Goal: Information Seeking & Learning: Check status

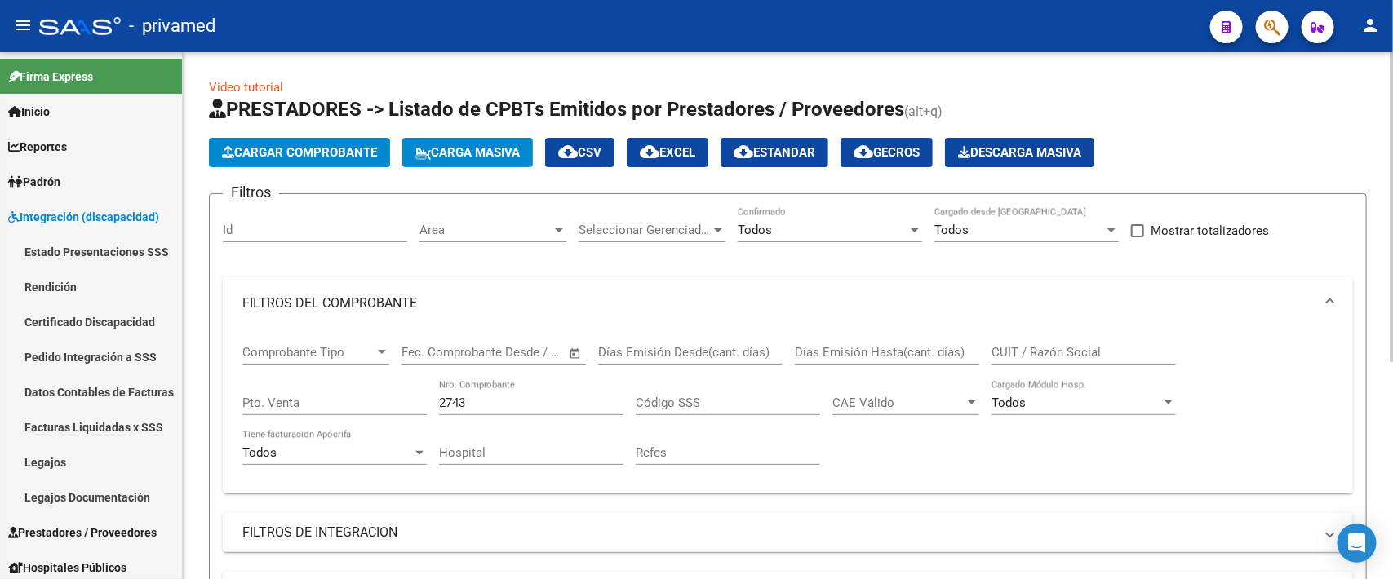
scroll to position [106, 0]
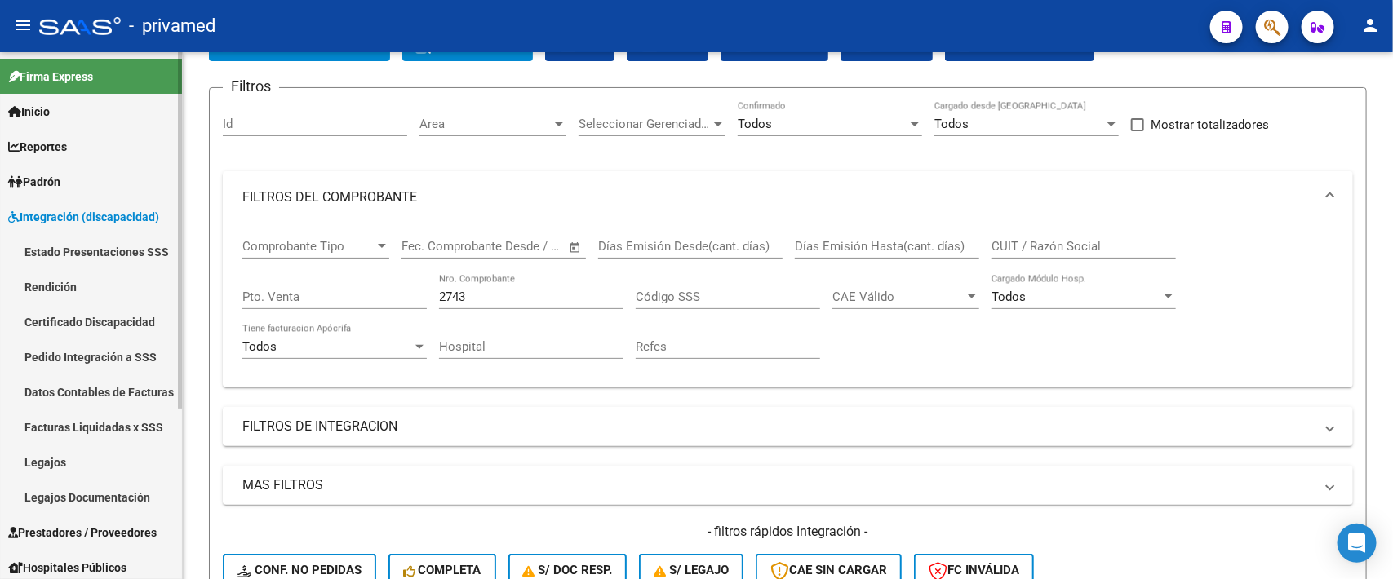
click at [115, 561] on span "Hospitales Públicos" at bounding box center [67, 568] width 118 height 18
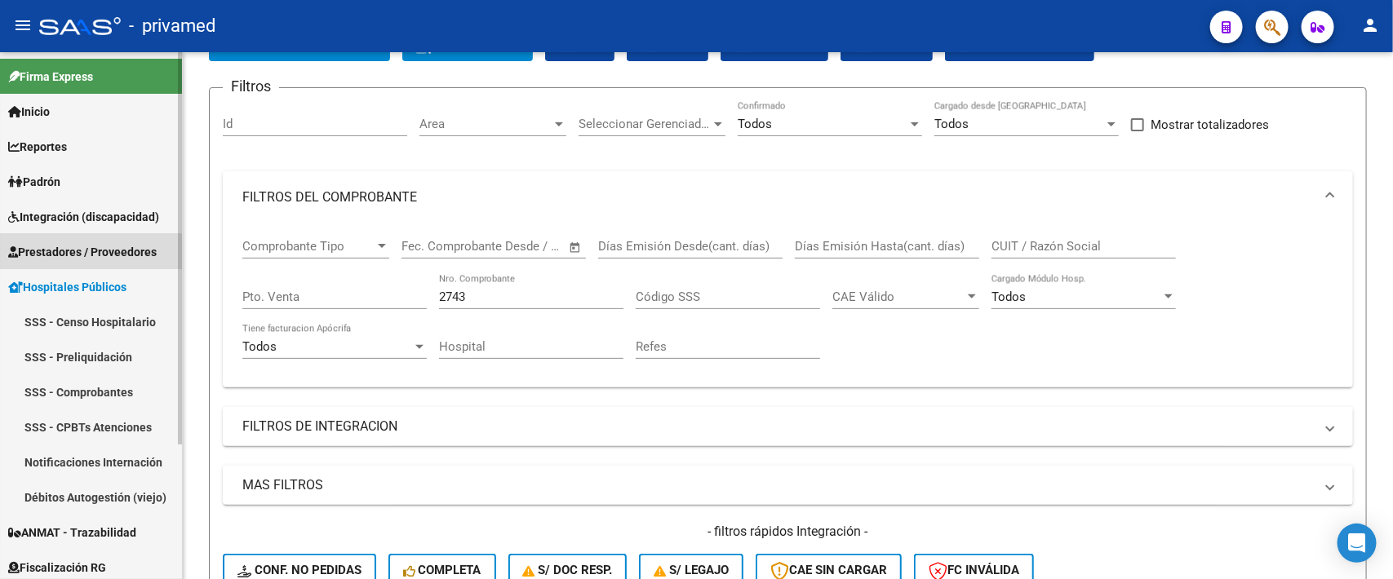
click at [78, 254] on span "Prestadores / Proveedores" at bounding box center [82, 252] width 149 height 18
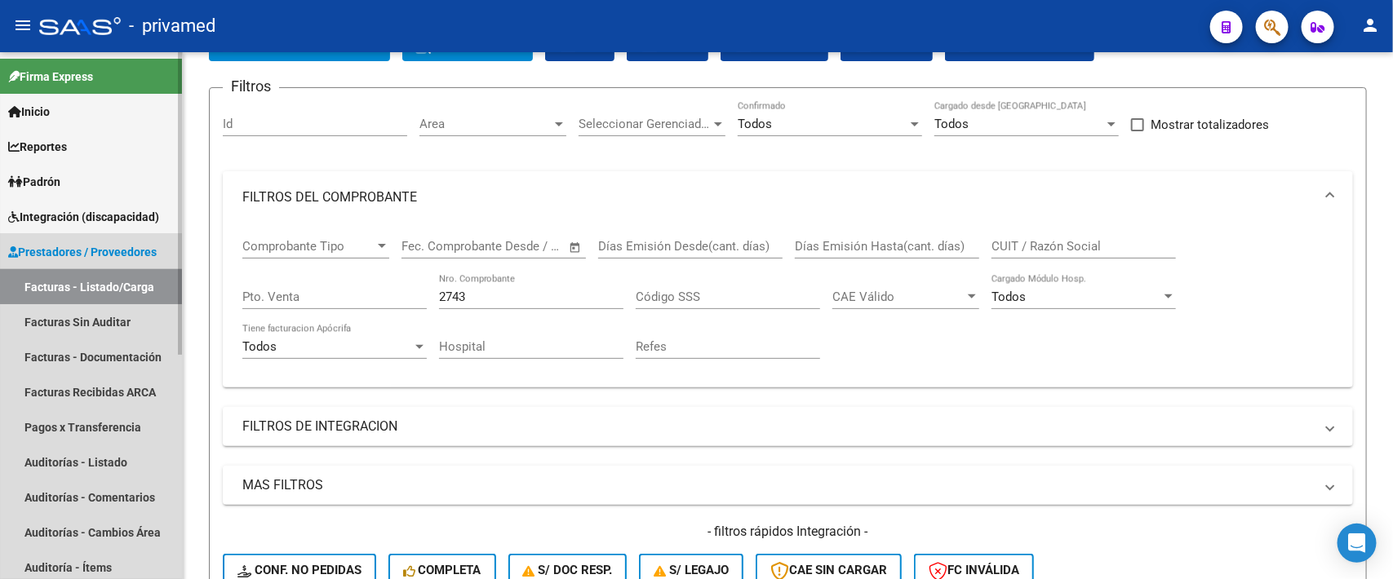
click at [84, 291] on link "Facturas - Listado/Carga" at bounding box center [91, 286] width 182 height 35
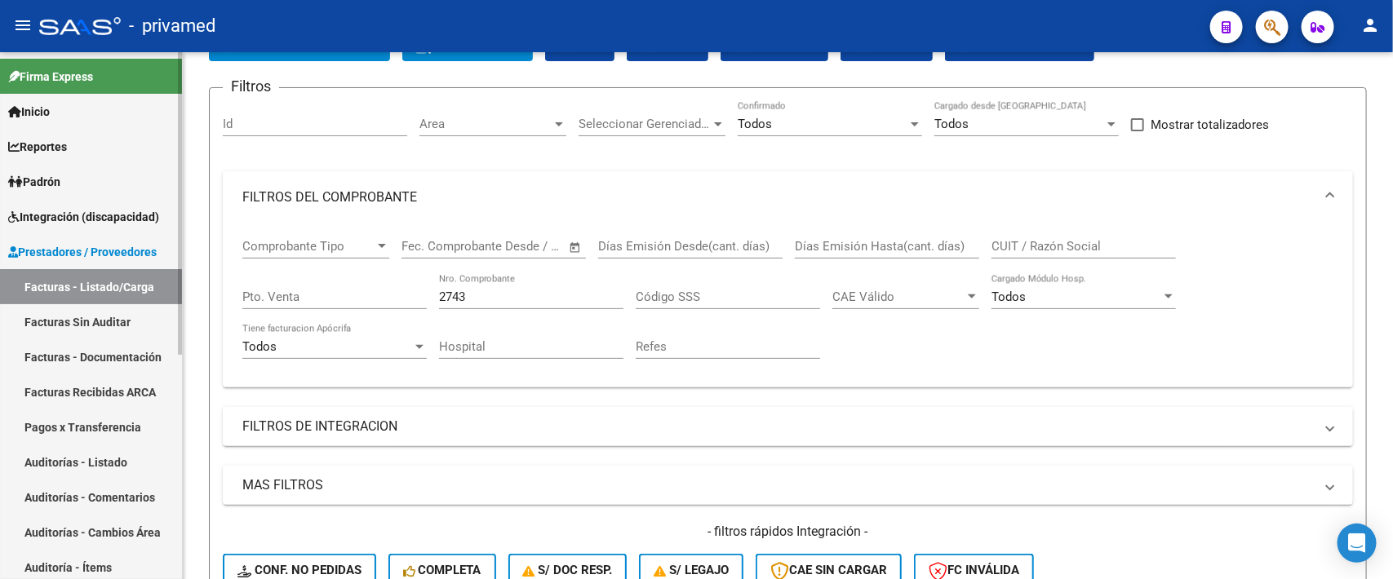
click at [84, 325] on link "Facturas Sin Auditar" at bounding box center [91, 321] width 182 height 35
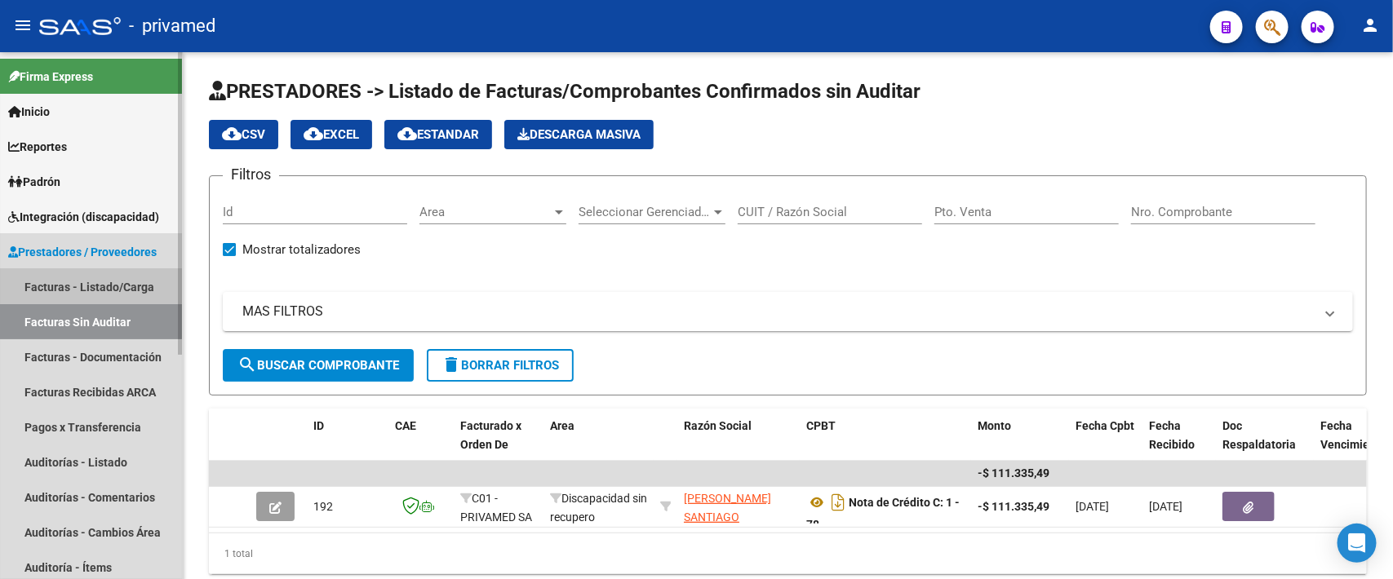
click at [82, 282] on link "Facturas - Listado/Carga" at bounding box center [91, 286] width 182 height 35
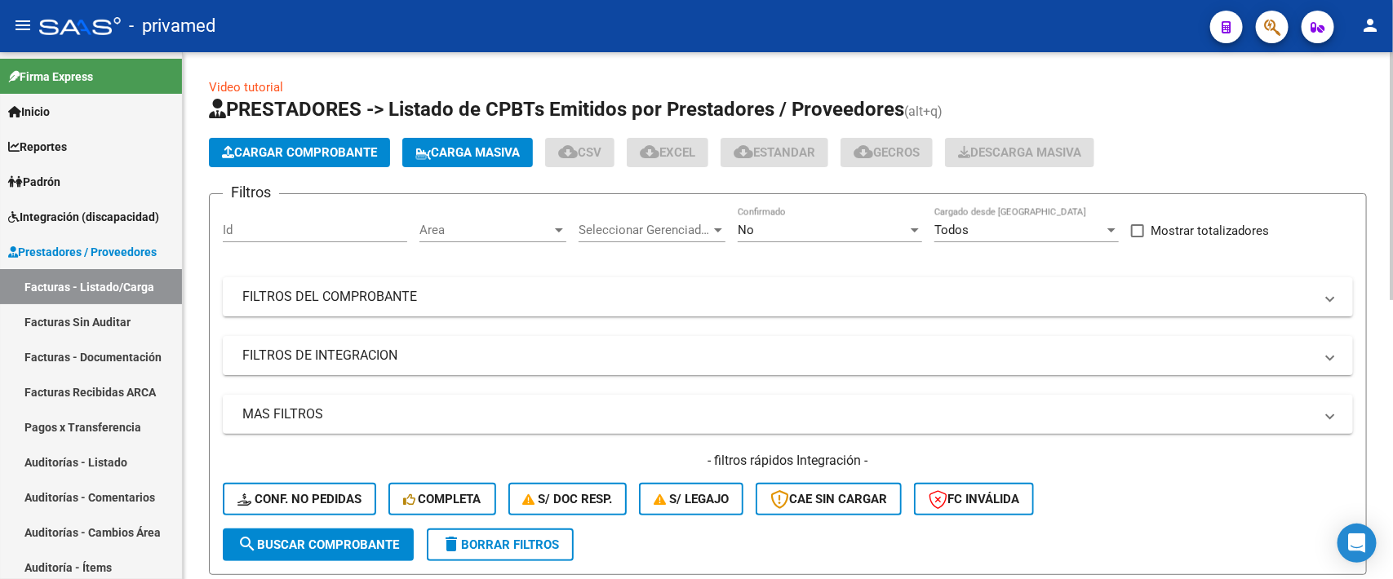
click at [824, 230] on div "No" at bounding box center [823, 230] width 170 height 15
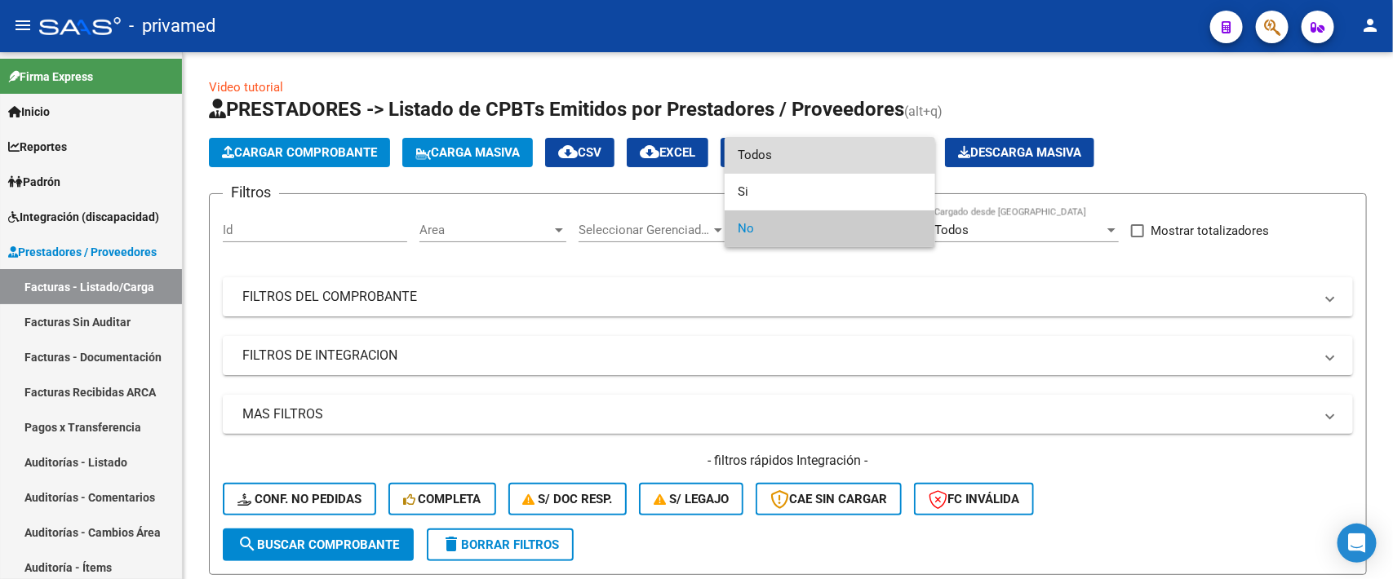
click at [798, 153] on span "Todos" at bounding box center [830, 155] width 184 height 37
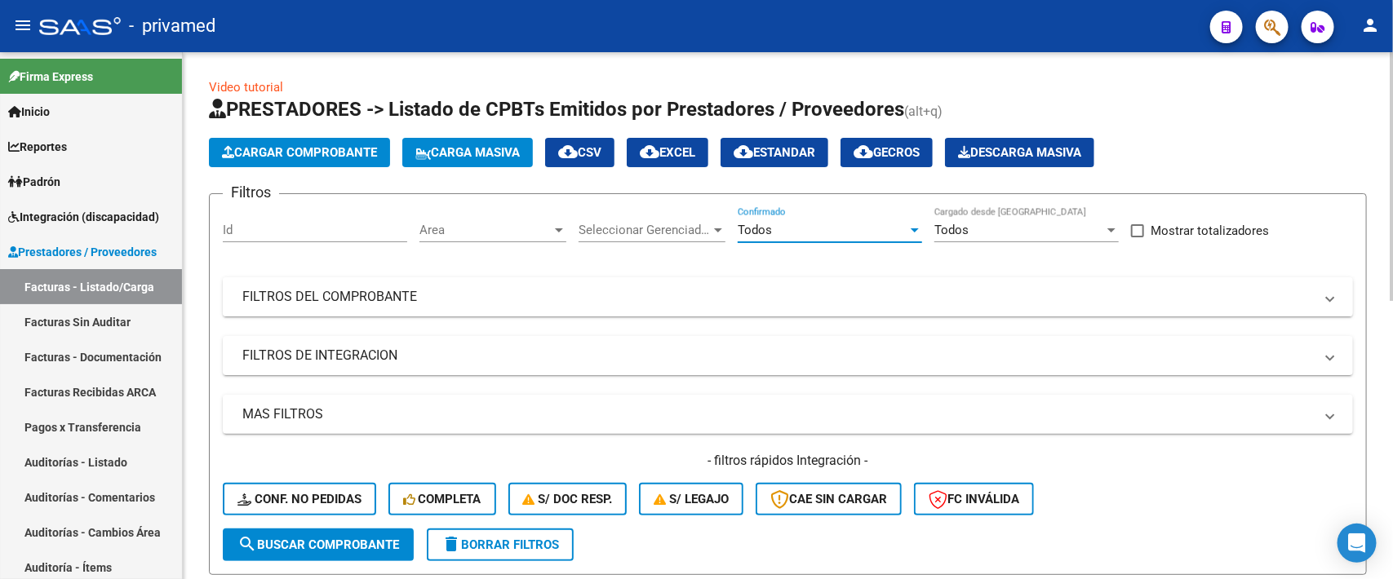
click at [496, 295] on mat-panel-title "FILTROS DEL COMPROBANTE" at bounding box center [778, 297] width 1072 height 18
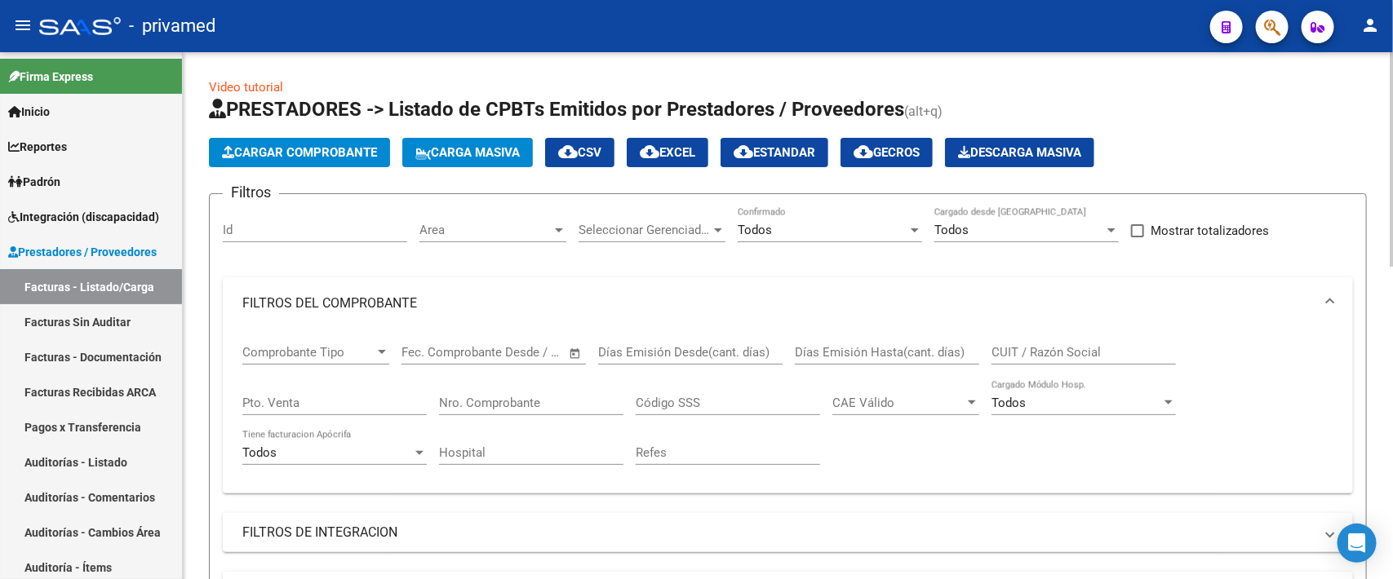
click at [1065, 345] on input "CUIT / Razón Social" at bounding box center [1084, 352] width 184 height 15
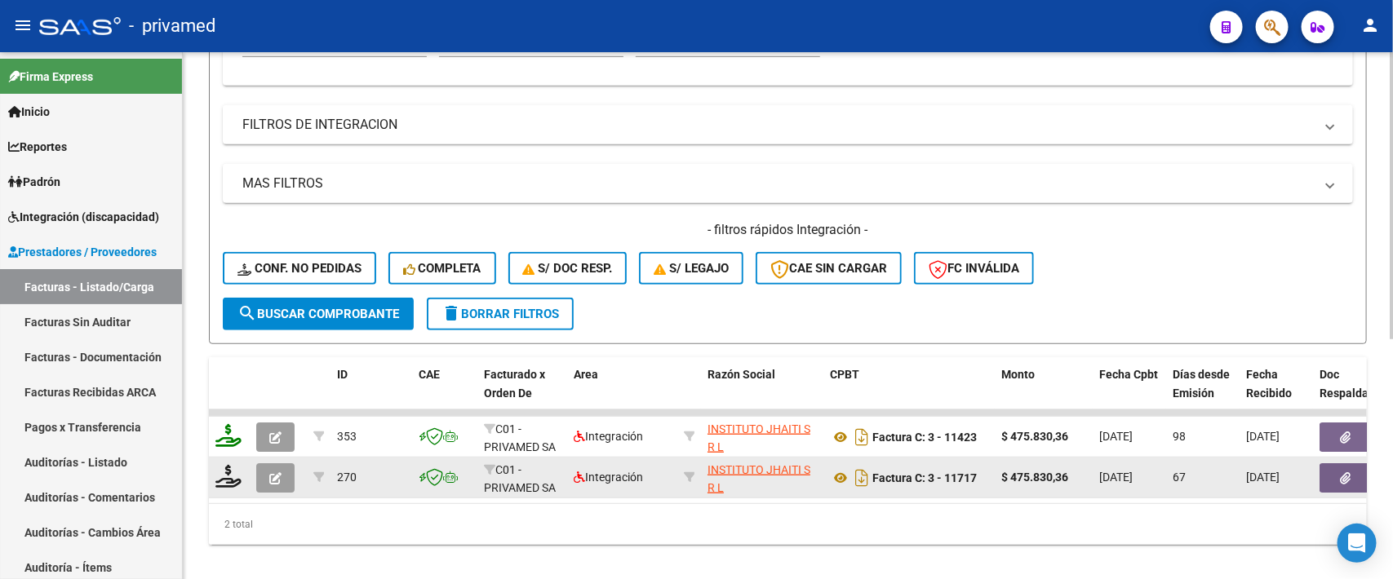
type input "30661727051"
click at [275, 473] on icon "button" at bounding box center [275, 479] width 12 height 12
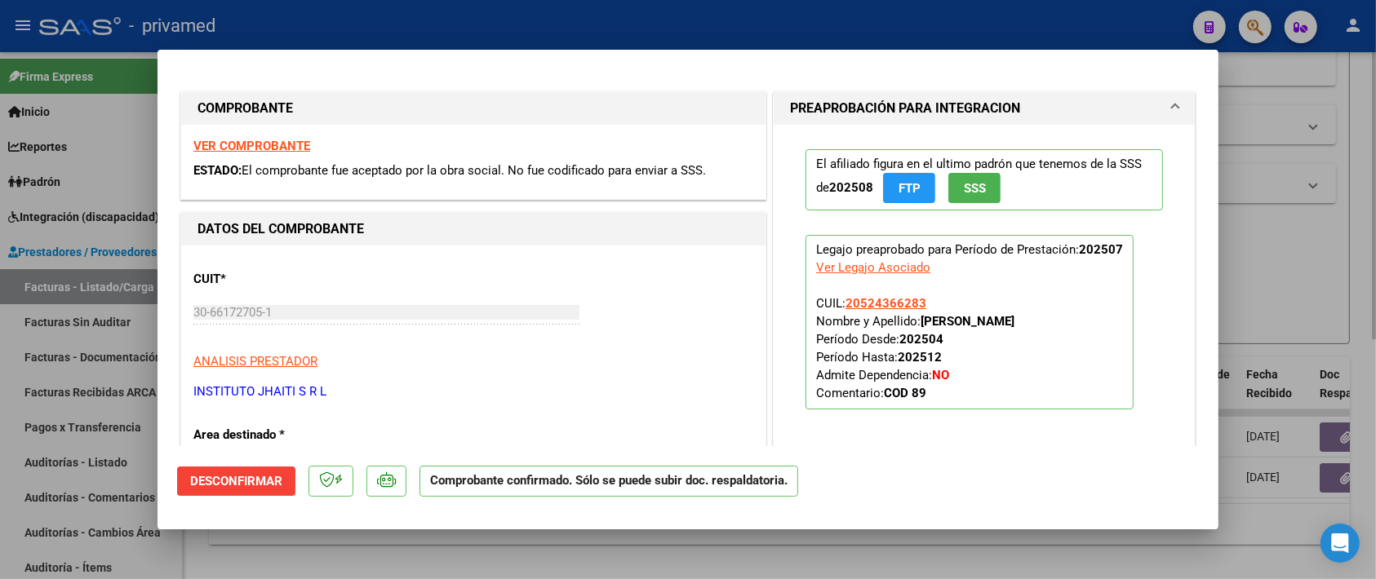
click at [1270, 272] on div at bounding box center [688, 289] width 1376 height 579
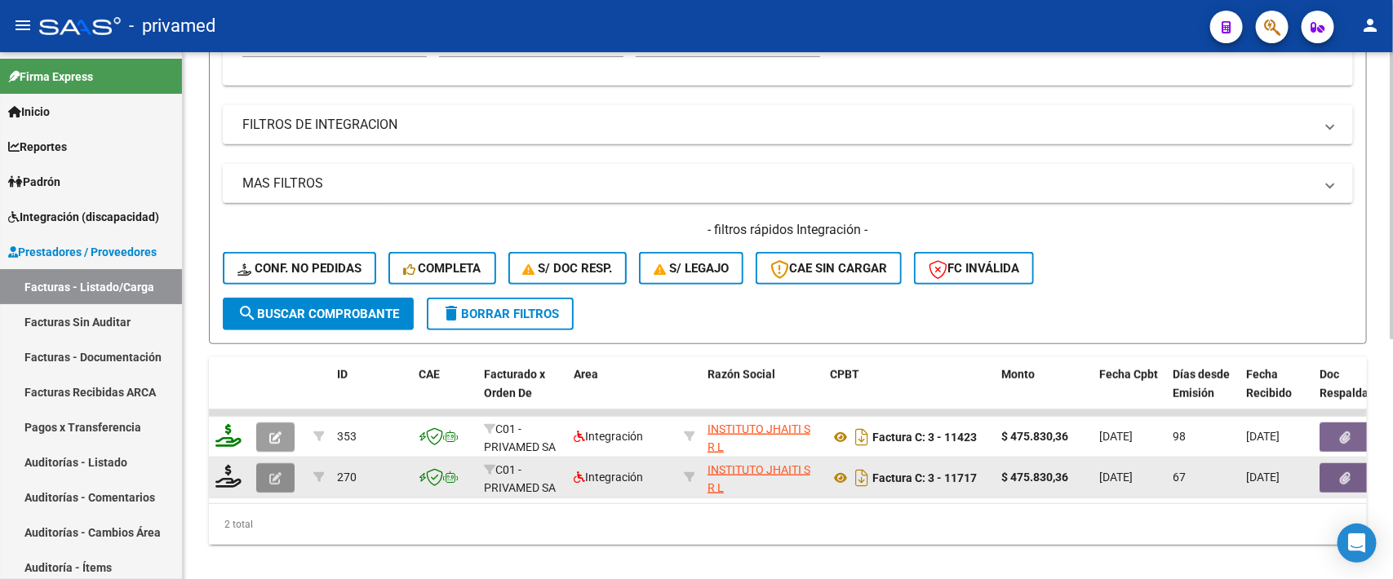
click at [272, 474] on icon "button" at bounding box center [275, 479] width 12 height 12
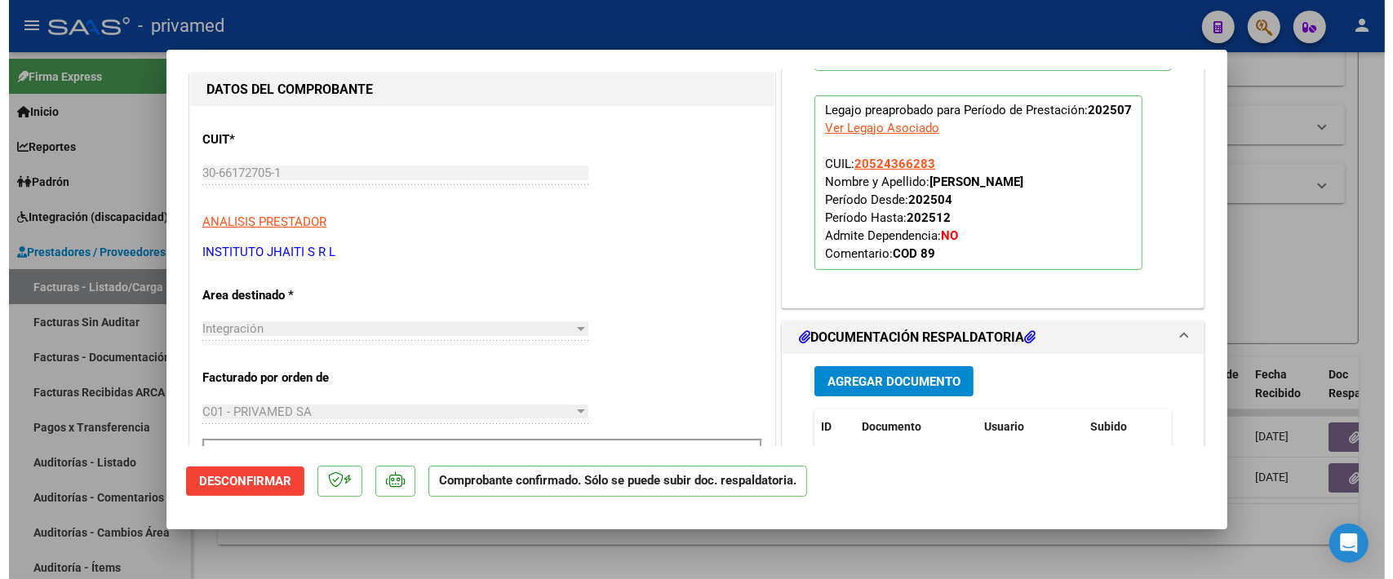
scroll to position [306, 0]
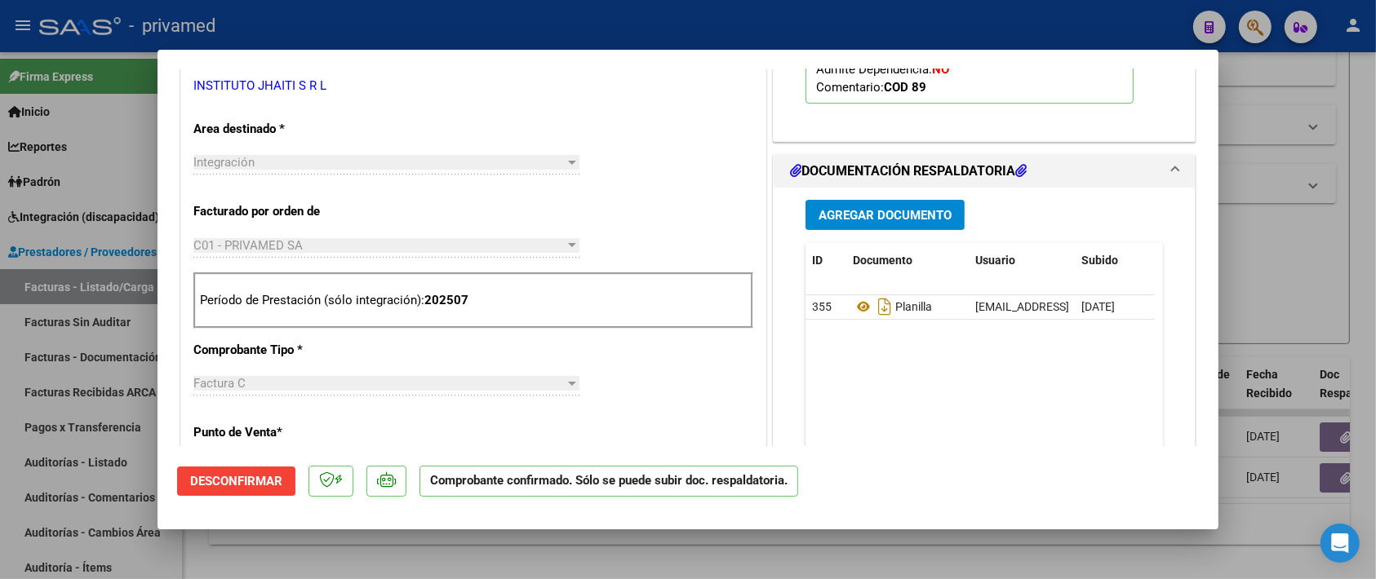
click at [472, 304] on p "Período de Prestación (sólo integración): 202507" at bounding box center [473, 300] width 547 height 19
click at [1330, 290] on div at bounding box center [688, 289] width 1376 height 579
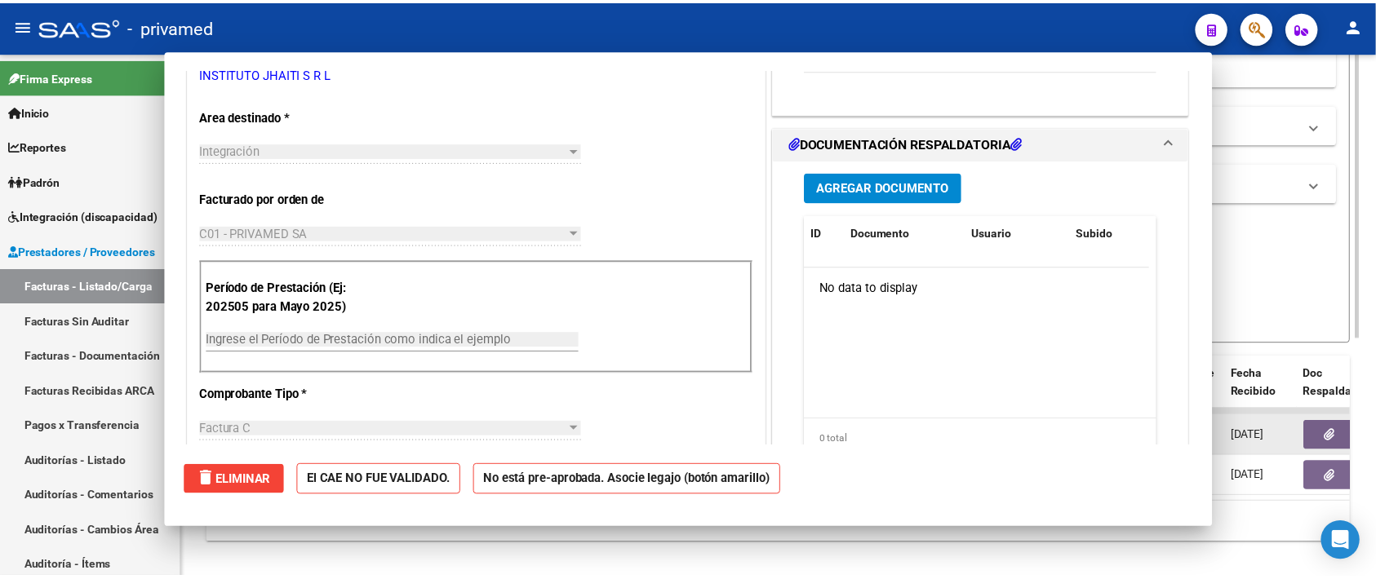
scroll to position [0, 0]
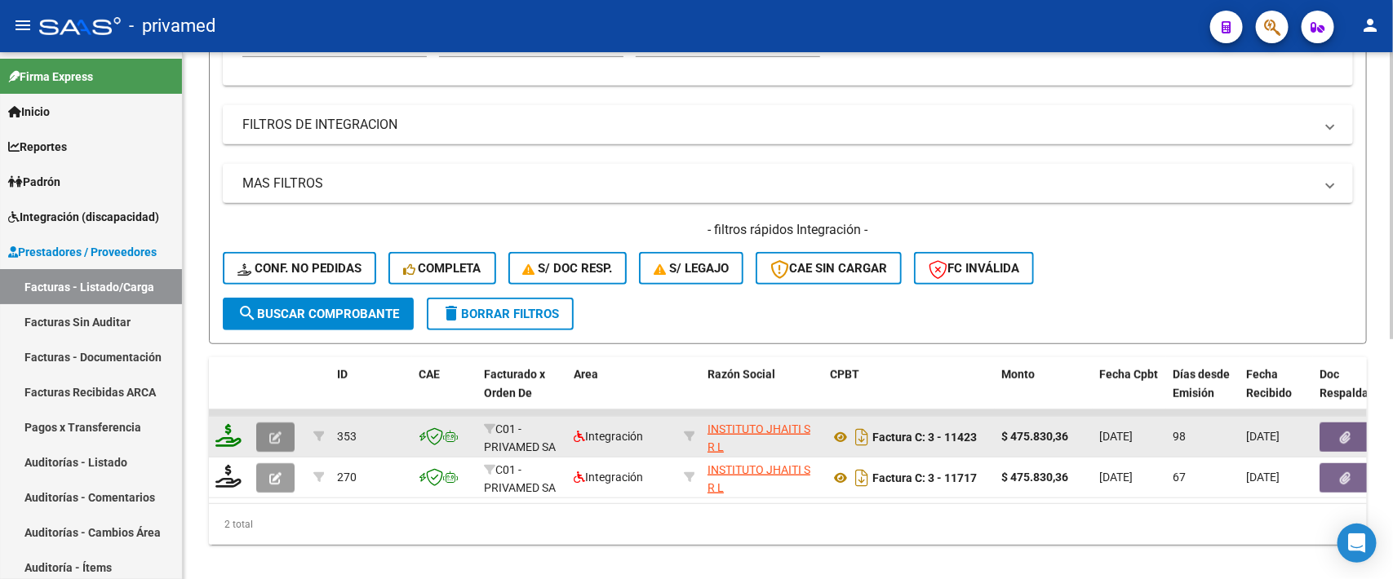
click at [276, 435] on icon "button" at bounding box center [275, 438] width 12 height 12
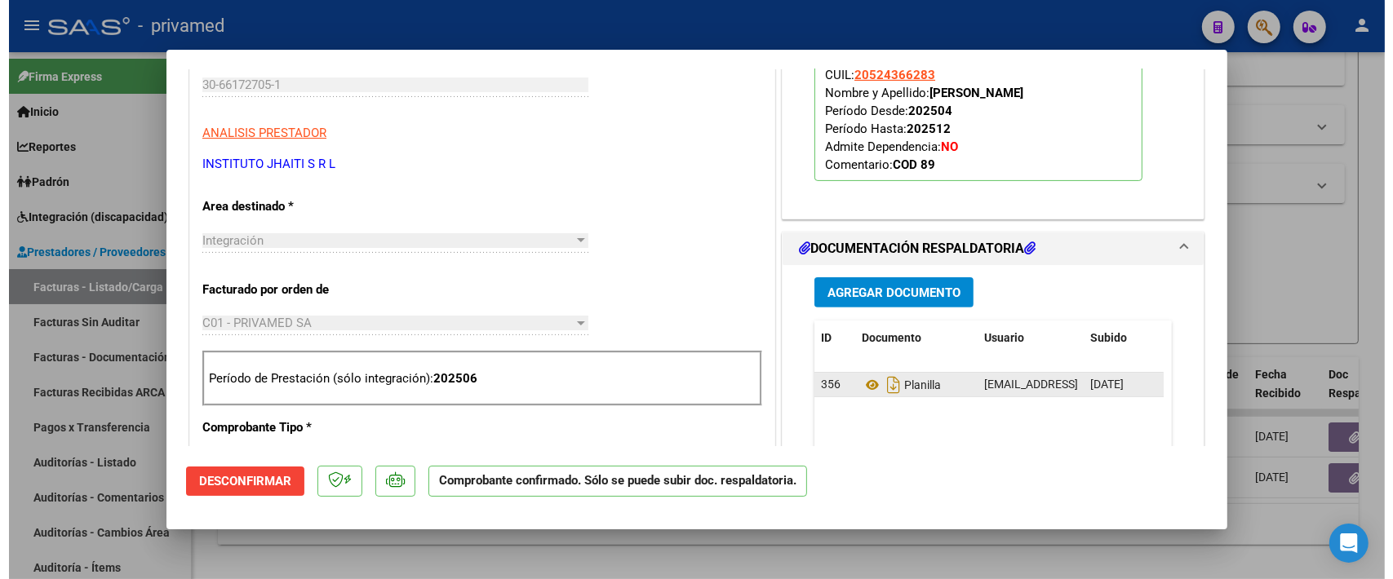
scroll to position [510, 0]
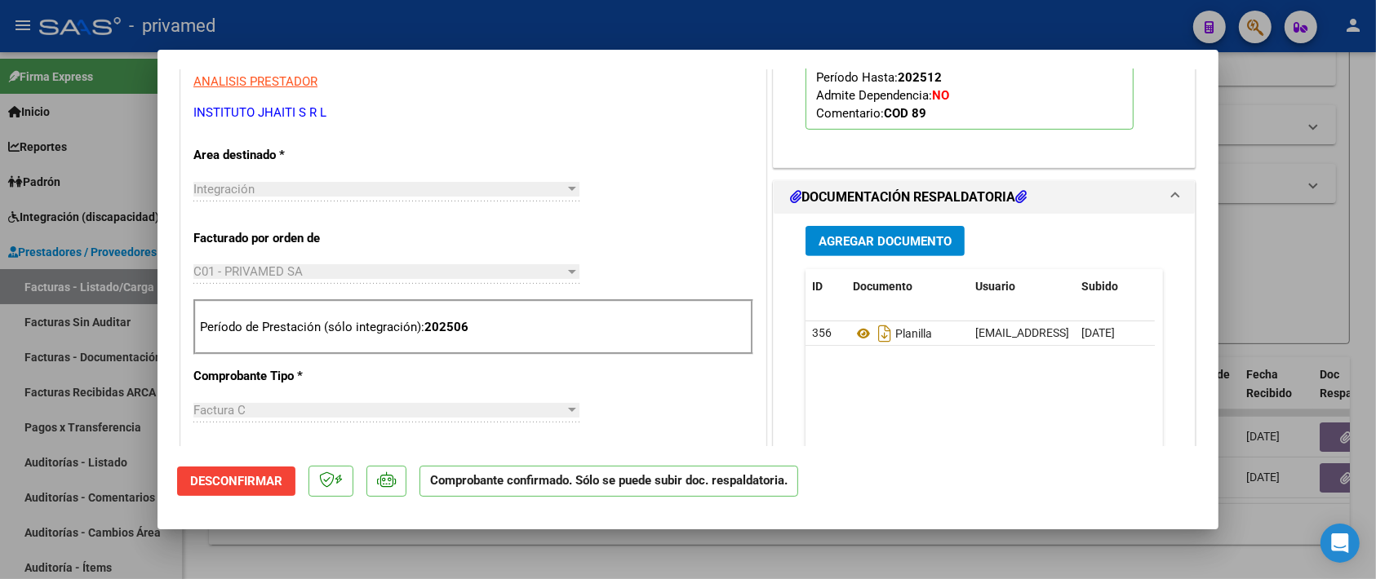
click at [1282, 275] on div at bounding box center [688, 289] width 1376 height 579
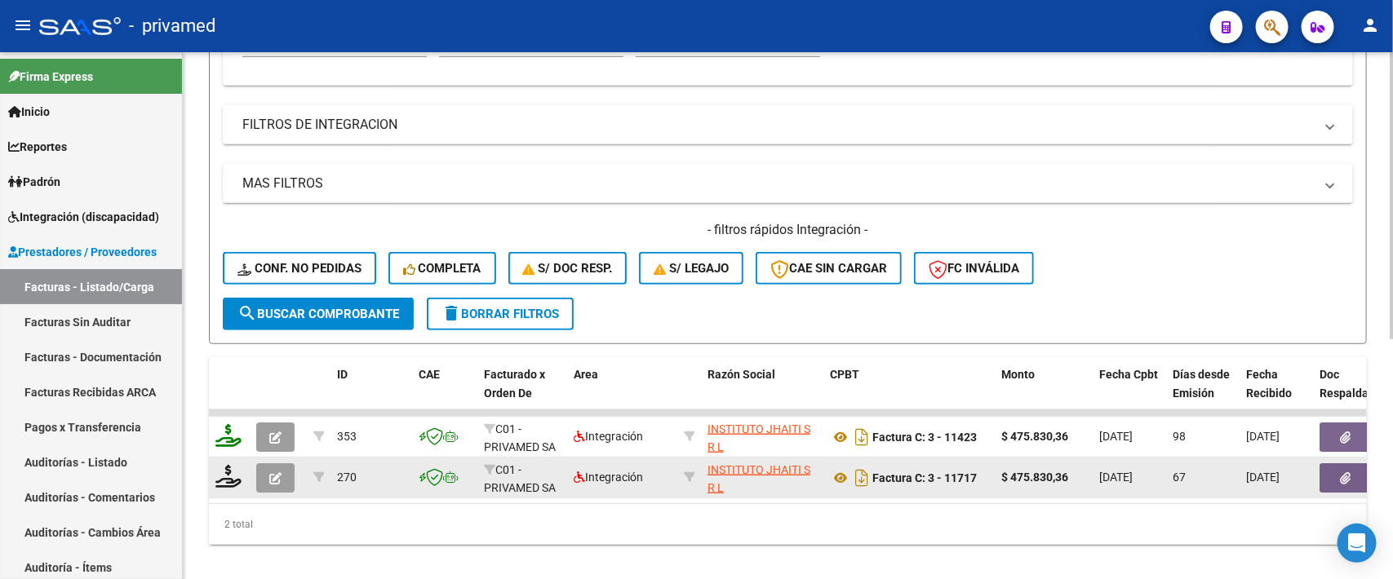
click at [269, 479] on icon "button" at bounding box center [275, 479] width 12 height 12
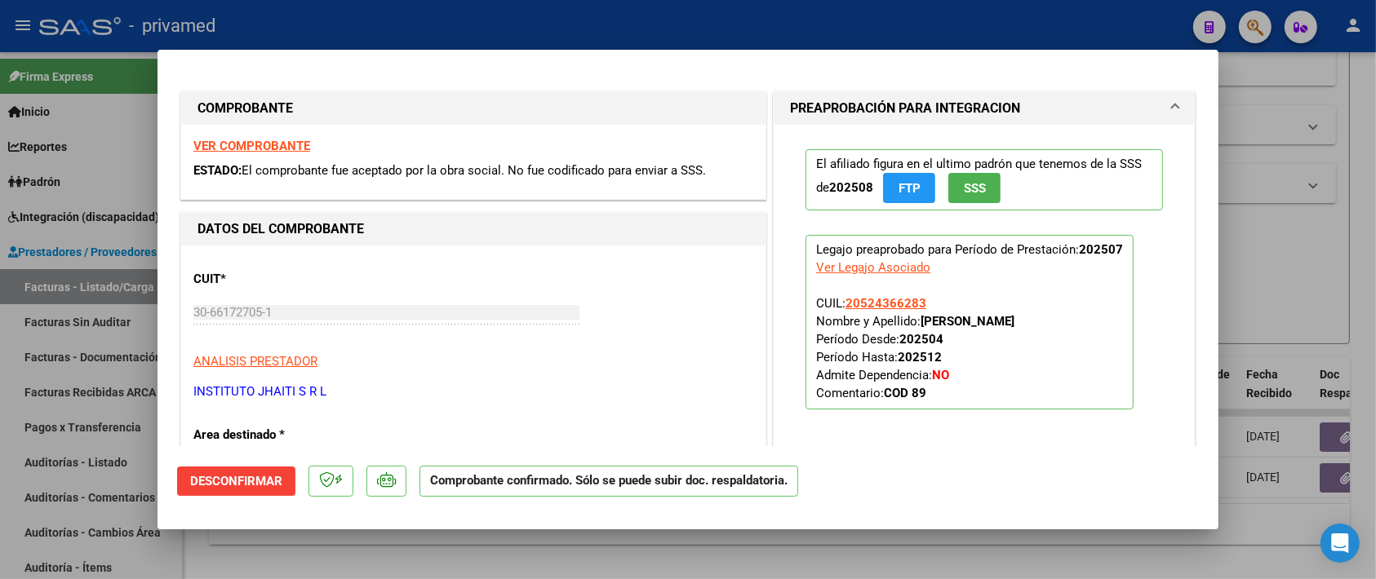
click at [1287, 277] on div at bounding box center [688, 289] width 1376 height 579
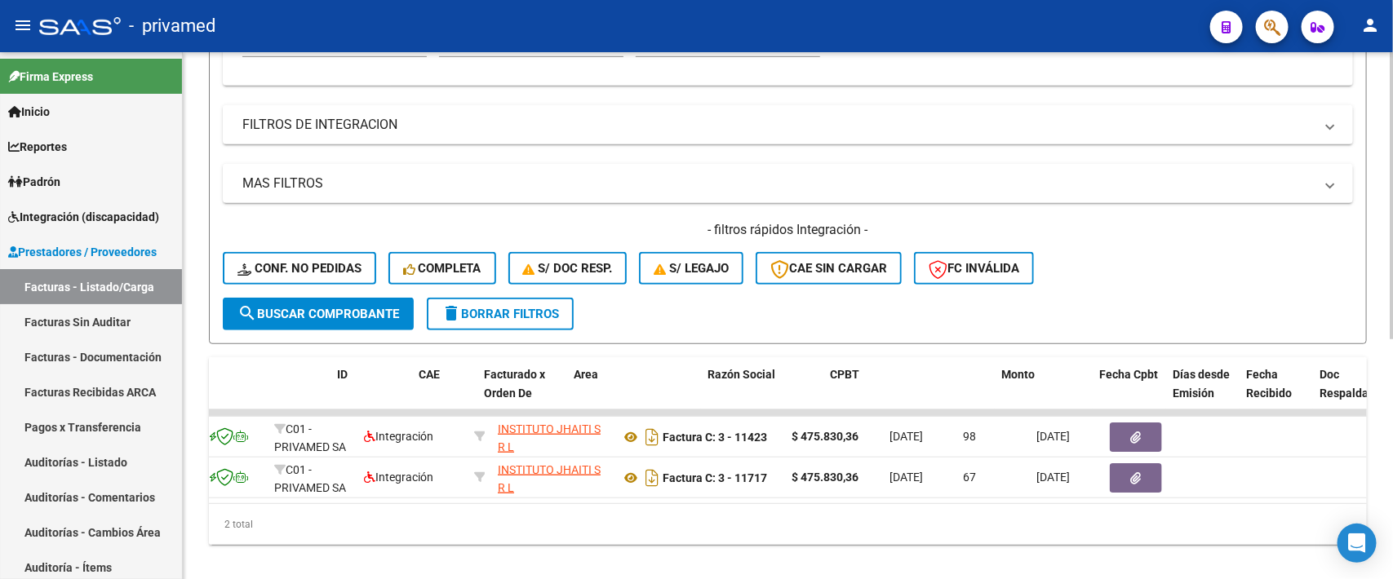
scroll to position [0, 0]
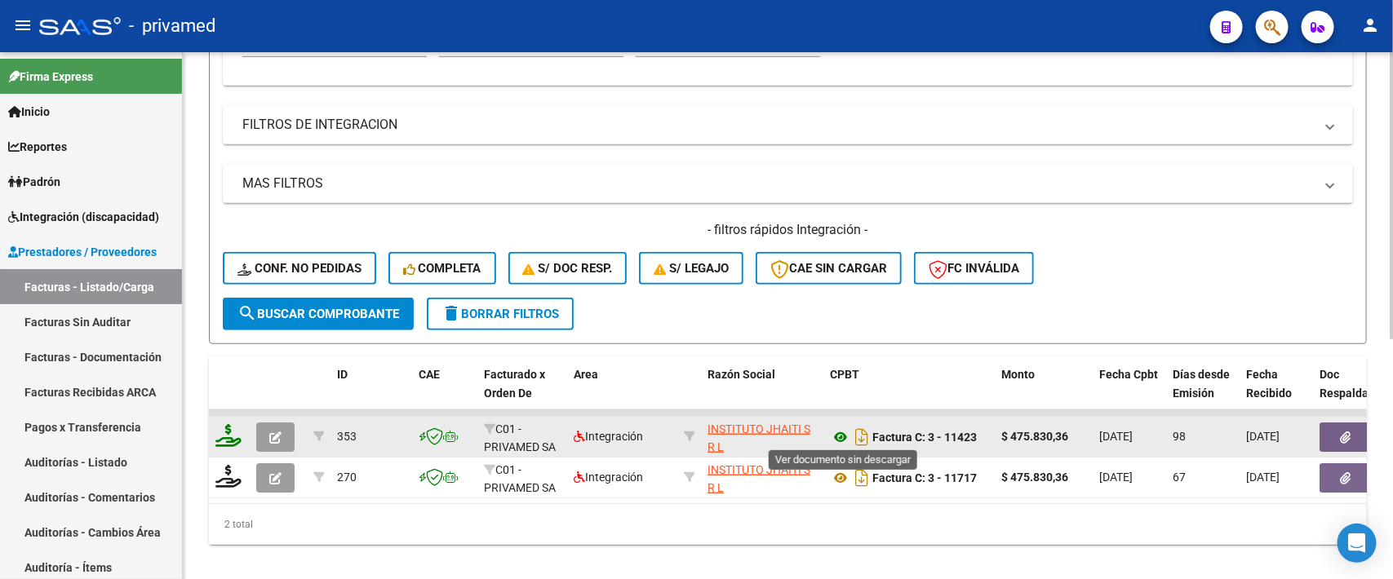
click at [837, 428] on icon at bounding box center [840, 438] width 21 height 20
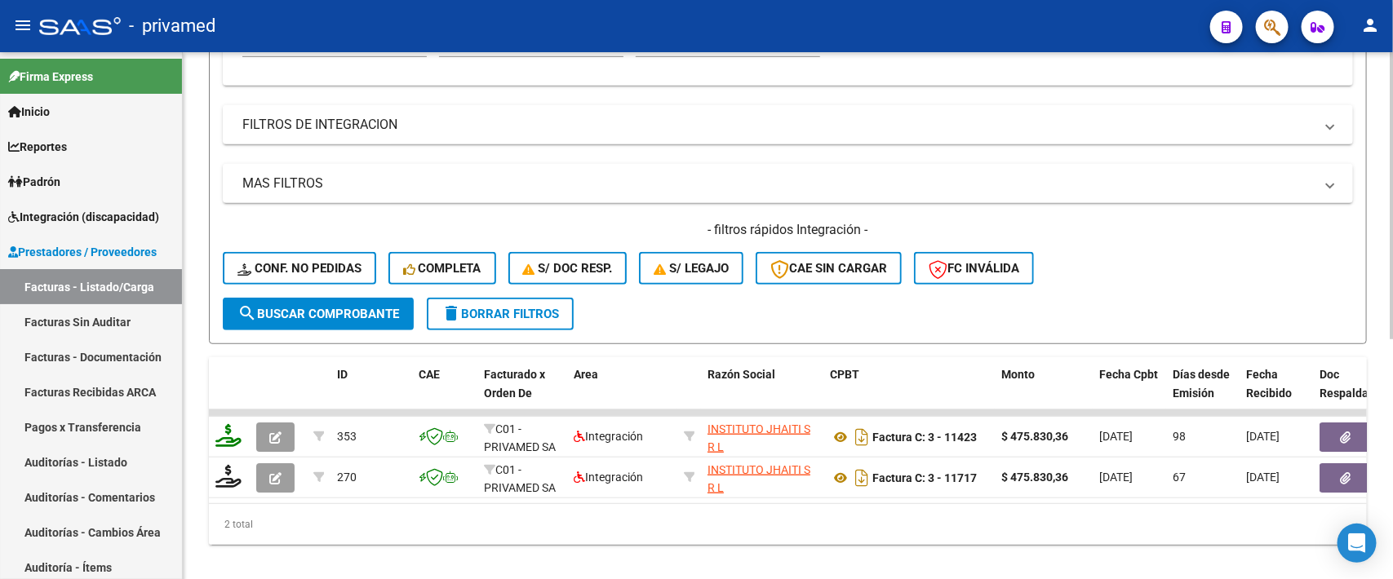
scroll to position [102, 0]
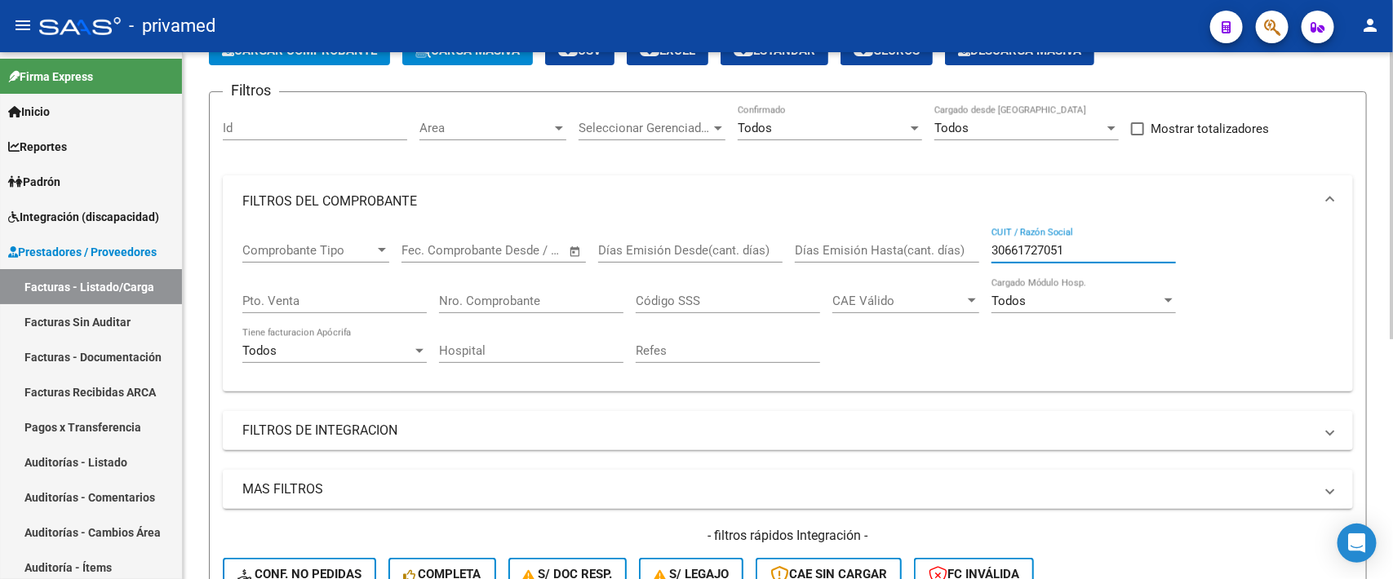
drag, startPoint x: 1094, startPoint y: 245, endPoint x: 835, endPoint y: 254, distance: 259.7
click at [835, 254] on div "Comprobante Tipo Comprobante Tipo Fecha inicio – Fecha fin Fec. Comprobante Des…" at bounding box center [787, 303] width 1091 height 151
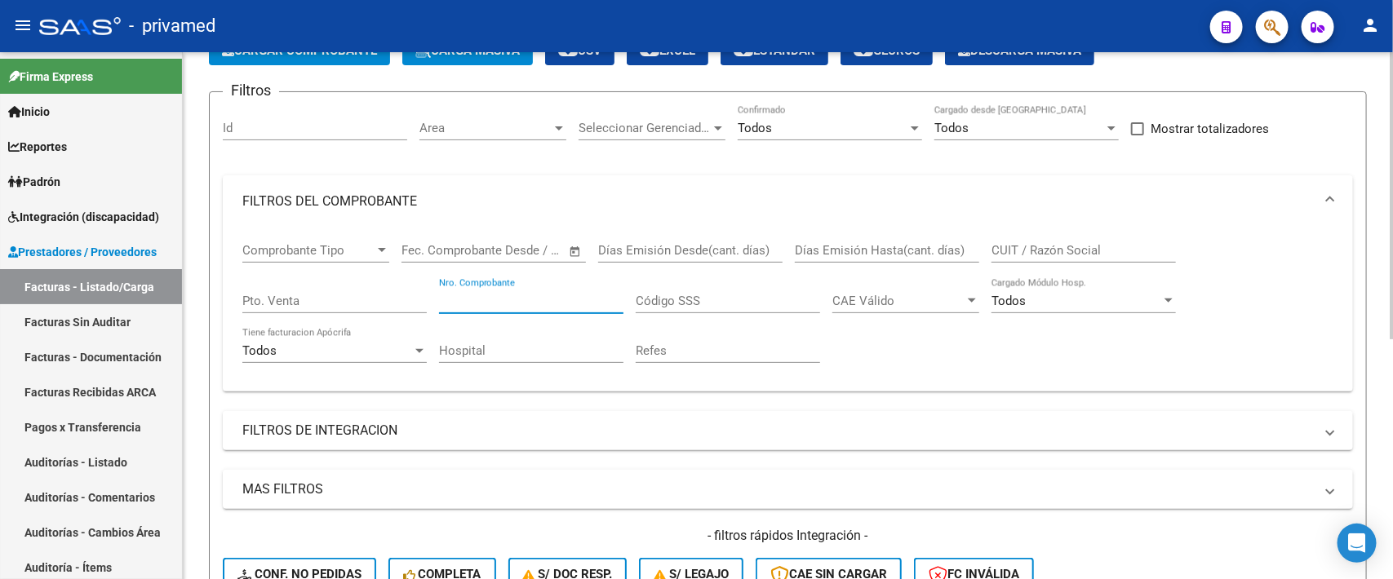
click at [503, 298] on input "Nro. Comprobante" at bounding box center [531, 301] width 184 height 15
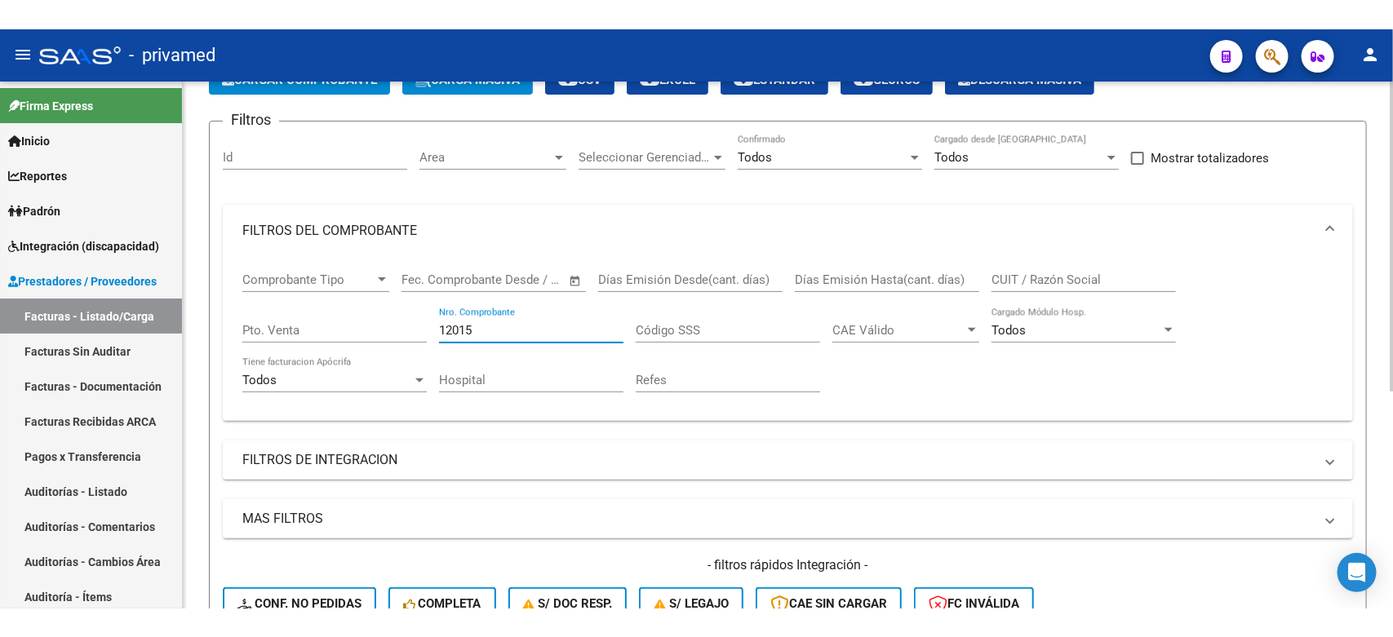
scroll to position [368, 0]
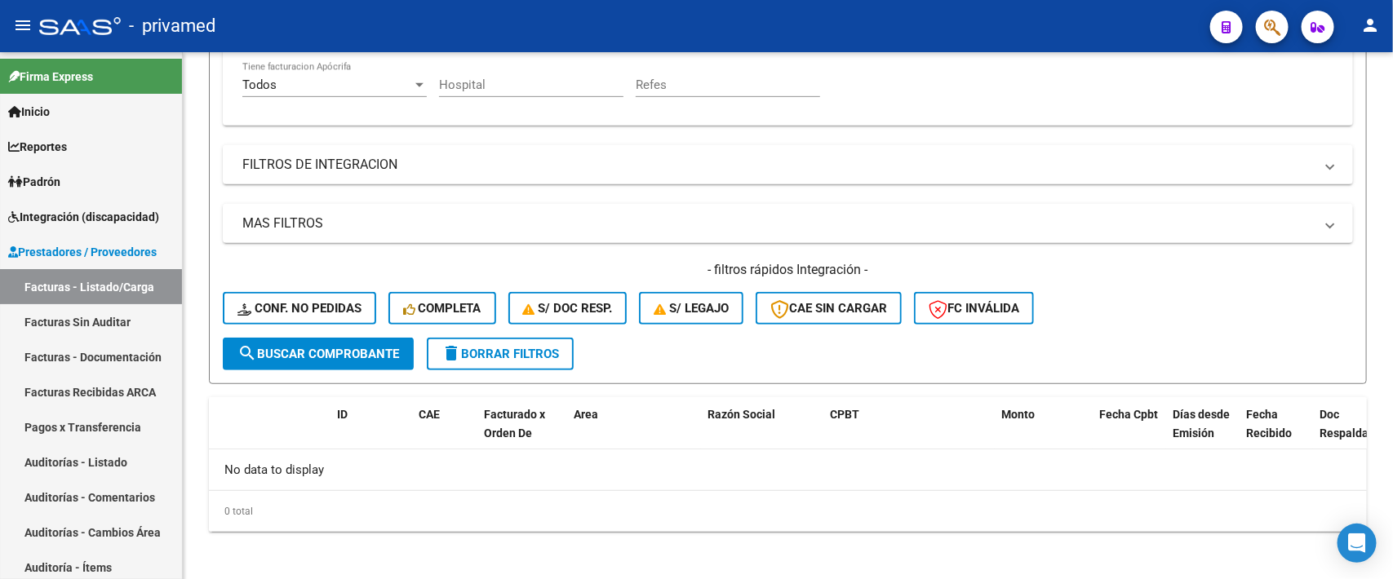
type input "12015"
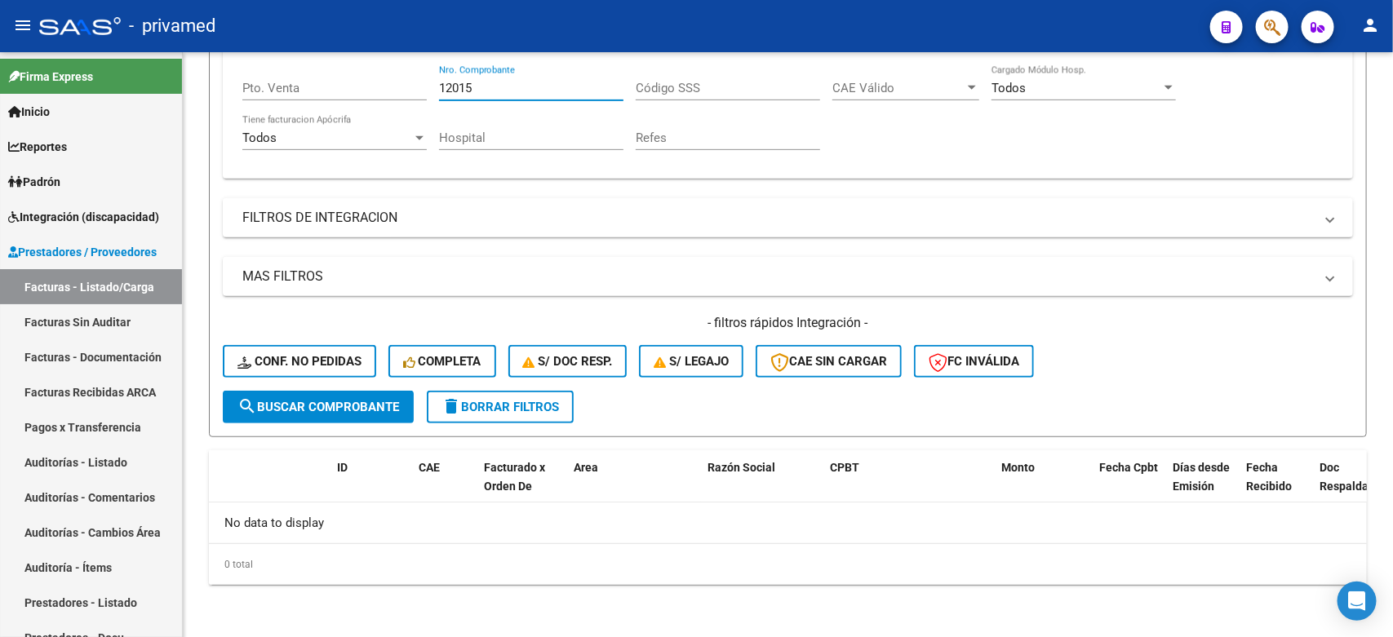
scroll to position [310, 0]
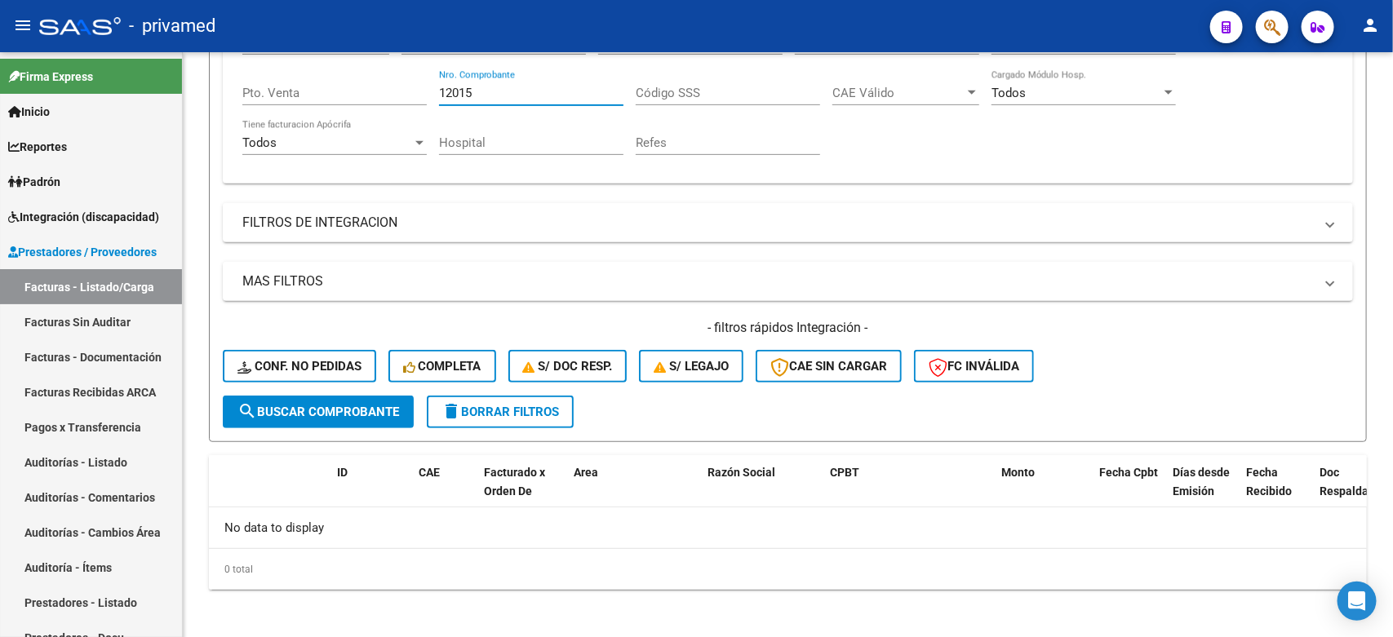
drag, startPoint x: 378, startPoint y: 91, endPoint x: 332, endPoint y: 9, distance: 93.5
click at [378, 91] on input "Pto. Venta" at bounding box center [334, 93] width 184 height 15
type input "1"
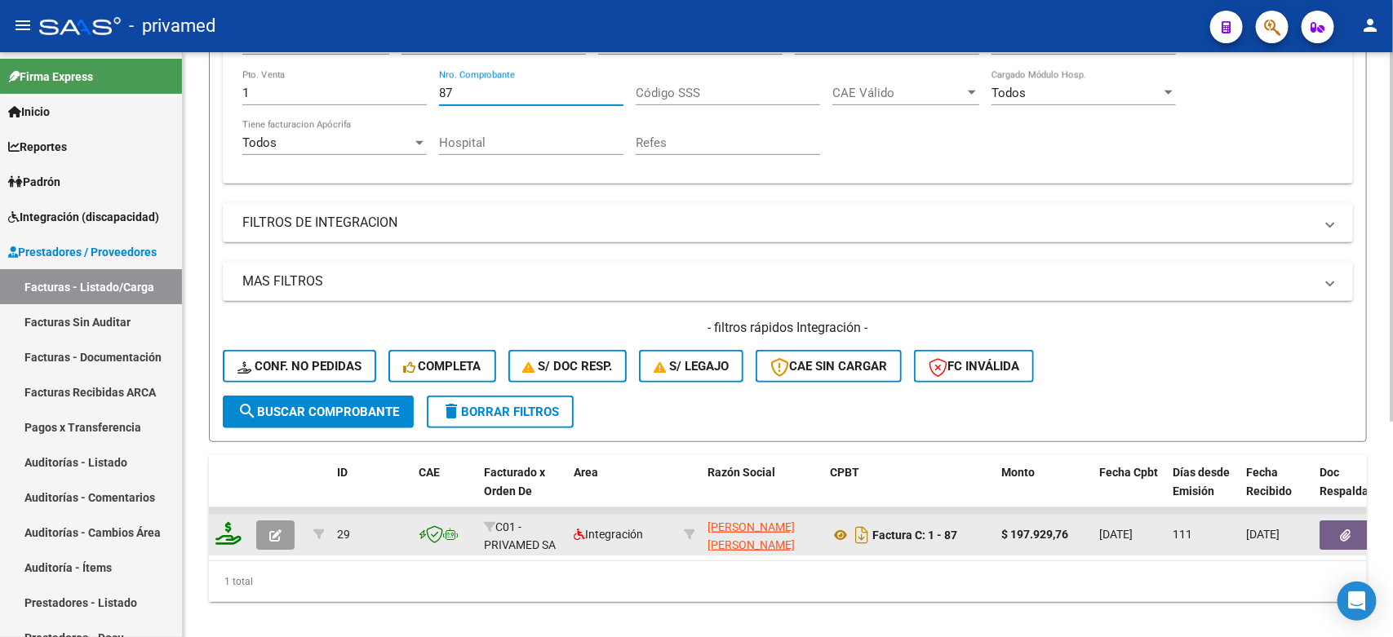
type input "87"
click at [283, 531] on button "button" at bounding box center [275, 535] width 38 height 29
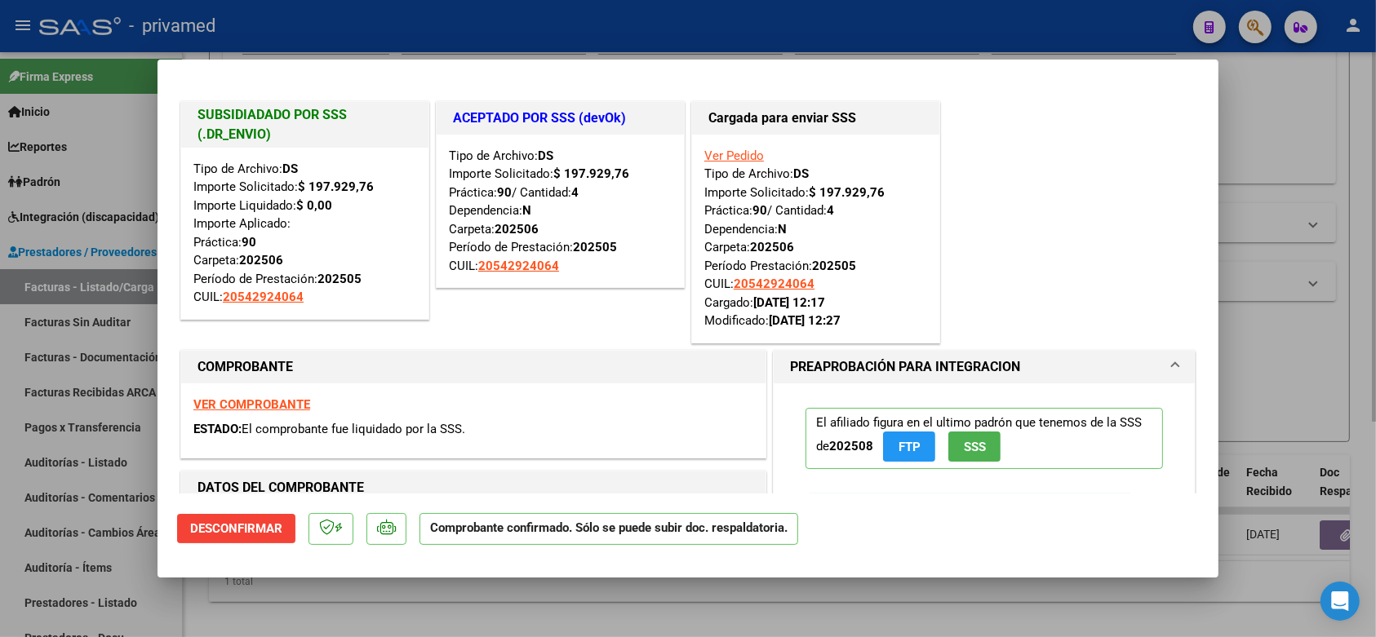
click at [1280, 376] on div at bounding box center [688, 318] width 1376 height 637
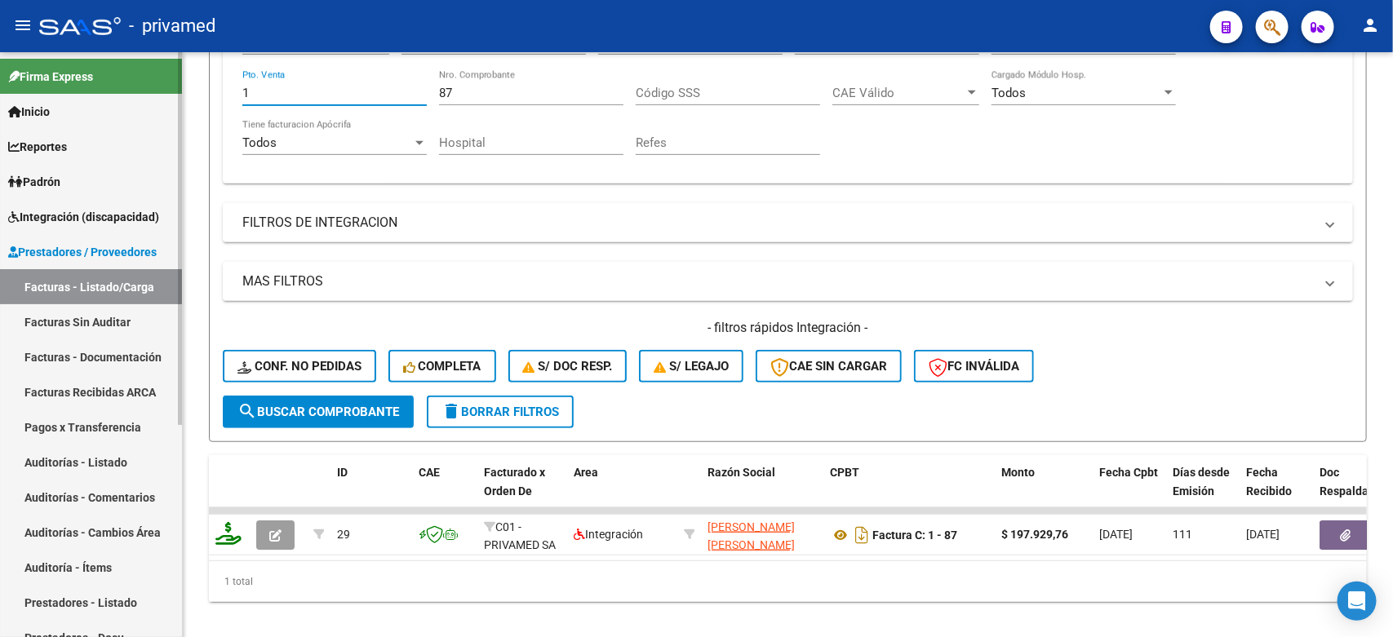
drag, startPoint x: 288, startPoint y: 91, endPoint x: 163, endPoint y: 87, distance: 124.9
click at [165, 92] on mat-sidenav-container "Firma Express Inicio Calendario SSS Instructivos Contacto OS Reportes SUR Exped…" at bounding box center [696, 344] width 1393 height 585
type input "3"
paste input "11095"
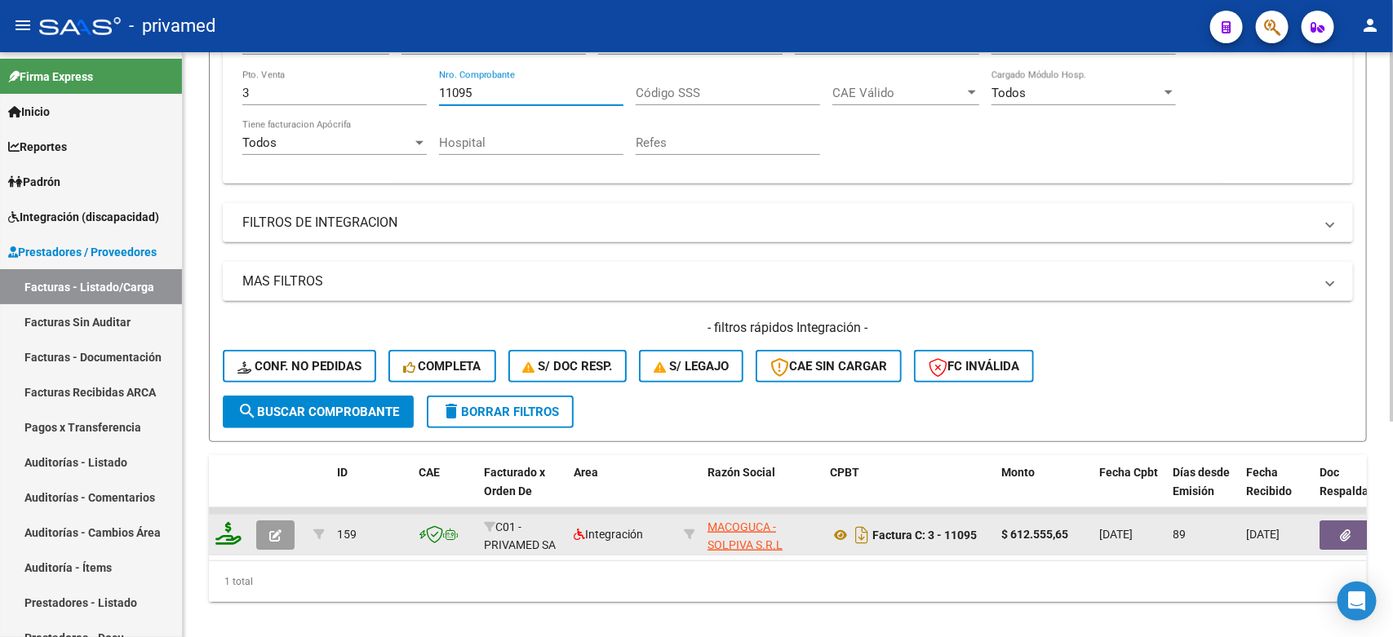
type input "11095"
click at [283, 533] on button "button" at bounding box center [275, 535] width 38 height 29
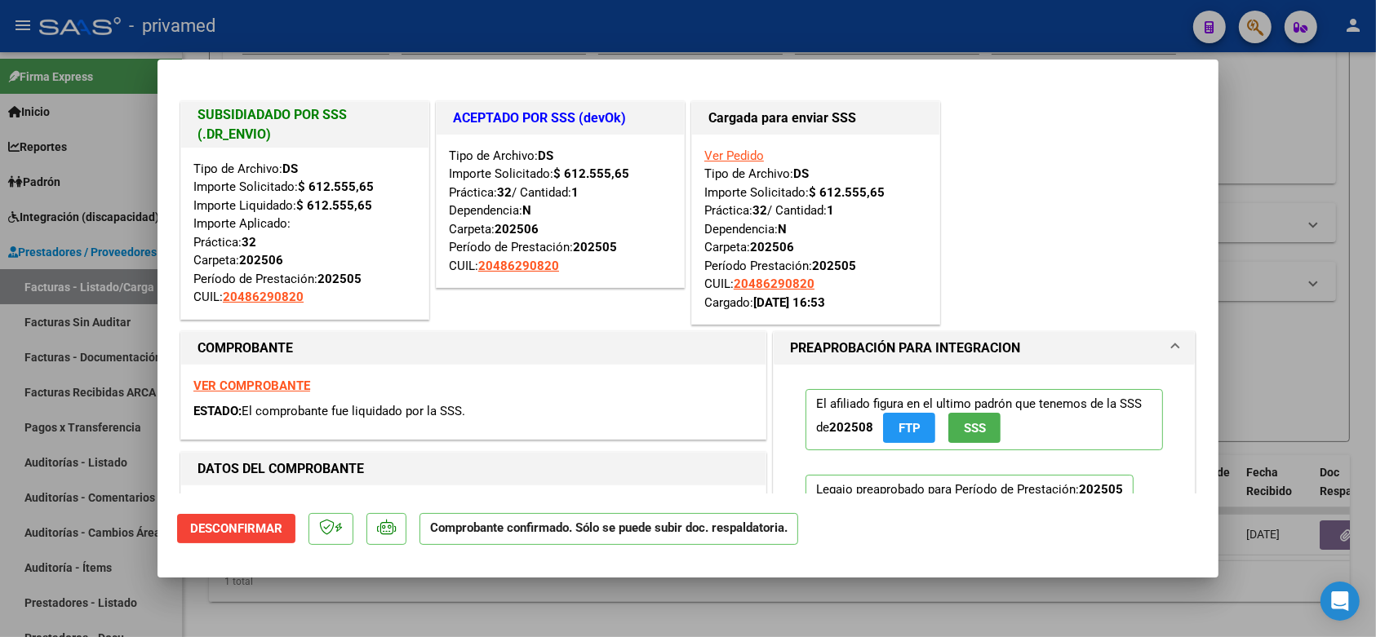
click at [1315, 352] on div at bounding box center [688, 318] width 1376 height 637
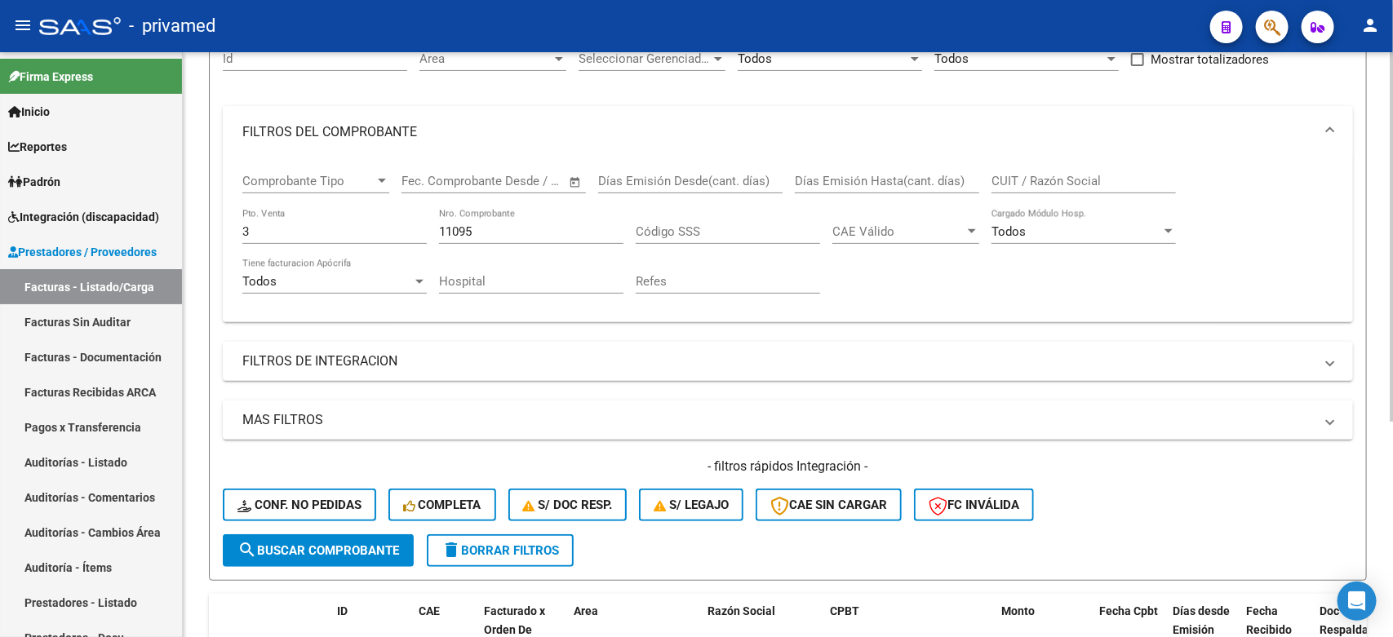
scroll to position [106, 0]
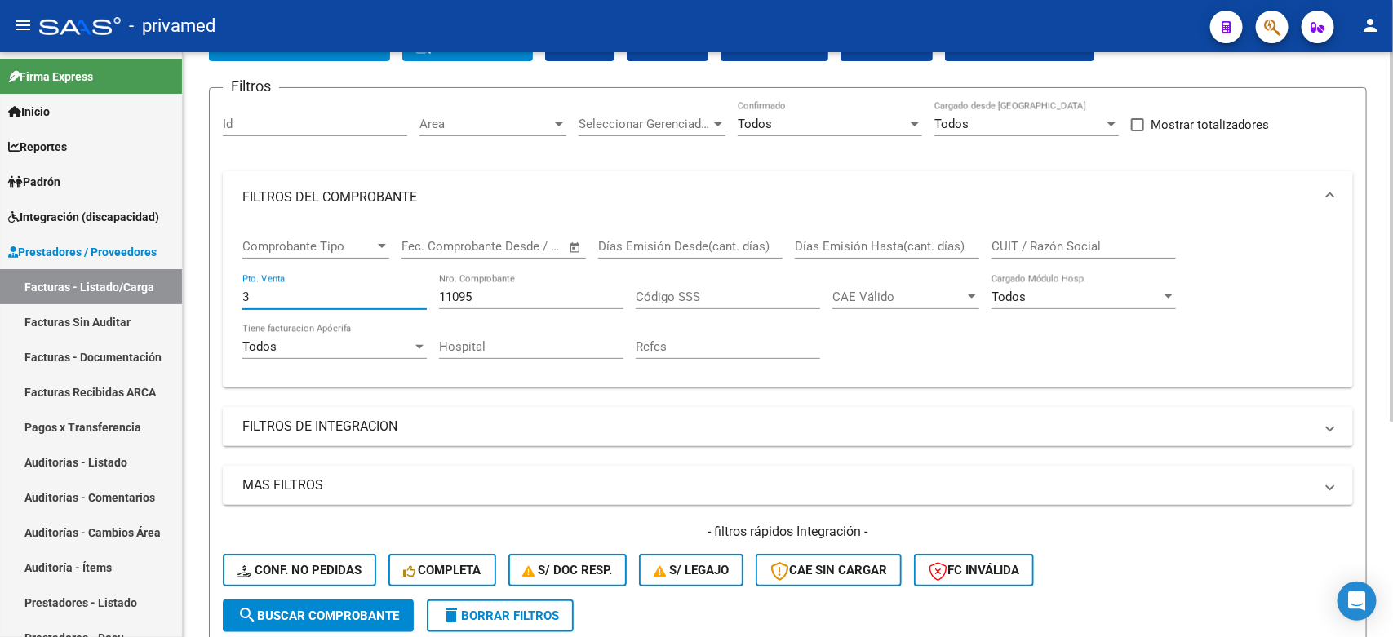
drag, startPoint x: 278, startPoint y: 299, endPoint x: 204, endPoint y: 290, distance: 74.8
click at [204, 290] on div "Video tutorial PRESTADORES -> Listado de CPBTs Emitidos por Prestadores / Prove…" at bounding box center [788, 402] width 1210 height 912
type input "1"
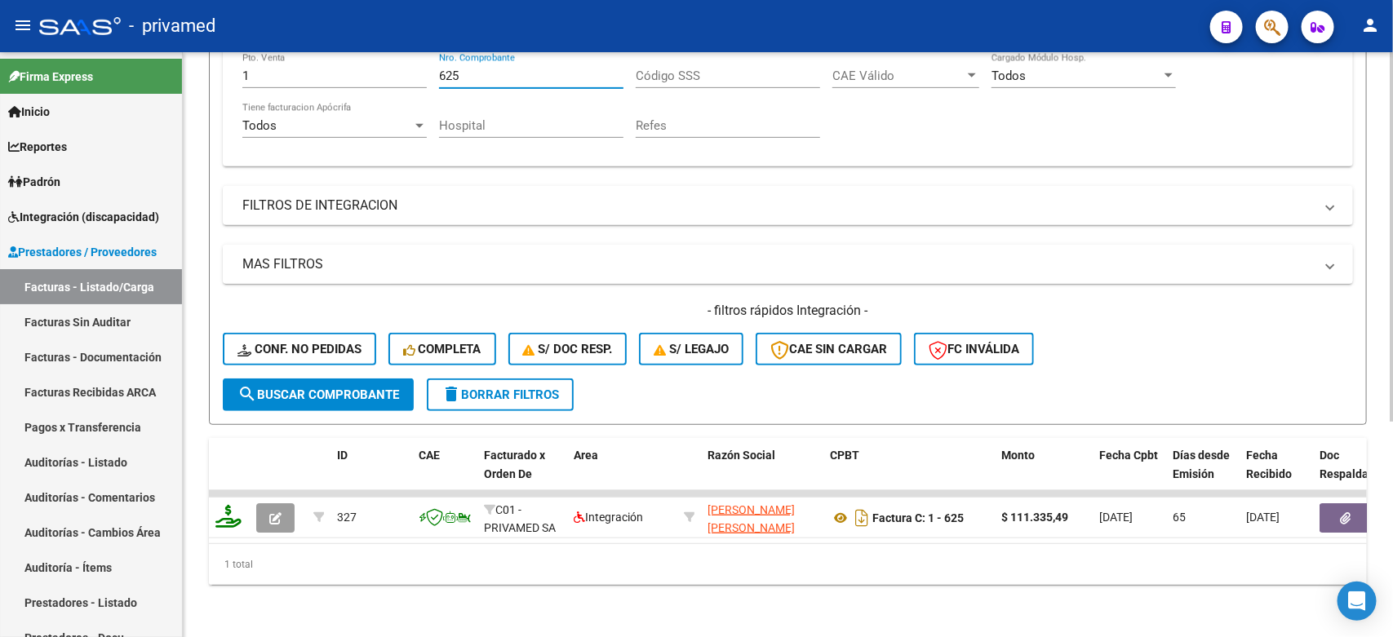
scroll to position [340, 0]
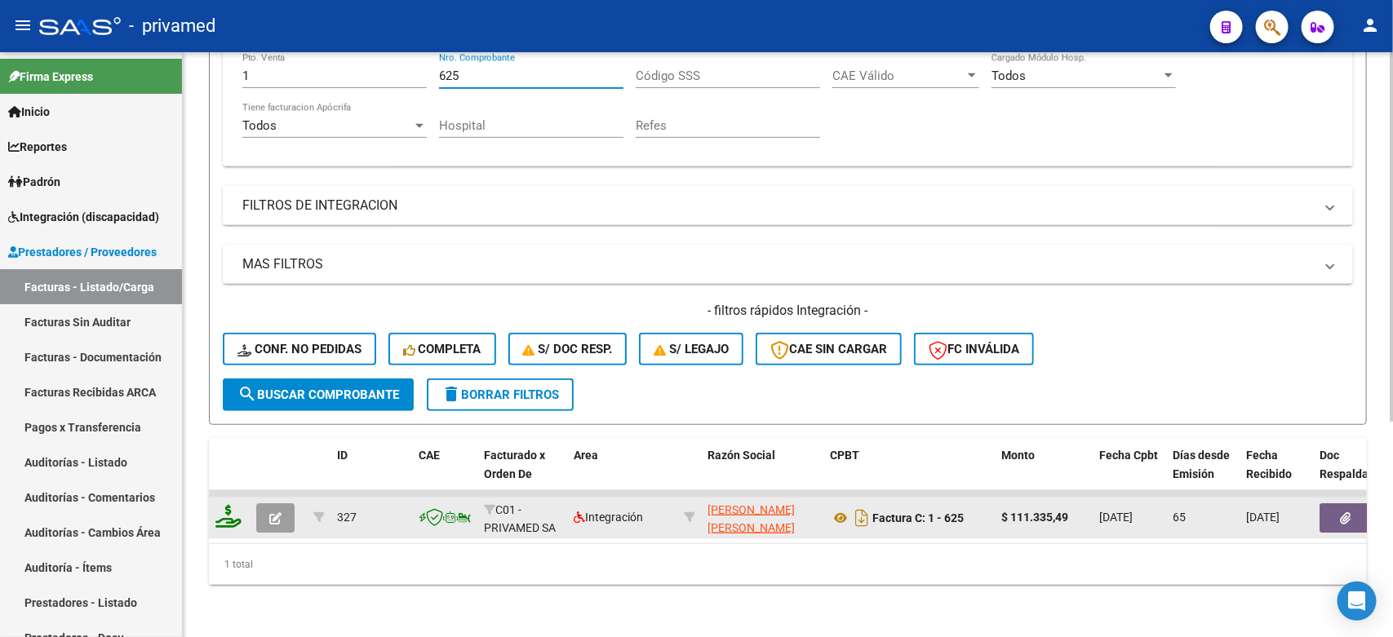
type input "625"
click at [269, 513] on icon "button" at bounding box center [275, 519] width 12 height 12
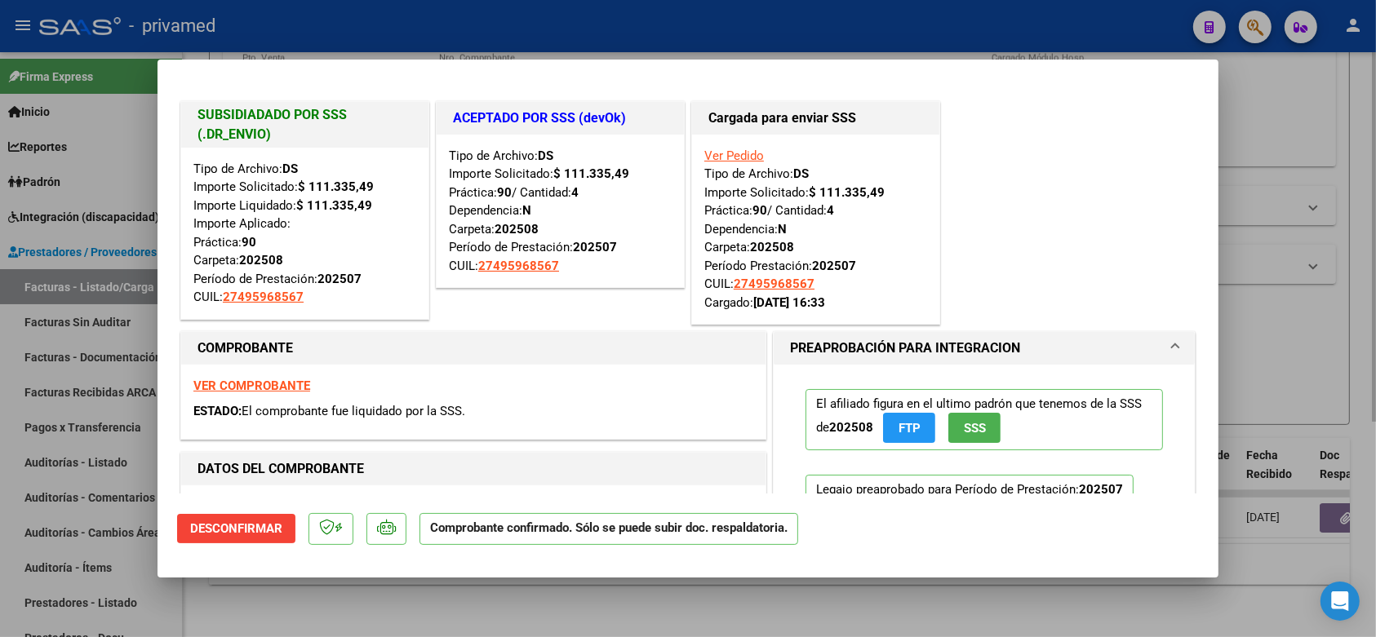
click at [1283, 337] on div at bounding box center [688, 318] width 1376 height 637
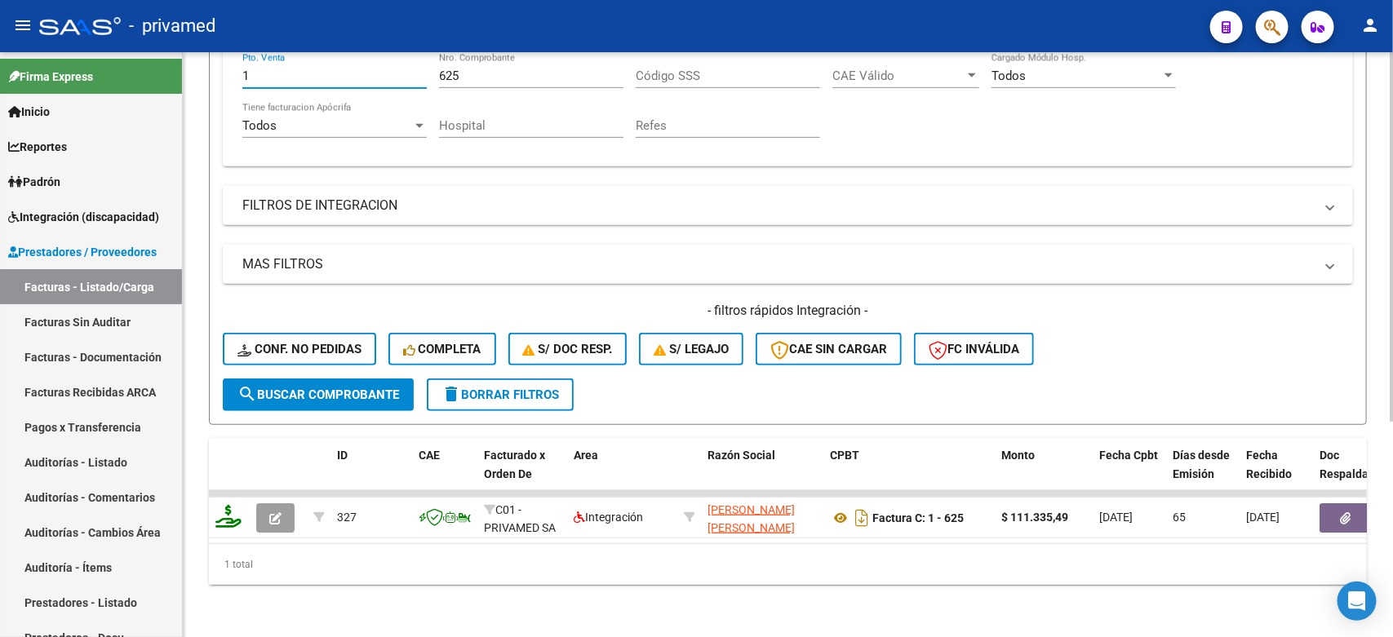
click at [353, 69] on input "1" at bounding box center [334, 76] width 184 height 15
type input "3"
paste input "105"
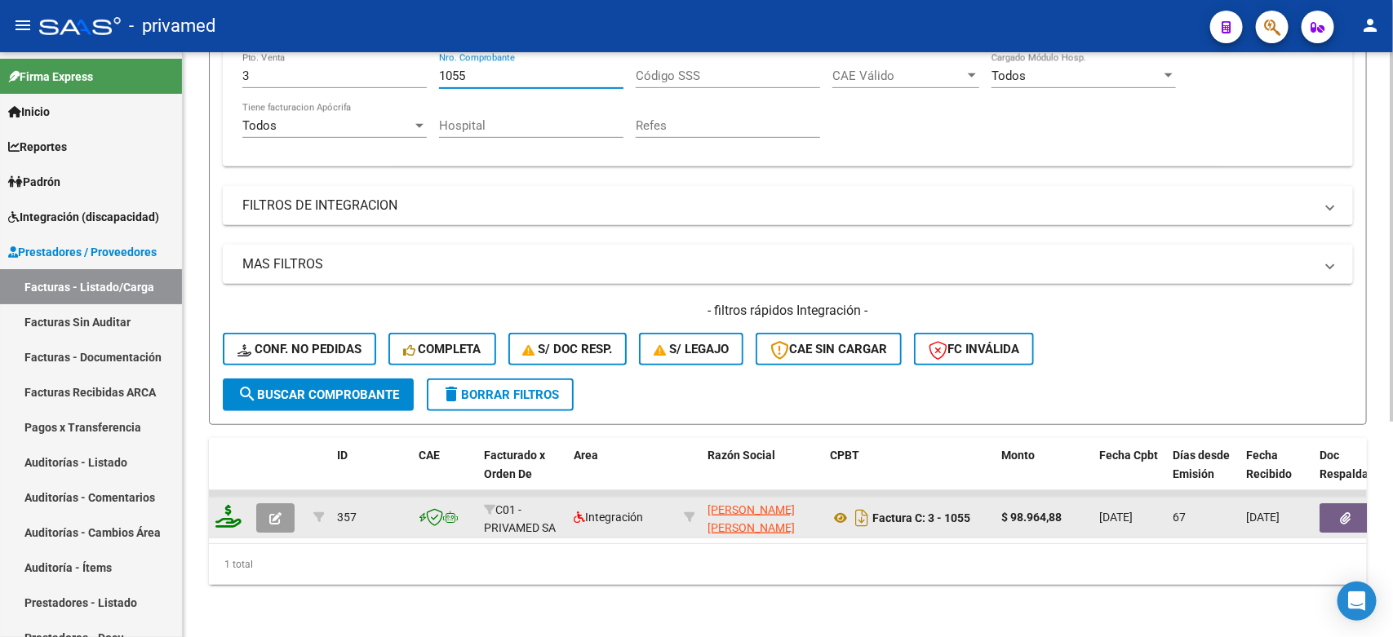
click at [272, 498] on datatable-body-cell at bounding box center [278, 518] width 57 height 40
click at [275, 513] on icon "button" at bounding box center [275, 519] width 12 height 12
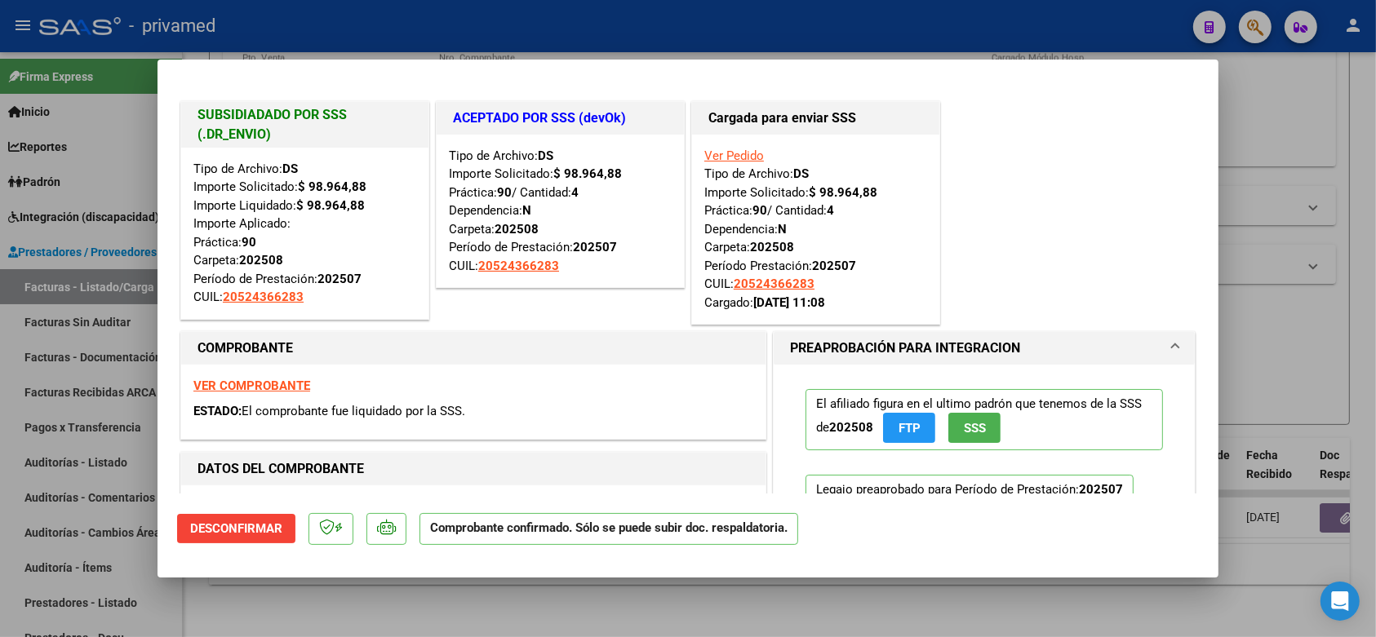
click at [1274, 323] on div at bounding box center [688, 318] width 1376 height 637
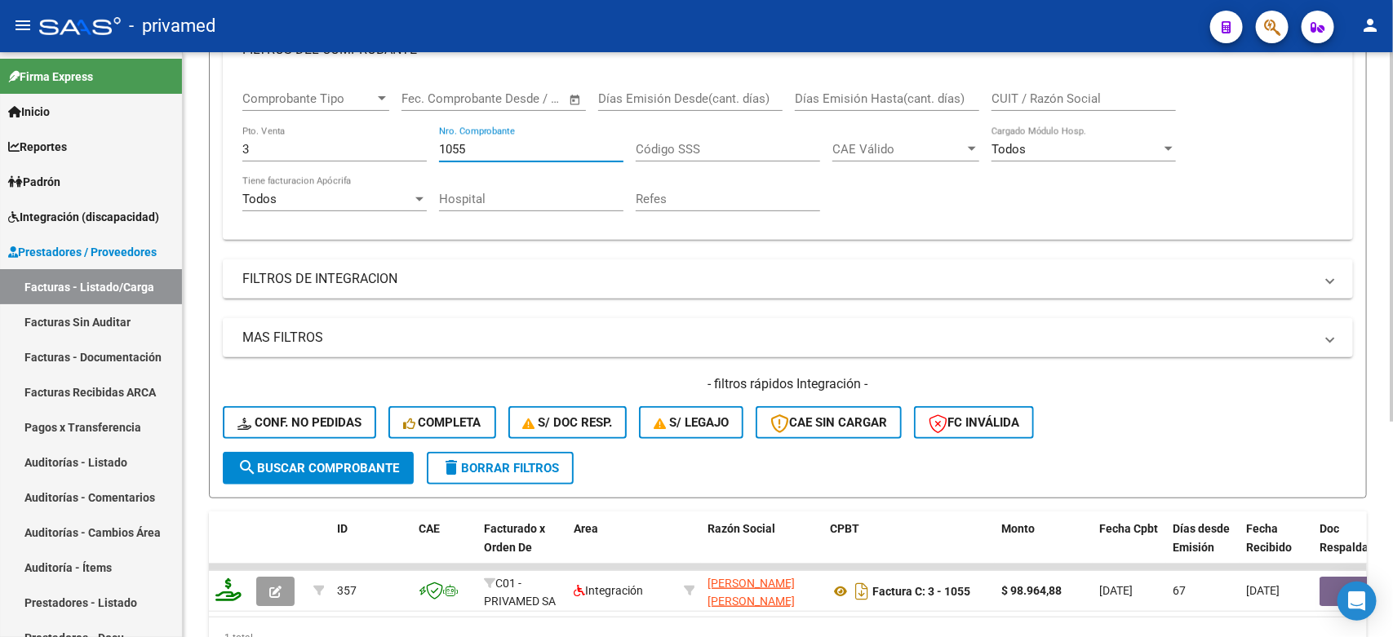
drag, startPoint x: 495, startPoint y: 55, endPoint x: 331, endPoint y: 55, distance: 164.0
click at [331, 55] on div "Filtros Id Area Area Seleccionar Gerenciador Seleccionar Gerenciador Todos Conf…" at bounding box center [788, 202] width 1130 height 499
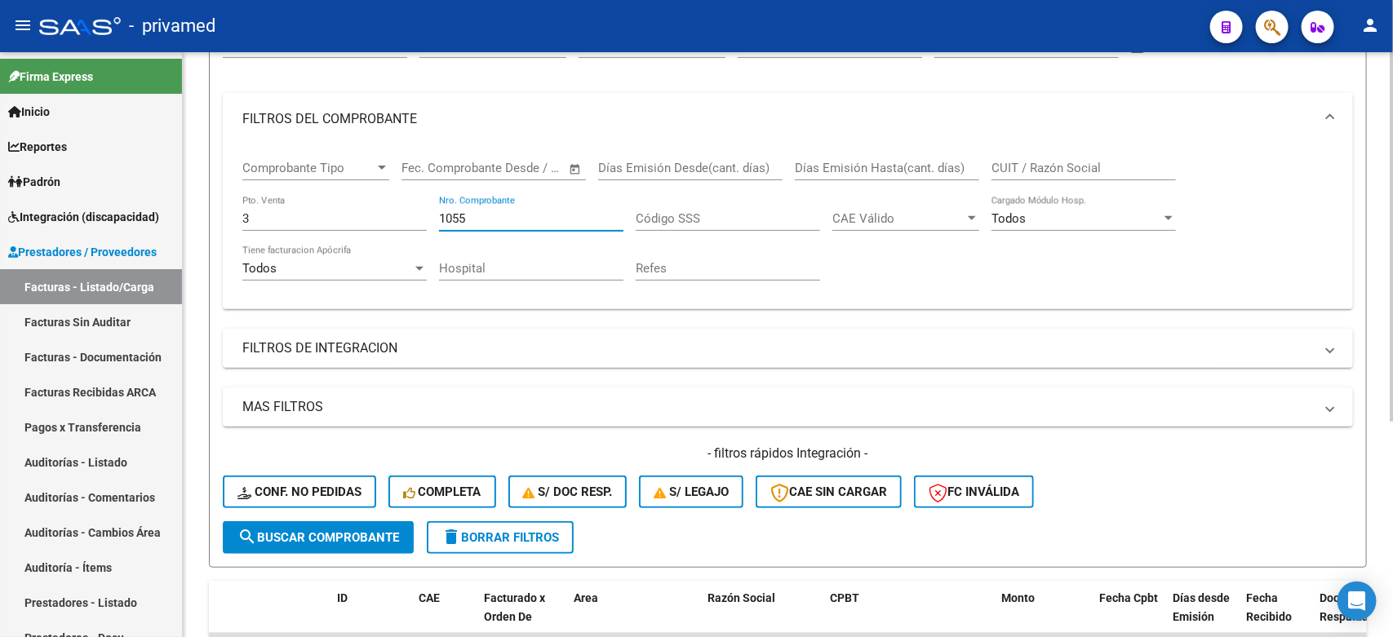
paste input "918"
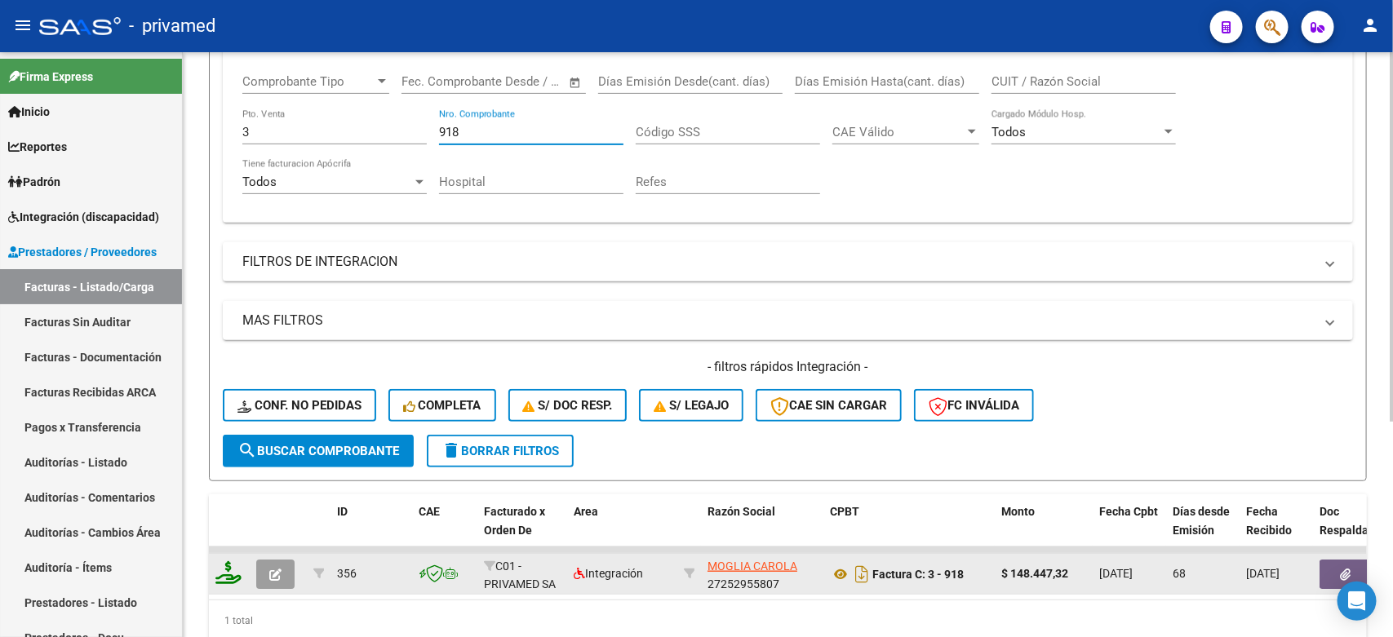
scroll to position [340, 0]
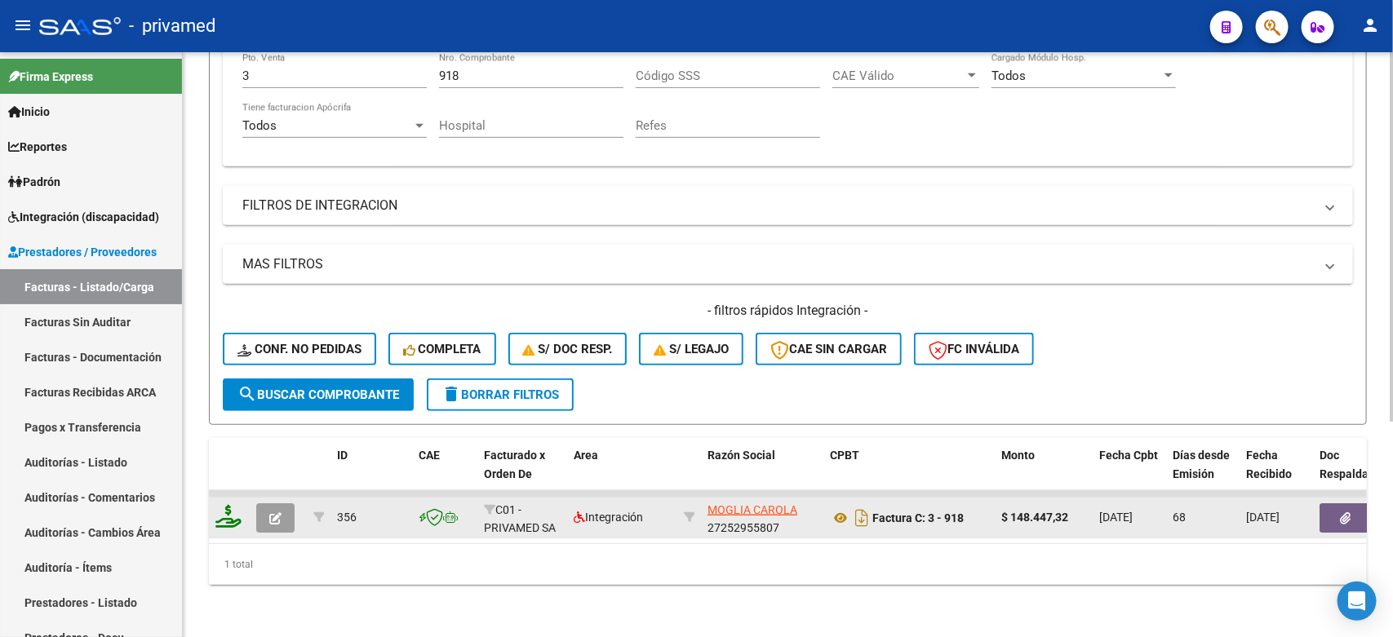
click at [295, 504] on div at bounding box center [278, 518] width 44 height 29
click at [291, 504] on button "button" at bounding box center [275, 518] width 38 height 29
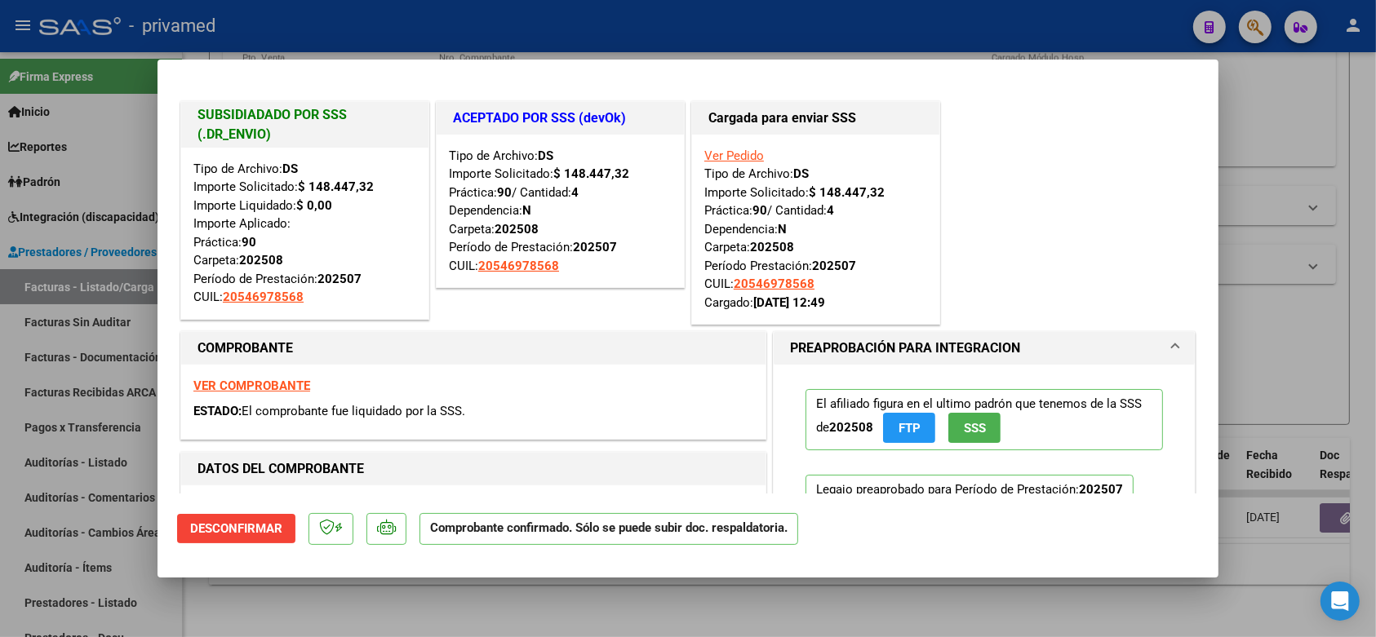
click at [1315, 308] on div at bounding box center [688, 318] width 1376 height 637
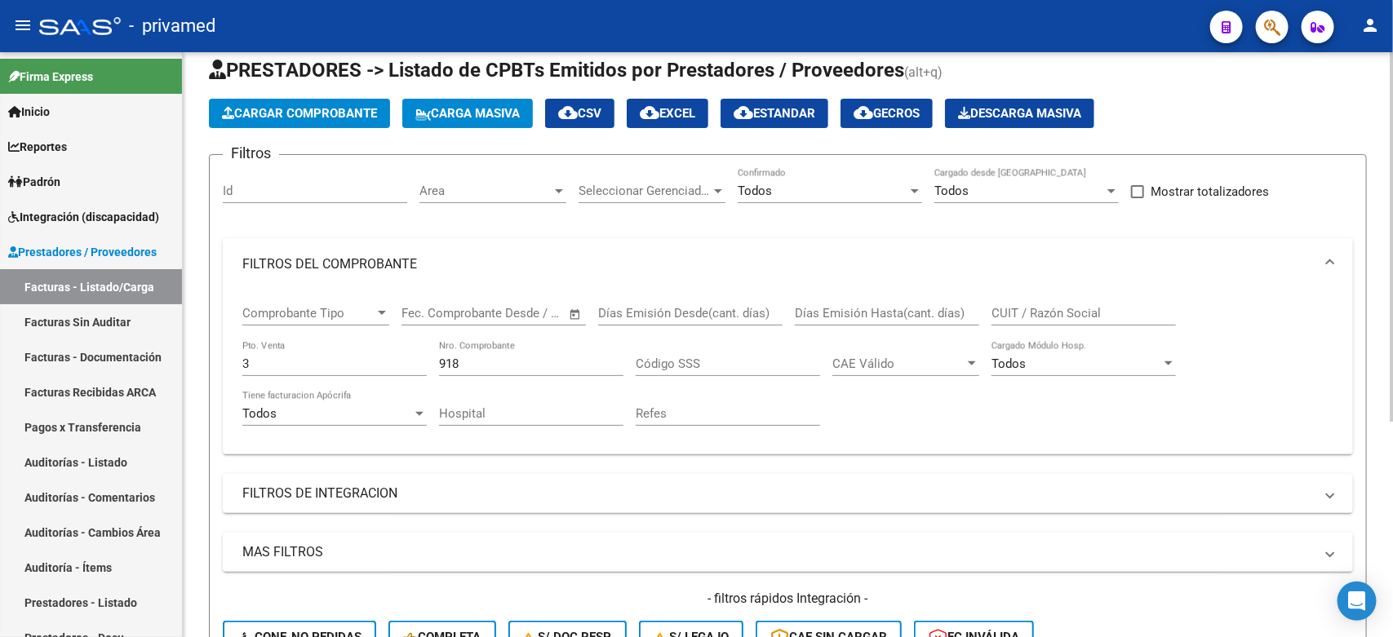
scroll to position [34, 0]
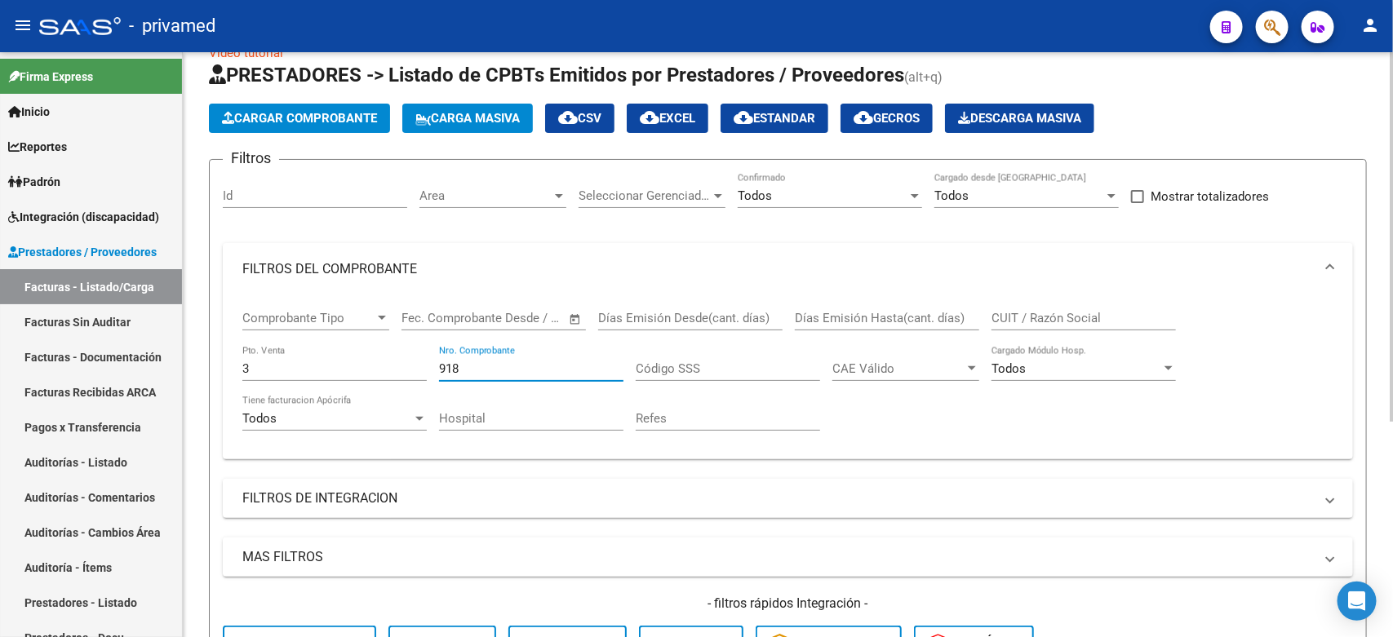
drag, startPoint x: 488, startPoint y: 367, endPoint x: 371, endPoint y: 351, distance: 117.8
click at [371, 351] on div "Comprobante Tipo Comprobante Tipo Fecha inicio – Fecha fin Fec. Comprobante Des…" at bounding box center [787, 370] width 1091 height 151
paste input "374"
type input "374"
click at [335, 368] on input "3" at bounding box center [334, 369] width 184 height 15
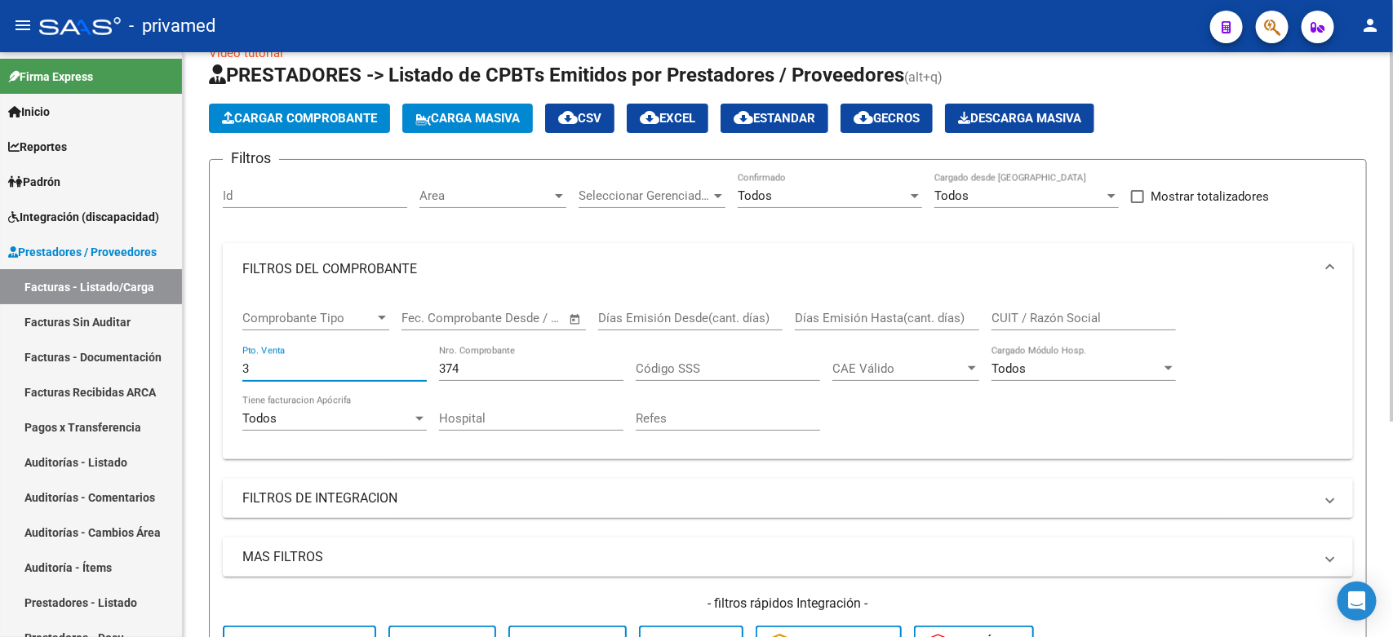
click at [335, 368] on input "3" at bounding box center [334, 369] width 184 height 15
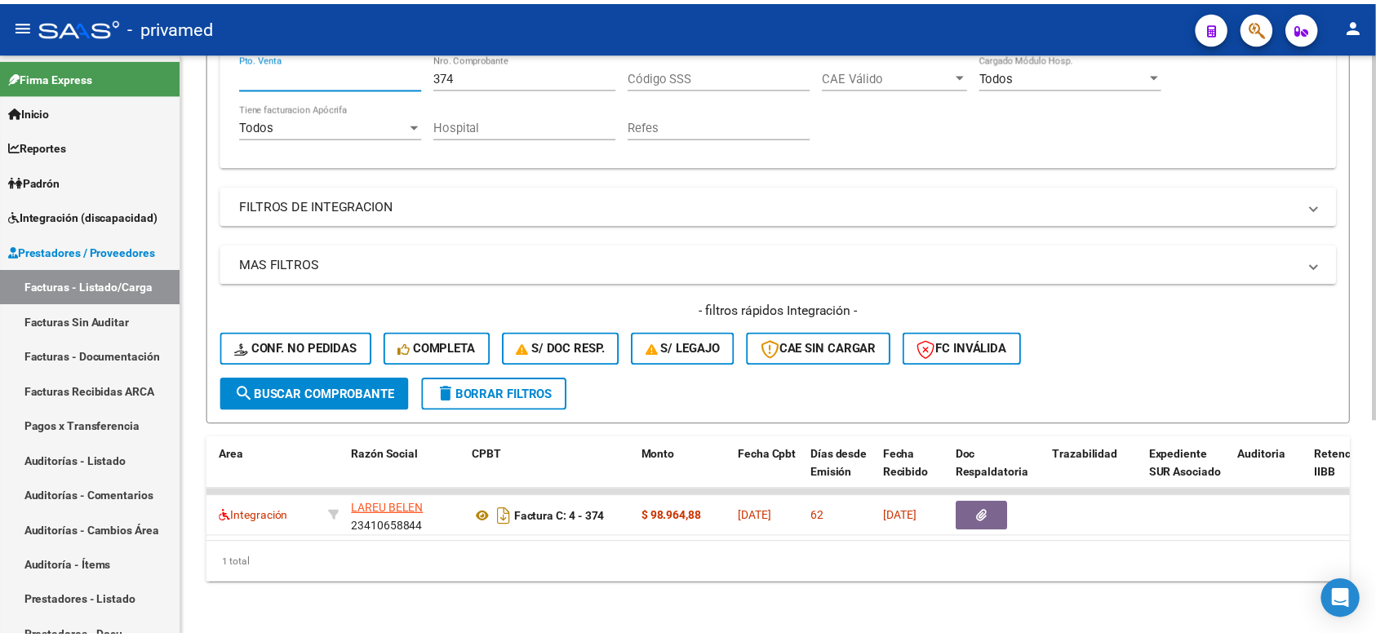
scroll to position [0, 0]
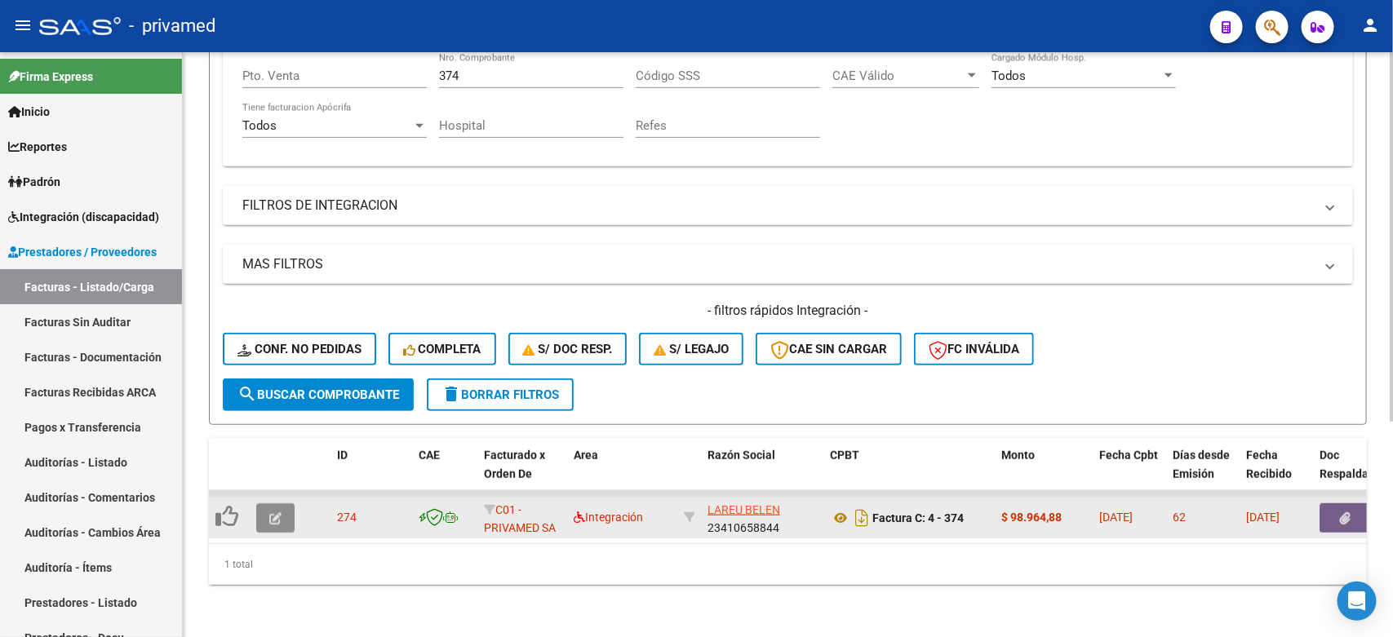
click at [278, 513] on icon "button" at bounding box center [275, 519] width 12 height 12
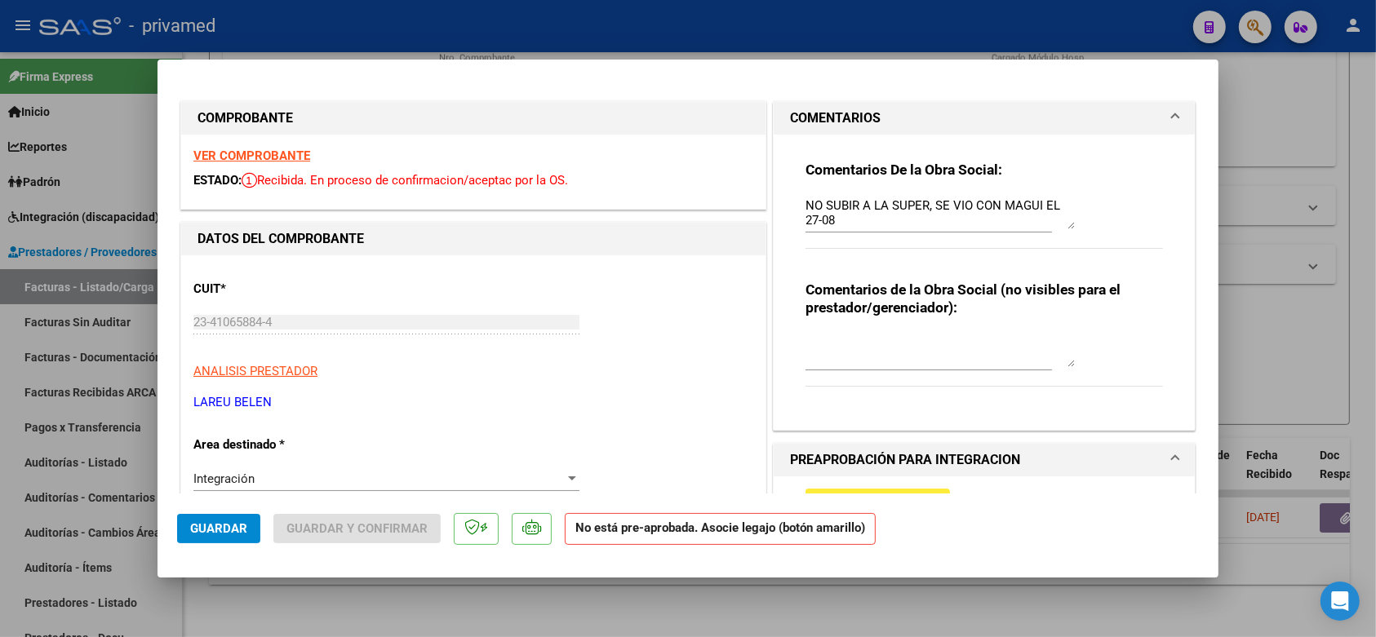
click at [274, 160] on strong "VER COMPROBANTE" at bounding box center [251, 156] width 117 height 15
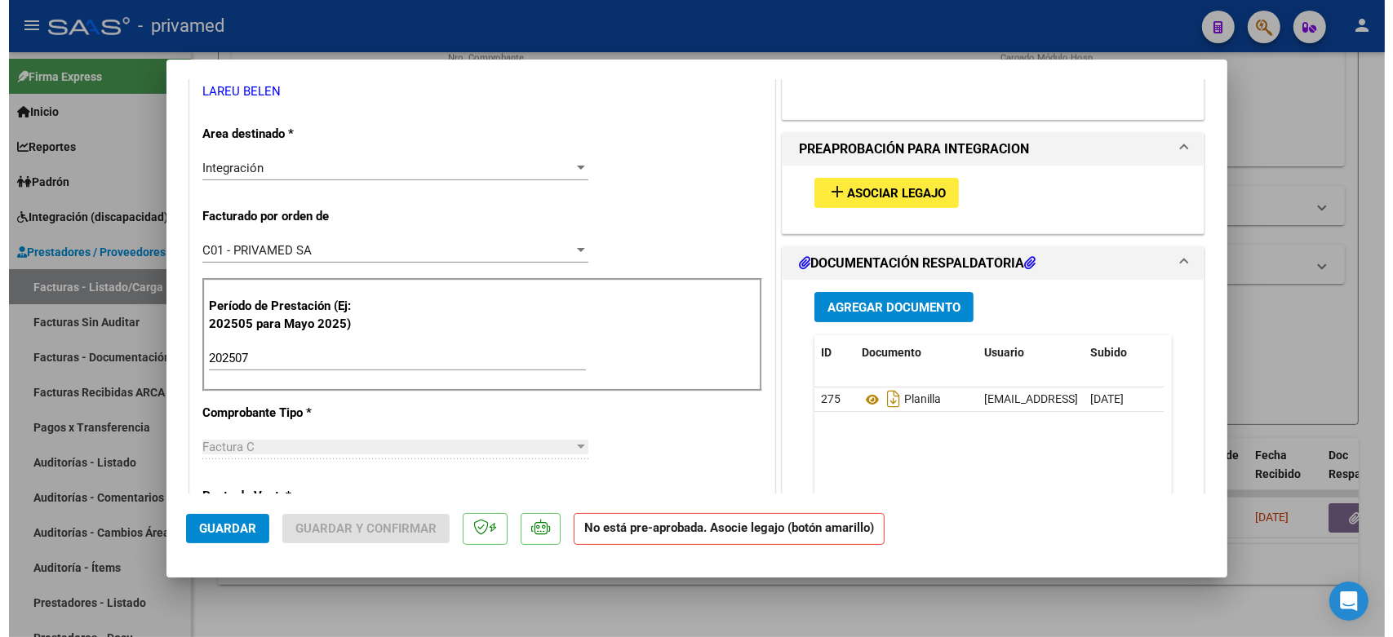
scroll to position [408, 0]
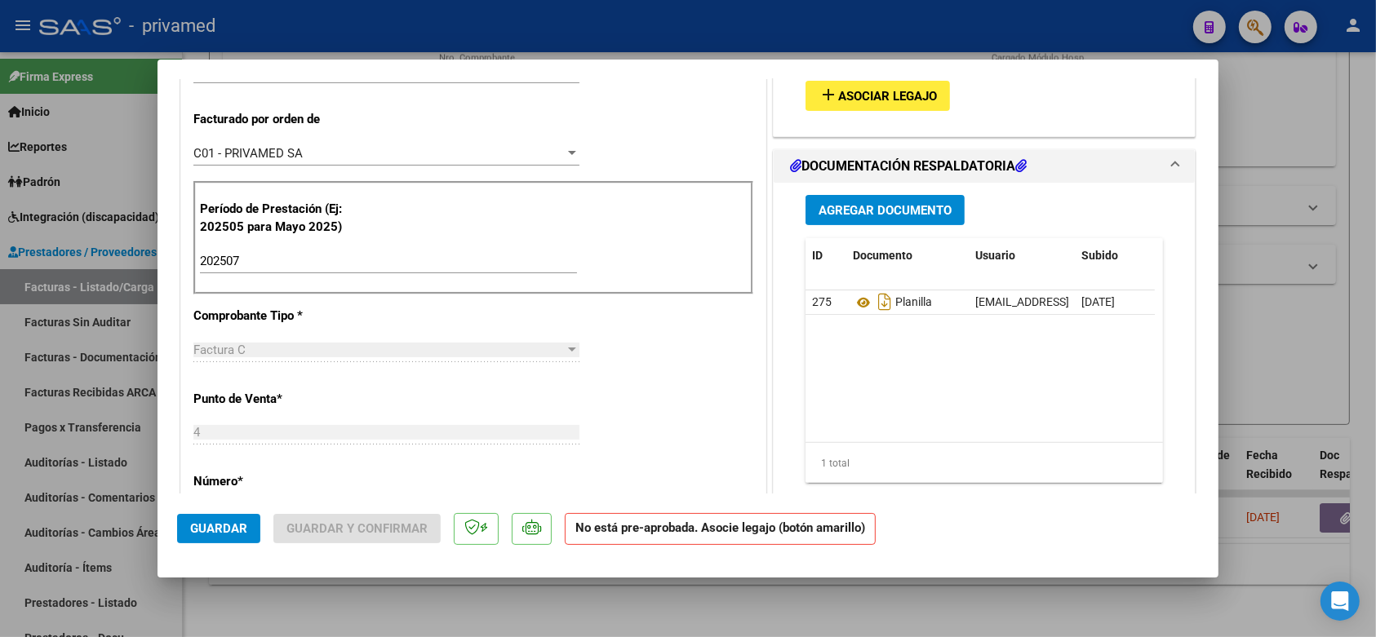
click at [1329, 340] on div at bounding box center [688, 318] width 1376 height 637
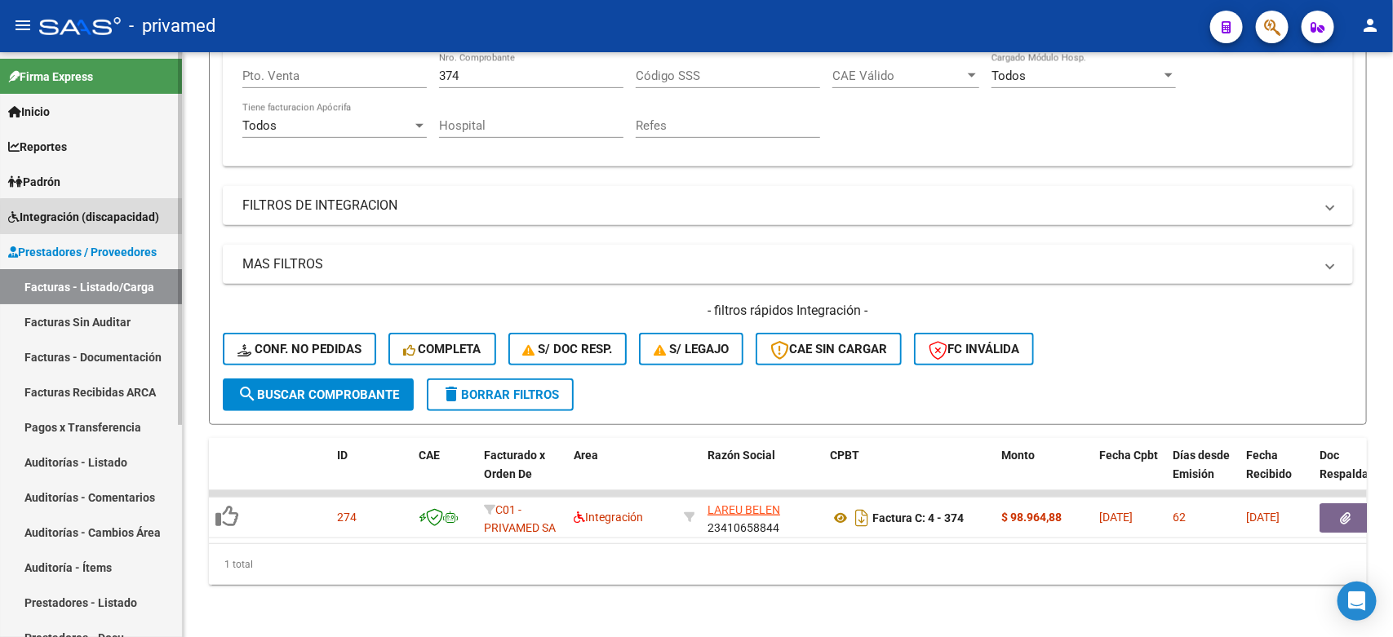
click at [95, 216] on span "Integración (discapacidad)" at bounding box center [83, 217] width 151 height 18
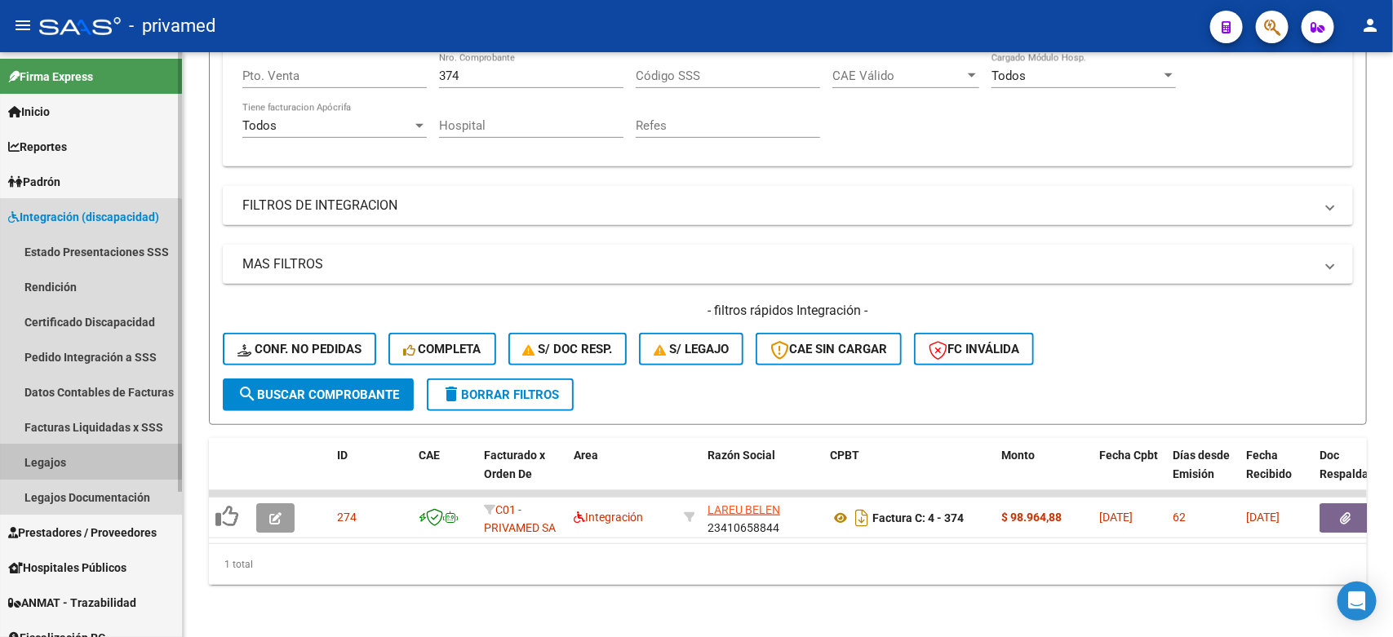
click at [46, 467] on link "Legajos" at bounding box center [91, 462] width 182 height 35
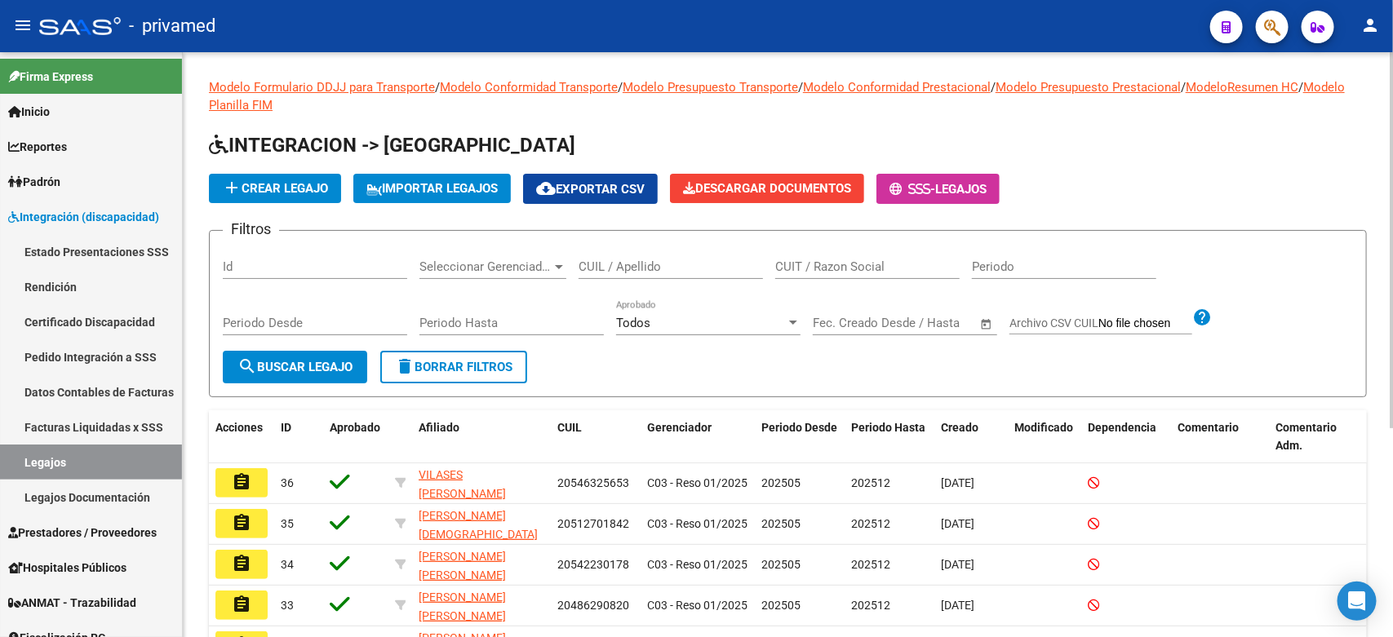
click at [694, 267] on input "CUIL / Apellido" at bounding box center [671, 267] width 184 height 15
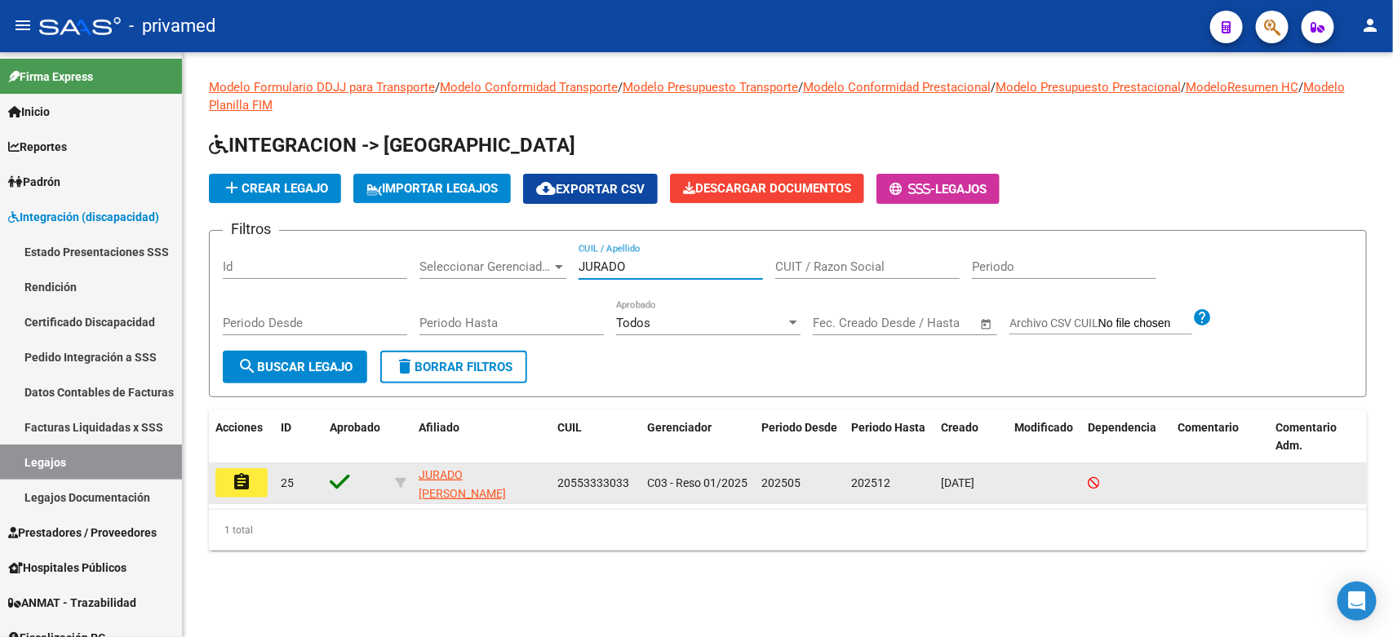
type input "JURADO"
click at [233, 486] on mat-icon "assignment" at bounding box center [242, 483] width 20 height 20
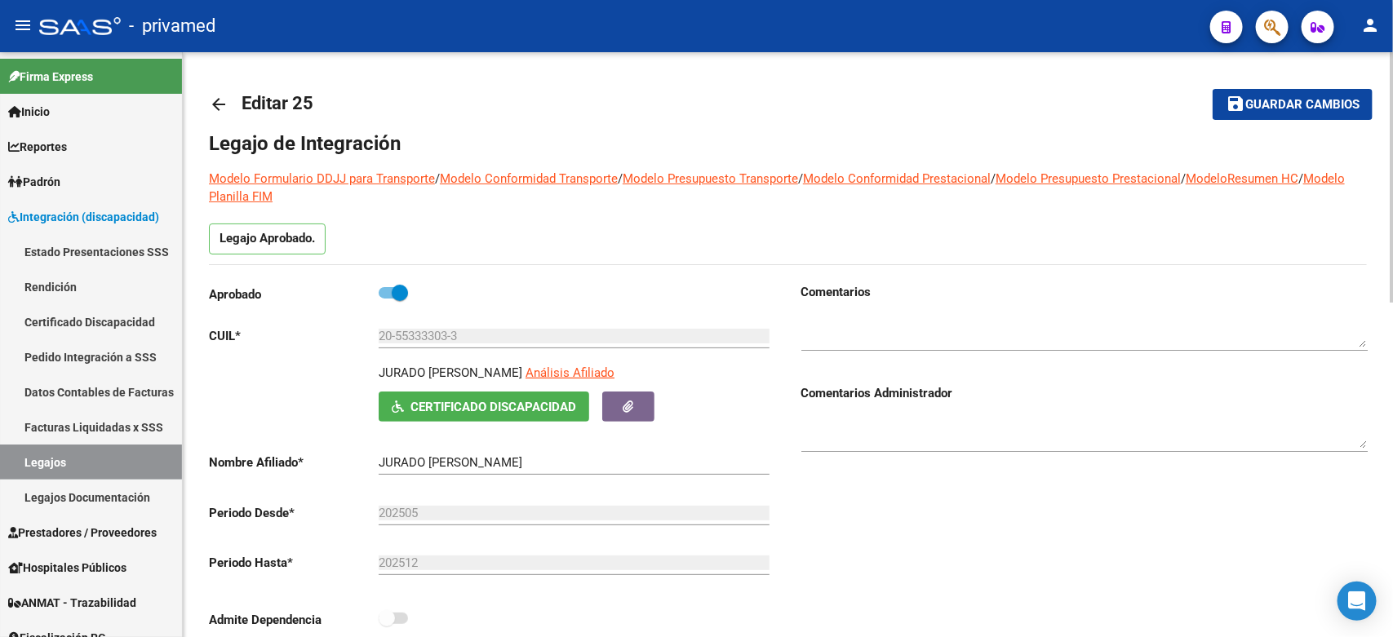
click at [796, 508] on div "Comentarios Comentarios Administrador" at bounding box center [1077, 467] width 579 height 369
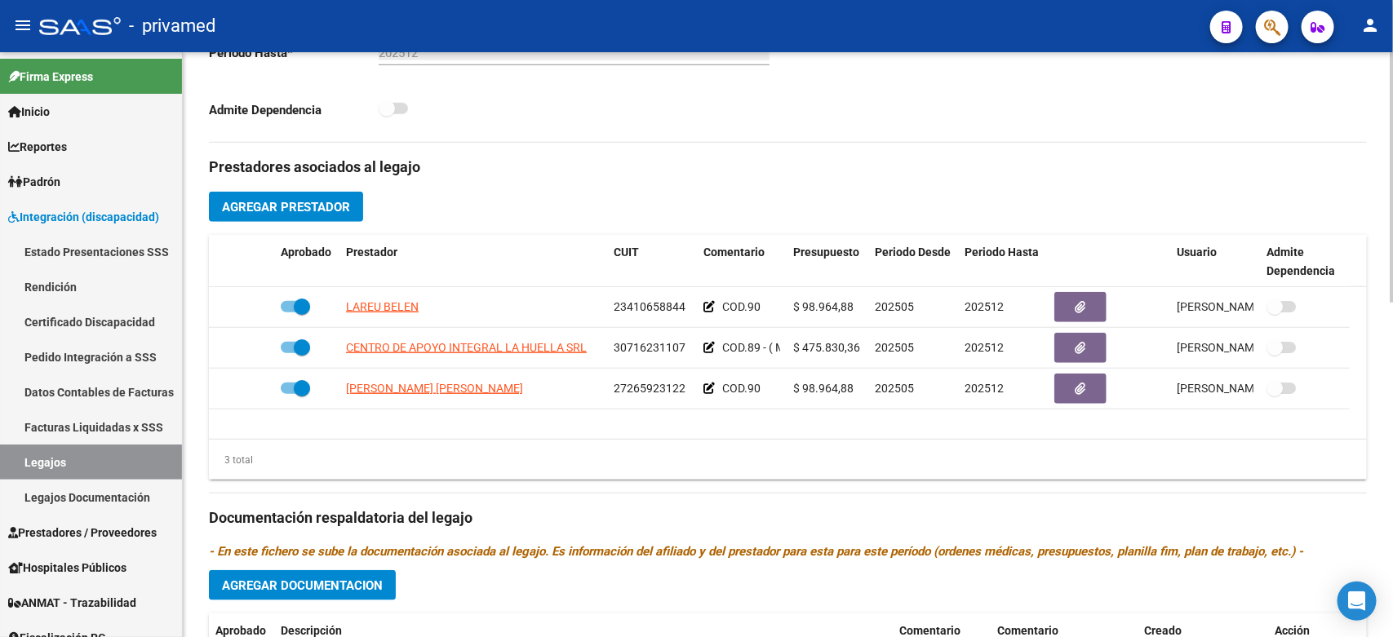
scroll to position [782, 0]
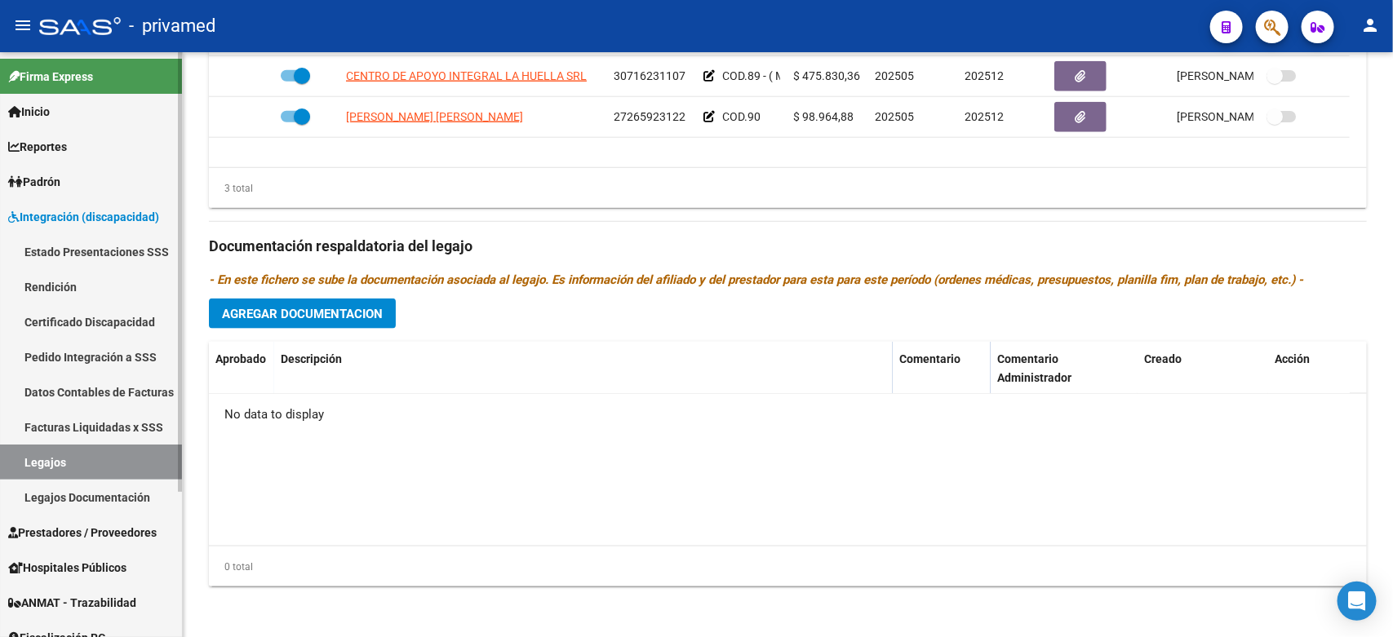
click at [82, 524] on span "Prestadores / Proveedores" at bounding box center [82, 533] width 149 height 18
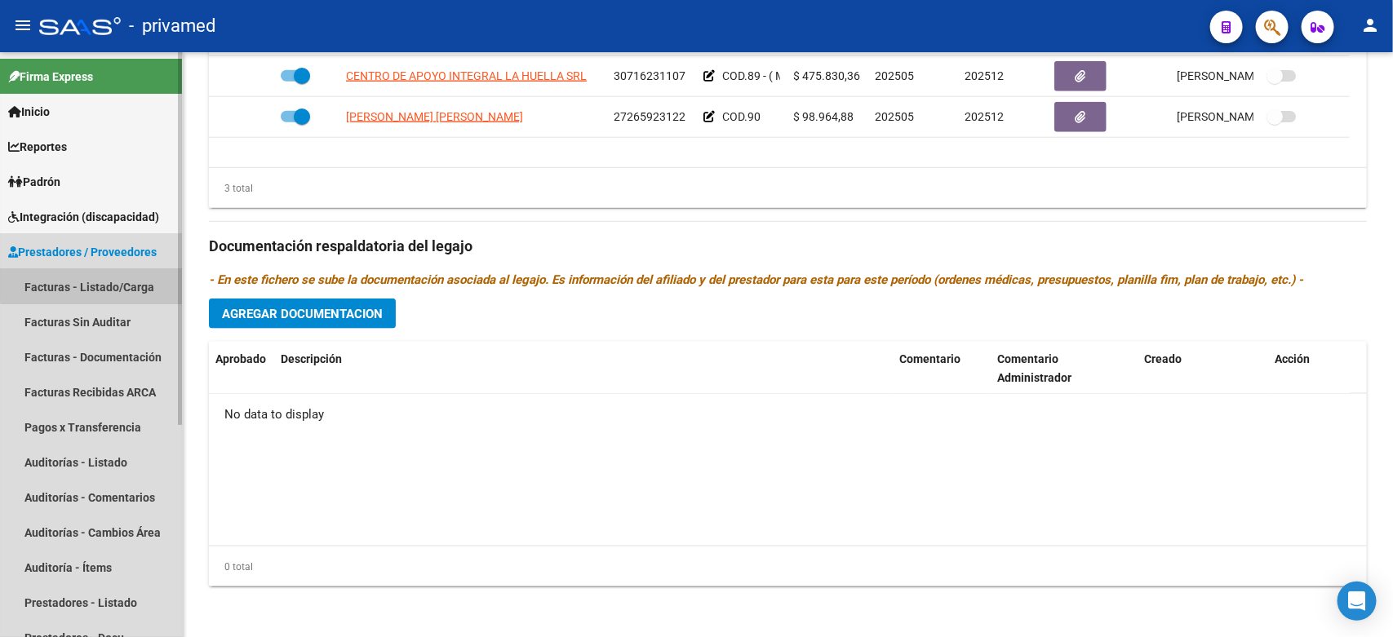
click at [116, 283] on link "Facturas - Listado/Carga" at bounding box center [91, 286] width 182 height 35
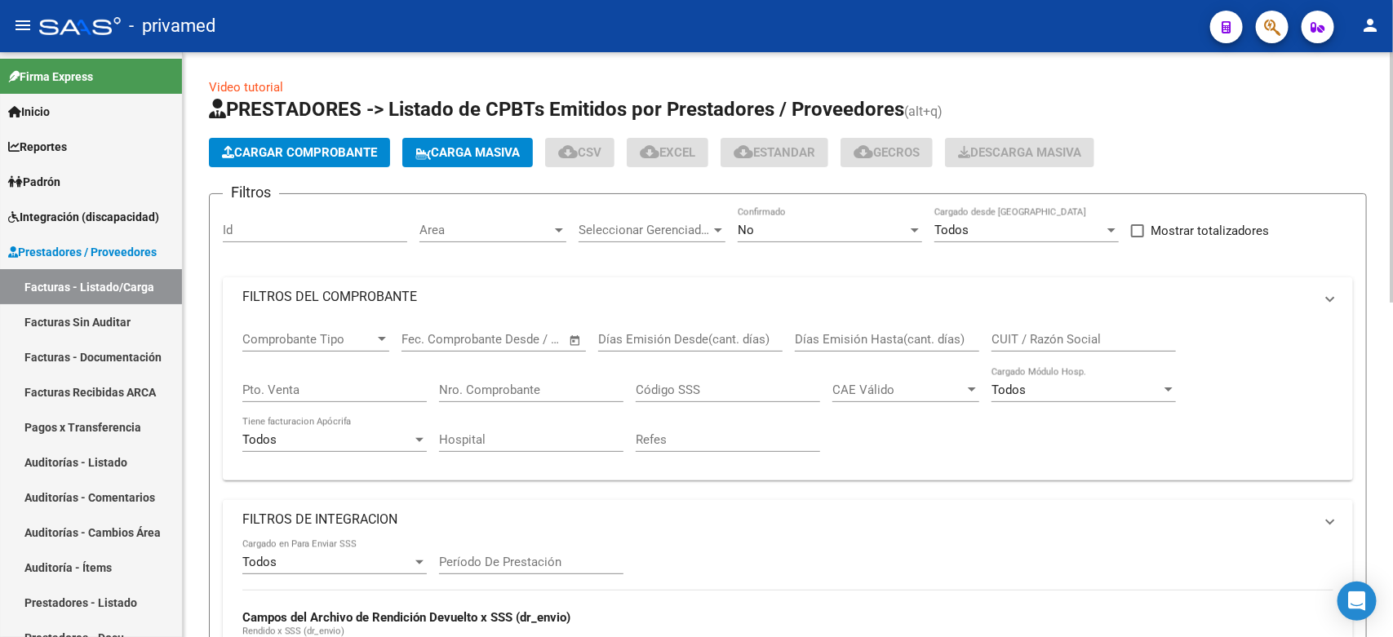
click at [794, 233] on div "No" at bounding box center [823, 230] width 170 height 15
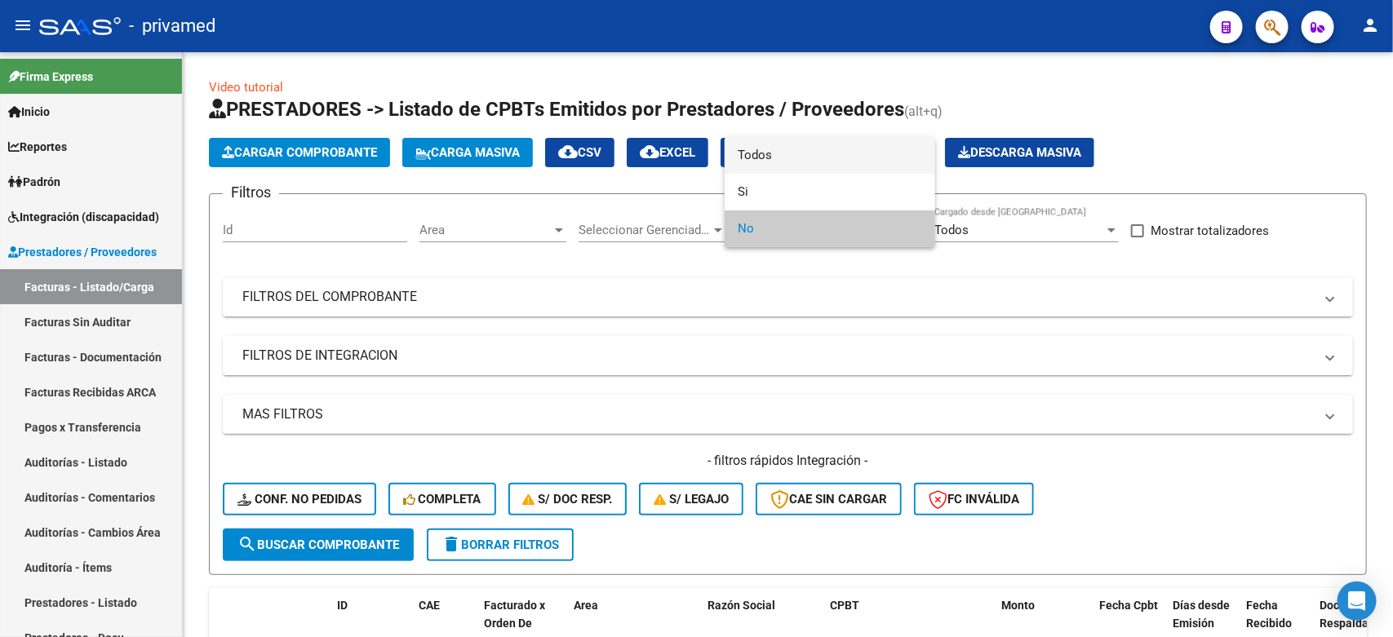
click at [796, 159] on span "Todos" at bounding box center [830, 155] width 184 height 37
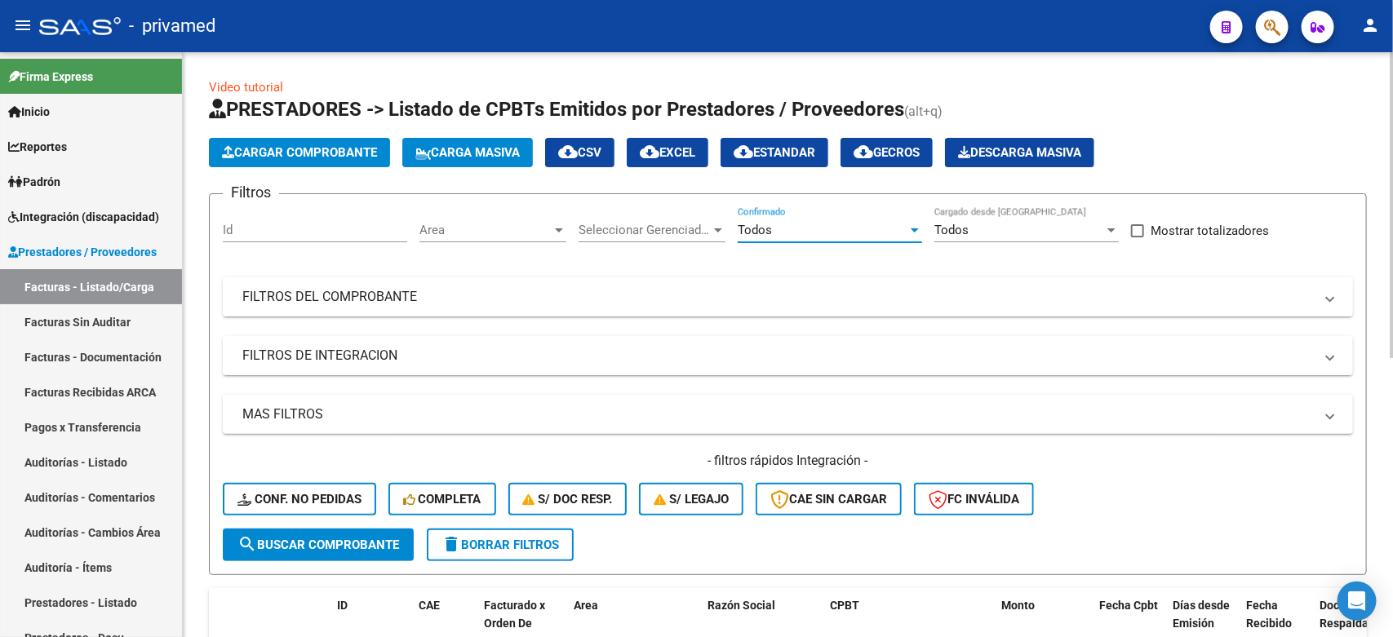
click at [478, 308] on mat-expansion-panel-header "FILTROS DEL COMPROBANTE" at bounding box center [788, 296] width 1130 height 39
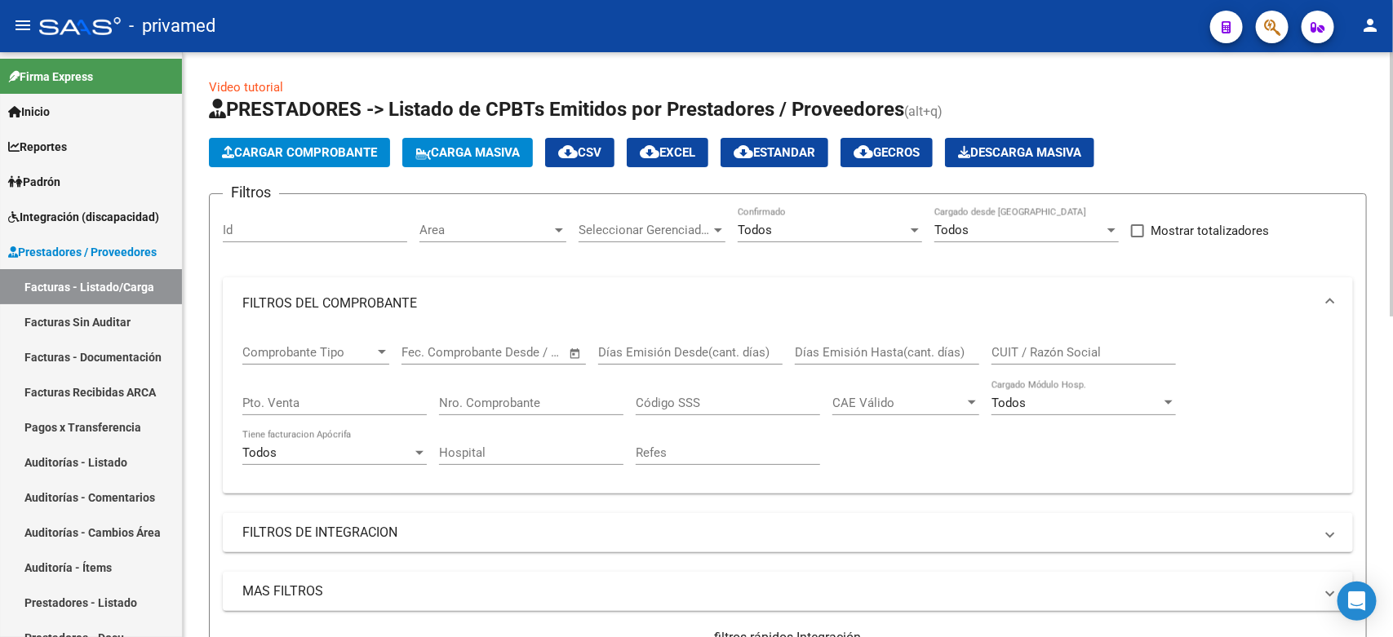
click at [1084, 348] on input "CUIT / Razón Social" at bounding box center [1084, 352] width 184 height 15
paste input "27312413529"
type input "27312413529"
click at [500, 405] on input "Nro. Comprobante" at bounding box center [531, 403] width 184 height 15
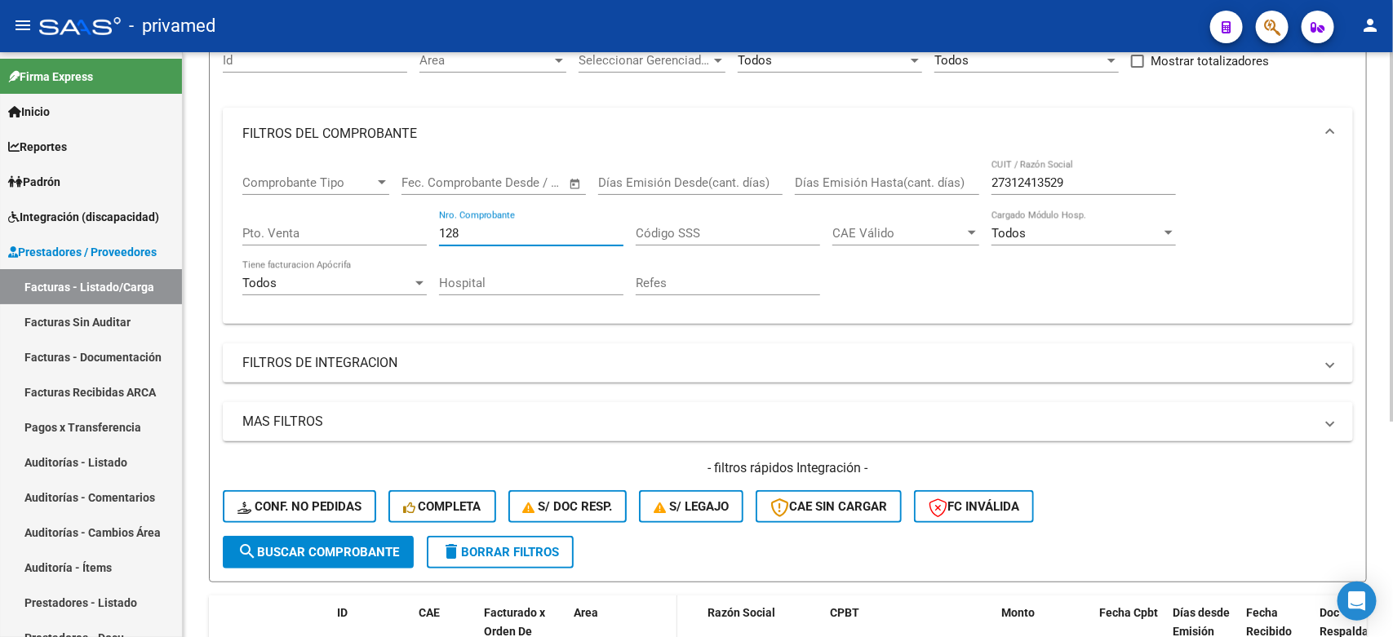
scroll to position [340, 0]
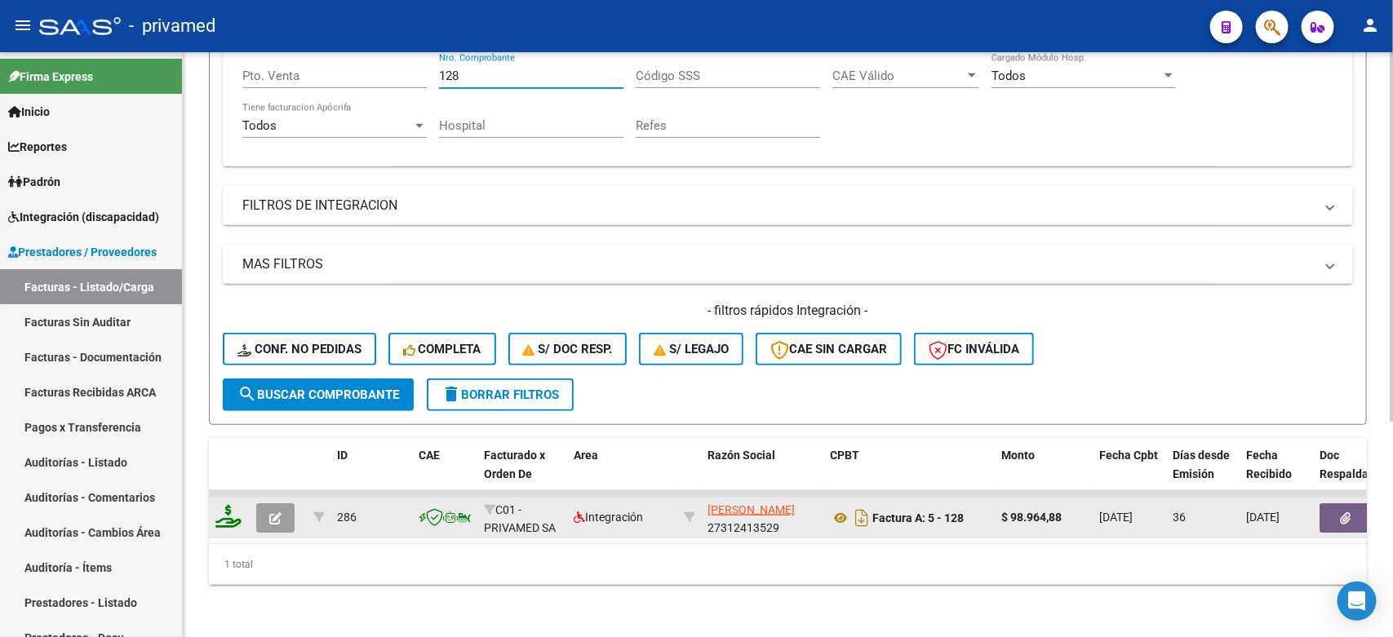
type input "128"
click at [266, 504] on button "button" at bounding box center [275, 518] width 38 height 29
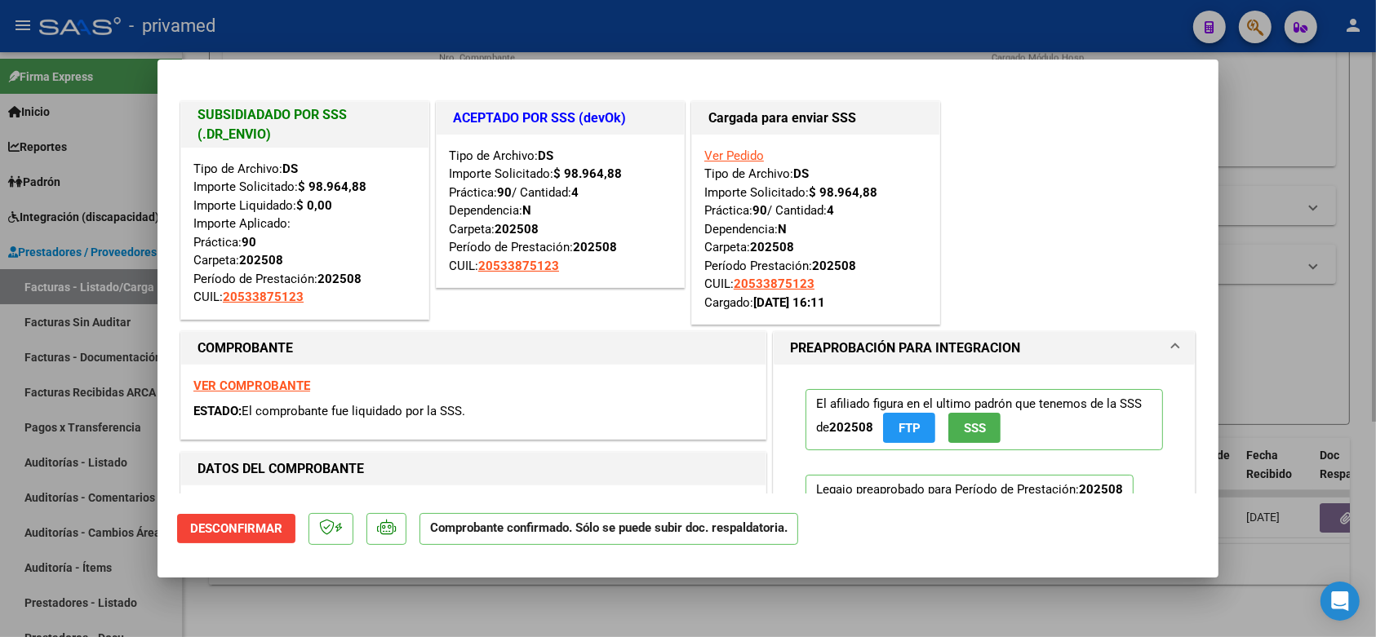
click at [1322, 357] on div at bounding box center [688, 318] width 1376 height 637
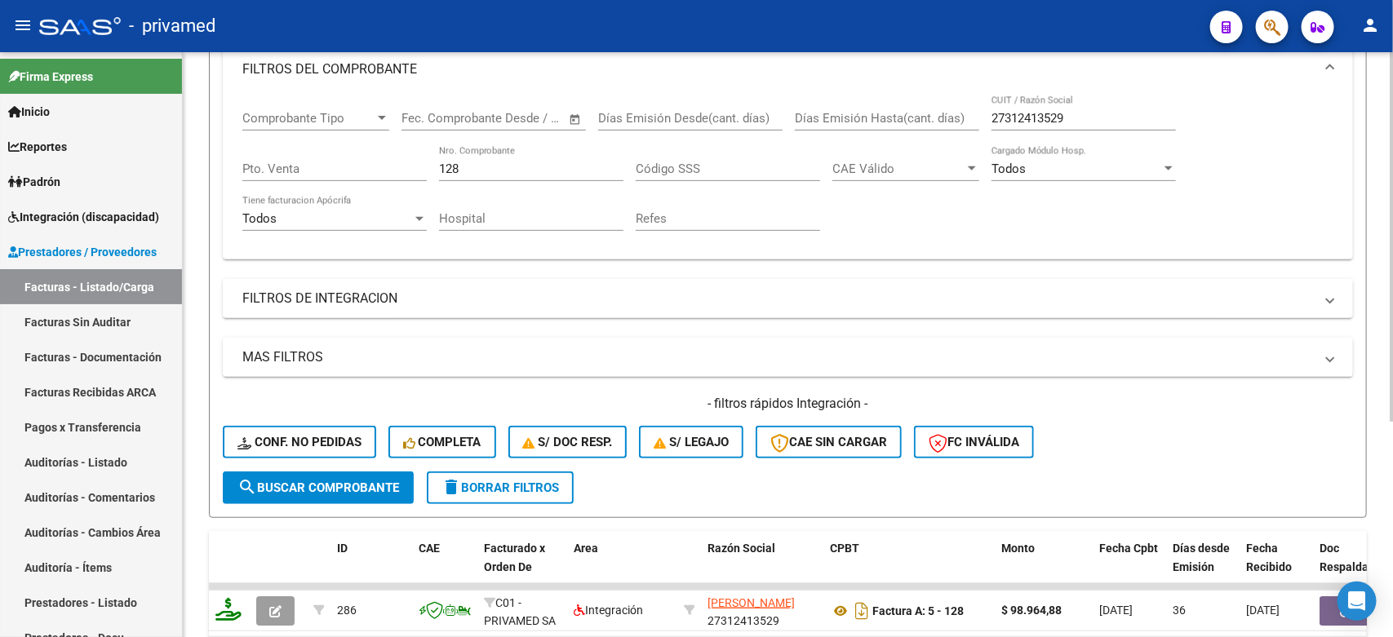
scroll to position [136, 0]
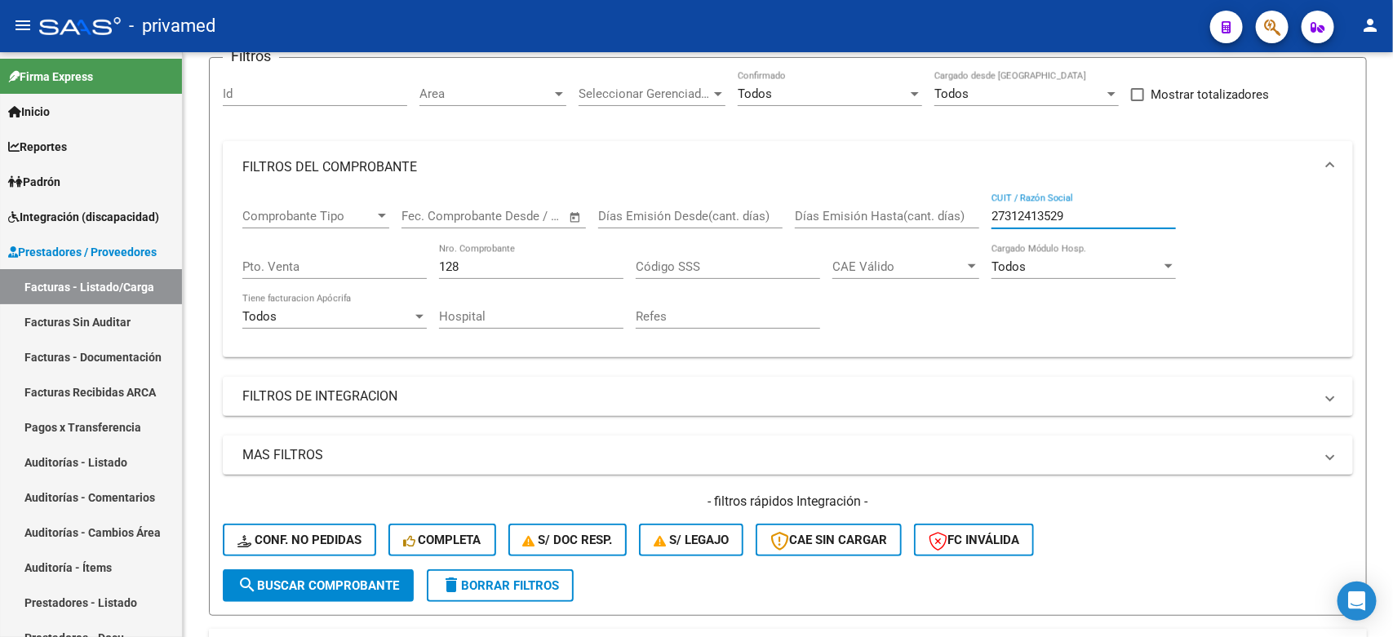
drag, startPoint x: 1145, startPoint y: 214, endPoint x: 786, endPoint y: 51, distance: 394.1
click at [849, 194] on div "Comprobante Tipo Comprobante Tipo Fecha inicio – Fecha fin Fec. Comprobante Des…" at bounding box center [787, 268] width 1091 height 151
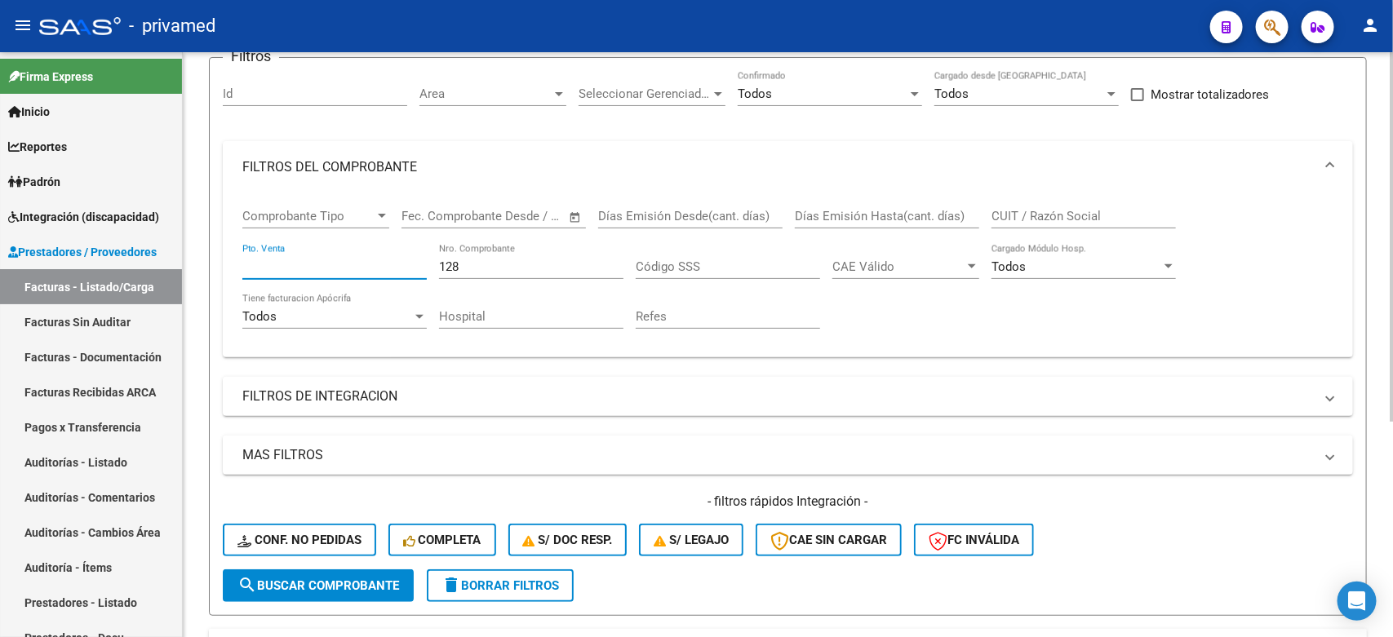
click at [320, 268] on input "Pto. Venta" at bounding box center [334, 267] width 184 height 15
type input "2"
paste input "6251"
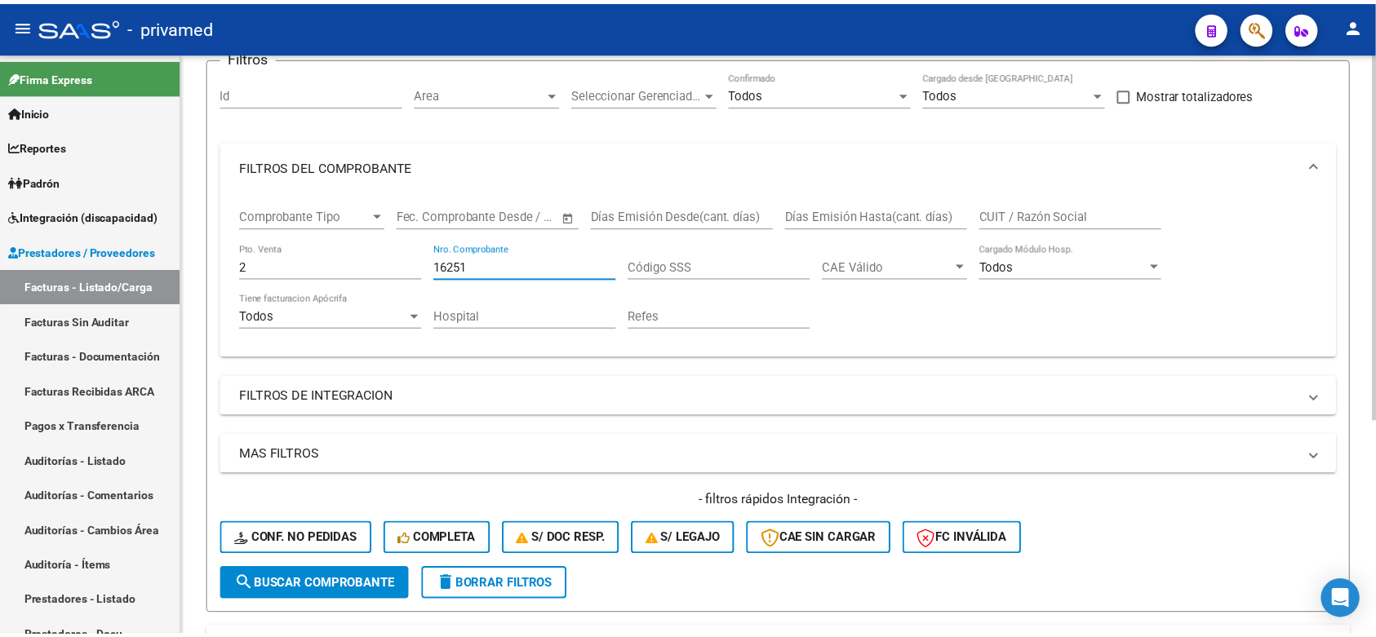
scroll to position [340, 0]
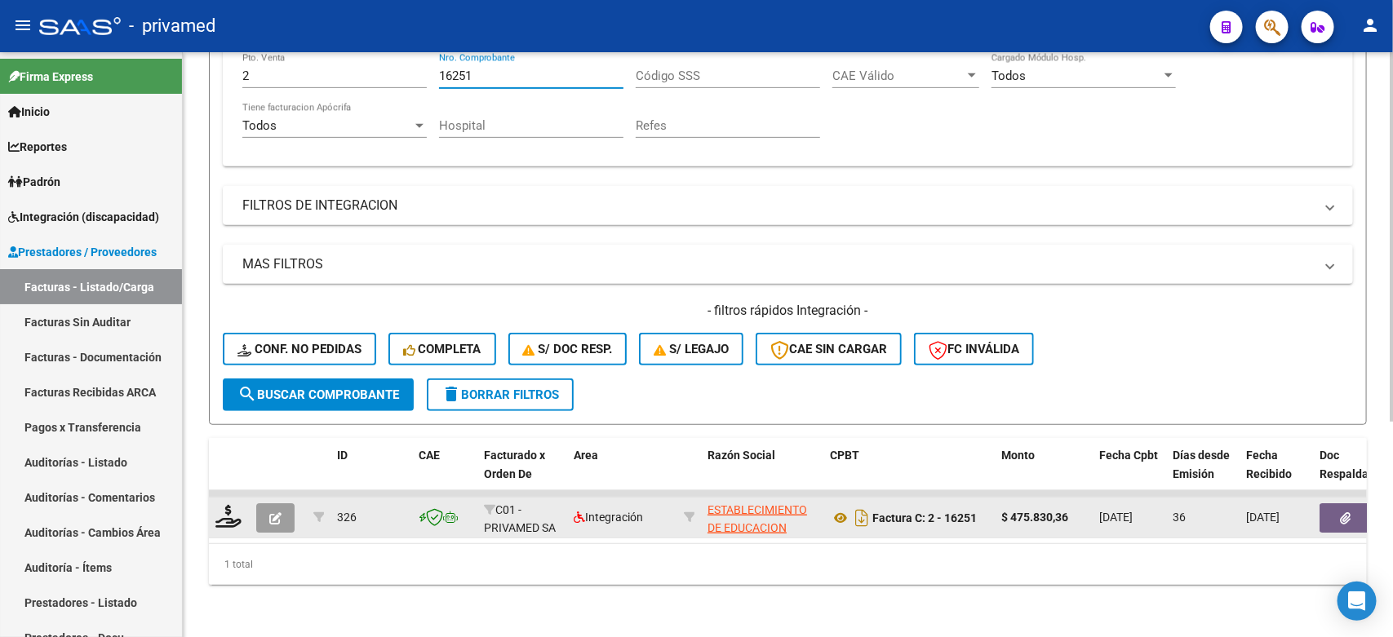
type input "16251"
click at [277, 513] on icon "button" at bounding box center [275, 519] width 12 height 12
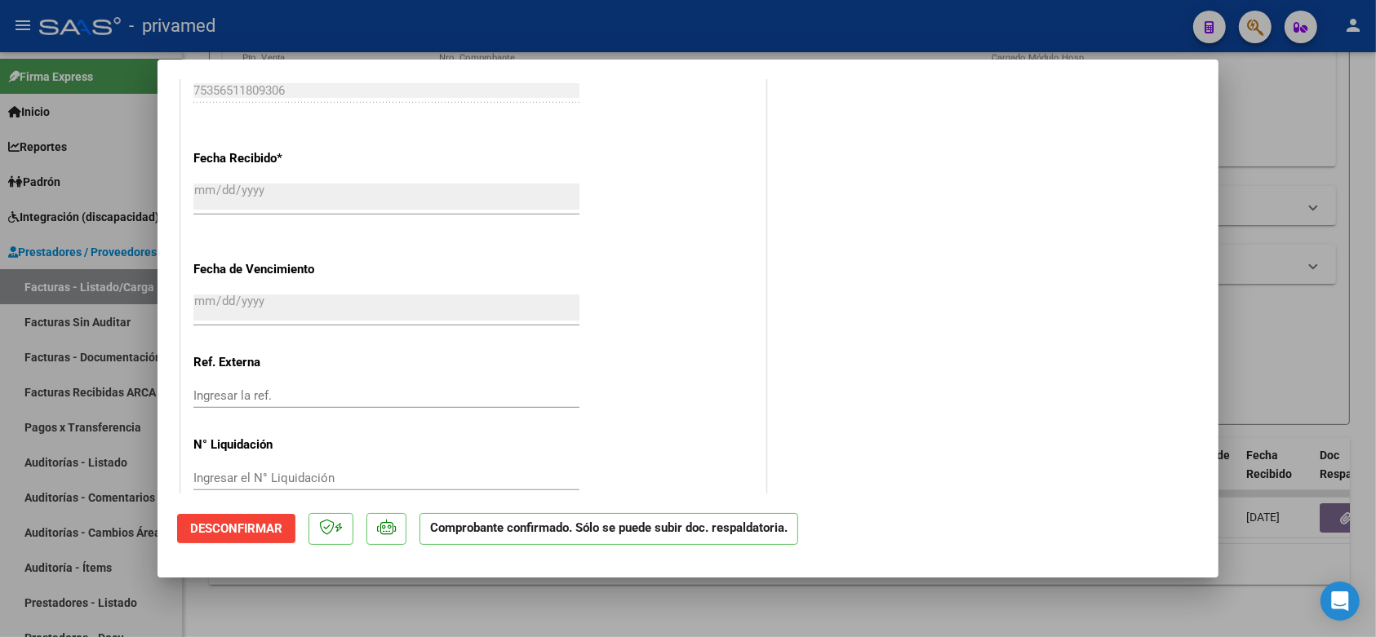
click at [1278, 340] on div at bounding box center [688, 318] width 1376 height 637
type input "$ 0,00"
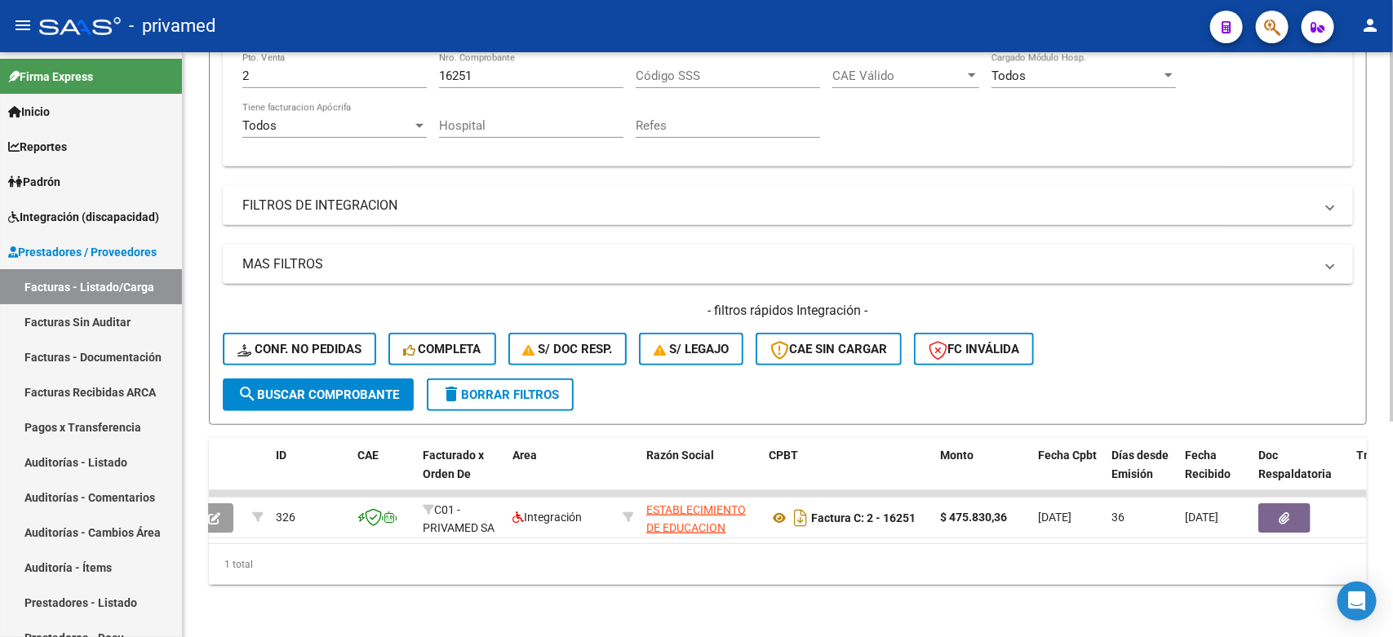
scroll to position [0, 0]
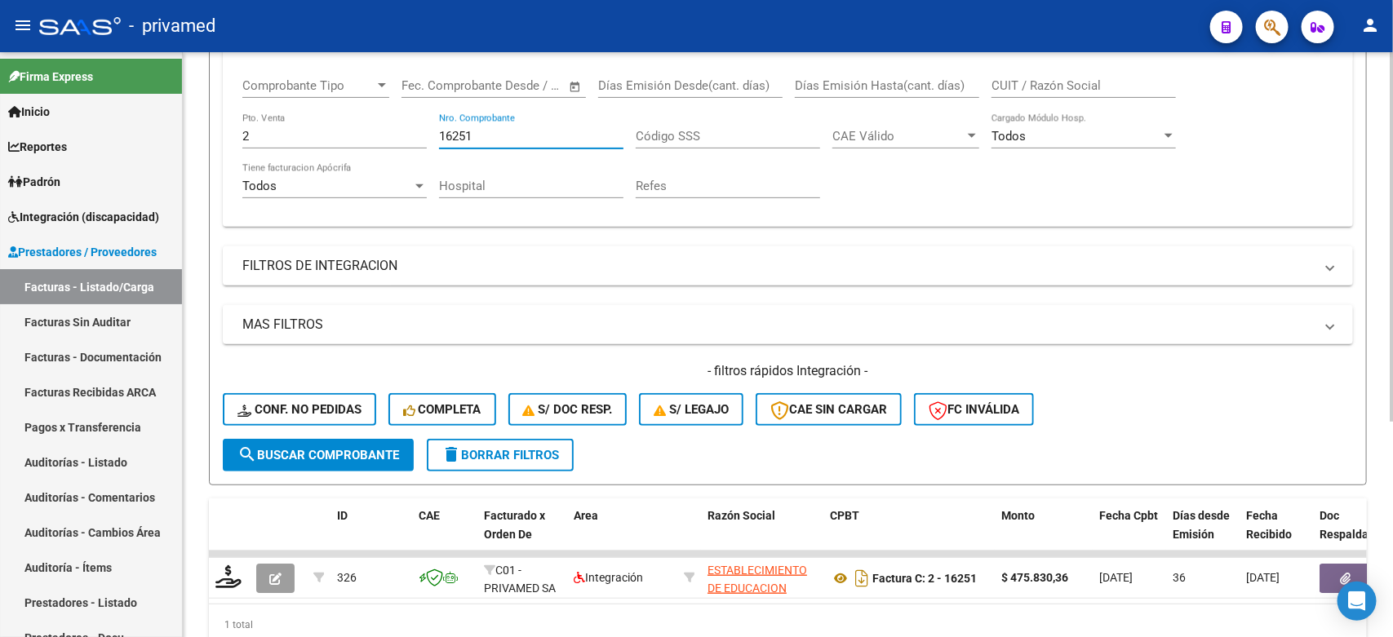
drag, startPoint x: 570, startPoint y: 61, endPoint x: 348, endPoint y: 60, distance: 221.2
click at [348, 60] on div "Filtros Id Area Area Seleccionar Gerenciador Seleccionar Gerenciador Todos Conf…" at bounding box center [788, 189] width 1130 height 499
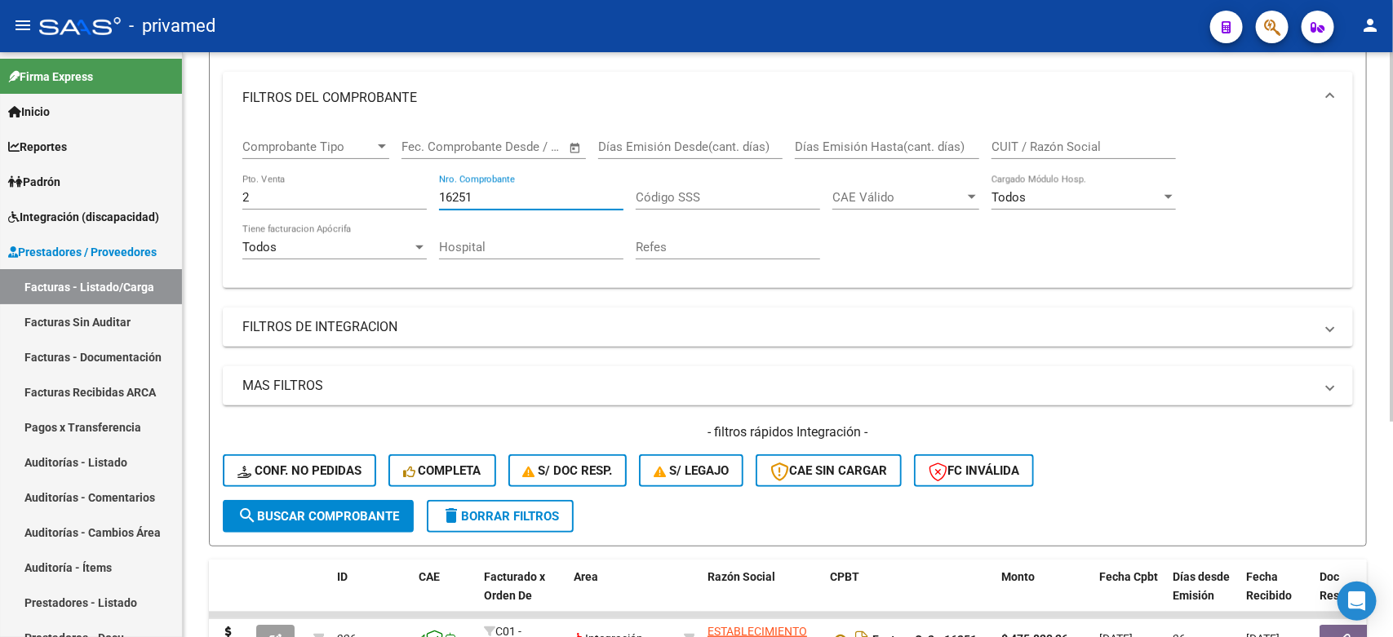
paste input "7797"
type input "7797"
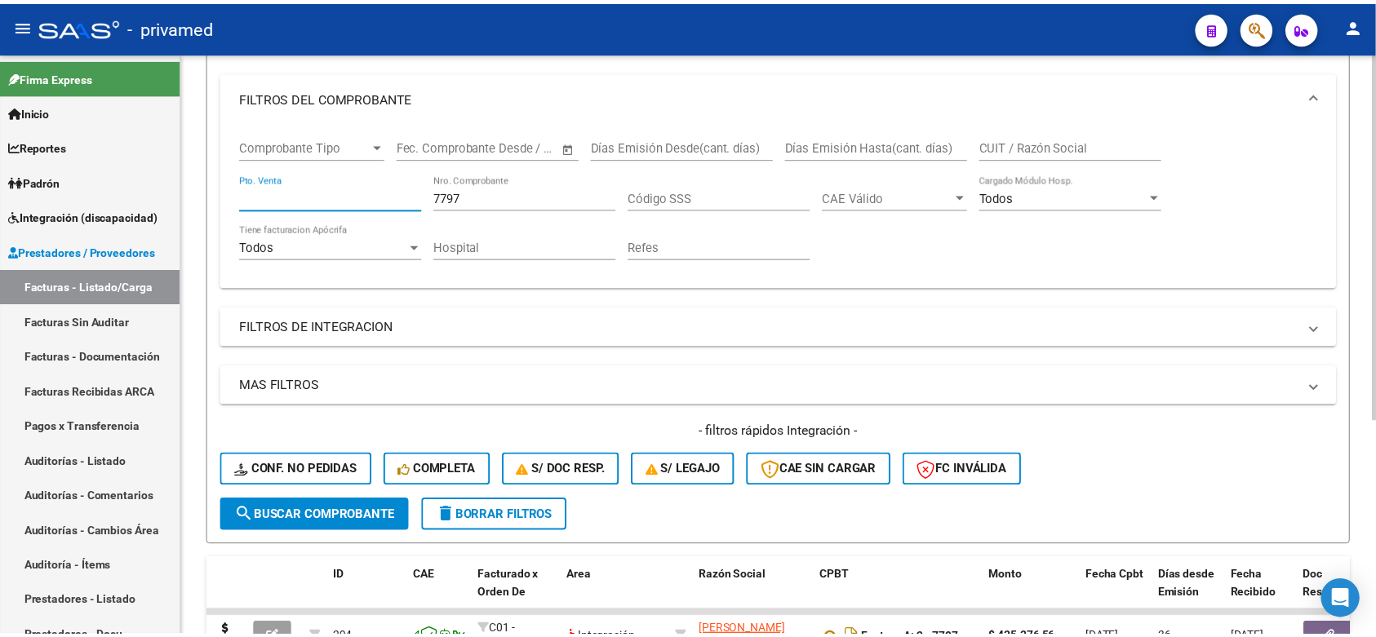
scroll to position [340, 0]
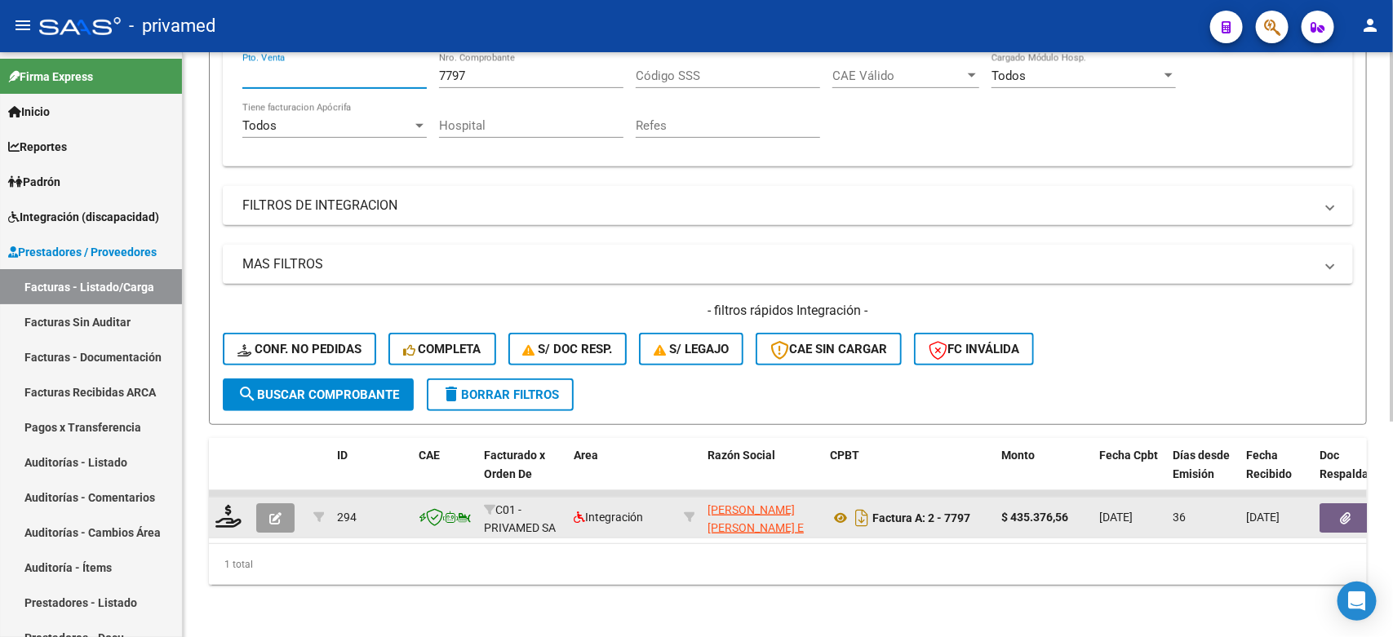
click at [267, 504] on button "button" at bounding box center [275, 518] width 38 height 29
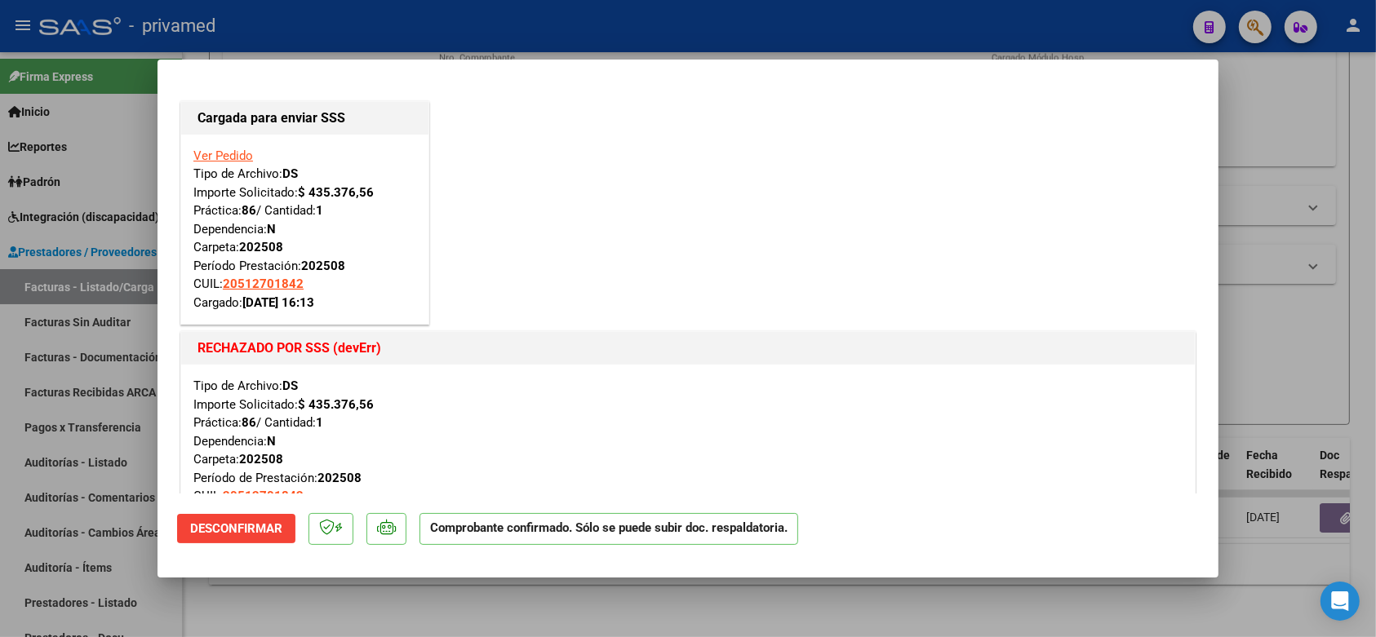
click at [1289, 357] on div at bounding box center [688, 318] width 1376 height 637
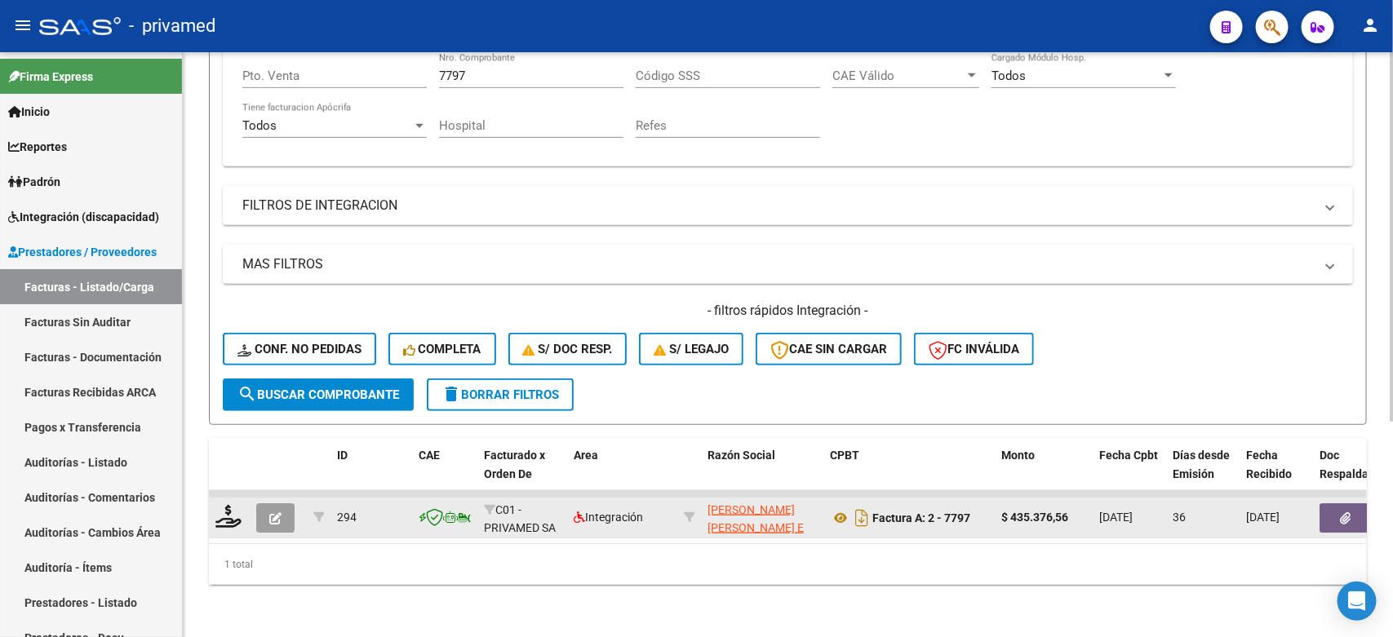
click at [275, 513] on icon "button" at bounding box center [275, 519] width 12 height 12
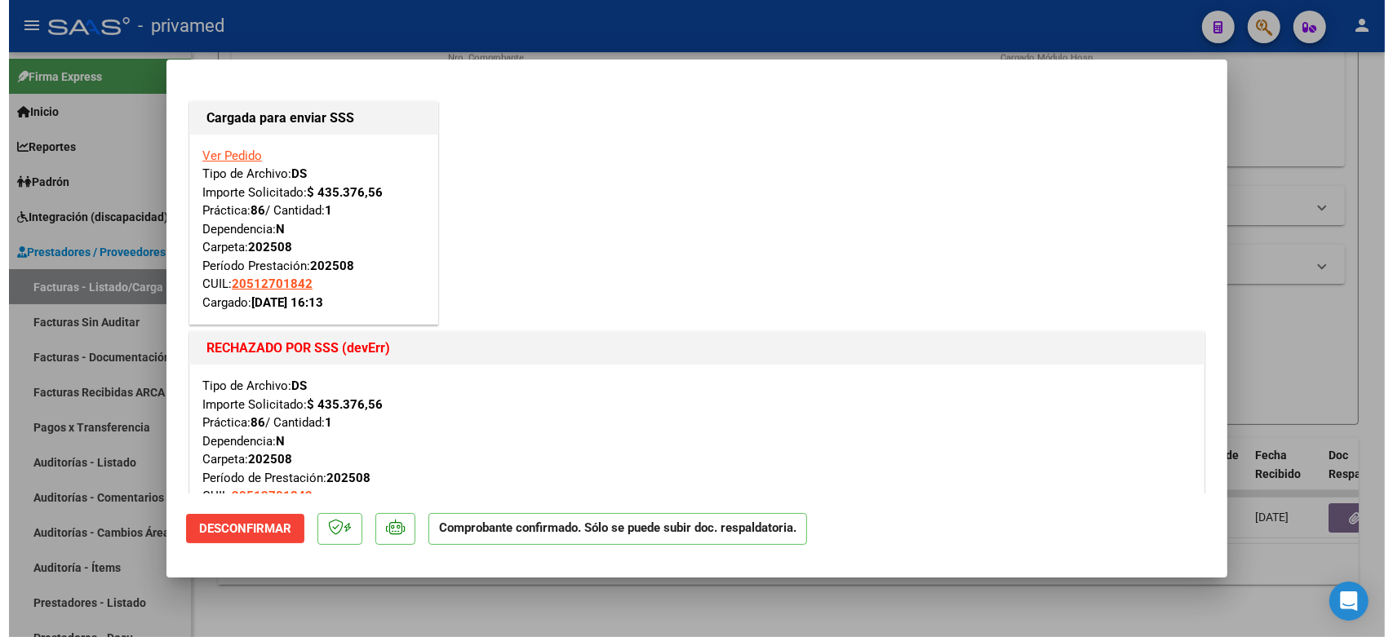
scroll to position [102, 0]
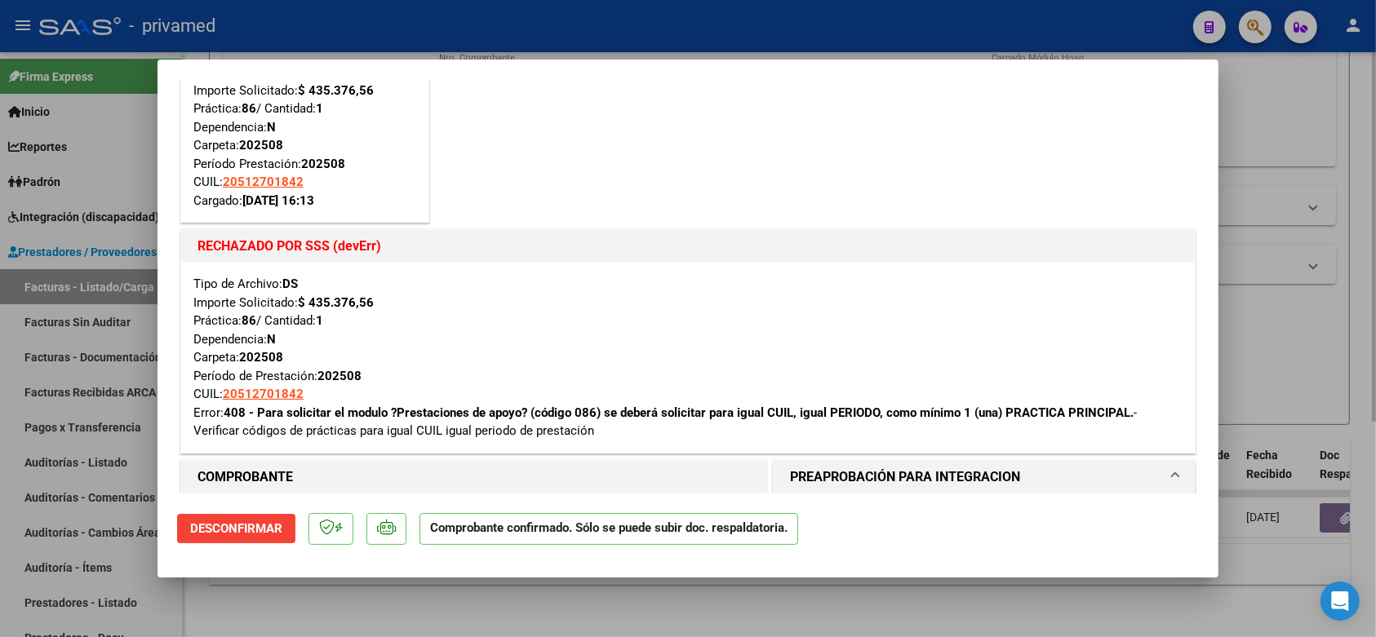
click at [1310, 341] on div at bounding box center [688, 318] width 1376 height 637
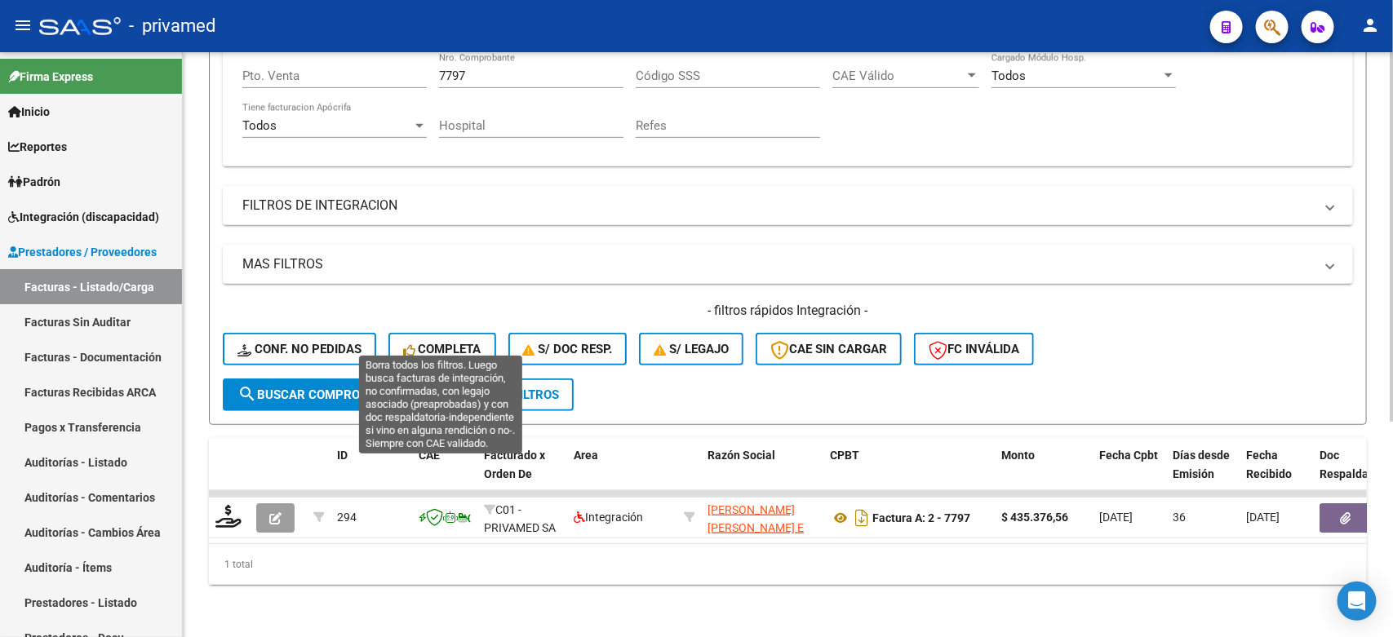
scroll to position [34, 0]
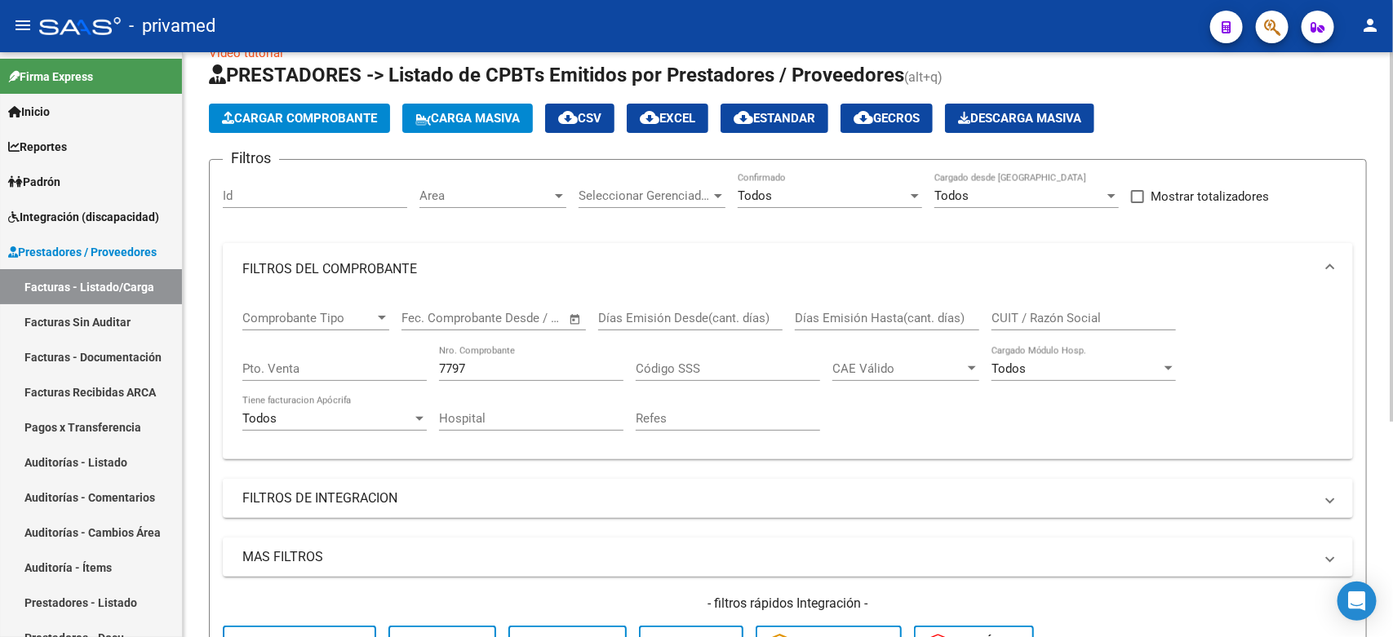
click at [312, 375] on div "Pto. Venta" at bounding box center [334, 363] width 184 height 35
type input "2"
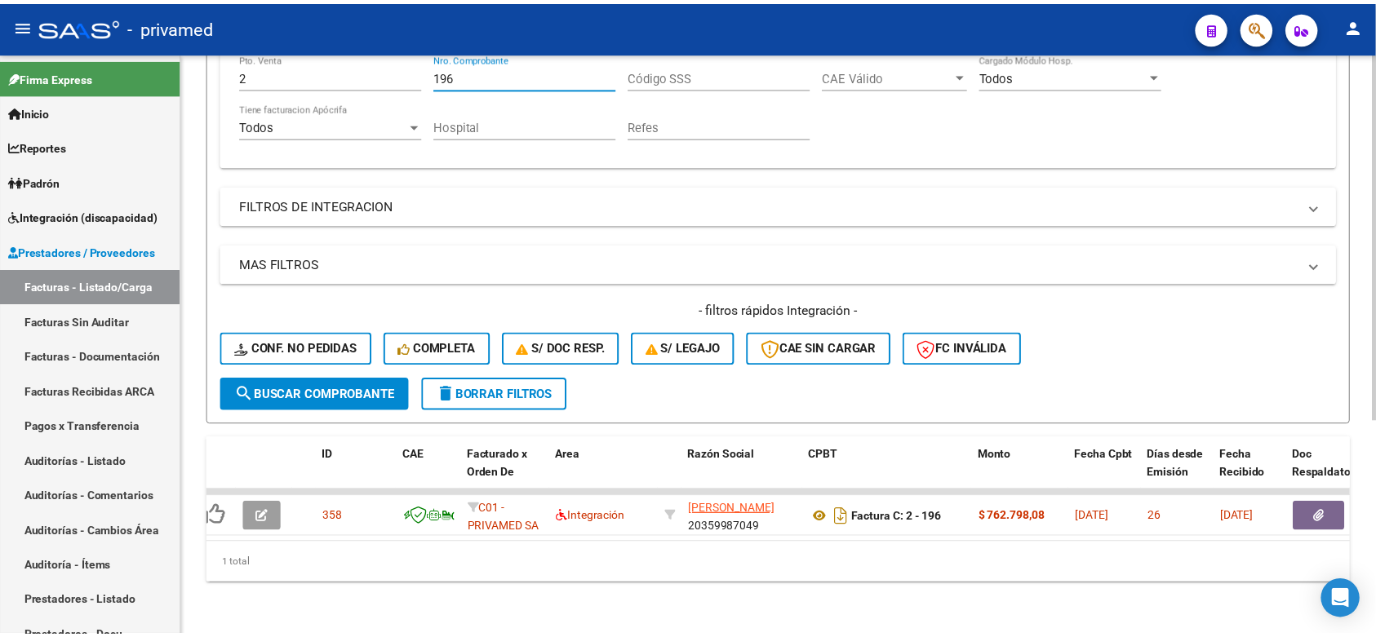
scroll to position [0, 0]
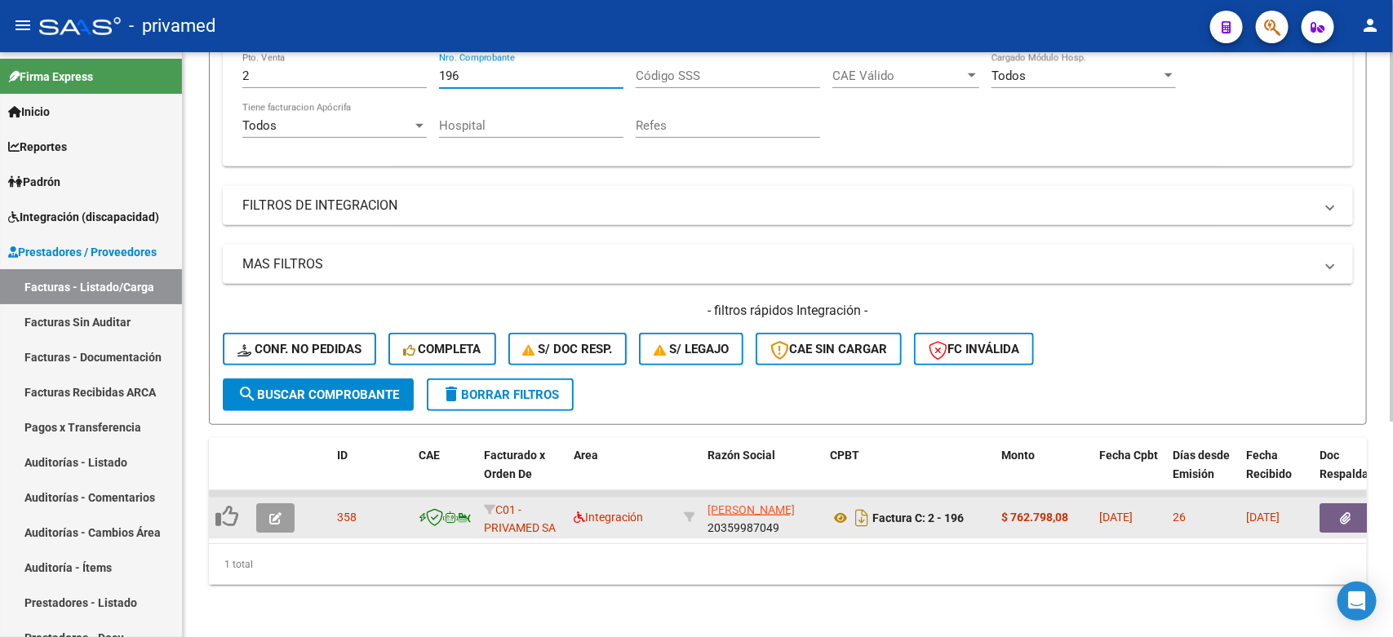
type input "196"
click at [264, 504] on button "button" at bounding box center [275, 518] width 38 height 29
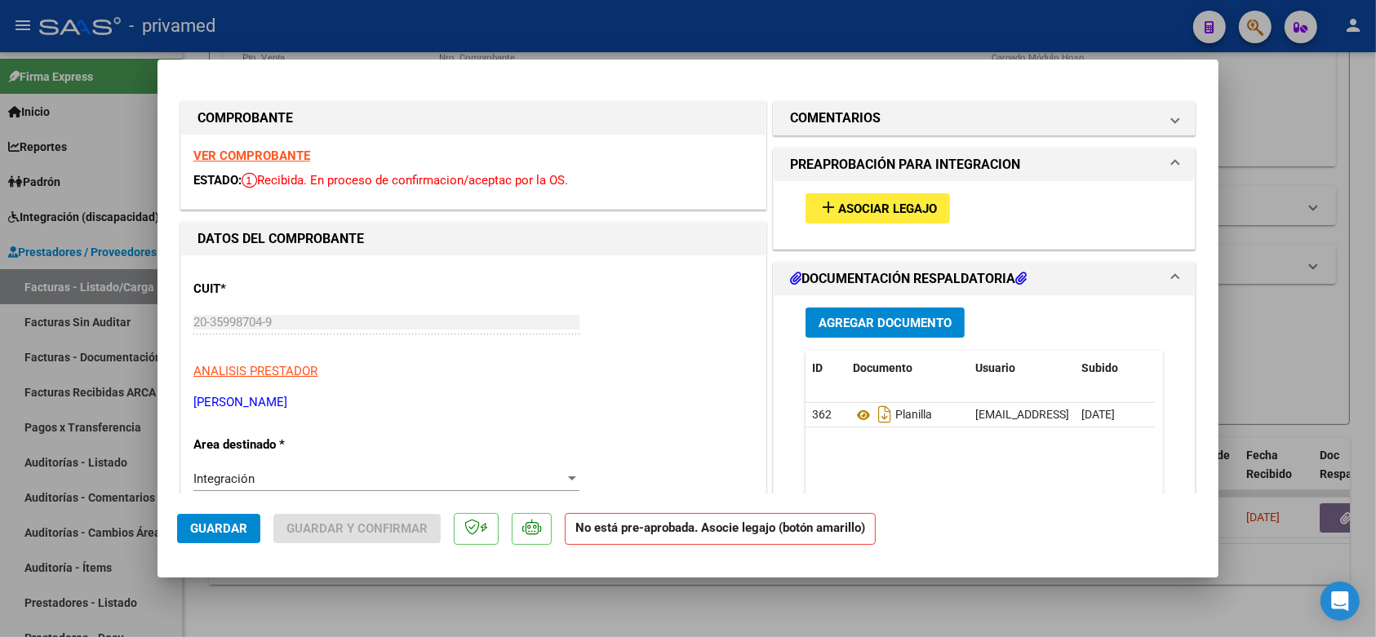
click at [1279, 366] on div at bounding box center [688, 318] width 1376 height 637
type input "$ 0,00"
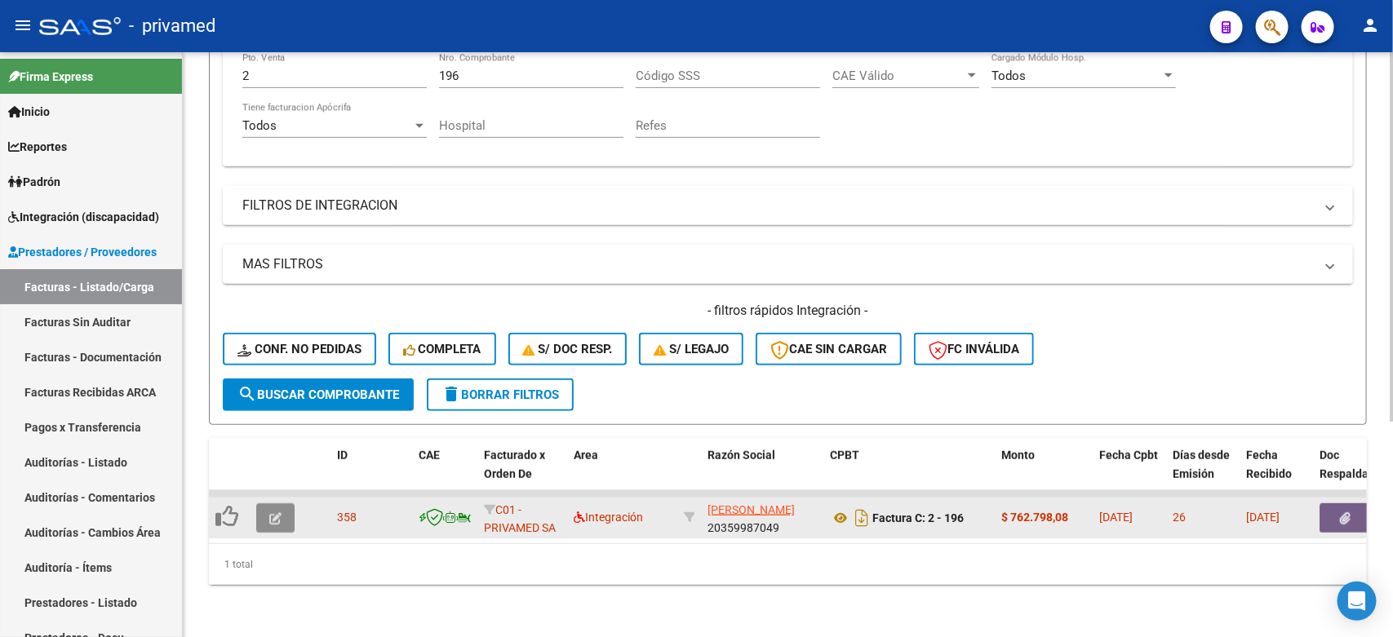
click at [282, 507] on button "button" at bounding box center [275, 518] width 38 height 29
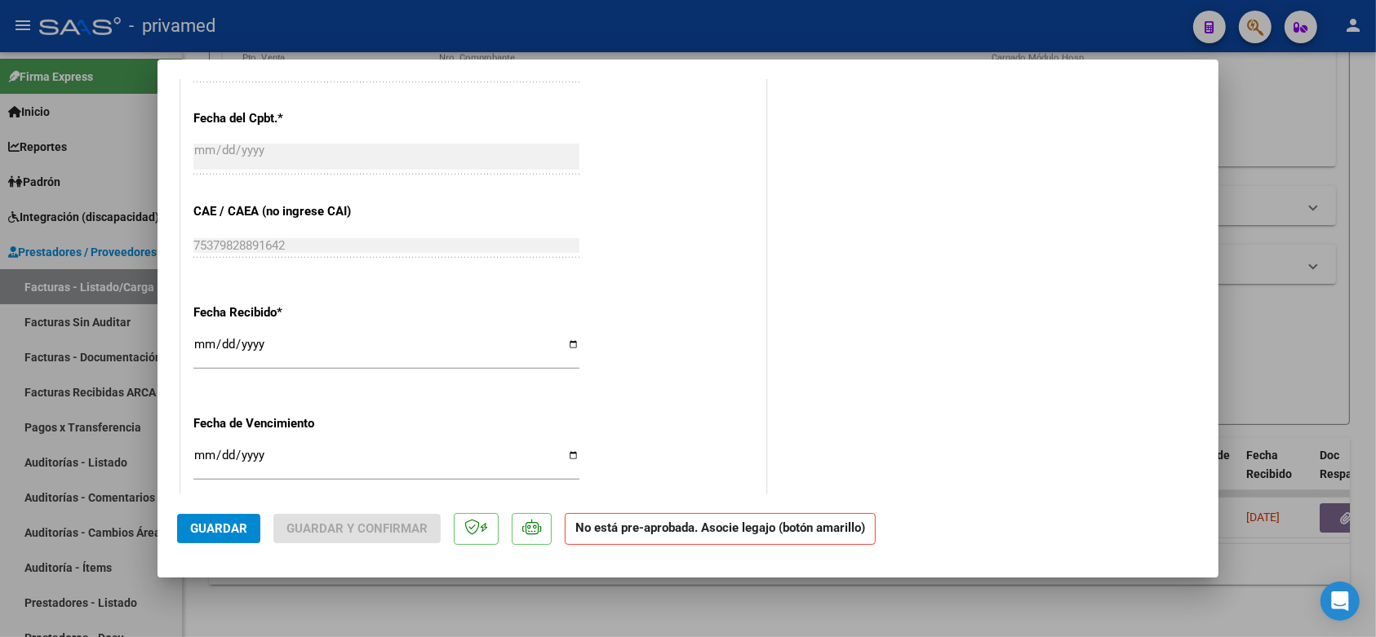
scroll to position [886, 0]
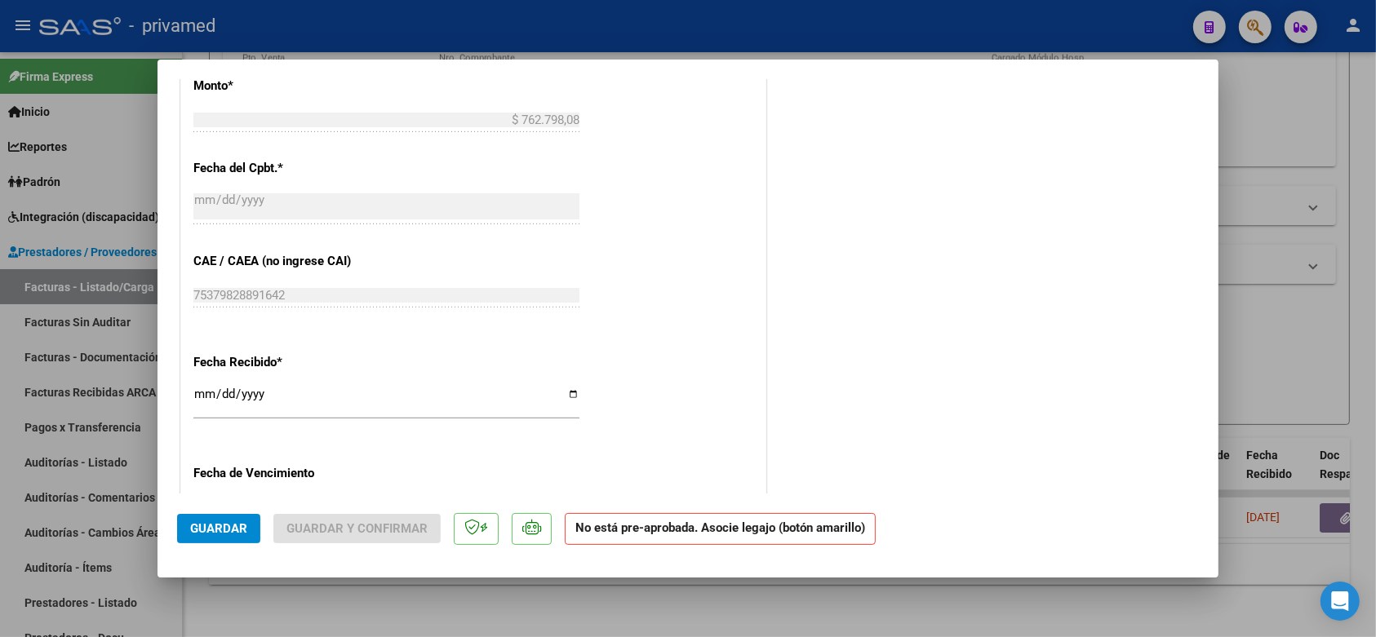
click at [1279, 356] on div at bounding box center [688, 318] width 1376 height 637
type input "$ 0,00"
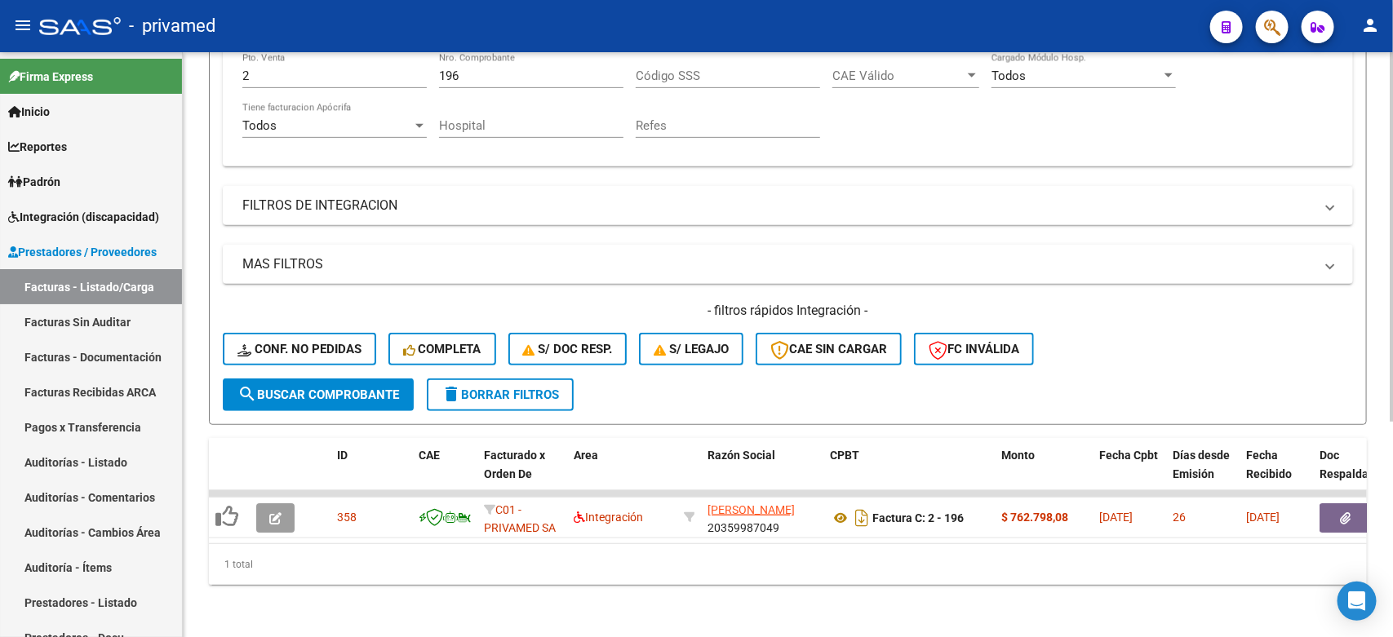
click at [472, 68] on div "196 Nro. Comprobante" at bounding box center [531, 70] width 184 height 35
click at [477, 69] on input "196" at bounding box center [531, 76] width 184 height 15
paste input "664"
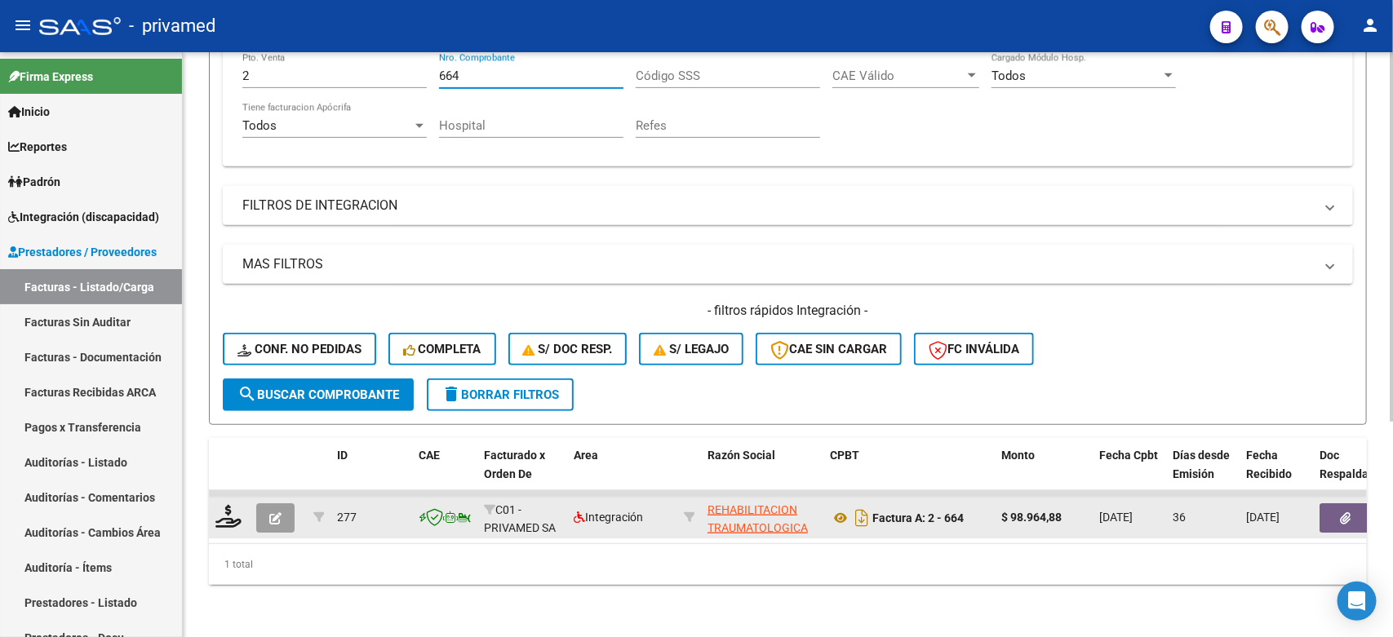
click at [266, 504] on button "button" at bounding box center [275, 518] width 38 height 29
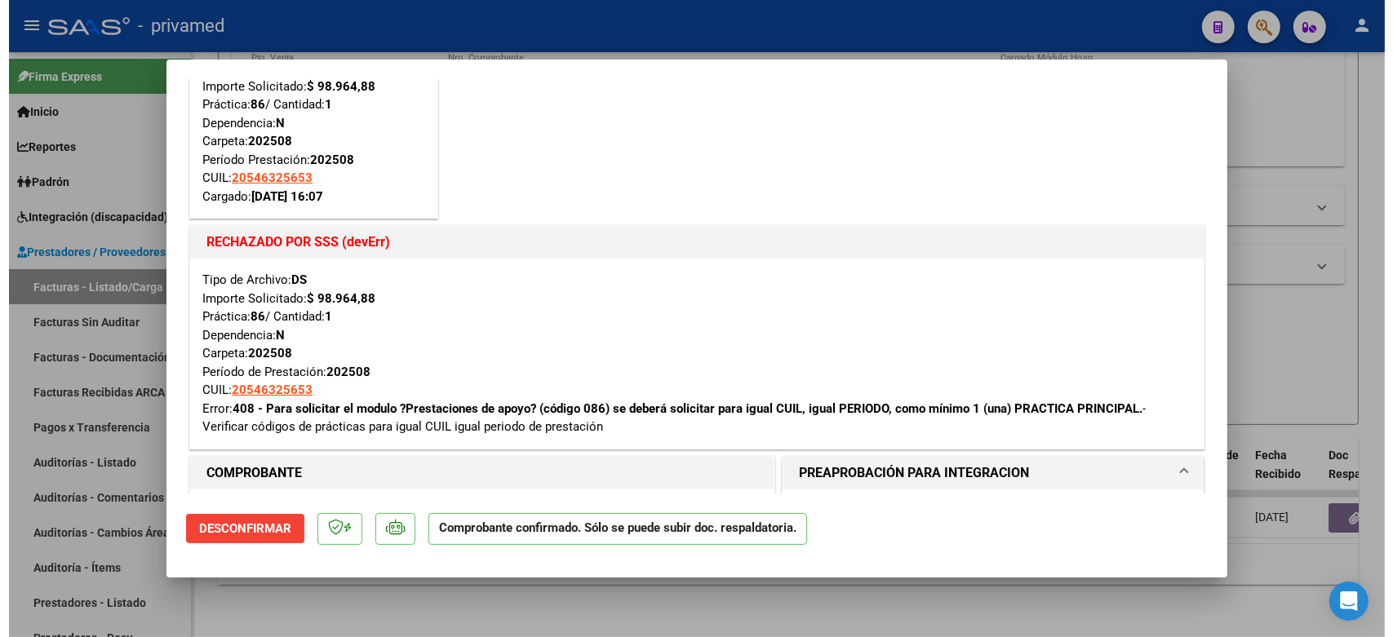
scroll to position [204, 0]
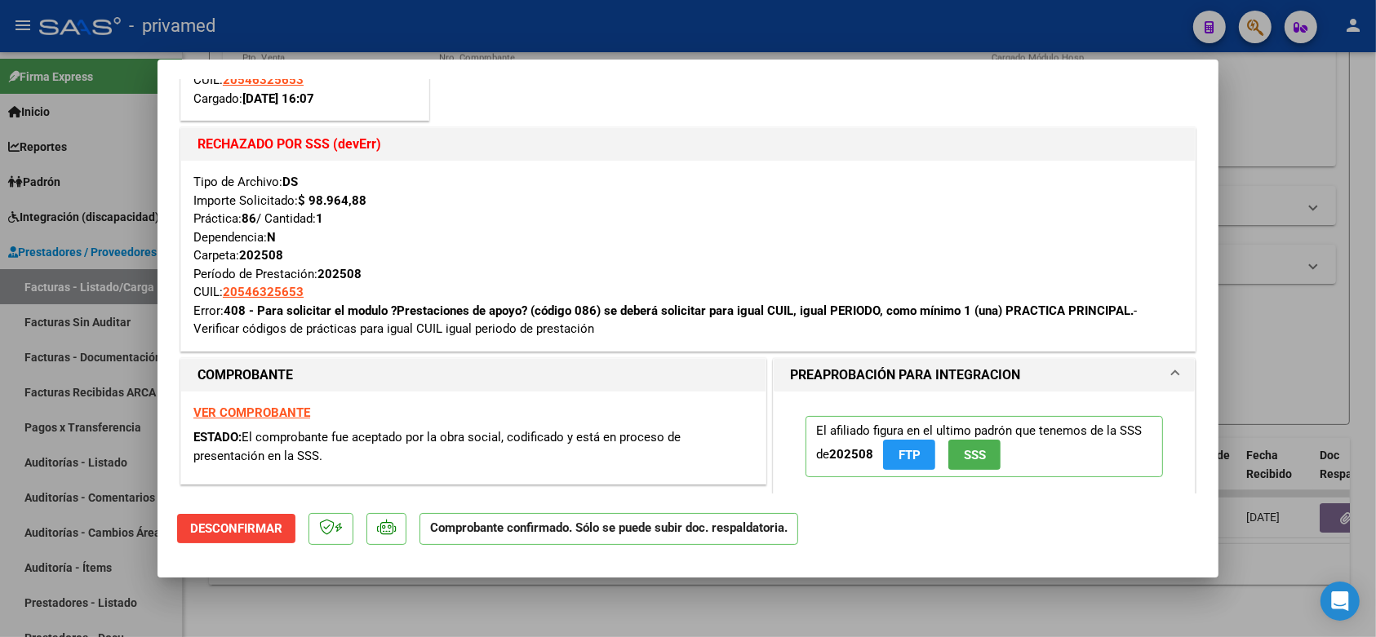
click at [1280, 326] on div at bounding box center [688, 318] width 1376 height 637
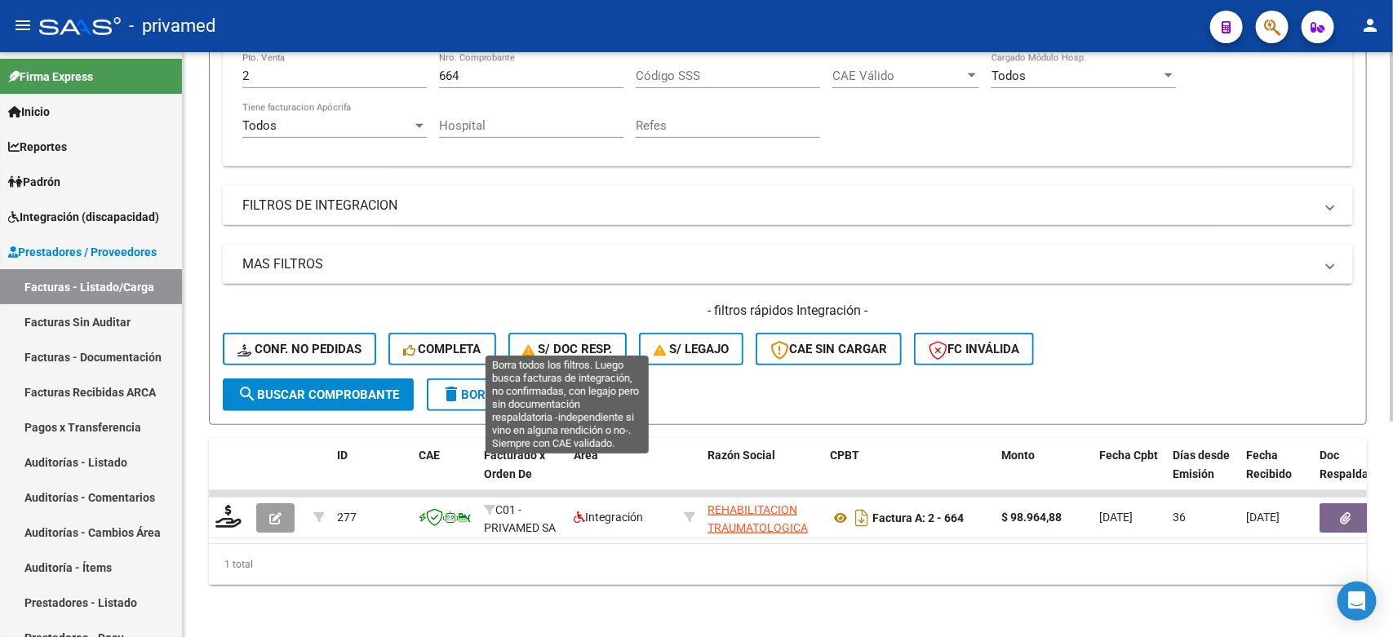
scroll to position [0, 0]
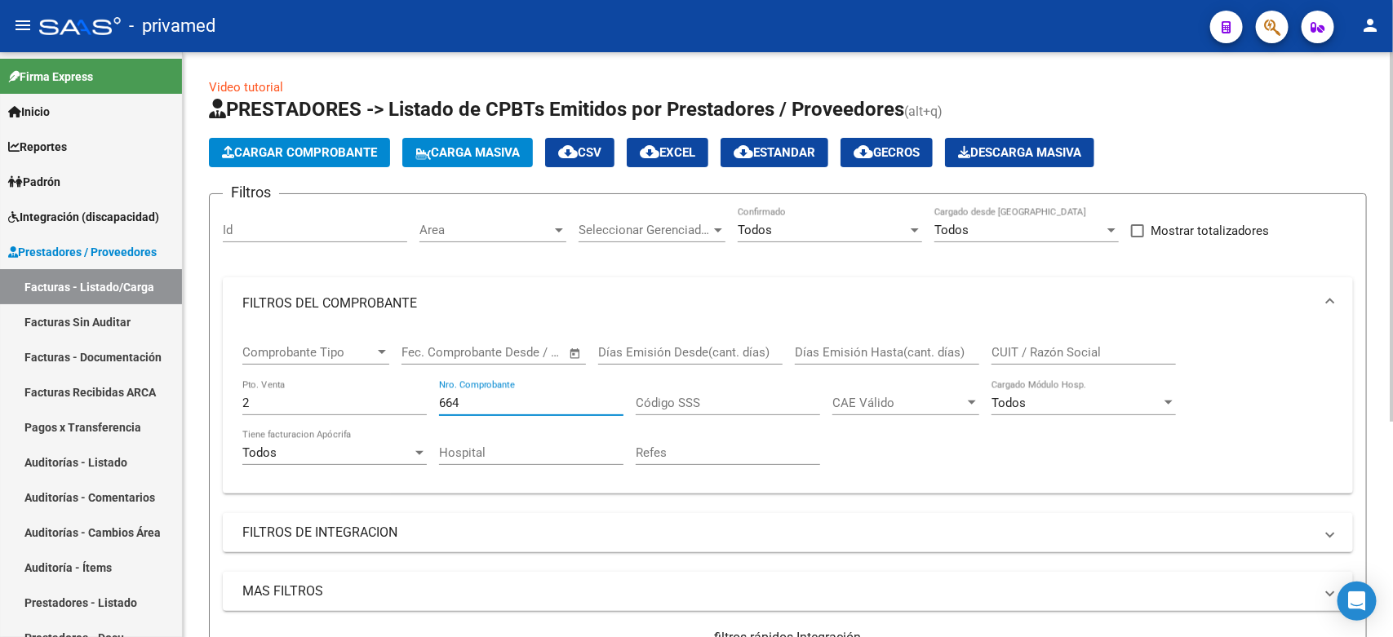
drag, startPoint x: 490, startPoint y: 398, endPoint x: 356, endPoint y: 401, distance: 133.9
click at [356, 401] on div "Comprobante Tipo Comprobante Tipo Fecha inicio – Fecha fin Fec. Comprobante Des…" at bounding box center [787, 405] width 1091 height 151
paste input "1708"
type input "17084"
click at [287, 397] on input "2" at bounding box center [334, 403] width 184 height 15
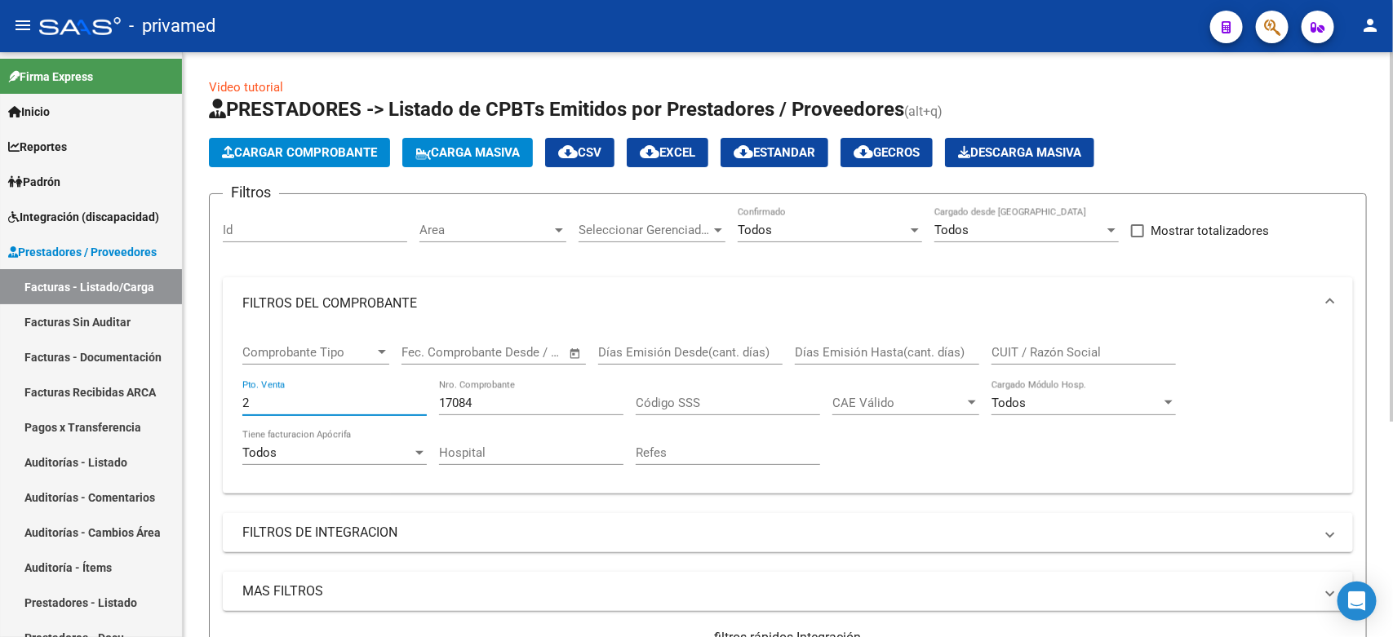
click at [287, 397] on input "2" at bounding box center [334, 403] width 184 height 15
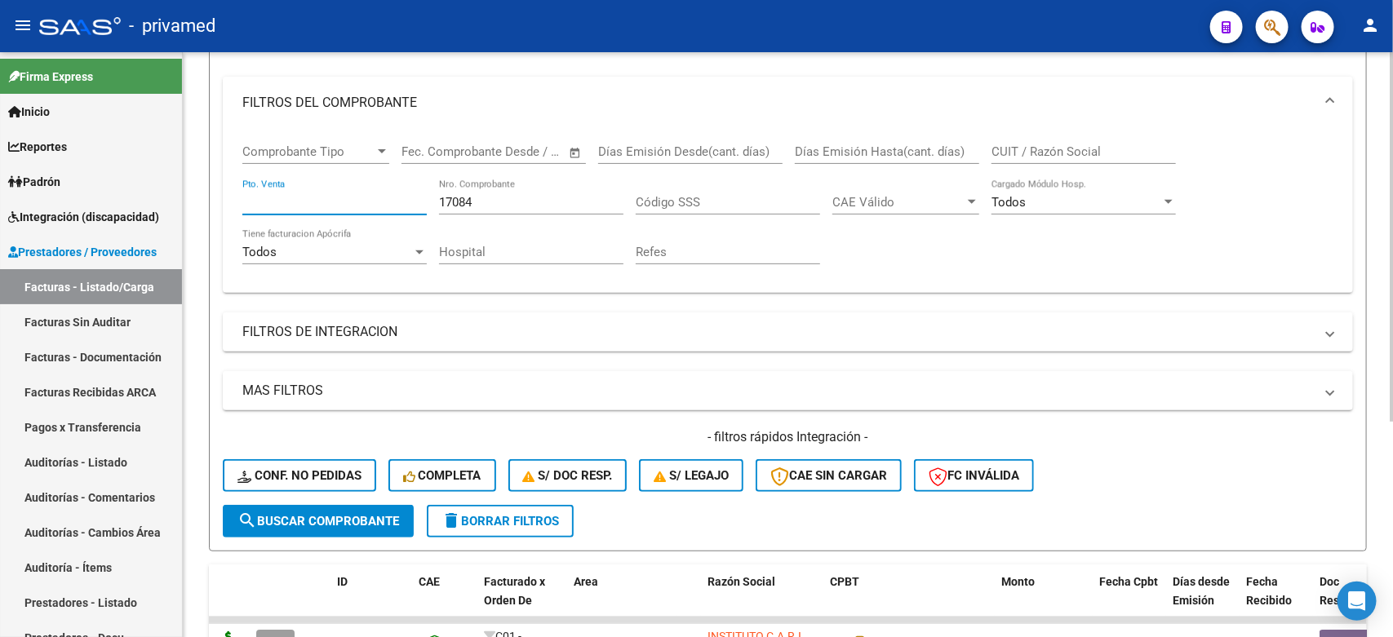
scroll to position [306, 0]
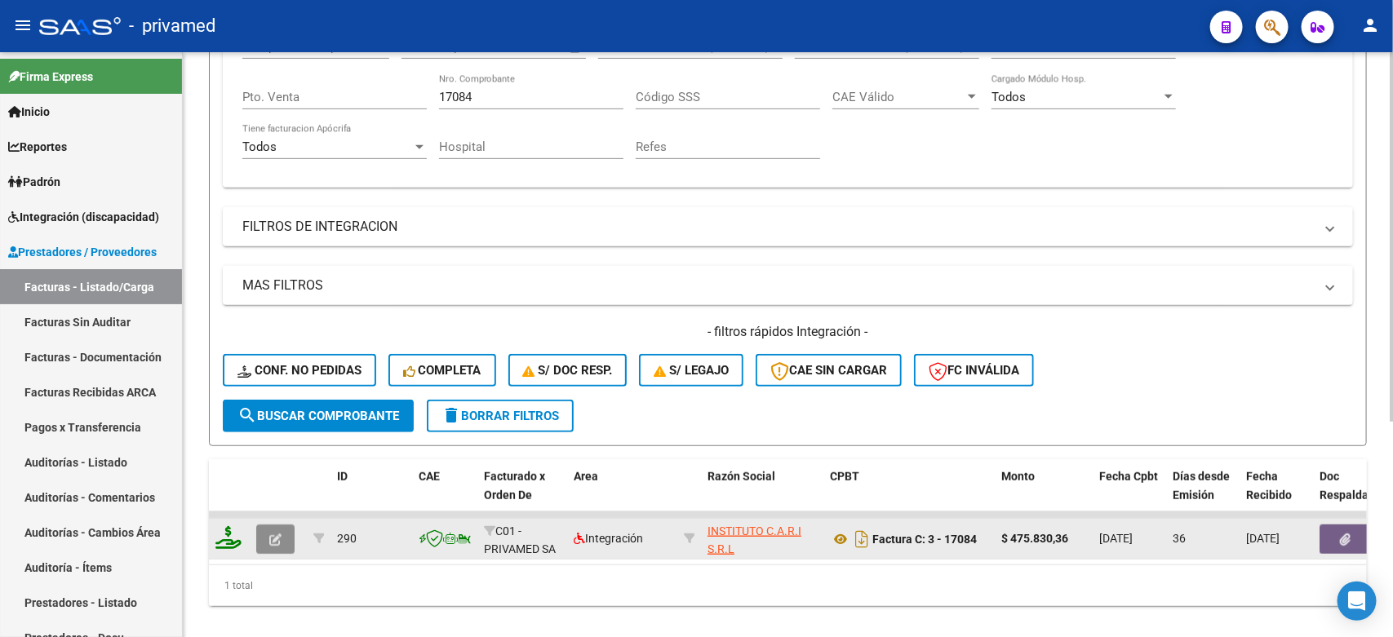
click at [272, 534] on icon "button" at bounding box center [275, 540] width 12 height 12
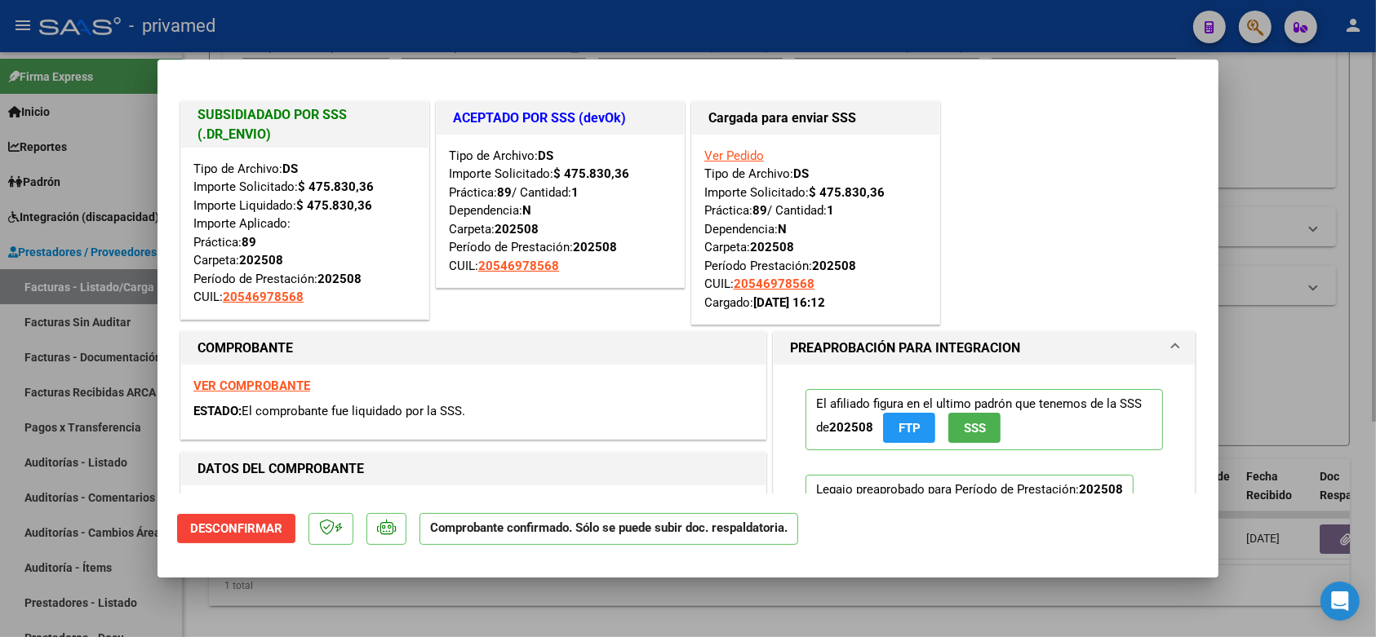
drag, startPoint x: 1343, startPoint y: 396, endPoint x: 1341, endPoint y: 404, distance: 8.3
click at [1341, 397] on div at bounding box center [688, 318] width 1376 height 637
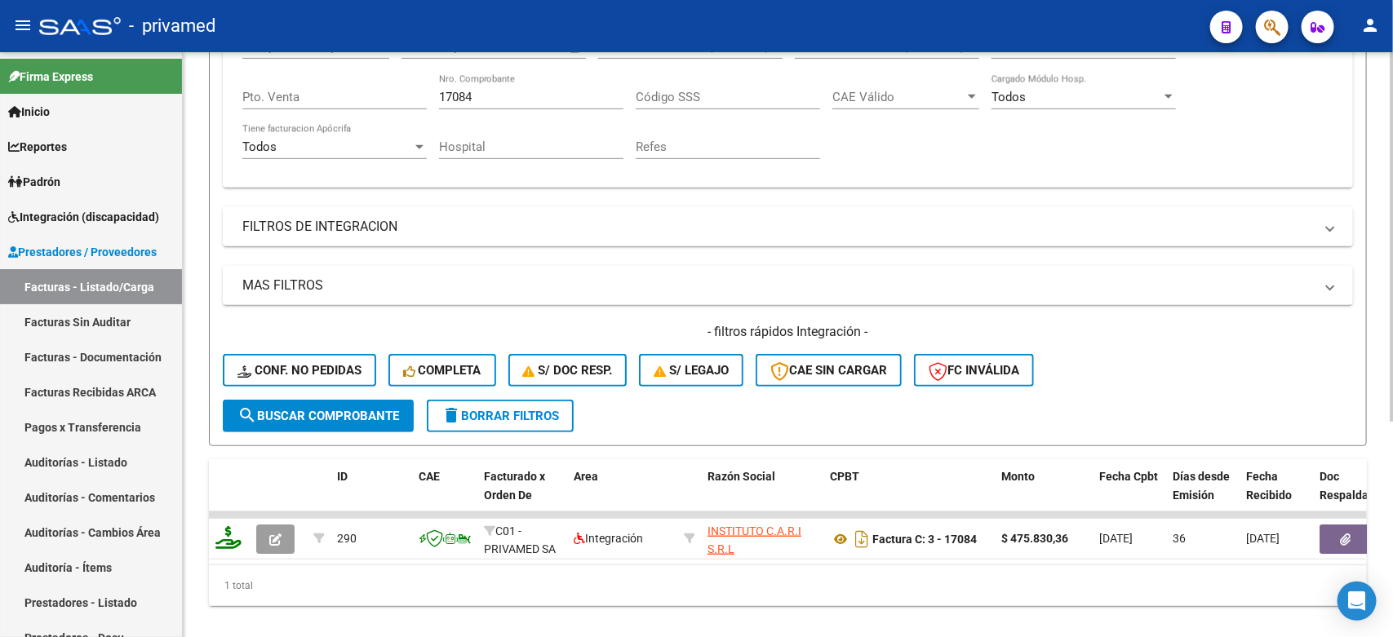
click at [1103, 140] on div "Comprobante Tipo Comprobante Tipo Fecha inicio – Fecha fin Fec. Comprobante Des…" at bounding box center [787, 99] width 1091 height 151
click at [947, 149] on div "Comprobante Tipo Comprobante Tipo Fecha inicio – Fecha fin Fec. Comprobante Des…" at bounding box center [787, 99] width 1091 height 151
drag, startPoint x: 504, startPoint y: 96, endPoint x: 385, endPoint y: 95, distance: 118.3
click at [385, 95] on div "Comprobante Tipo Comprobante Tipo Fecha inicio – Fecha fin Fec. Comprobante Des…" at bounding box center [787, 99] width 1091 height 151
type input "104"
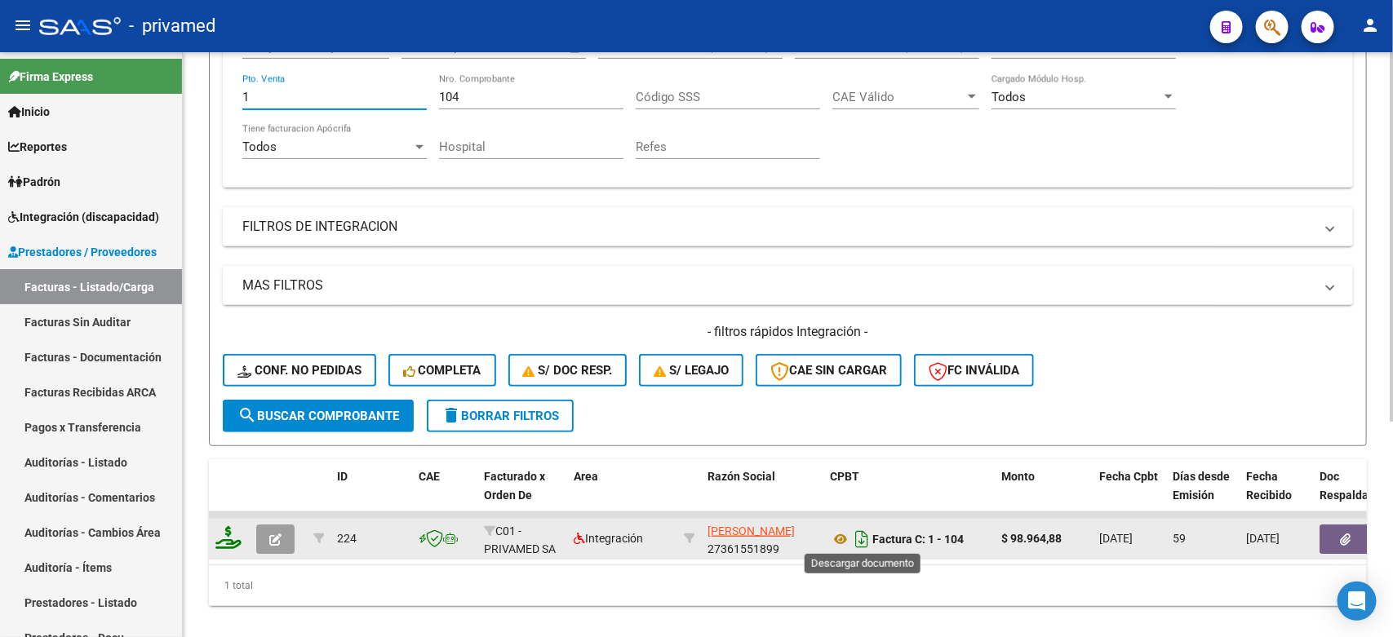
type input "1"
click at [863, 539] on icon "Descargar documento" at bounding box center [861, 539] width 21 height 26
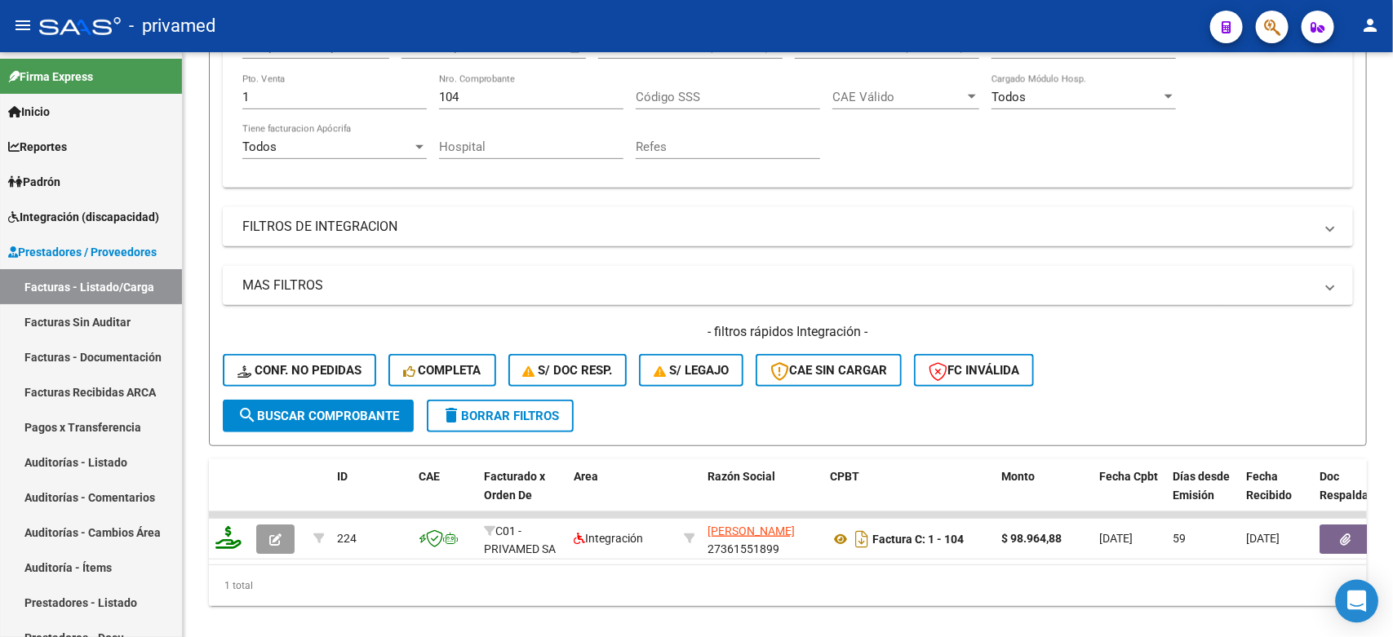
click at [1337, 539] on button "button" at bounding box center [1346, 539] width 52 height 29
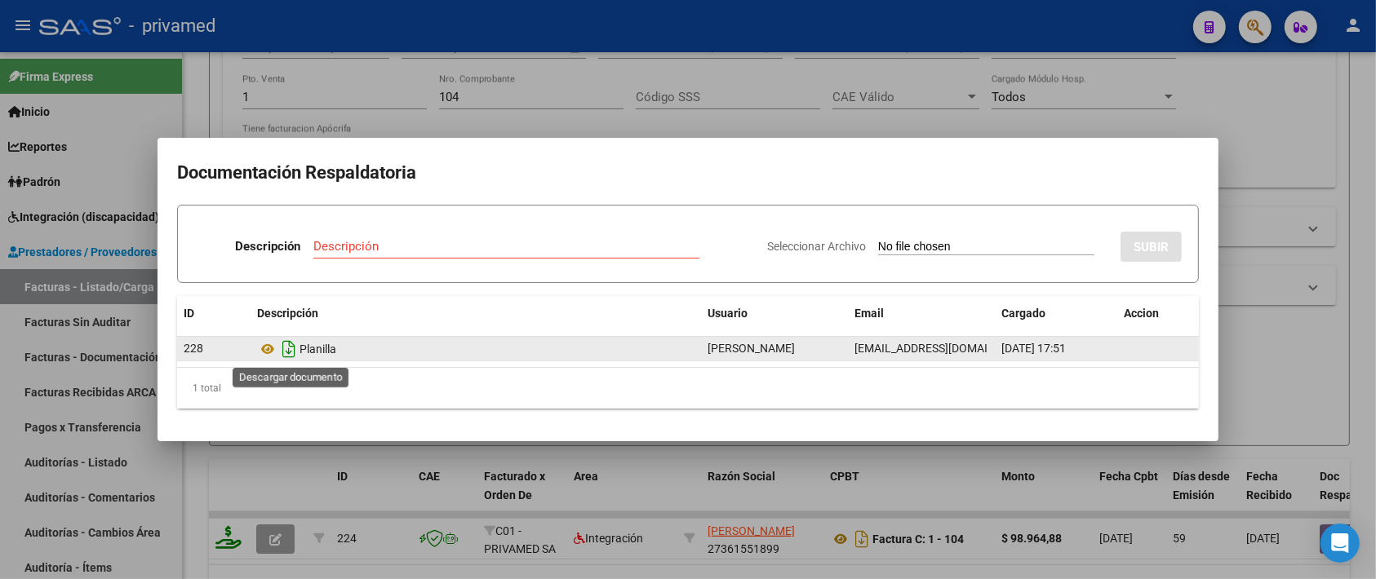
click at [286, 348] on icon "Descargar documento" at bounding box center [288, 349] width 21 height 26
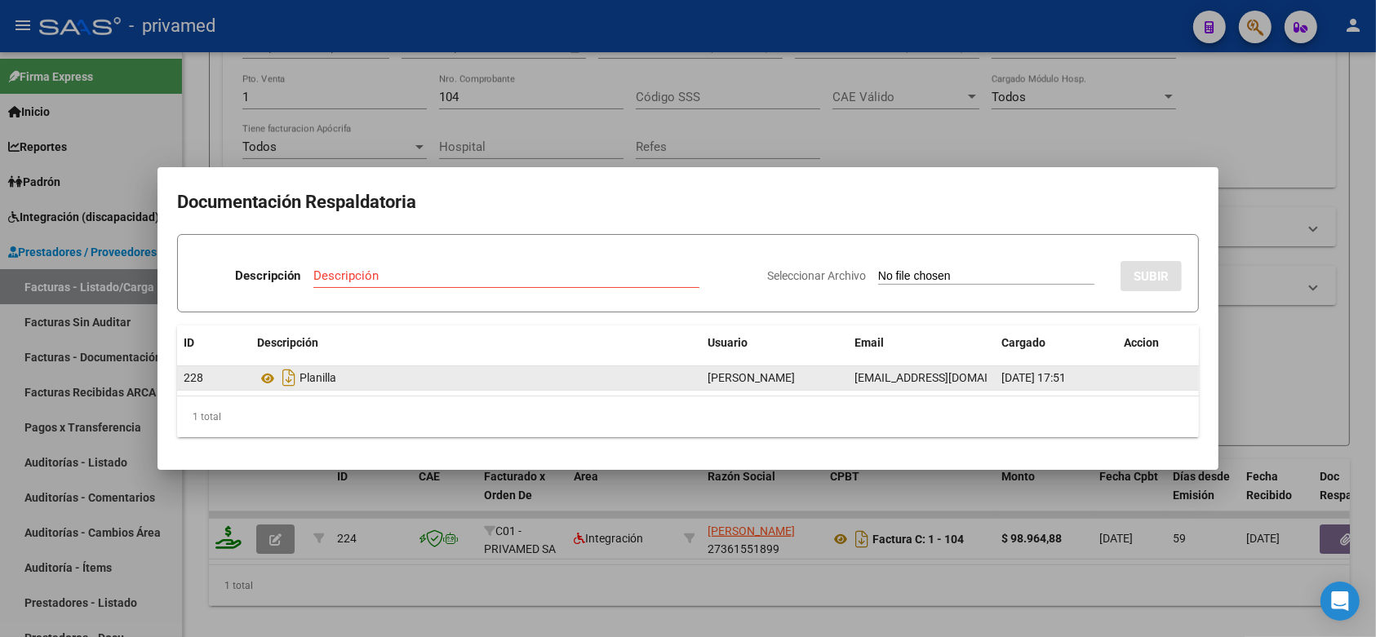
click at [1299, 144] on div at bounding box center [688, 318] width 1376 height 637
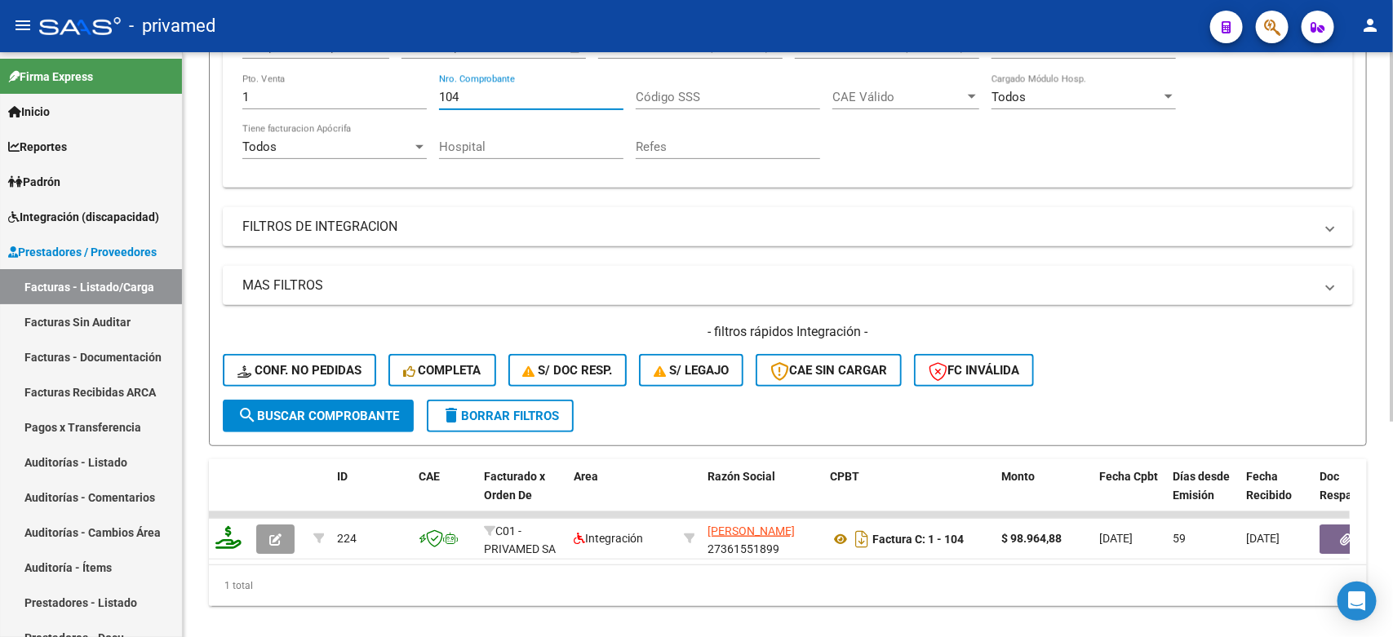
click at [512, 99] on input "104" at bounding box center [531, 97] width 184 height 15
type input "109"
drag, startPoint x: 278, startPoint y: 92, endPoint x: 186, endPoint y: 86, distance: 92.5
click at [164, 92] on mat-sidenav-container "Firma Express Inicio Calendario SSS Instructivos Contacto OS Reportes SUR Exped…" at bounding box center [696, 344] width 1393 height 585
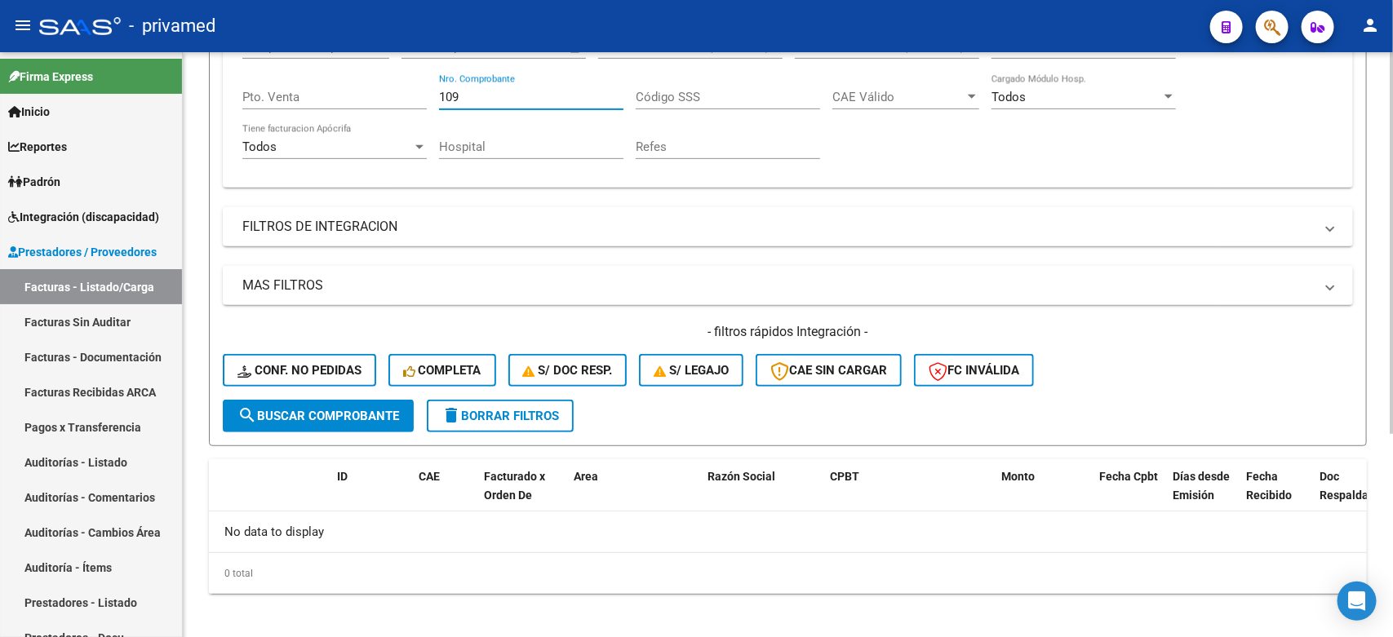
click at [488, 92] on input "109" at bounding box center [531, 97] width 184 height 15
drag, startPoint x: 522, startPoint y: 91, endPoint x: 380, endPoint y: 90, distance: 142.0
click at [380, 90] on div "Comprobante Tipo Comprobante Tipo Fecha inicio – Fecha fin Fec. Comprobante Des…" at bounding box center [787, 99] width 1091 height 151
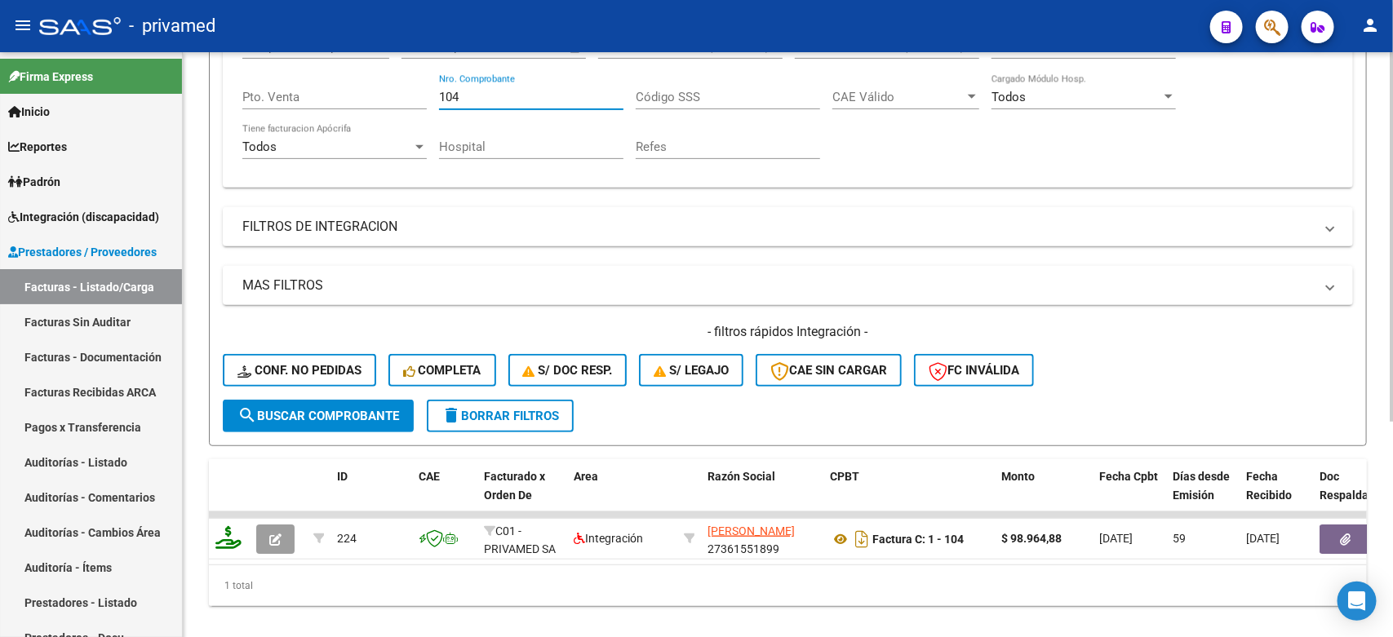
drag, startPoint x: 486, startPoint y: 96, endPoint x: 375, endPoint y: 104, distance: 110.4
click at [375, 104] on div "Comprobante Tipo Comprobante Tipo Fecha inicio – Fecha fin Fec. Comprobante Des…" at bounding box center [787, 99] width 1091 height 151
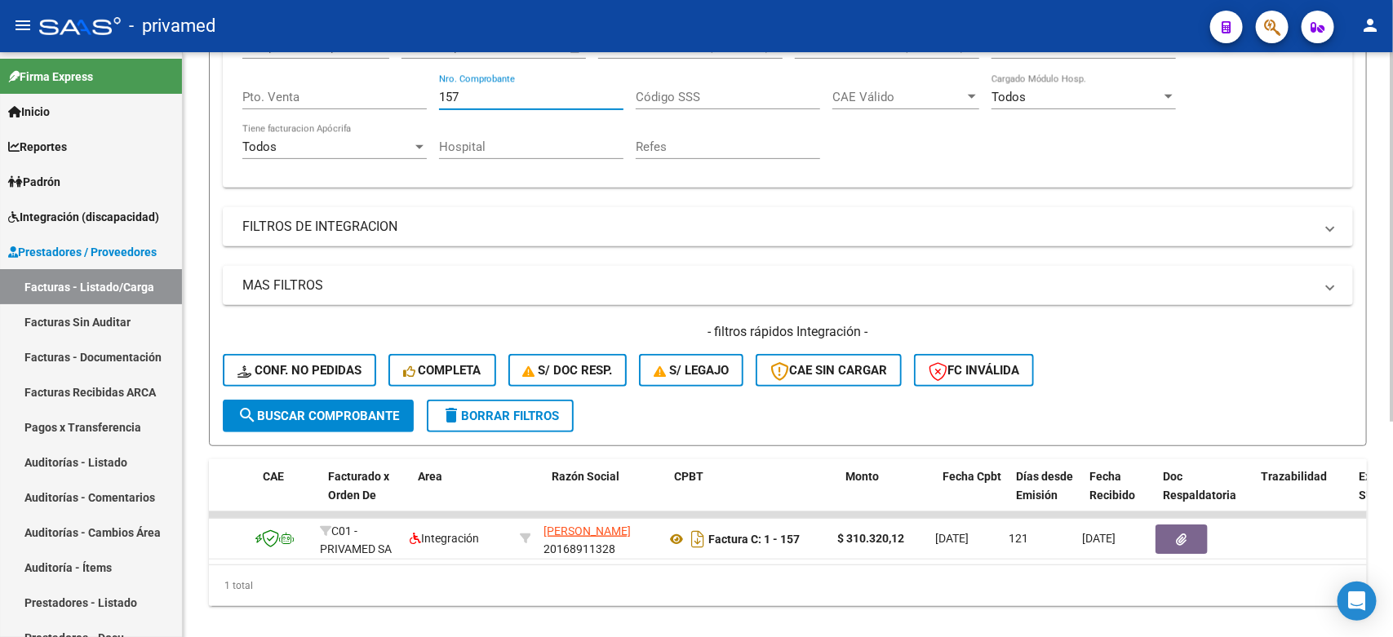
scroll to position [0, 194]
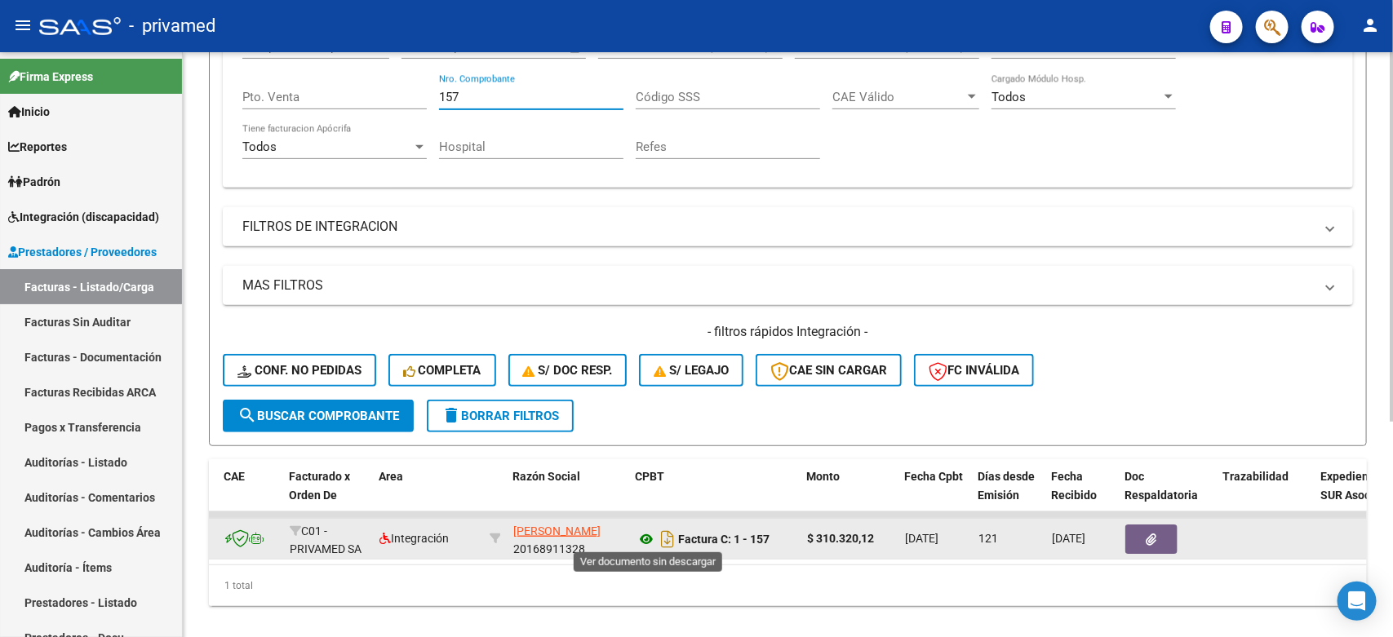
click at [646, 532] on icon at bounding box center [646, 540] width 21 height 20
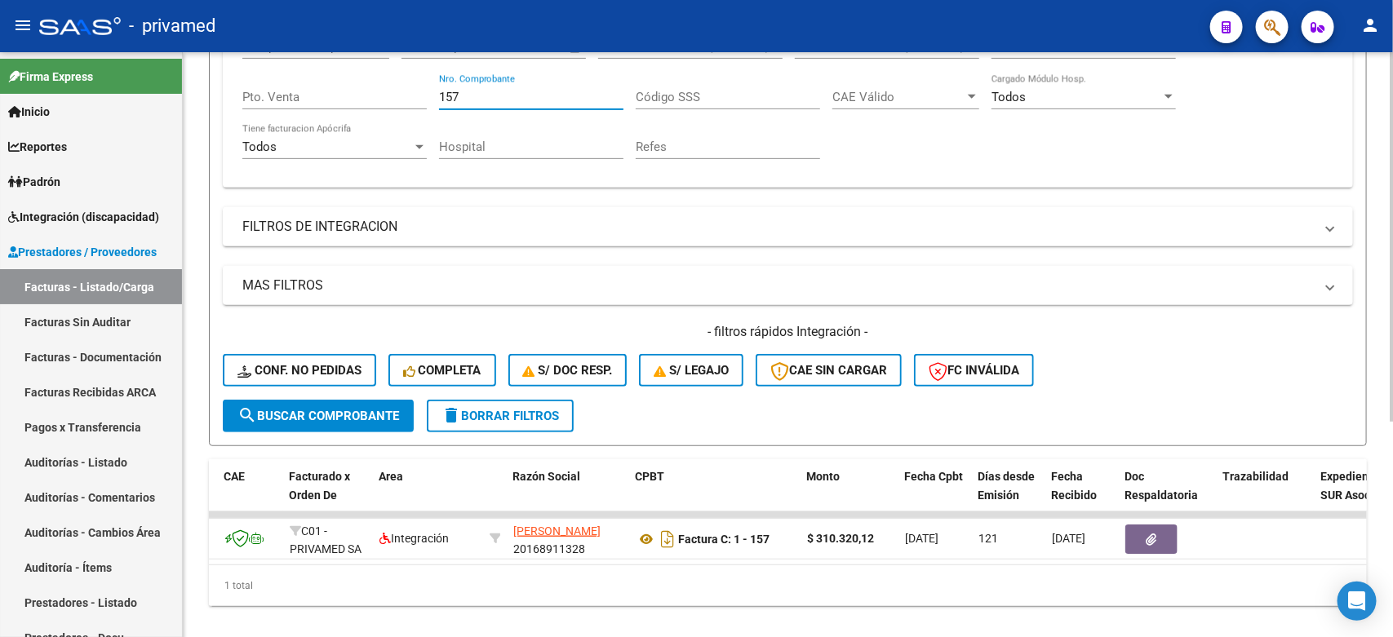
drag, startPoint x: 499, startPoint y: 98, endPoint x: 409, endPoint y: 96, distance: 90.6
click at [409, 96] on div "Comprobante Tipo Comprobante Tipo Fecha inicio – Fecha fin Fec. Comprobante Des…" at bounding box center [787, 99] width 1091 height 151
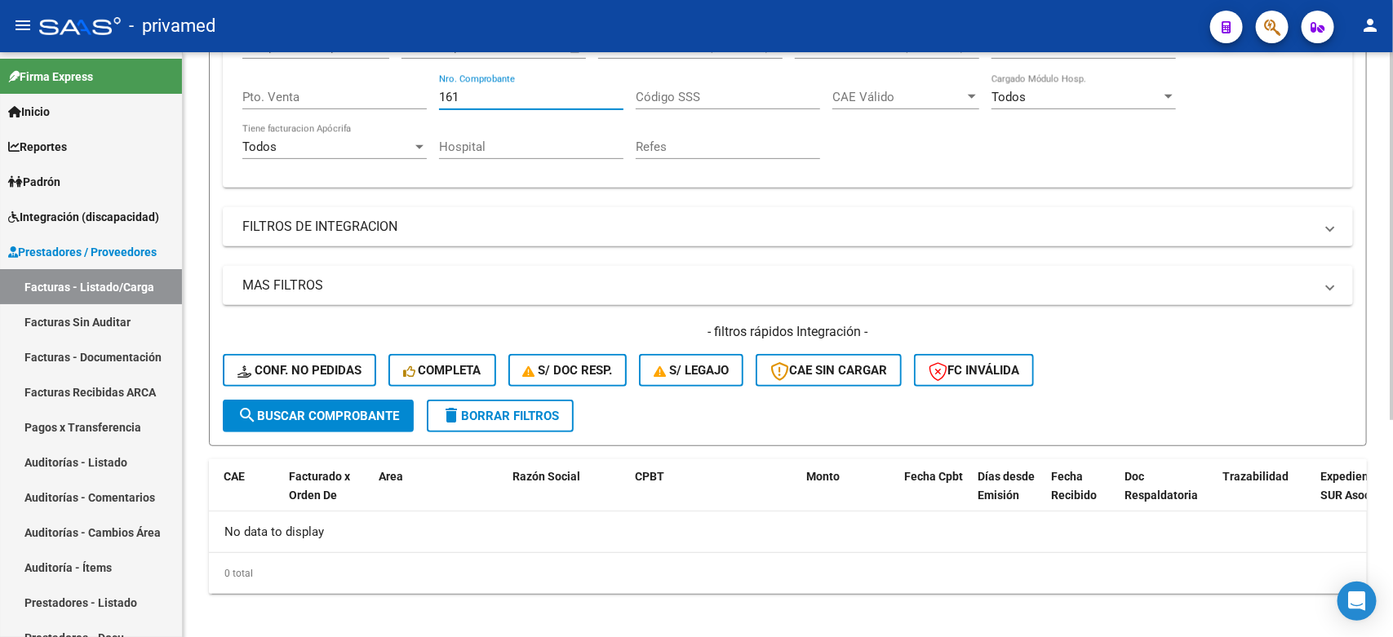
scroll to position [0, 0]
drag, startPoint x: 506, startPoint y: 102, endPoint x: 366, endPoint y: 112, distance: 140.7
click at [366, 112] on div "Comprobante Tipo Comprobante Tipo Fecha inicio – Fecha fin Fec. Comprobante Des…" at bounding box center [787, 99] width 1091 height 151
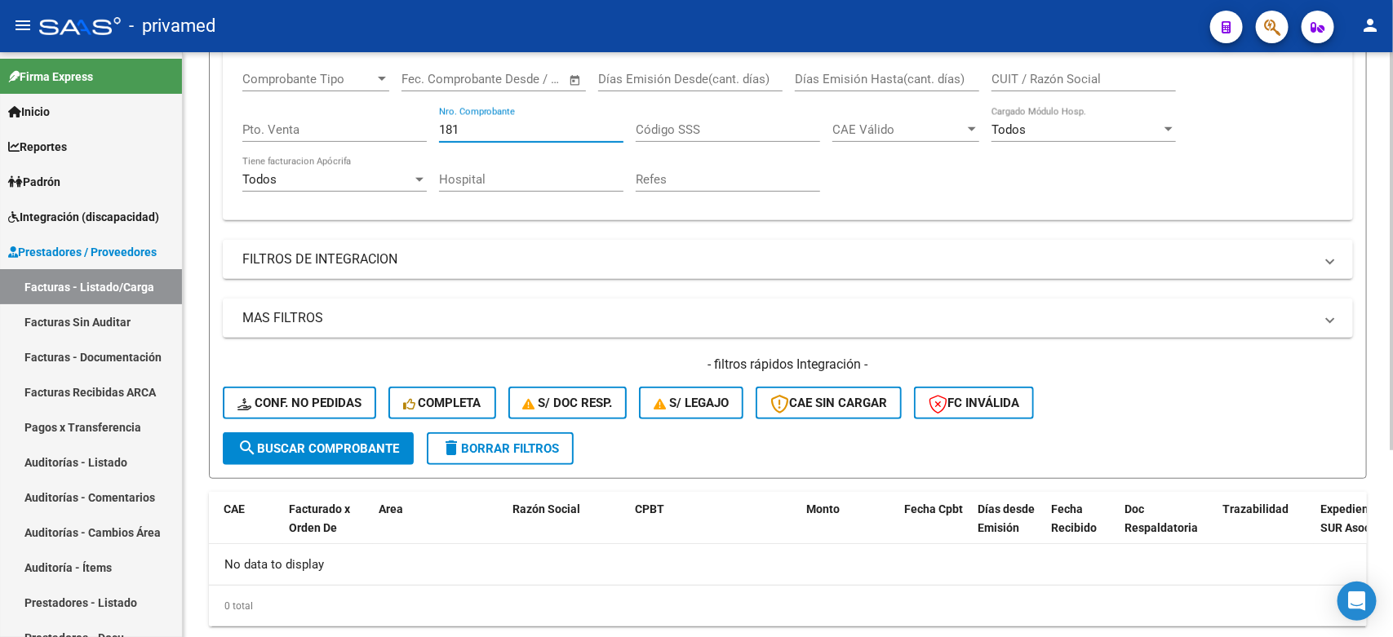
scroll to position [306, 0]
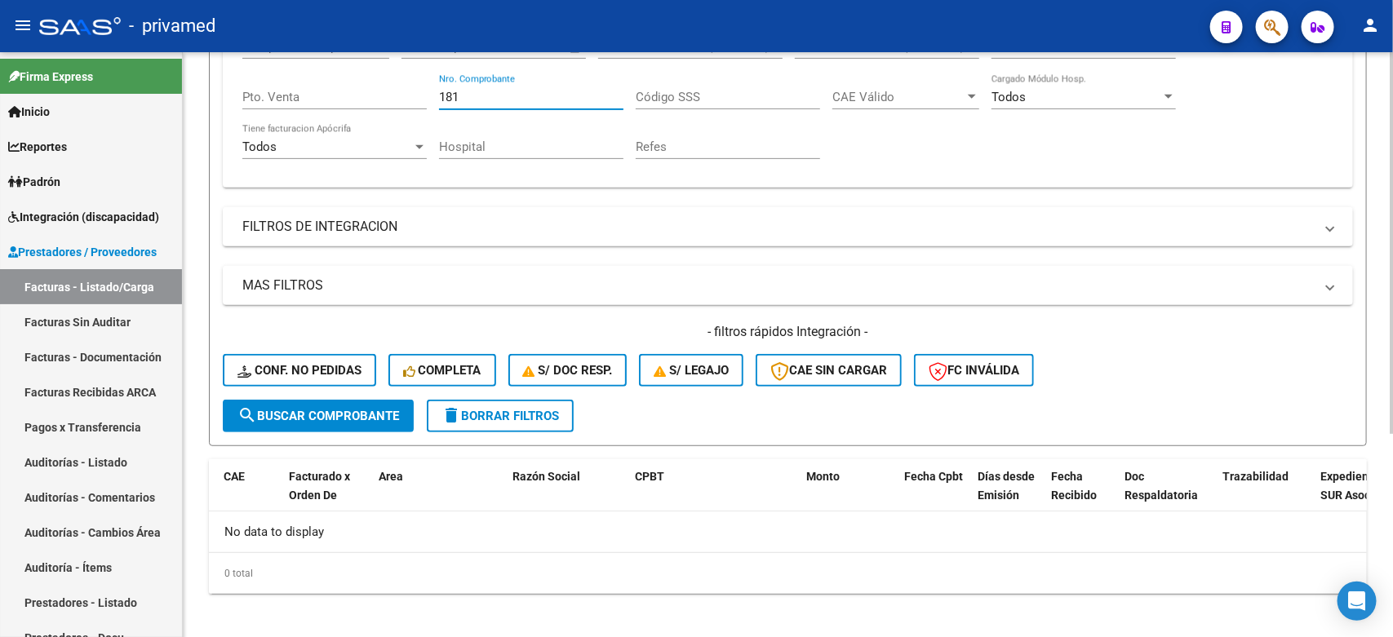
click at [506, 94] on input "181" at bounding box center [531, 97] width 184 height 15
drag, startPoint x: 541, startPoint y: 95, endPoint x: 389, endPoint y: 108, distance: 152.3
click at [389, 108] on div "Comprobante Tipo Comprobante Tipo Fecha inicio – Fecha fin Fec. Comprobante Des…" at bounding box center [787, 99] width 1091 height 151
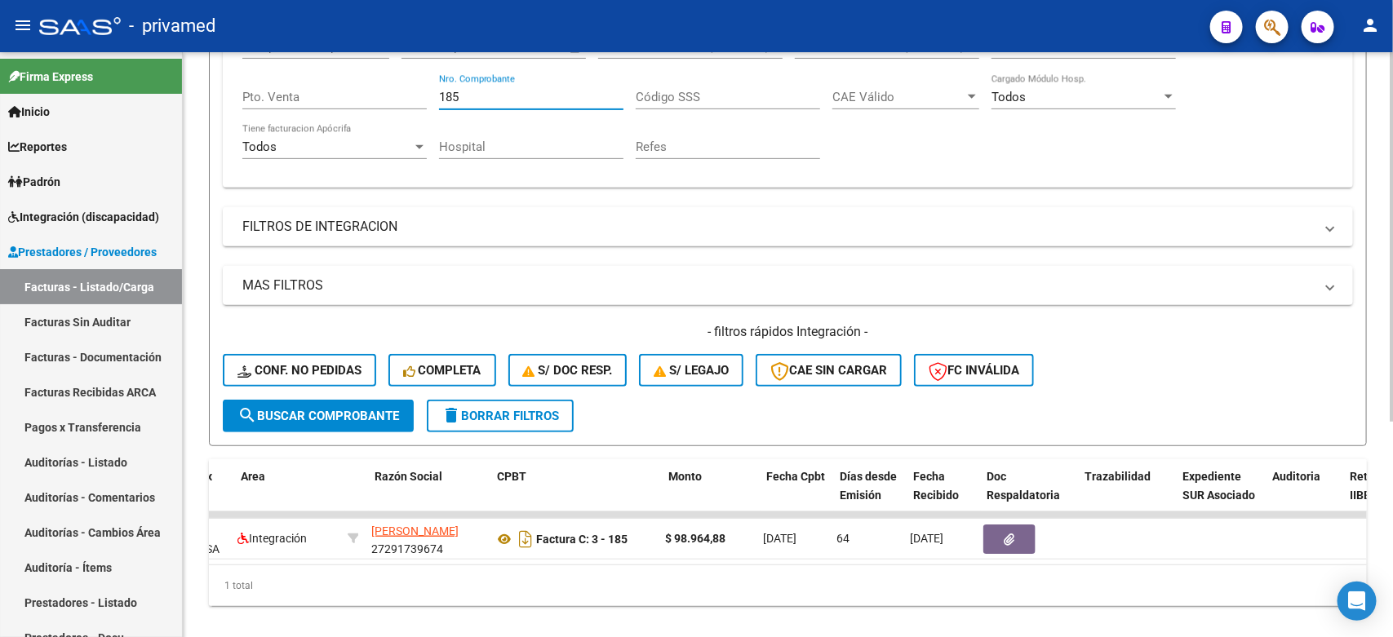
scroll to position [0, 332]
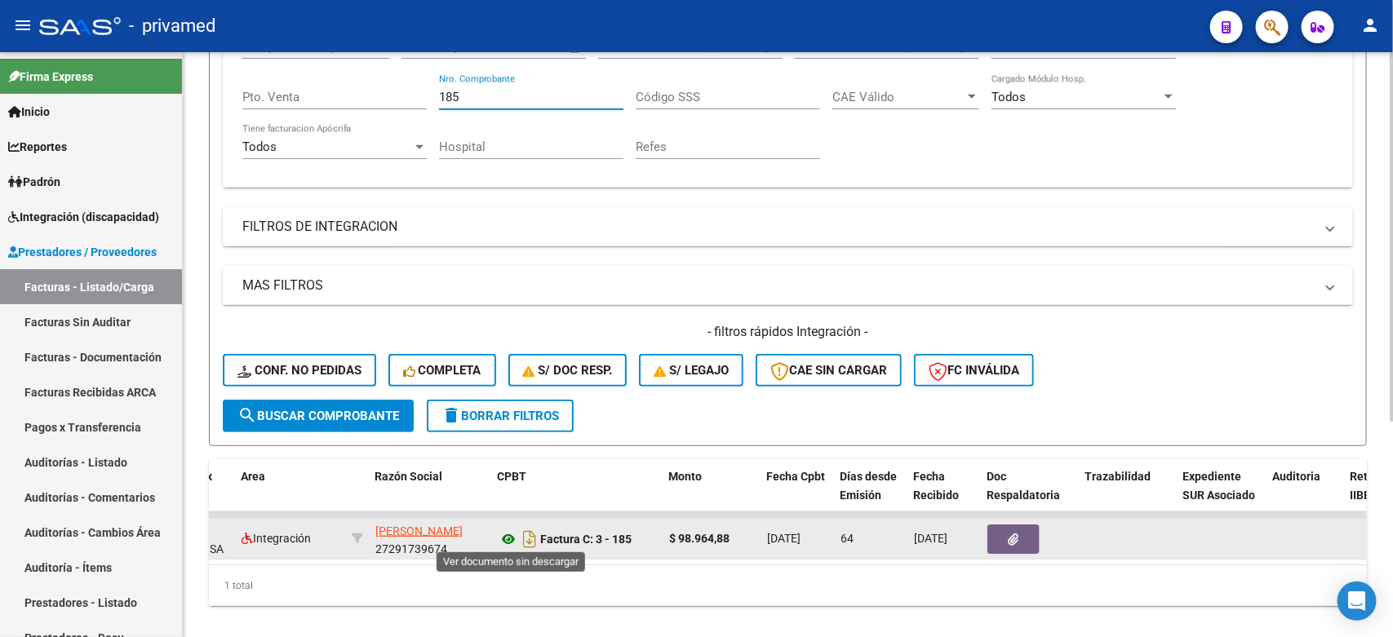
type input "185"
click at [507, 535] on icon at bounding box center [508, 540] width 21 height 20
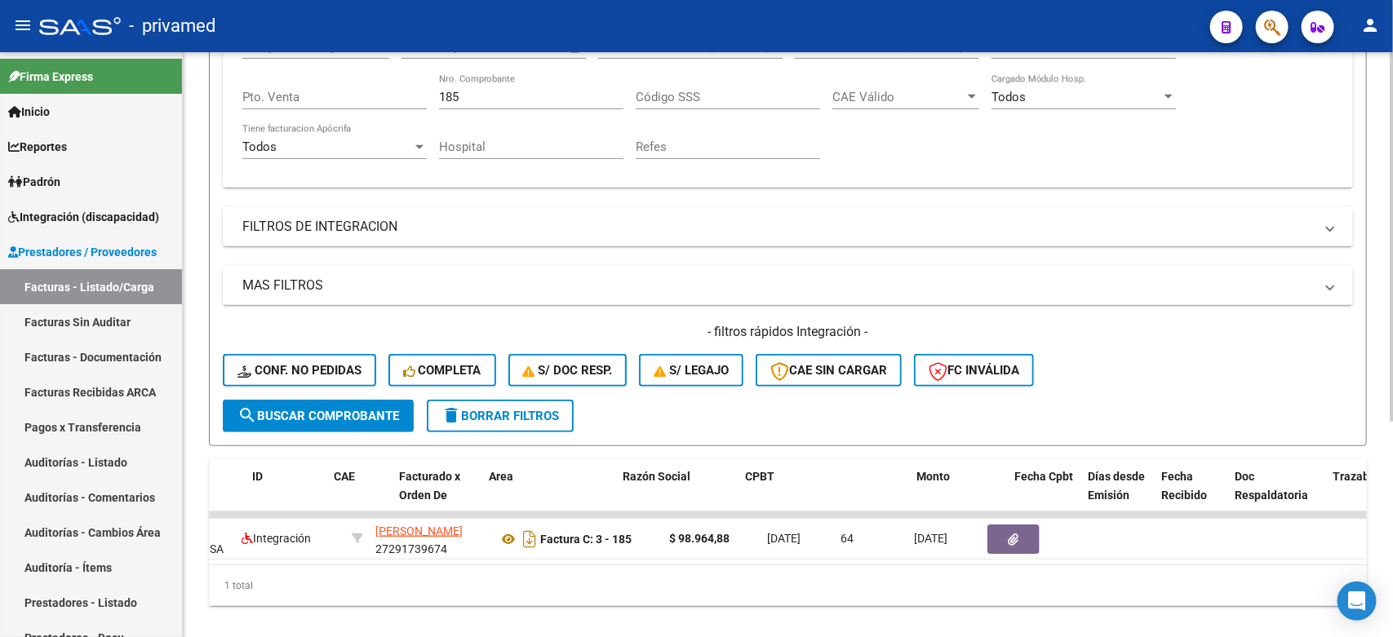
scroll to position [0, 0]
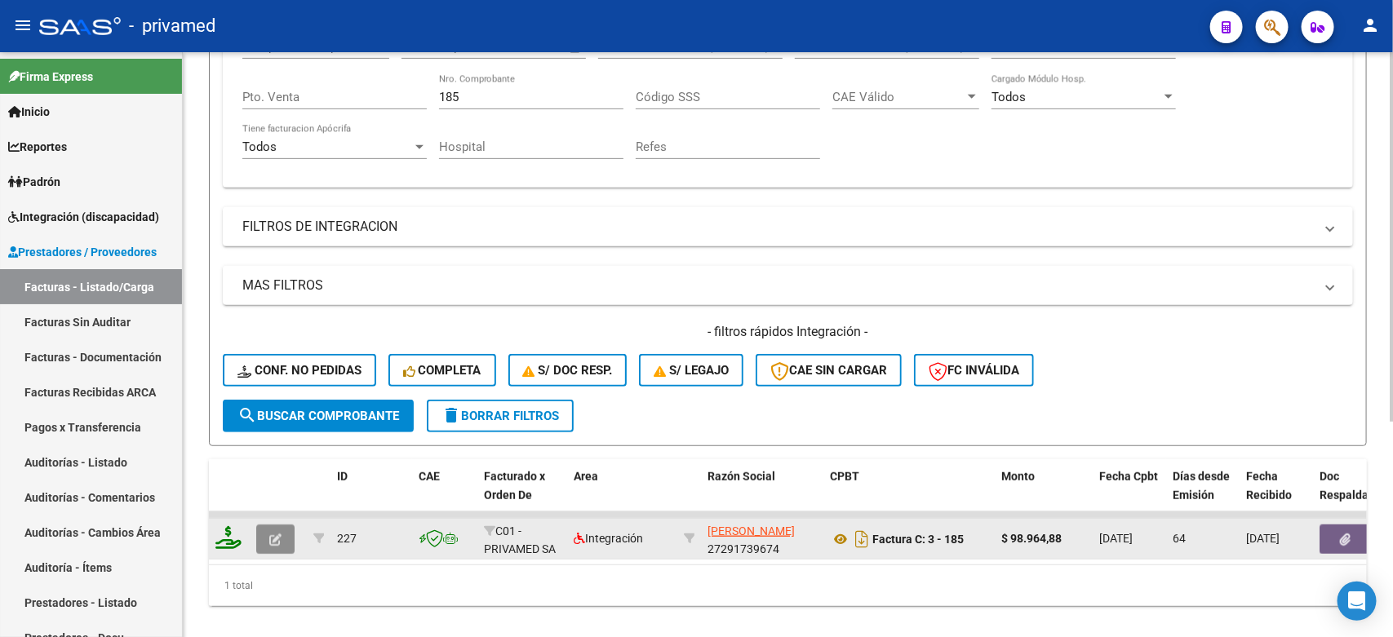
click at [275, 541] on button "button" at bounding box center [275, 539] width 38 height 29
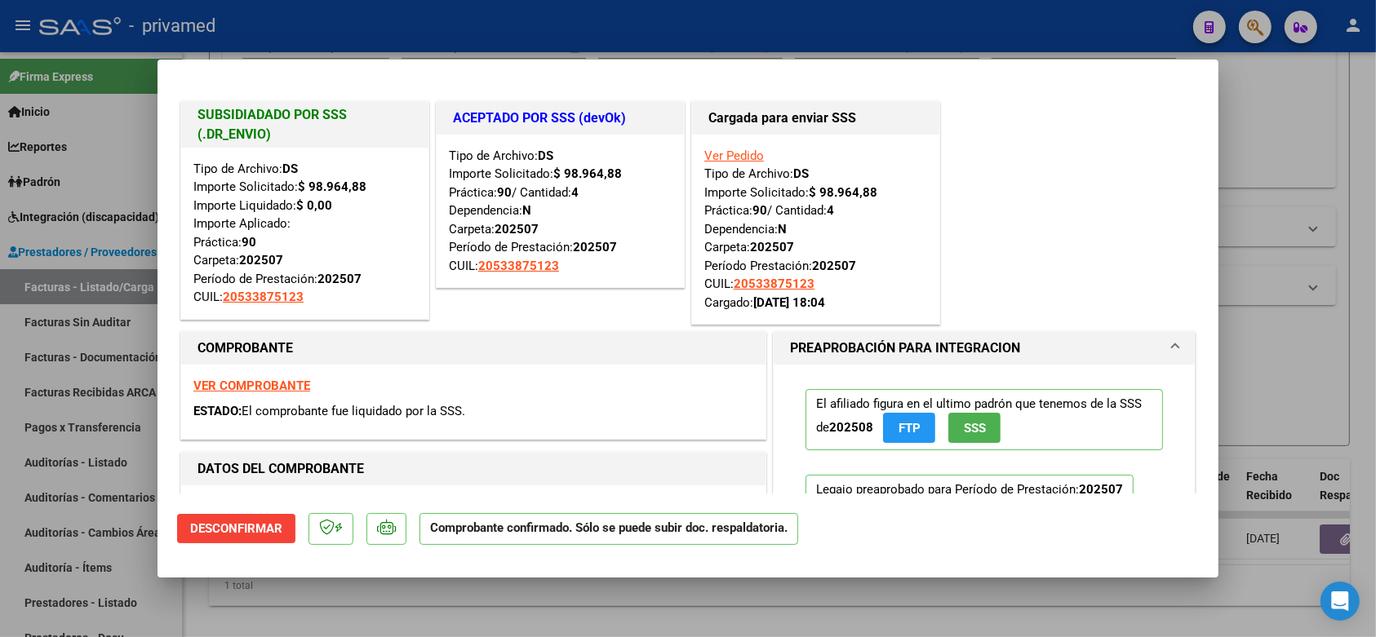
click at [1277, 364] on div at bounding box center [688, 318] width 1376 height 637
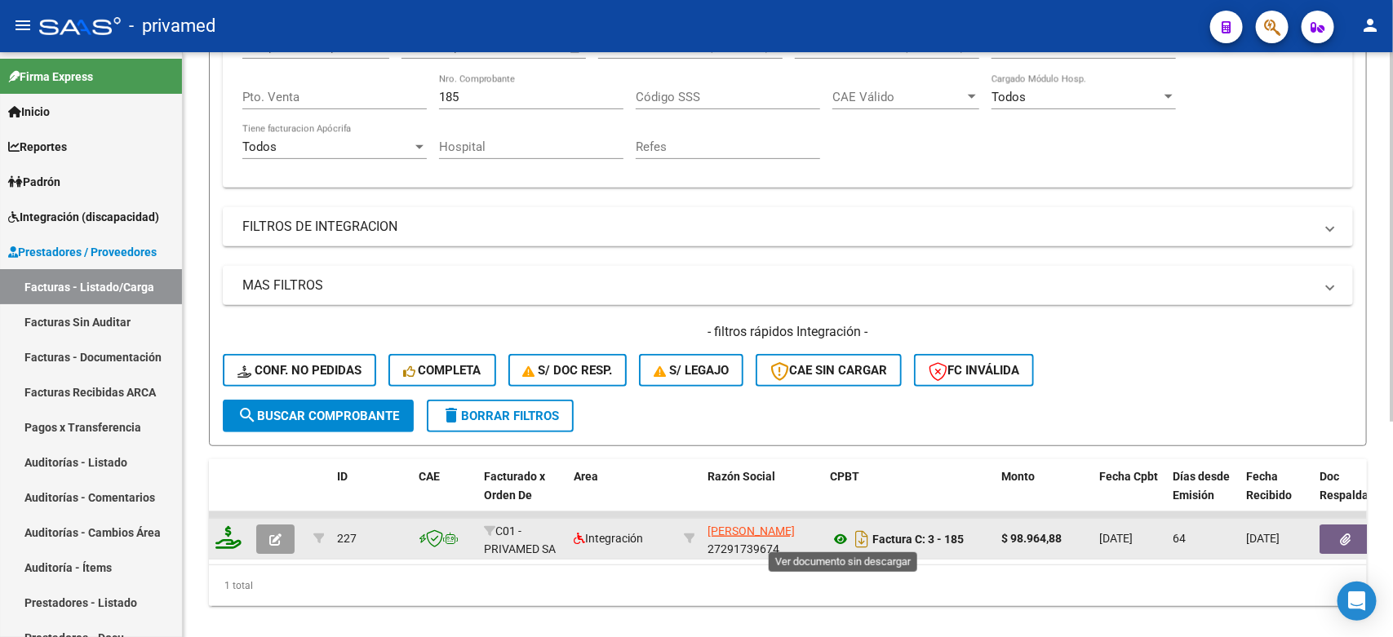
click at [834, 537] on icon at bounding box center [840, 540] width 21 height 20
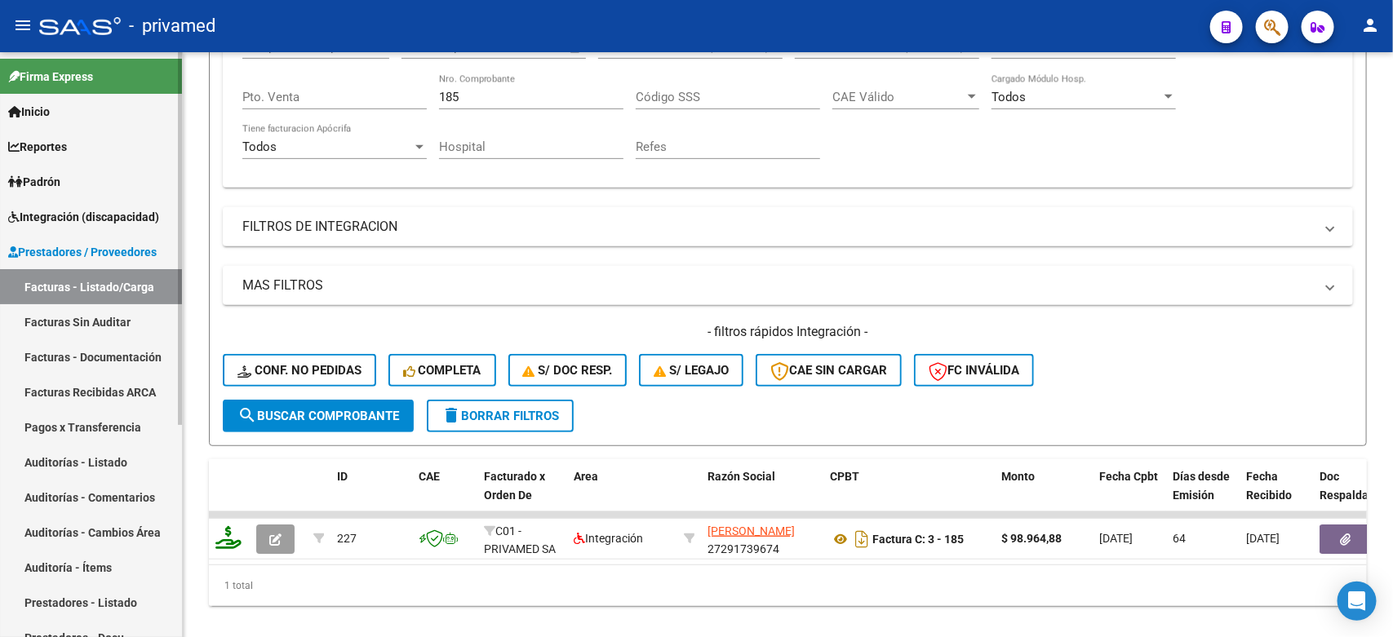
click at [41, 326] on link "Facturas Sin Auditar" at bounding box center [91, 321] width 182 height 35
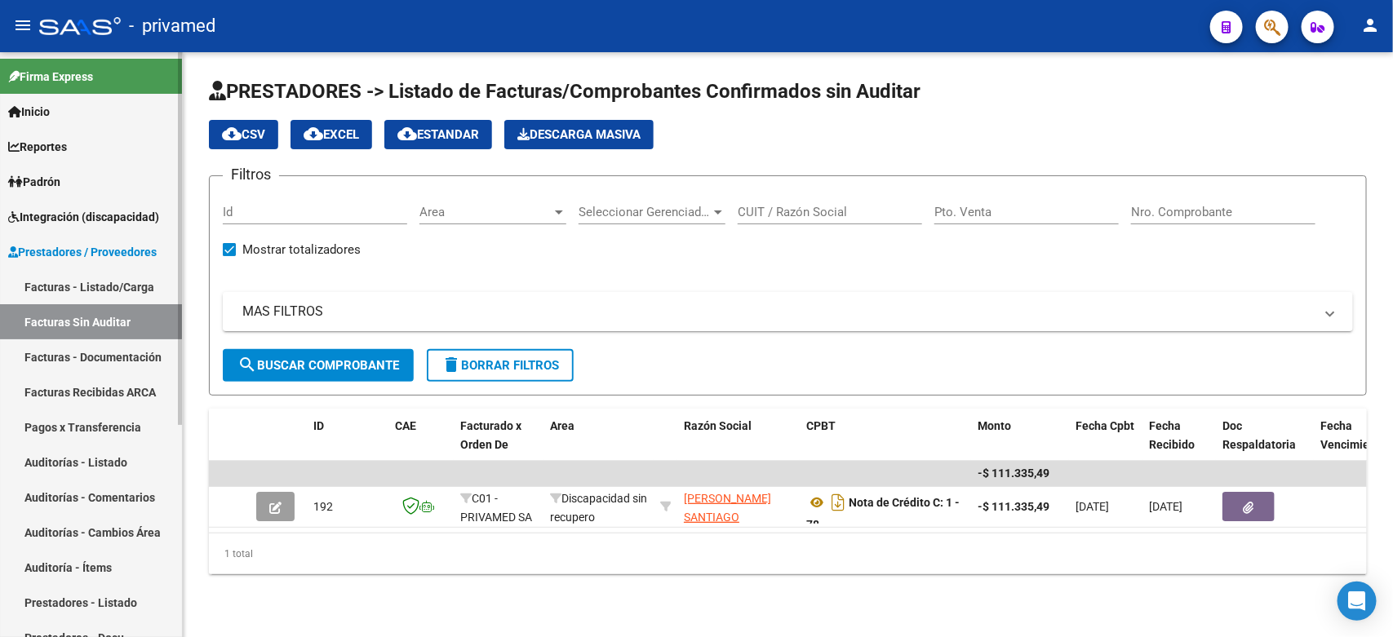
click at [104, 291] on link "Facturas - Listado/Carga" at bounding box center [91, 286] width 182 height 35
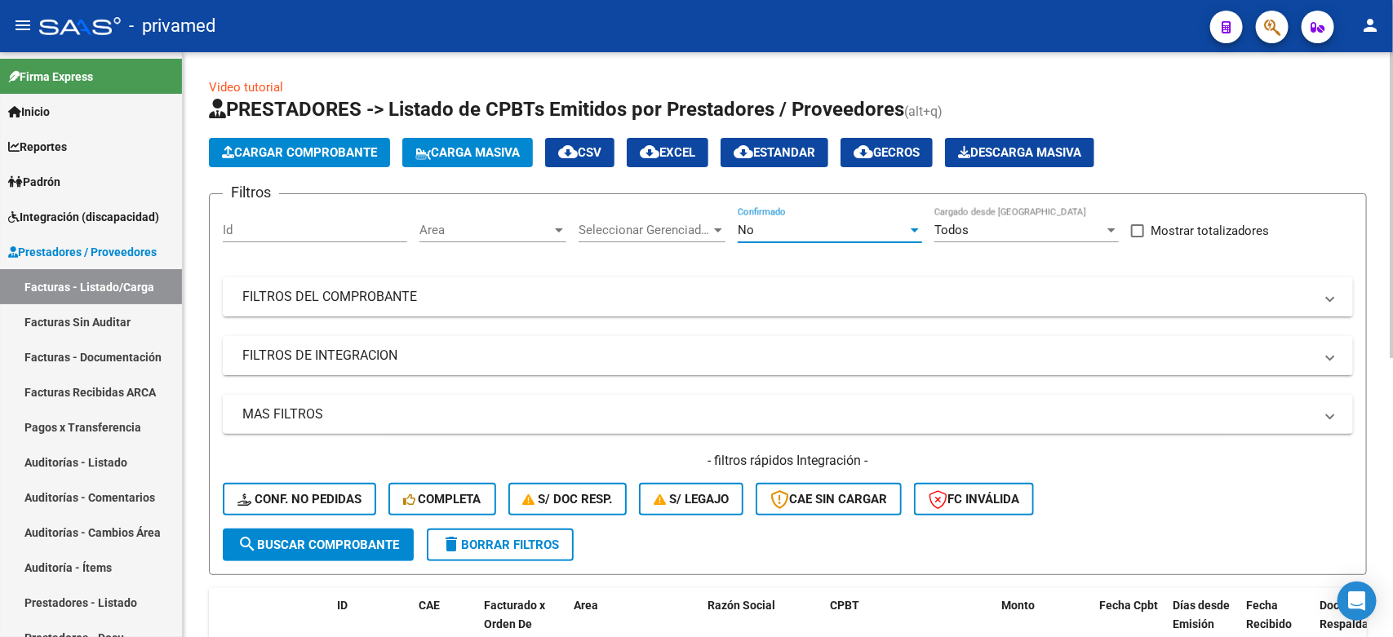
click at [769, 231] on div "No" at bounding box center [823, 230] width 170 height 15
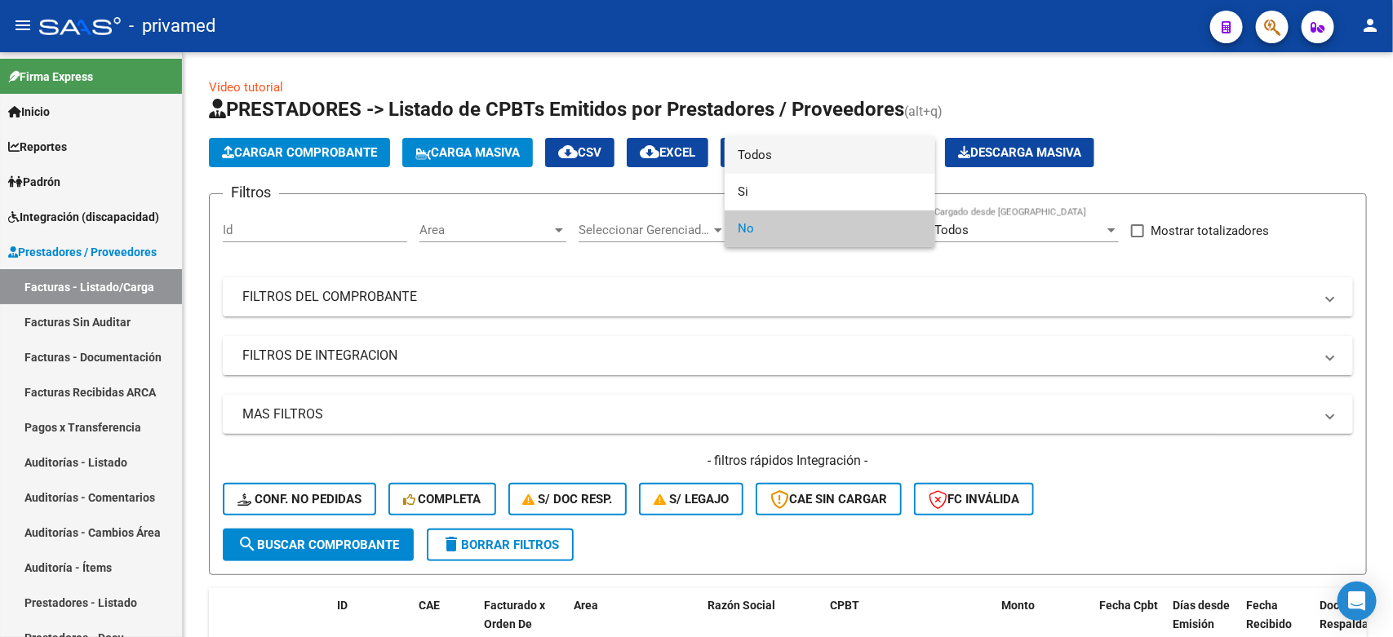
click at [757, 162] on span "Todos" at bounding box center [830, 155] width 184 height 37
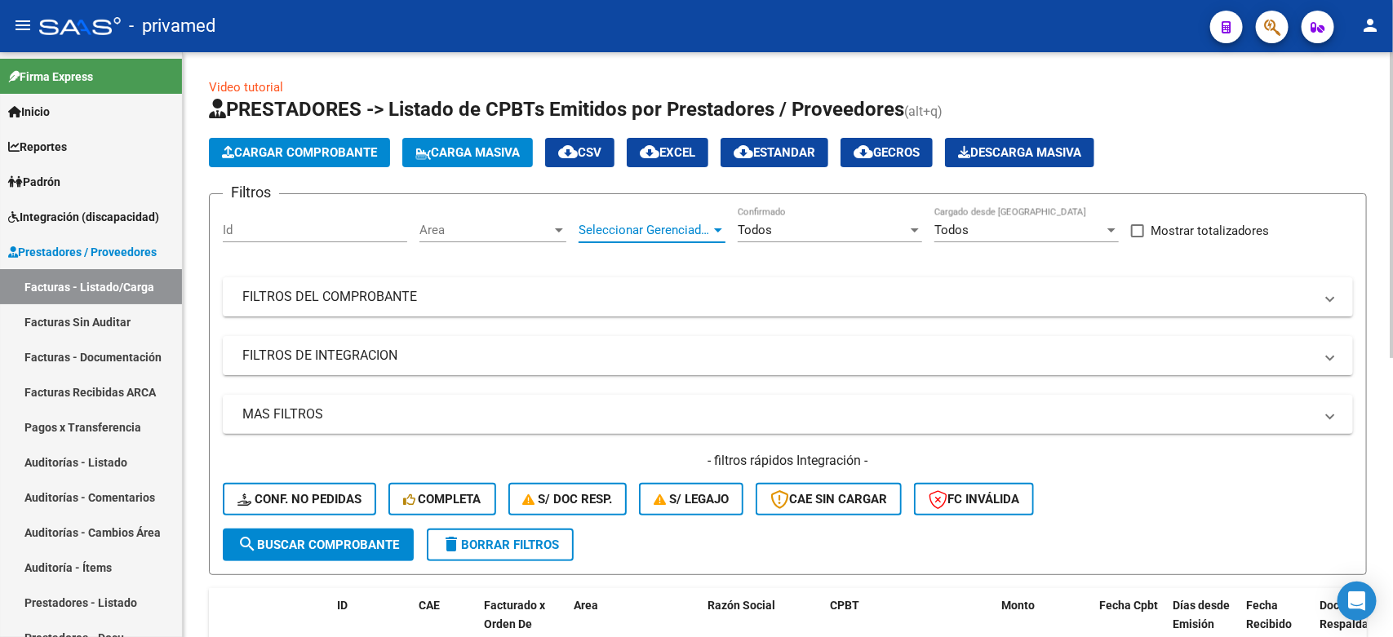
click at [650, 223] on span "Seleccionar Gerenciador" at bounding box center [645, 230] width 132 height 15
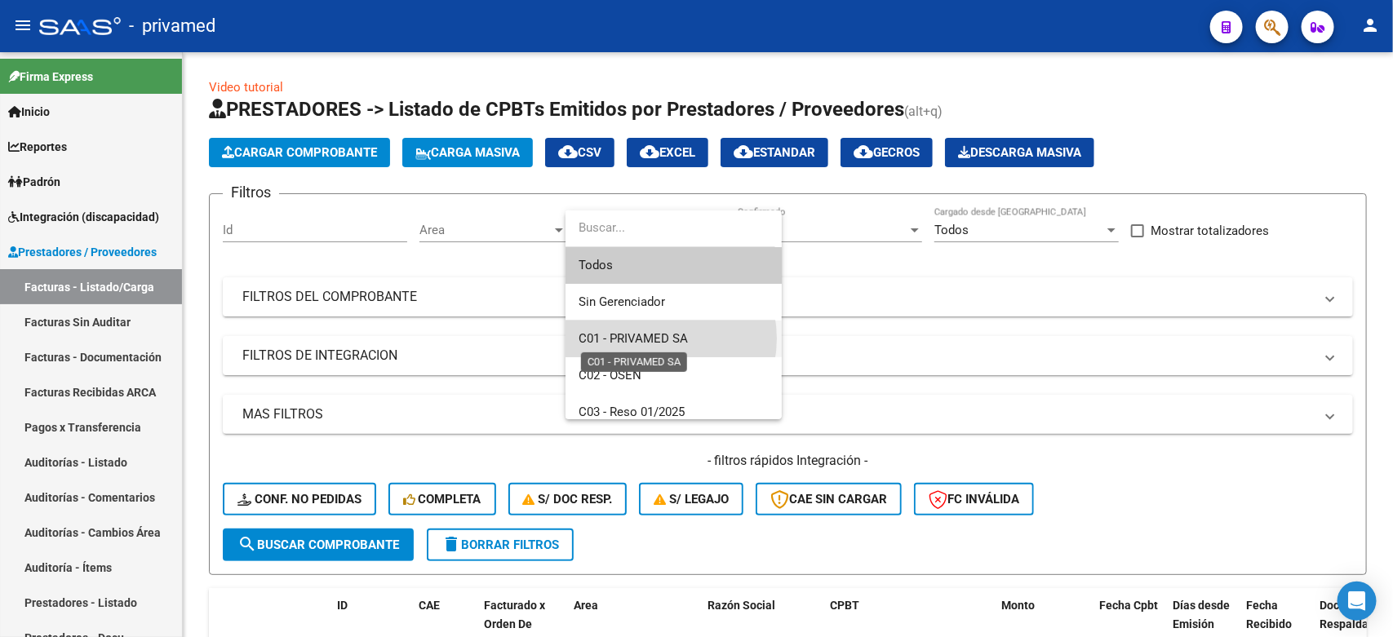
click at [654, 339] on span "C01 - PRIVAMED SA" at bounding box center [633, 338] width 109 height 15
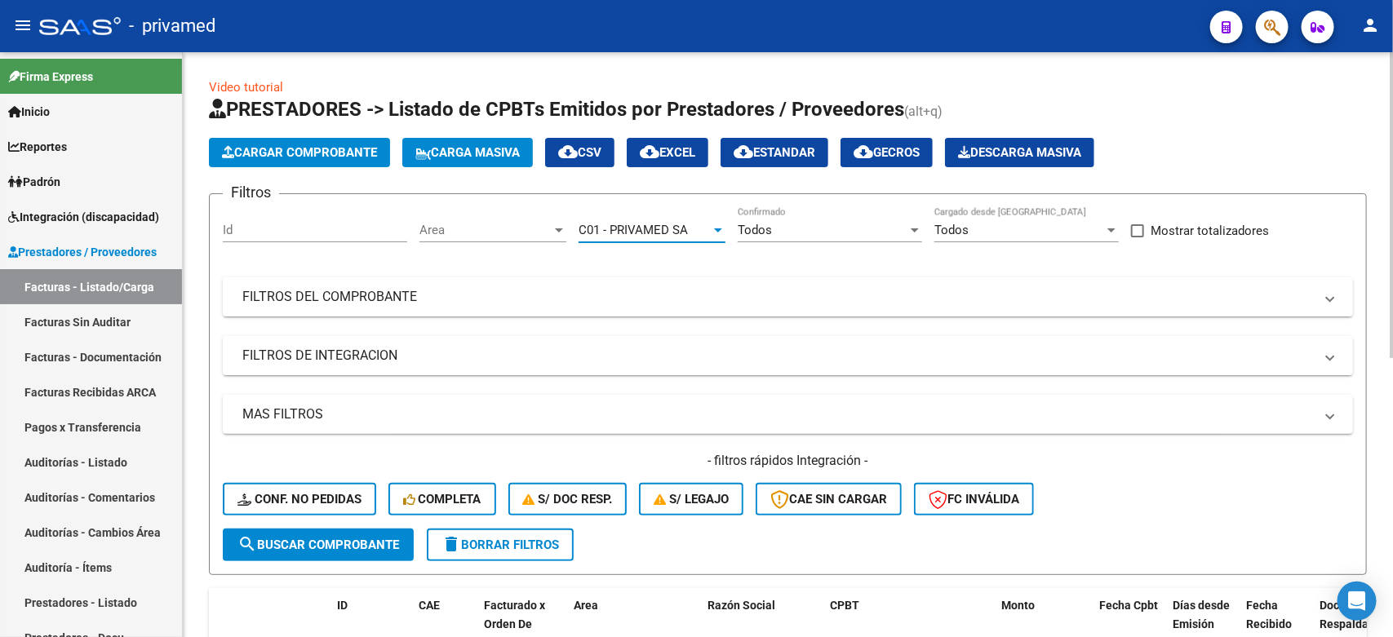
click at [512, 231] on span "Area" at bounding box center [485, 230] width 132 height 15
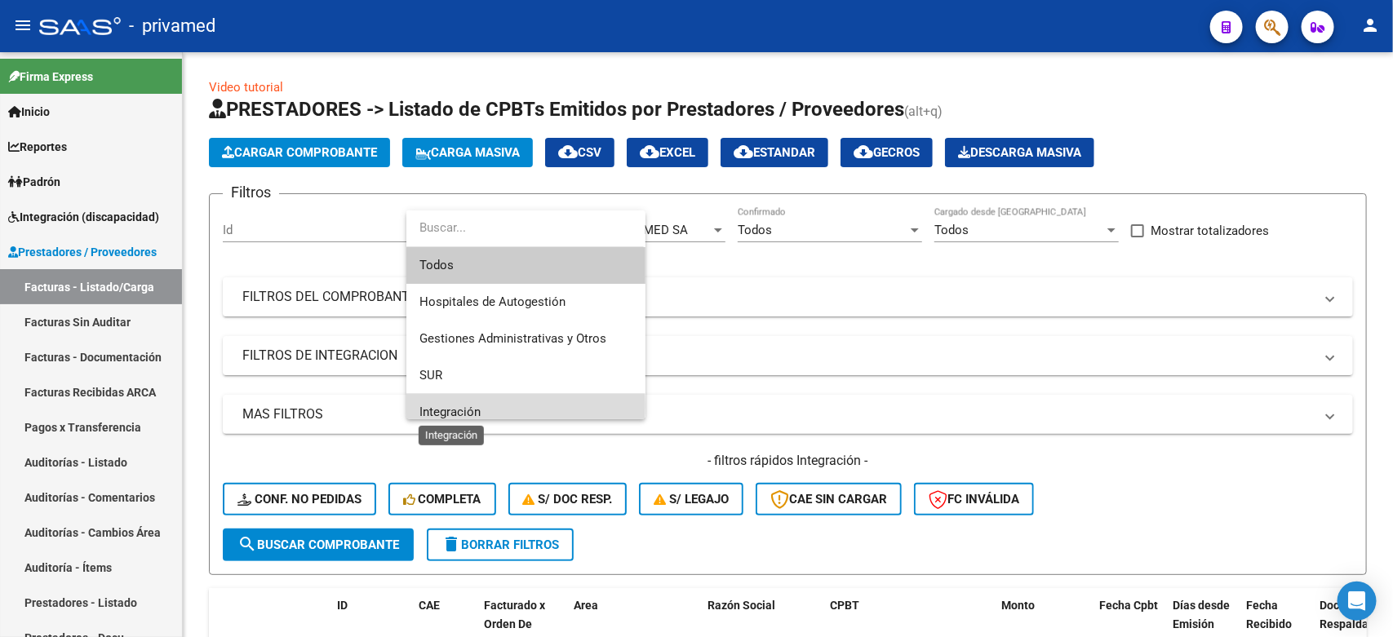
click at [463, 406] on span "Integración" at bounding box center [449, 412] width 61 height 15
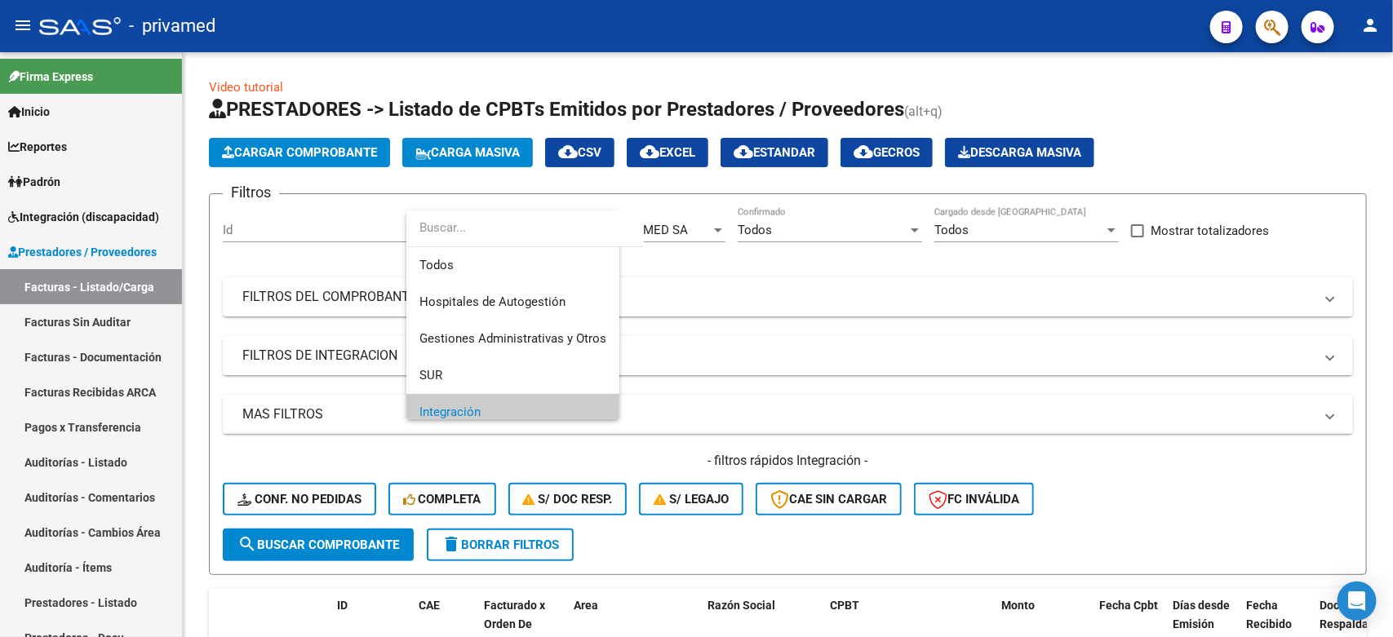
scroll to position [11, 0]
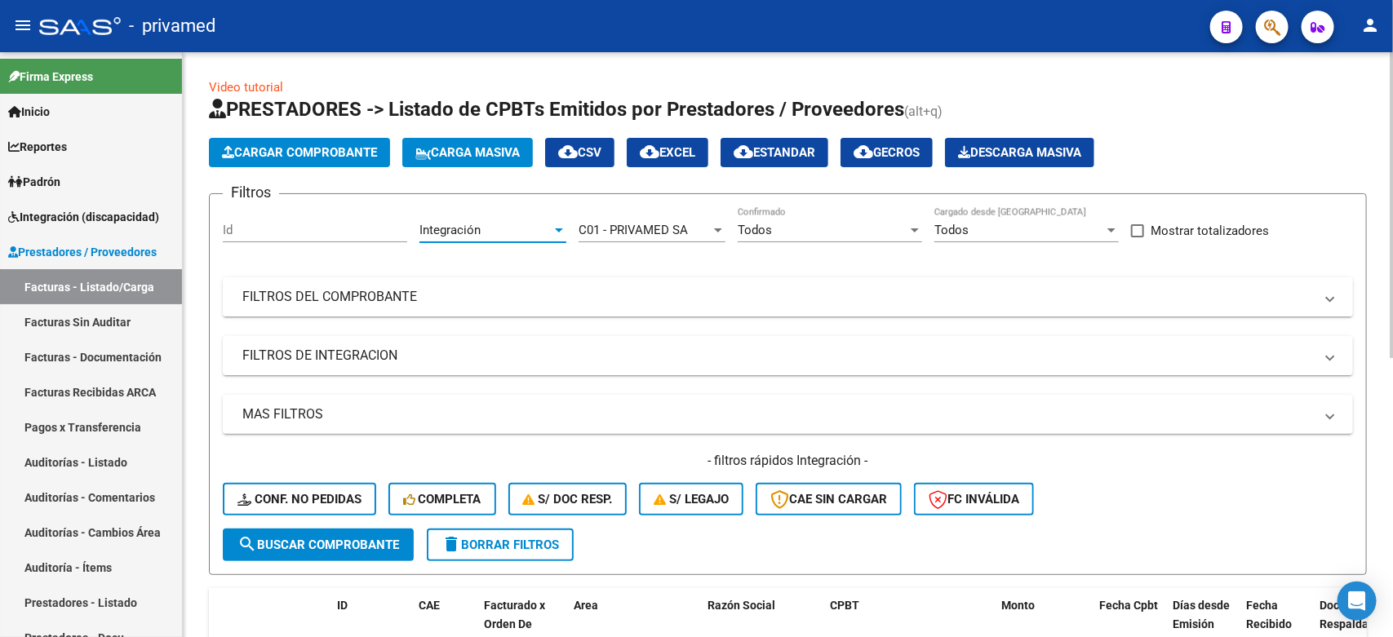
click at [392, 300] on mat-panel-title "FILTROS DEL COMPROBANTE" at bounding box center [778, 297] width 1072 height 18
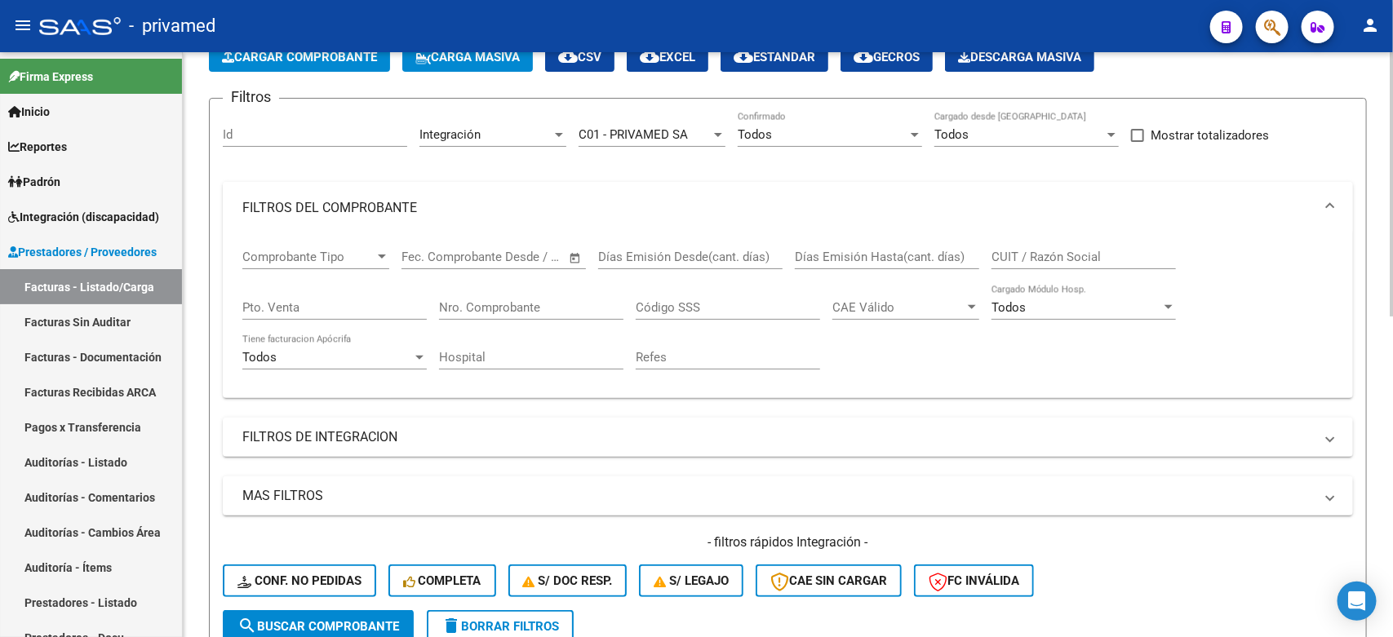
scroll to position [102, 0]
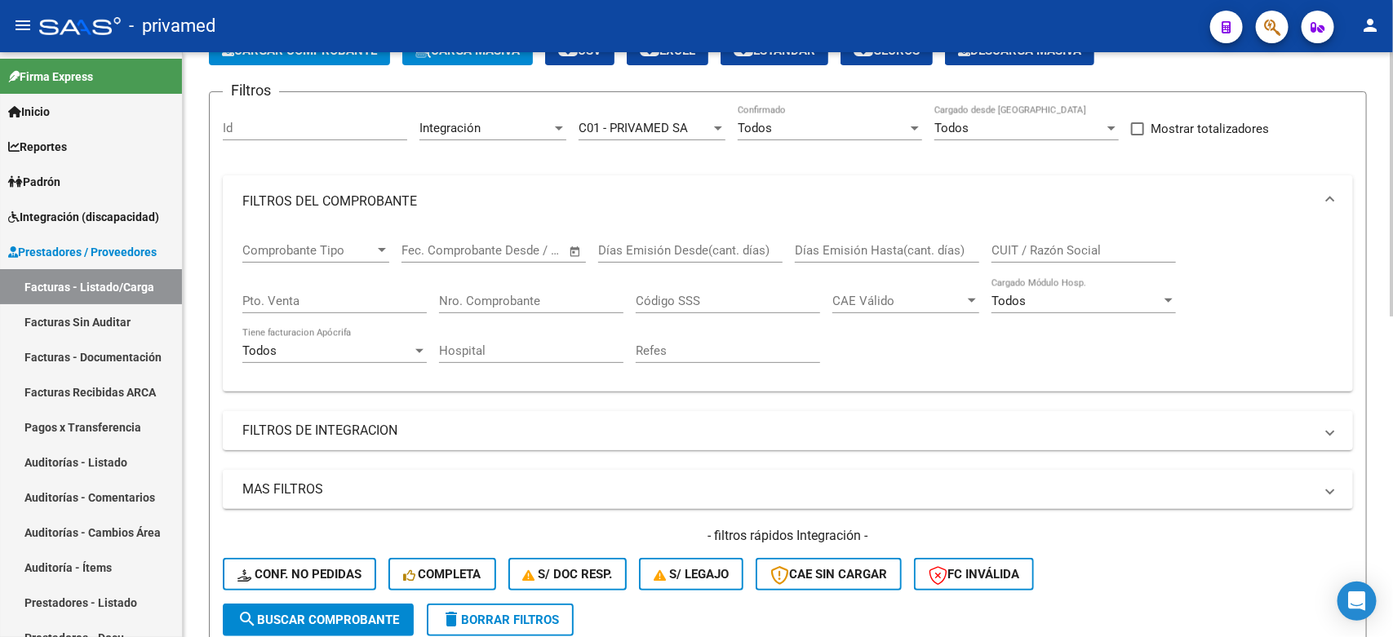
click at [397, 422] on mat-panel-title "FILTROS DE INTEGRACION" at bounding box center [778, 431] width 1072 height 18
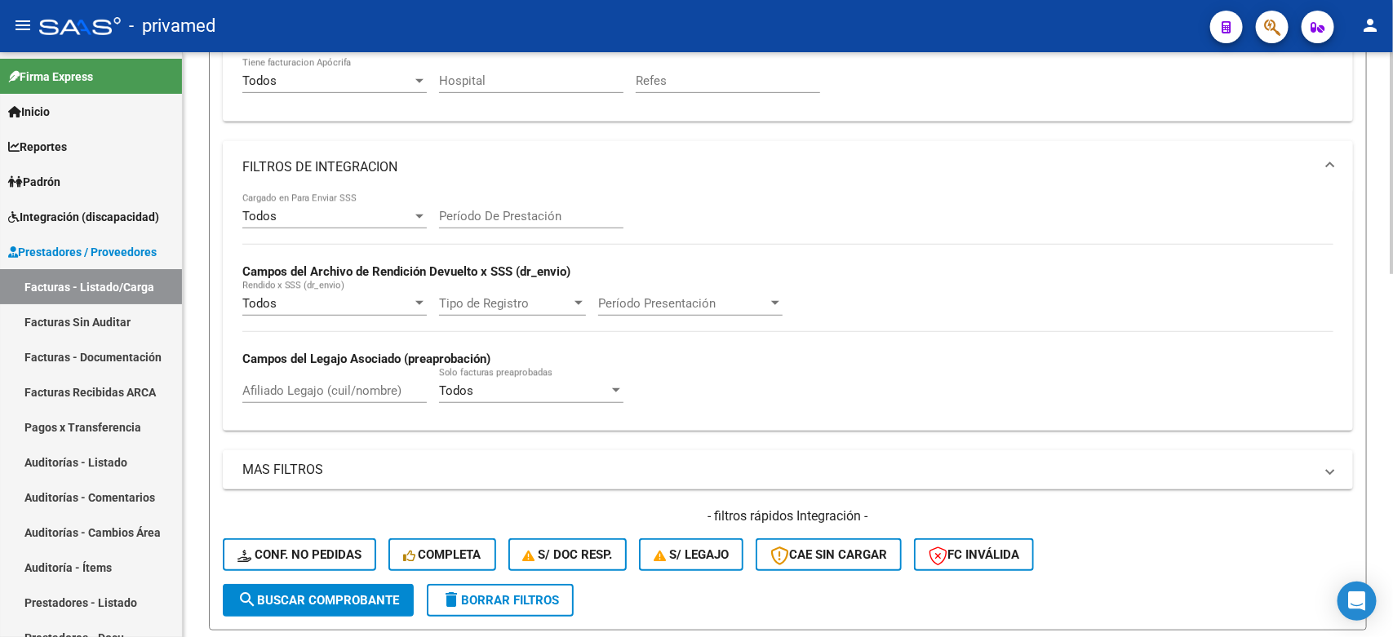
scroll to position [306, 0]
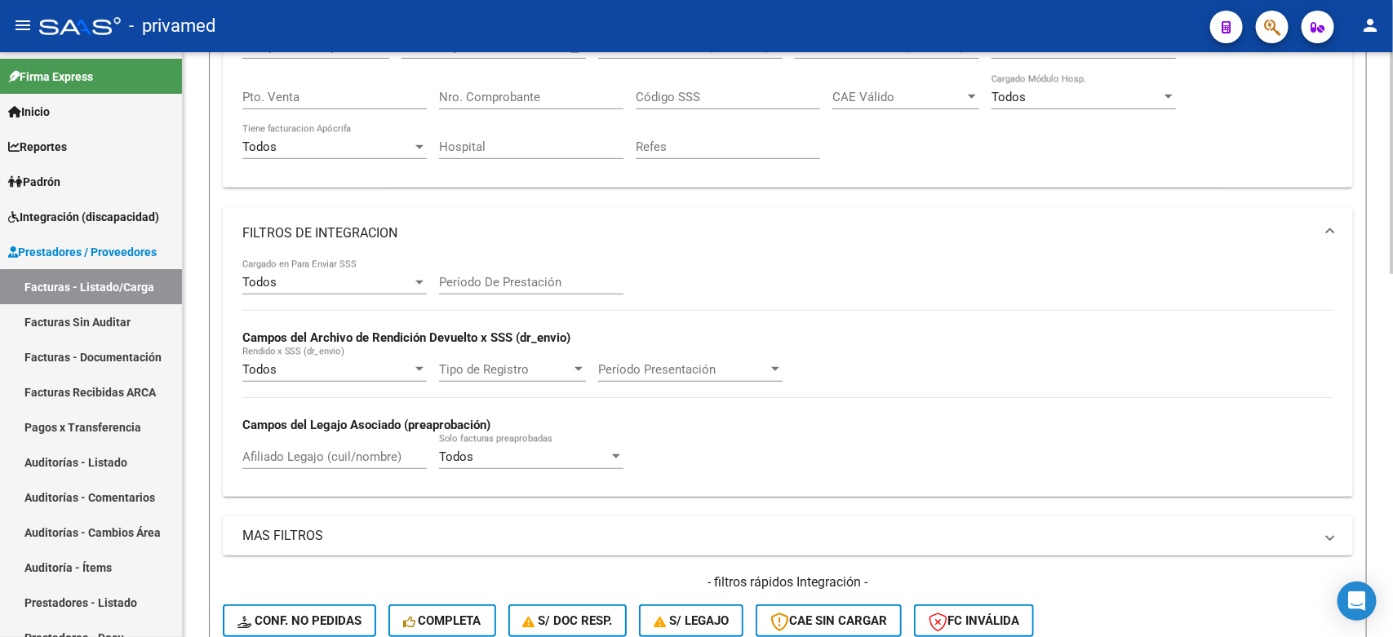
click at [307, 535] on mat-panel-title "MAS FILTROS" at bounding box center [778, 536] width 1072 height 18
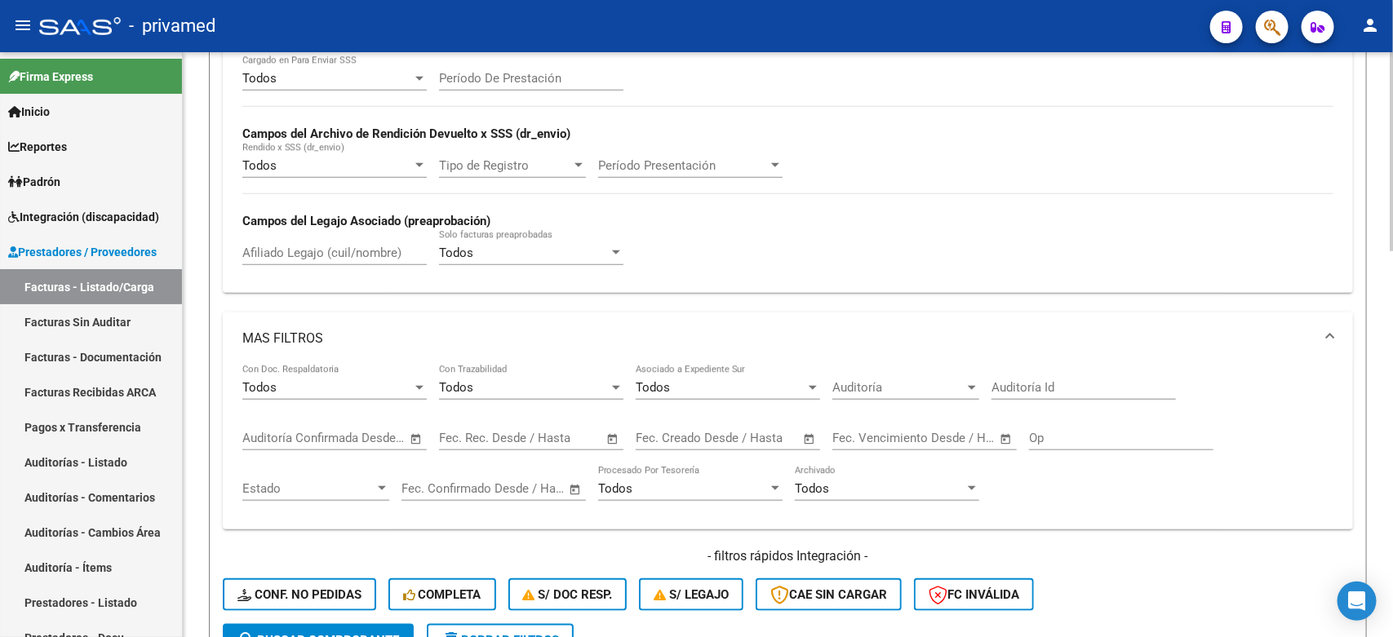
scroll to position [408, 0]
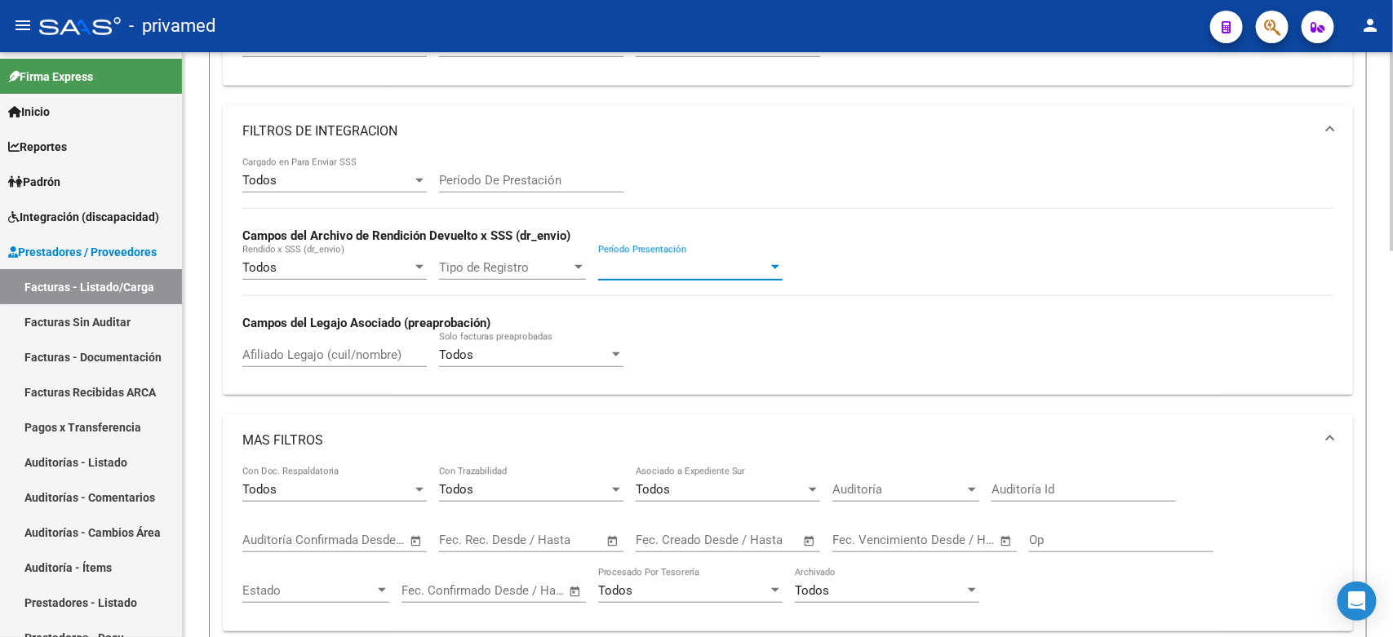
click at [638, 263] on span "Período Presentación" at bounding box center [683, 267] width 170 height 15
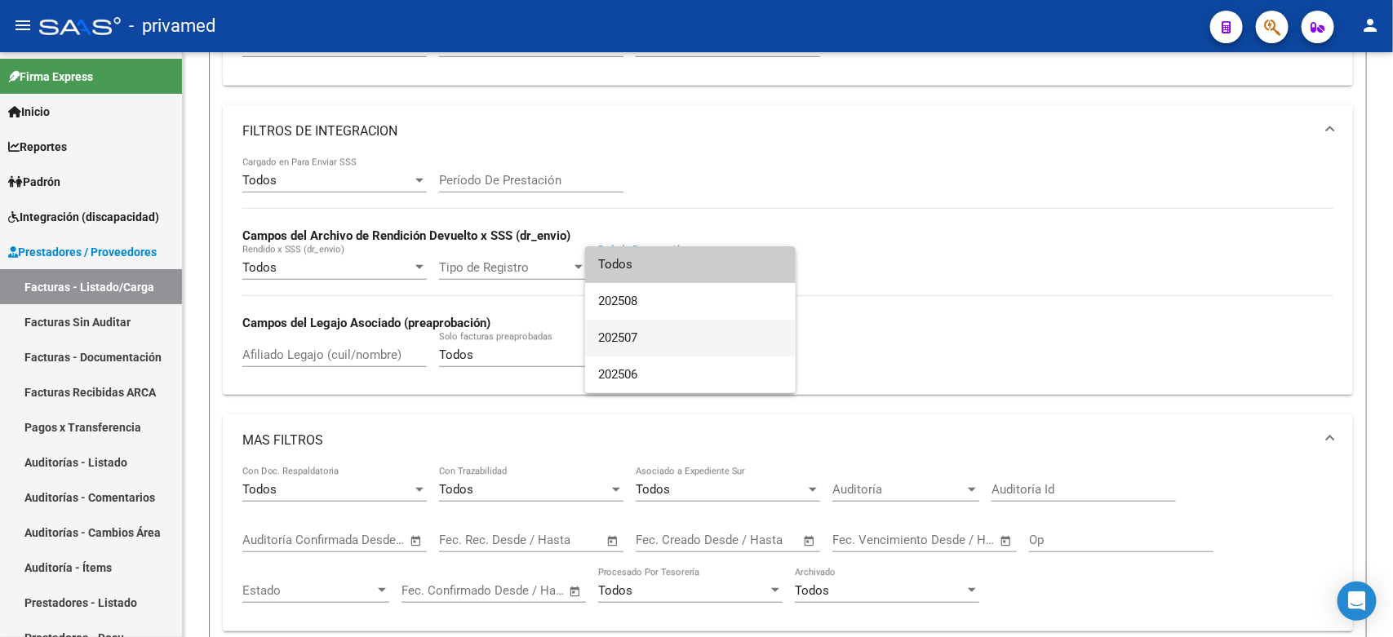
click at [650, 332] on span "202507" at bounding box center [690, 338] width 184 height 37
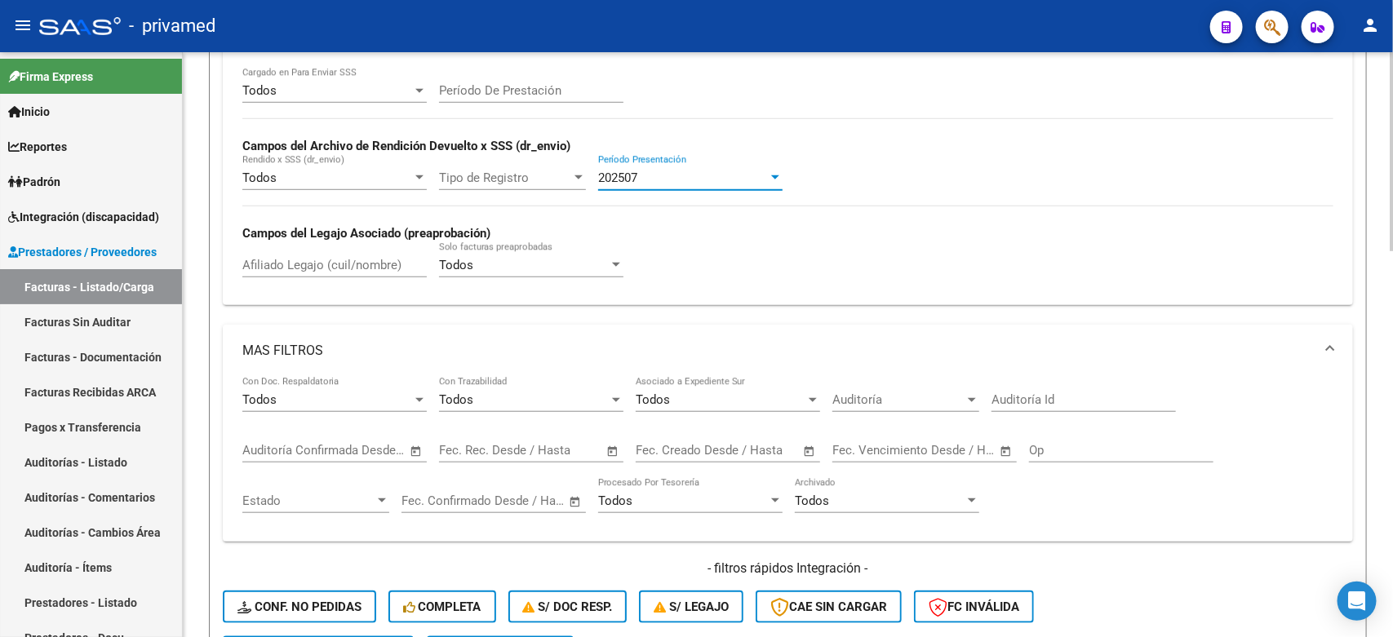
scroll to position [714, 0]
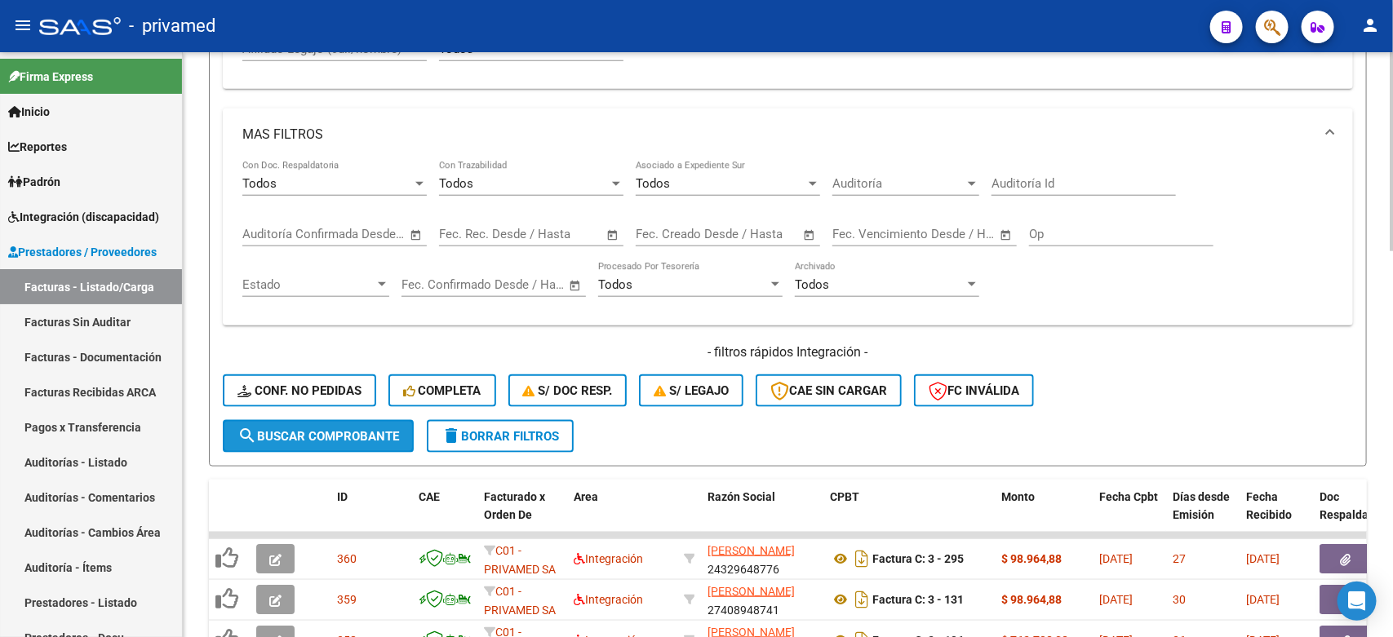
click at [328, 433] on span "search Buscar Comprobante" at bounding box center [318, 436] width 162 height 15
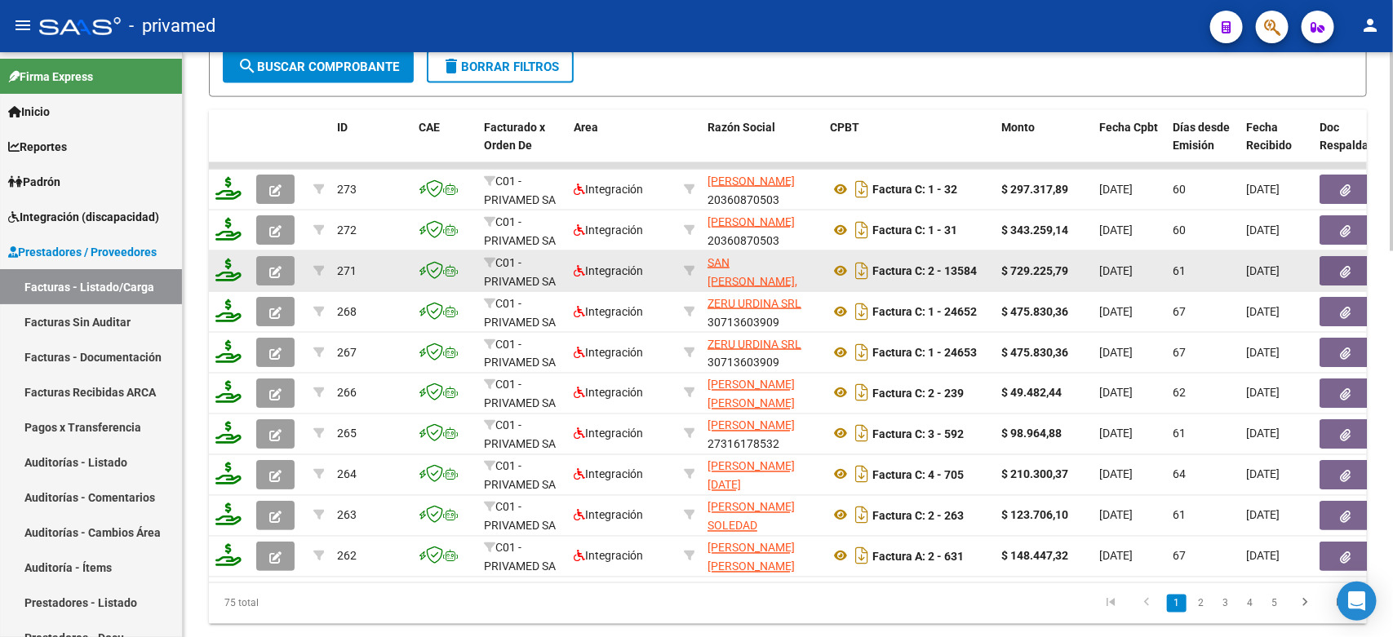
scroll to position [1122, 0]
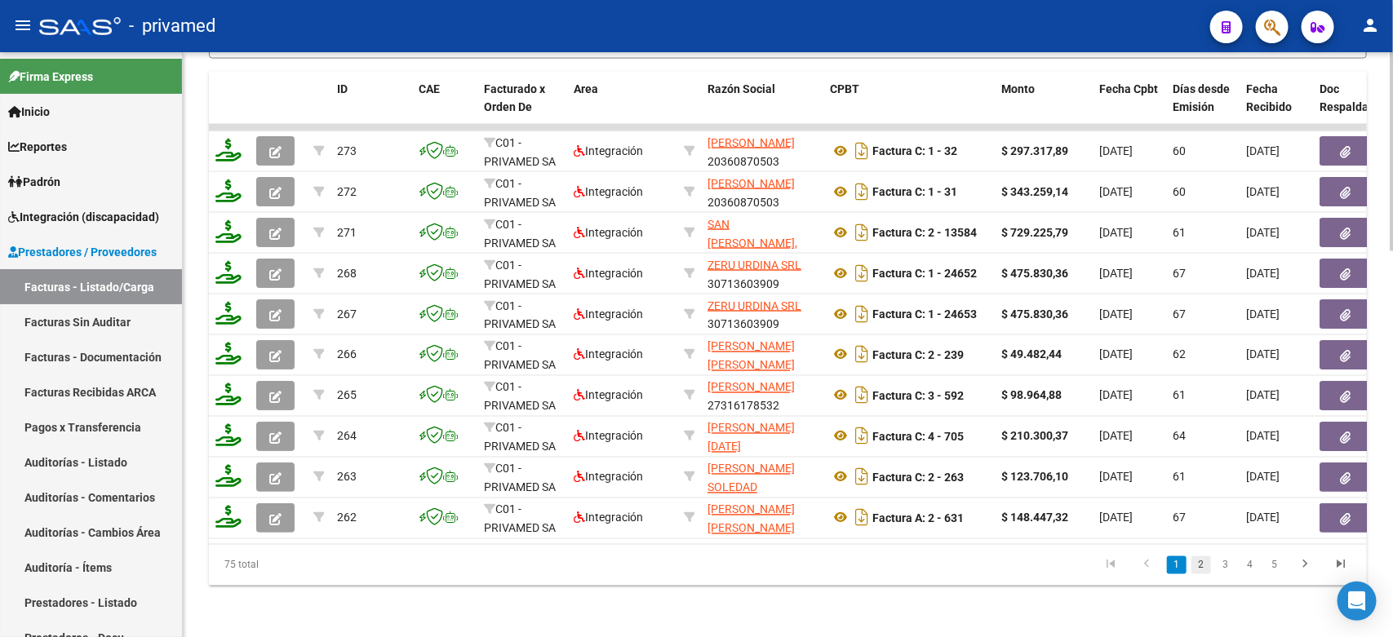
click at [1205, 575] on link "2" at bounding box center [1202, 566] width 20 height 18
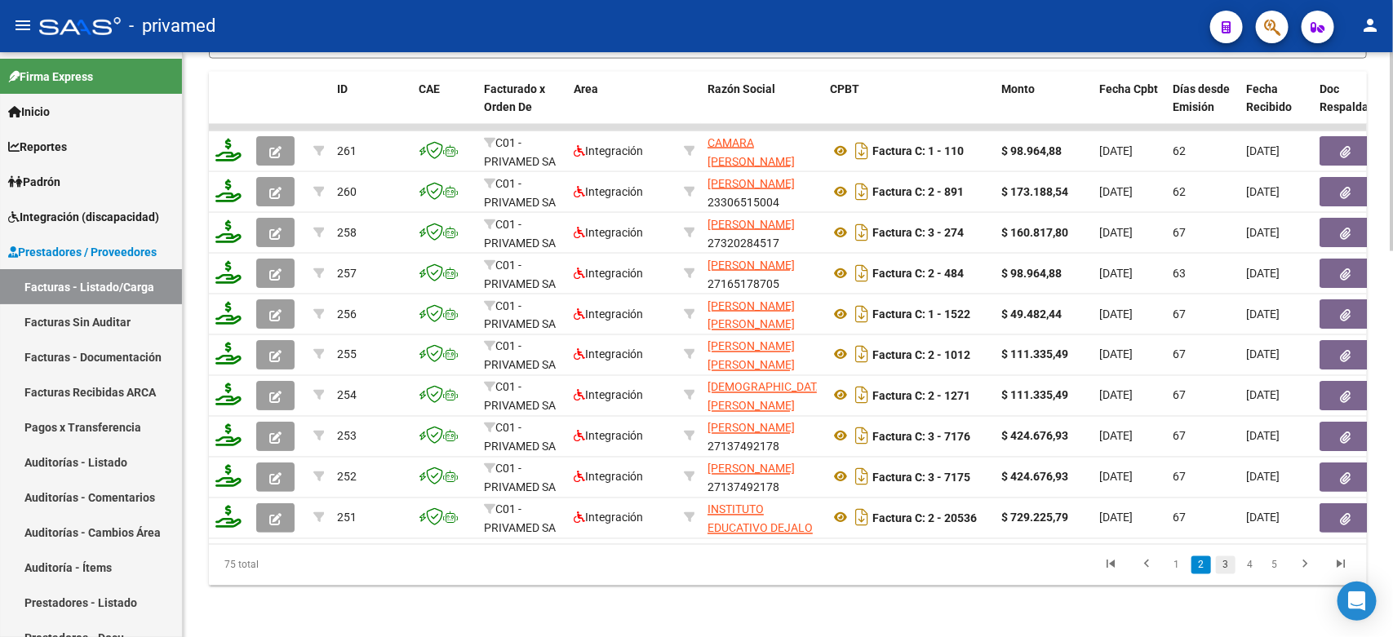
click at [1224, 575] on link "3" at bounding box center [1226, 566] width 20 height 18
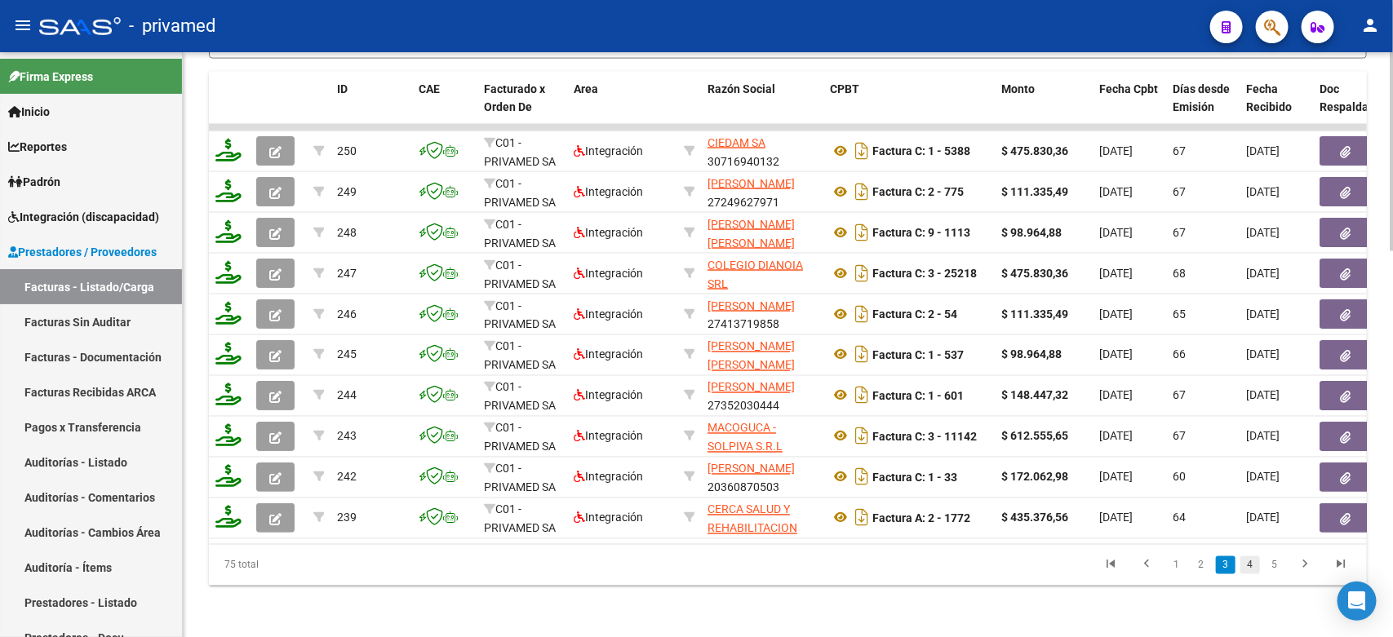
click at [1247, 575] on link "4" at bounding box center [1250, 566] width 20 height 18
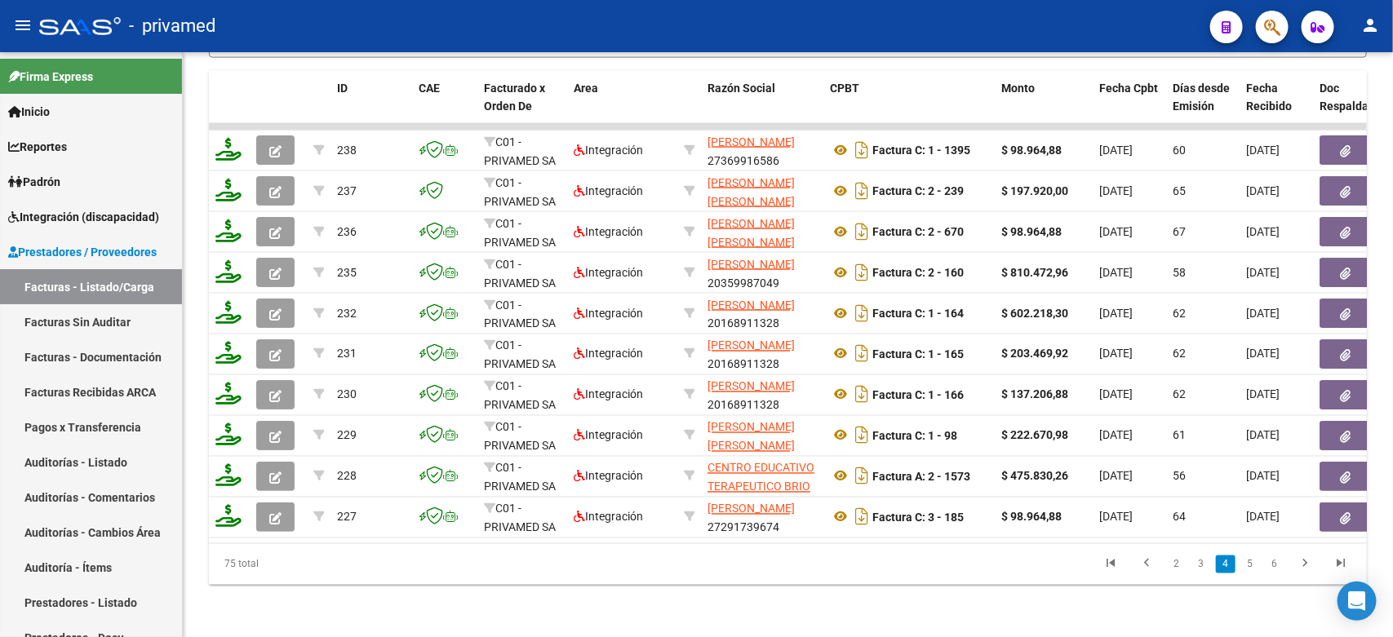
scroll to position [1134, 0]
click at [1347, 565] on icon "go to last page" at bounding box center [1340, 567] width 21 height 20
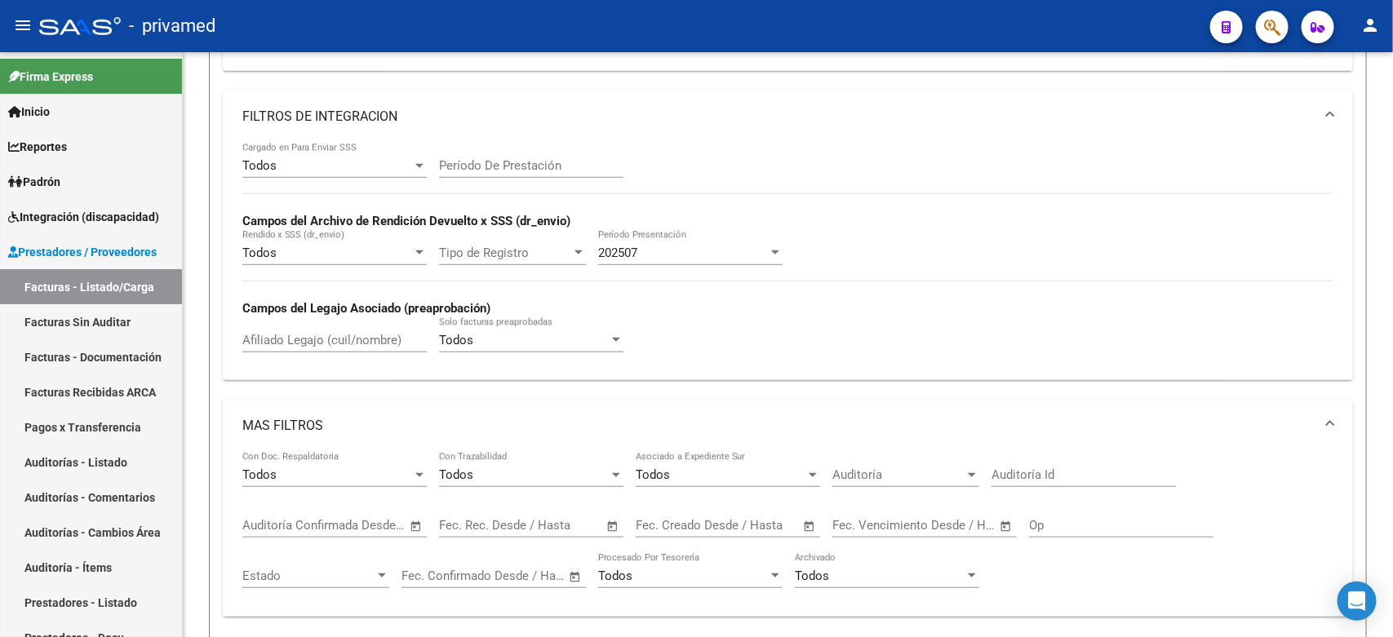
scroll to position [420, 0]
click at [512, 251] on span "Tipo de Registro" at bounding box center [505, 255] width 132 height 15
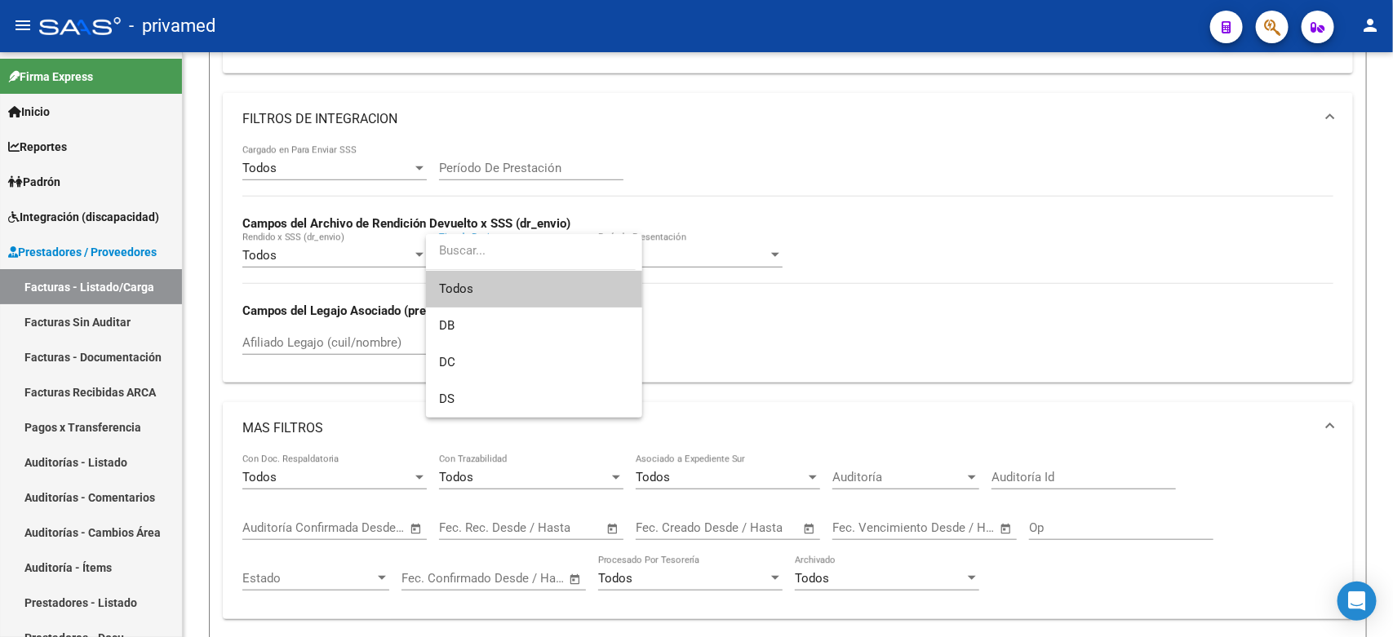
click at [761, 175] on div at bounding box center [696, 318] width 1393 height 637
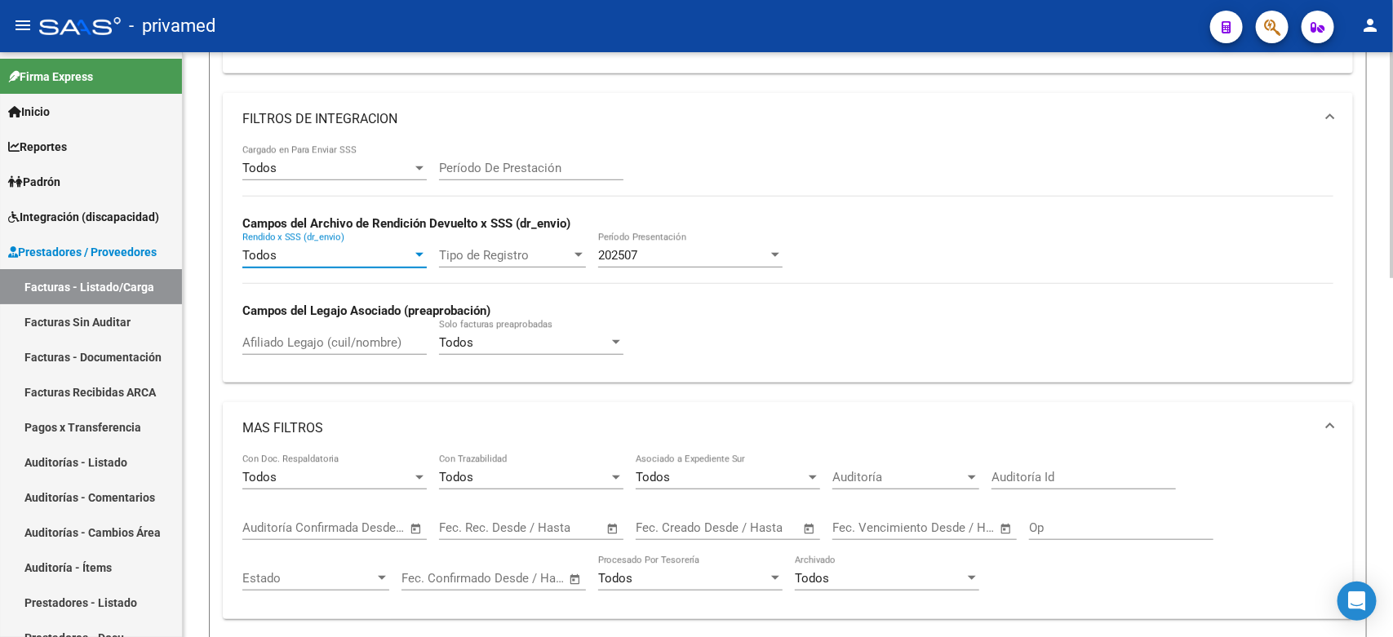
click at [417, 257] on div at bounding box center [419, 255] width 15 height 13
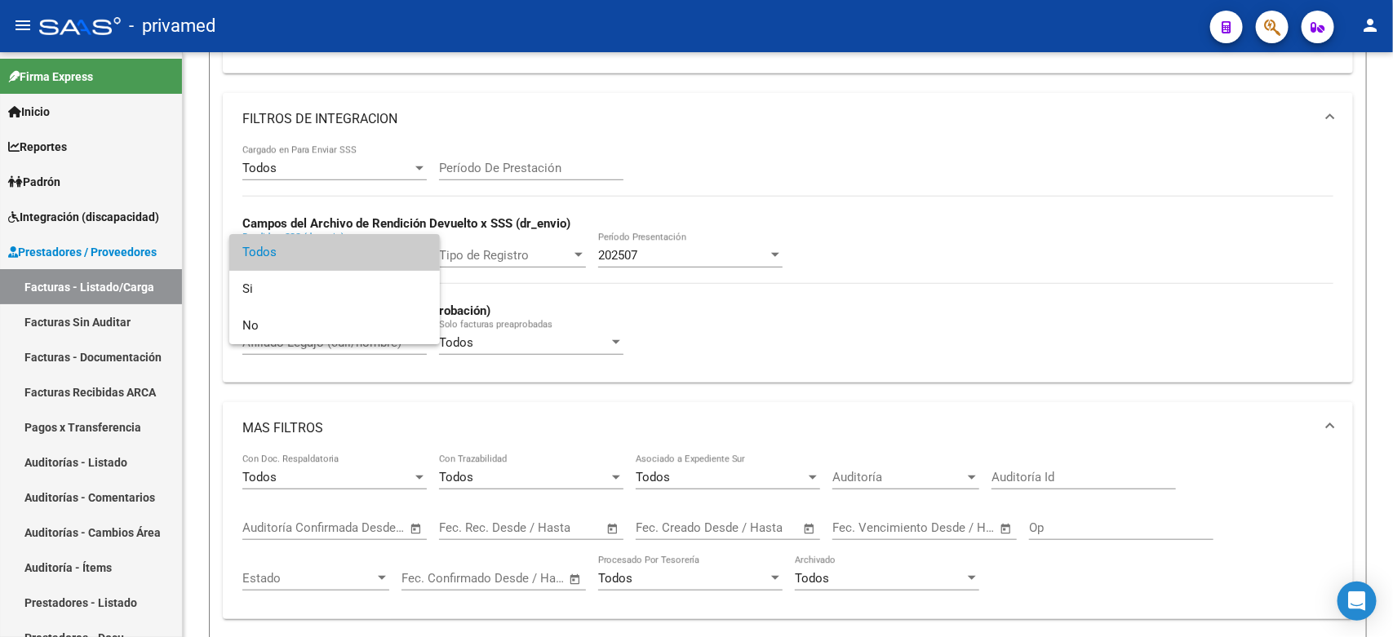
click at [765, 189] on div at bounding box center [696, 318] width 1393 height 637
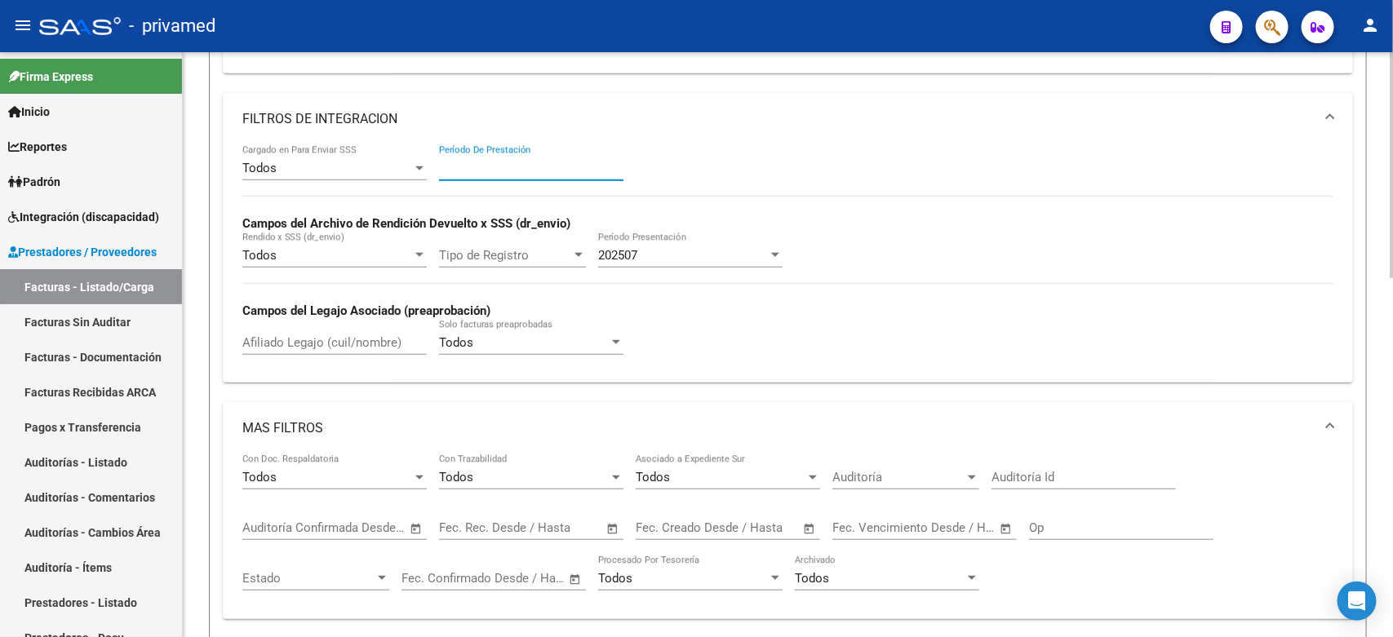
click at [486, 161] on input "Período De Prestación" at bounding box center [531, 168] width 184 height 15
type input "202507"
click at [559, 258] on span "Tipo de Registro" at bounding box center [505, 255] width 132 height 15
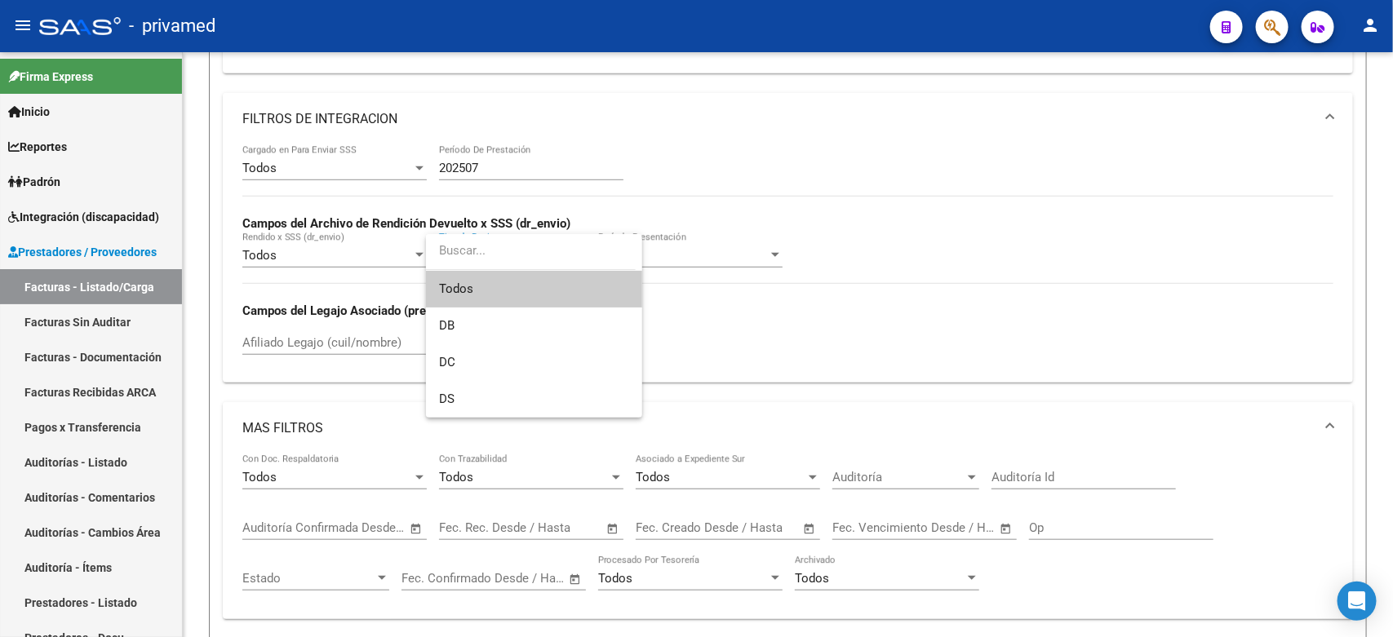
click at [492, 280] on span "Todos" at bounding box center [534, 289] width 190 height 37
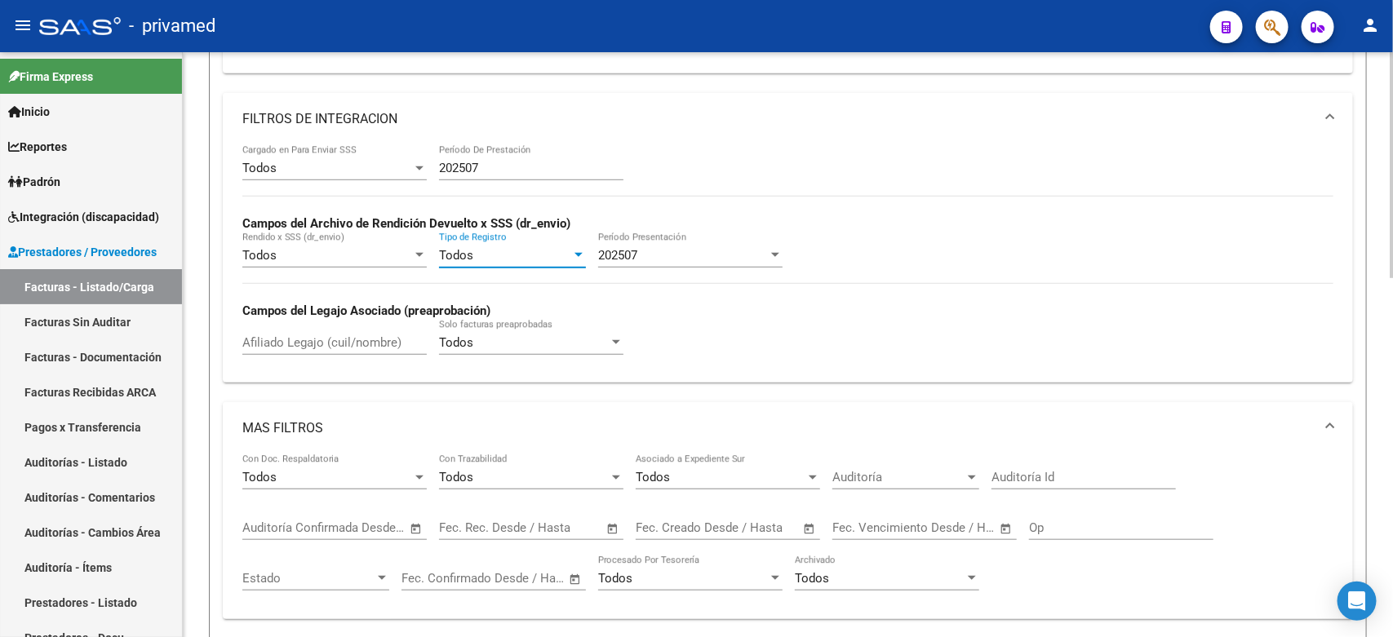
click at [876, 230] on div "Todos Cargado en Para Enviar SSS 202507 Período De Prestación Campos del Archiv…" at bounding box center [787, 257] width 1091 height 224
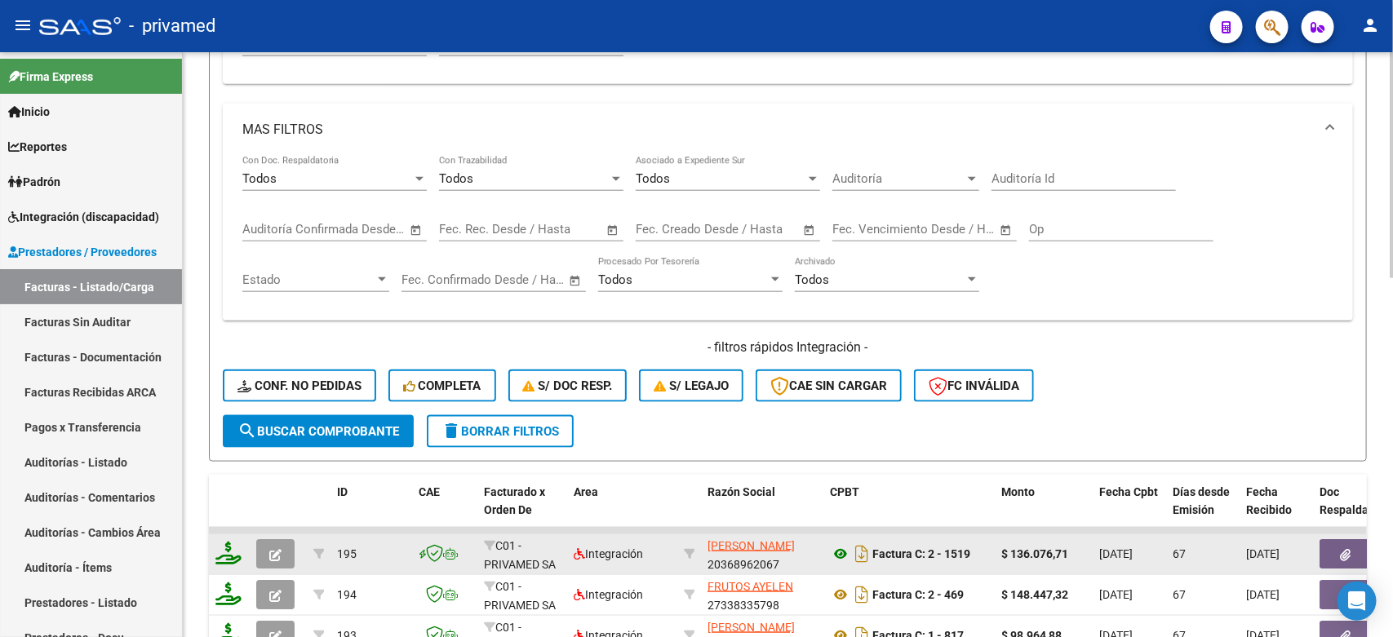
scroll to position [930, 0]
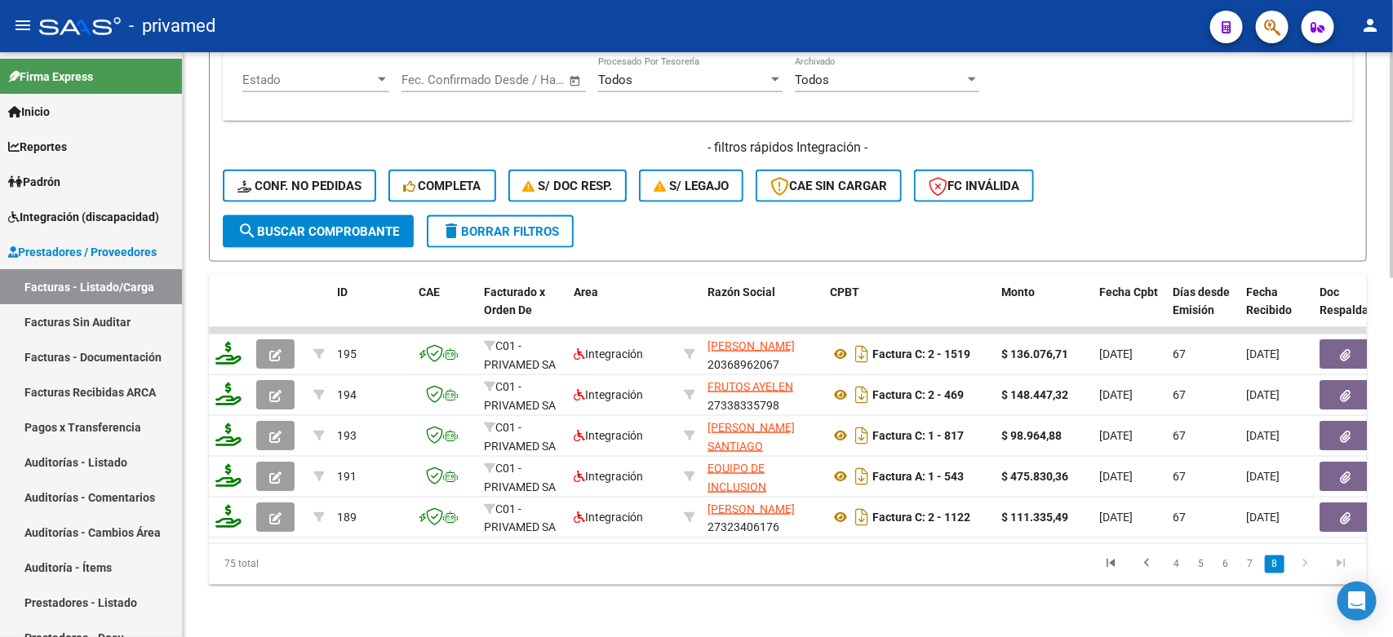
click at [339, 224] on span "search Buscar Comprobante" at bounding box center [318, 231] width 162 height 15
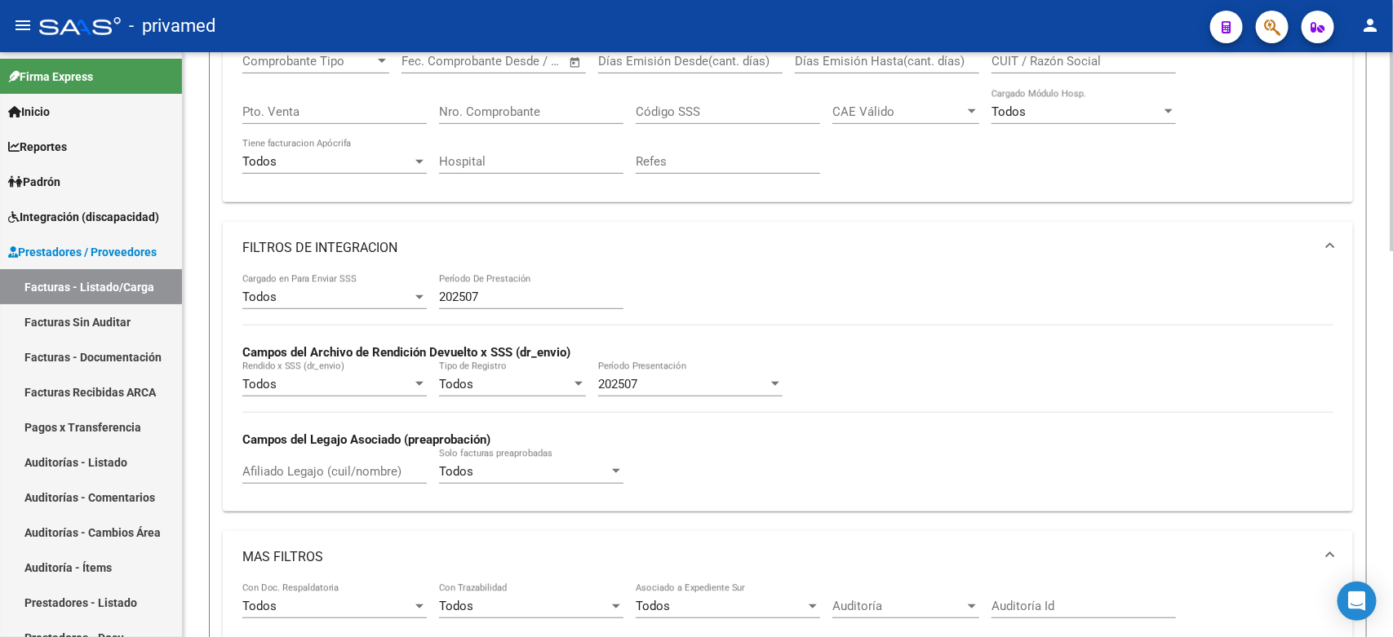
scroll to position [306, 0]
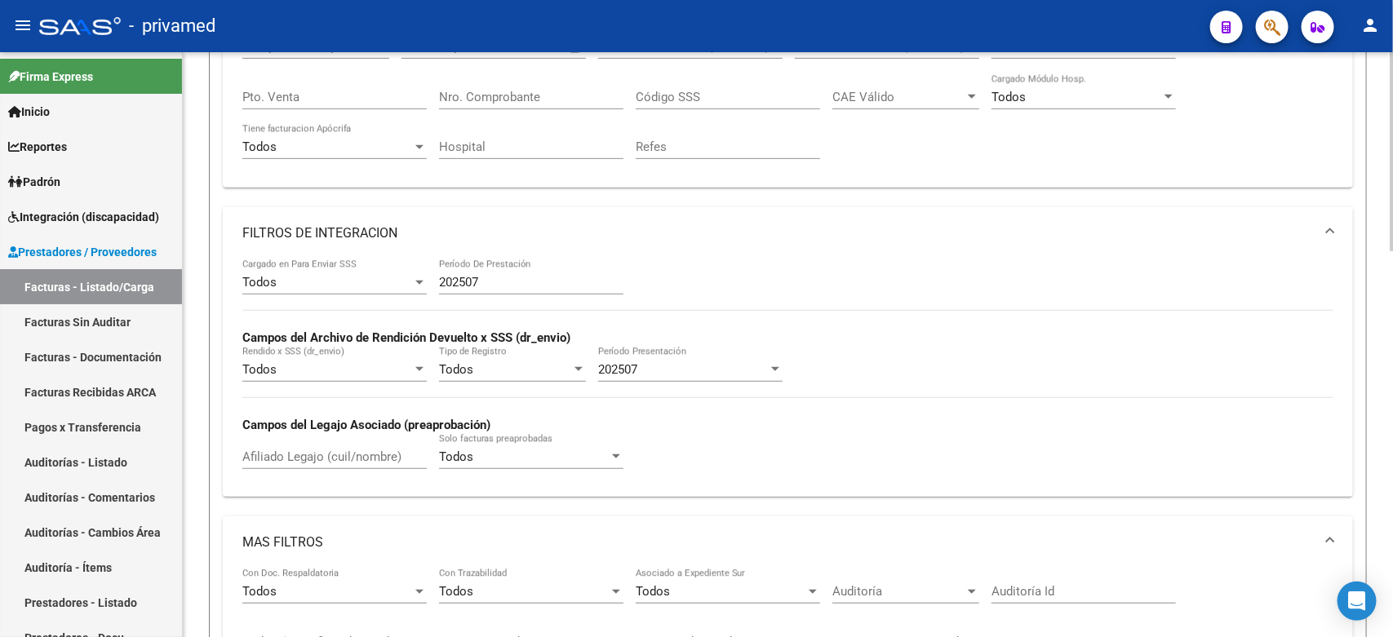
click at [1103, 433] on div "Todos Cargado en Para Enviar SSS 202507 Período De Prestación Campos del Archiv…" at bounding box center [787, 372] width 1091 height 224
click at [1076, 217] on mat-expansion-panel-header "FILTROS DE INTEGRACION" at bounding box center [788, 233] width 1130 height 52
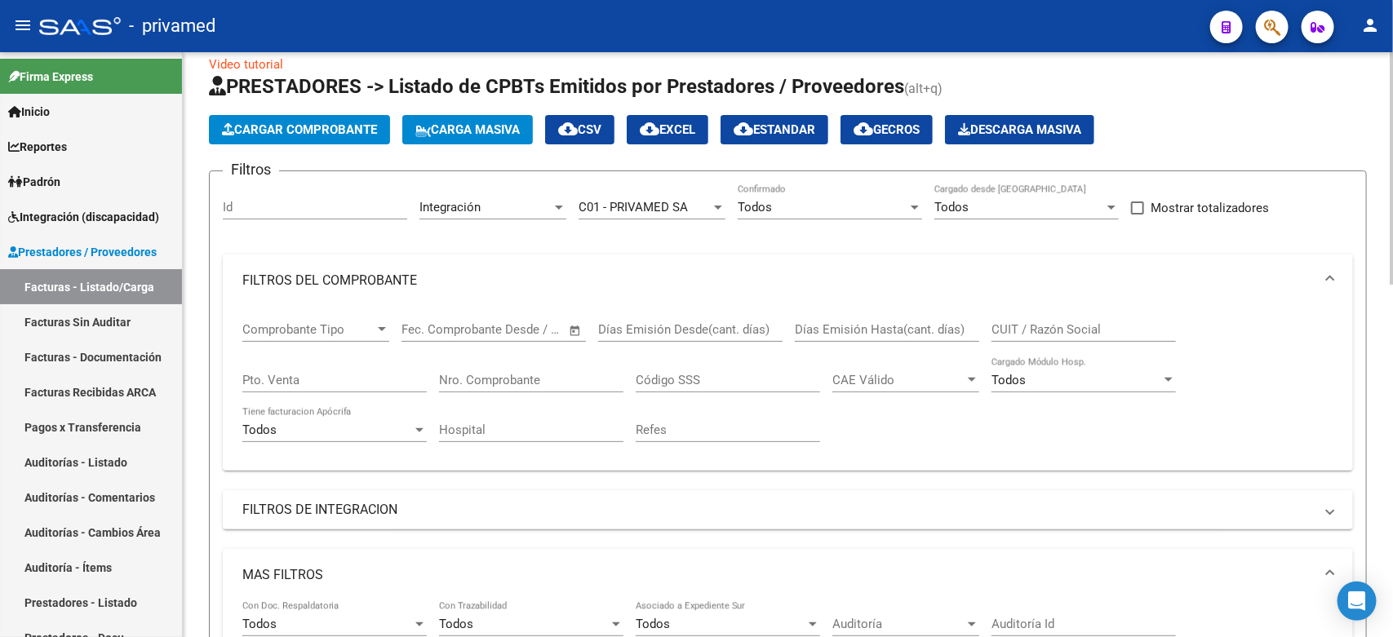
scroll to position [0, 0]
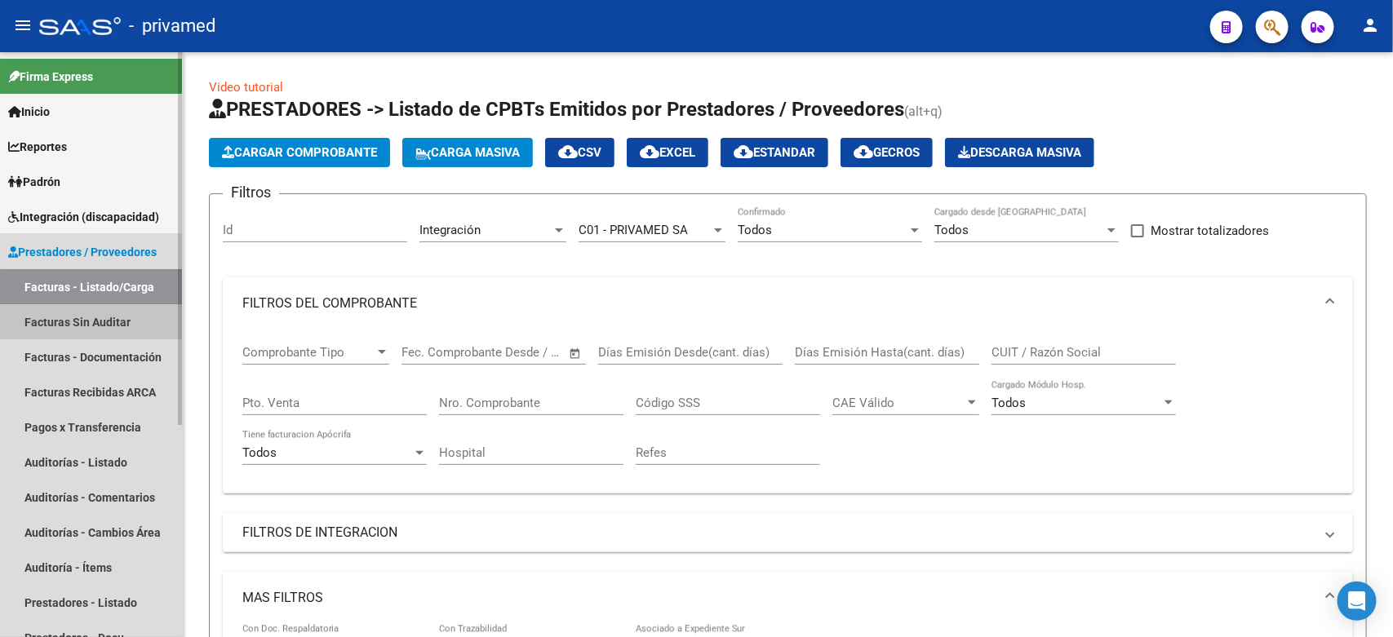
click at [95, 322] on link "Facturas Sin Auditar" at bounding box center [91, 321] width 182 height 35
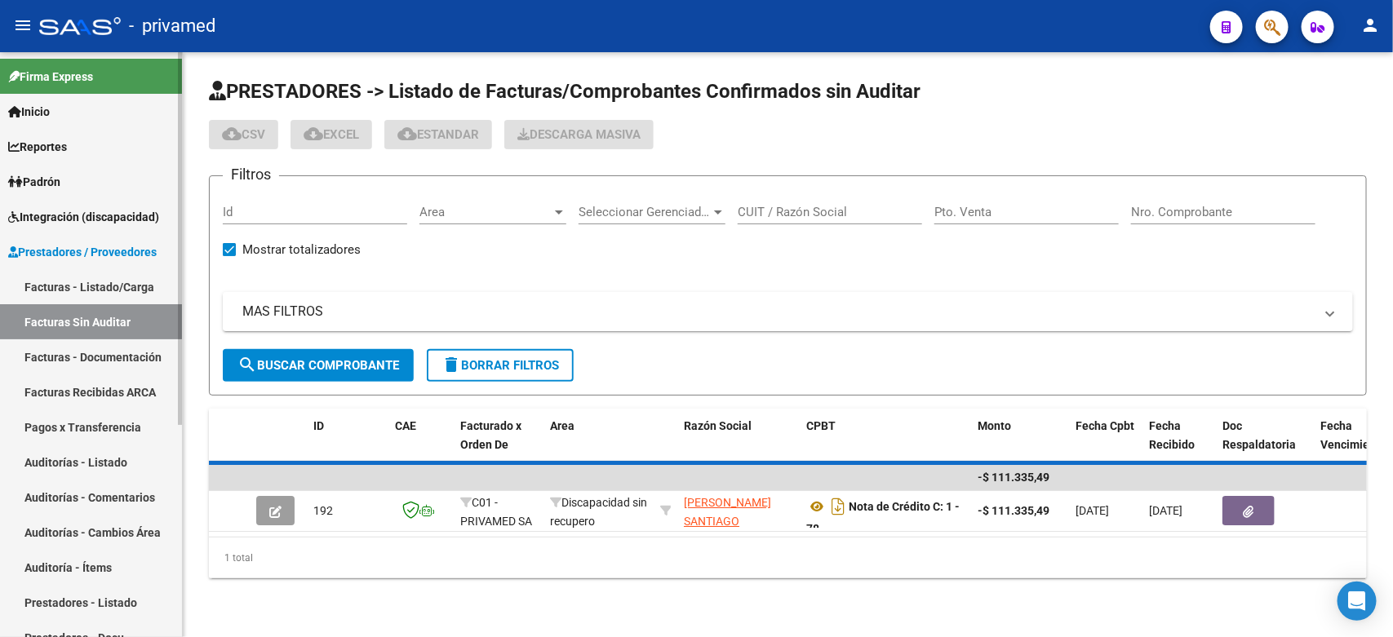
click at [79, 288] on link "Facturas - Listado/Carga" at bounding box center [91, 286] width 182 height 35
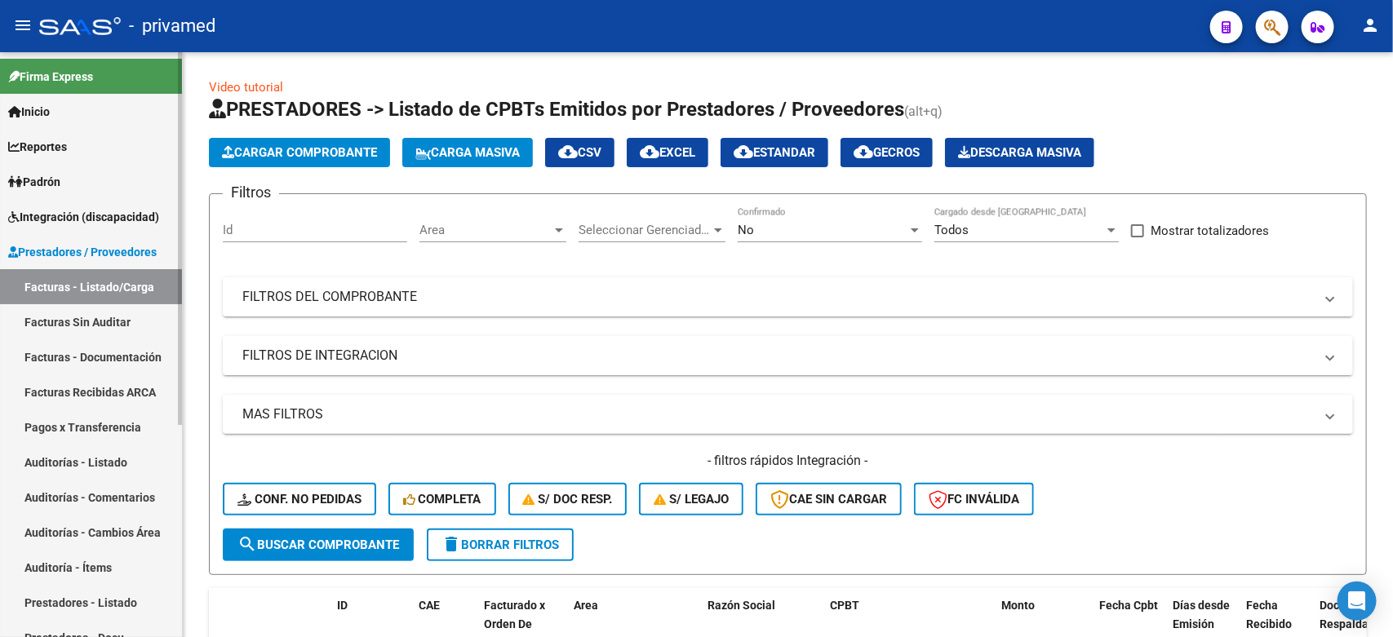
click at [95, 310] on link "Facturas Sin Auditar" at bounding box center [91, 321] width 182 height 35
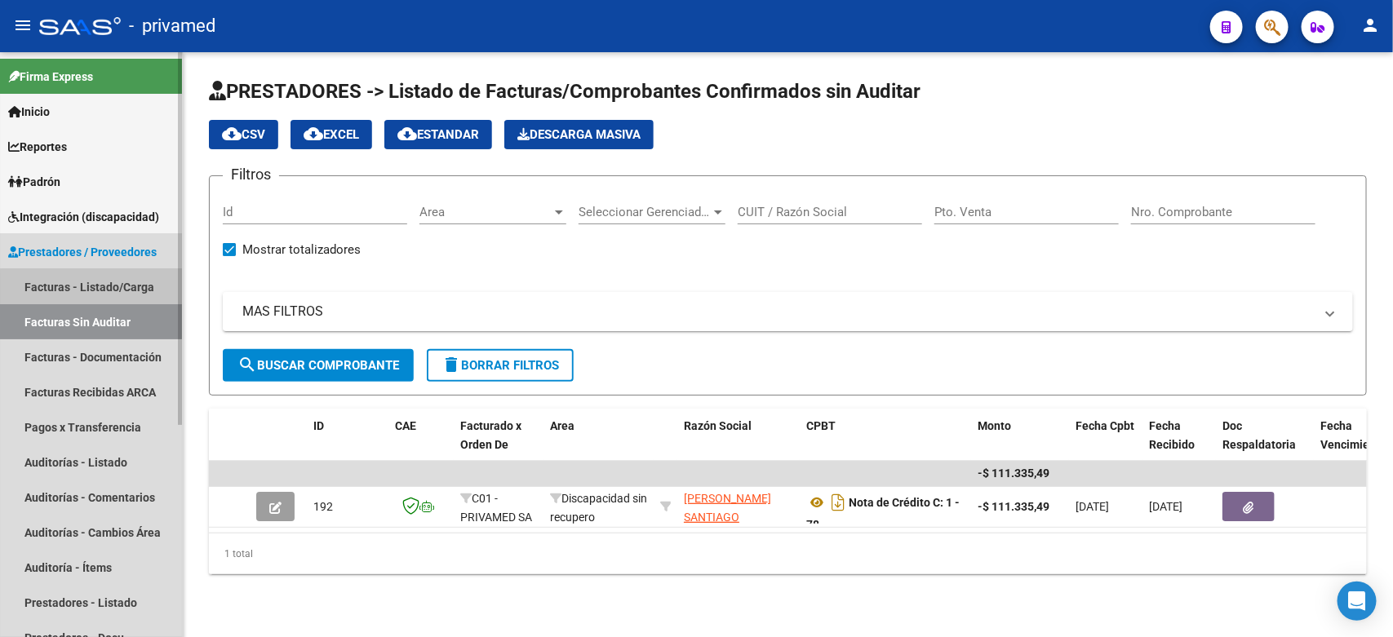
click at [104, 291] on link "Facturas - Listado/Carga" at bounding box center [91, 286] width 182 height 35
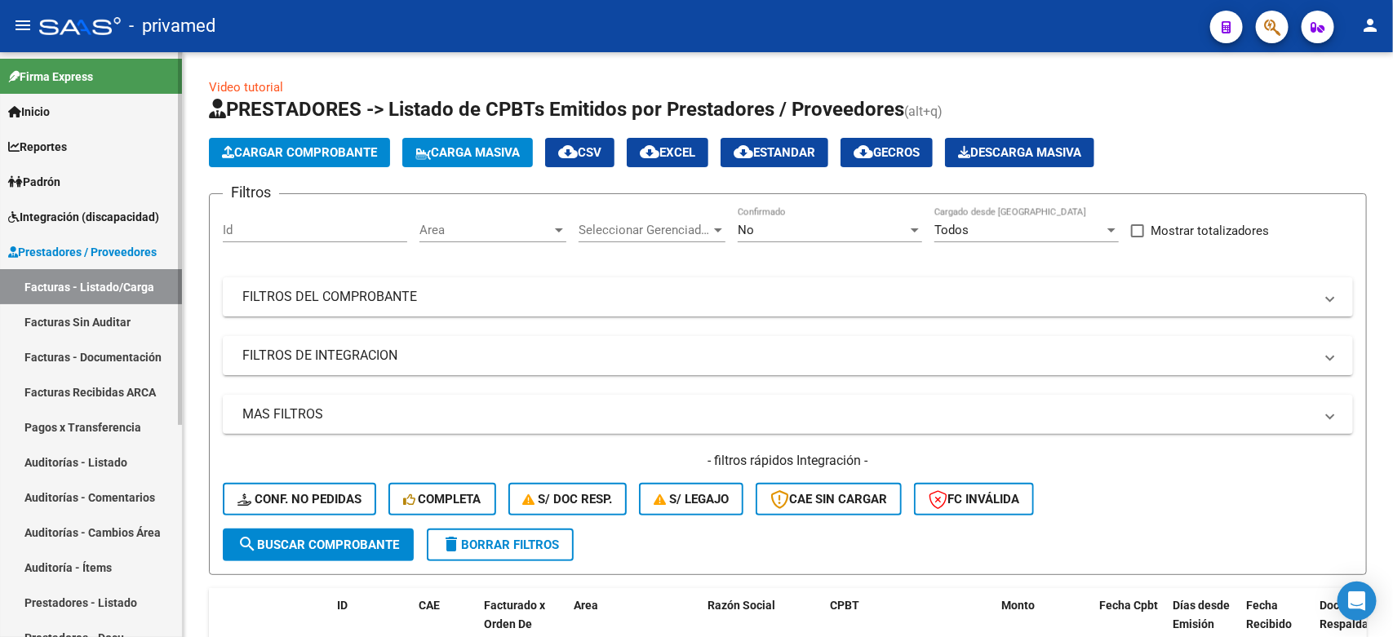
click at [103, 331] on link "Facturas Sin Auditar" at bounding box center [91, 321] width 182 height 35
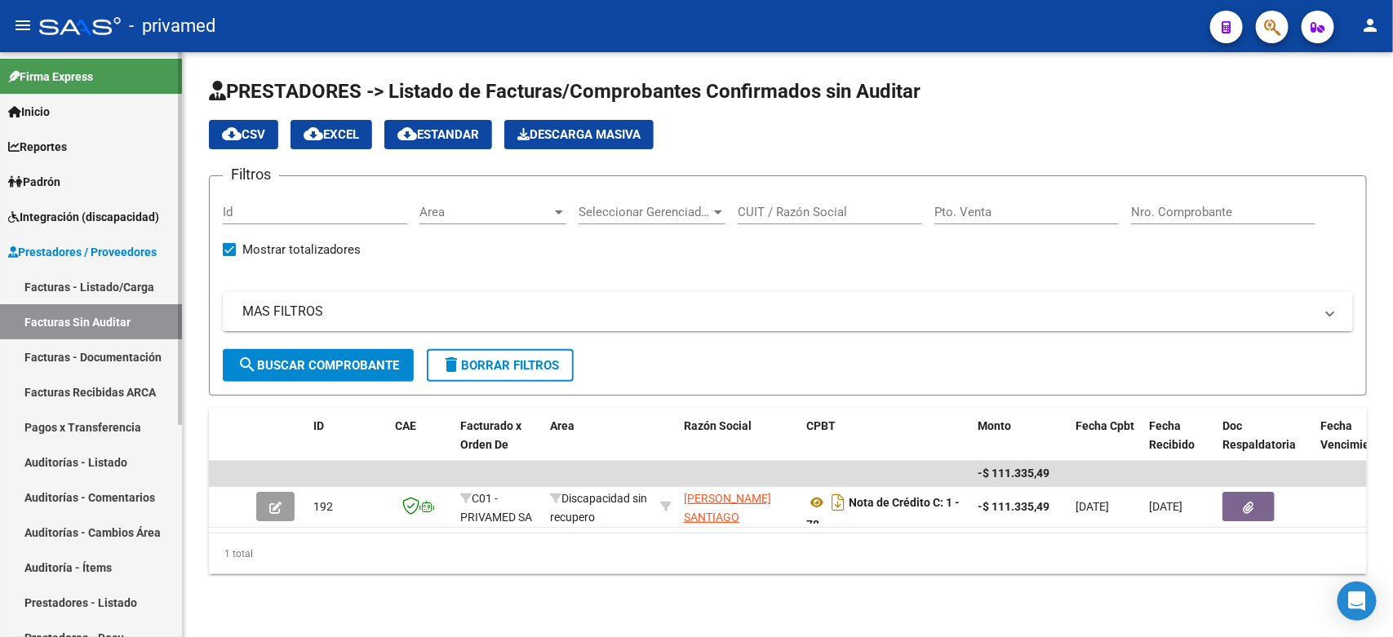
click at [115, 279] on link "Facturas - Listado/Carga" at bounding box center [91, 286] width 182 height 35
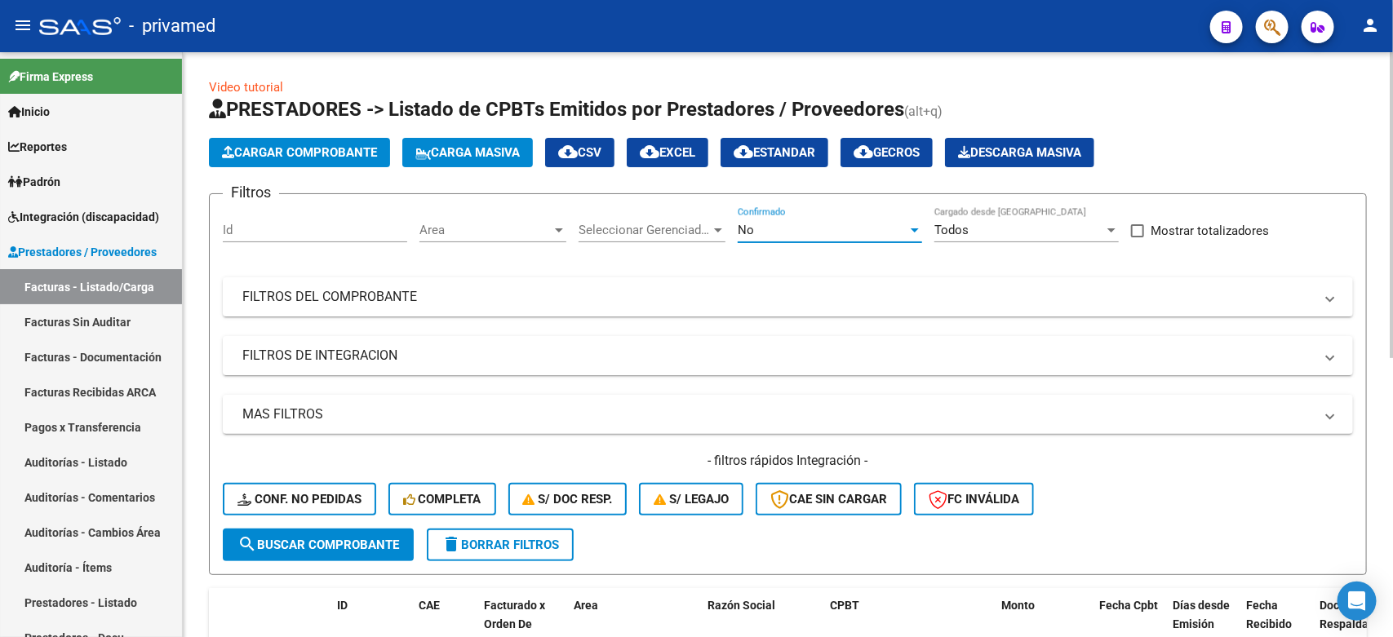
click at [781, 233] on div "No" at bounding box center [823, 230] width 170 height 15
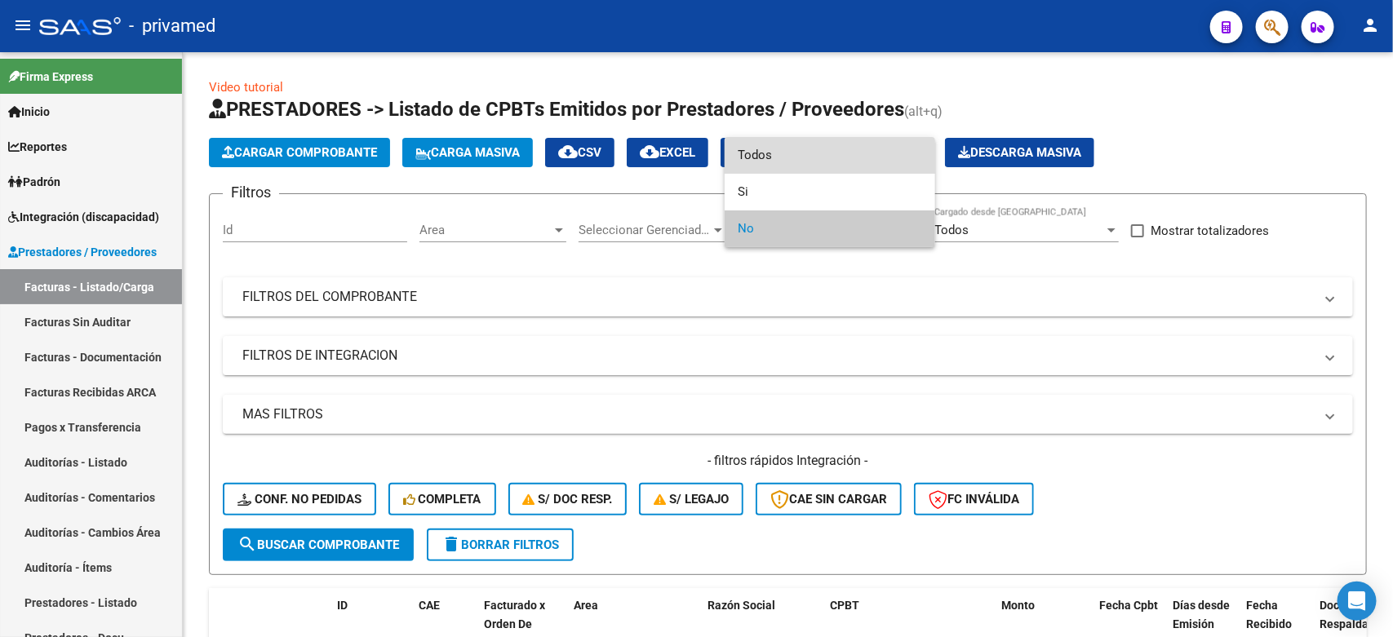
click at [770, 158] on span "Todos" at bounding box center [830, 155] width 184 height 37
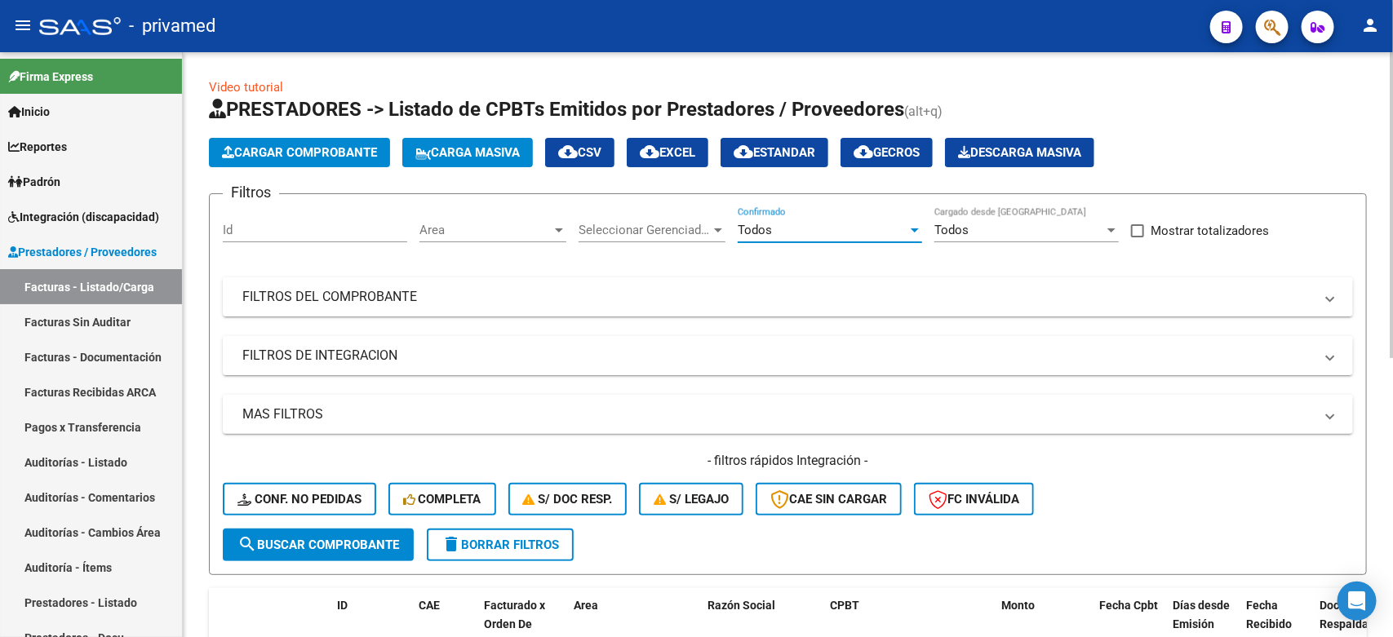
click at [684, 229] on span "Seleccionar Gerenciador" at bounding box center [645, 230] width 132 height 15
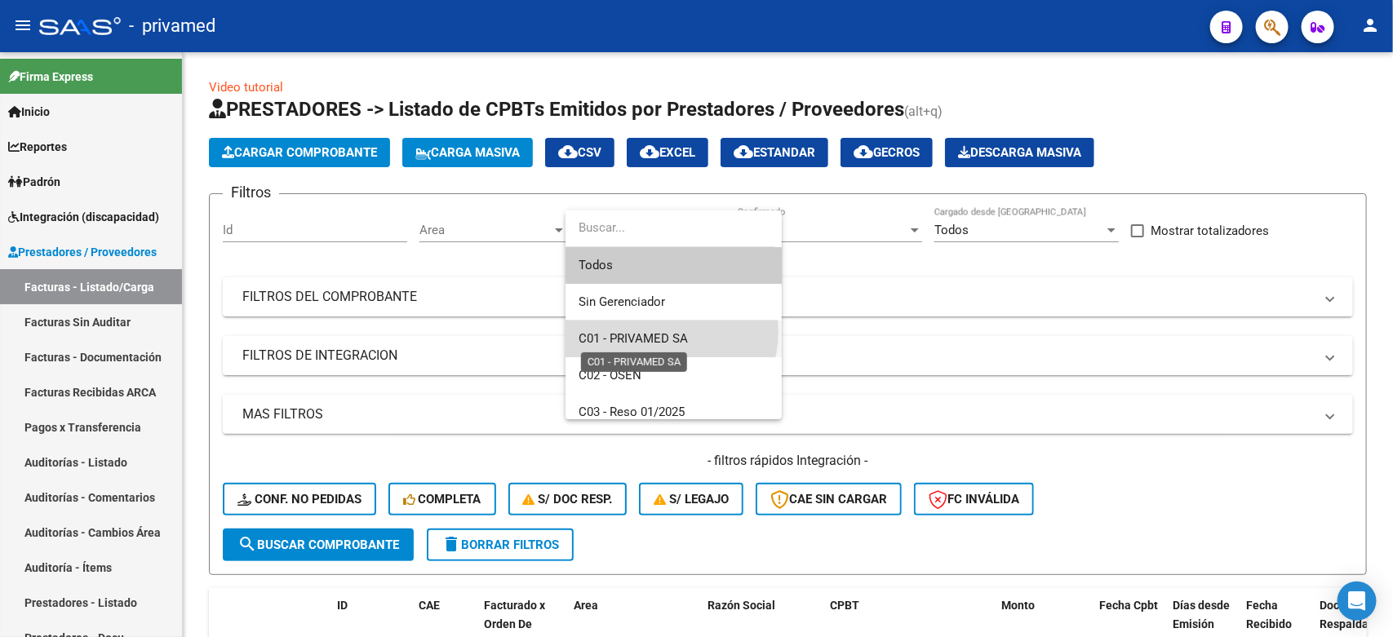
click at [670, 332] on span "C01 - PRIVAMED SA" at bounding box center [633, 338] width 109 height 15
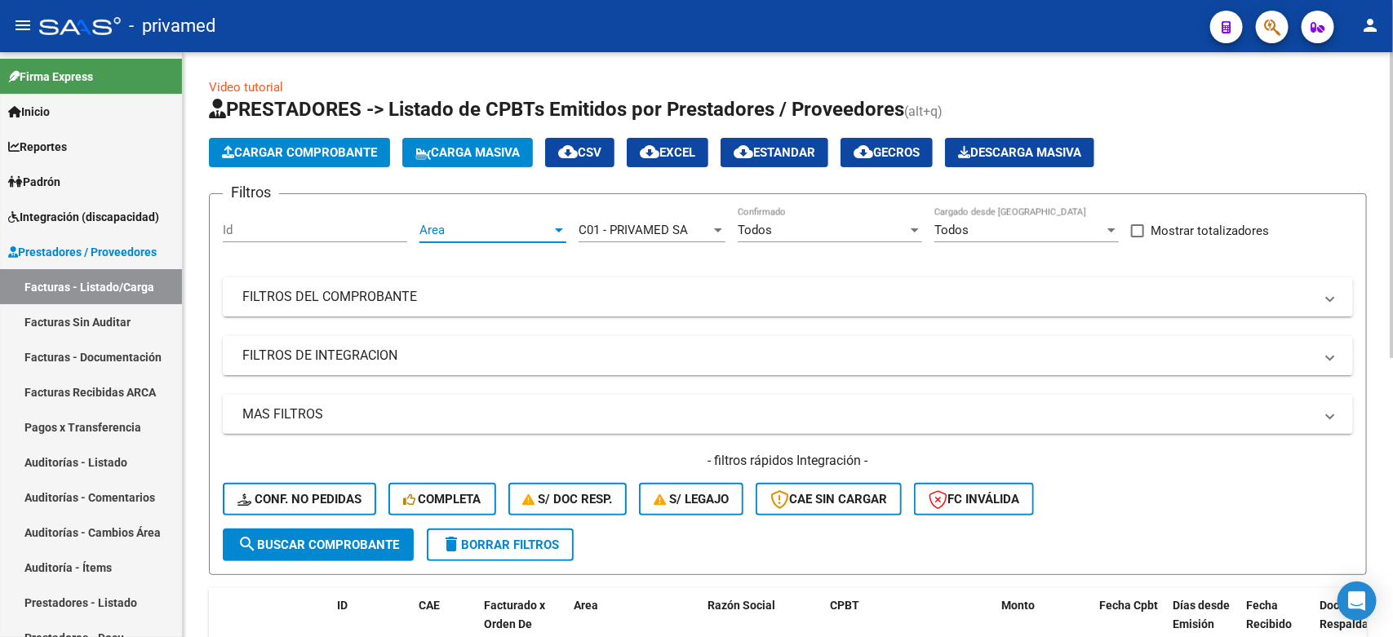
click at [495, 230] on span "Area" at bounding box center [485, 230] width 132 height 15
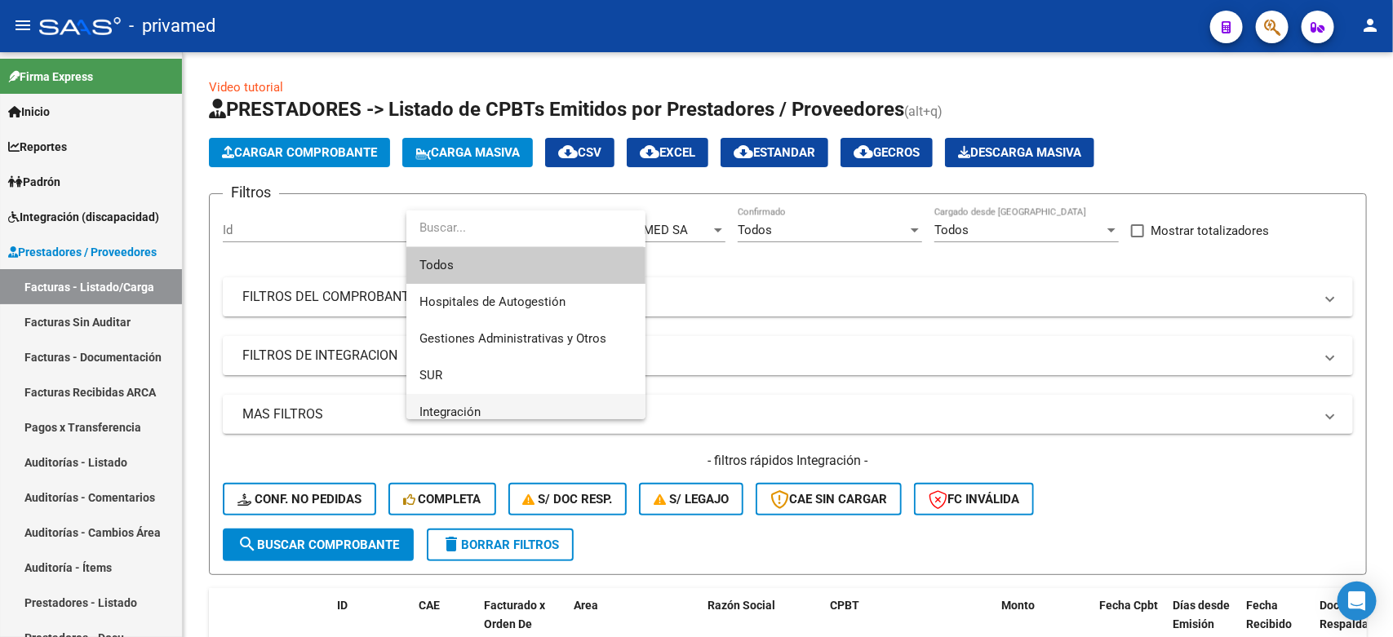
click at [498, 405] on span "Integración" at bounding box center [525, 412] width 213 height 37
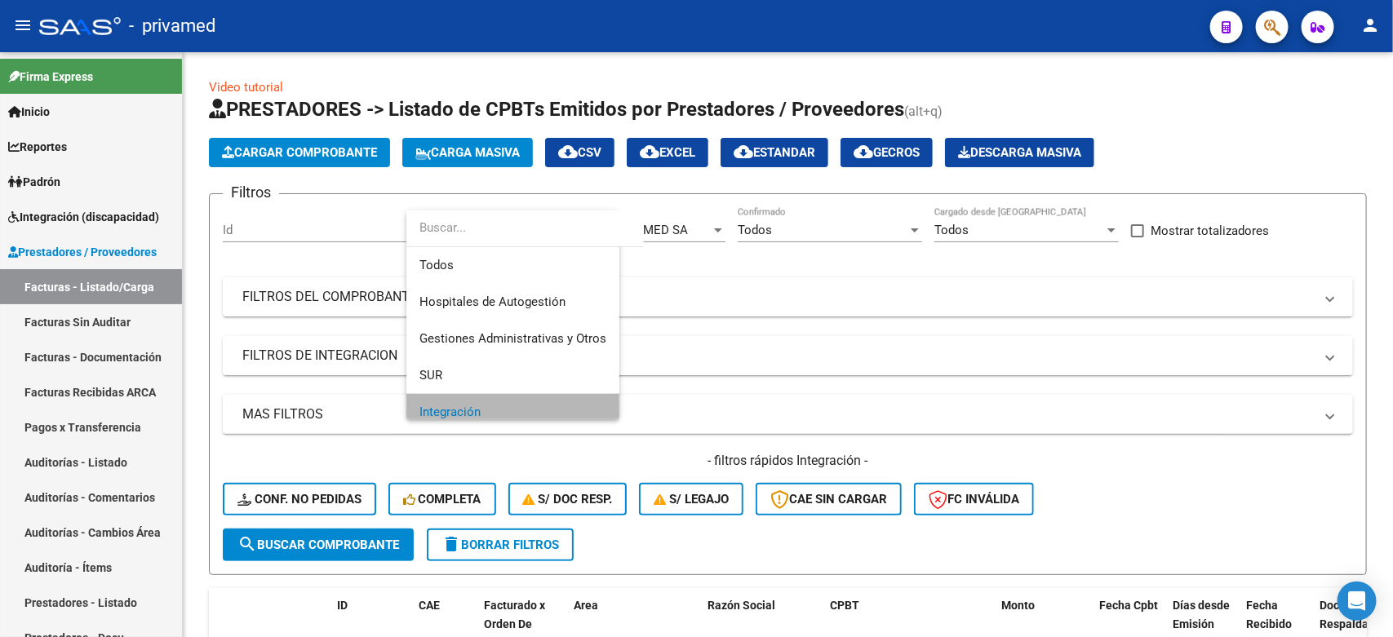
scroll to position [11, 0]
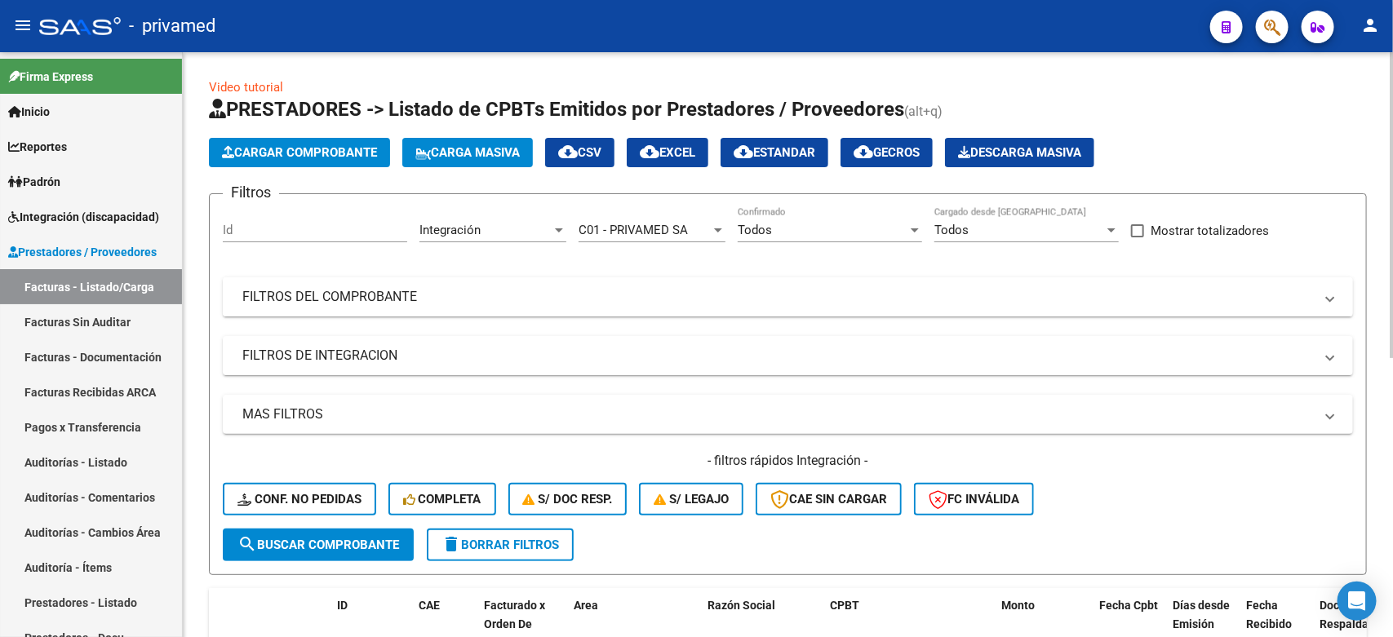
click at [486, 300] on mat-panel-title "FILTROS DEL COMPROBANTE" at bounding box center [778, 297] width 1072 height 18
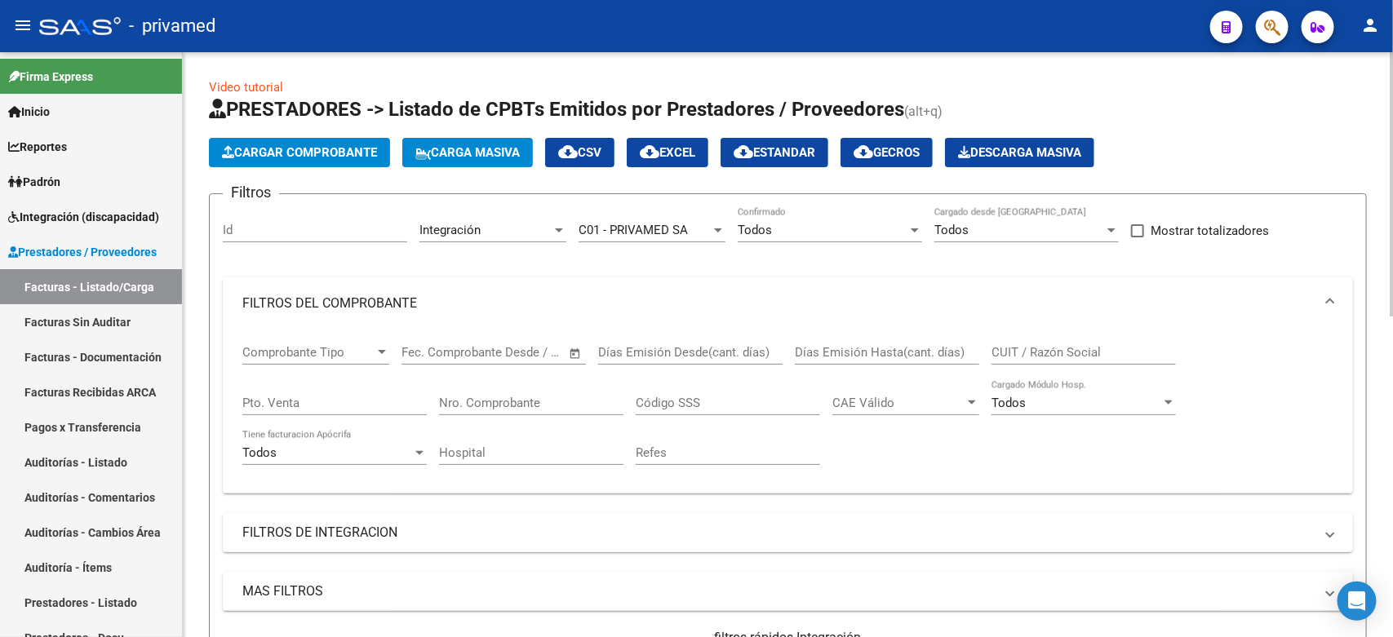
click at [412, 527] on mat-panel-title "FILTROS DE INTEGRACION" at bounding box center [778, 533] width 1072 height 18
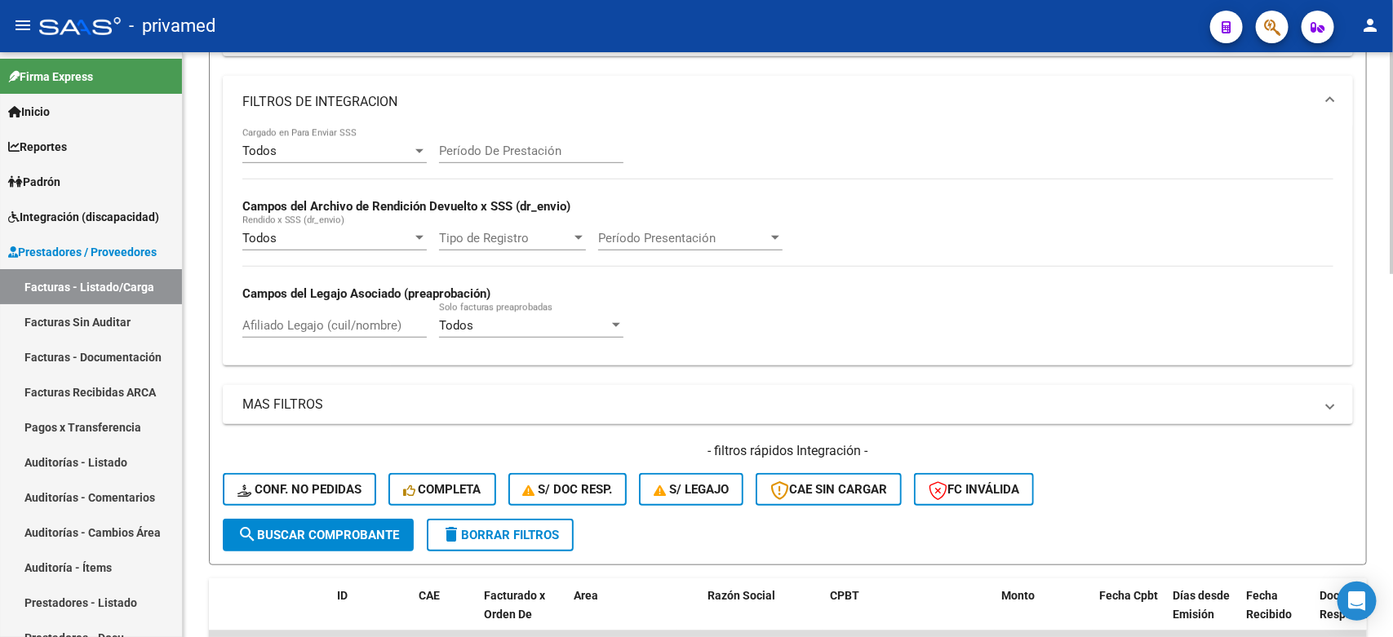
scroll to position [510, 0]
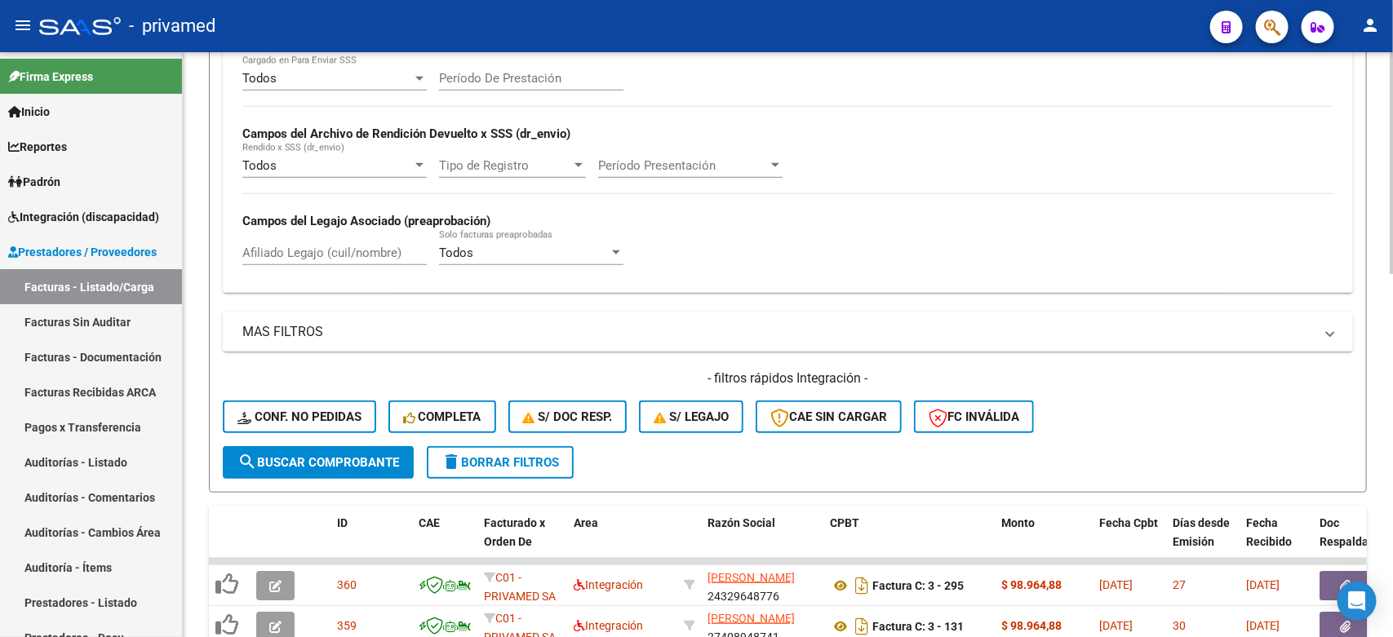
click at [317, 331] on mat-panel-title "MAS FILTROS" at bounding box center [778, 332] width 1072 height 18
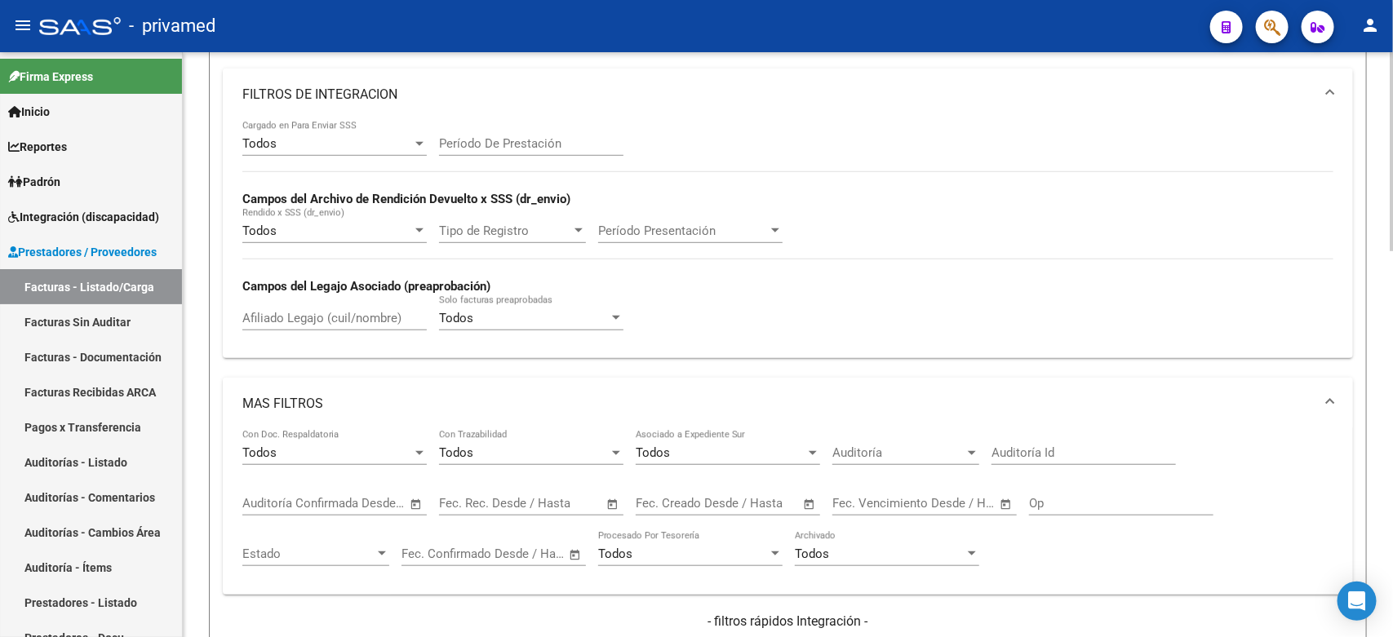
scroll to position [408, 0]
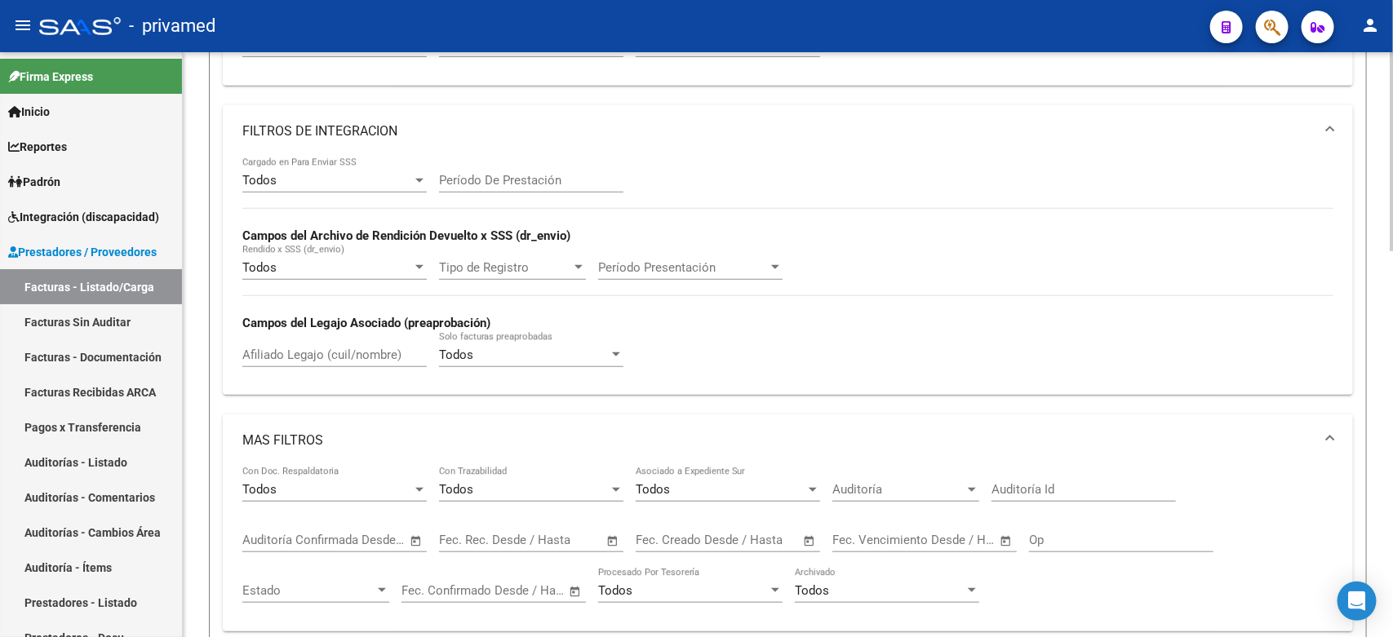
click at [582, 181] on input "Período De Prestación" at bounding box center [531, 180] width 184 height 15
click at [756, 176] on div "Todos Cargado en Para Enviar SSS Período De Prestación Campos del Archivo de Re…" at bounding box center [787, 270] width 1091 height 224
click at [650, 263] on span "Período Presentación" at bounding box center [683, 267] width 170 height 15
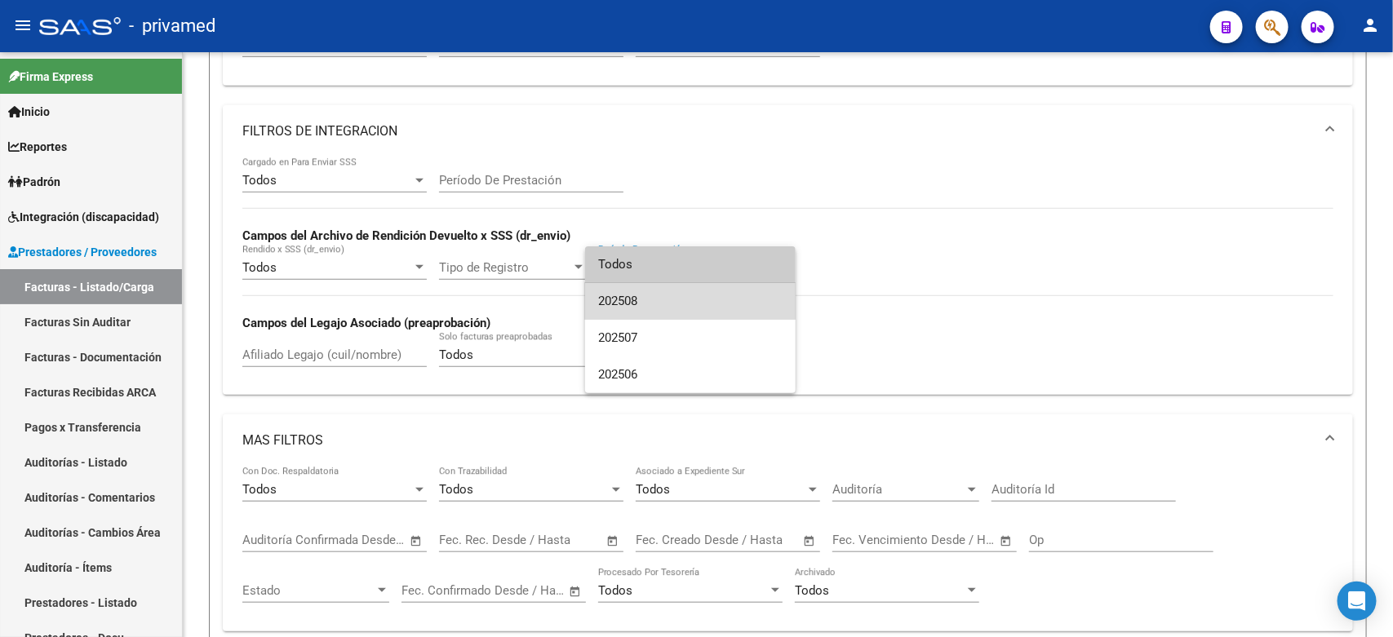
click at [645, 298] on span "202508" at bounding box center [690, 301] width 184 height 37
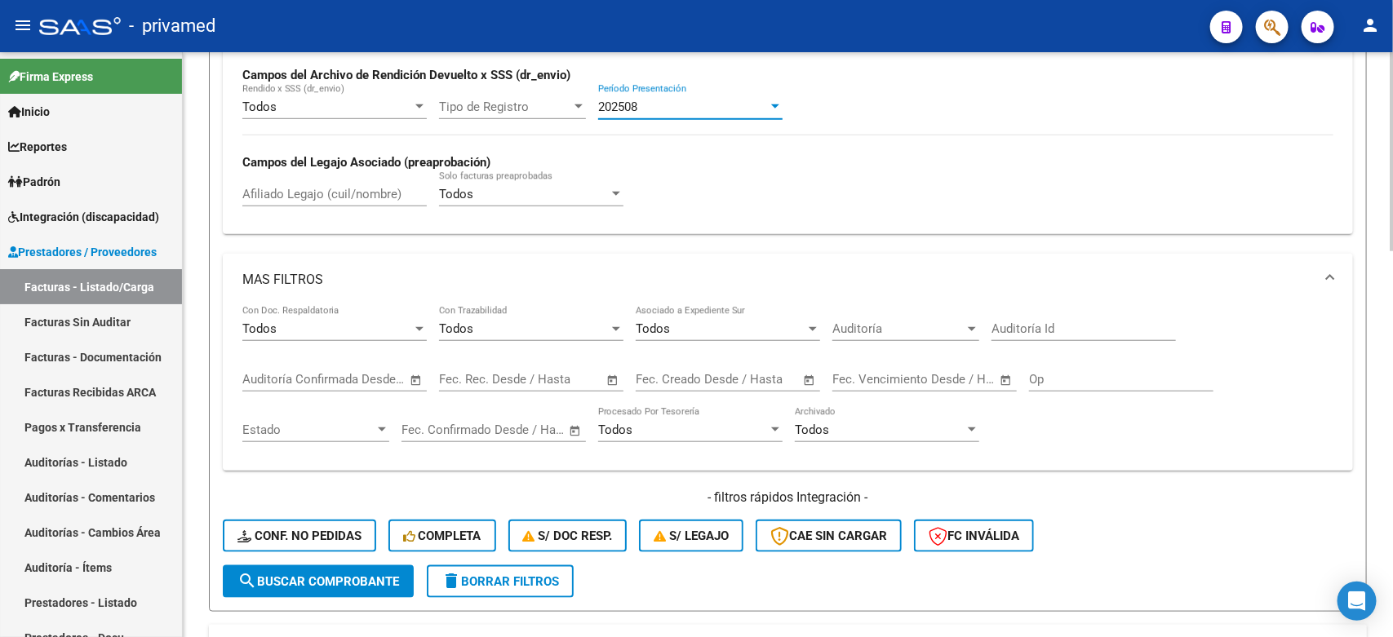
scroll to position [714, 0]
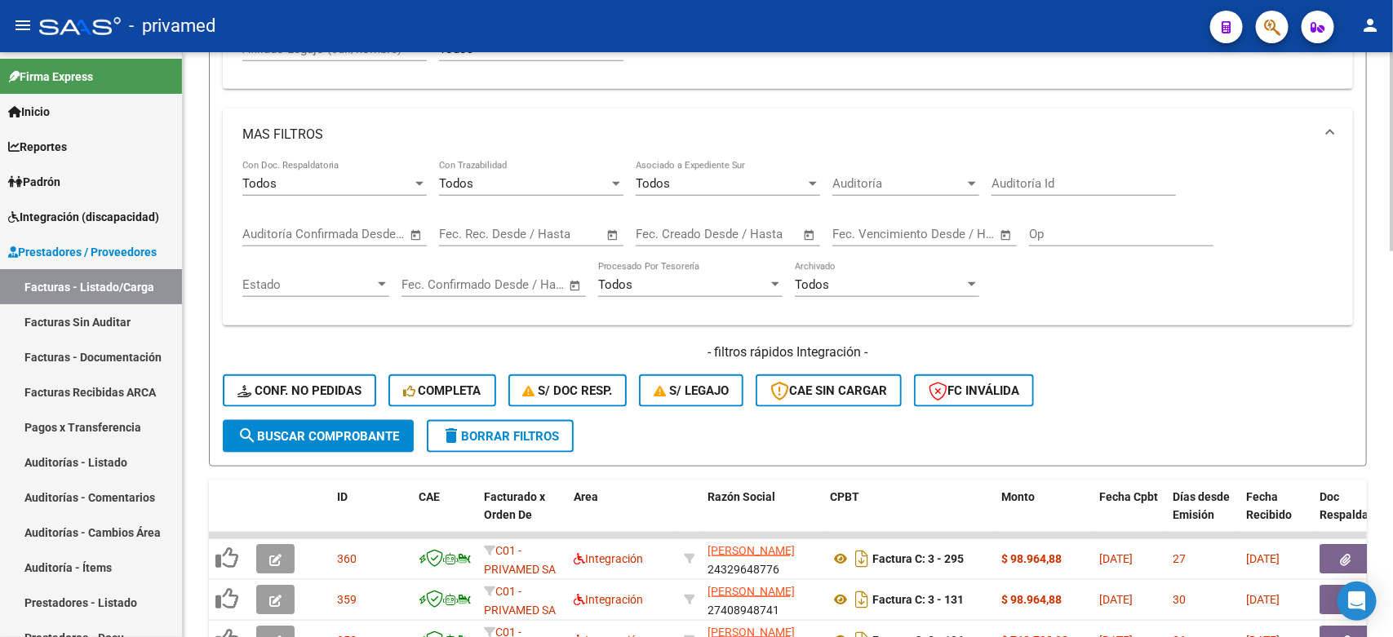
click at [331, 435] on span "search Buscar Comprobante" at bounding box center [318, 436] width 162 height 15
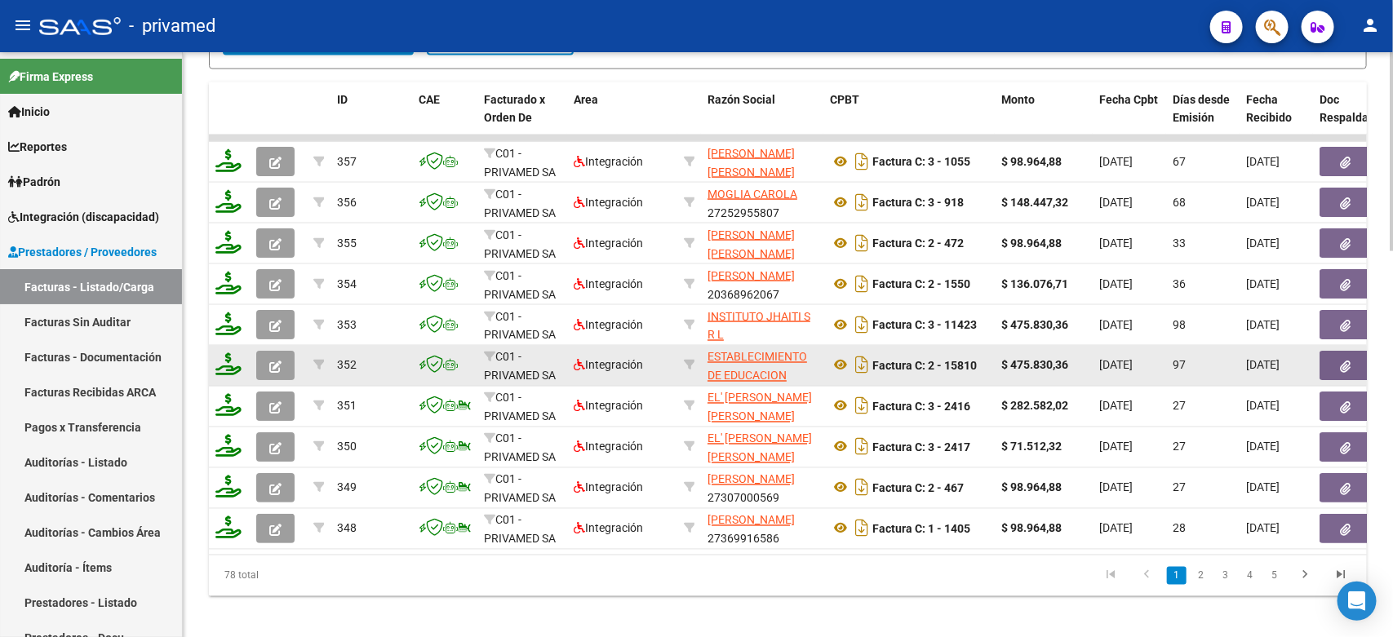
scroll to position [1134, 0]
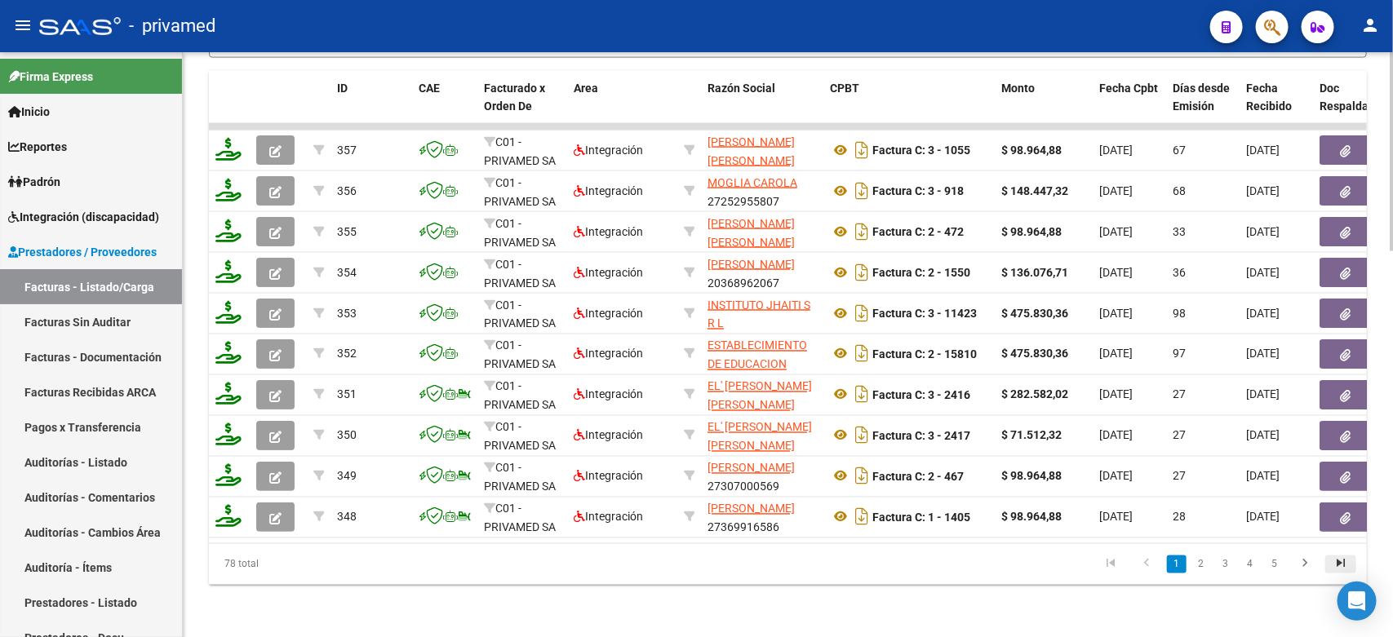
click at [1337, 567] on icon "go to last page" at bounding box center [1340, 567] width 21 height 20
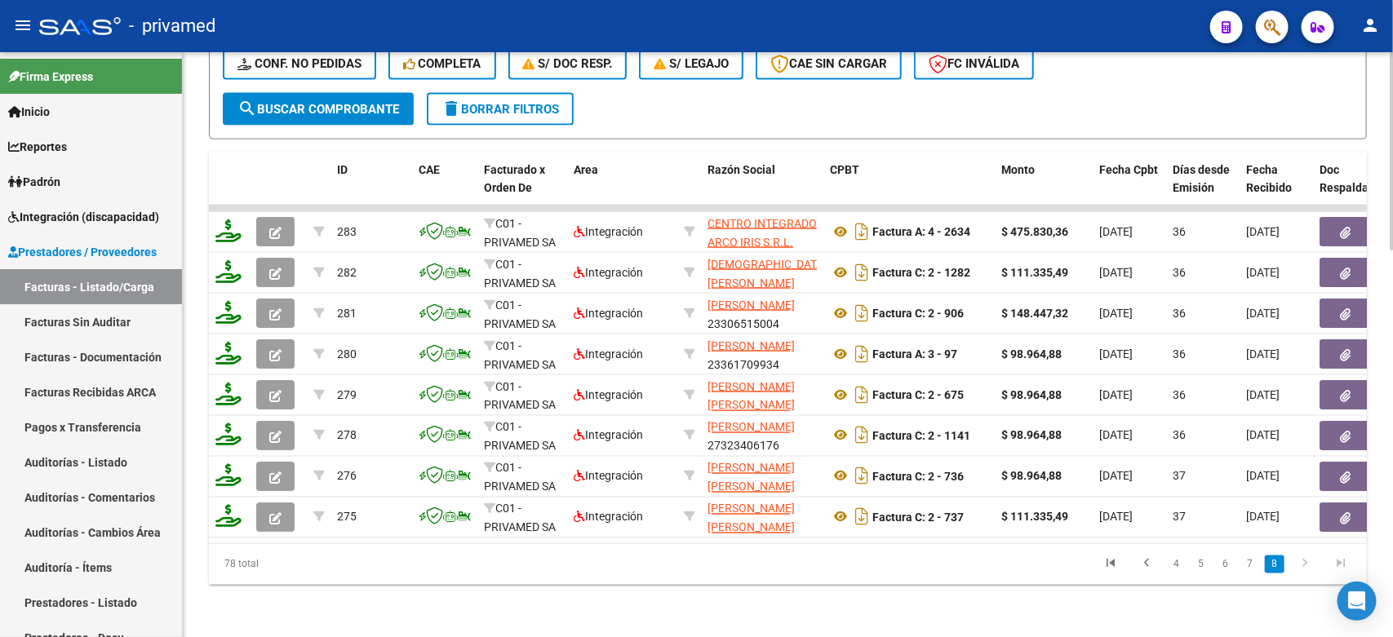
scroll to position [1053, 0]
click at [1257, 569] on link "7" at bounding box center [1250, 565] width 20 height 18
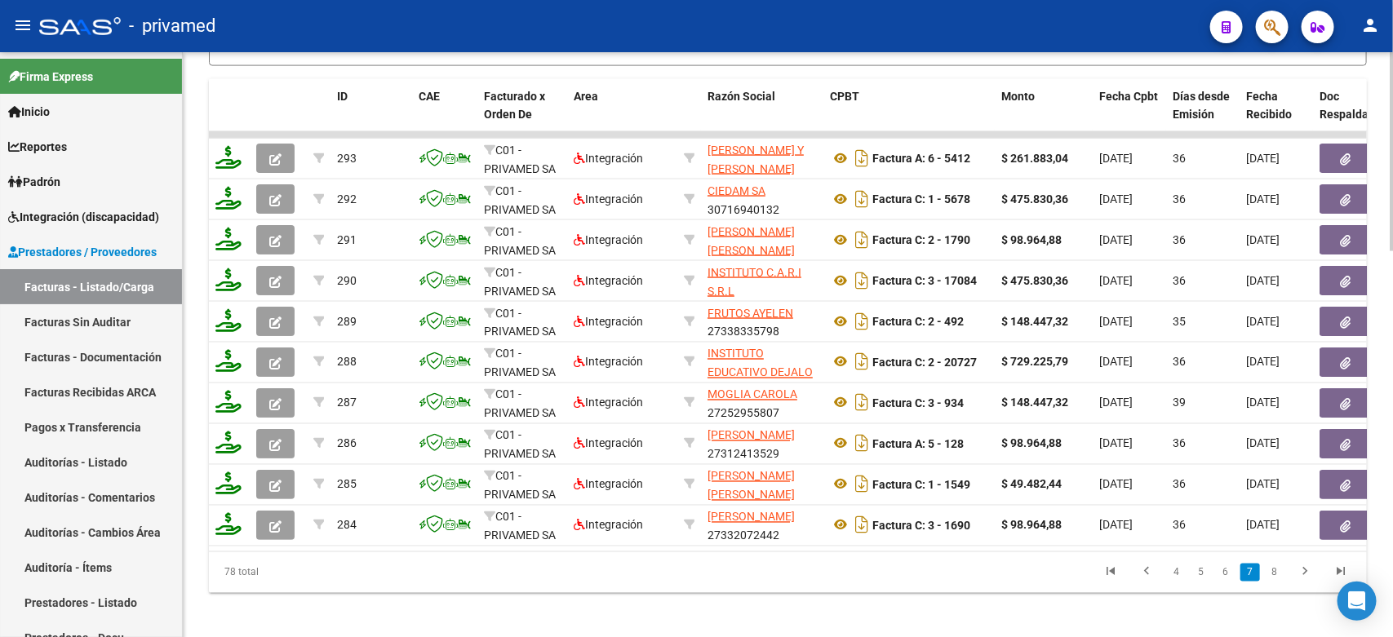
scroll to position [1134, 0]
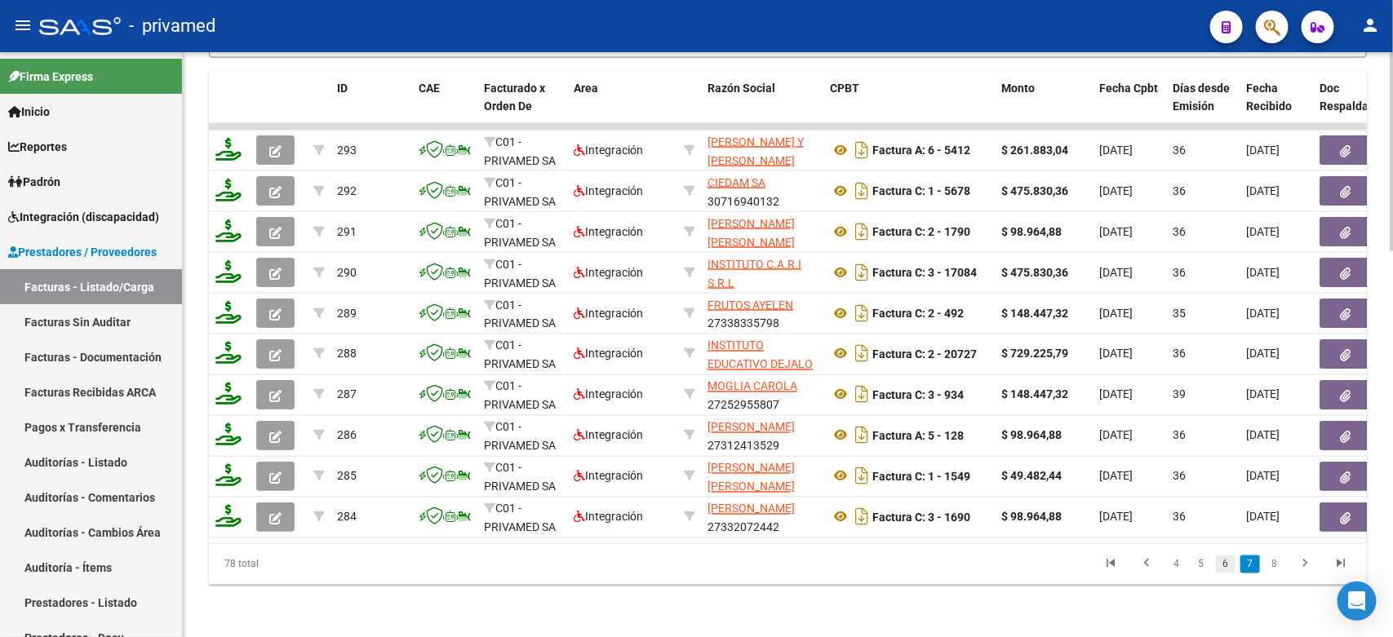
click at [1228, 568] on link "6" at bounding box center [1226, 565] width 20 height 18
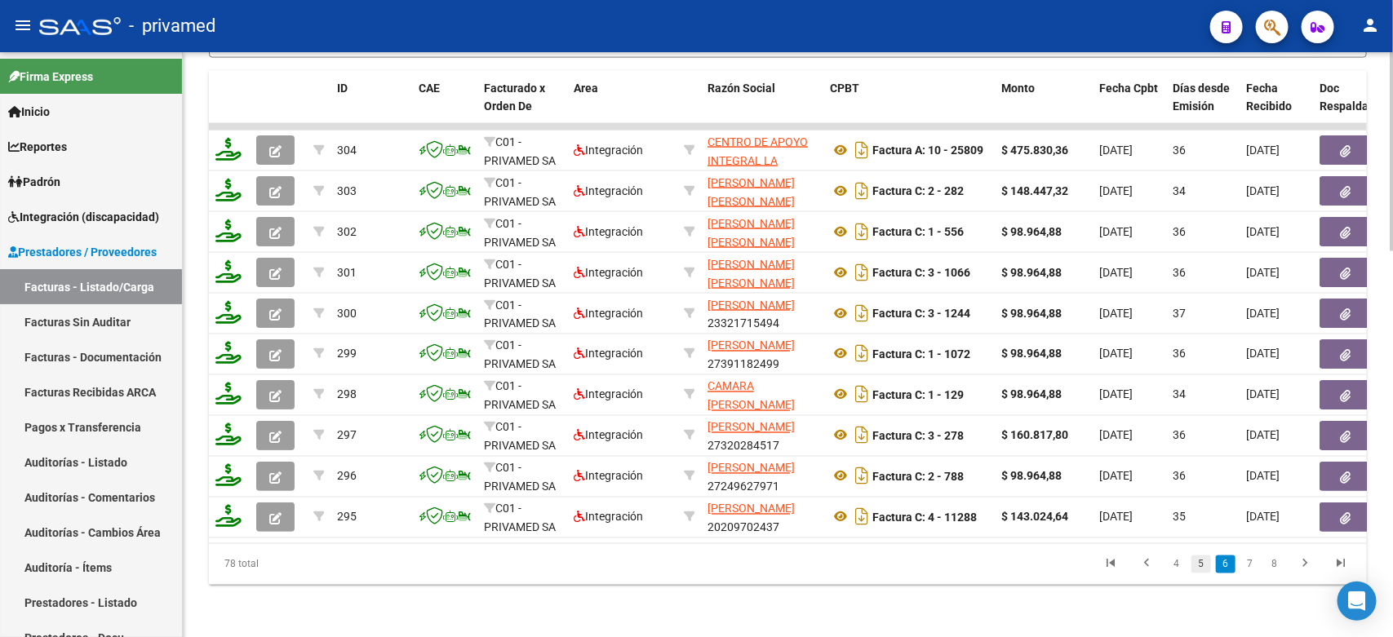
click at [1197, 567] on link "5" at bounding box center [1202, 565] width 20 height 18
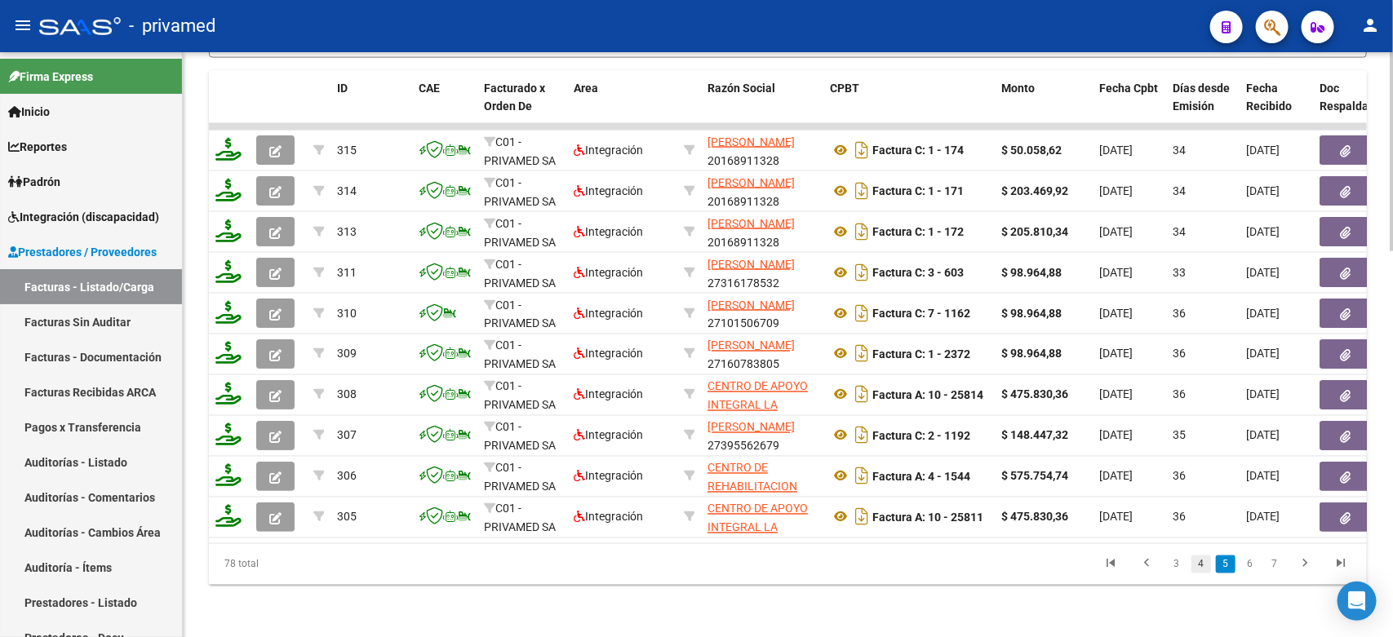
click at [1196, 567] on link "4" at bounding box center [1202, 565] width 20 height 18
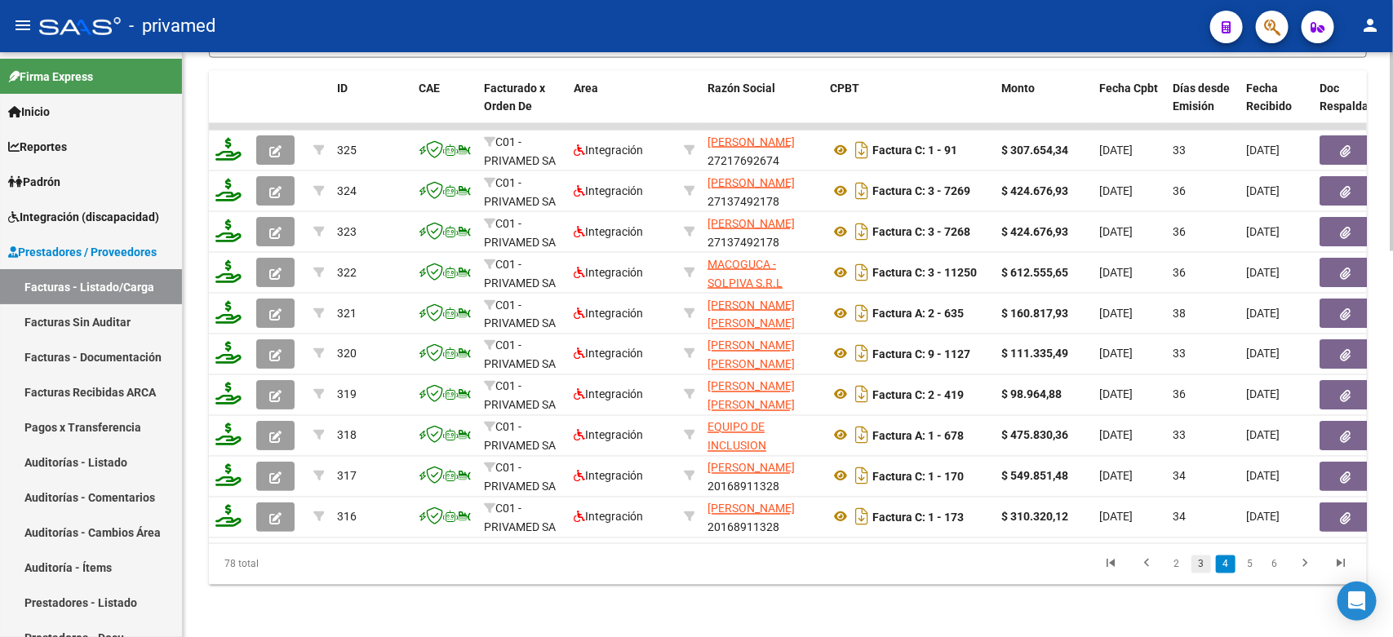
click at [1201, 569] on link "3" at bounding box center [1202, 565] width 20 height 18
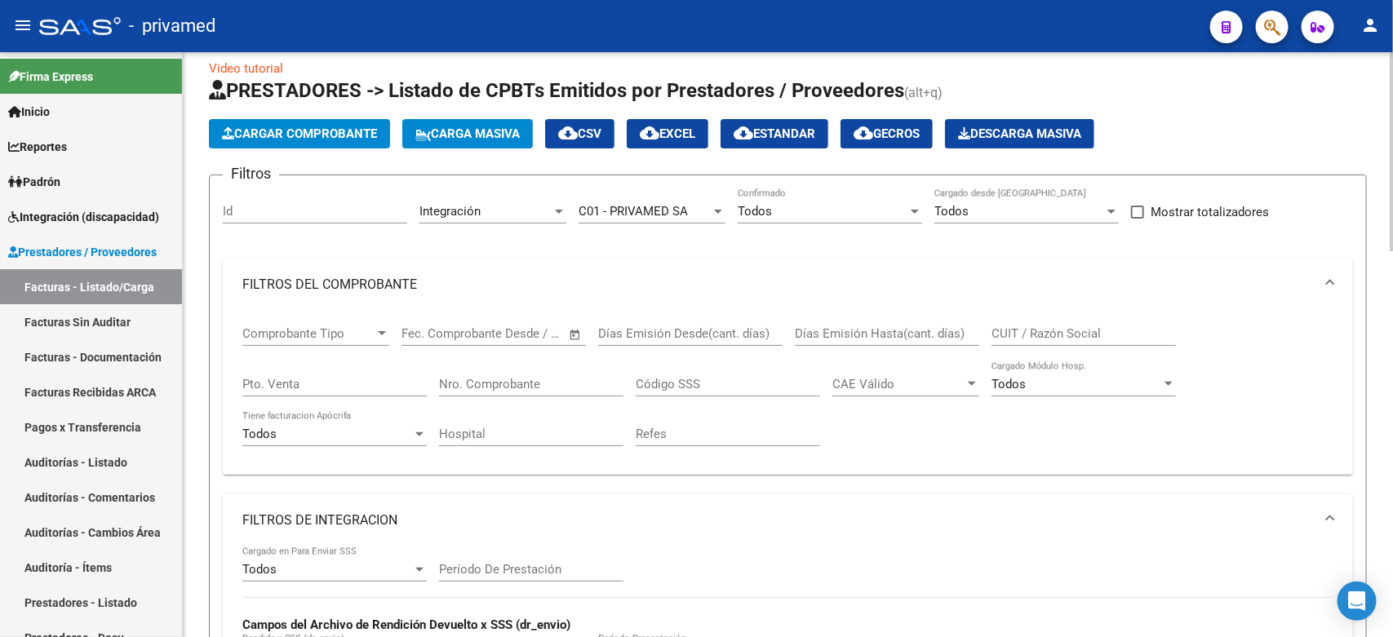
scroll to position [12, 0]
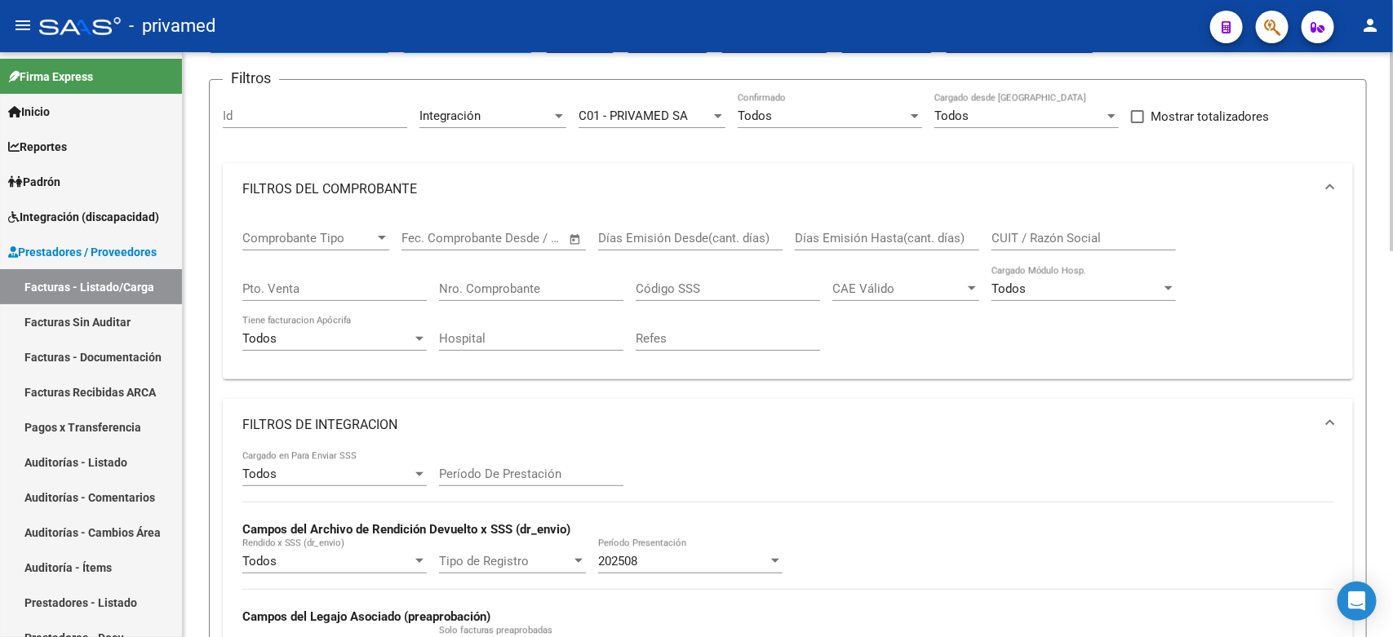
scroll to position [216, 0]
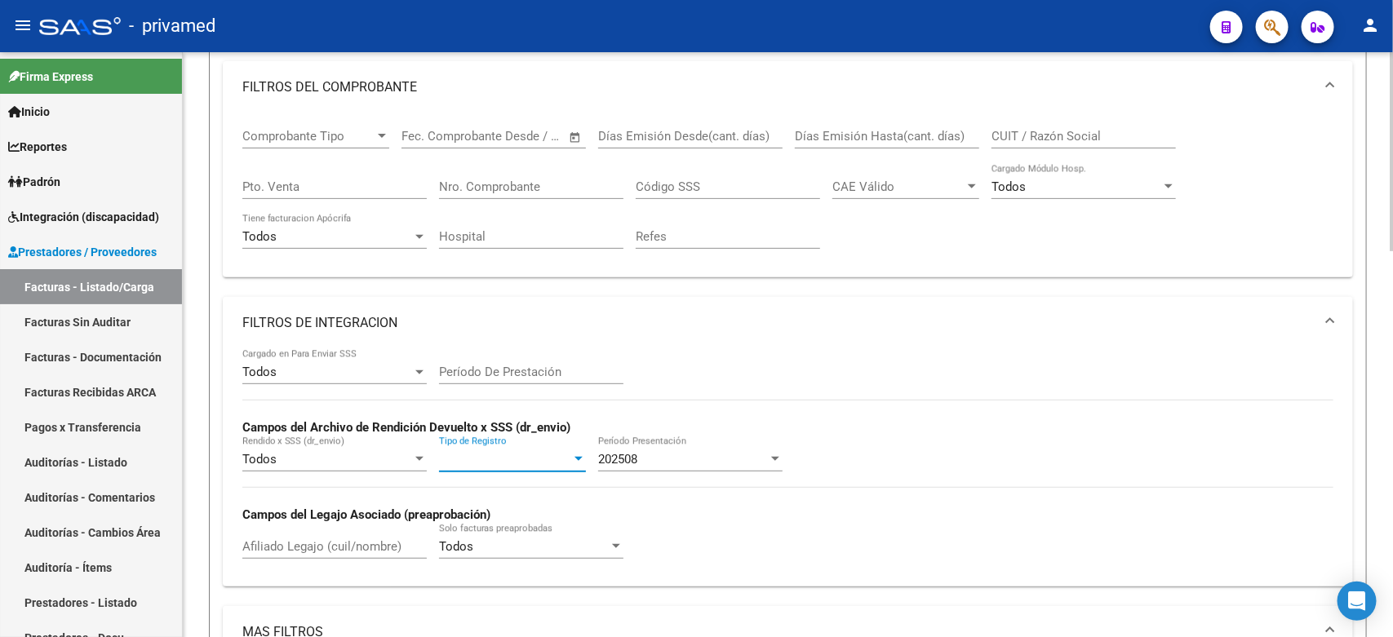
click at [504, 459] on span "Tipo de Registro" at bounding box center [505, 459] width 132 height 15
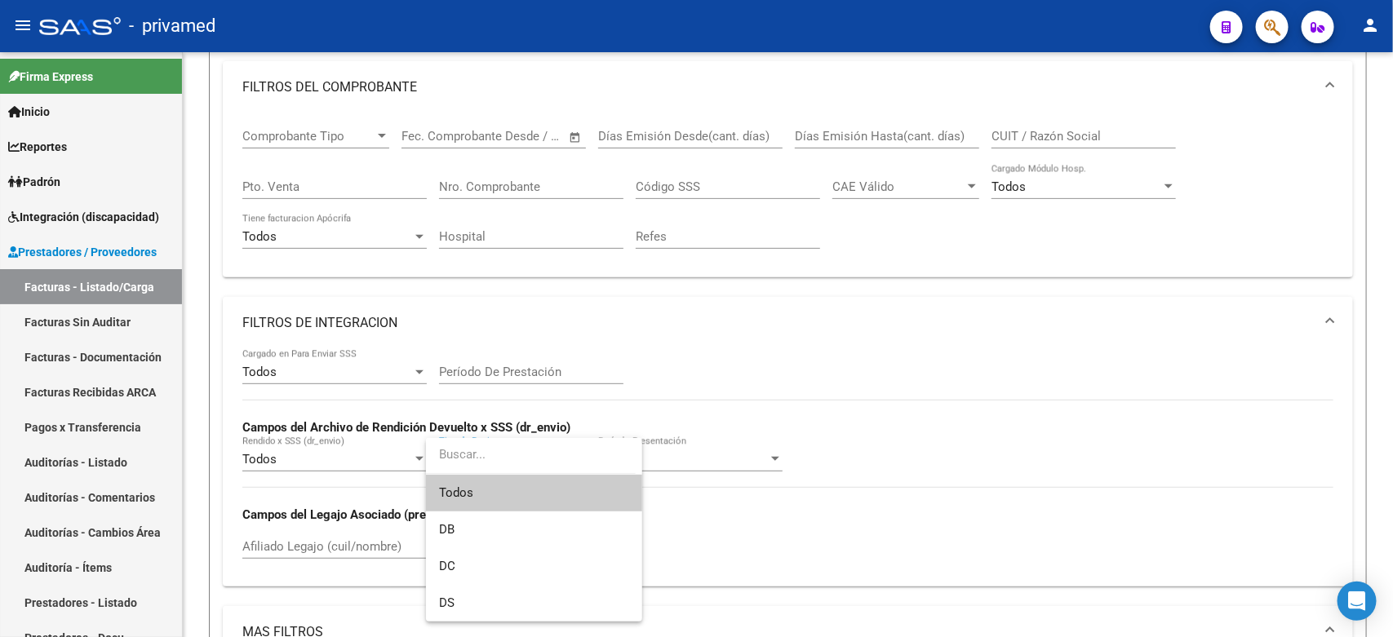
click at [495, 486] on span "Todos" at bounding box center [534, 493] width 190 height 37
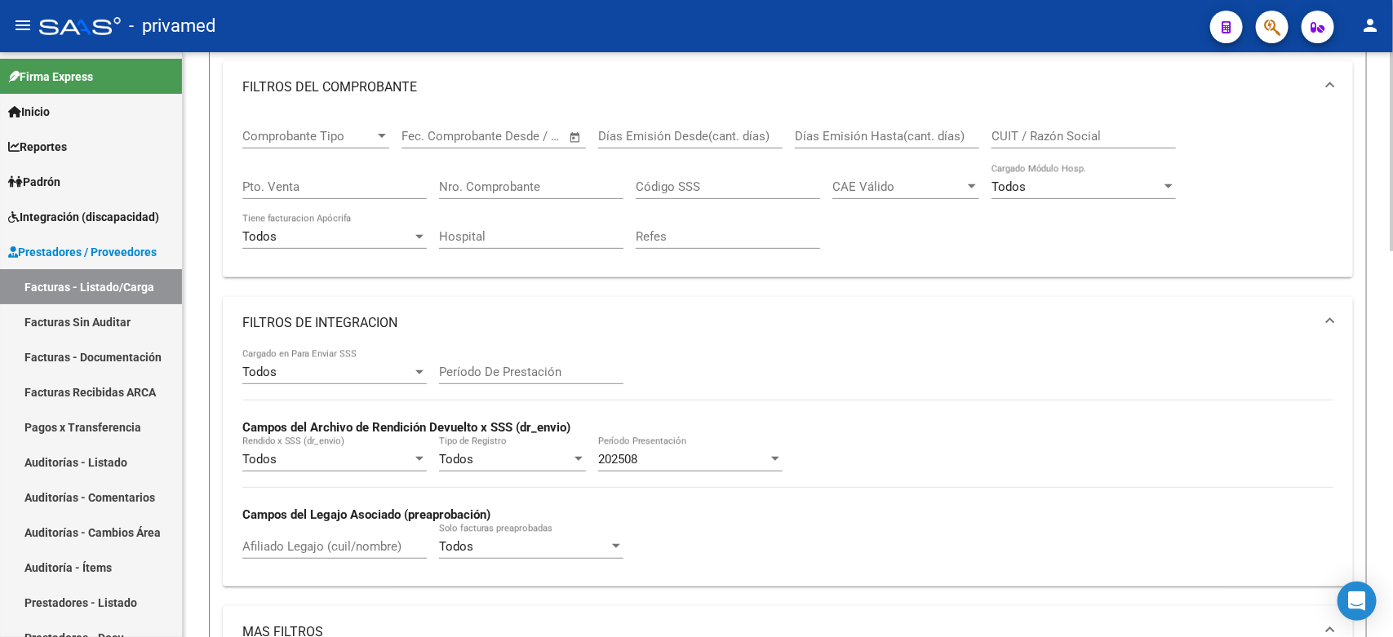
click at [863, 369] on div "Todos Cargado en Para Enviar SSS Período De Prestación Campos del Archivo de Re…" at bounding box center [787, 461] width 1091 height 224
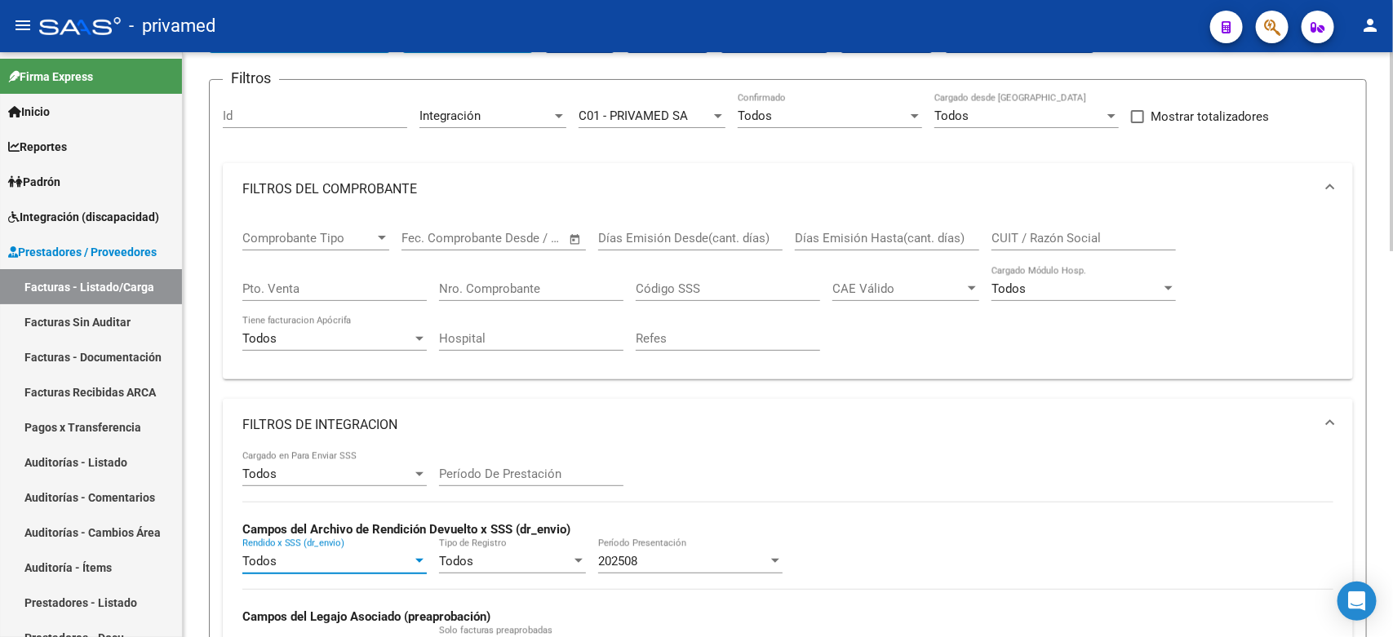
click at [377, 555] on div "Todos" at bounding box center [327, 561] width 170 height 15
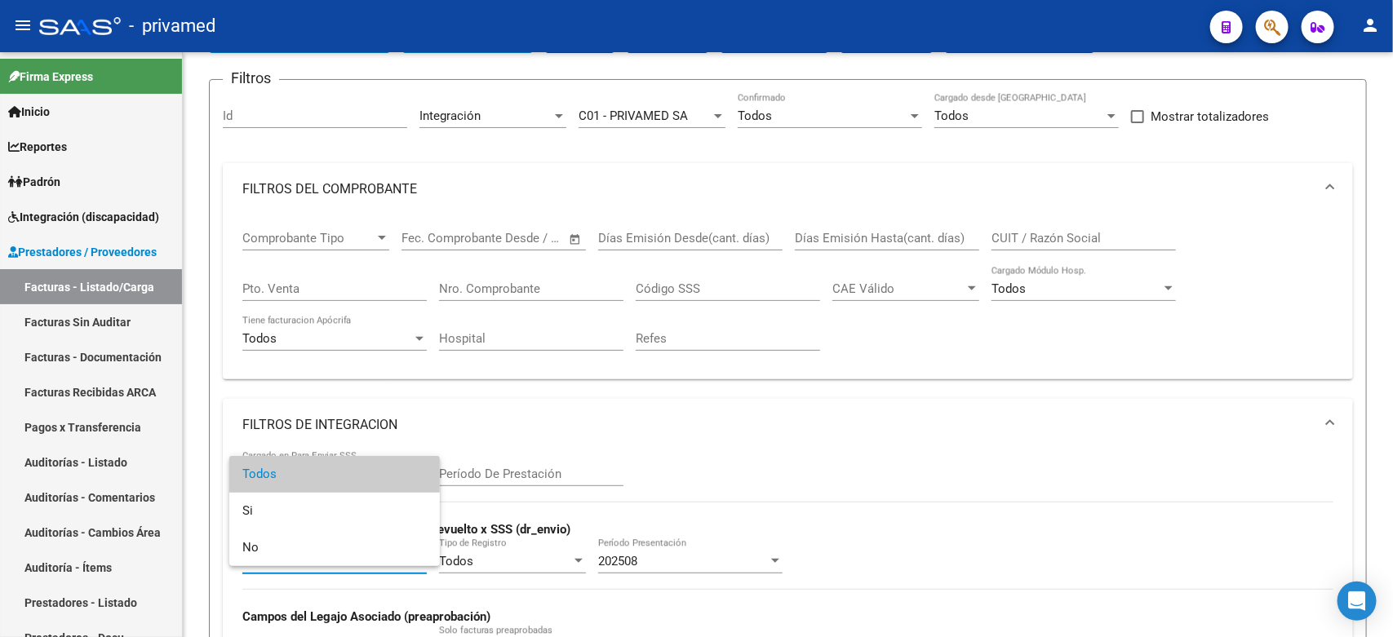
click at [934, 437] on div at bounding box center [696, 318] width 1393 height 637
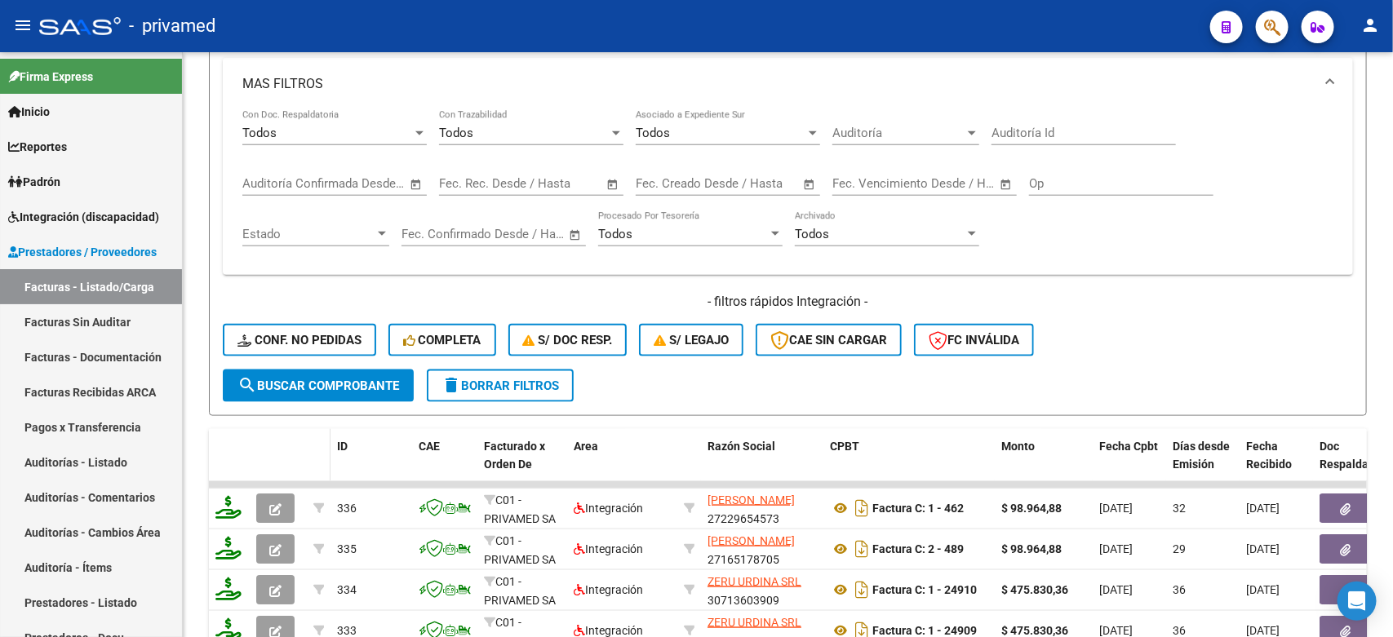
scroll to position [930, 0]
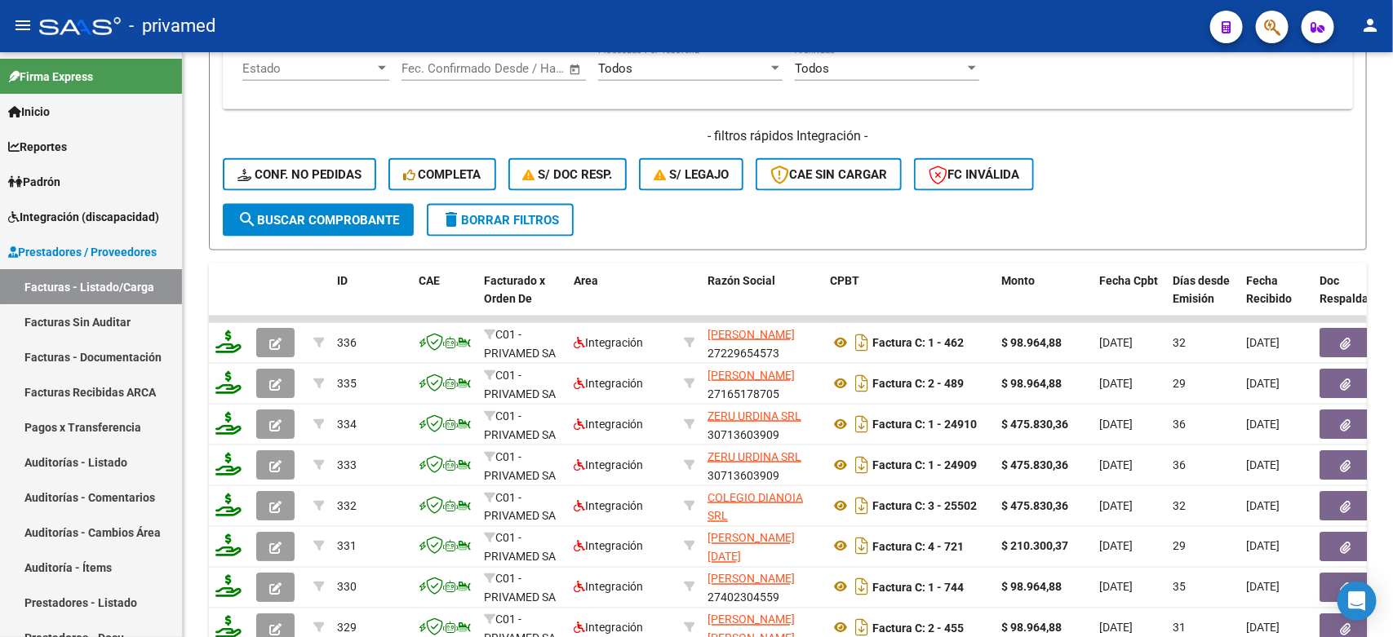
click at [298, 223] on button "search Buscar Comprobante" at bounding box center [318, 220] width 191 height 33
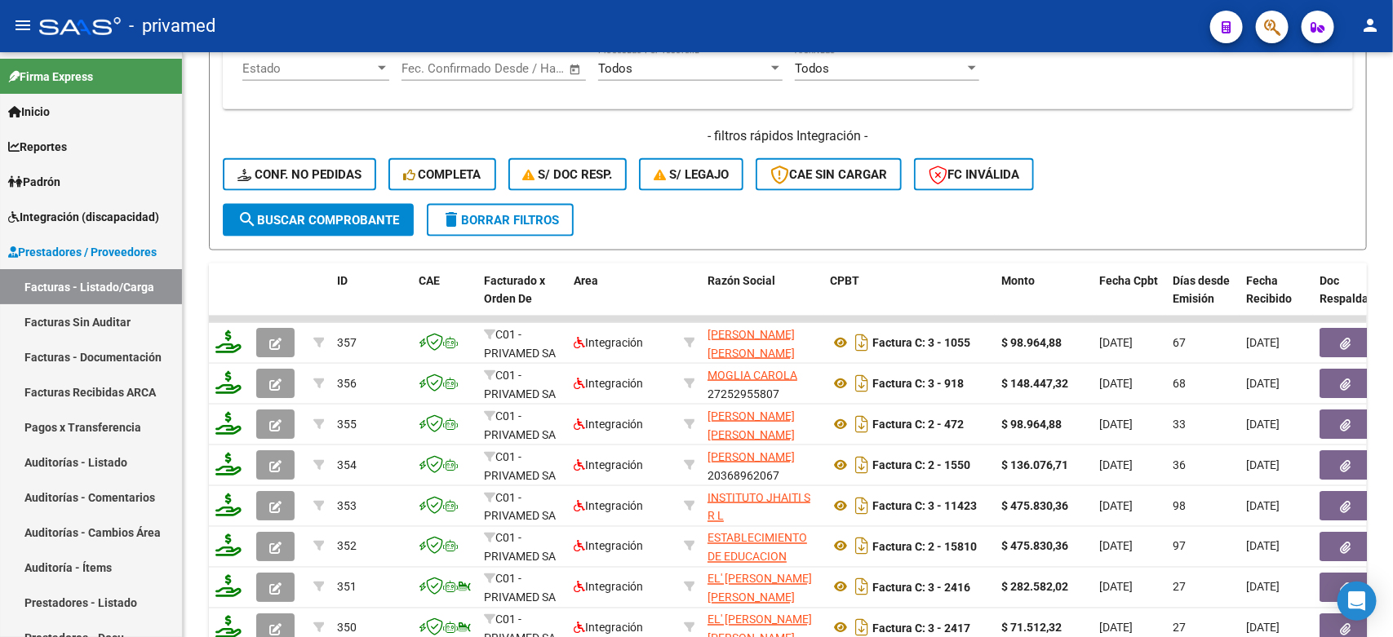
click at [1218, 174] on div "- filtros rápidos Integración - Conf. no pedidas Completa S/ Doc Resp. S/ legaj…" at bounding box center [788, 165] width 1130 height 77
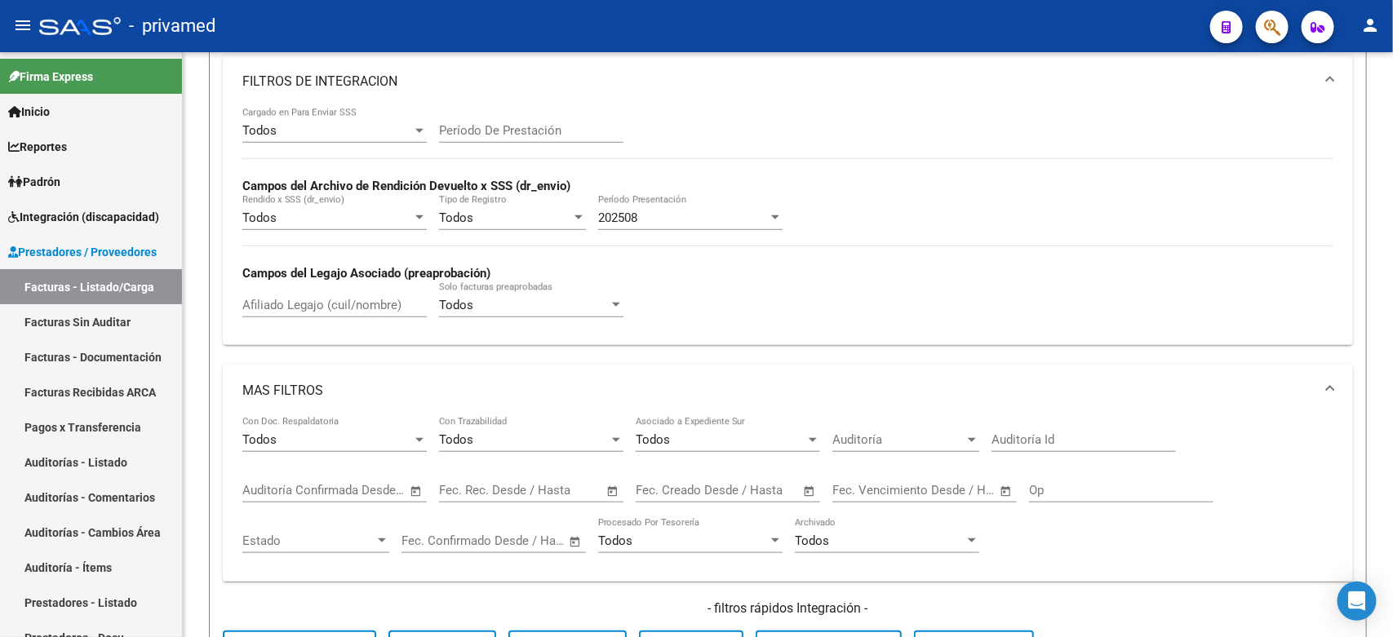
scroll to position [420, 0]
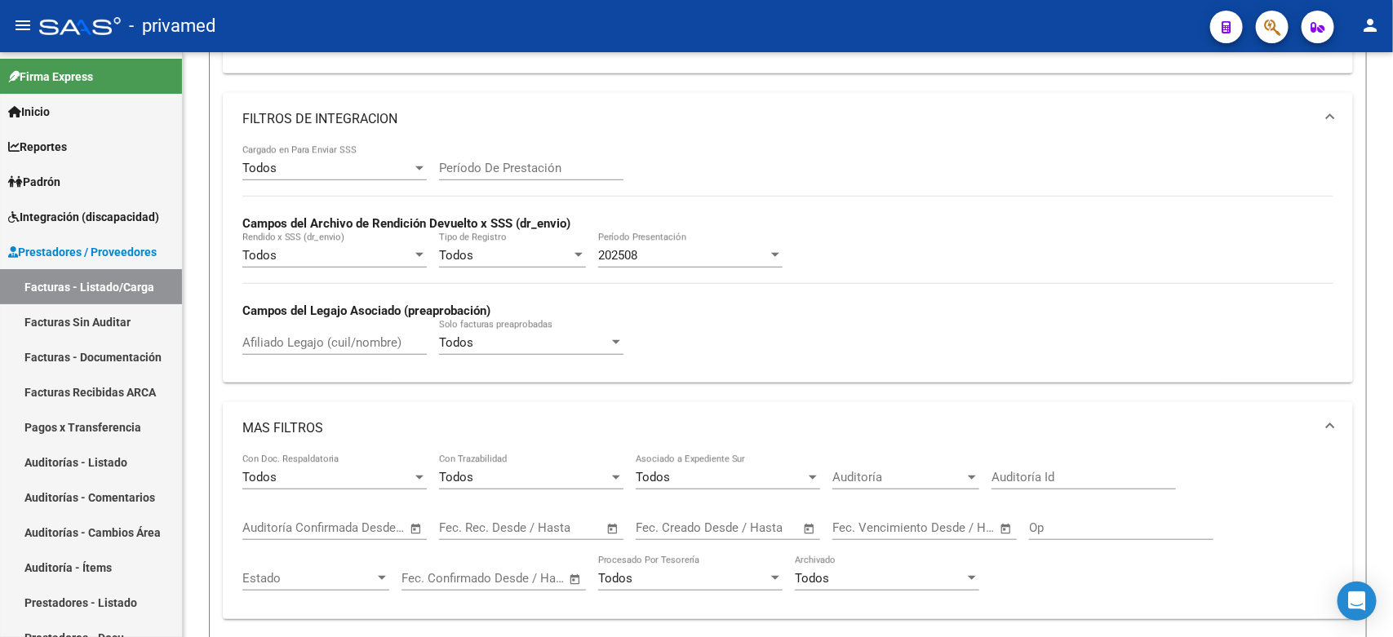
click at [721, 255] on div "202508" at bounding box center [683, 255] width 170 height 15
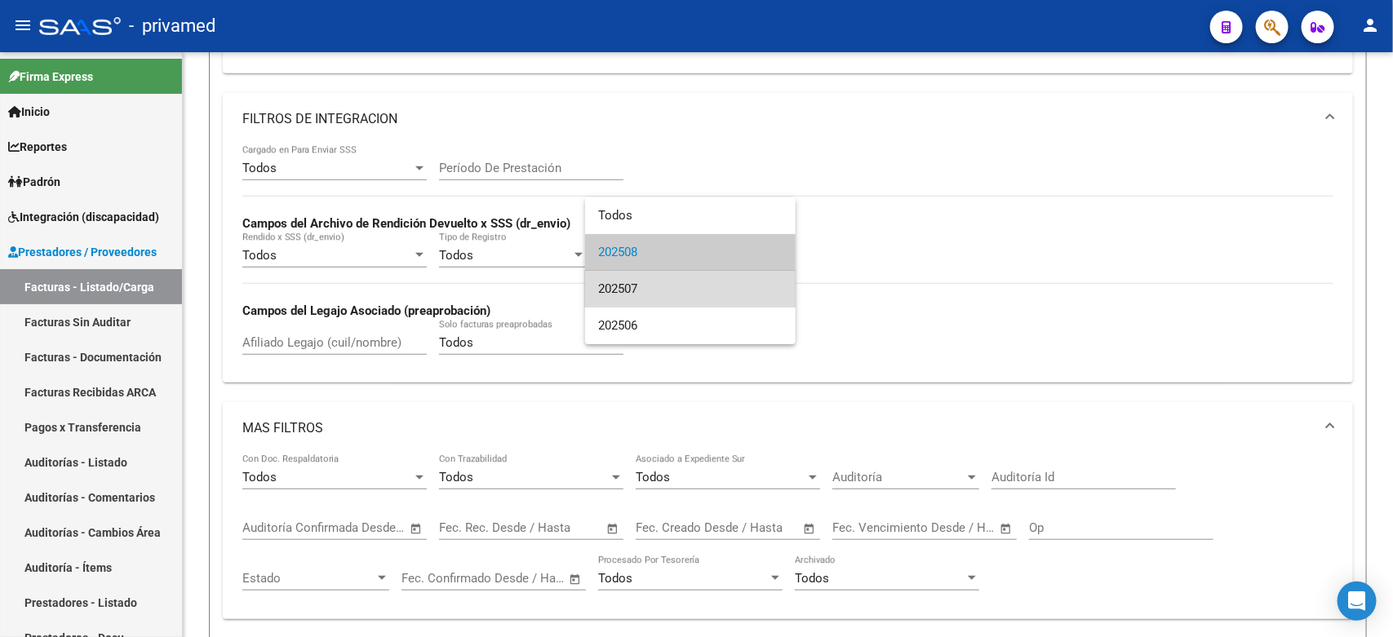
click at [641, 290] on span "202507" at bounding box center [690, 289] width 184 height 37
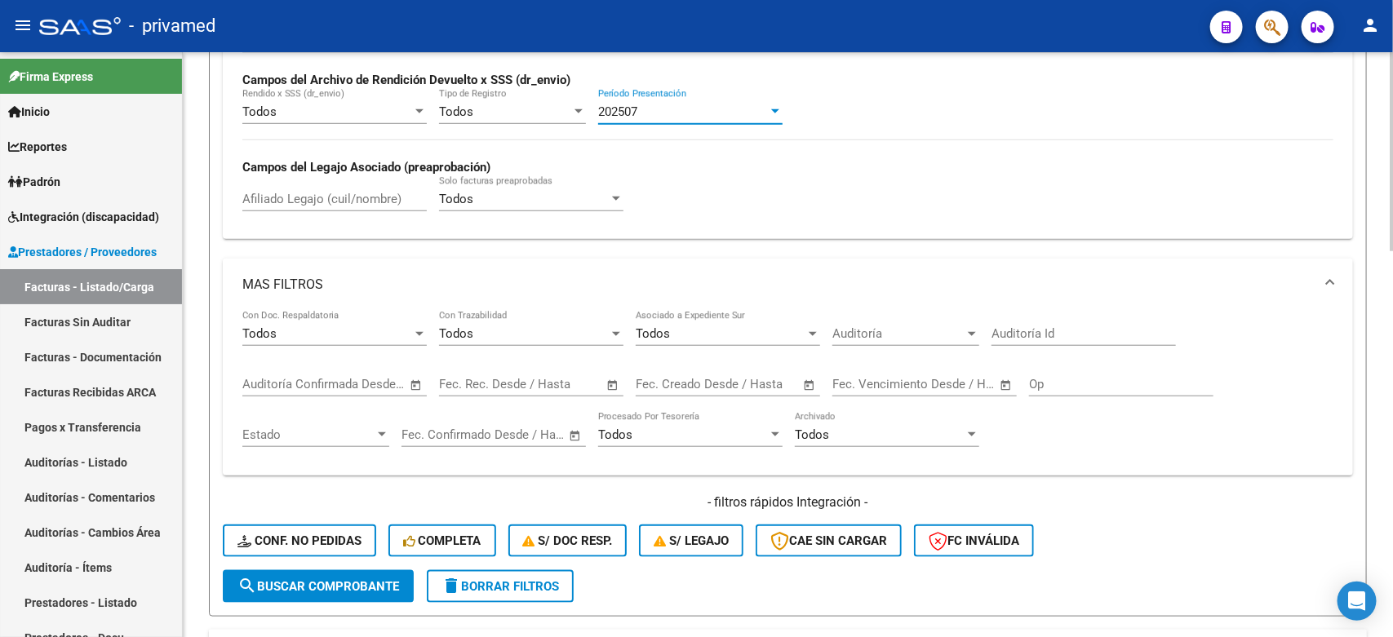
scroll to position [624, 0]
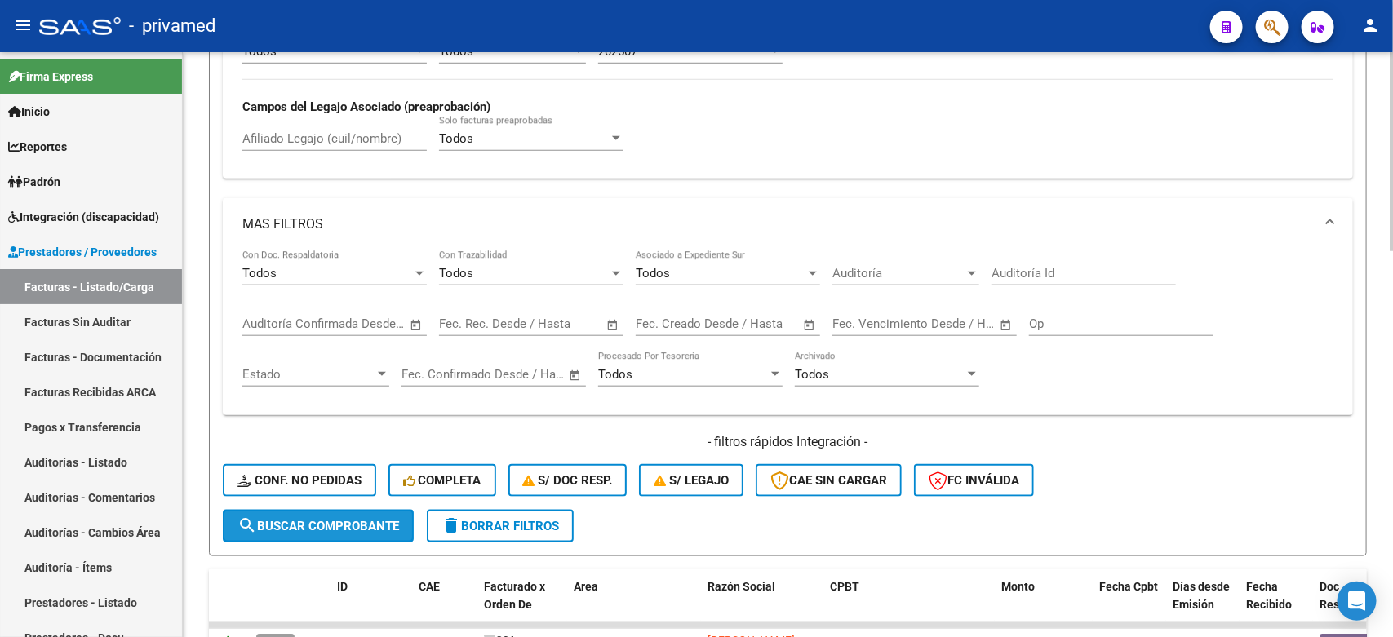
click at [280, 519] on span "search Buscar Comprobante" at bounding box center [318, 526] width 162 height 15
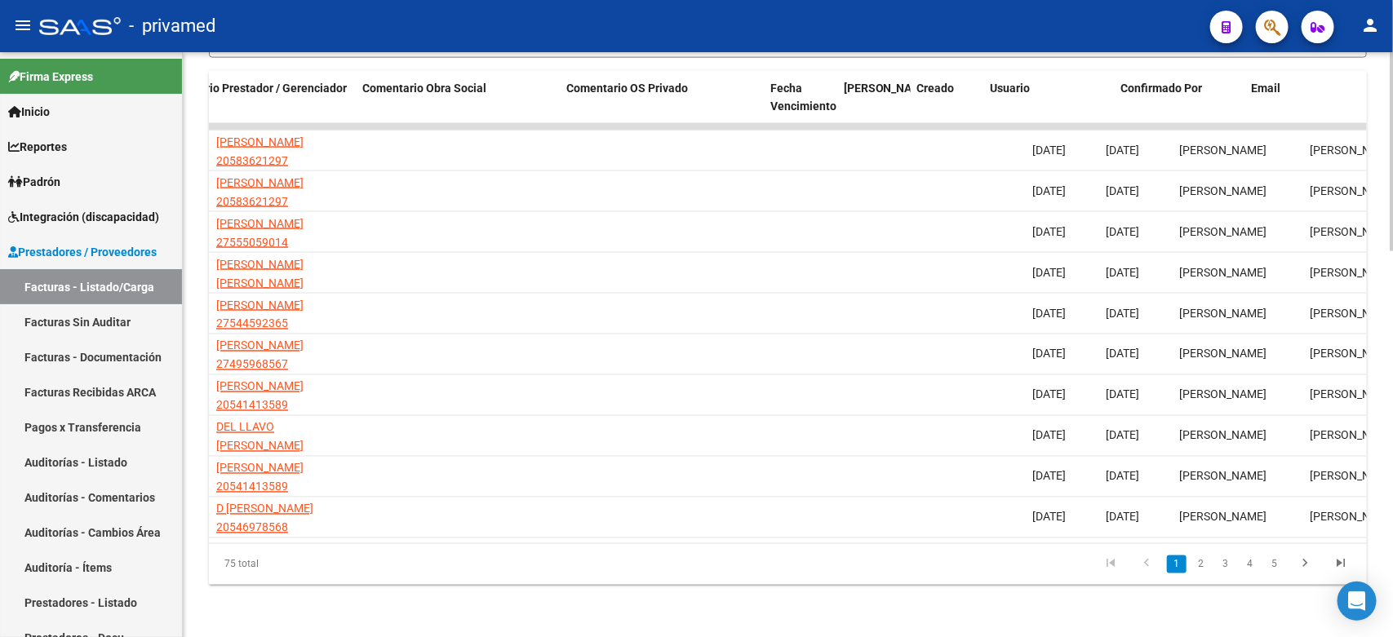
scroll to position [0, 2641]
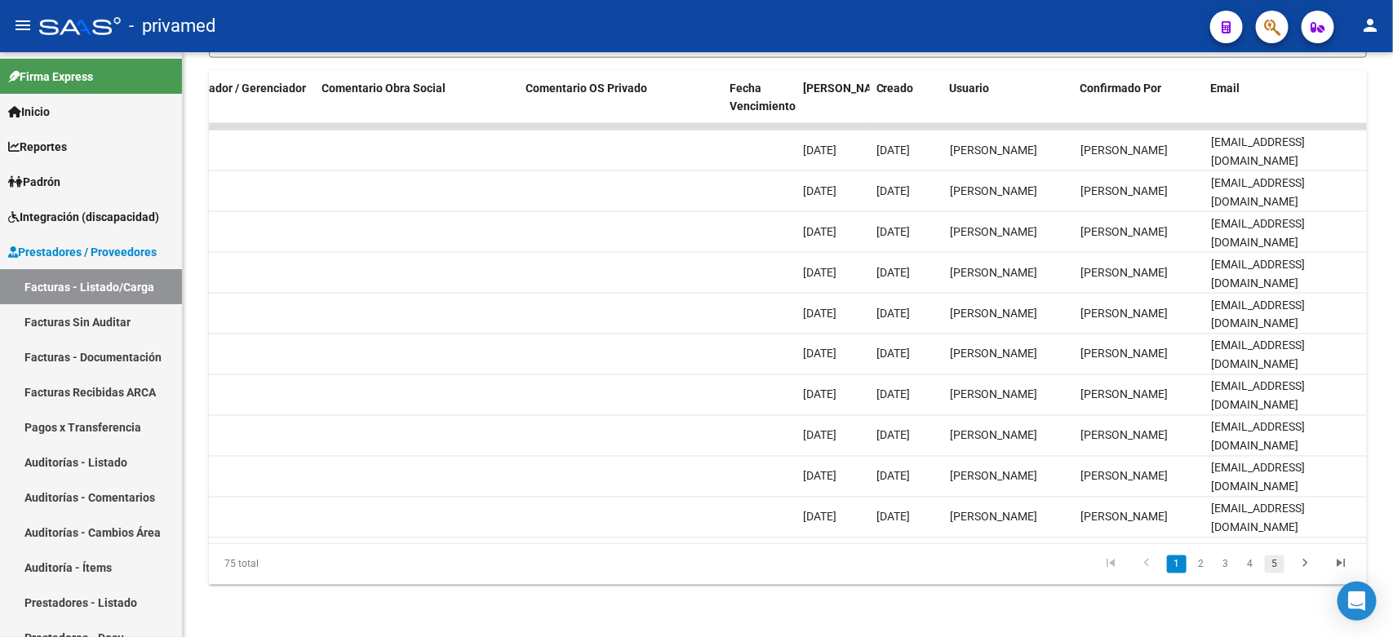
click at [1271, 568] on link "5" at bounding box center [1275, 565] width 20 height 18
click at [1279, 569] on link "7" at bounding box center [1275, 565] width 20 height 18
click at [1279, 569] on link "8" at bounding box center [1275, 565] width 20 height 18
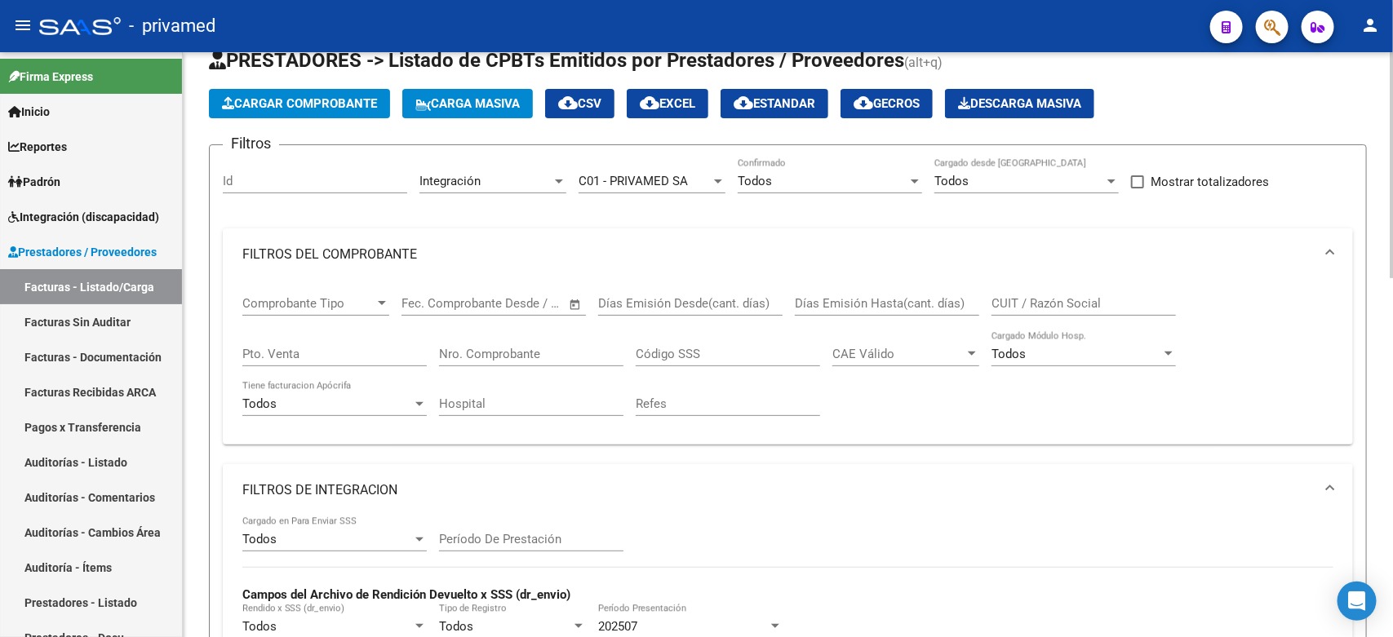
scroll to position [12, 0]
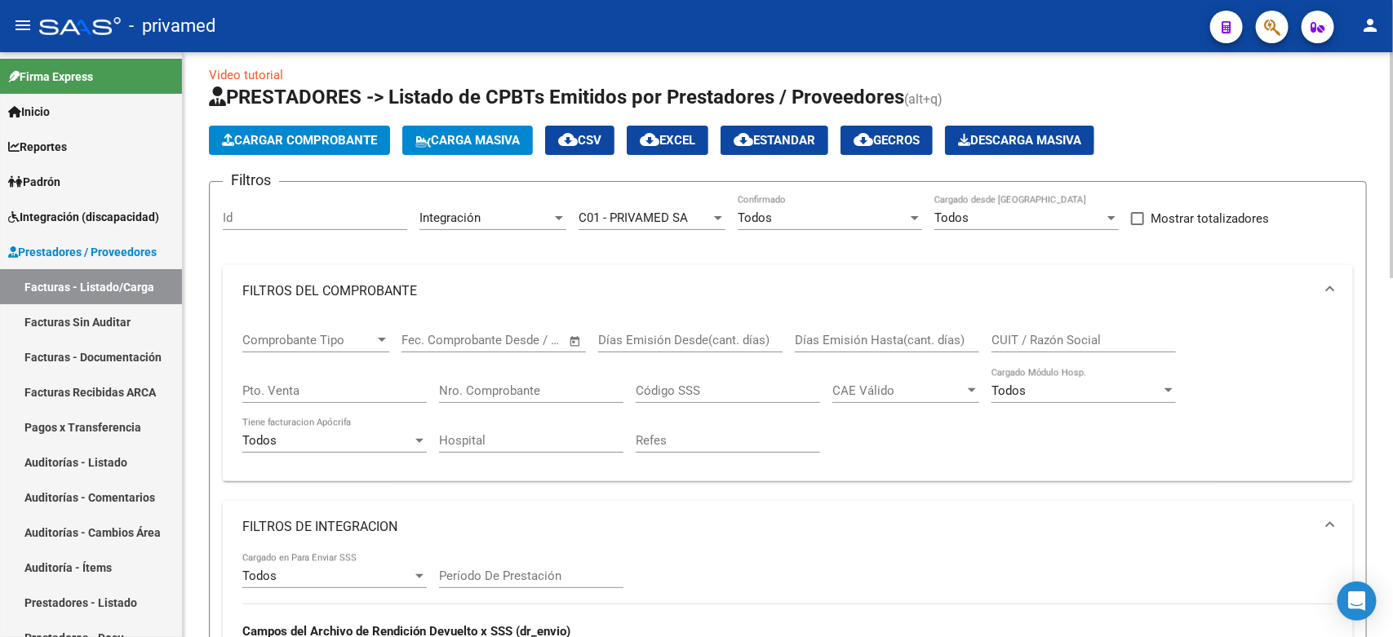
click at [694, 208] on div "C01 - PRIVAMED SA Seleccionar Gerenciador" at bounding box center [652, 212] width 147 height 35
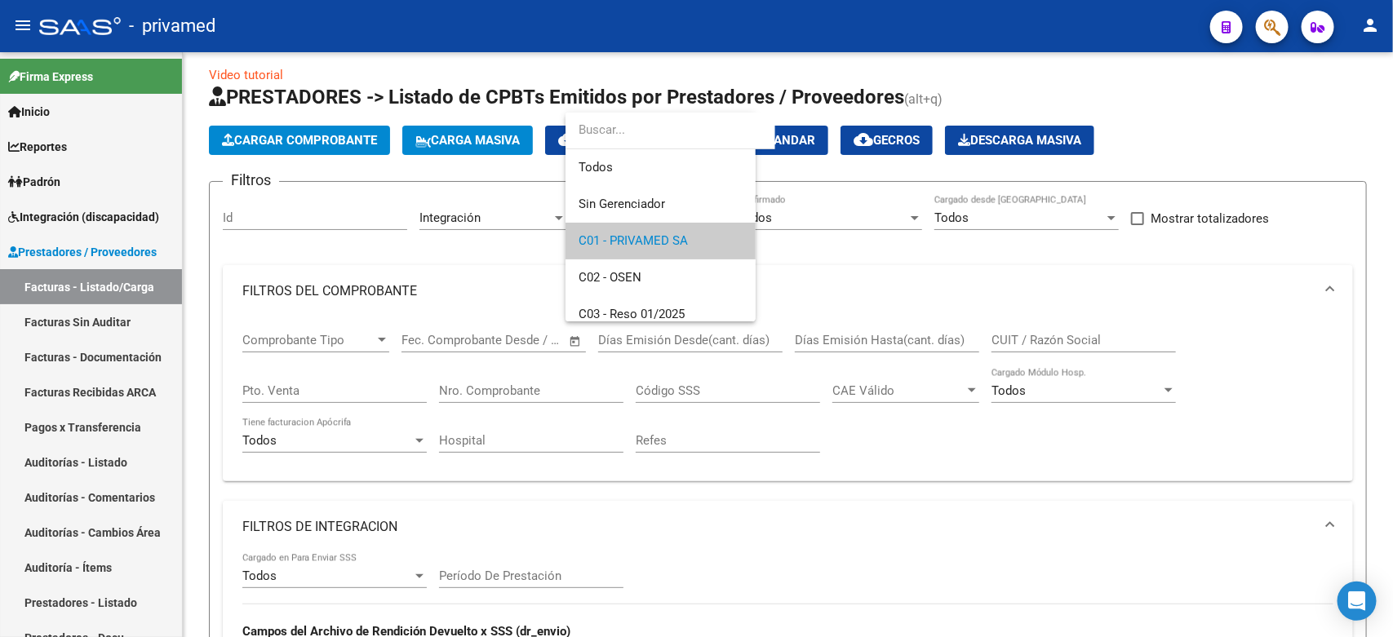
scroll to position [23, 0]
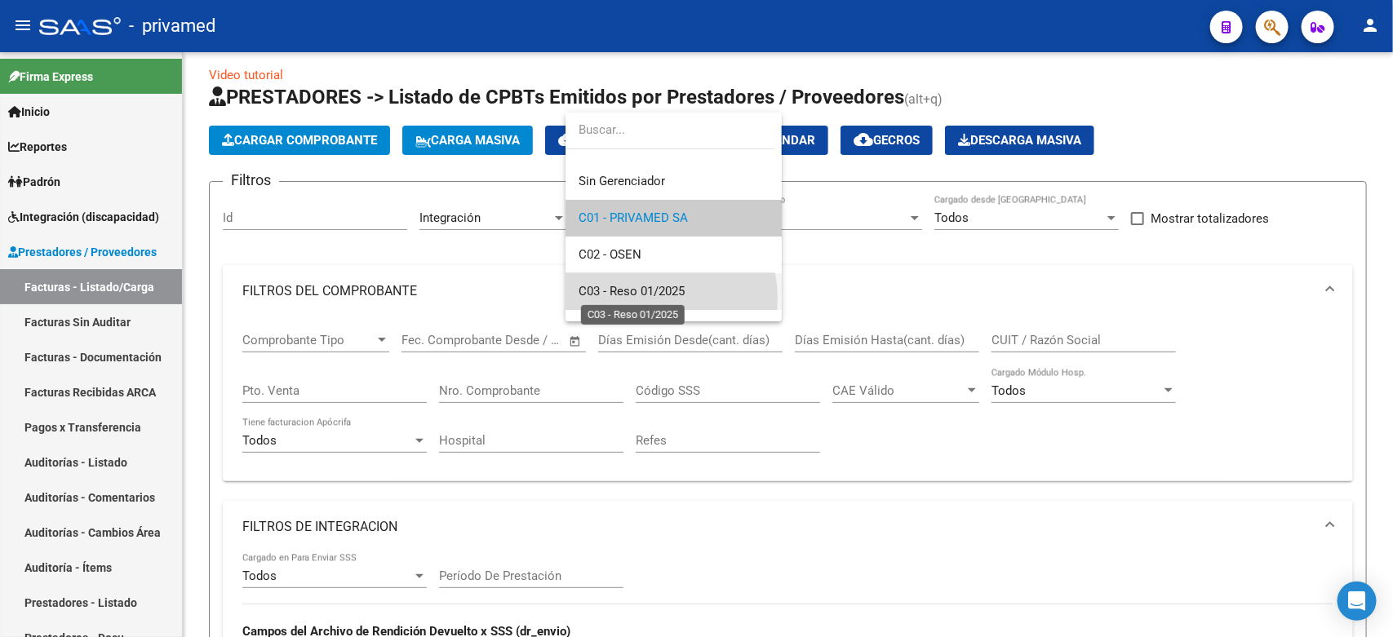
click at [650, 298] on span "C03 - Reso 01/2025" at bounding box center [632, 291] width 106 height 15
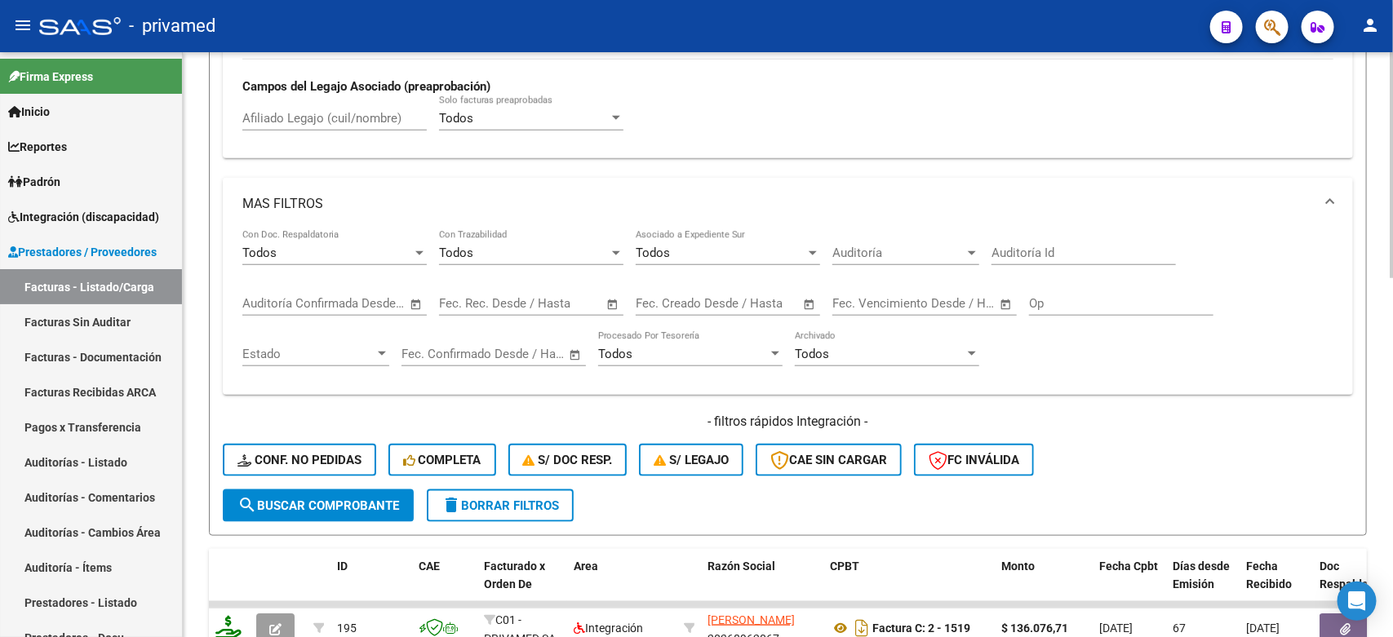
scroll to position [828, 0]
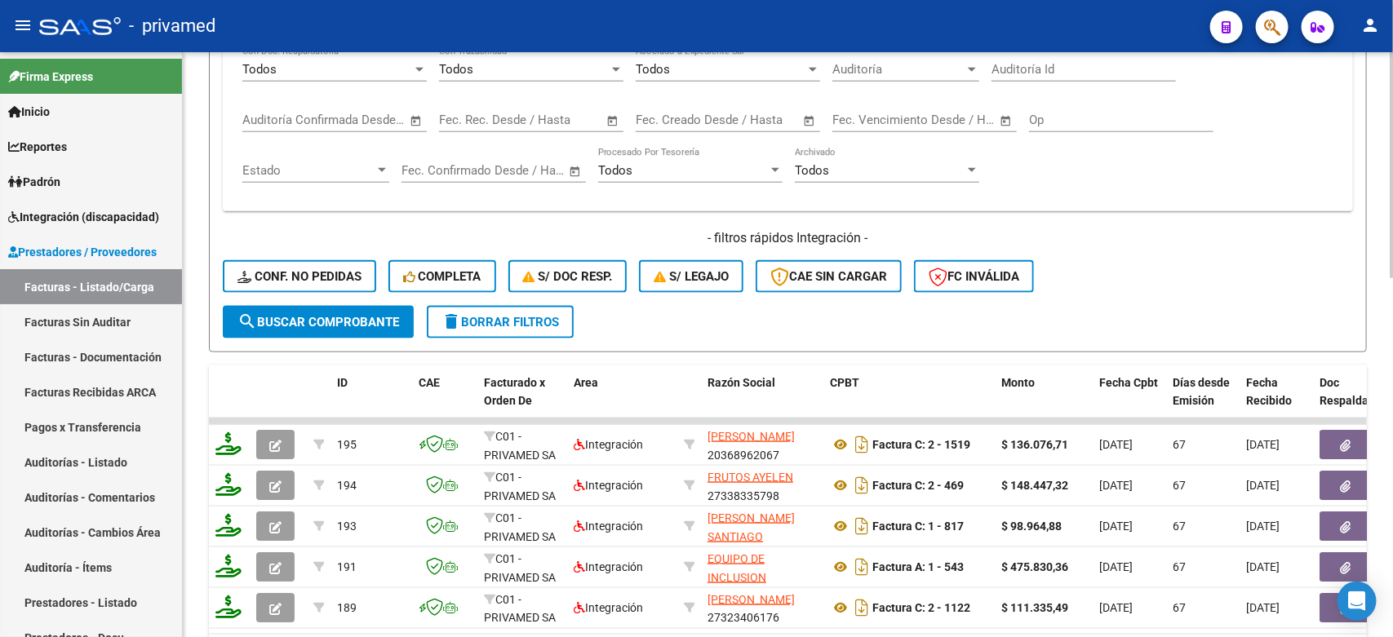
click at [318, 315] on span "search Buscar Comprobante" at bounding box center [318, 322] width 162 height 15
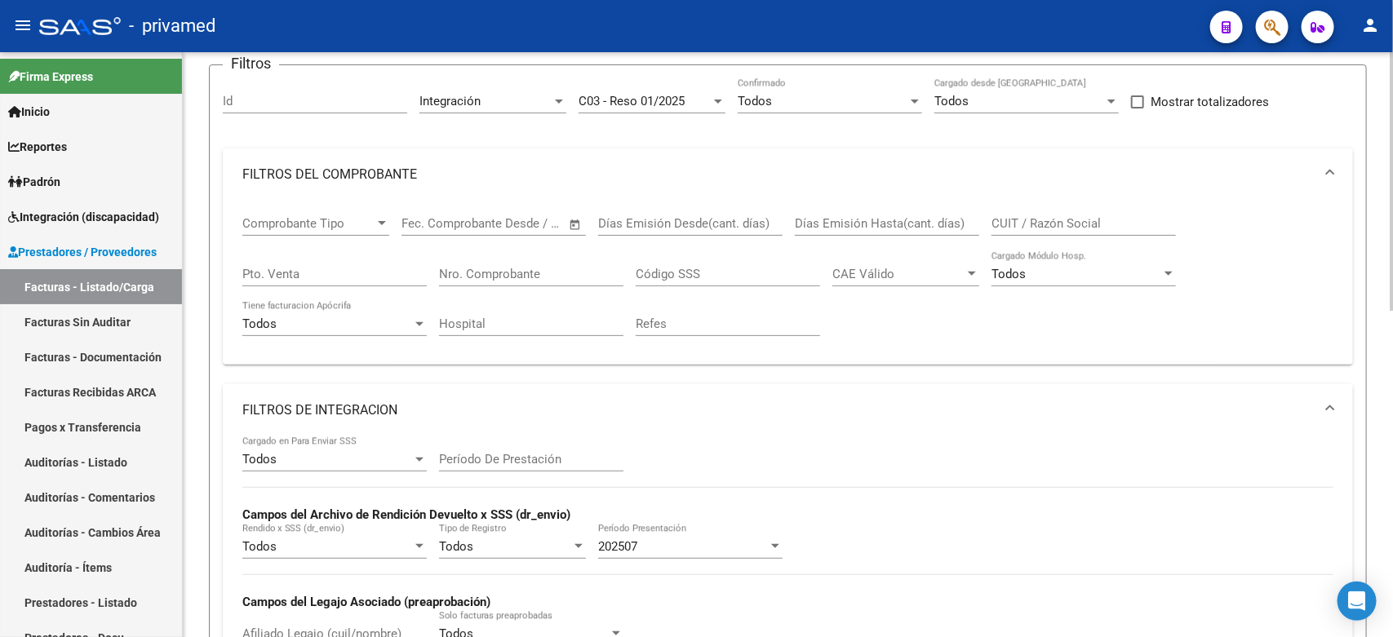
scroll to position [22, 0]
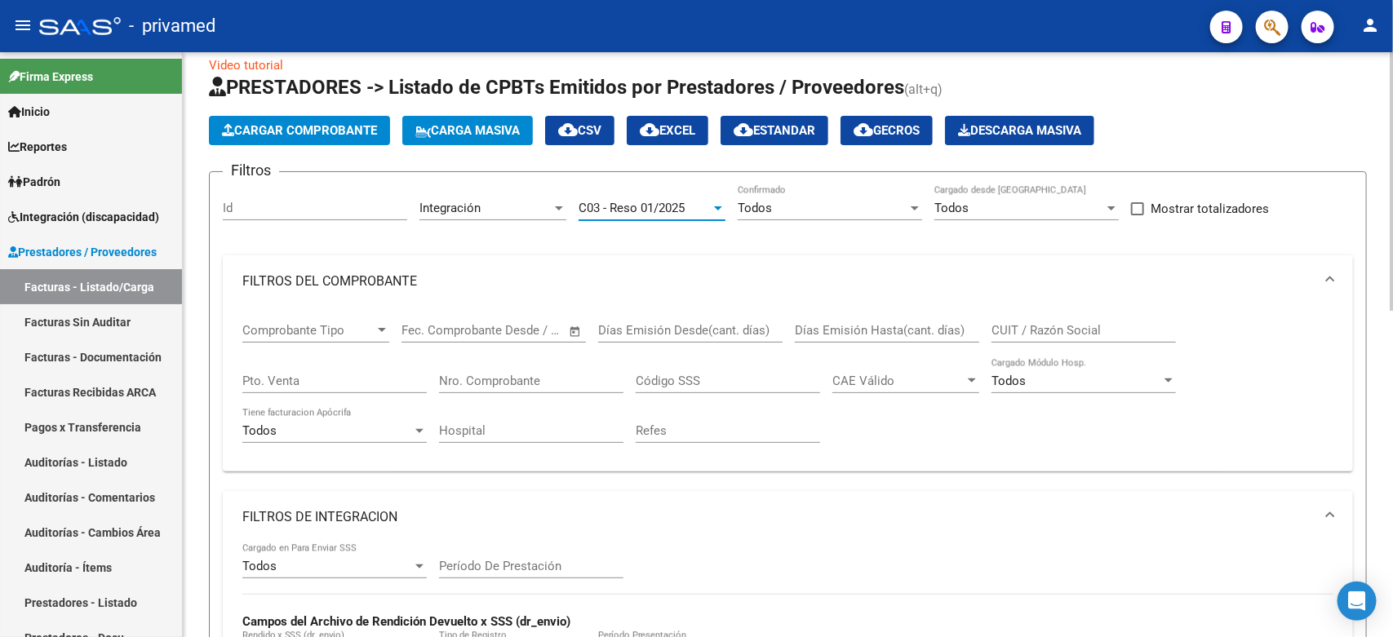
click at [685, 213] on span "C03 - Reso 01/2025" at bounding box center [632, 208] width 106 height 15
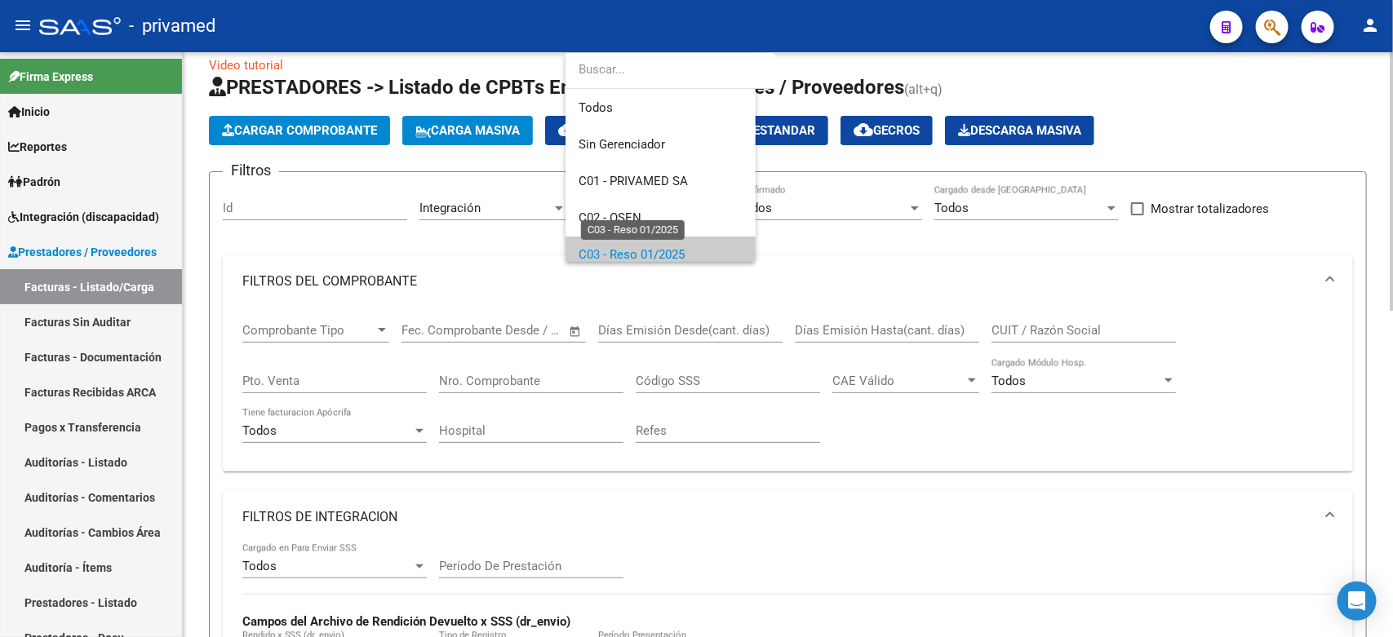
scroll to position [47, 0]
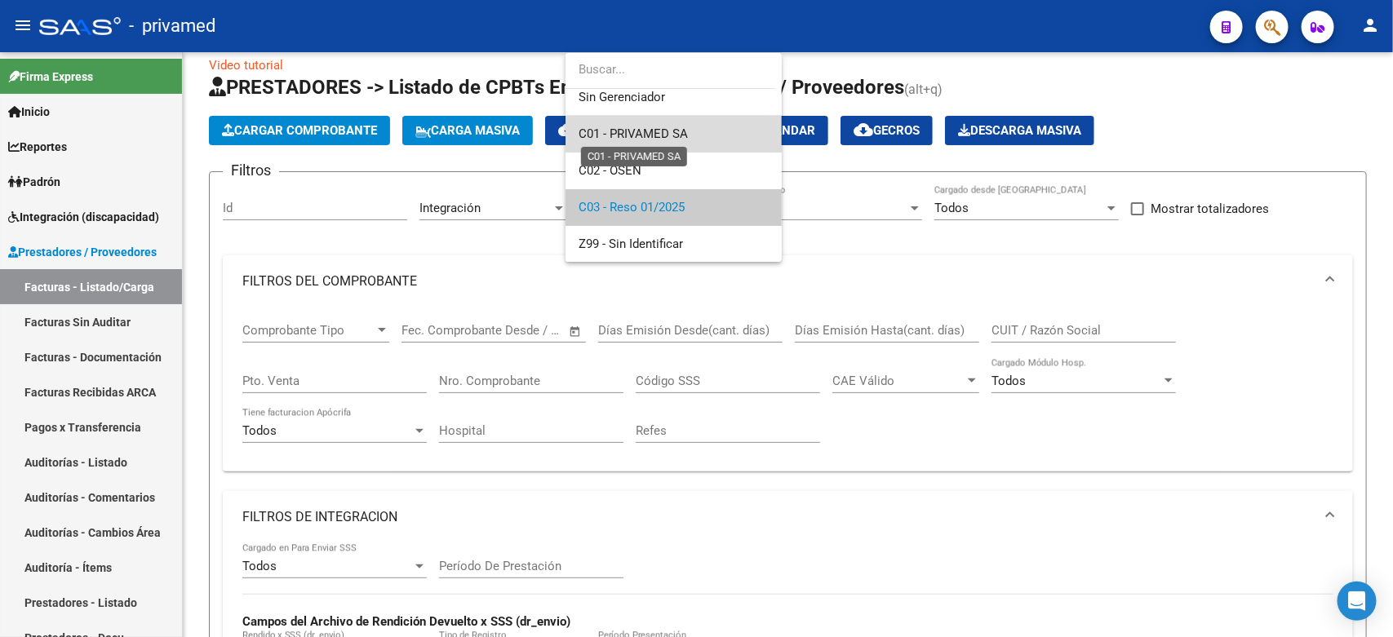
click at [678, 132] on span "C01 - PRIVAMED SA" at bounding box center [633, 133] width 109 height 15
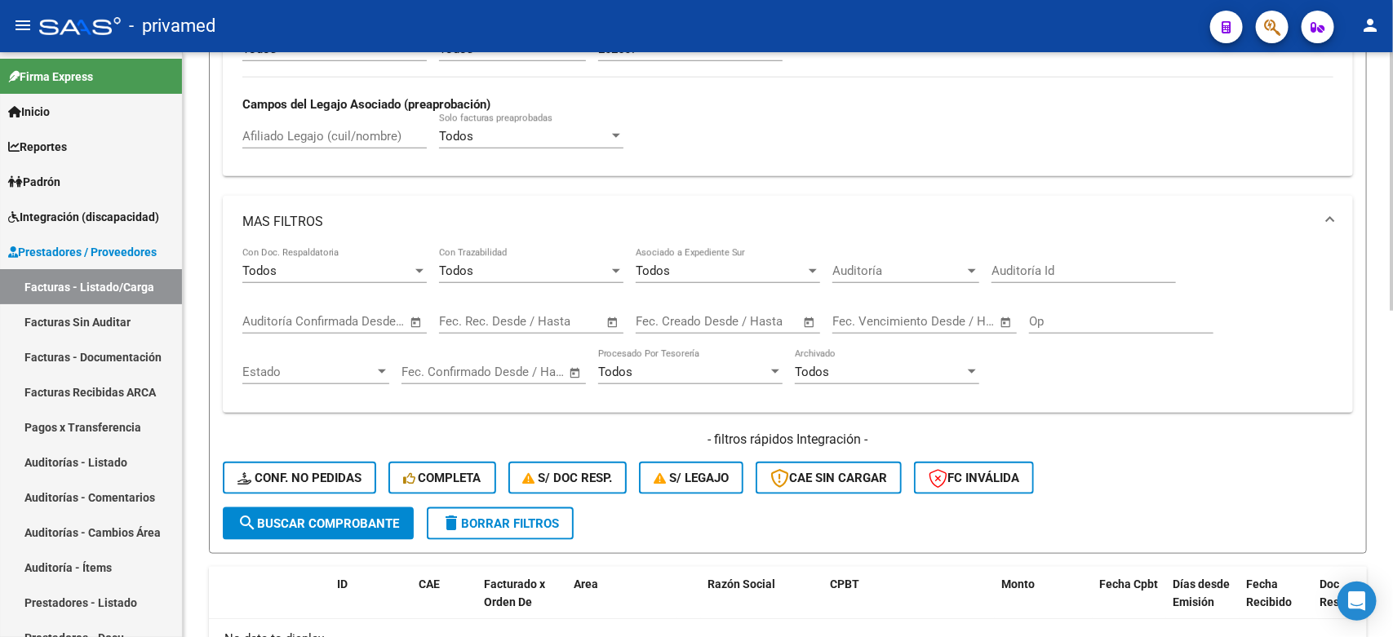
scroll to position [634, 0]
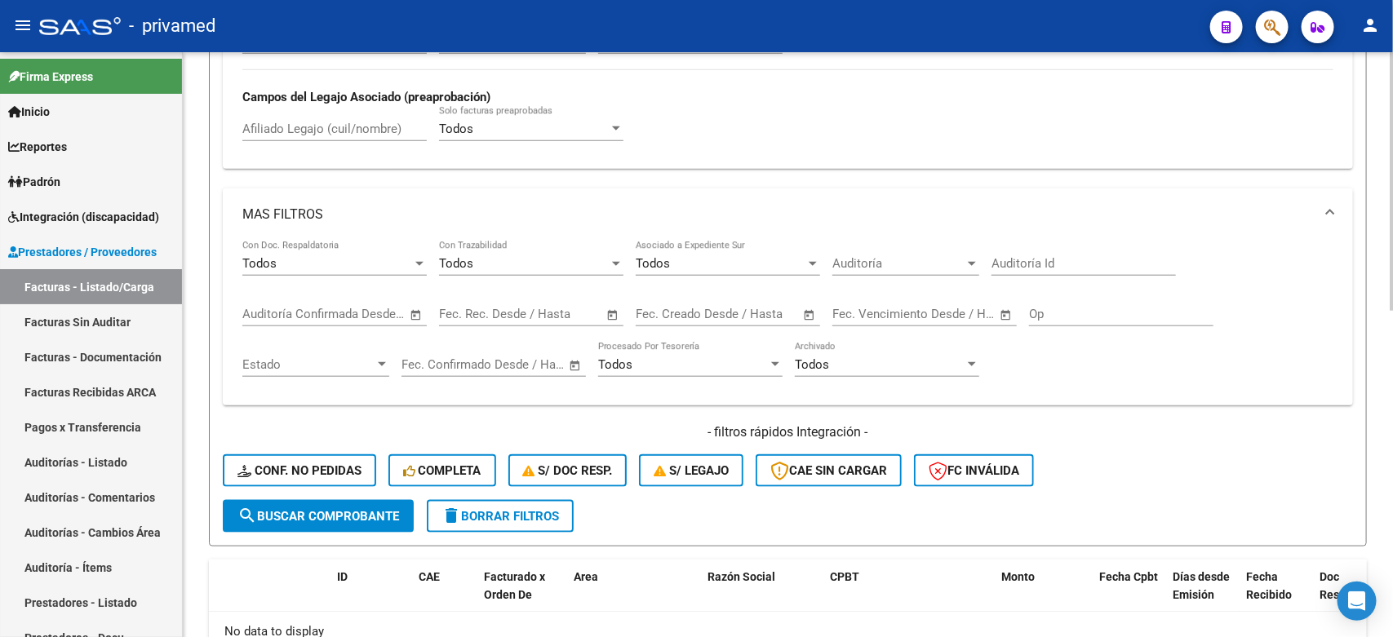
click at [300, 509] on span "search Buscar Comprobante" at bounding box center [318, 516] width 162 height 15
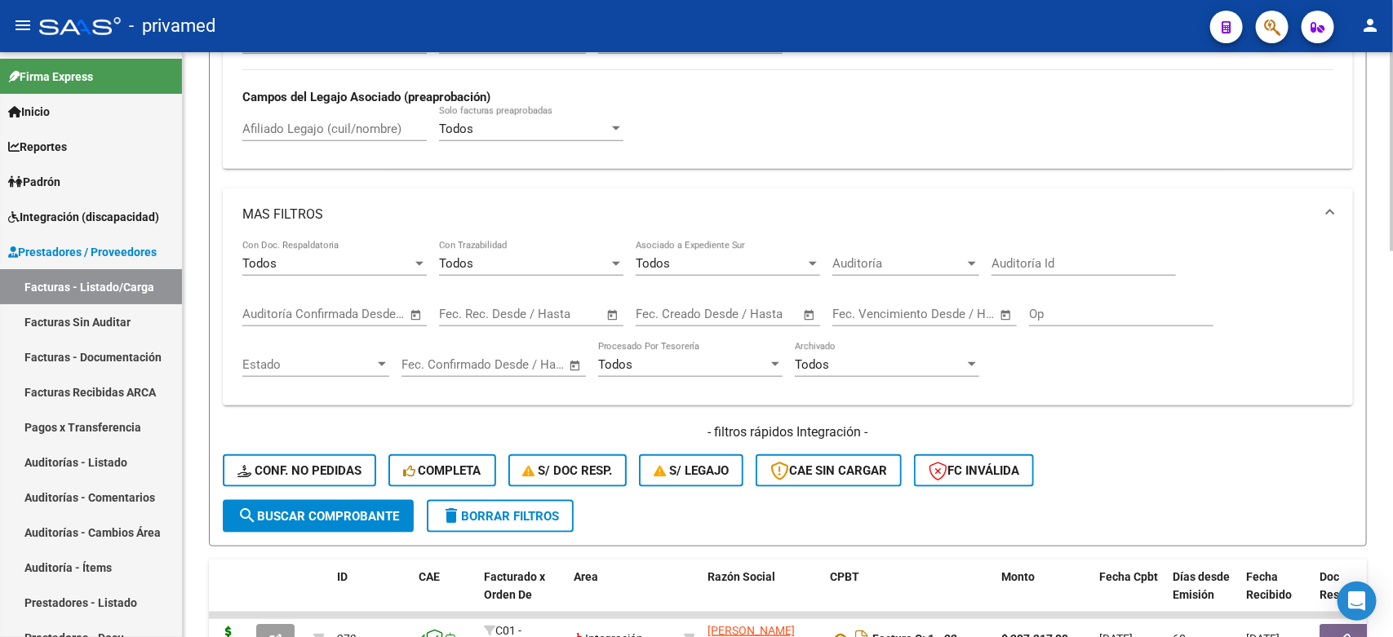
click at [1209, 371] on div "Todos Con Doc. Respaldatoria Todos Con Trazabilidad Todos Asociado a Expediente…" at bounding box center [787, 316] width 1091 height 151
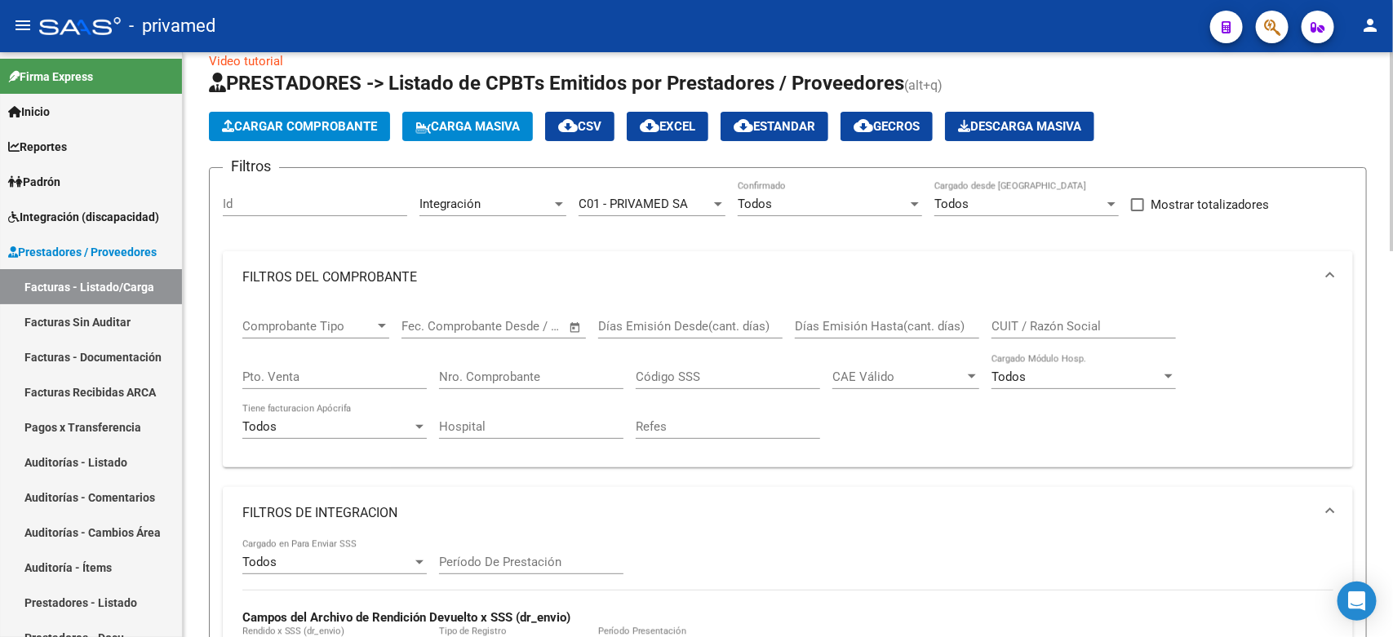
scroll to position [0, 0]
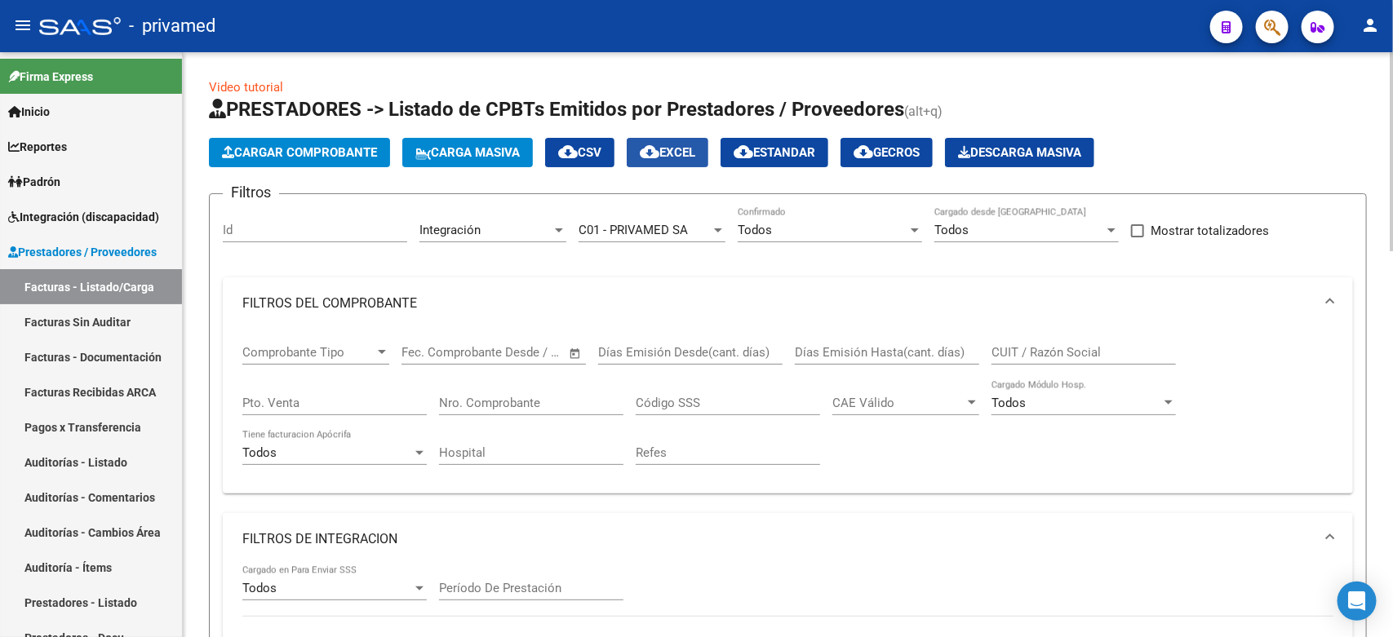
click at [686, 153] on span "cloud_download EXCEL" at bounding box center [667, 152] width 55 height 15
click at [1209, 131] on app-list-header "PRESTADORES -> Listado de CPBTs Emitidos por Prestadores / Proveedores (alt+q) …" at bounding box center [788, 638] width 1158 height 1085
click at [1249, 110] on h1 "PRESTADORES -> Listado de CPBTs Emitidos por Prestadores / Proveedores (alt+q)" at bounding box center [788, 110] width 1158 height 29
click at [1318, 144] on div "Cargar Comprobante Carga Masiva cloud_download CSV cloud_download EXCEL cloud_d…" at bounding box center [788, 152] width 1158 height 29
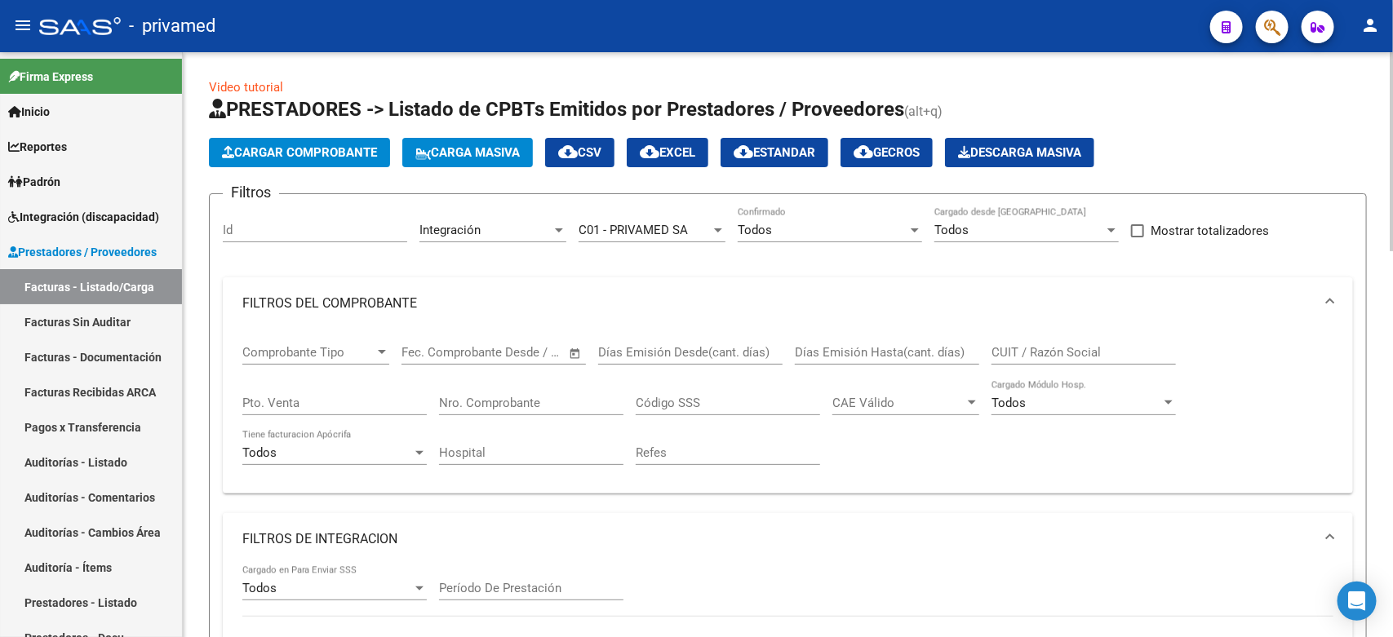
click at [1331, 162] on div "Cargar Comprobante Carga Masiva cloud_download CSV cloud_download EXCEL cloud_d…" at bounding box center [788, 152] width 1158 height 29
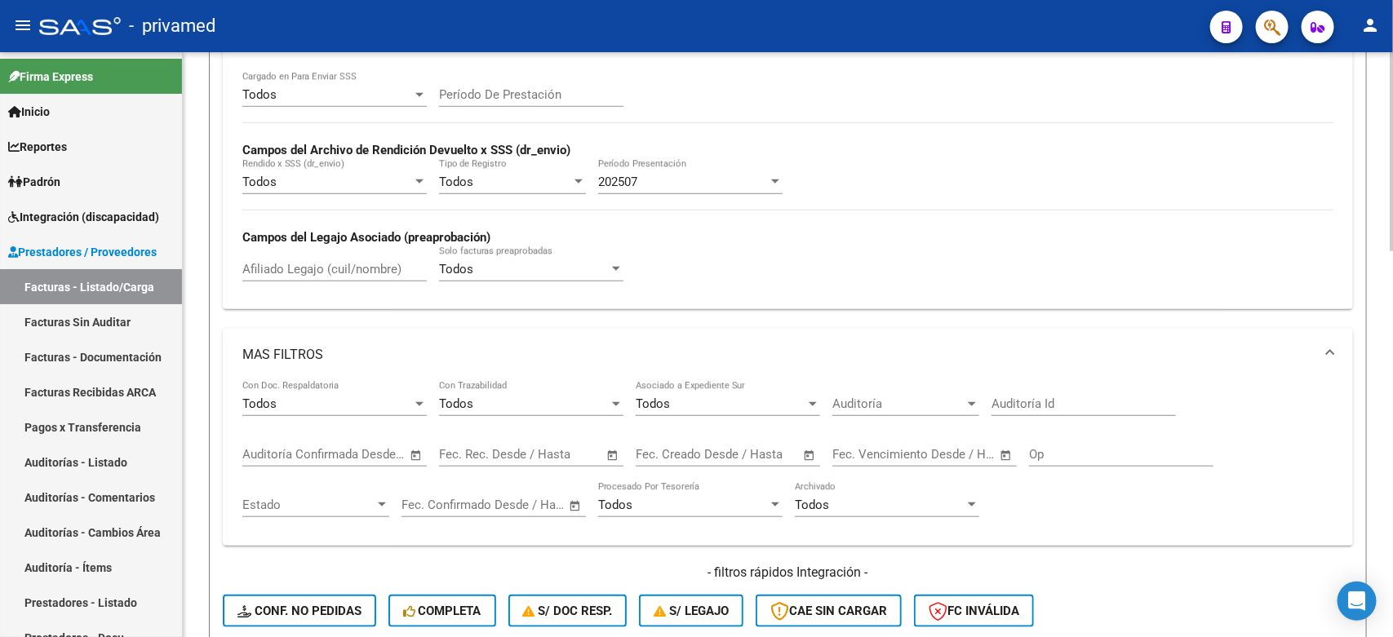
scroll to position [510, 0]
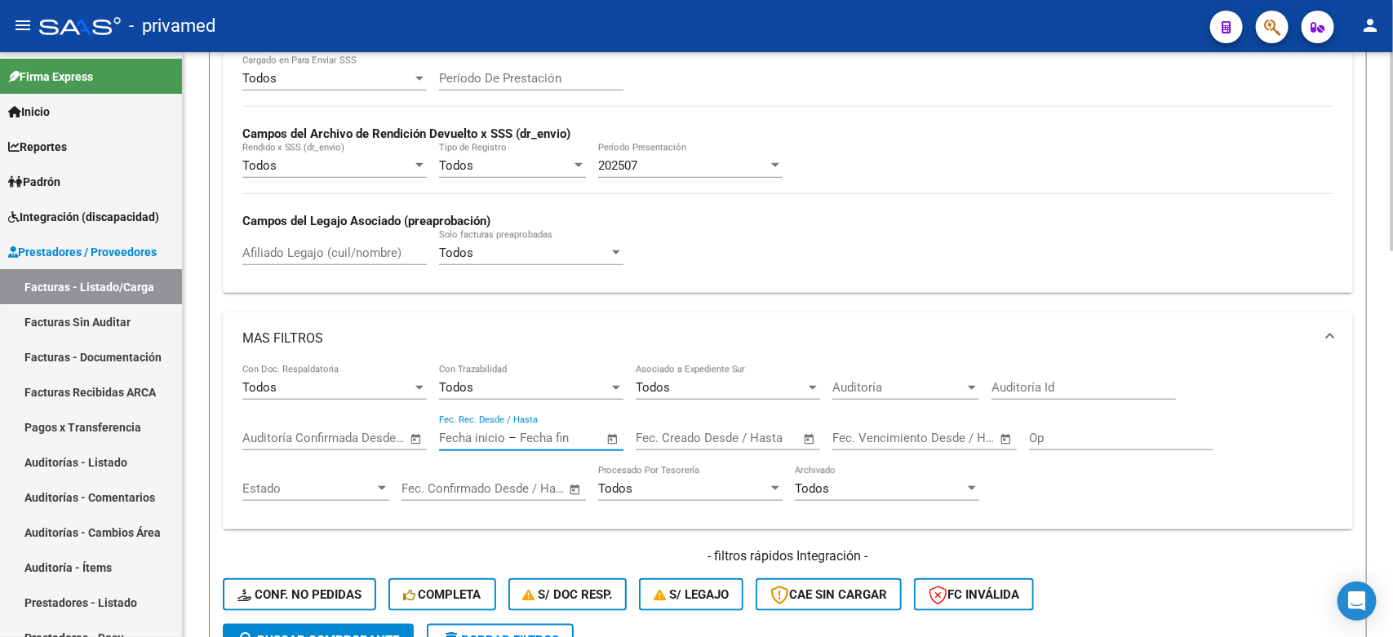
click at [467, 438] on input "text" at bounding box center [472, 438] width 66 height 15
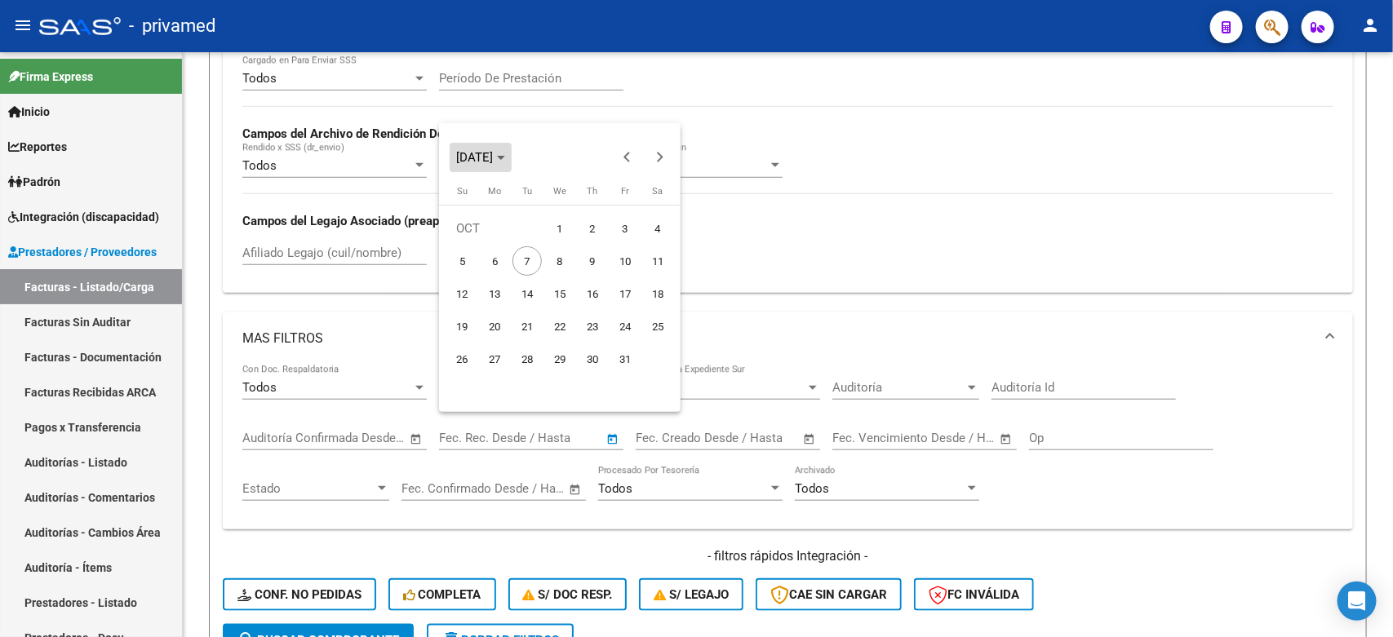
click at [492, 153] on span "[DATE]" at bounding box center [474, 157] width 37 height 15
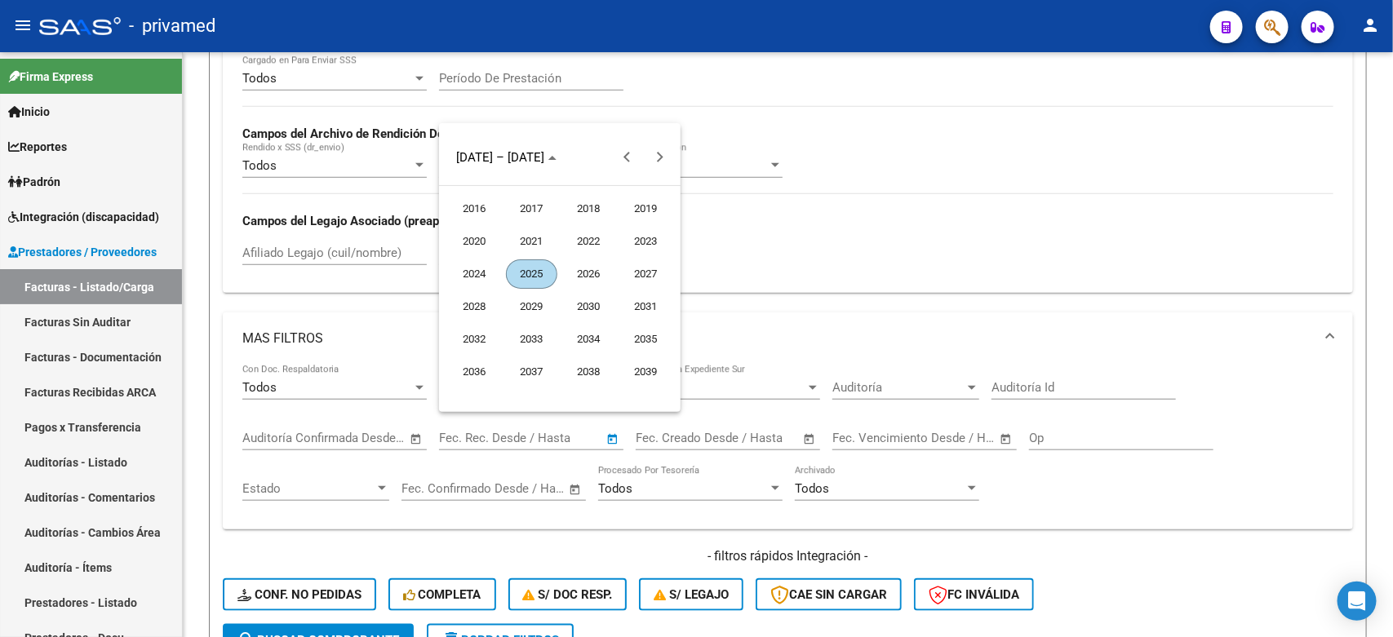
click at [537, 274] on span "2025" at bounding box center [531, 274] width 51 height 29
click at [631, 282] on span "AUG" at bounding box center [645, 274] width 51 height 29
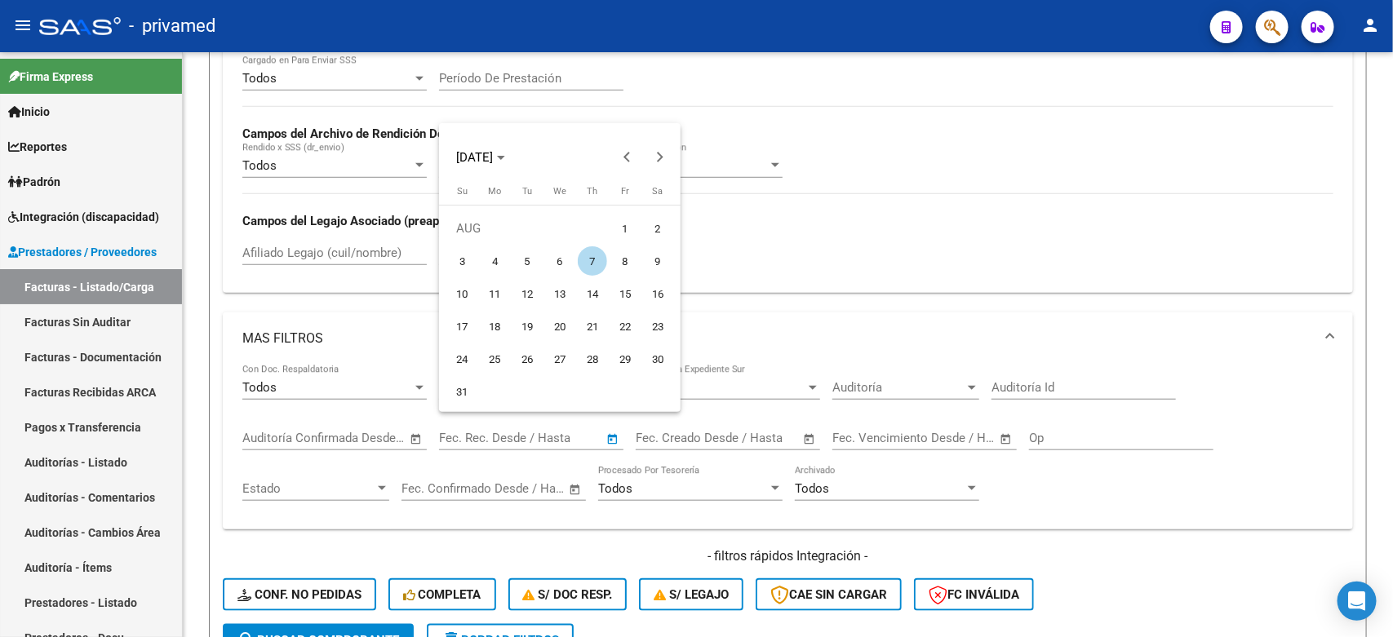
click at [620, 224] on span "1" at bounding box center [624, 228] width 29 height 29
type input "[DATE]"
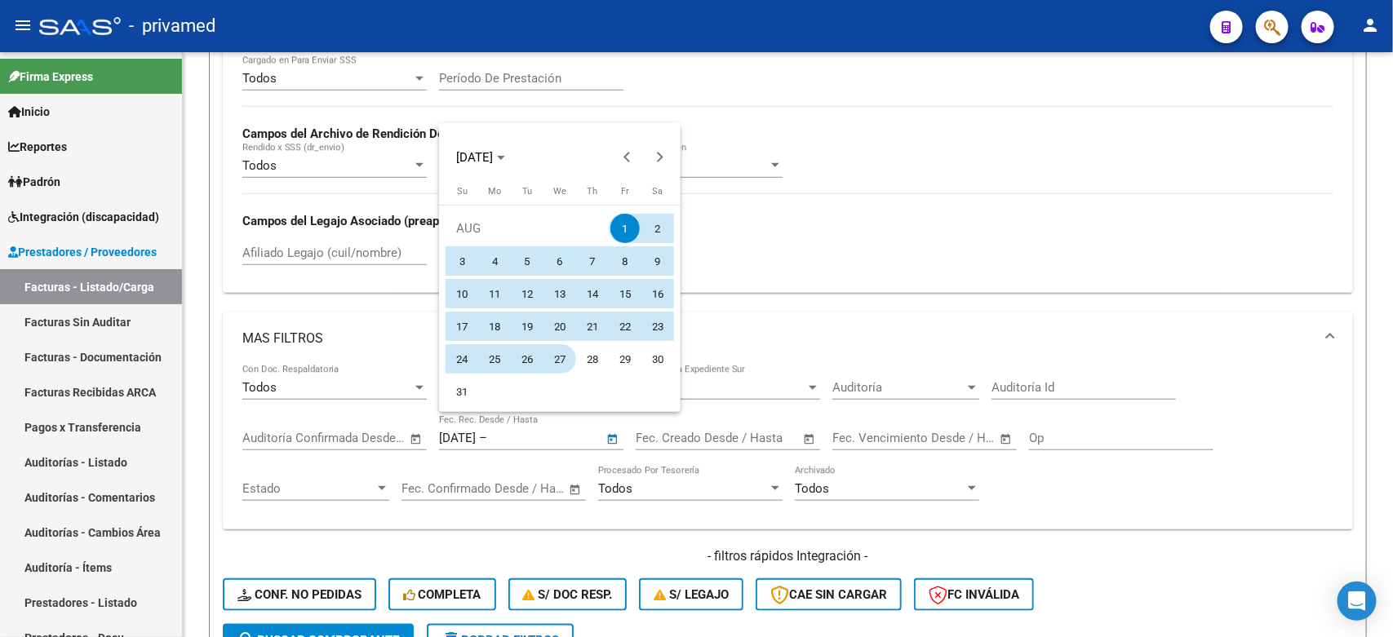
click at [556, 353] on span "27" at bounding box center [559, 358] width 29 height 29
type input "[DATE]"
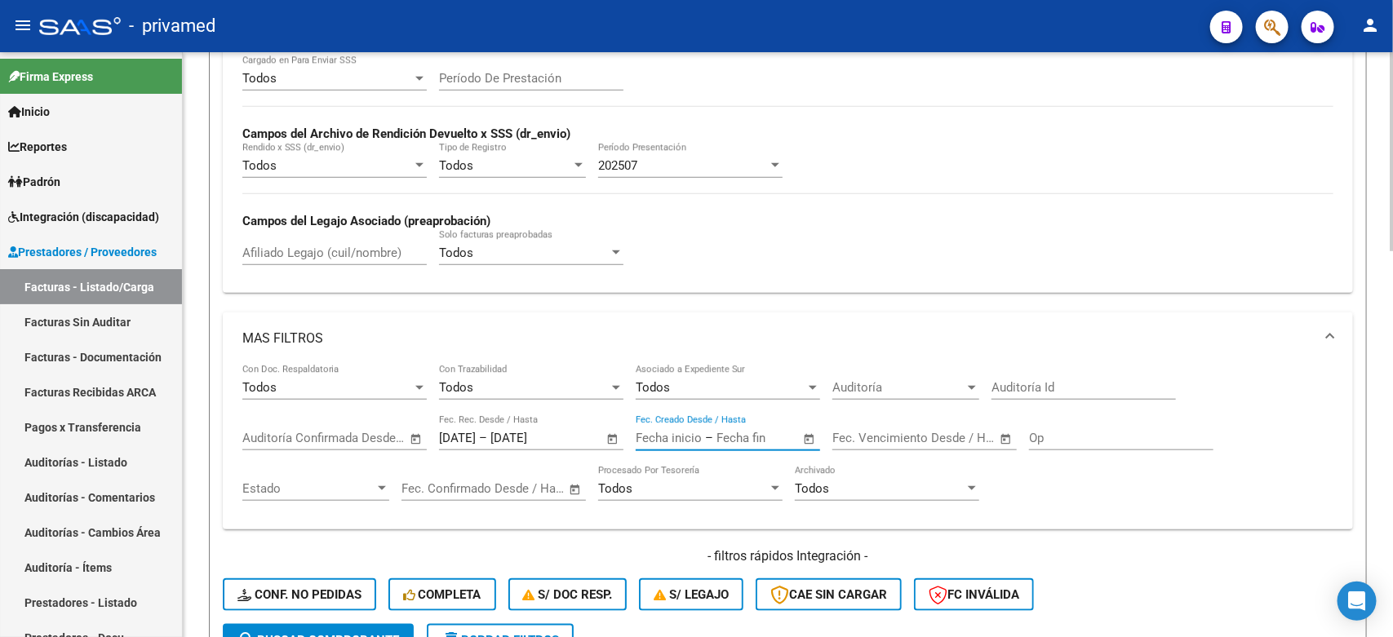
click at [650, 431] on input "text" at bounding box center [669, 438] width 66 height 15
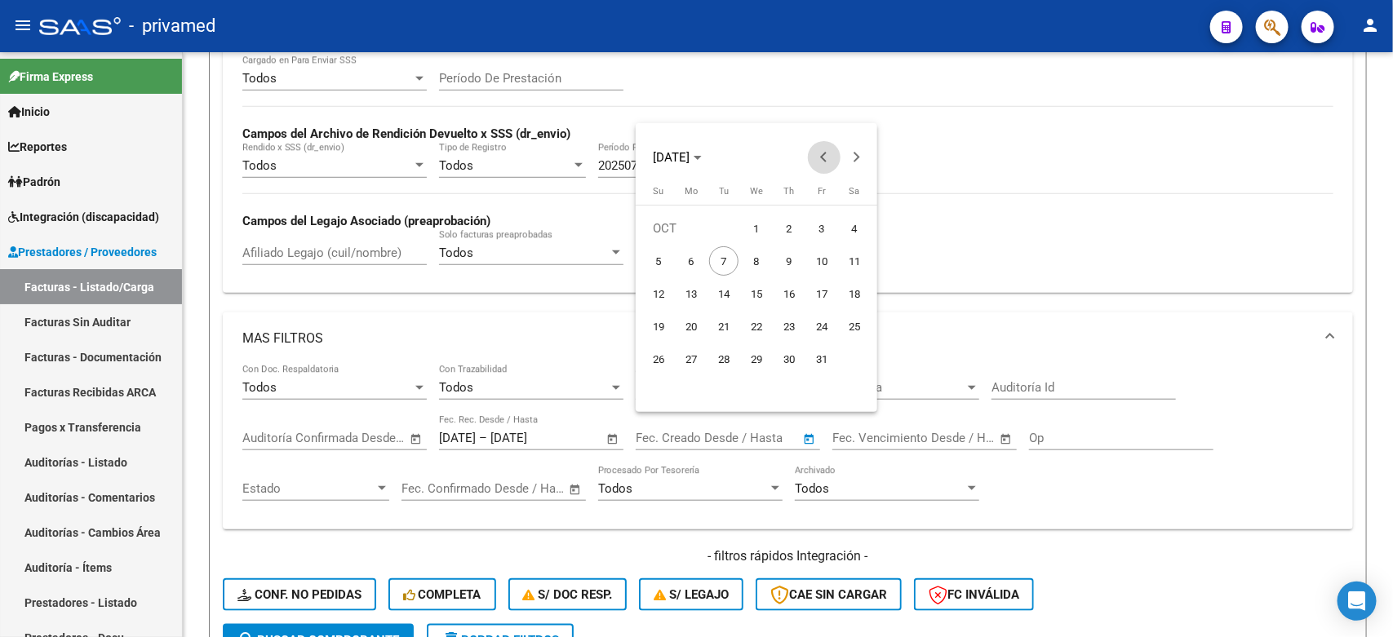
click at [823, 158] on button "Previous month" at bounding box center [824, 157] width 33 height 33
click at [824, 230] on span "1" at bounding box center [821, 228] width 29 height 29
type input "[DATE]"
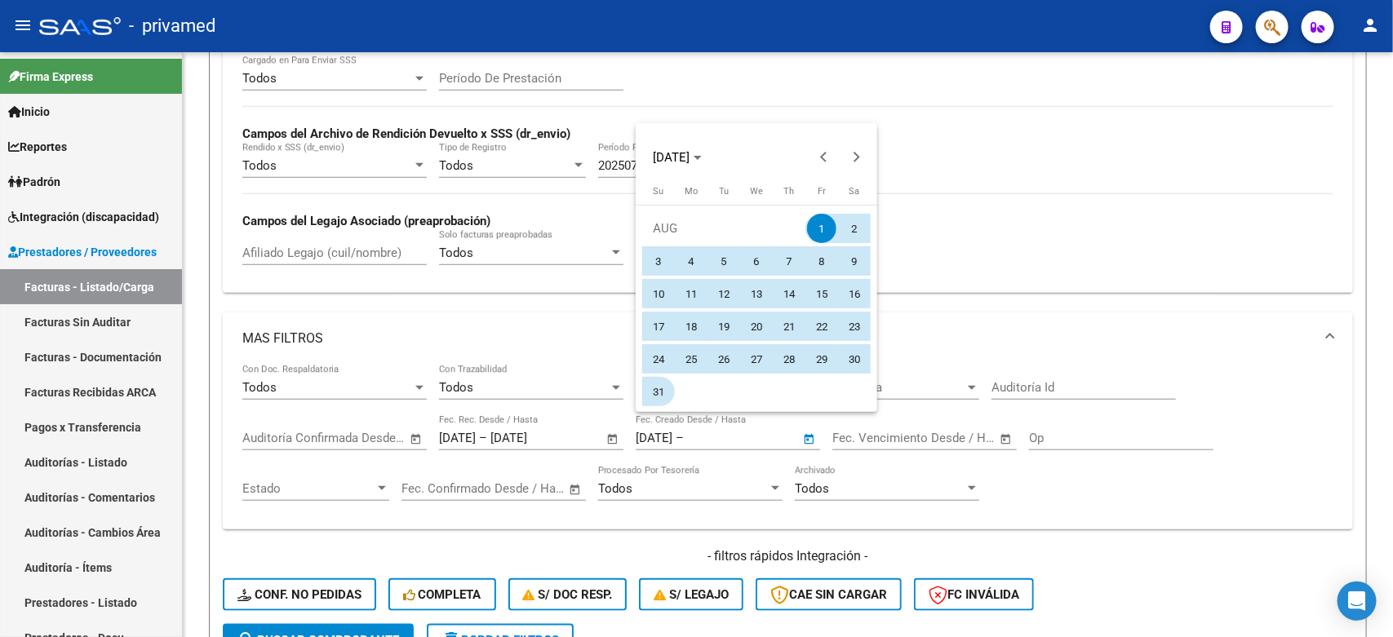
click at [658, 392] on span "31" at bounding box center [658, 391] width 29 height 29
type input "[DATE]"
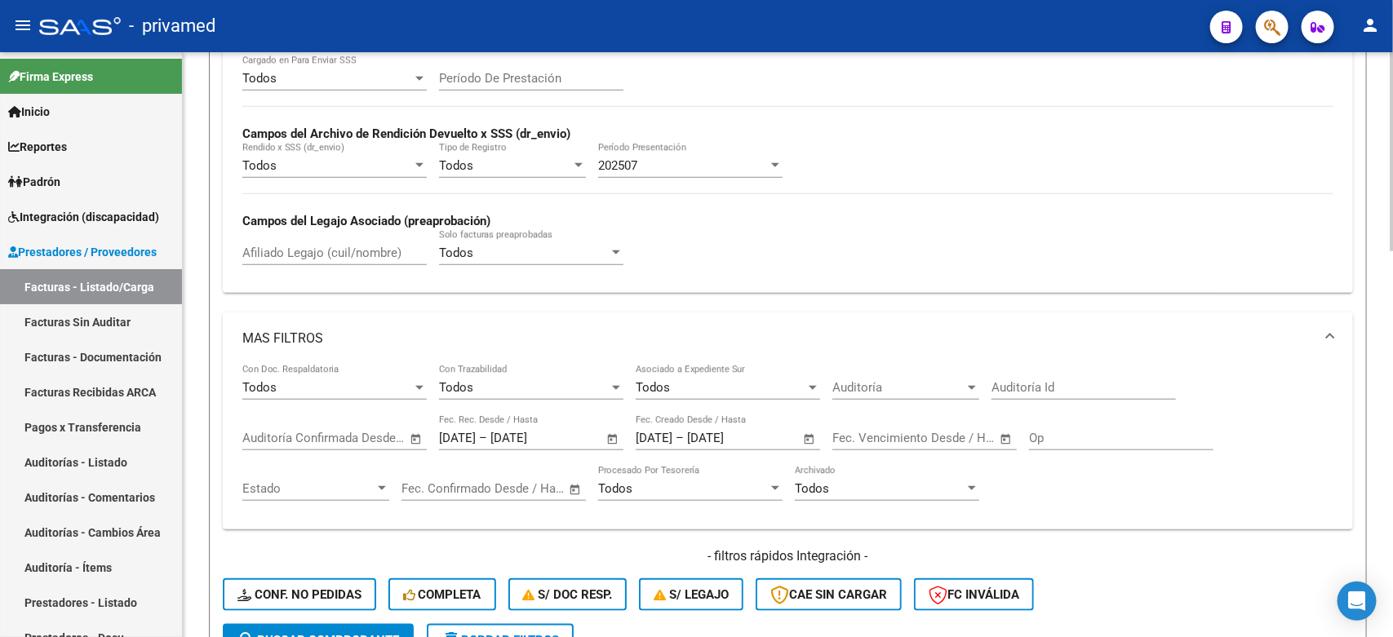
click at [606, 435] on span "Open calendar" at bounding box center [612, 438] width 39 height 39
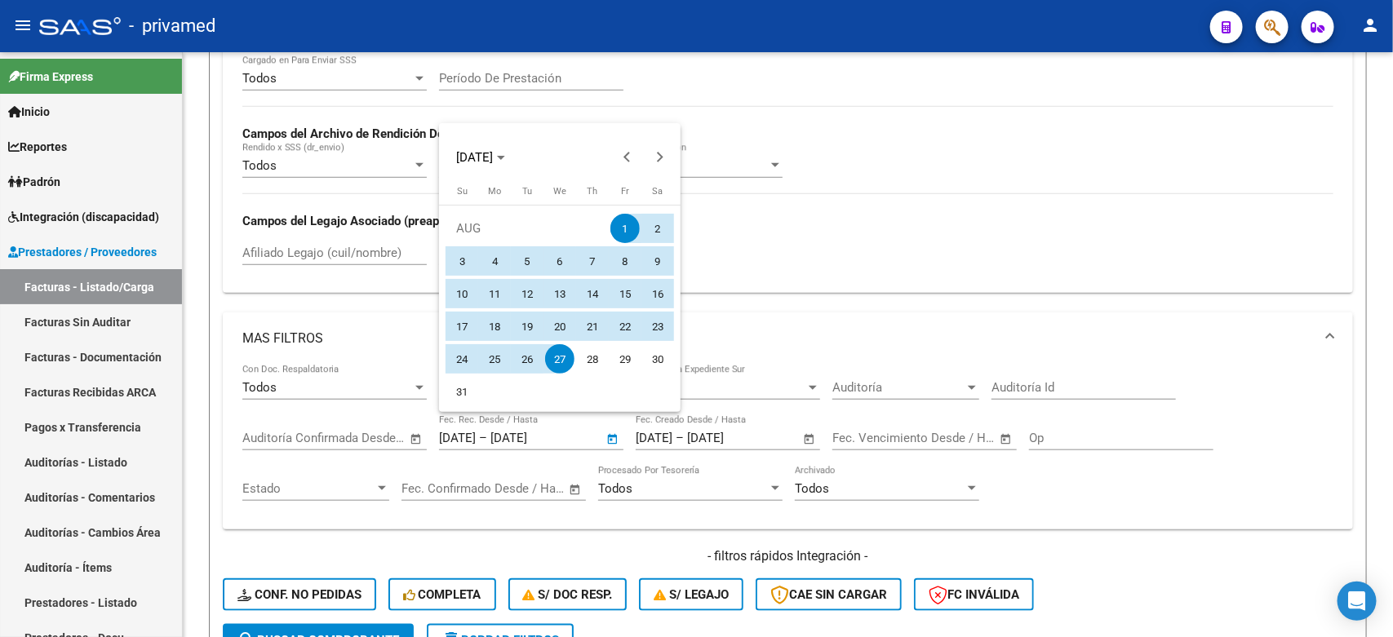
click at [468, 393] on span "31" at bounding box center [461, 391] width 29 height 29
type input "[DATE]"
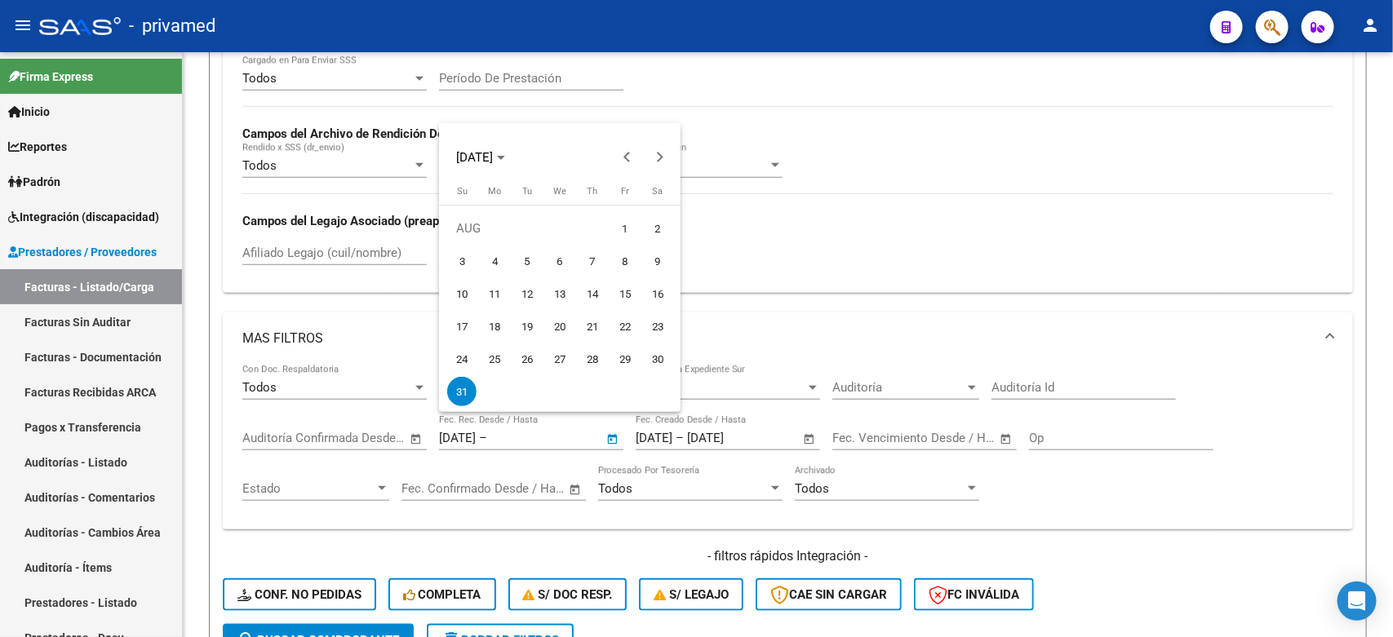
click at [618, 230] on span "1" at bounding box center [624, 228] width 29 height 29
type input "[DATE]"
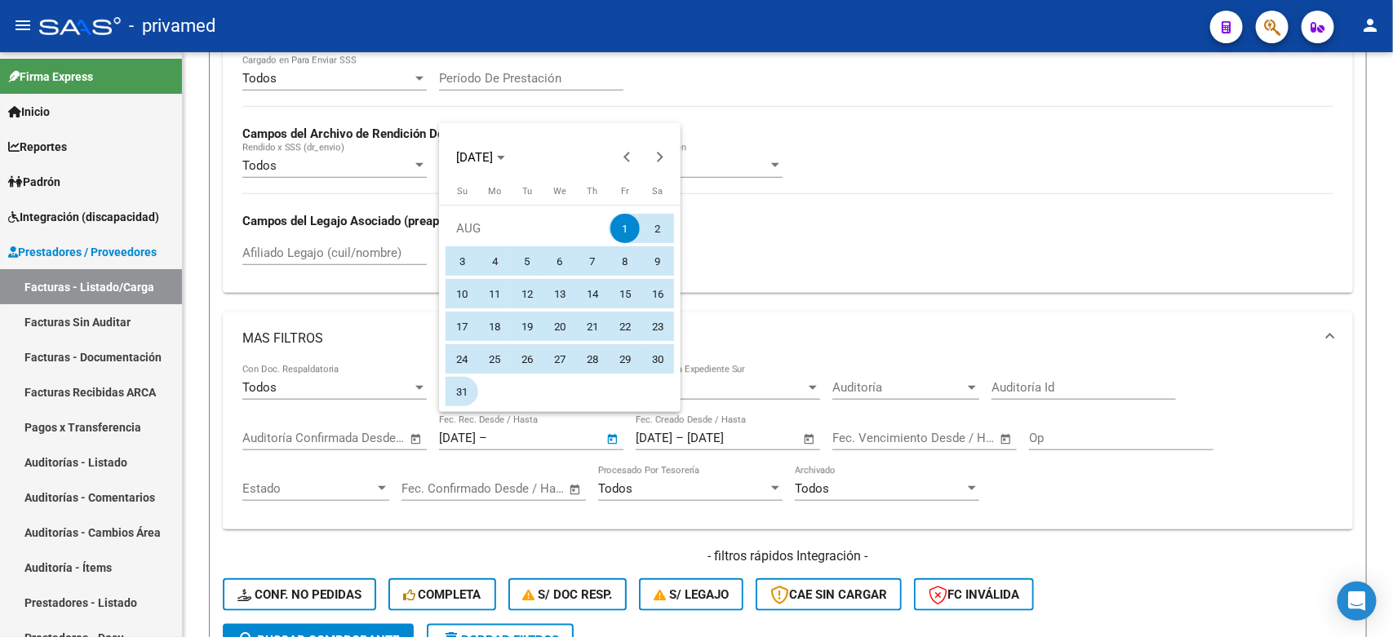
click at [462, 397] on span "31" at bounding box center [461, 391] width 29 height 29
type input "[DATE]"
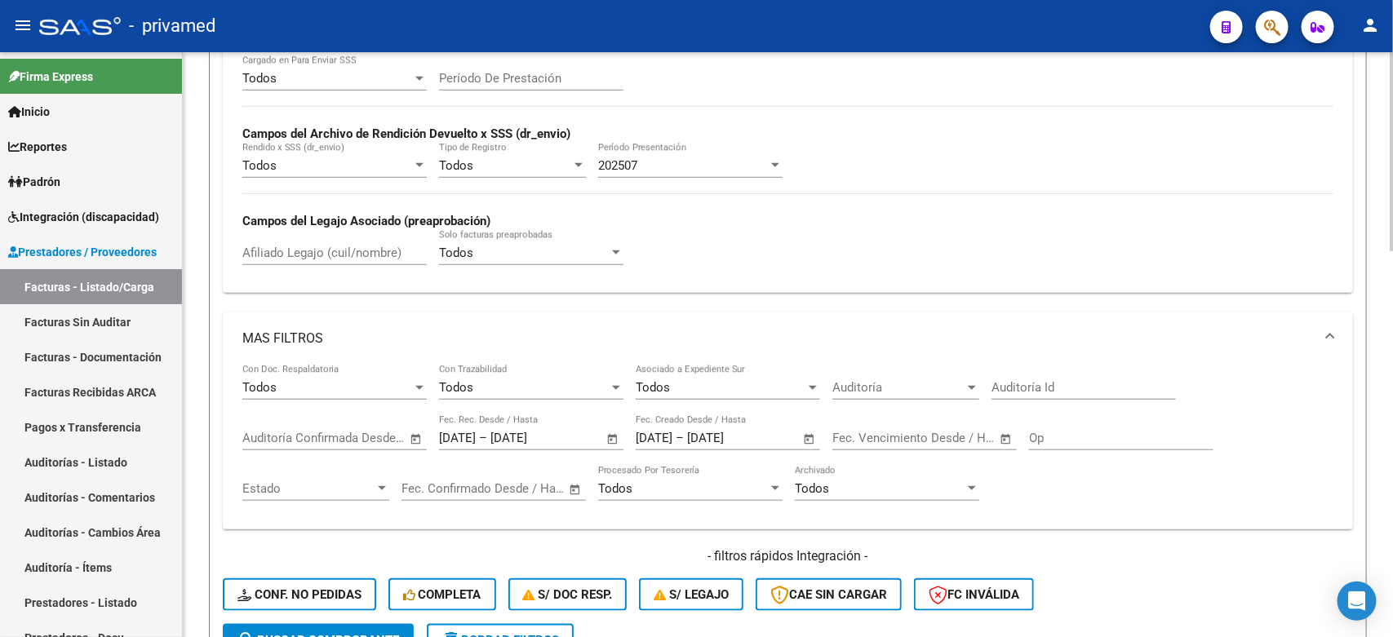
click at [458, 437] on input "[DATE]" at bounding box center [457, 438] width 37 height 15
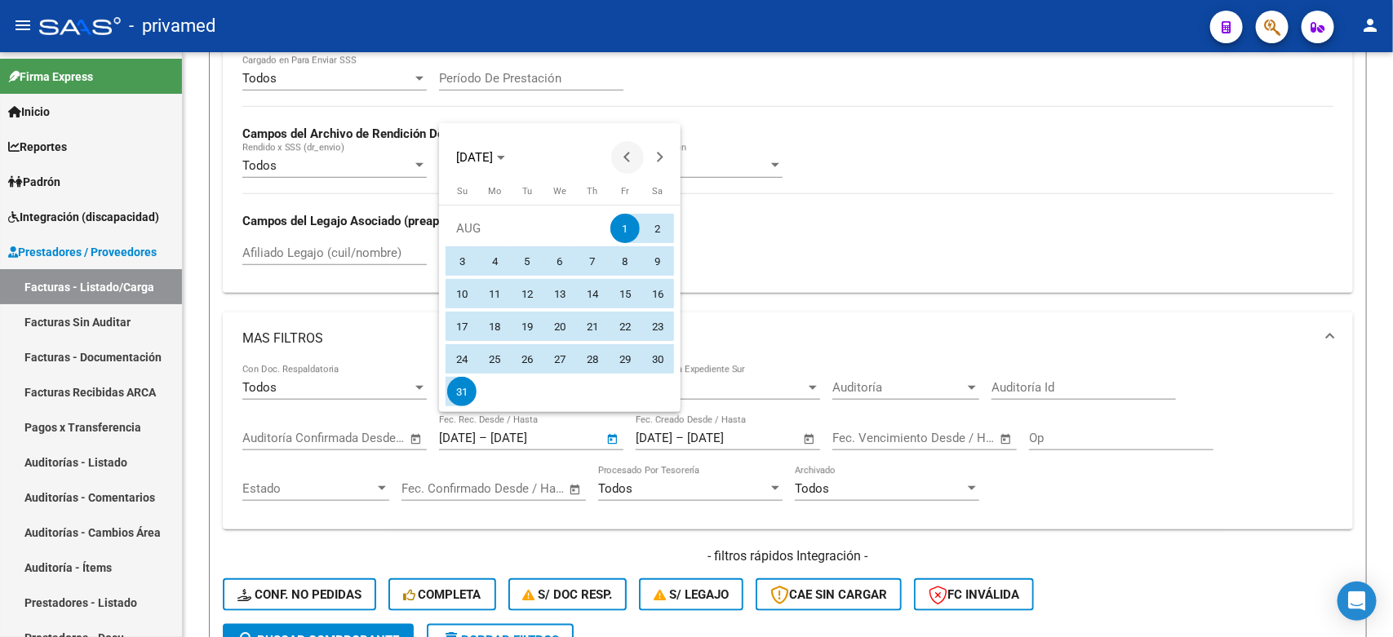
click at [625, 157] on button "Previous month" at bounding box center [627, 157] width 33 height 33
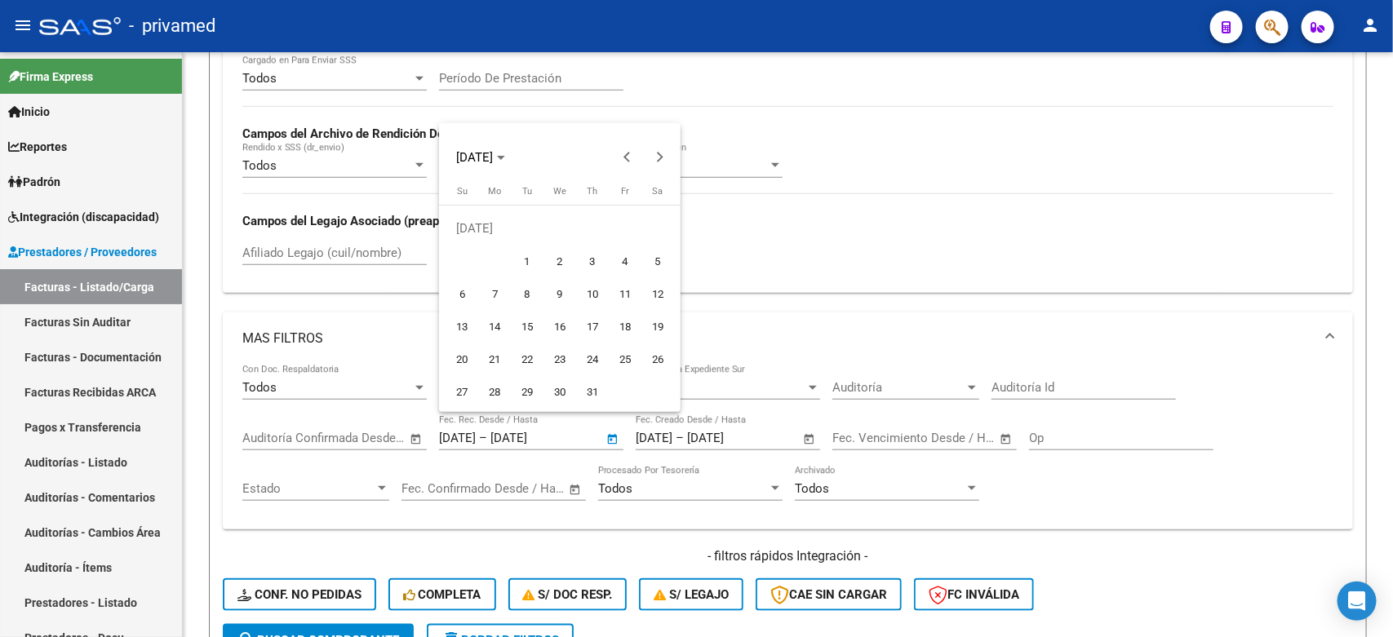
click at [592, 386] on span "31" at bounding box center [592, 391] width 29 height 29
type input "[DATE]"
click at [613, 433] on div at bounding box center [696, 318] width 1393 height 637
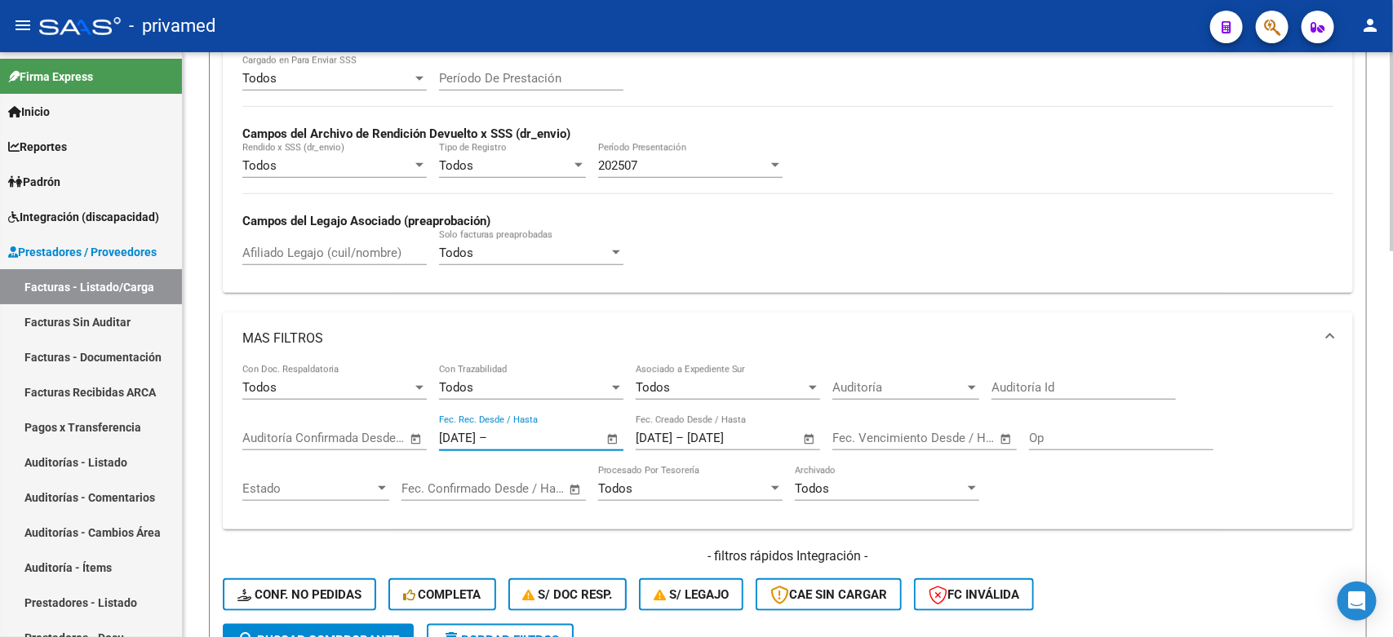
click at [532, 433] on input "text" at bounding box center [529, 438] width 79 height 15
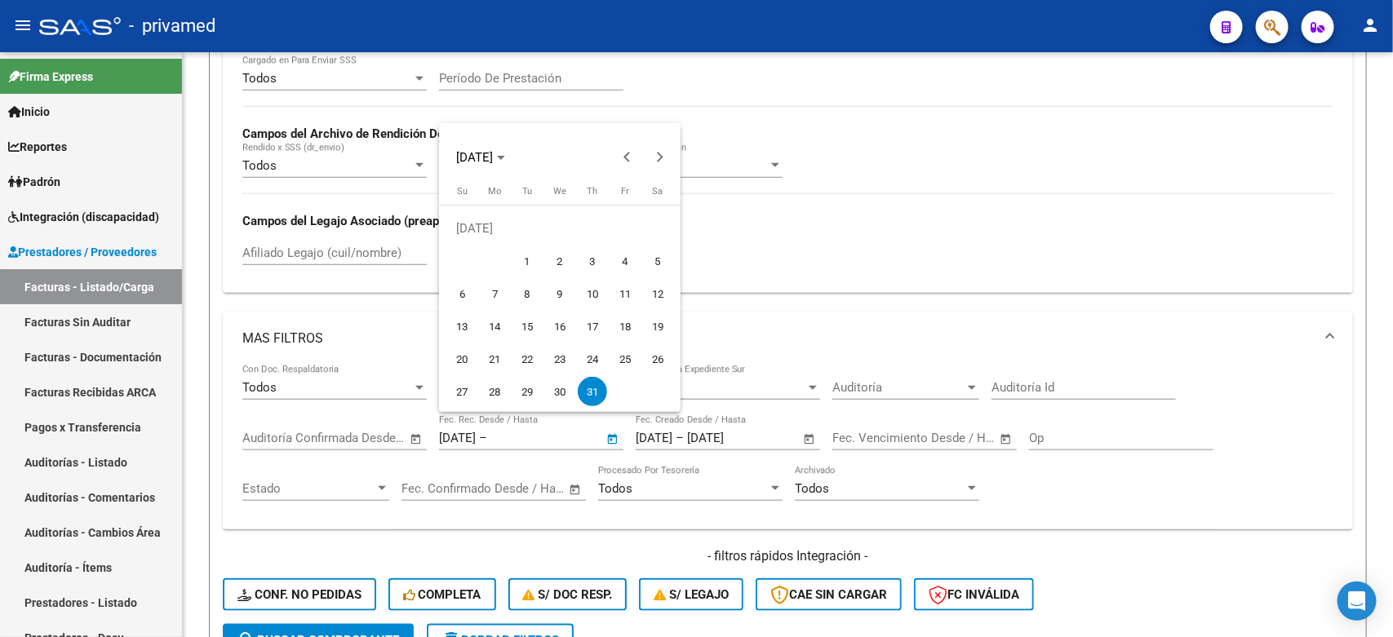
click at [548, 433] on div at bounding box center [696, 318] width 1393 height 637
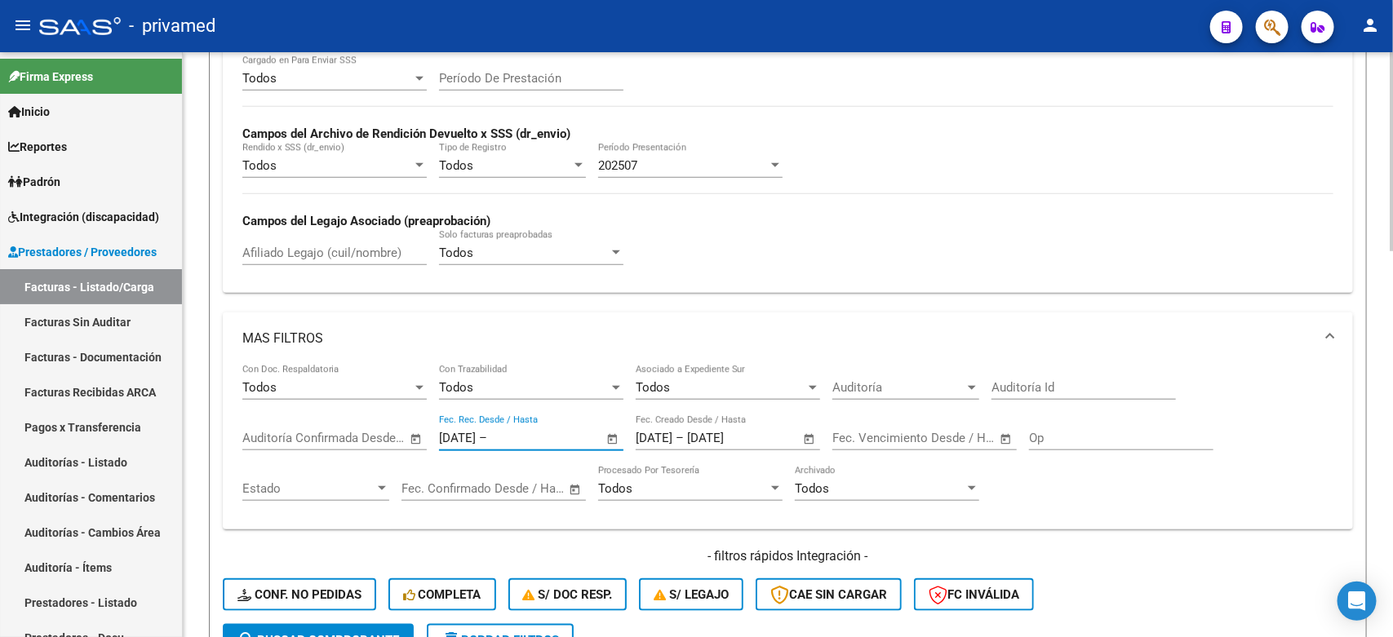
click at [549, 431] on input "text" at bounding box center [529, 438] width 79 height 15
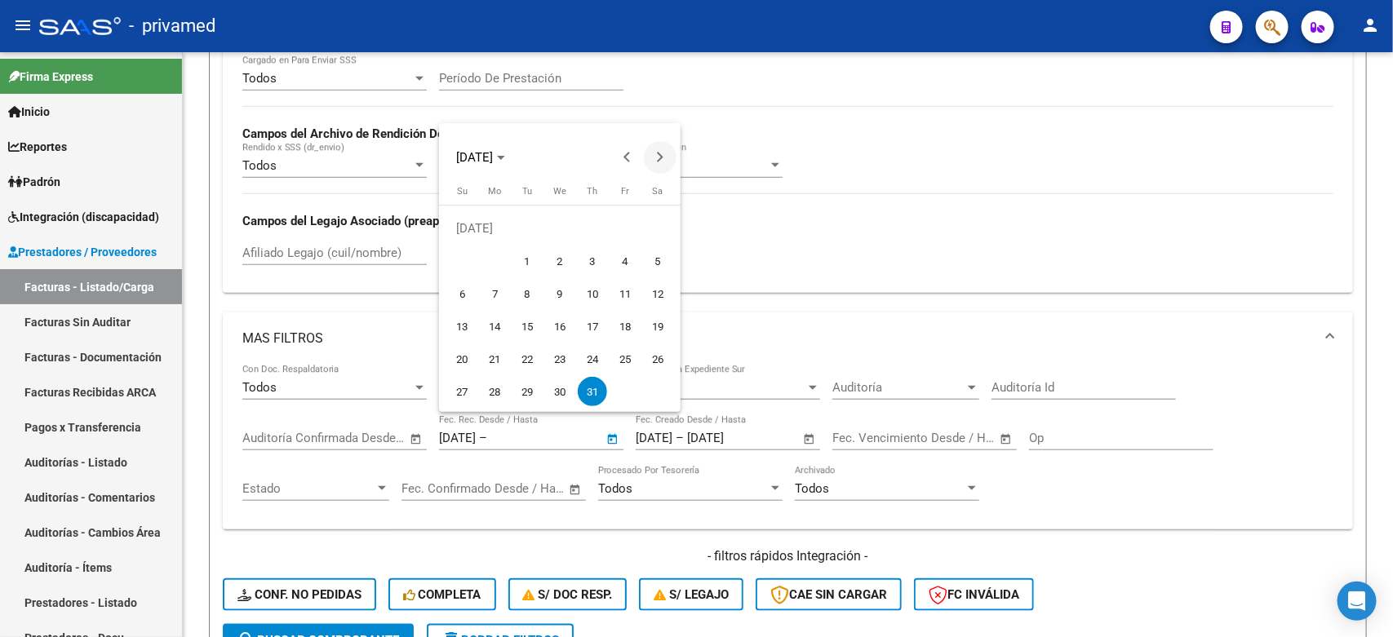
click at [659, 149] on span "Next month" at bounding box center [660, 157] width 33 height 33
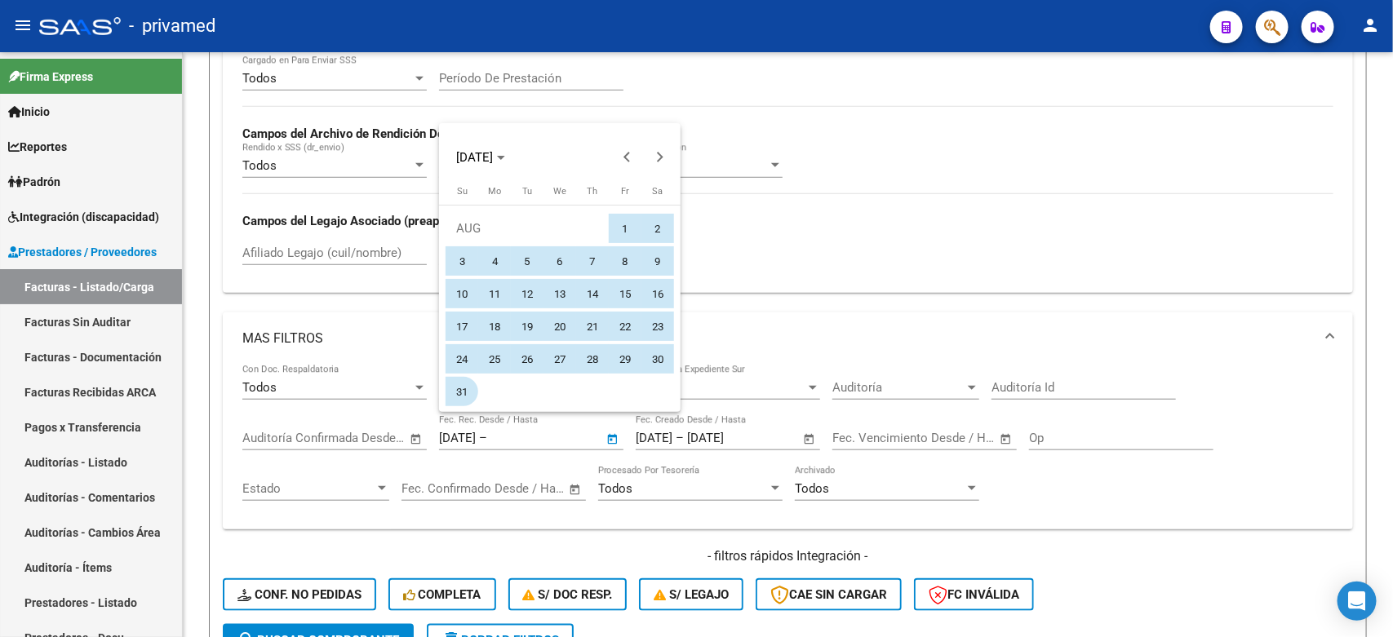
click at [459, 388] on span "31" at bounding box center [461, 391] width 29 height 29
type input "[DATE]"
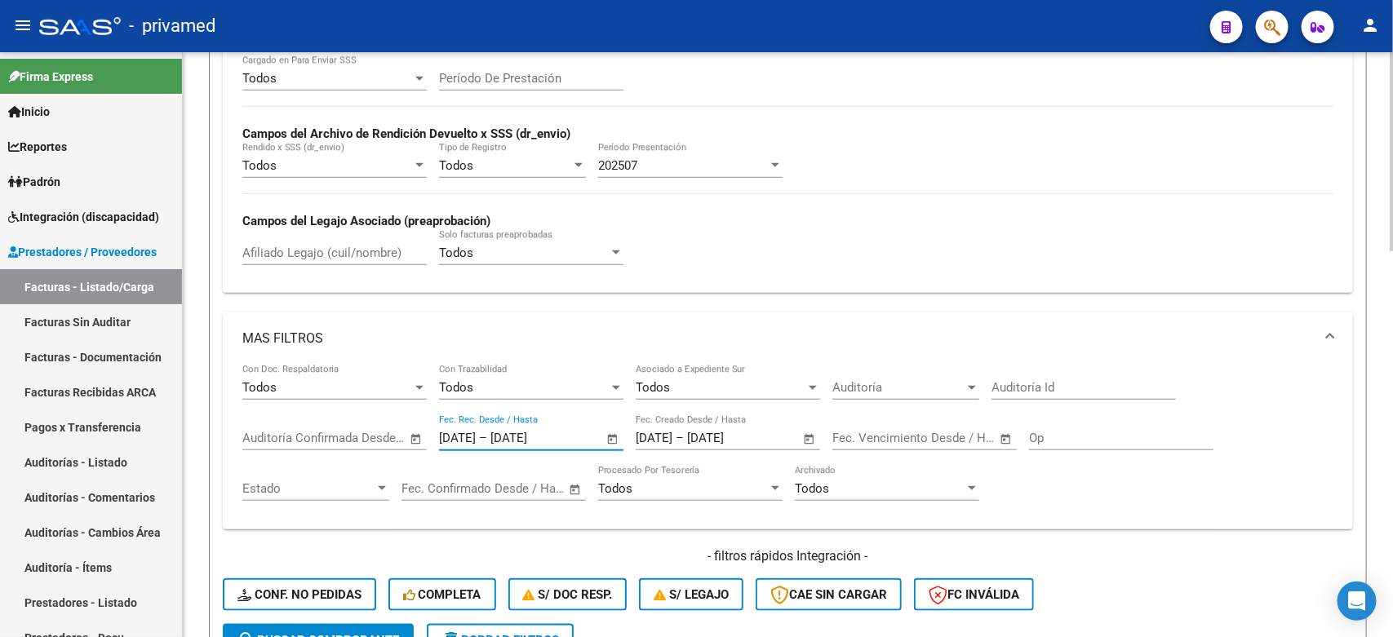
click at [1254, 255] on div "Todos Cargado en Para Enviar SSS Período De Prestación Campos del Archivo de Re…" at bounding box center [787, 167] width 1091 height 224
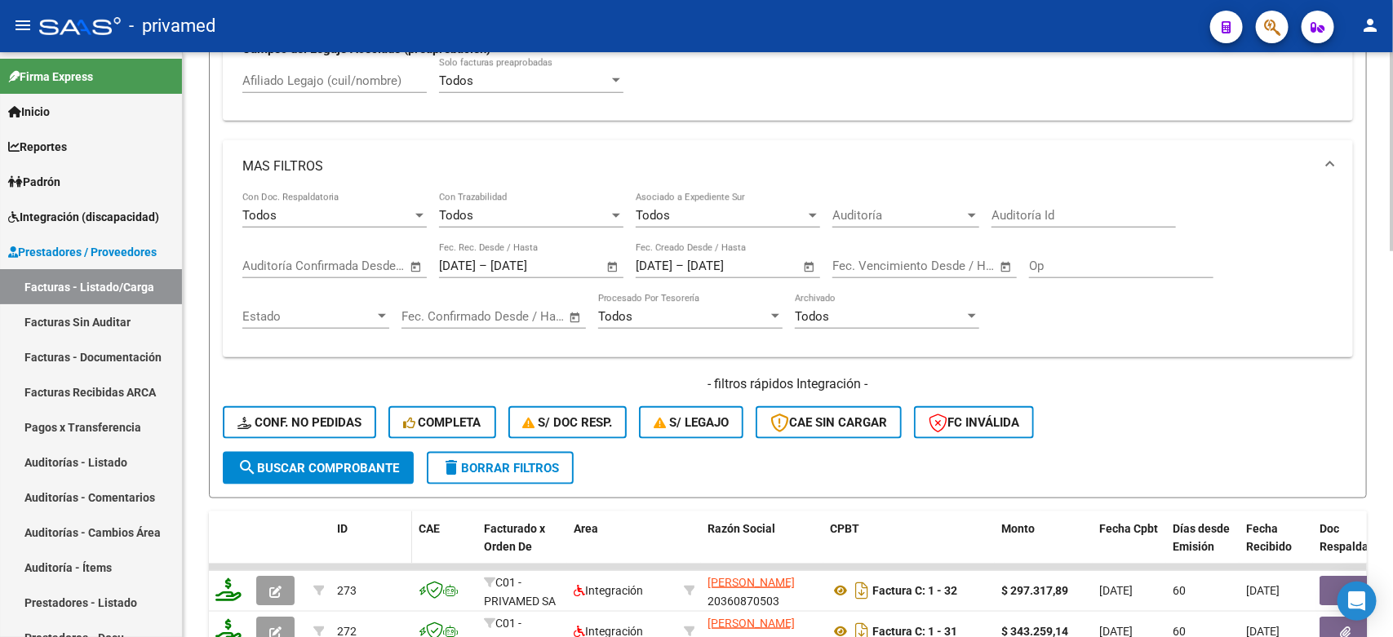
scroll to position [714, 0]
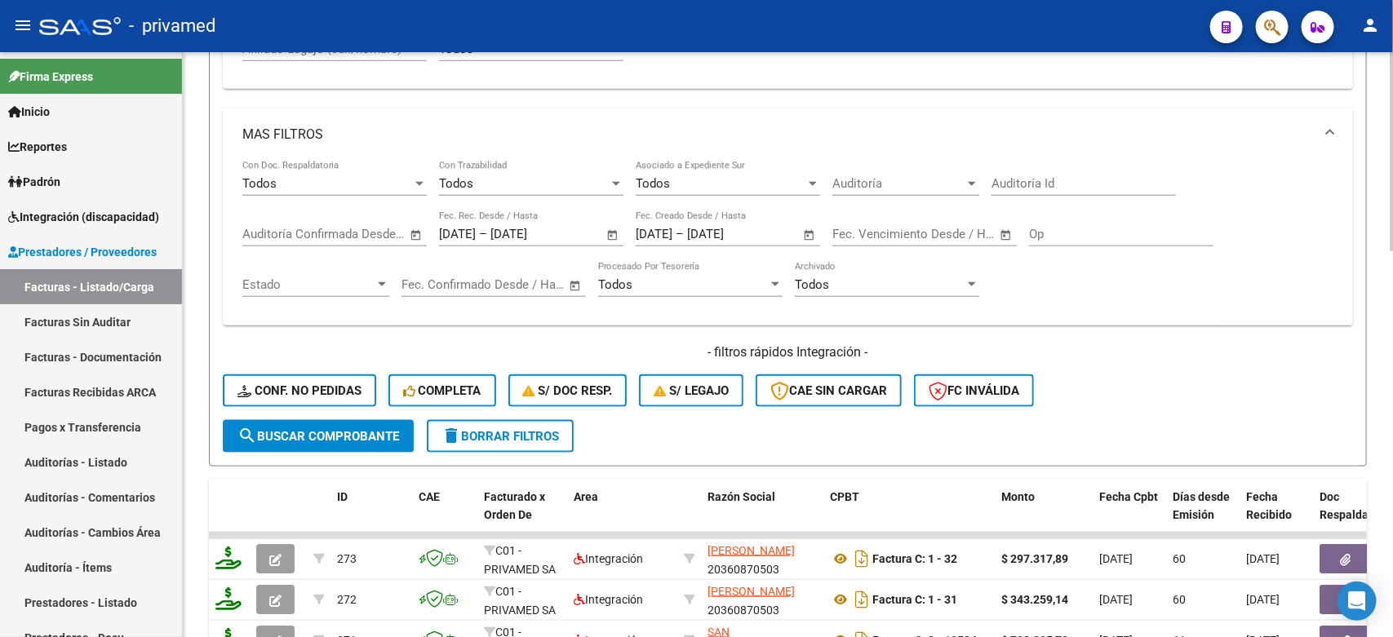
click at [337, 433] on span "search Buscar Comprobante" at bounding box center [318, 436] width 162 height 15
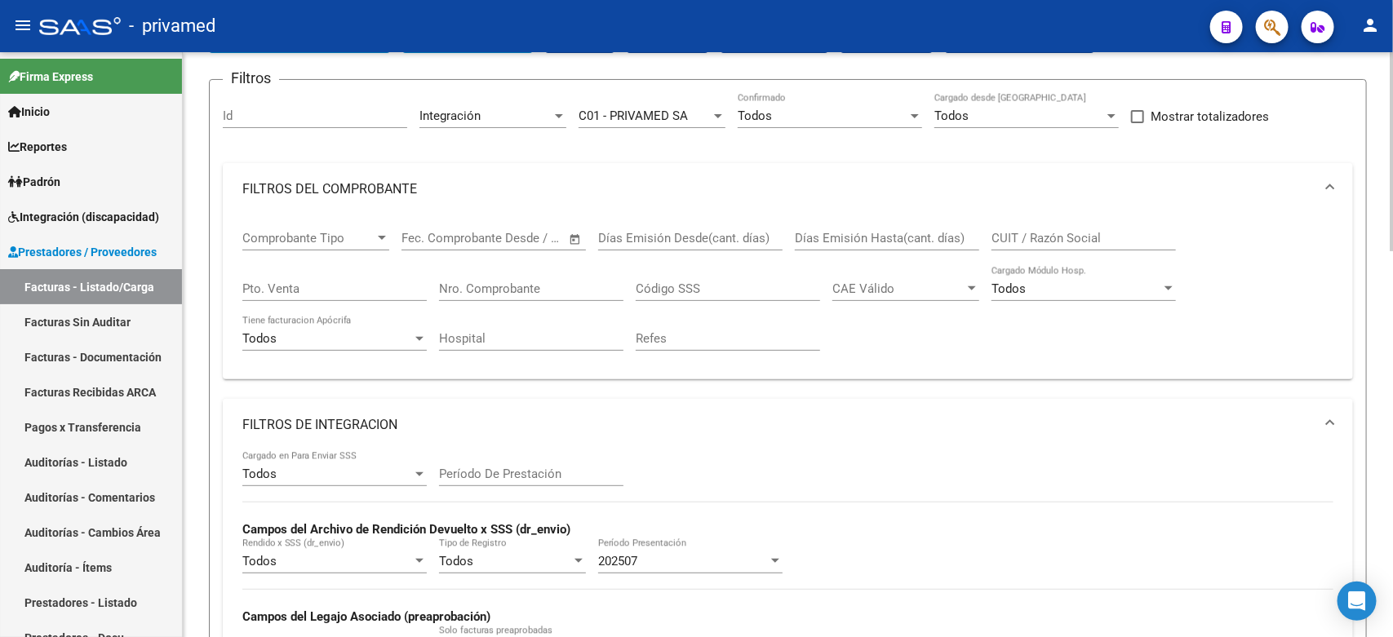
scroll to position [12, 0]
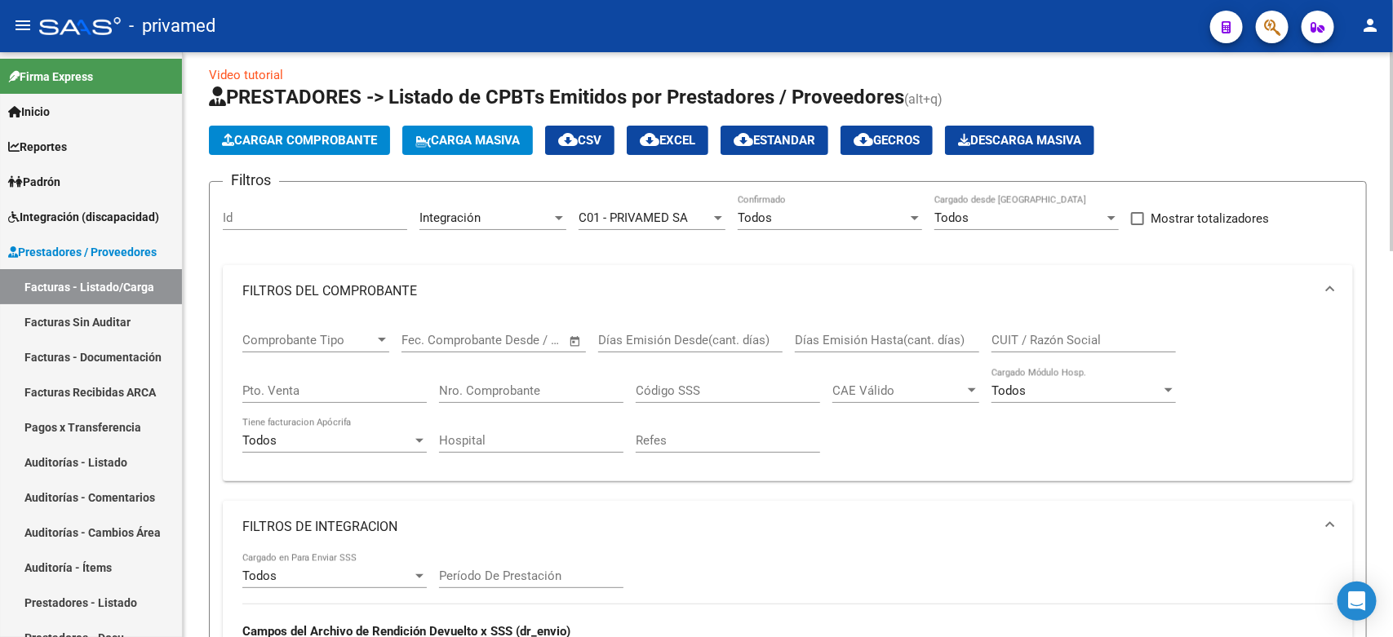
click at [776, 215] on div "Todos" at bounding box center [823, 218] width 170 height 15
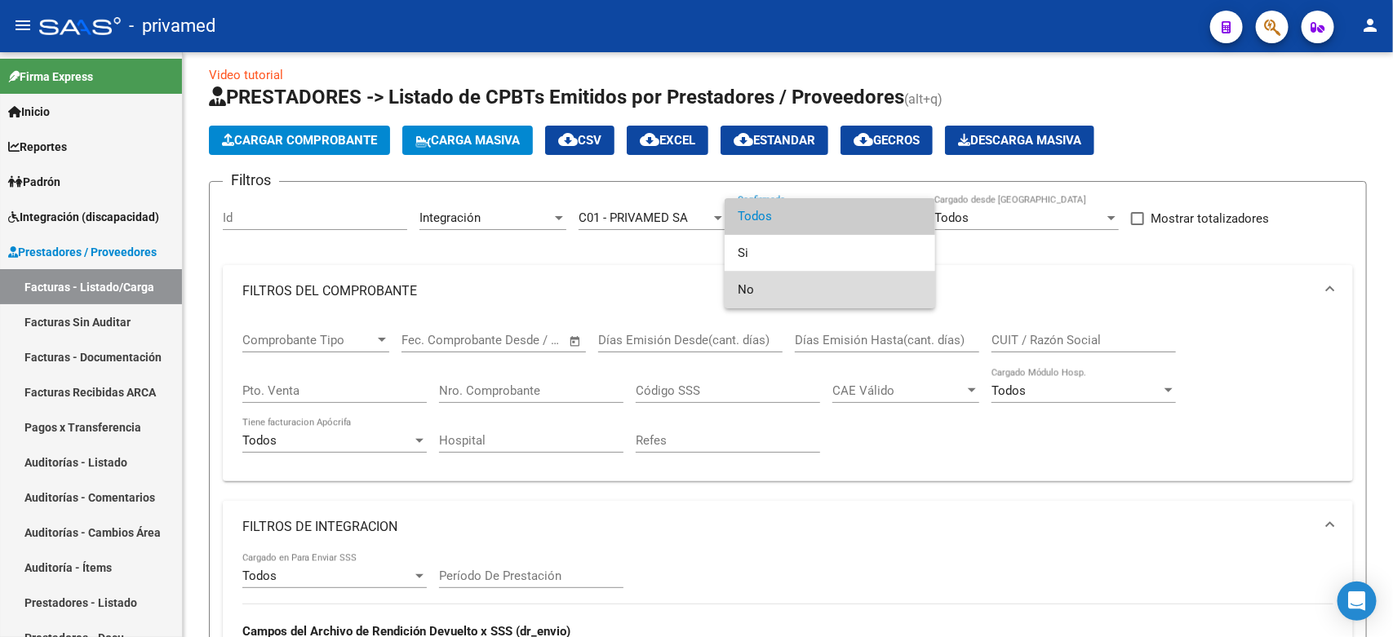
click at [801, 295] on span "No" at bounding box center [830, 290] width 184 height 37
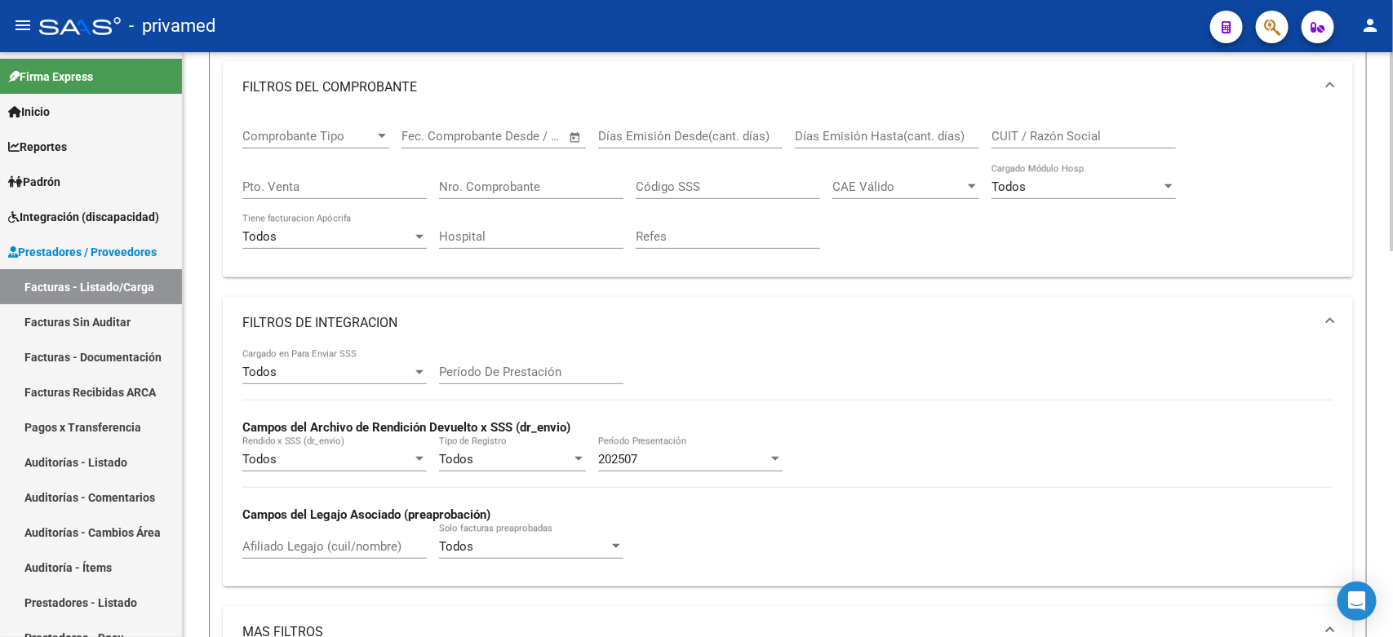
scroll to position [318, 0]
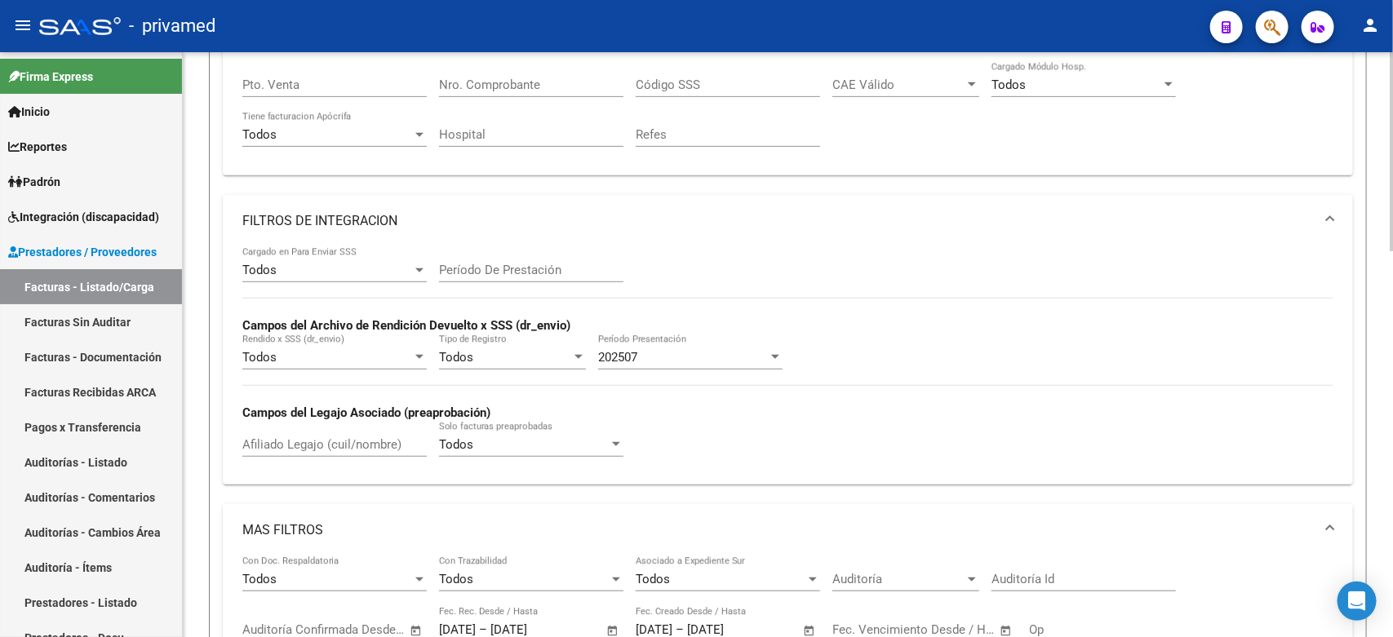
click at [528, 443] on div "Todos" at bounding box center [524, 444] width 170 height 15
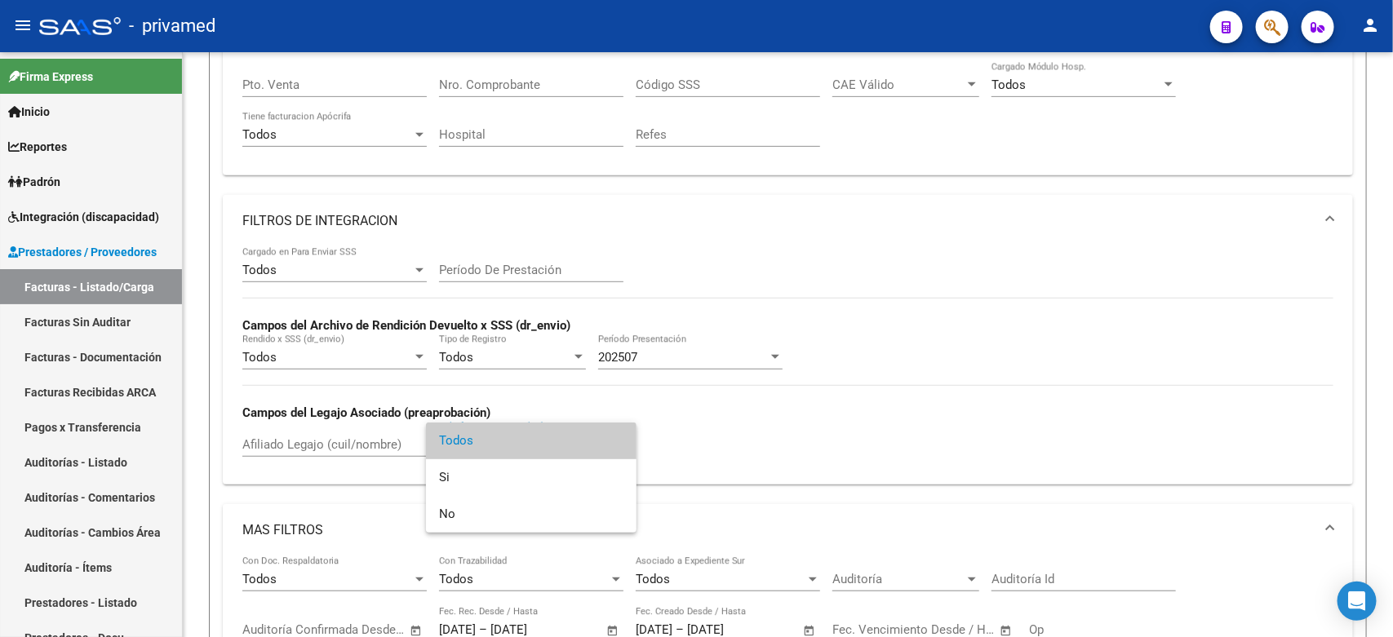
click at [802, 420] on div at bounding box center [696, 318] width 1393 height 637
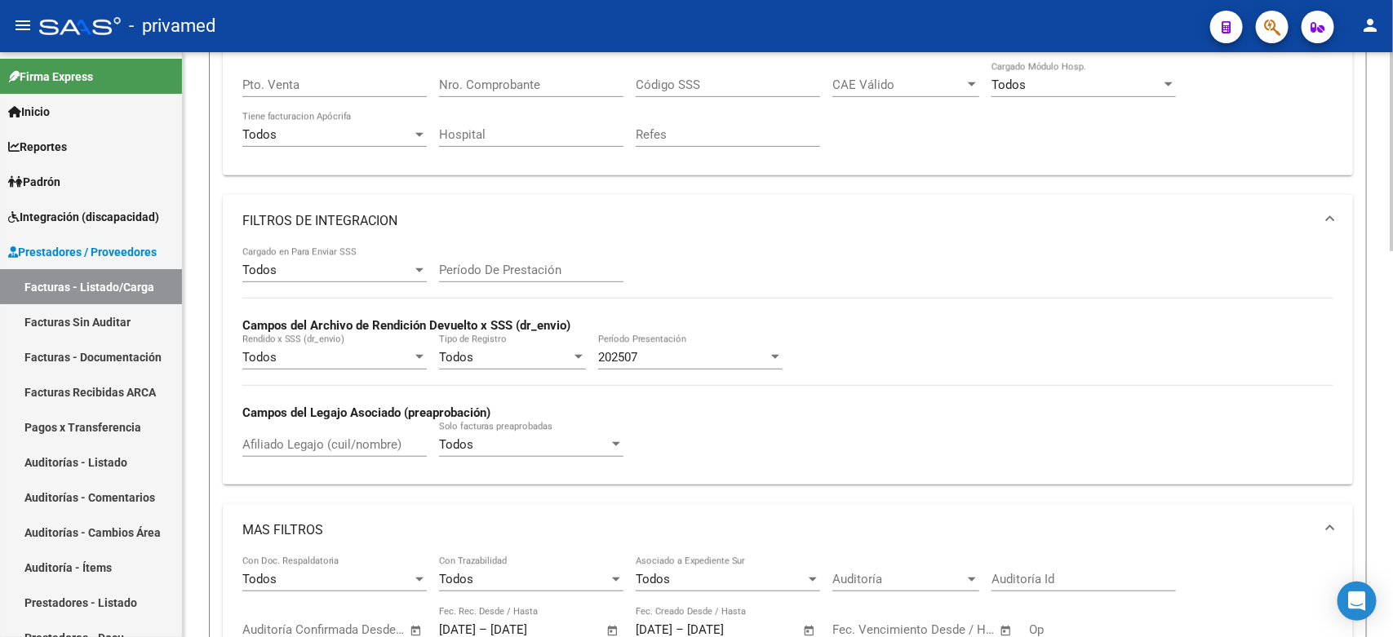
click at [396, 264] on div "Todos" at bounding box center [327, 270] width 170 height 15
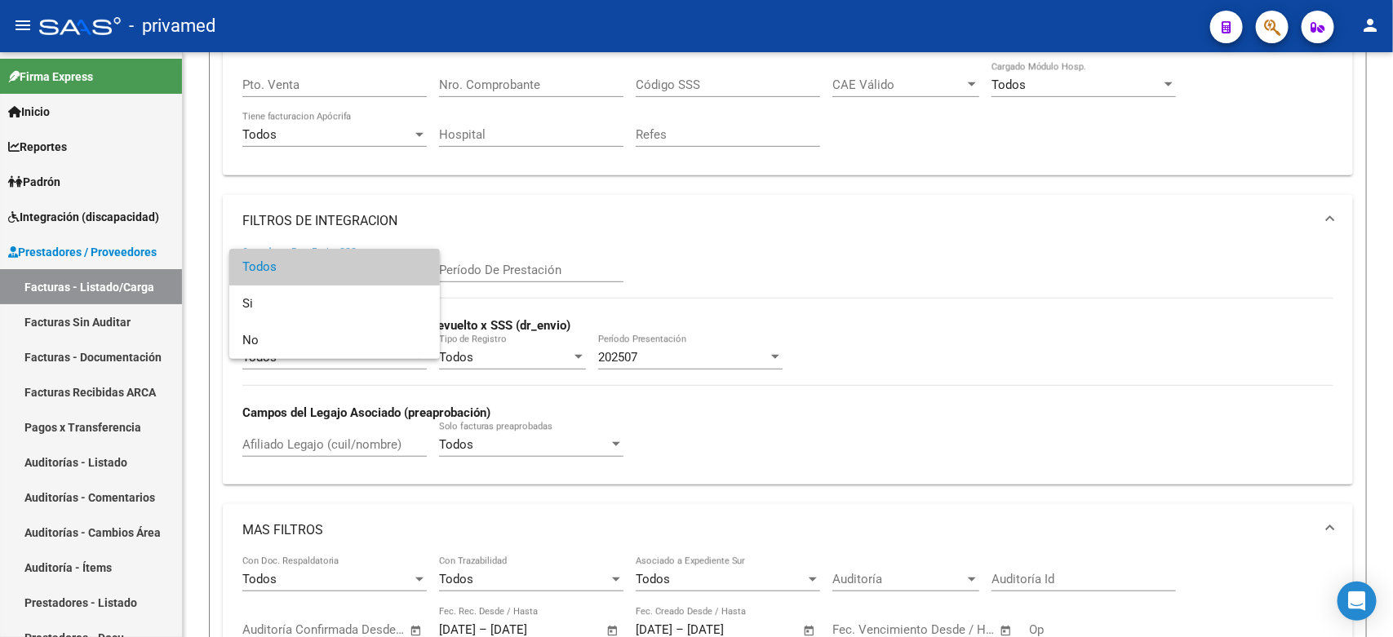
click at [401, 267] on span "Todos" at bounding box center [334, 267] width 184 height 37
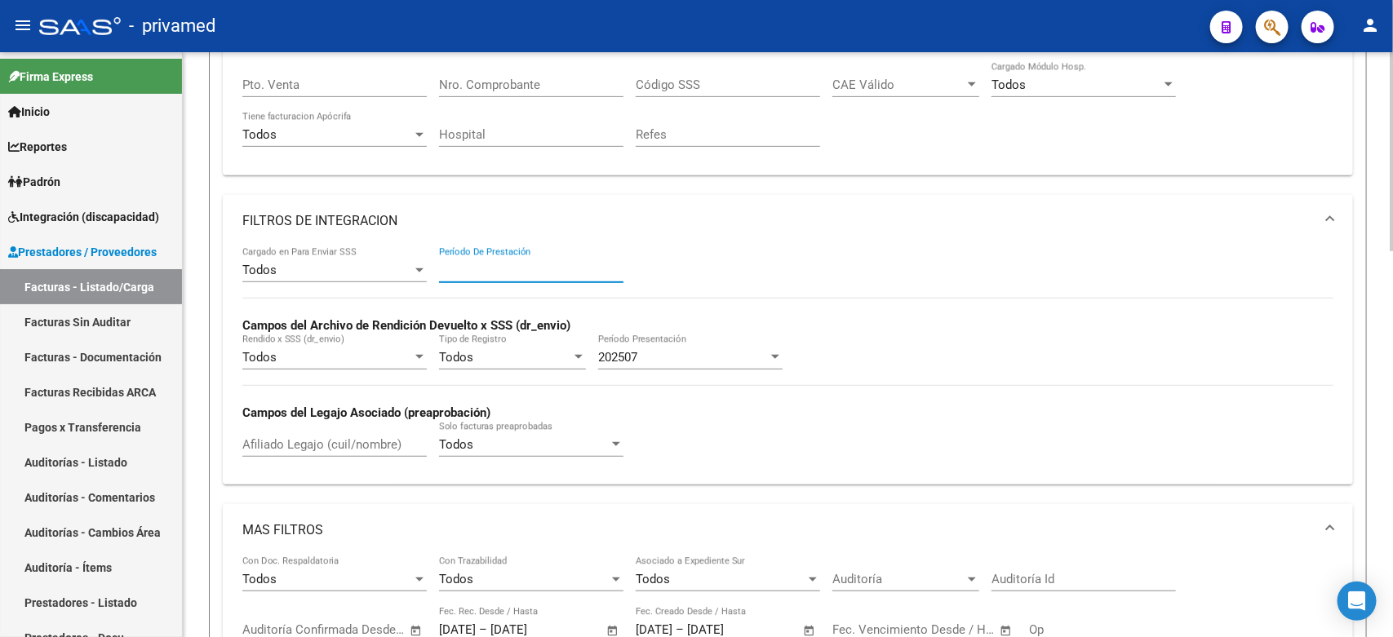
click at [500, 264] on input "Período De Prestación" at bounding box center [531, 270] width 184 height 15
type input "202507"
click at [979, 255] on div "Todos Cargado en Para Enviar SSS 202507 Período De Prestación Campos del Archiv…" at bounding box center [787, 359] width 1091 height 224
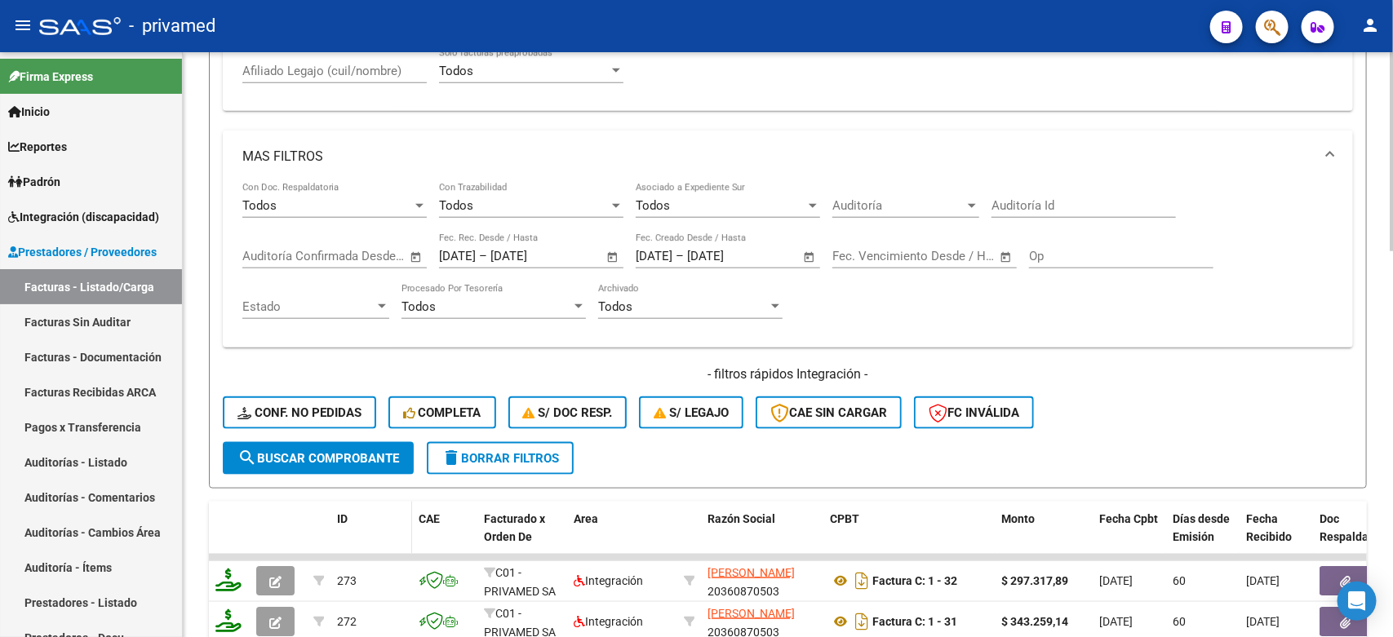
scroll to position [726, 0]
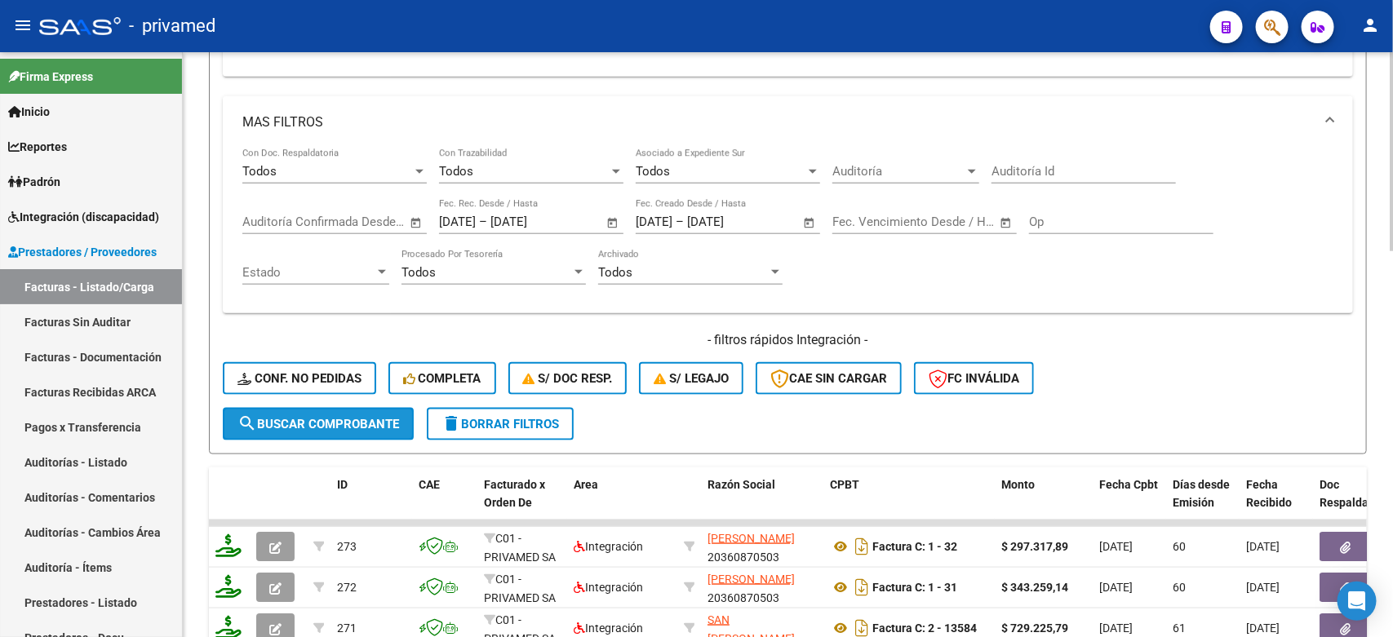
click at [333, 417] on span "search Buscar Comprobante" at bounding box center [318, 424] width 162 height 15
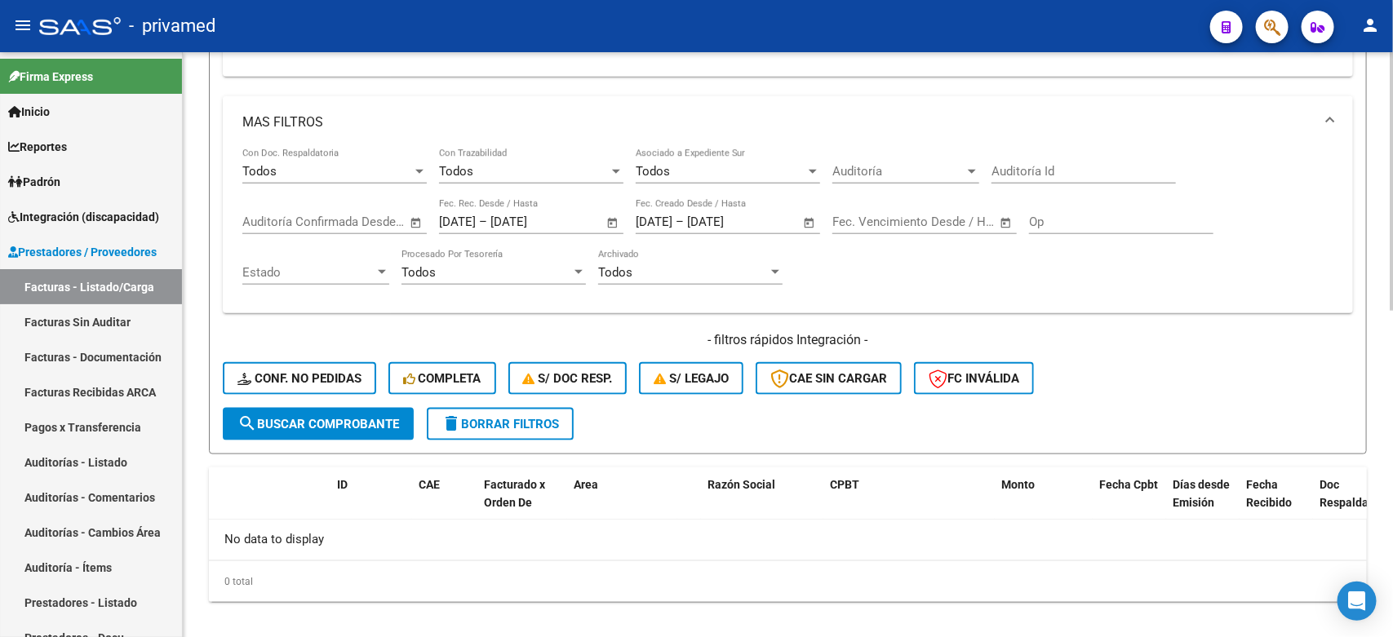
scroll to position [420, 0]
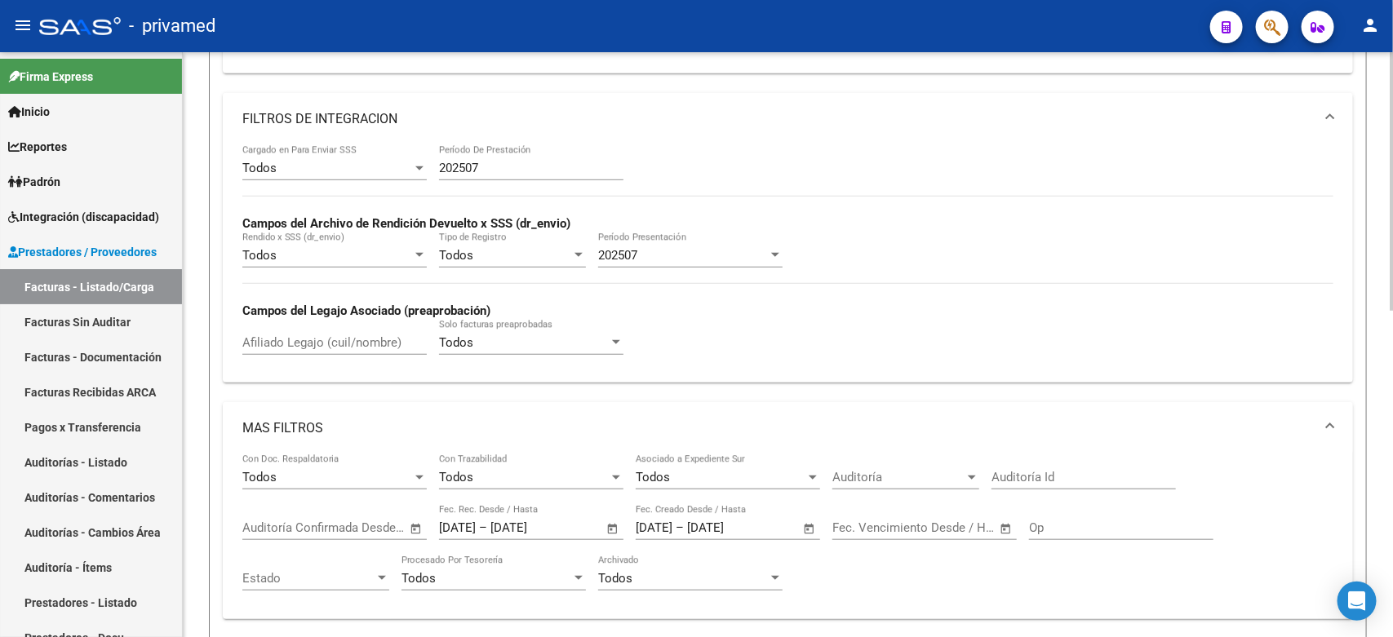
click at [307, 424] on mat-panel-title "MAS FILTROS" at bounding box center [778, 428] width 1072 height 18
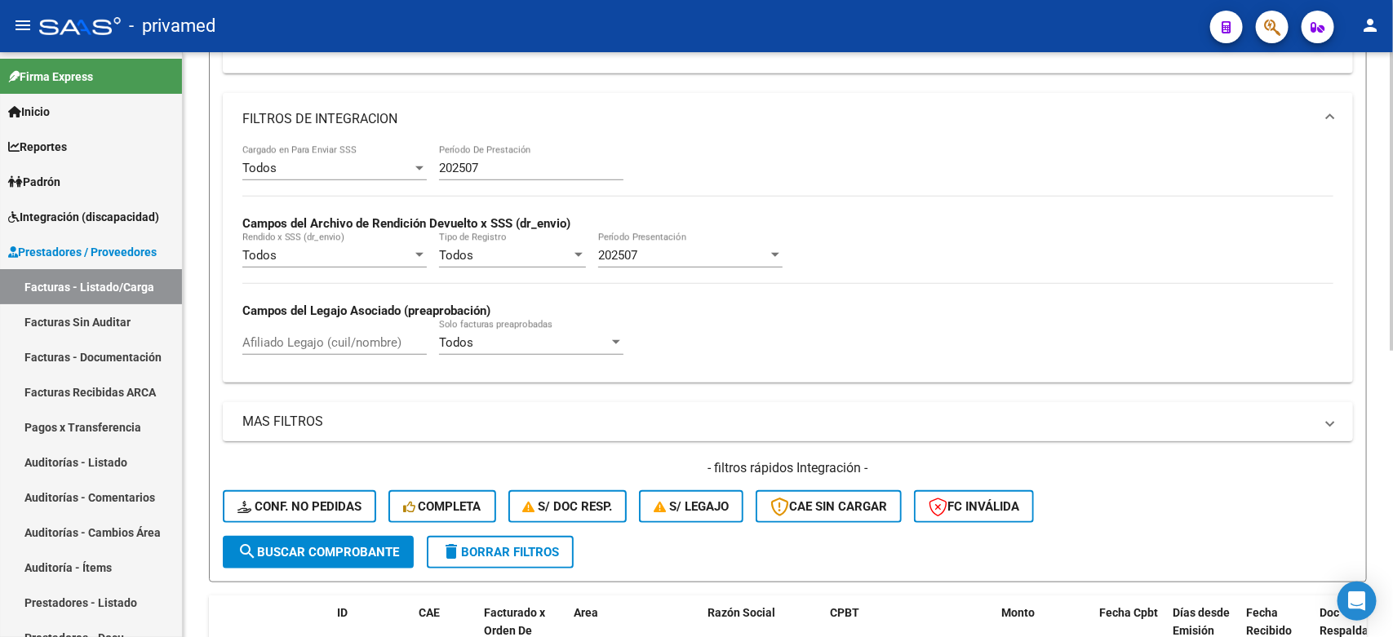
click at [307, 424] on mat-panel-title "MAS FILTROS" at bounding box center [778, 422] width 1072 height 18
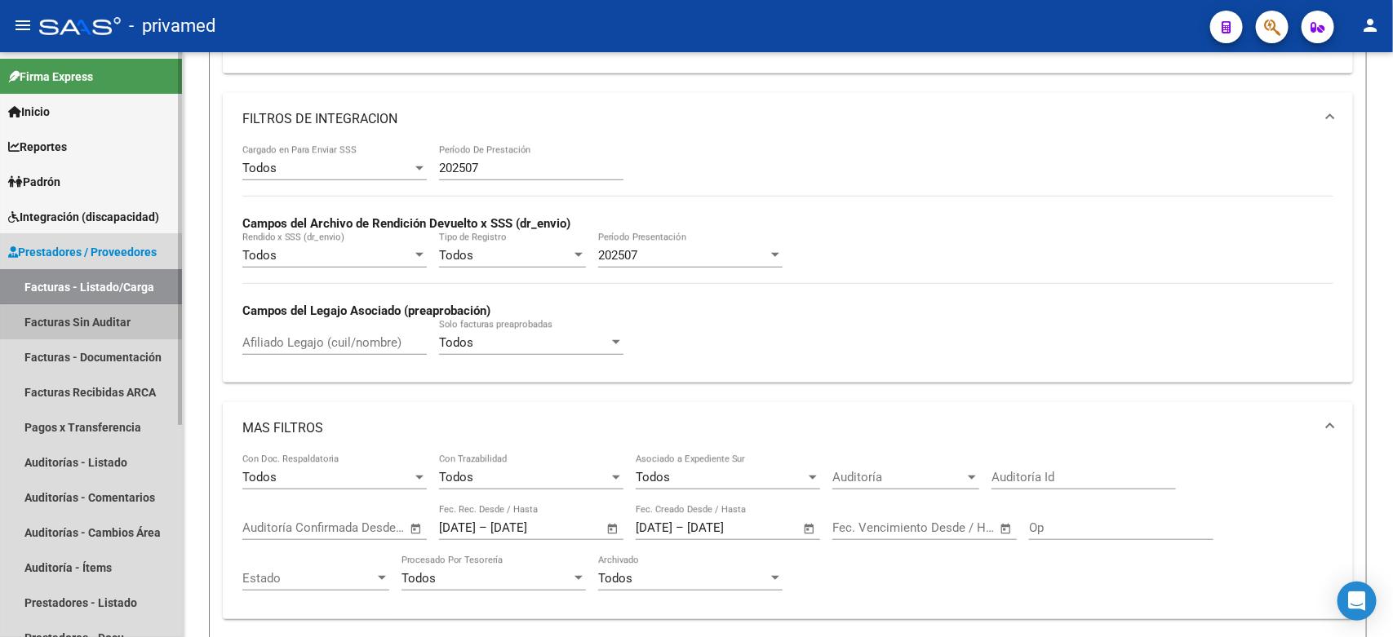
click at [82, 317] on link "Facturas Sin Auditar" at bounding box center [91, 321] width 182 height 35
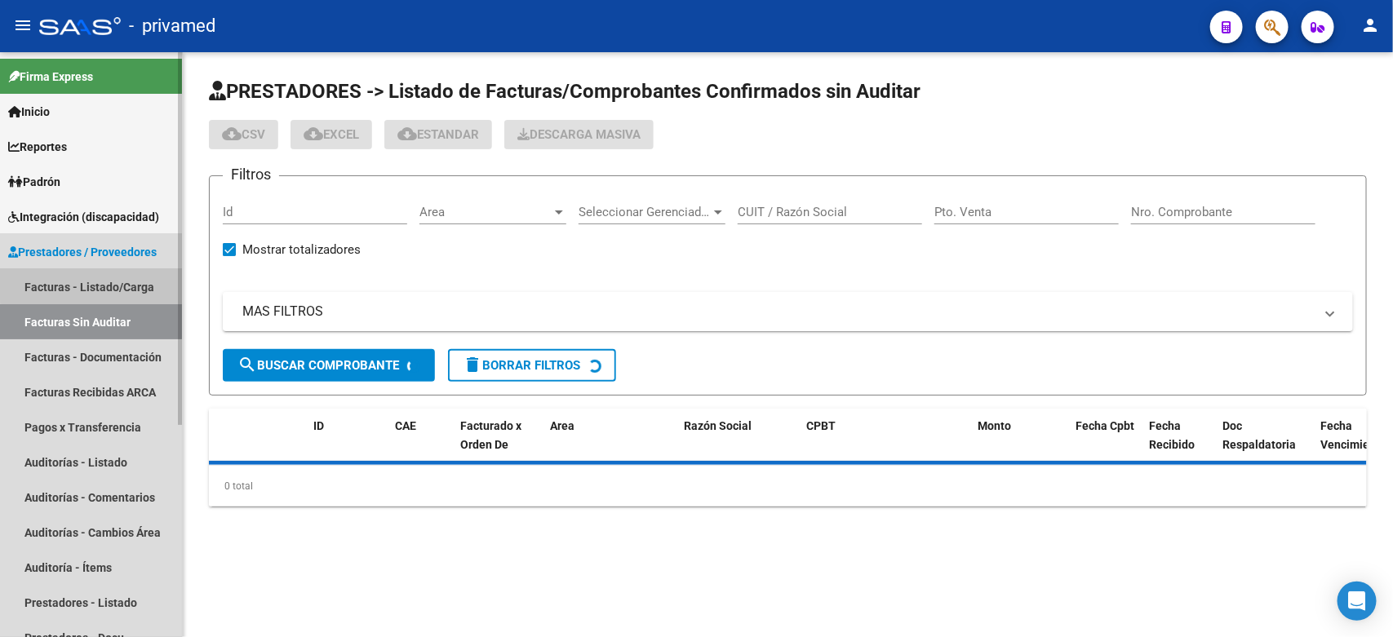
click at [96, 279] on link "Facturas - Listado/Carga" at bounding box center [91, 286] width 182 height 35
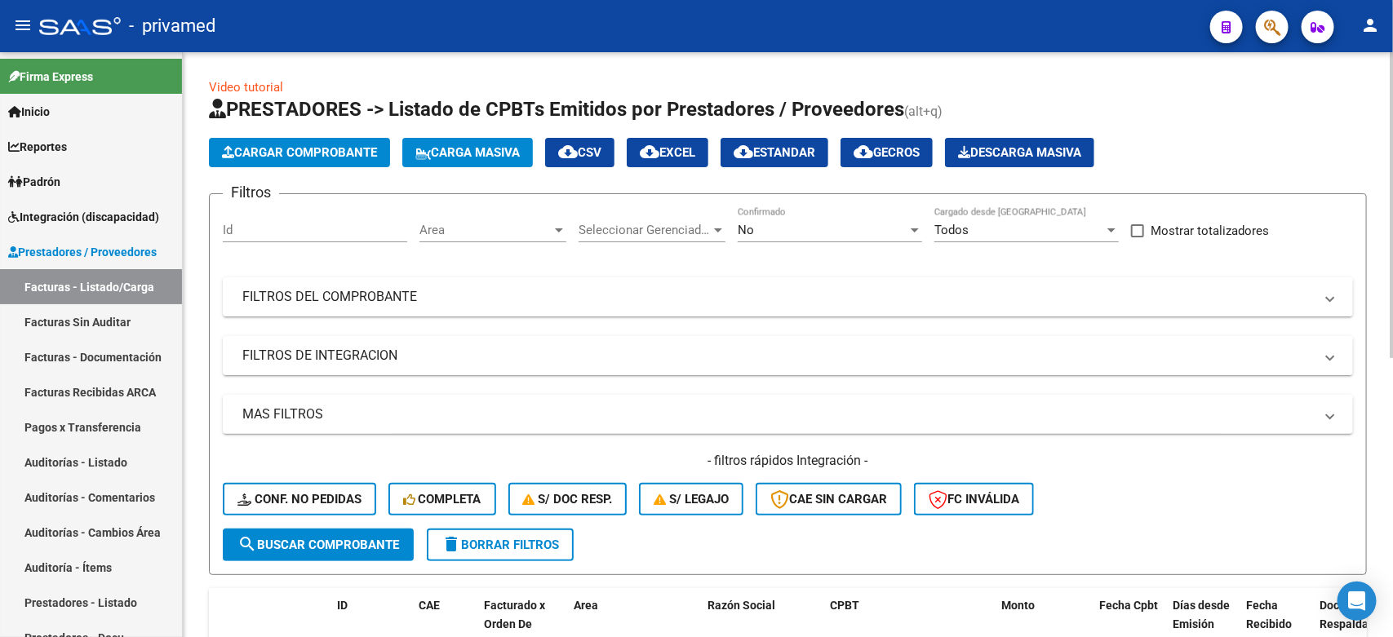
click at [1348, 235] on div "Filtros Id Area Area Seleccionar Gerenciador Seleccionar Gerenciador No Confirm…" at bounding box center [788, 368] width 1130 height 322
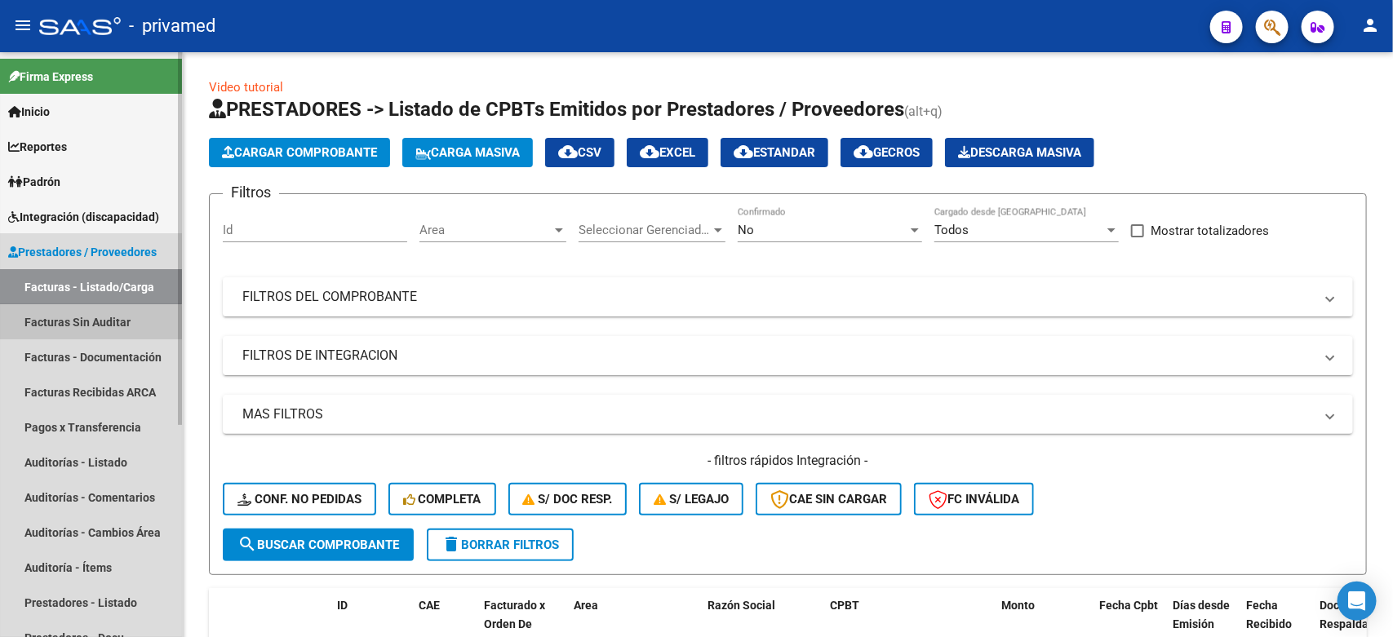
click at [79, 324] on link "Facturas Sin Auditar" at bounding box center [91, 321] width 182 height 35
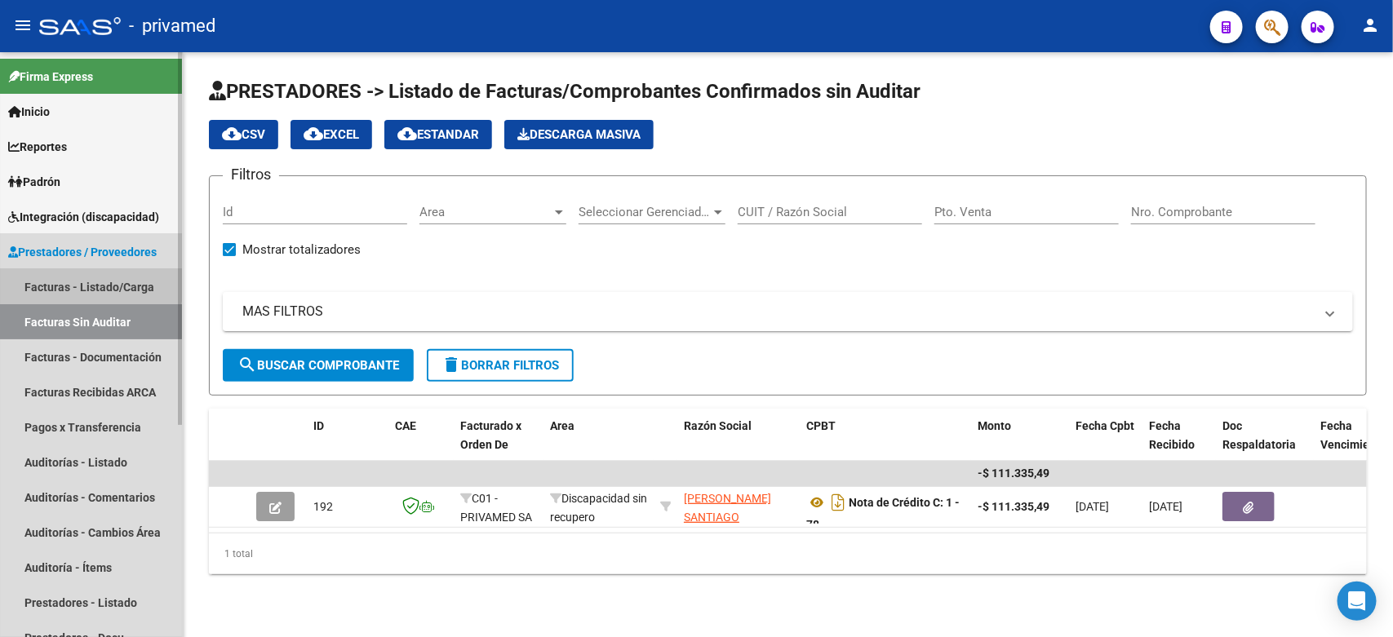
click at [63, 274] on link "Facturas - Listado/Carga" at bounding box center [91, 286] width 182 height 35
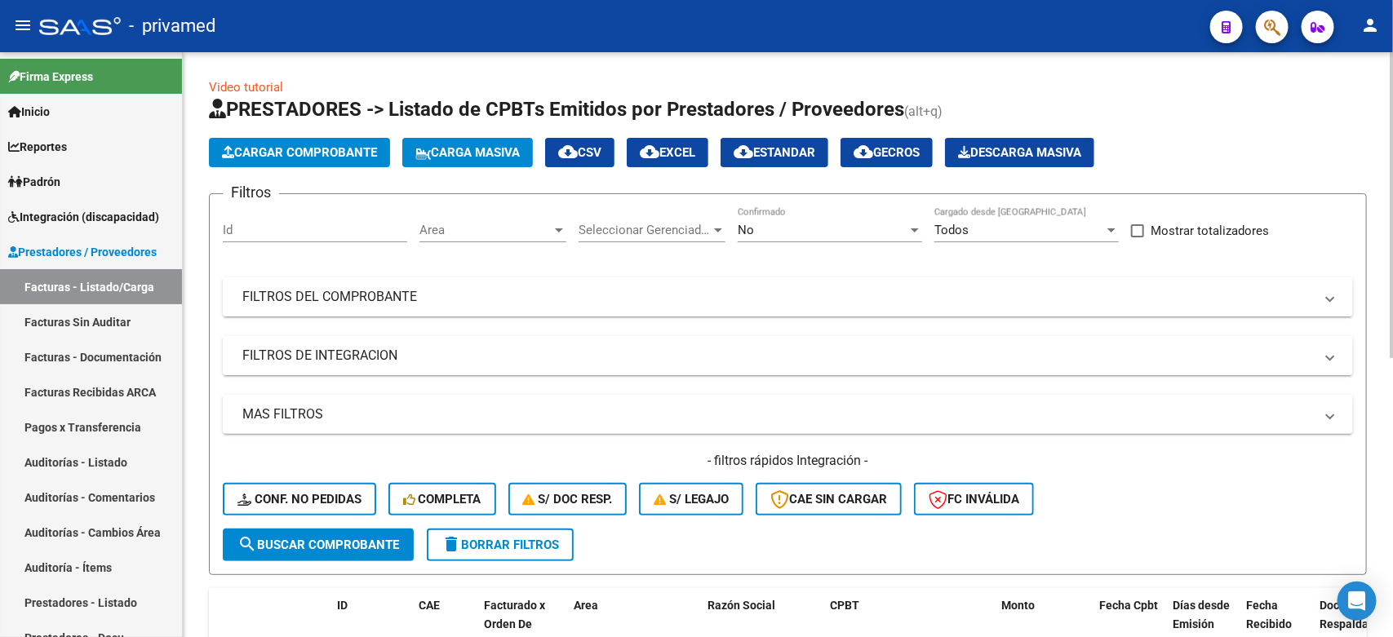
click at [834, 242] on div "No Confirmado" at bounding box center [830, 232] width 184 height 51
click at [826, 229] on div "No" at bounding box center [823, 230] width 170 height 15
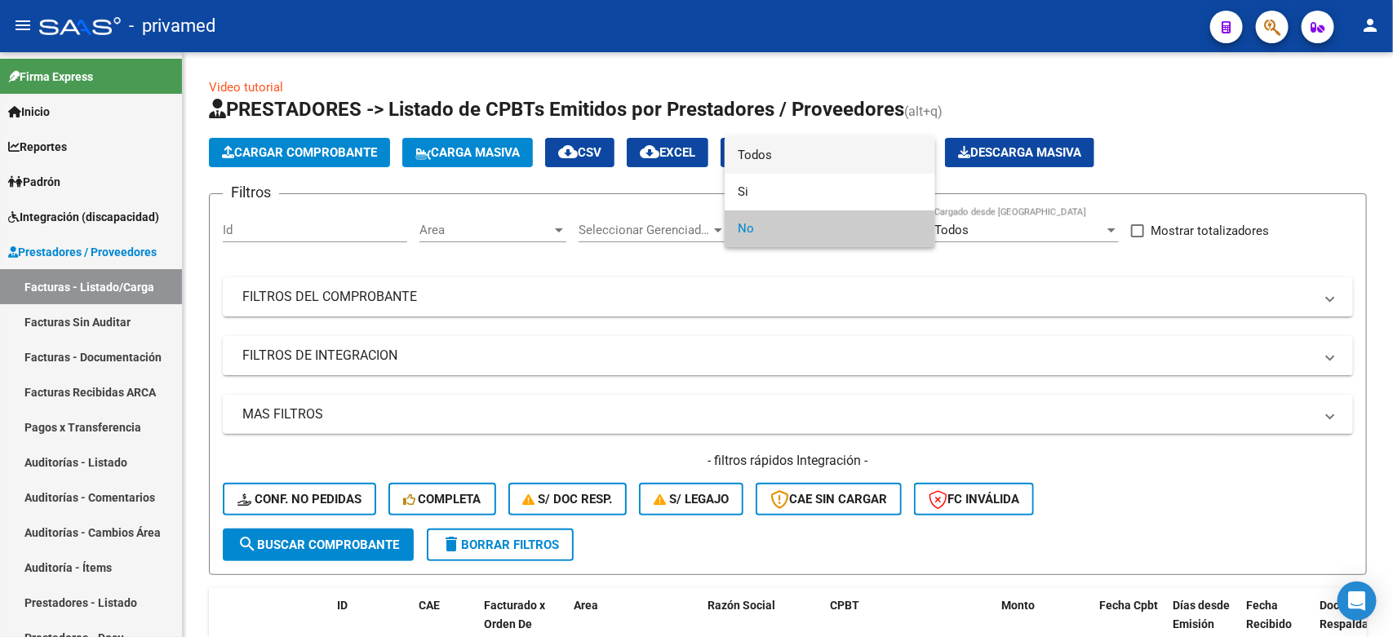
click at [792, 156] on span "Todos" at bounding box center [830, 155] width 184 height 37
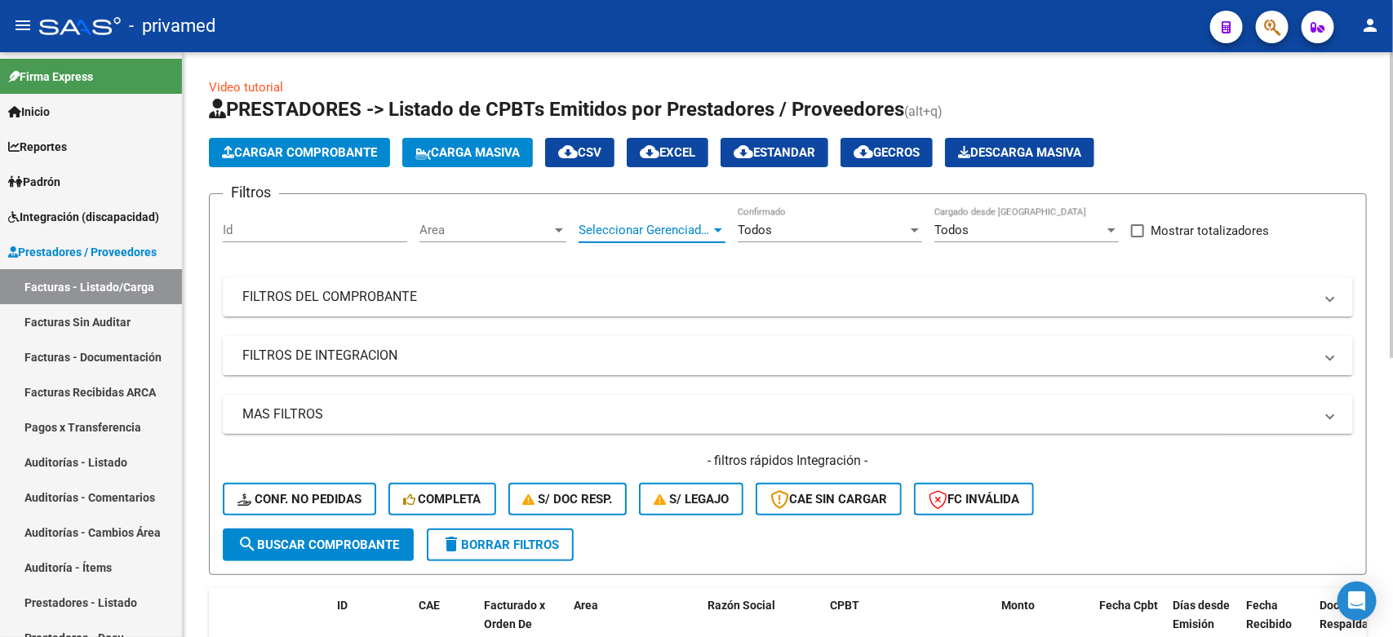
click at [663, 229] on span "Seleccionar Gerenciador" at bounding box center [645, 230] width 132 height 15
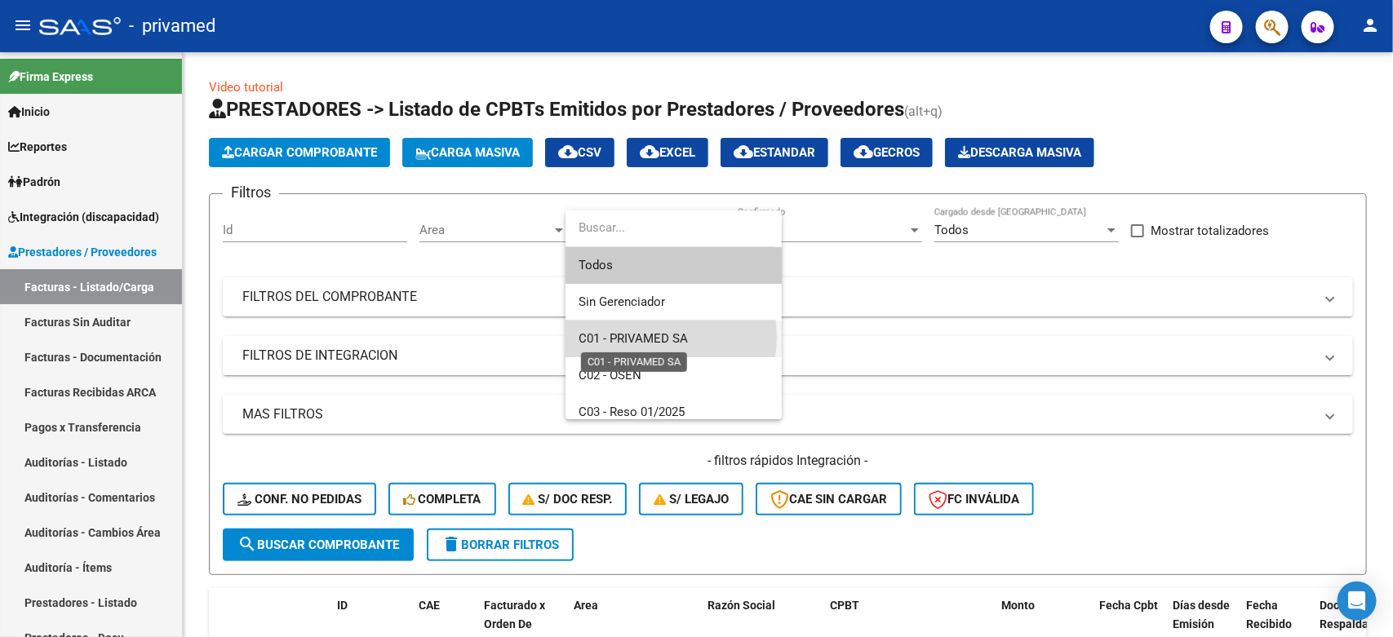
click at [649, 337] on span "C01 - PRIVAMED SA" at bounding box center [633, 338] width 109 height 15
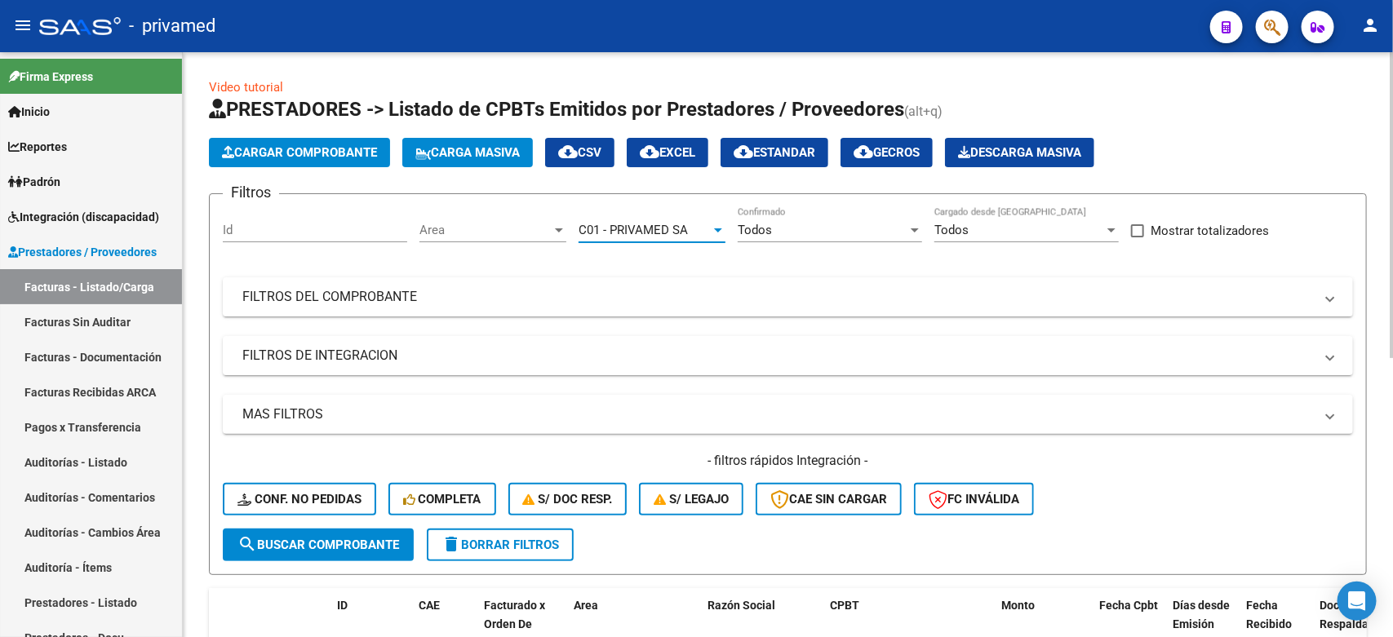
click at [480, 233] on span "Area" at bounding box center [485, 230] width 132 height 15
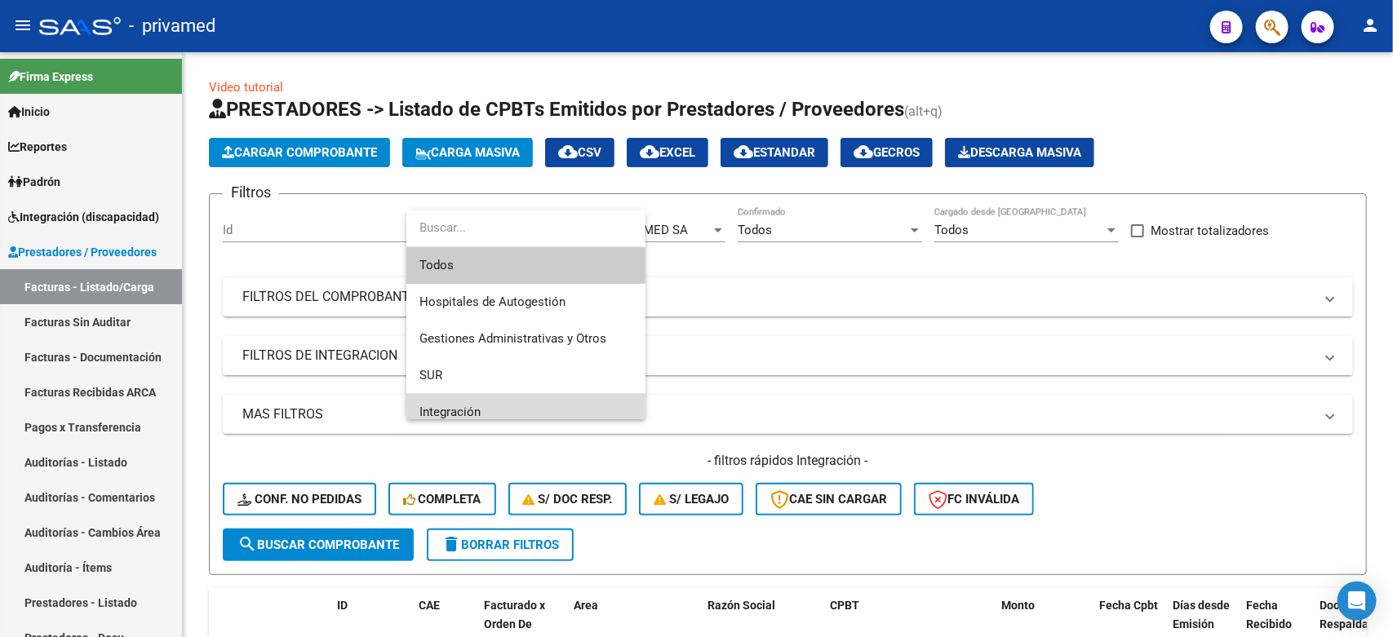
click at [480, 404] on span "Integración" at bounding box center [525, 412] width 213 height 37
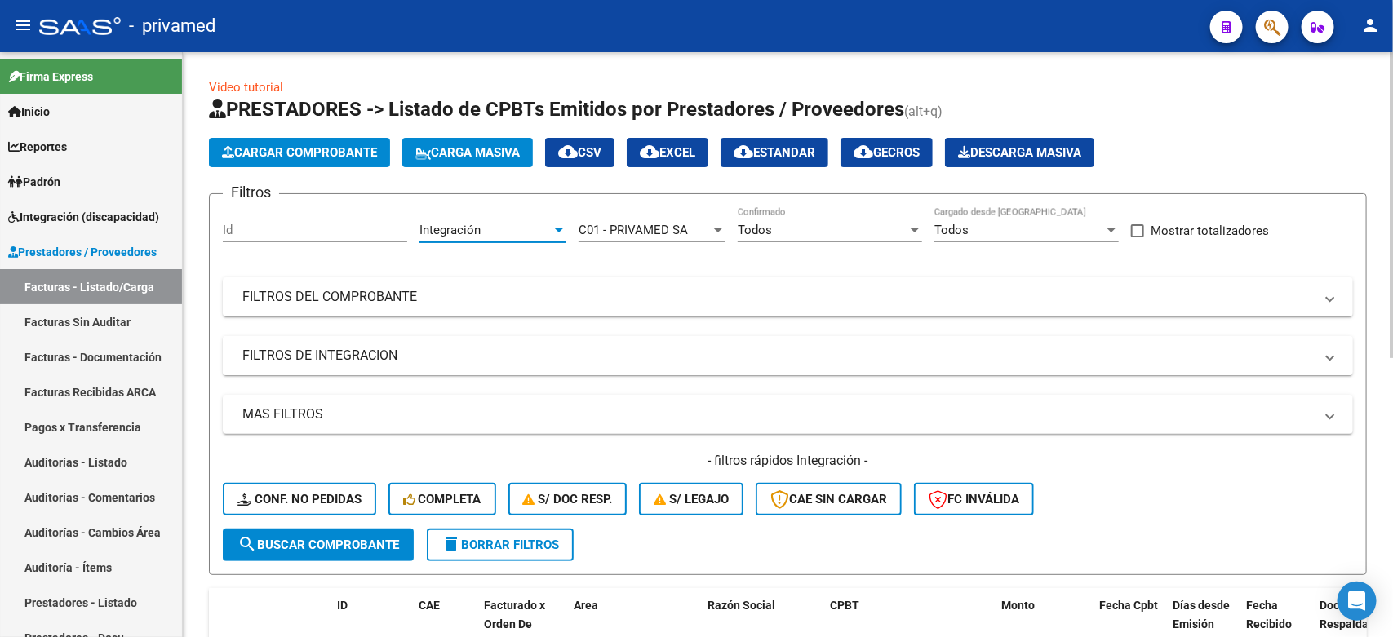
click at [392, 357] on mat-panel-title "FILTROS DE INTEGRACION" at bounding box center [778, 356] width 1072 height 18
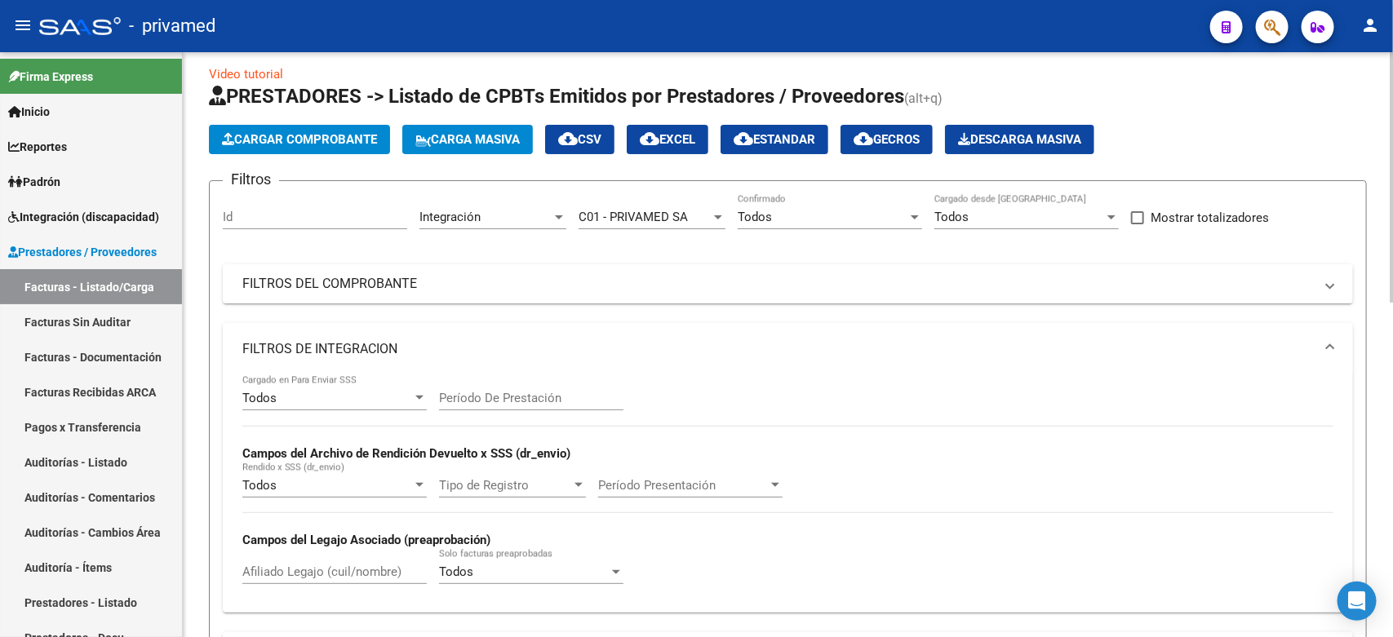
scroll to position [102, 0]
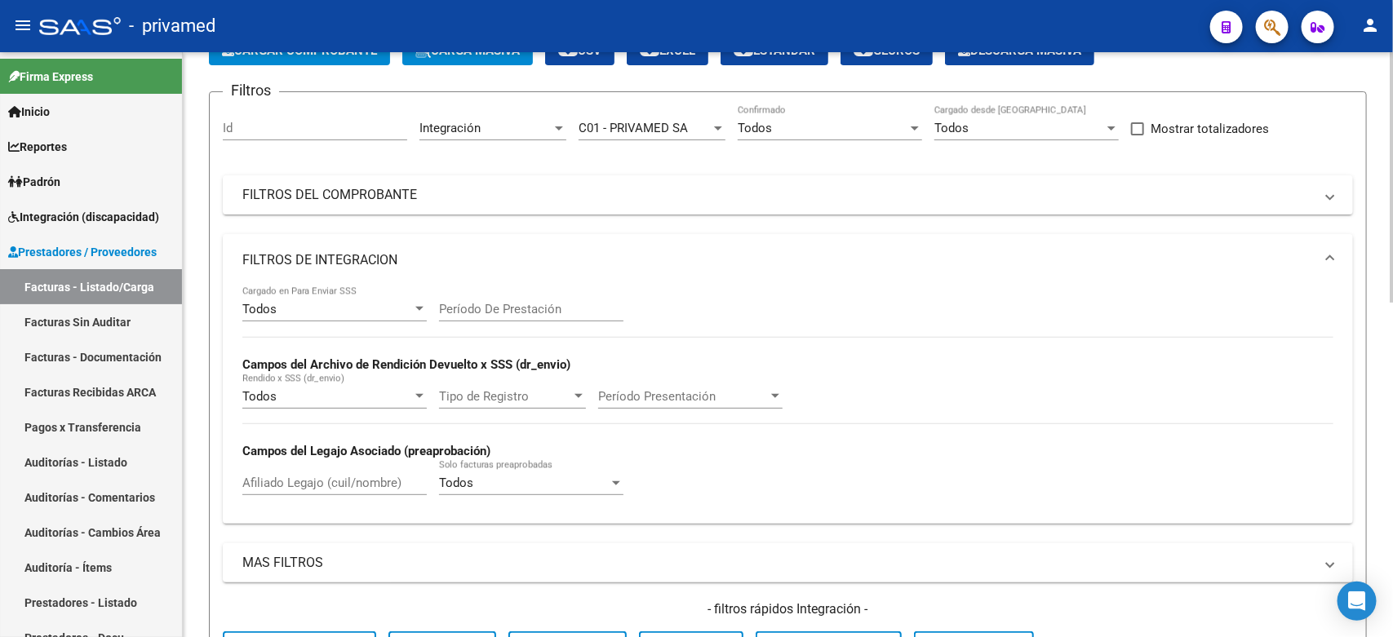
click at [531, 393] on span "Tipo de Registro" at bounding box center [505, 396] width 132 height 15
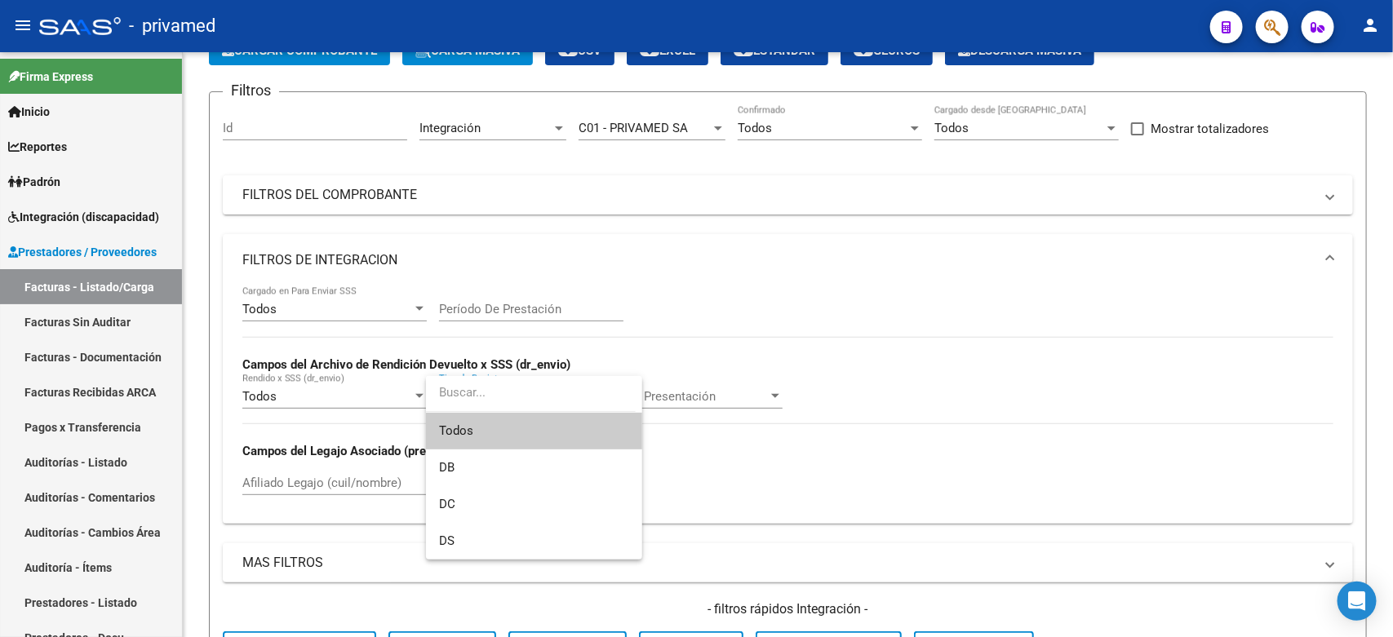
click at [455, 438] on span "Todos" at bounding box center [534, 431] width 190 height 37
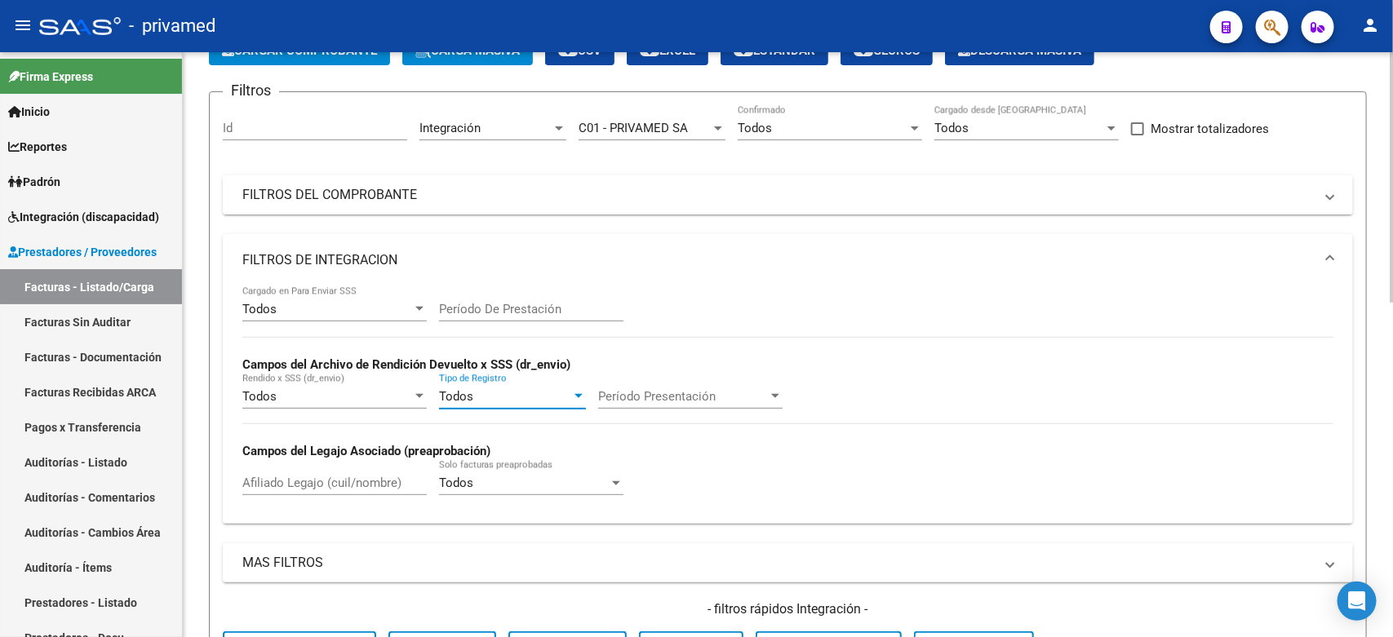
click at [384, 393] on div "Todos" at bounding box center [327, 396] width 170 height 15
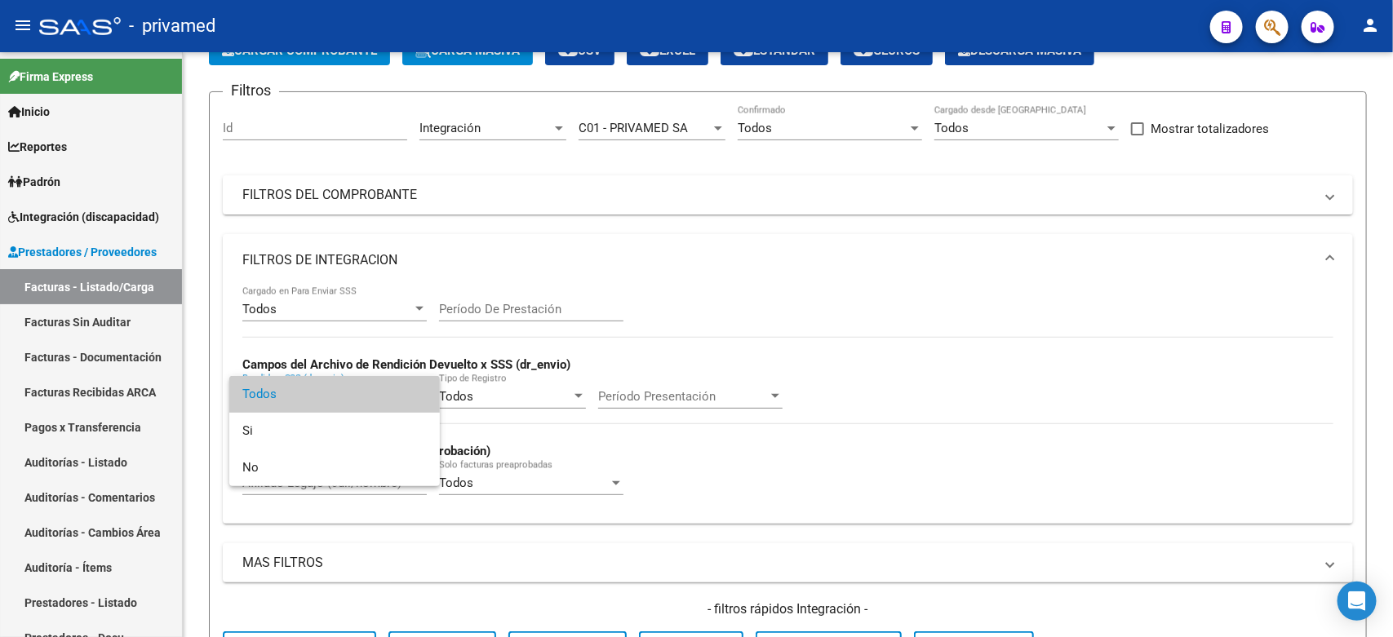
click at [355, 406] on span "Todos" at bounding box center [334, 394] width 184 height 37
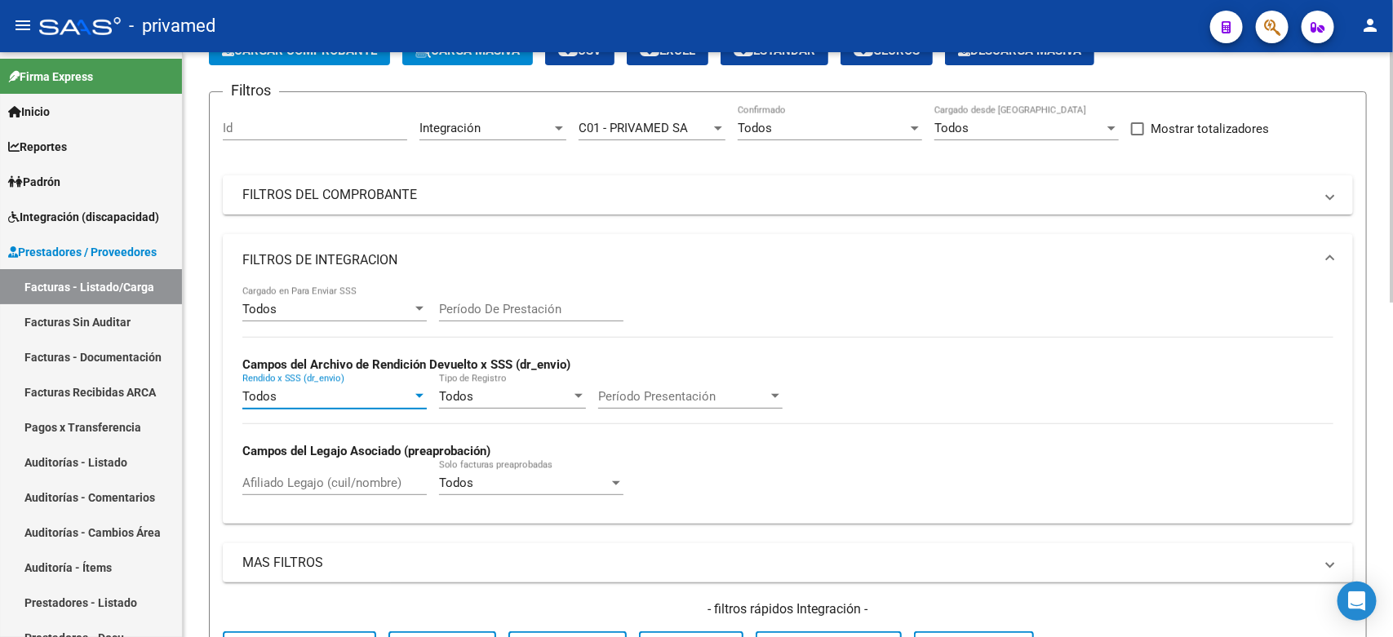
click at [663, 397] on span "Período Presentación" at bounding box center [683, 396] width 170 height 15
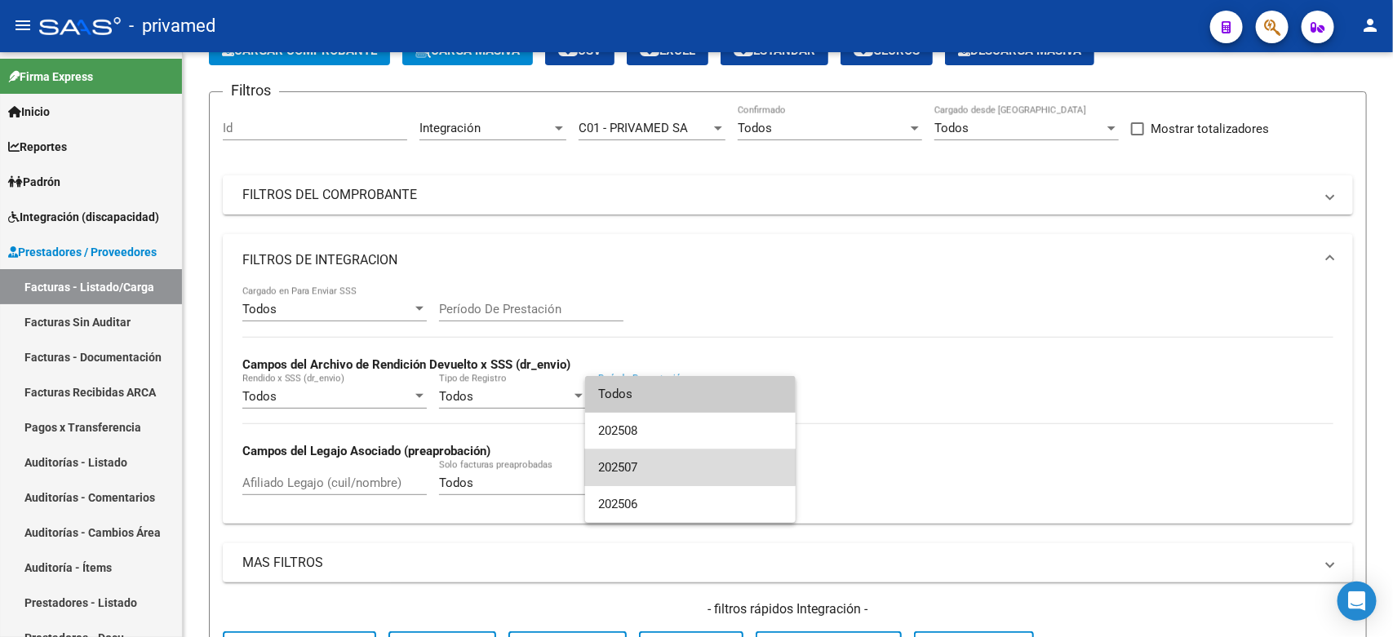
click at [647, 459] on span "202507" at bounding box center [690, 468] width 184 height 37
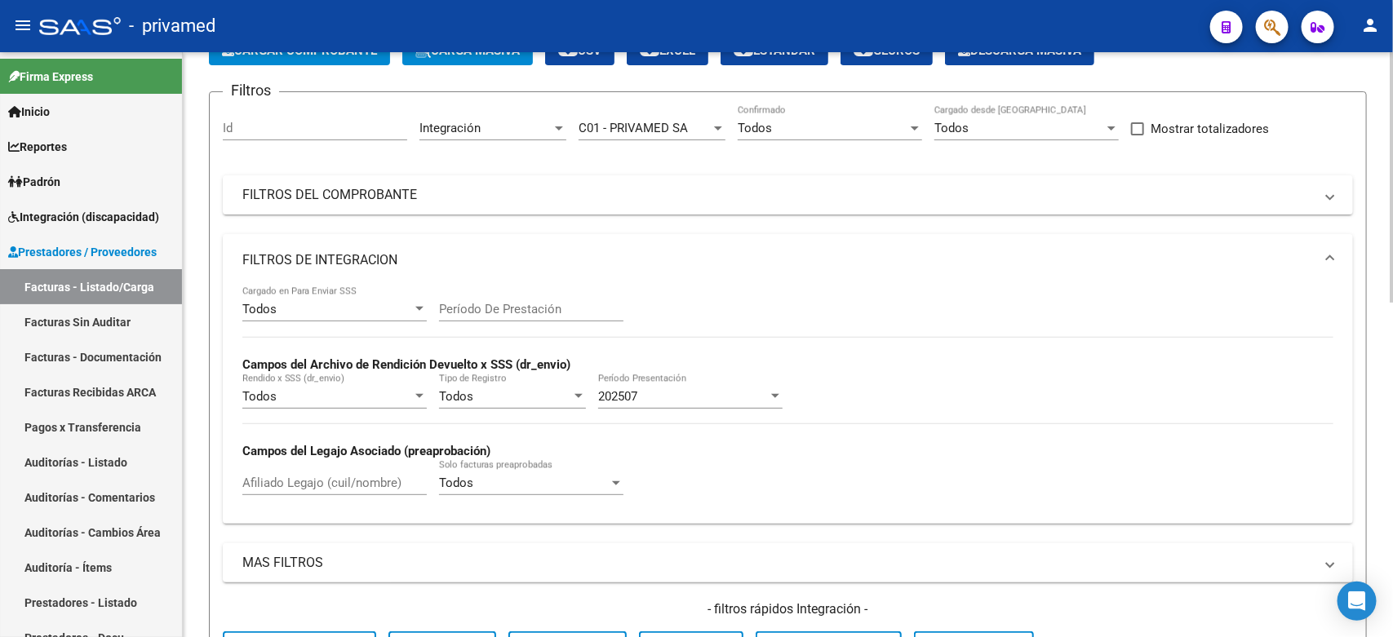
click at [859, 324] on div "Todos Cargado en Para Enviar SSS Período De Prestación Campos del Archivo de Re…" at bounding box center [787, 398] width 1091 height 224
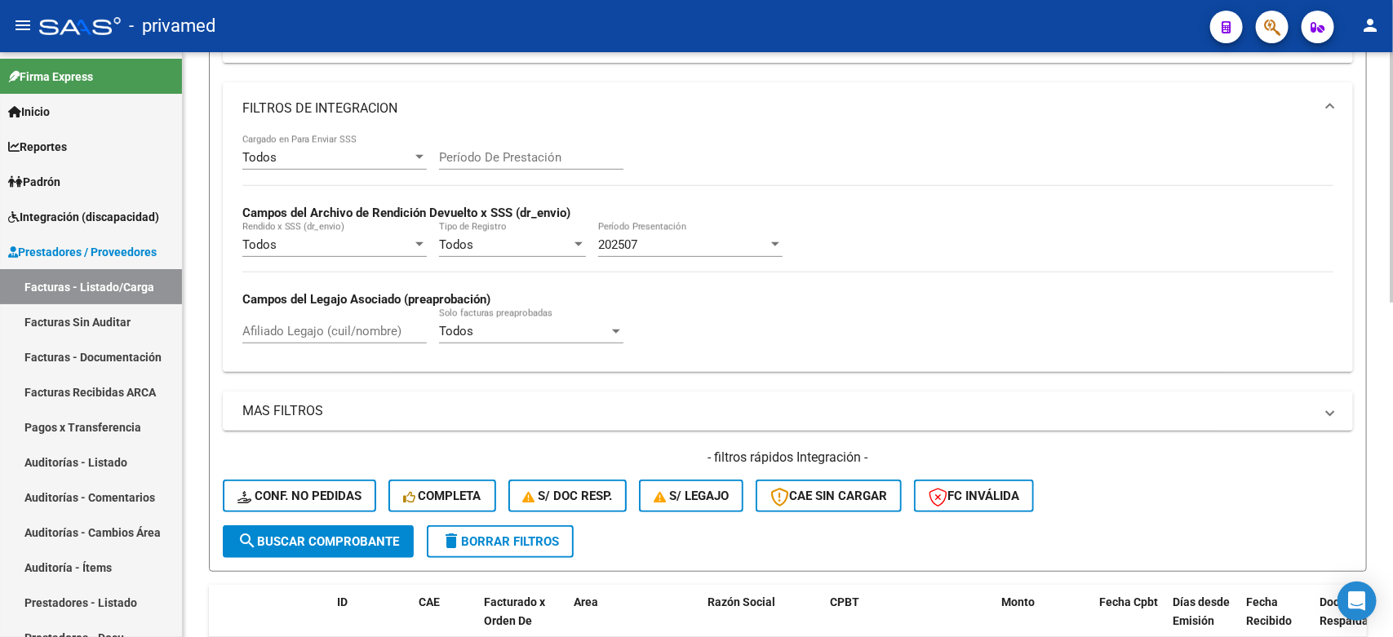
scroll to position [306, 0]
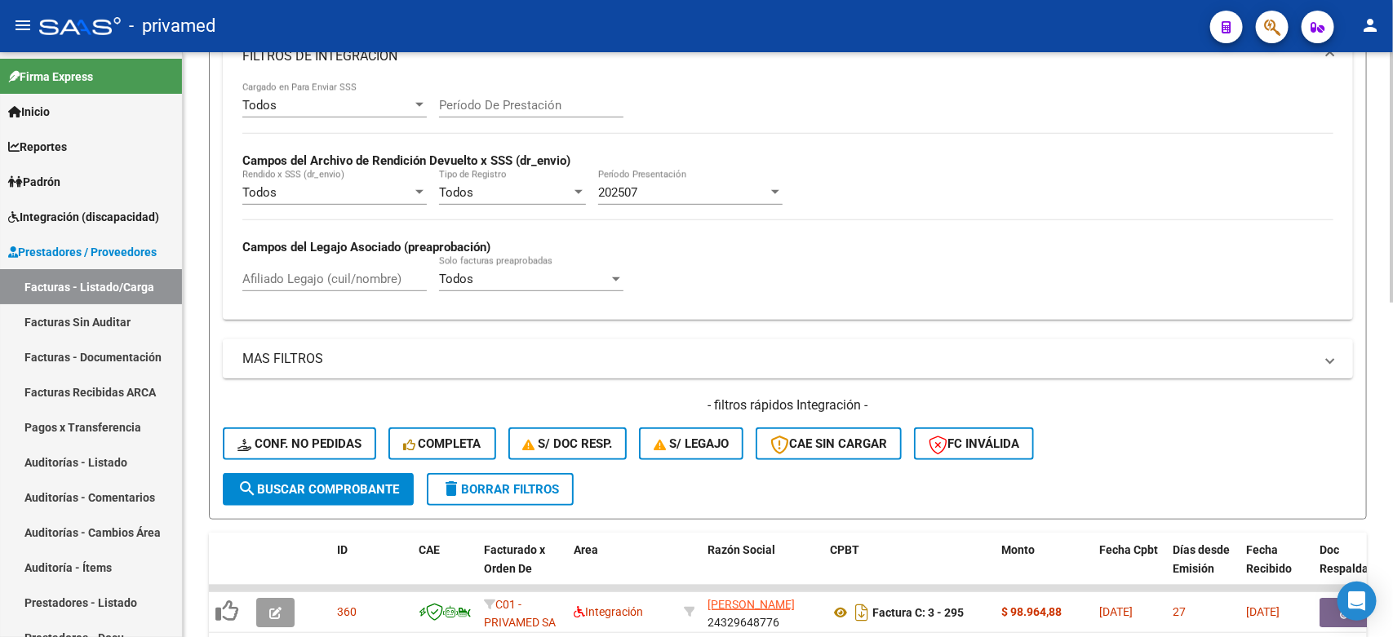
click at [291, 366] on mat-expansion-panel-header "MAS FILTROS" at bounding box center [788, 359] width 1130 height 39
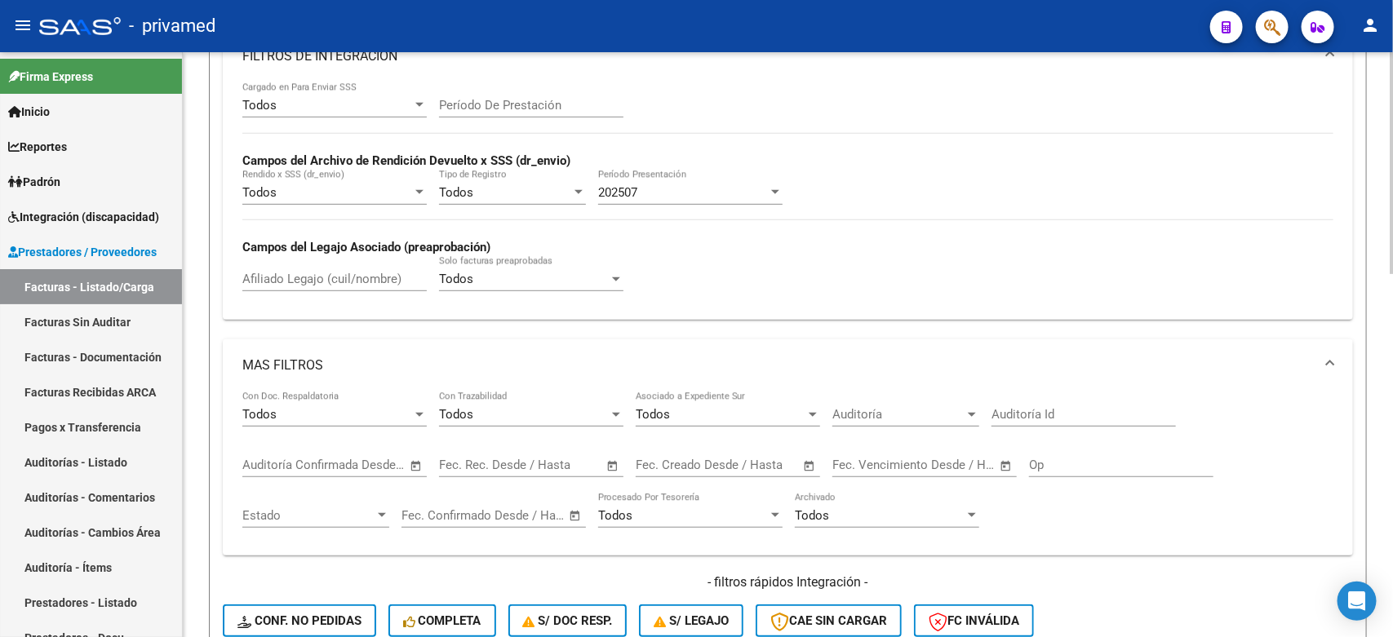
click at [873, 416] on span "Auditoría" at bounding box center [898, 414] width 132 height 15
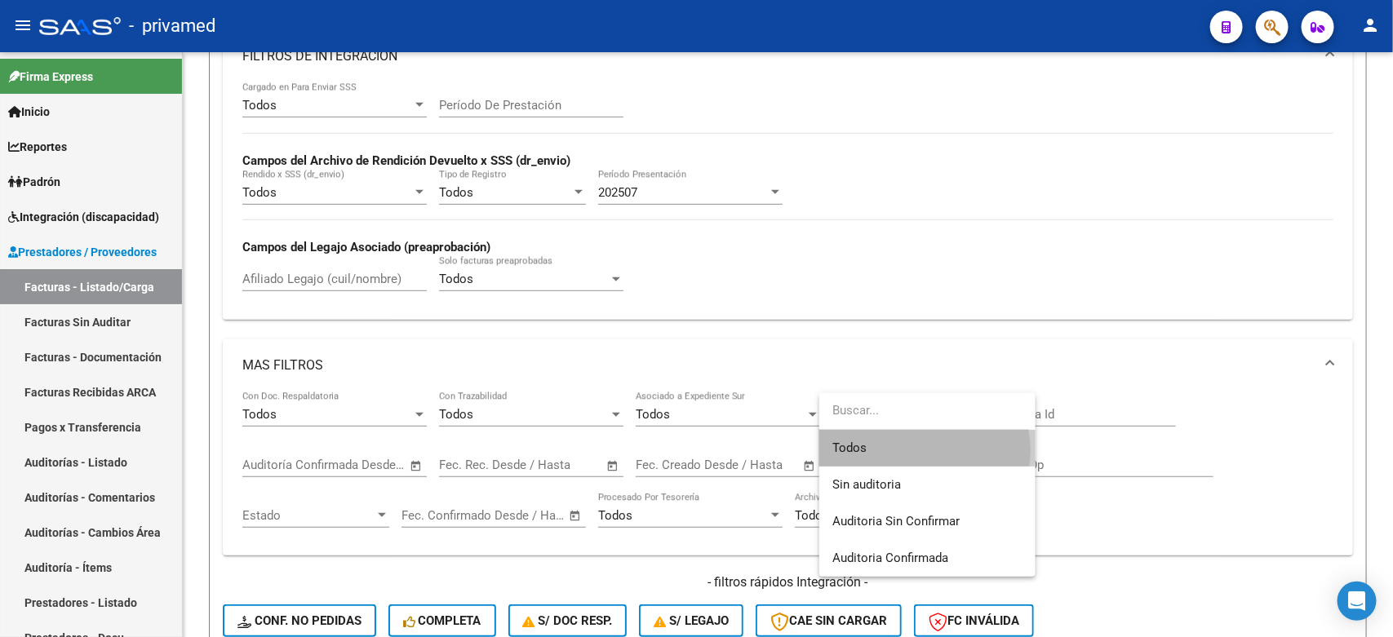
click at [915, 450] on span "Todos" at bounding box center [927, 448] width 190 height 37
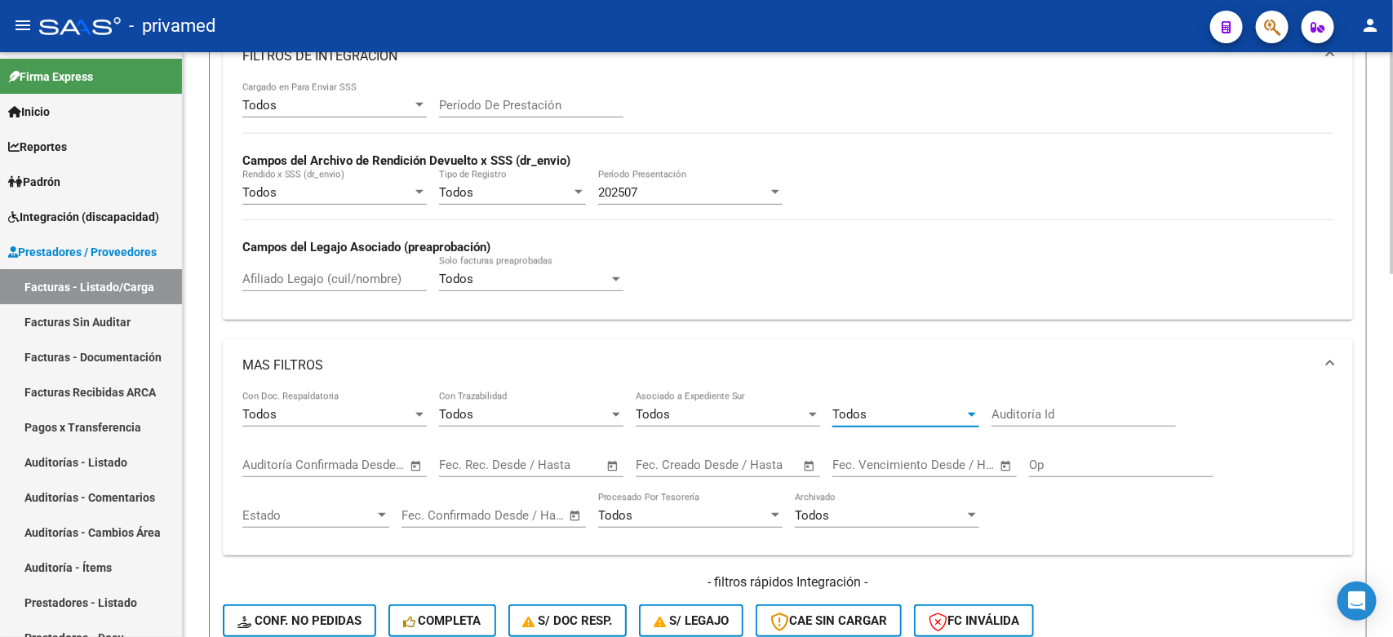
click at [373, 462] on input "text" at bounding box center [362, 465] width 79 height 15
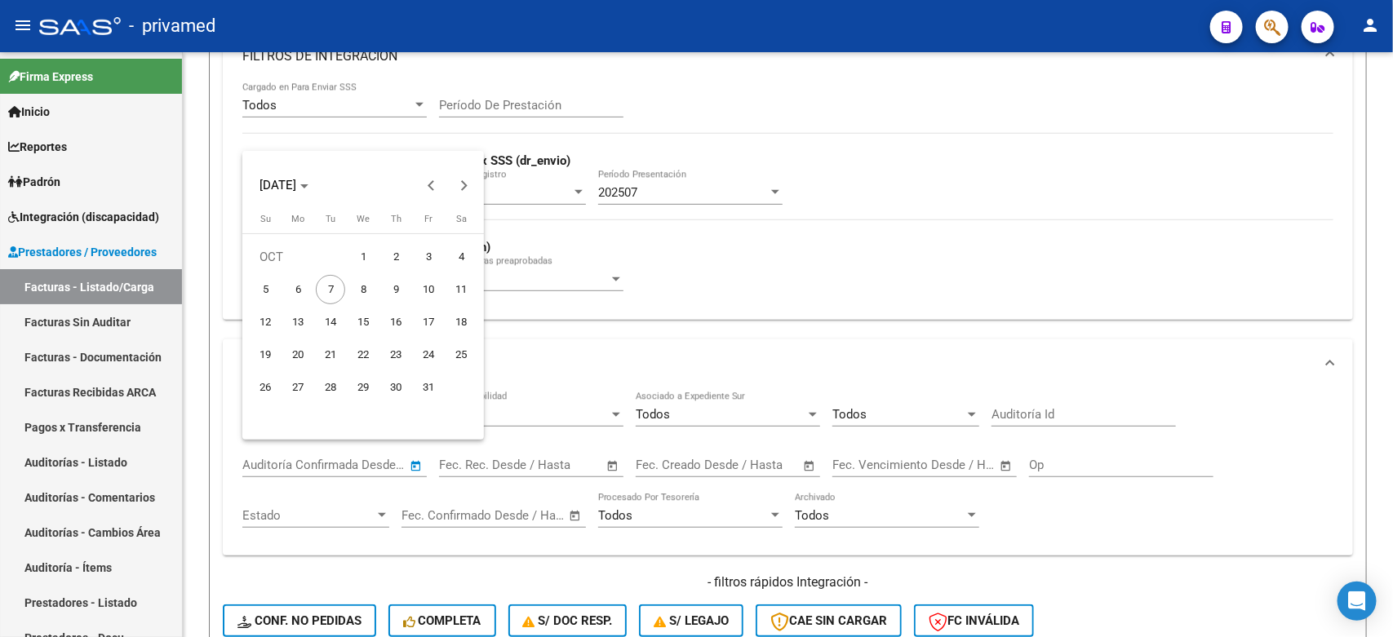
click at [632, 339] on div at bounding box center [696, 318] width 1393 height 637
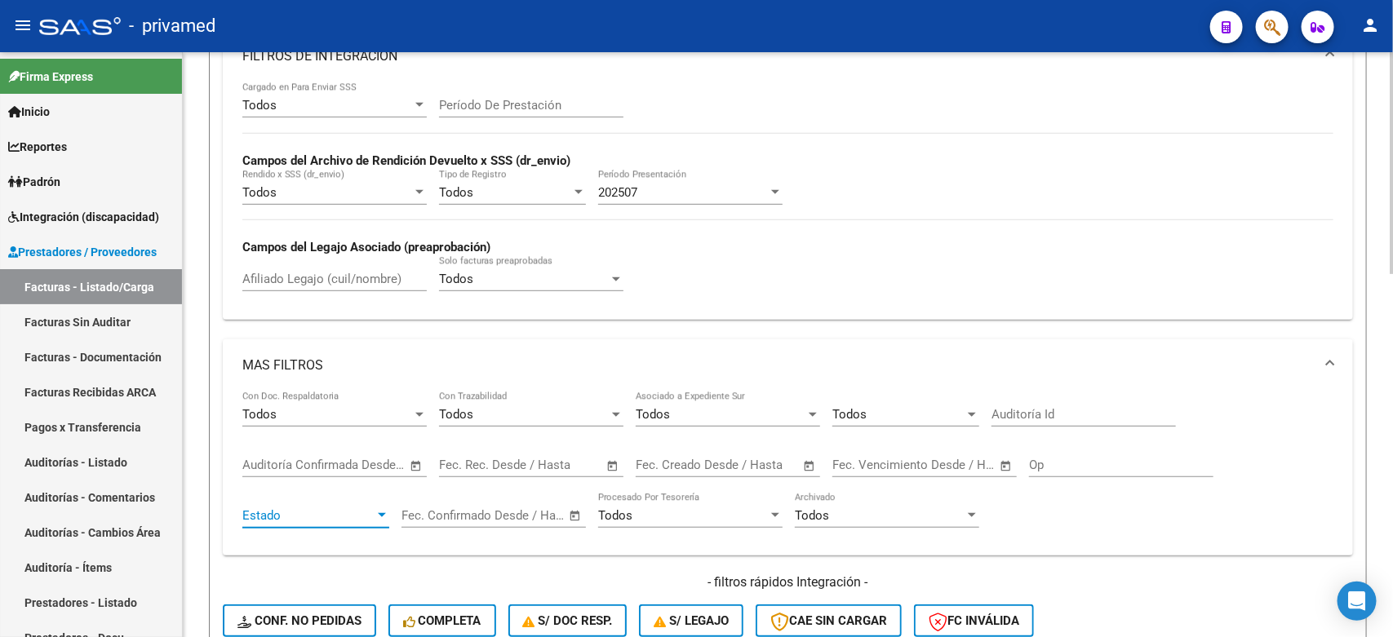
click at [339, 508] on span "Estado" at bounding box center [308, 515] width 132 height 15
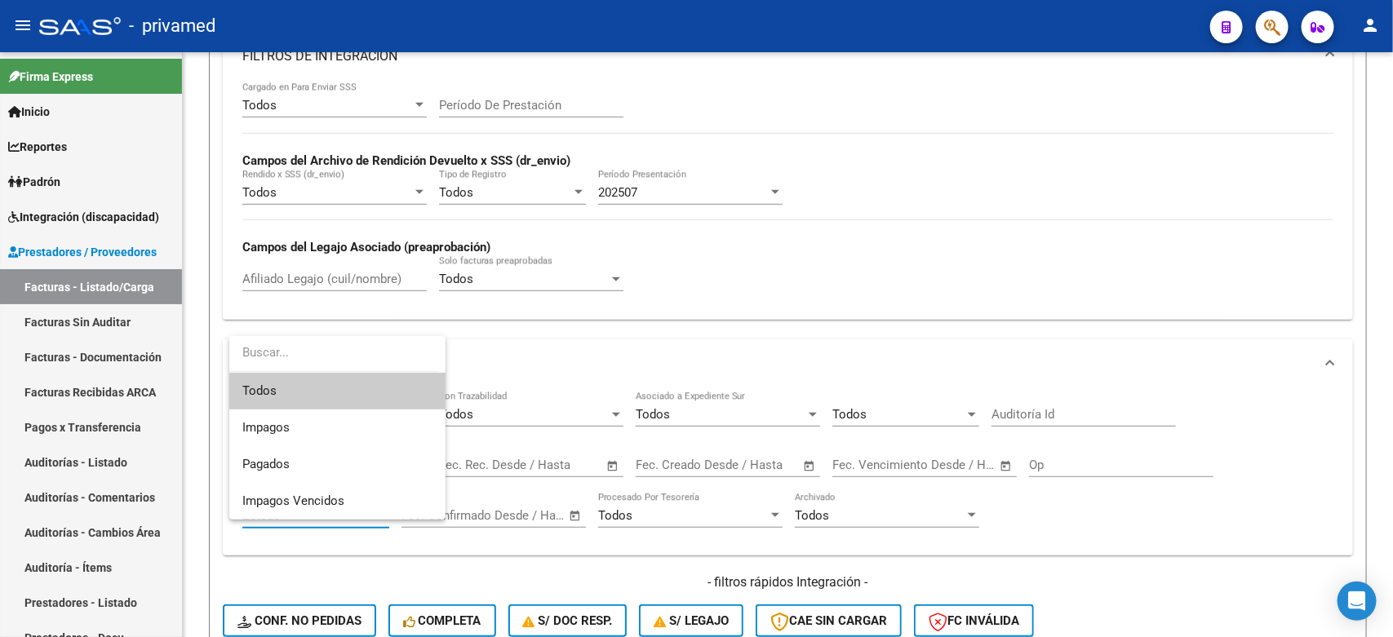
click at [324, 390] on span "Todos" at bounding box center [337, 391] width 190 height 37
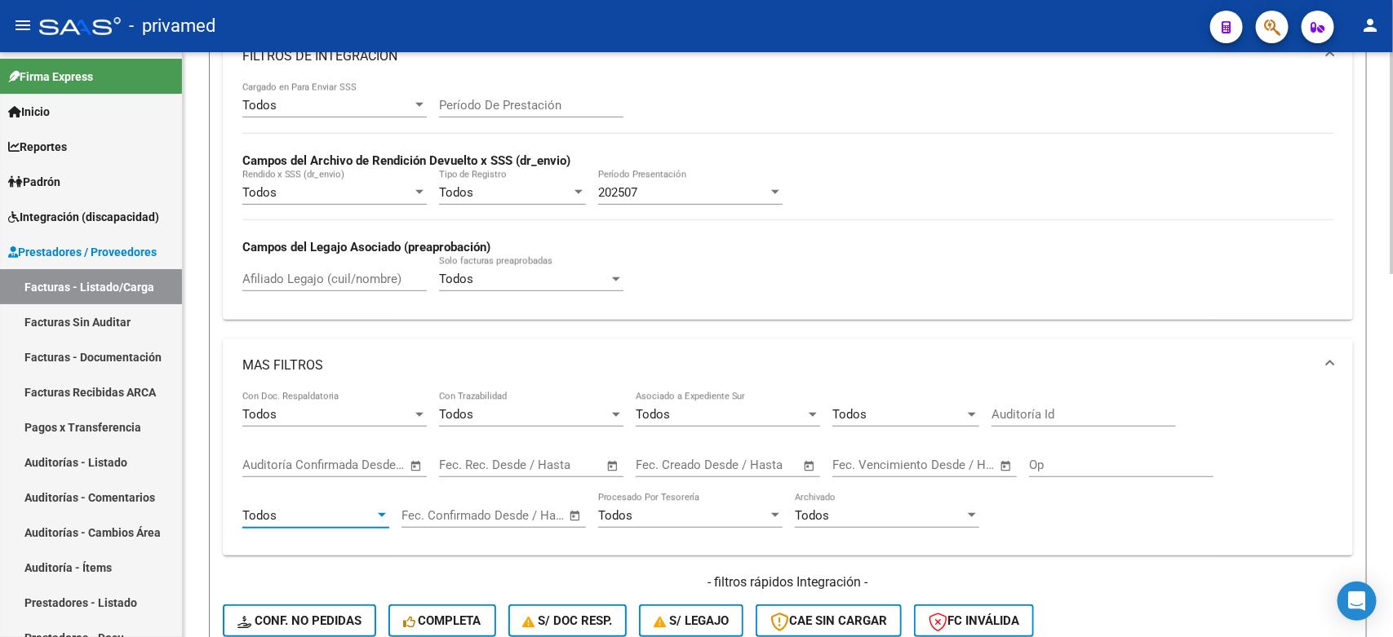
click at [378, 552] on div "Todos Con Doc. Respaldatoria Todos Con Trazabilidad Todos Asociado a Expediente…" at bounding box center [788, 474] width 1130 height 164
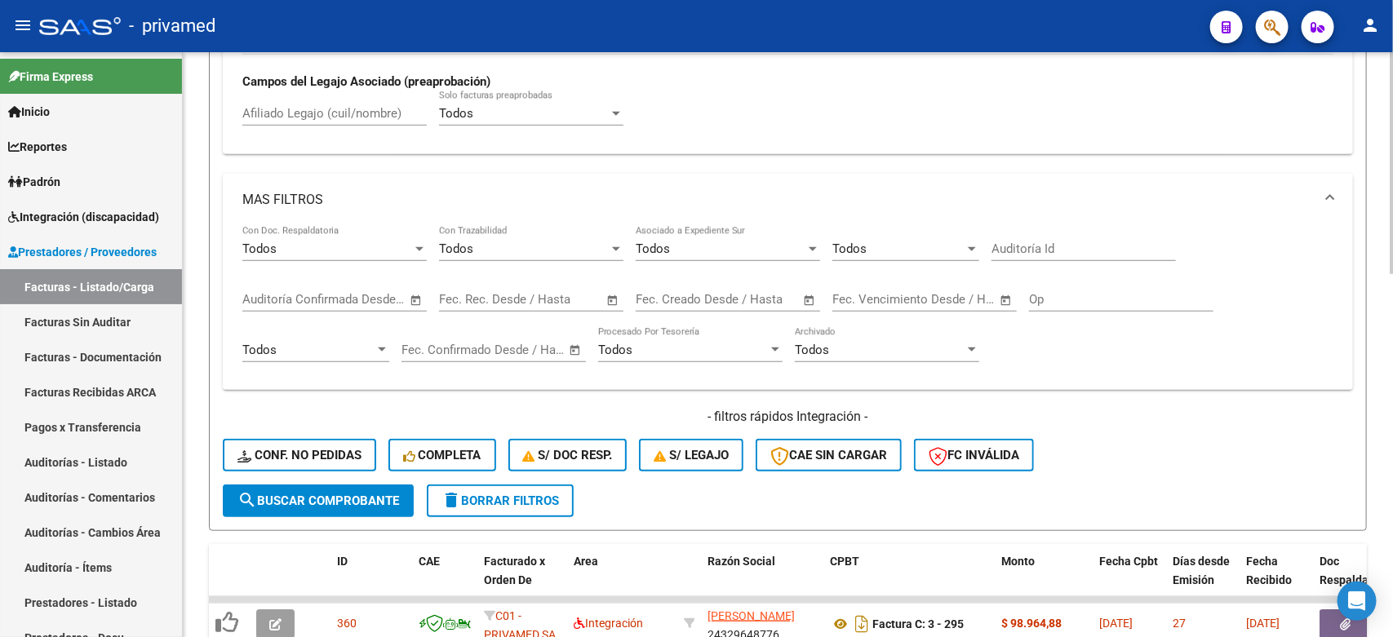
scroll to position [510, 0]
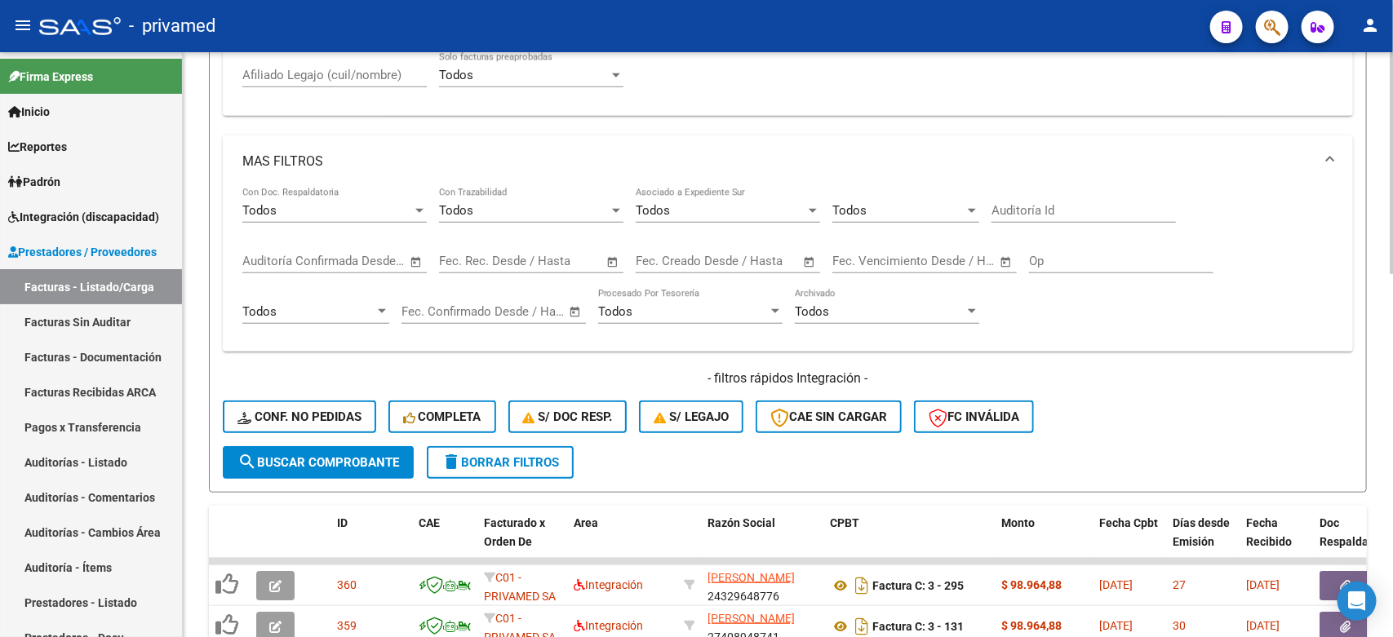
click at [319, 457] on span "search Buscar Comprobante" at bounding box center [318, 462] width 162 height 15
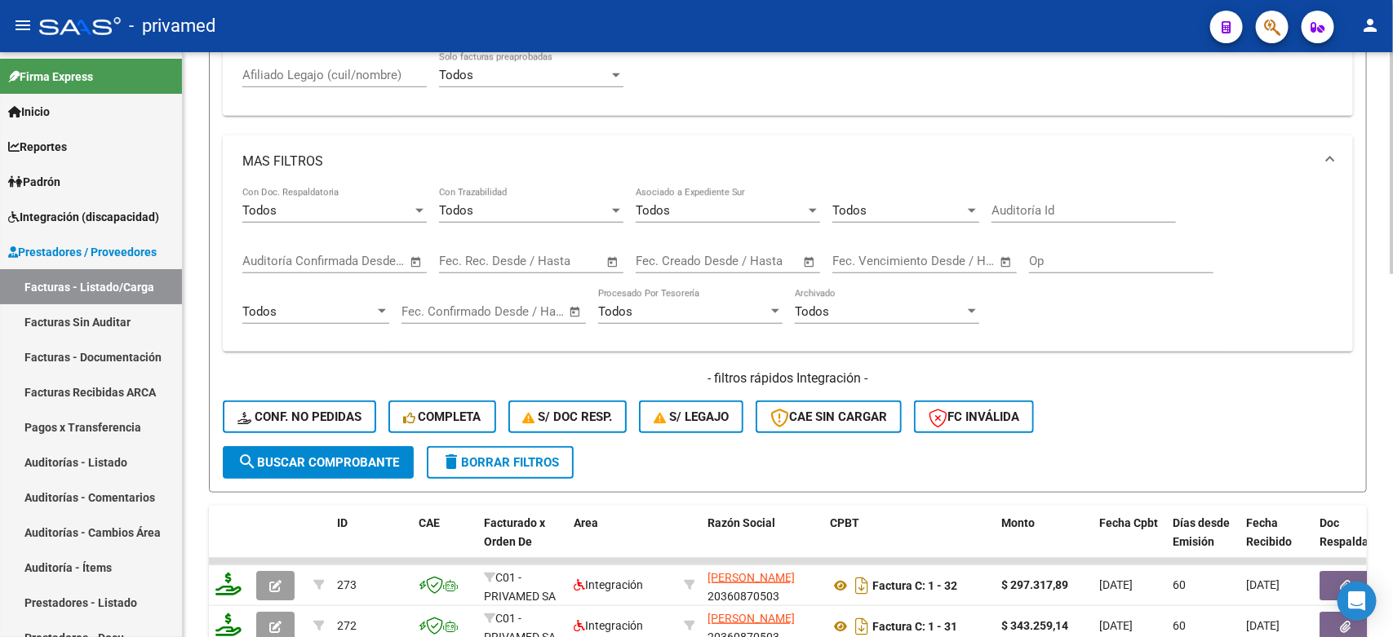
click at [1225, 410] on div "- filtros rápidos Integración - Conf. no pedidas Completa S/ Doc Resp. S/ legaj…" at bounding box center [788, 408] width 1130 height 77
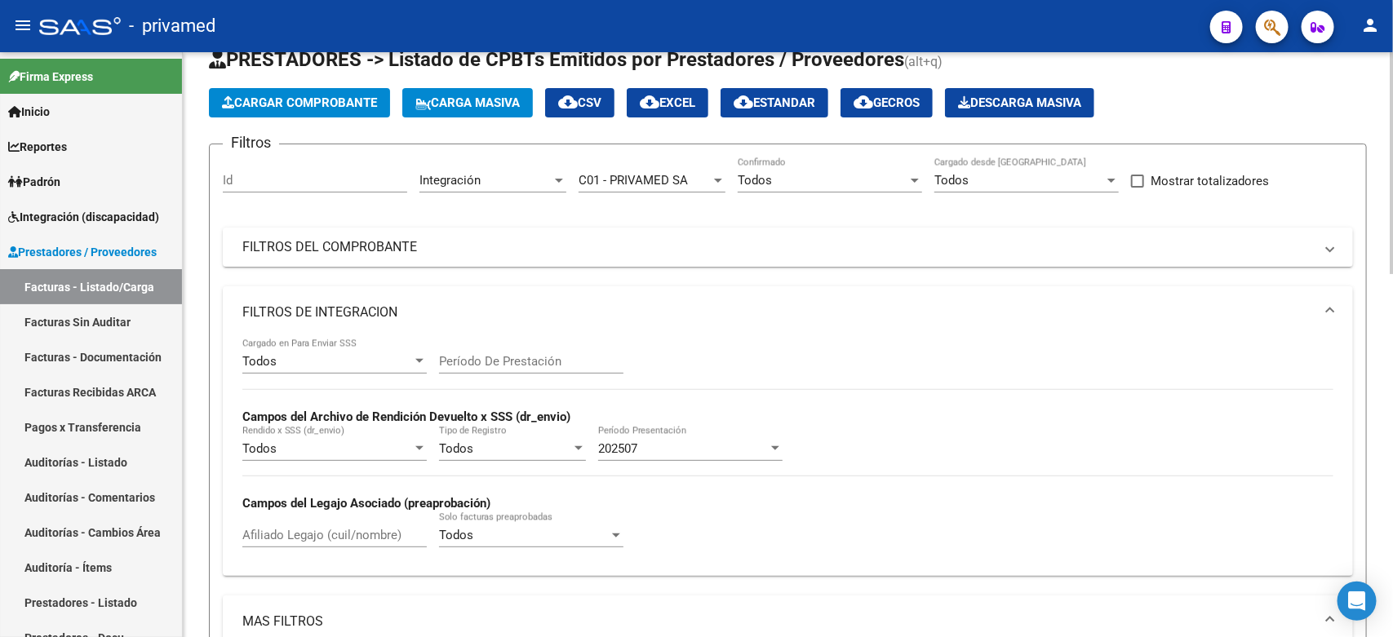
scroll to position [0, 0]
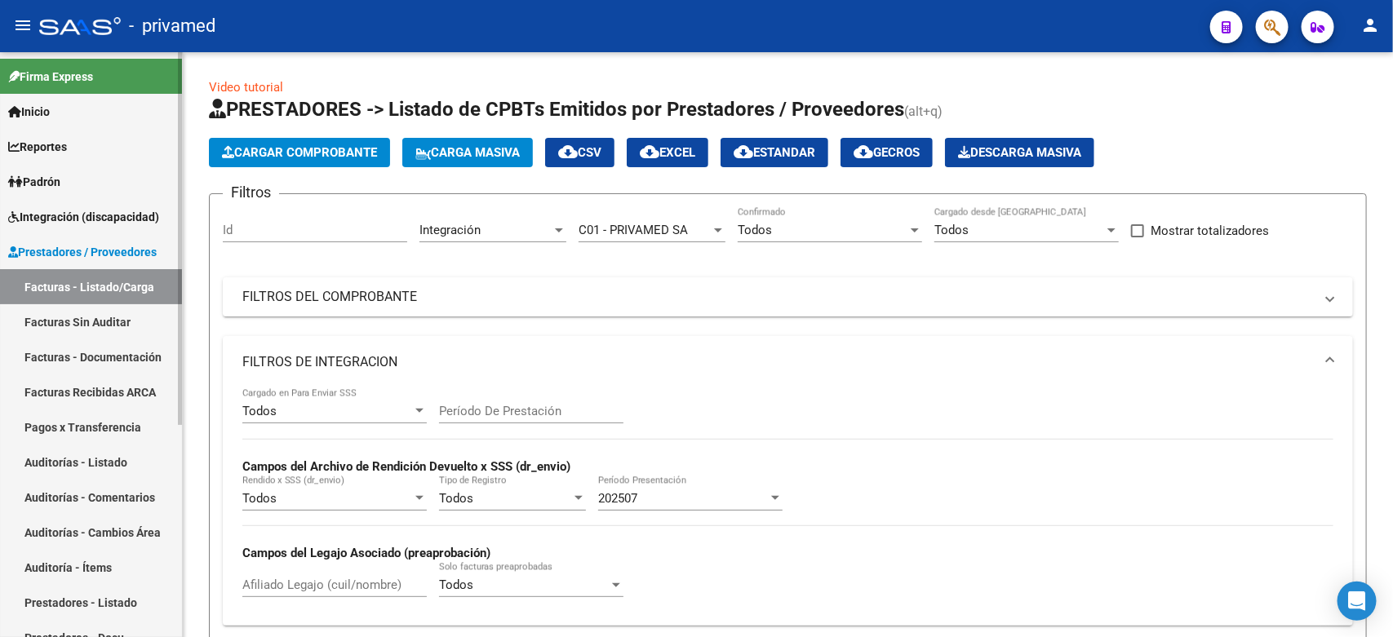
click at [78, 312] on link "Facturas Sin Auditar" at bounding box center [91, 321] width 182 height 35
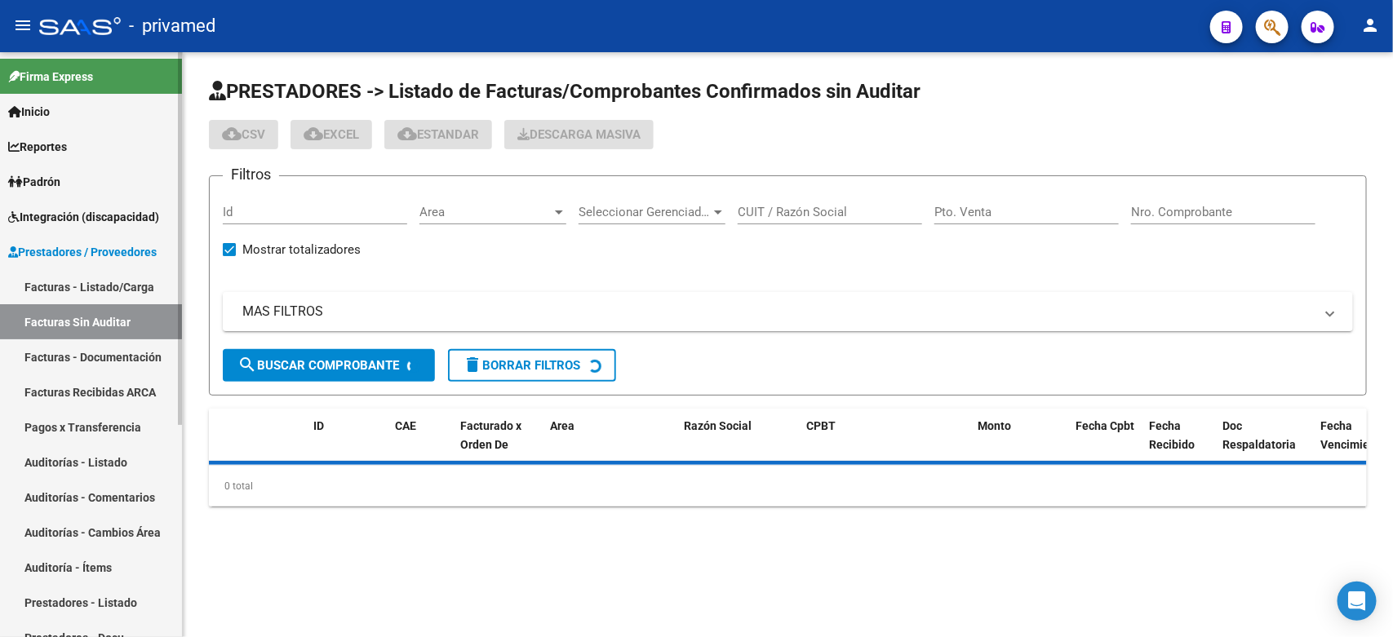
click at [78, 286] on link "Facturas - Listado/Carga" at bounding box center [91, 286] width 182 height 35
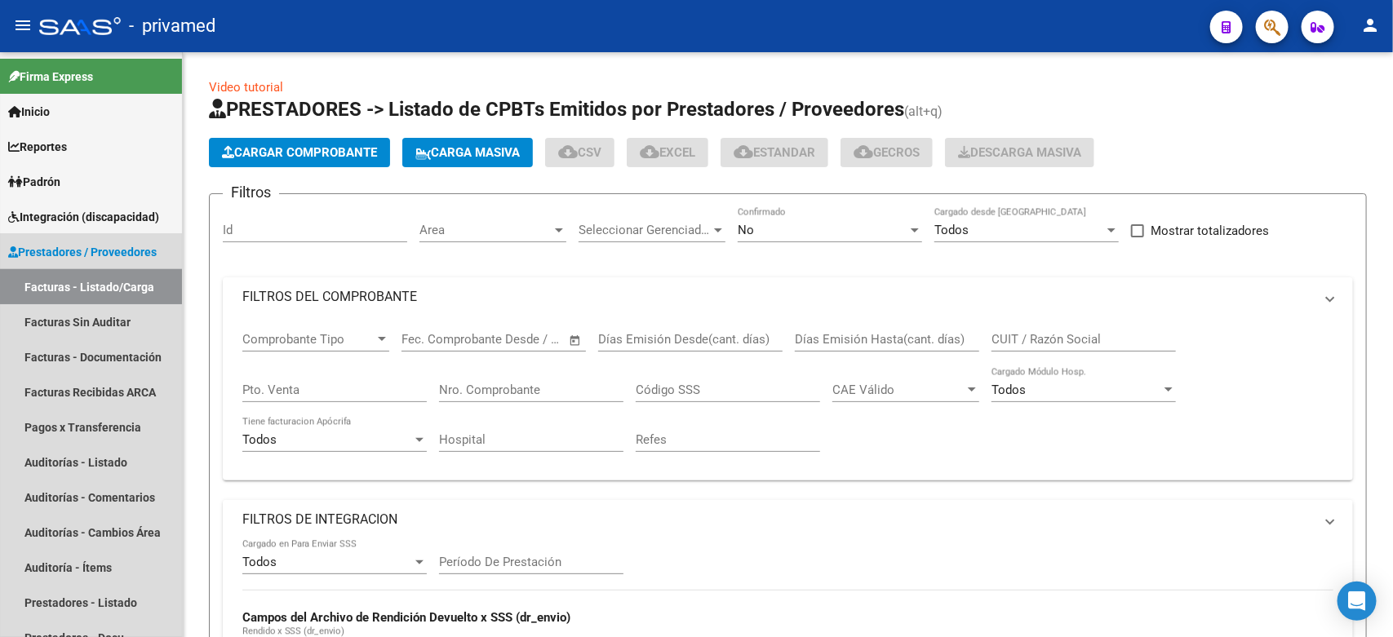
click at [774, 227] on div "No" at bounding box center [823, 230] width 170 height 15
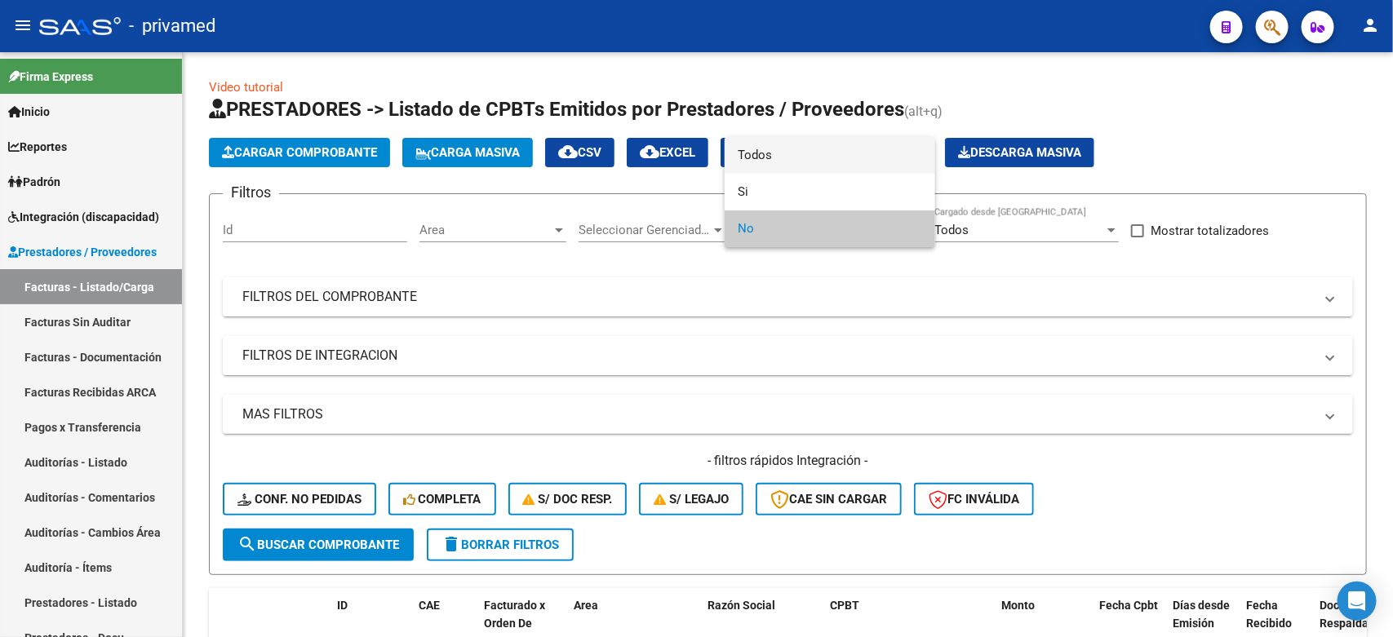
click at [783, 159] on span "Todos" at bounding box center [830, 155] width 184 height 37
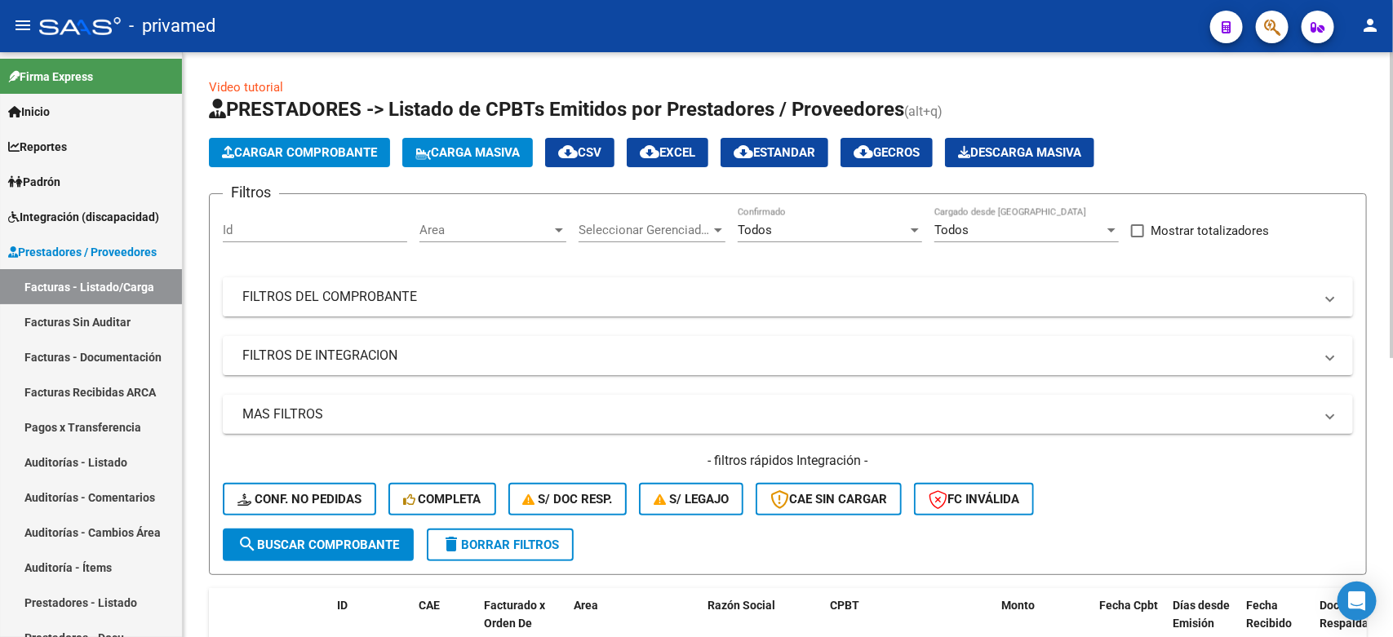
click at [446, 299] on mat-panel-title "FILTROS DEL COMPROBANTE" at bounding box center [778, 297] width 1072 height 18
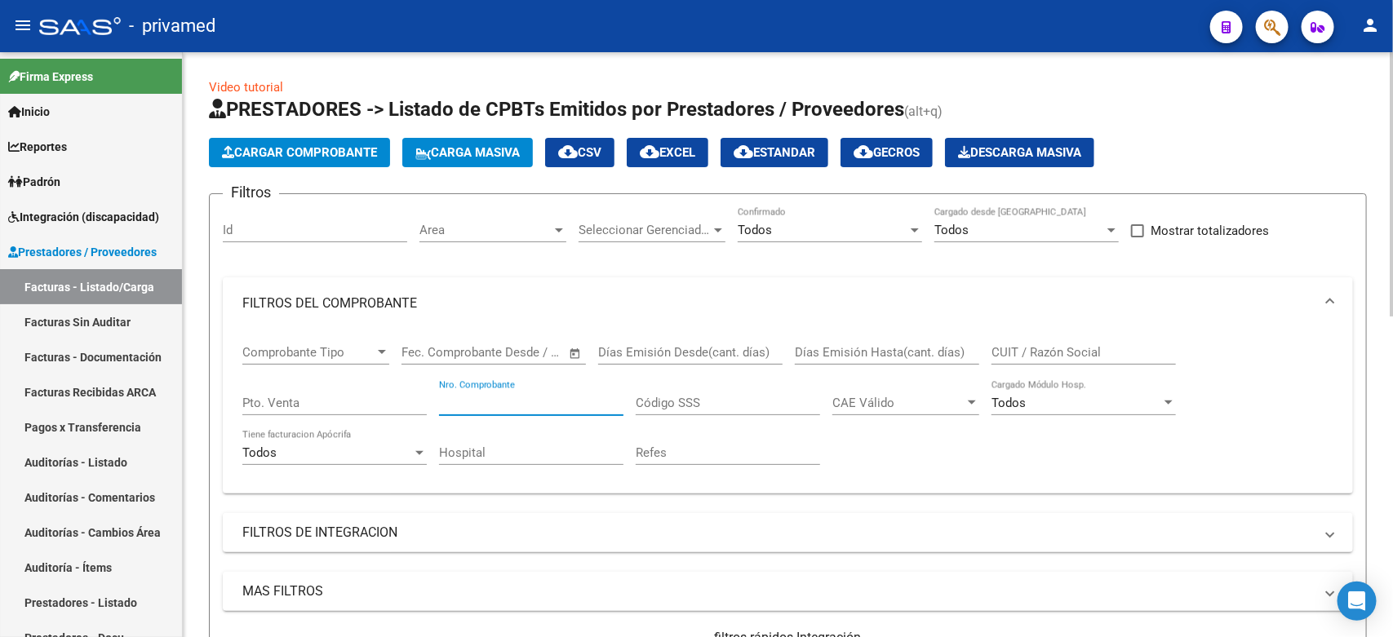
click at [526, 402] on input "Nro. Comprobante" at bounding box center [531, 403] width 184 height 15
paste input "631"
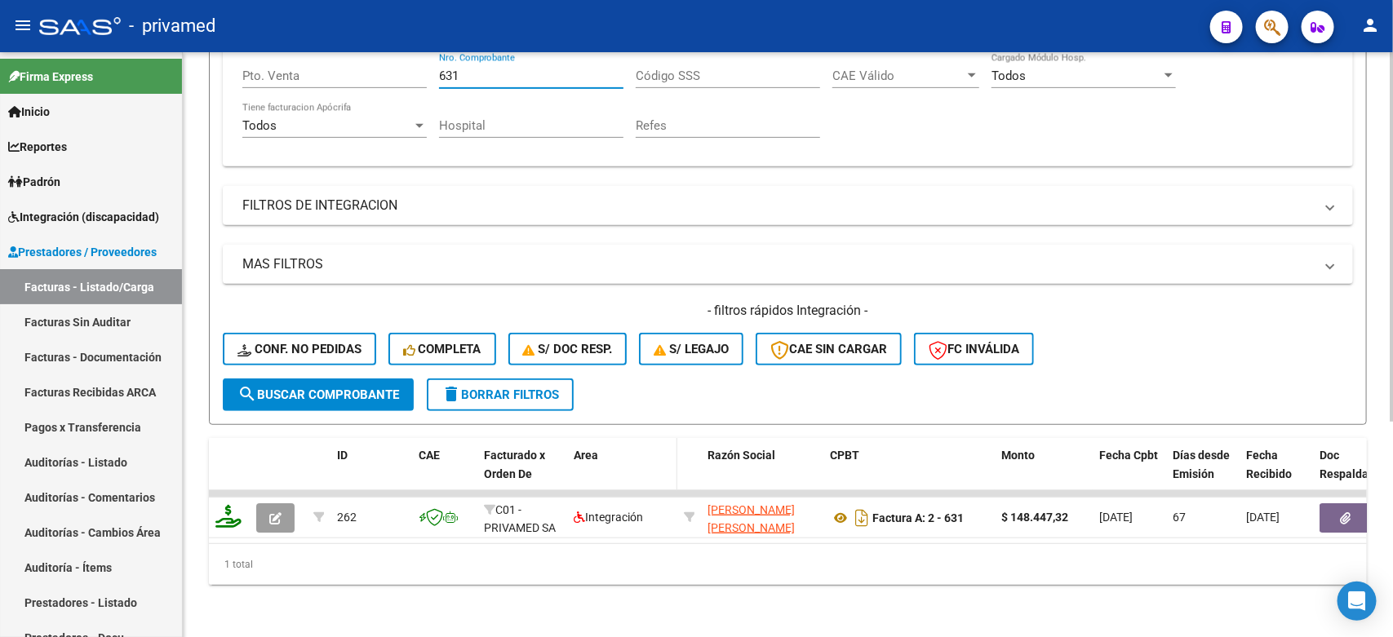
scroll to position [340, 0]
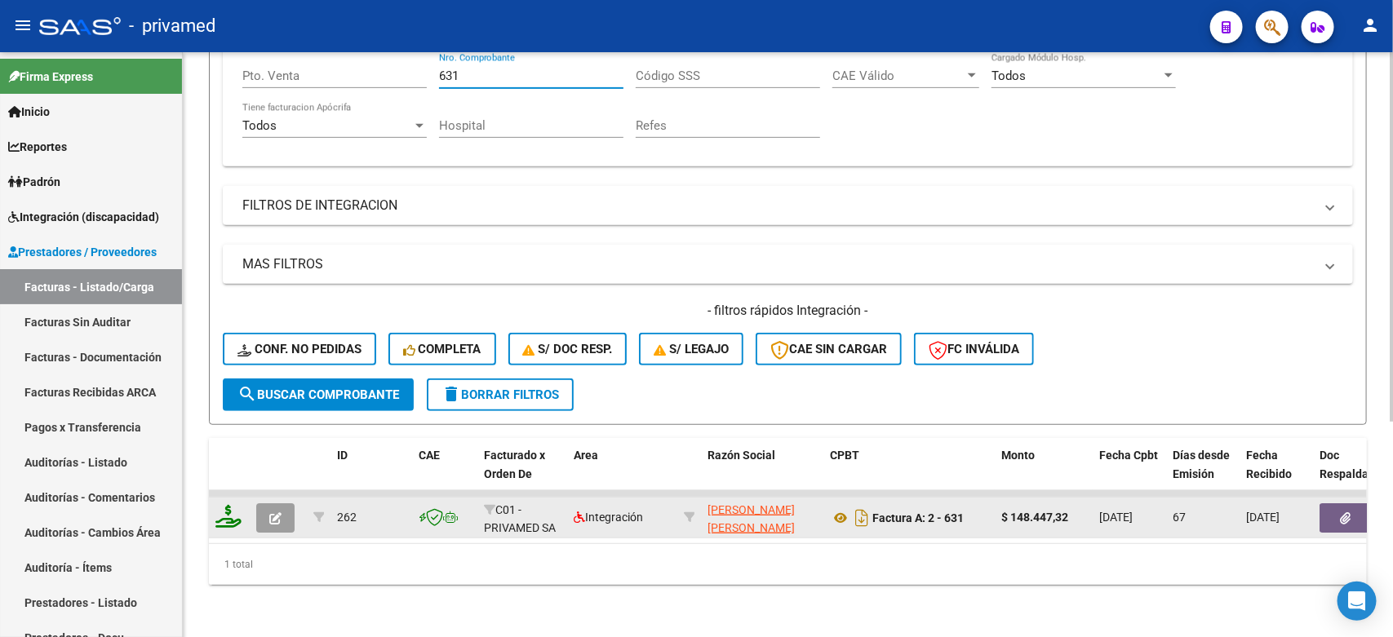
type input "631"
click at [269, 513] on icon "button" at bounding box center [275, 519] width 12 height 12
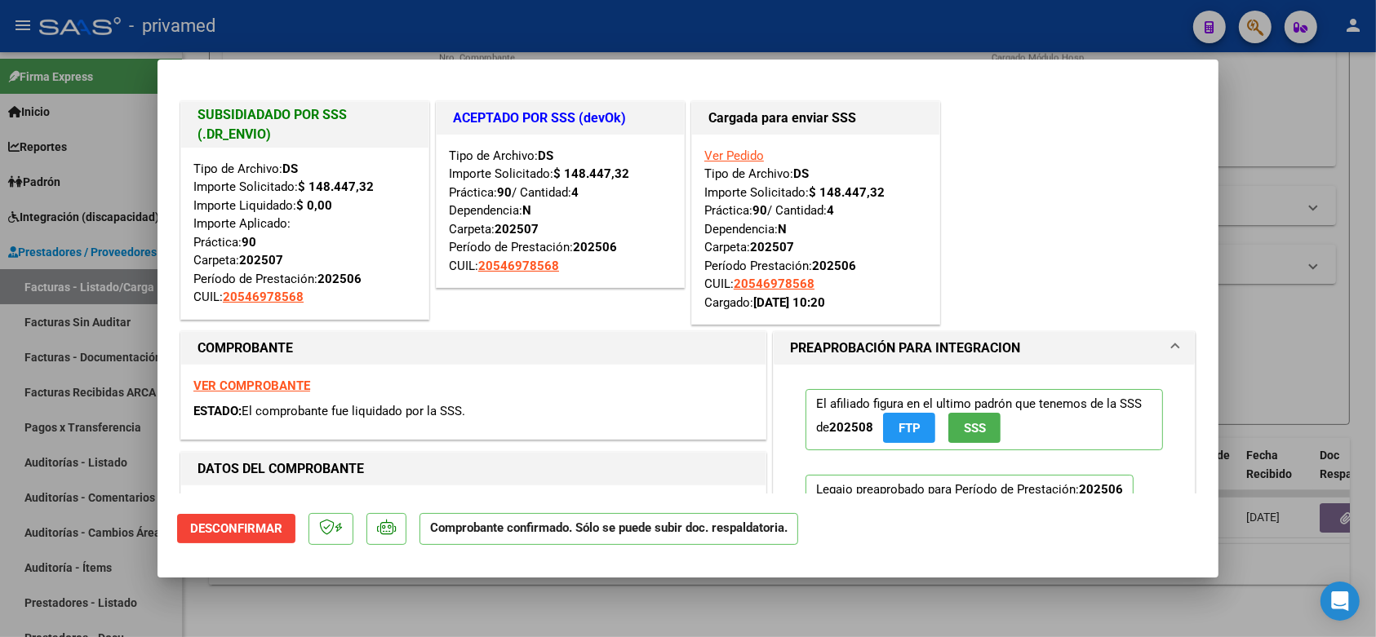
click at [1298, 337] on div at bounding box center [688, 318] width 1376 height 637
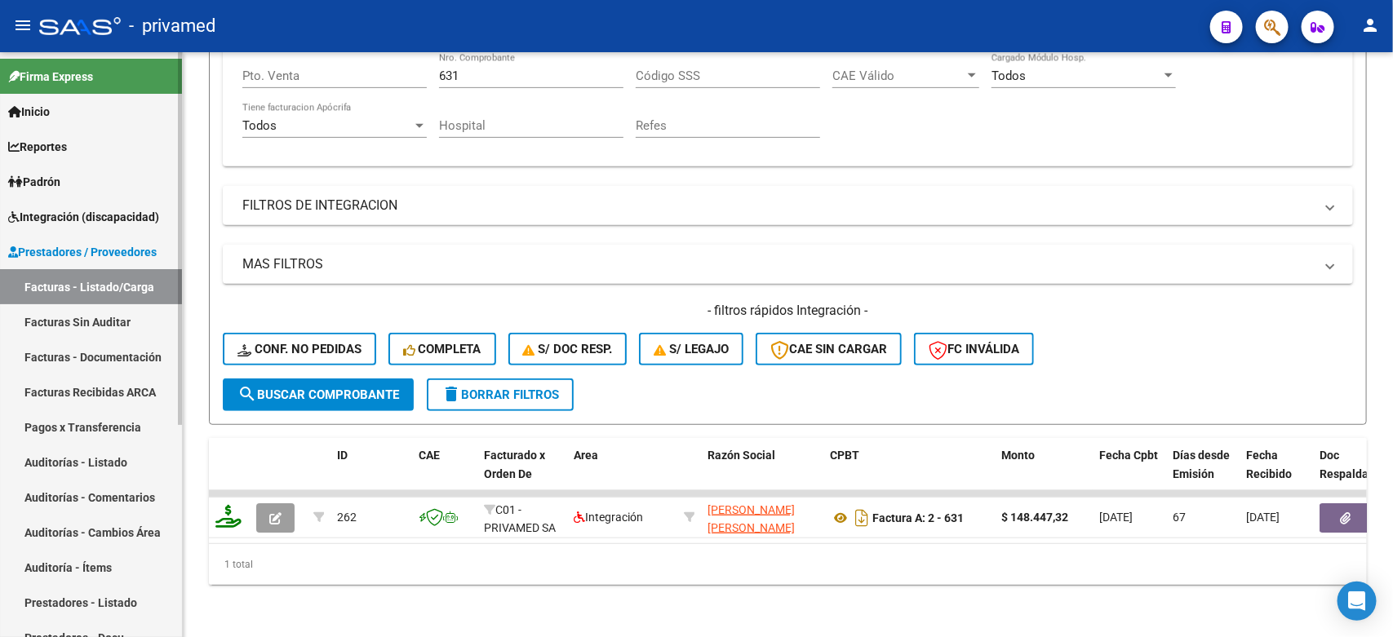
click at [91, 323] on link "Facturas Sin Auditar" at bounding box center [91, 321] width 182 height 35
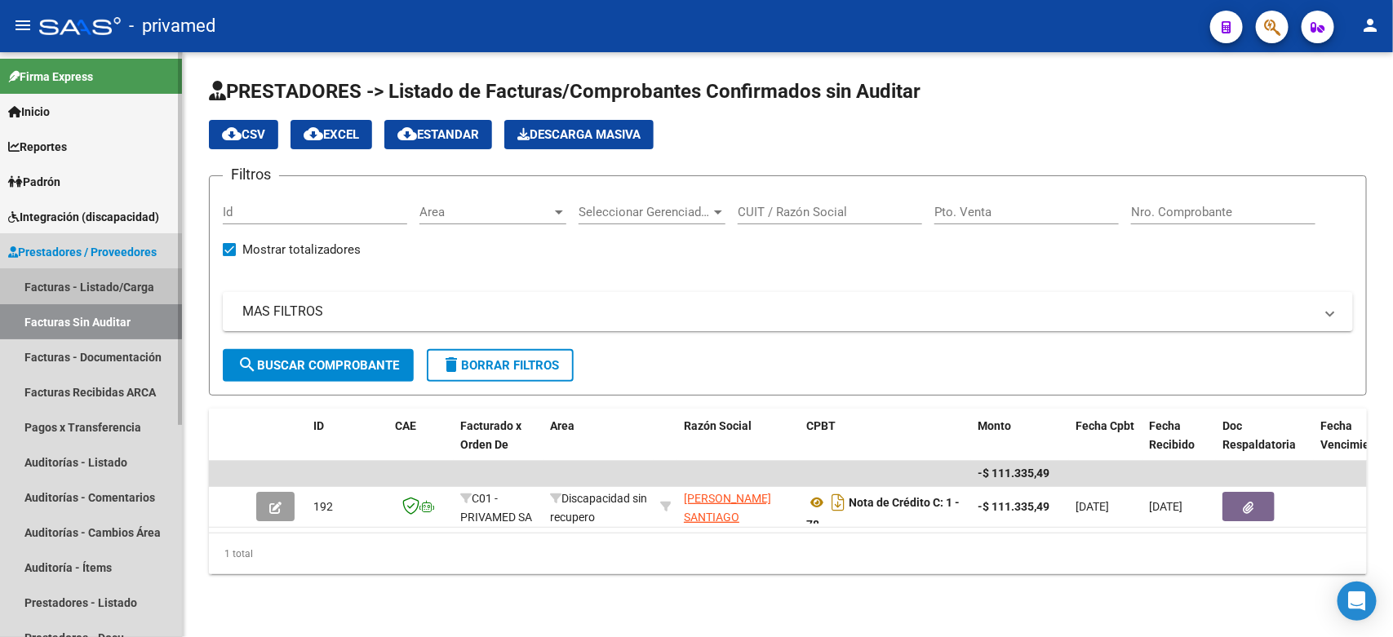
click at [83, 286] on link "Facturas - Listado/Carga" at bounding box center [91, 286] width 182 height 35
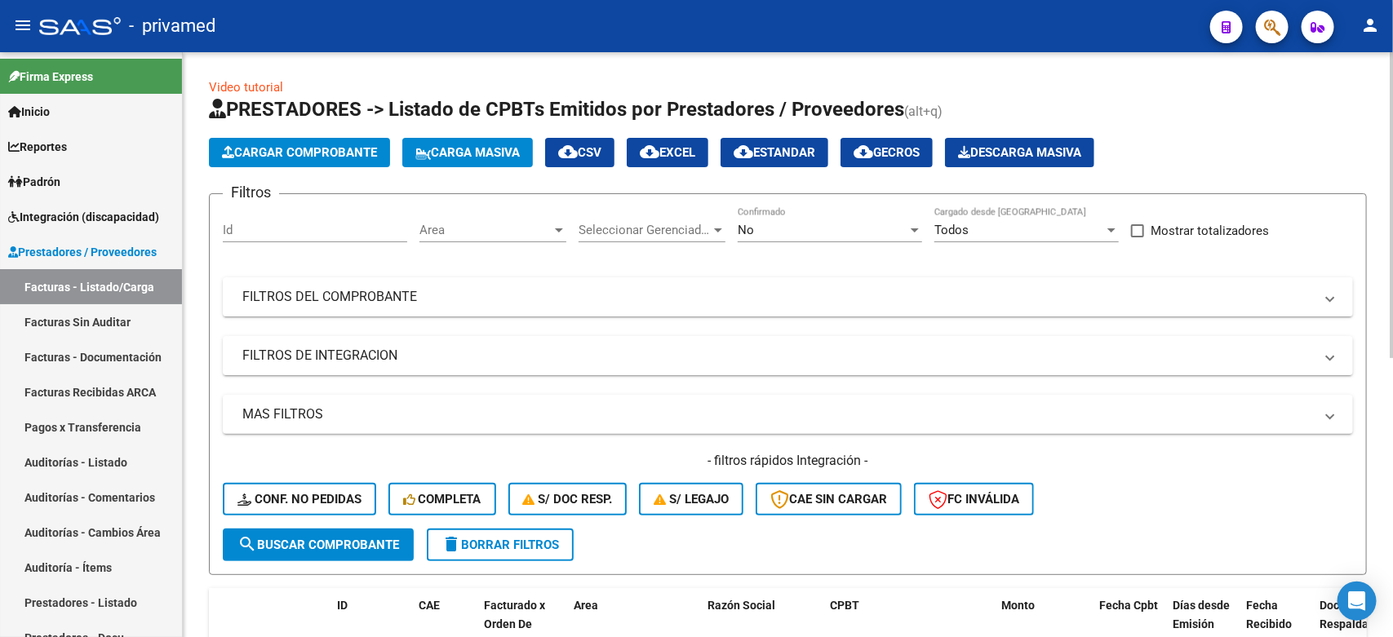
click at [822, 216] on div "No Confirmado" at bounding box center [830, 224] width 184 height 35
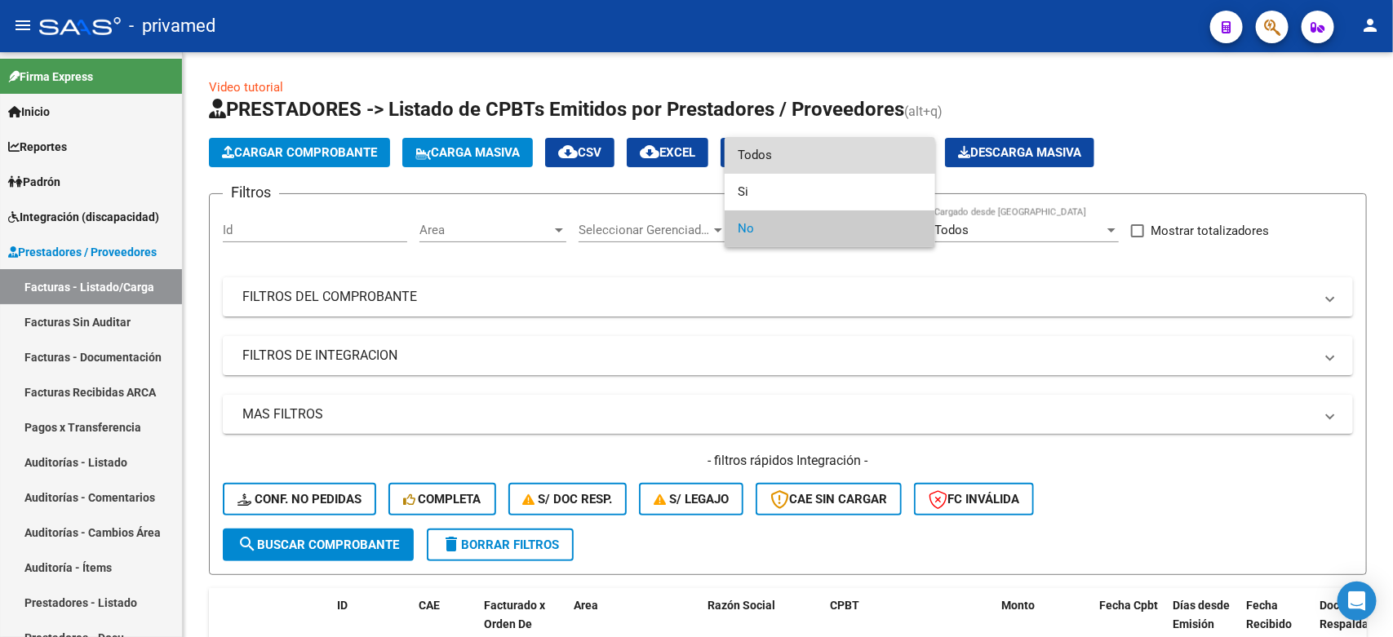
click at [782, 155] on span "Todos" at bounding box center [830, 155] width 184 height 37
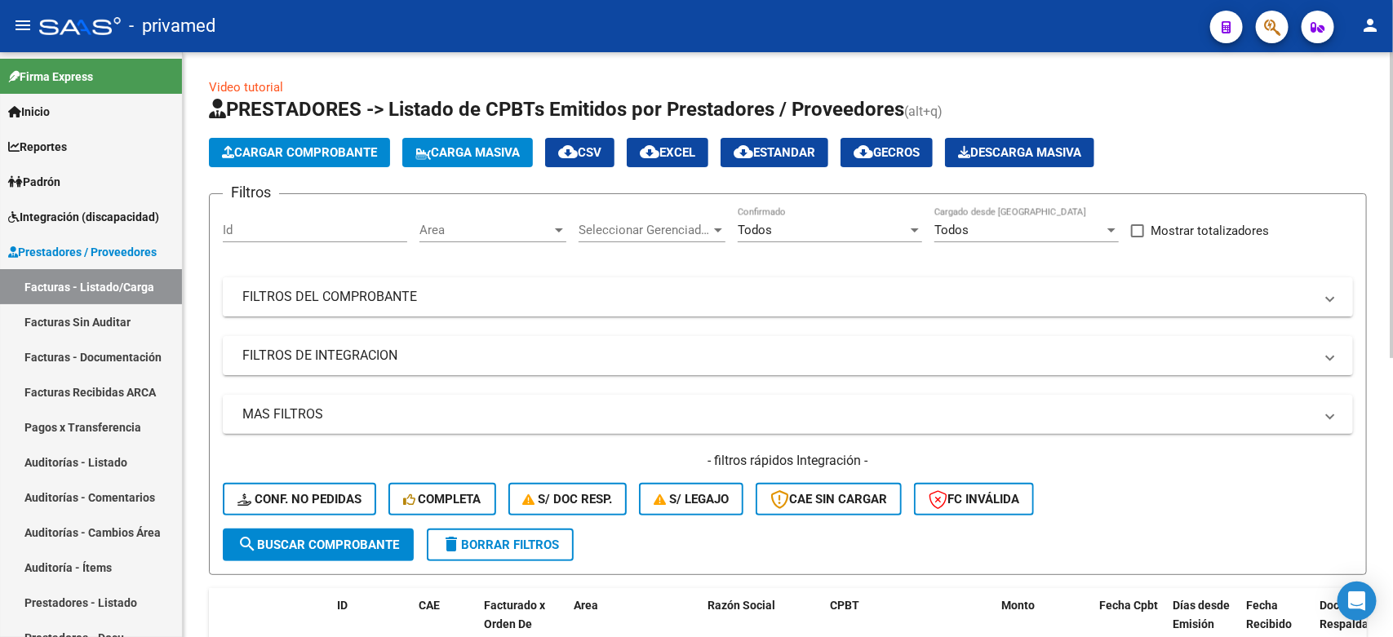
click at [482, 302] on mat-panel-title "FILTROS DEL COMPROBANTE" at bounding box center [778, 297] width 1072 height 18
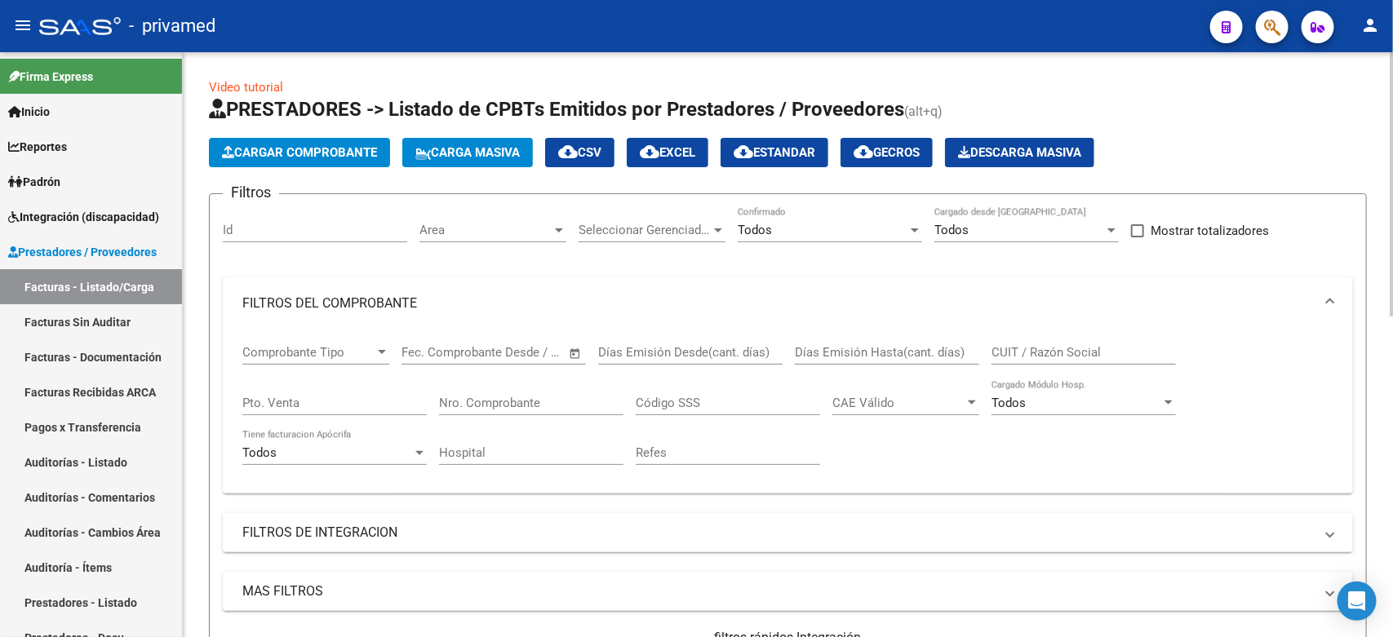
click at [529, 401] on input "Nro. Comprobante" at bounding box center [531, 403] width 184 height 15
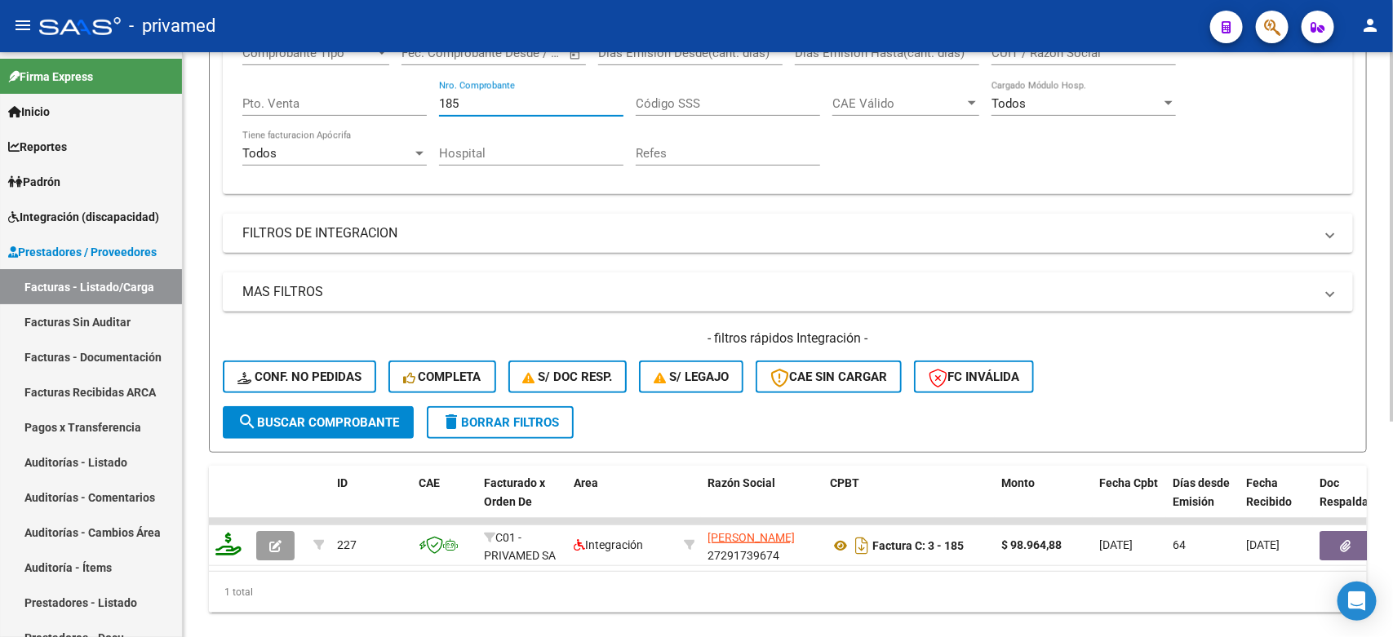
scroll to position [306, 0]
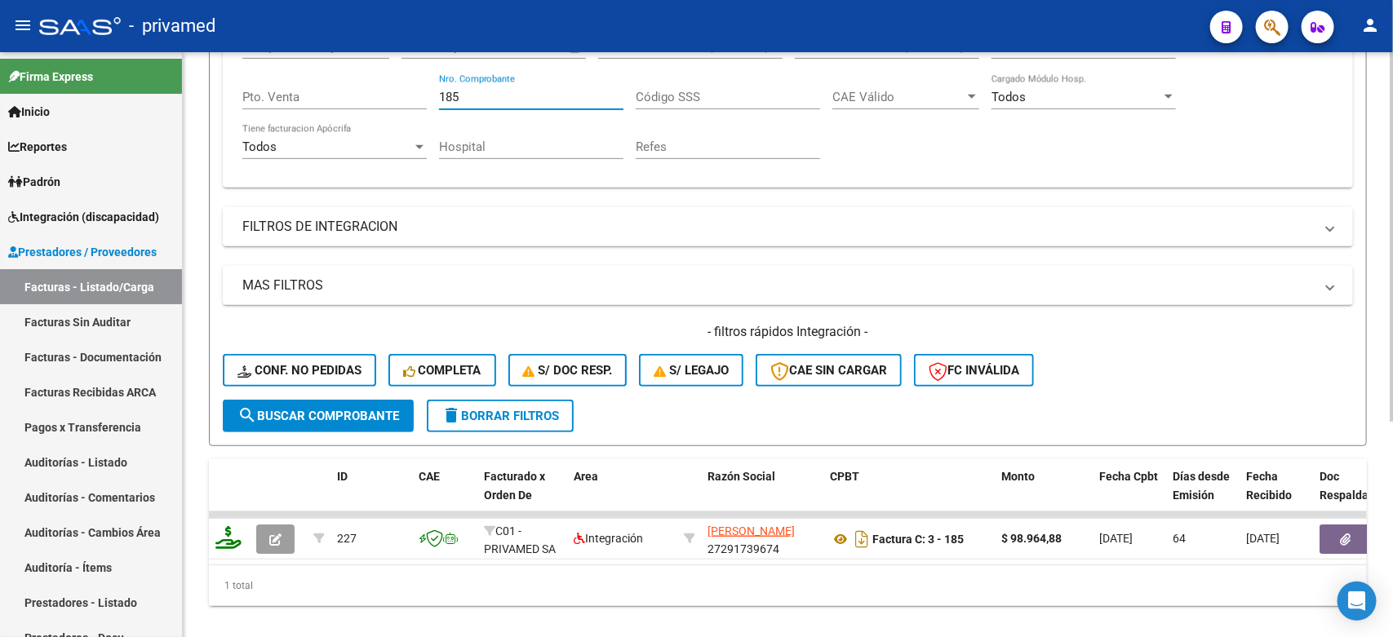
click at [1161, 398] on form "Filtros Id Area Area Seleccionar Gerenciador Seleccionar Gerenciador Todos Conf…" at bounding box center [788, 166] width 1158 height 559
click at [1090, 398] on form "Filtros Id Area Area Seleccionar Gerenciador Seleccionar Gerenciador Todos Conf…" at bounding box center [788, 166] width 1158 height 559
click at [1120, 385] on div "- filtros rápidos Integración - Conf. no pedidas Completa S/ Doc Resp. S/ legaj…" at bounding box center [788, 361] width 1130 height 77
drag, startPoint x: 516, startPoint y: 88, endPoint x: 544, endPoint y: 88, distance: 27.7
click at [368, 121] on div "Comprobante Tipo Comprobante Tipo Fecha inicio – Fecha fin Fec. Comprobante Des…" at bounding box center [787, 99] width 1091 height 151
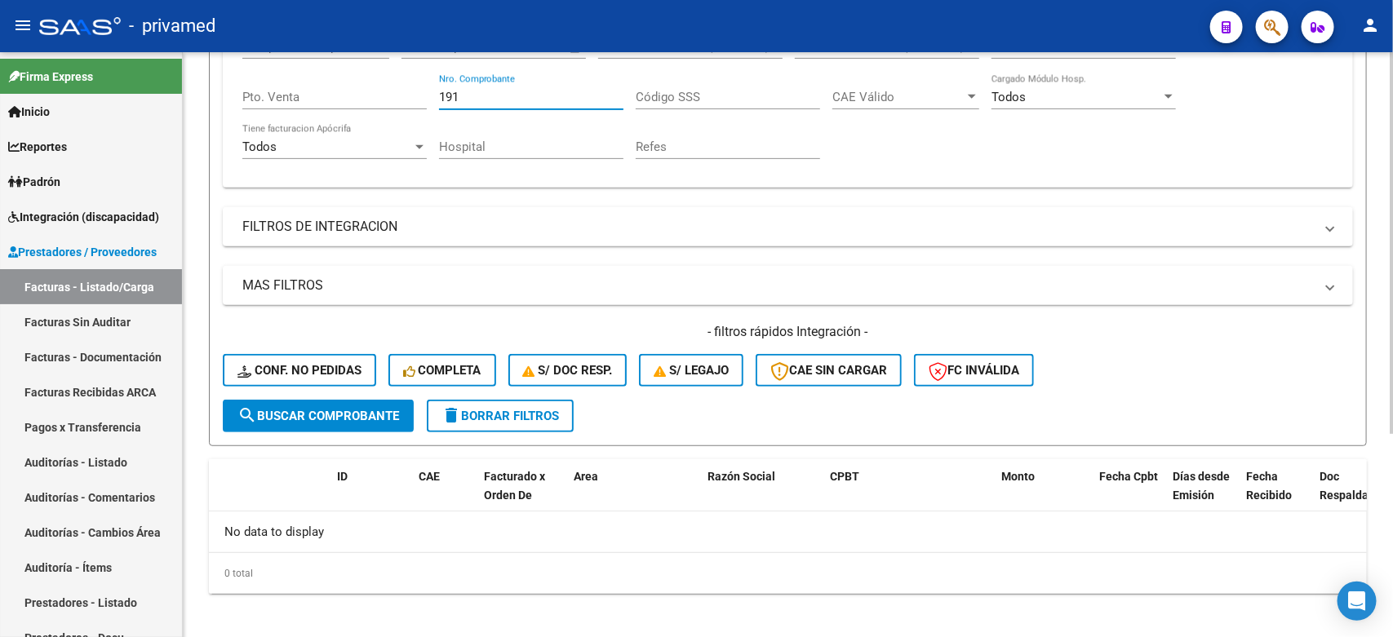
click at [568, 90] on input "191" at bounding box center [531, 97] width 184 height 15
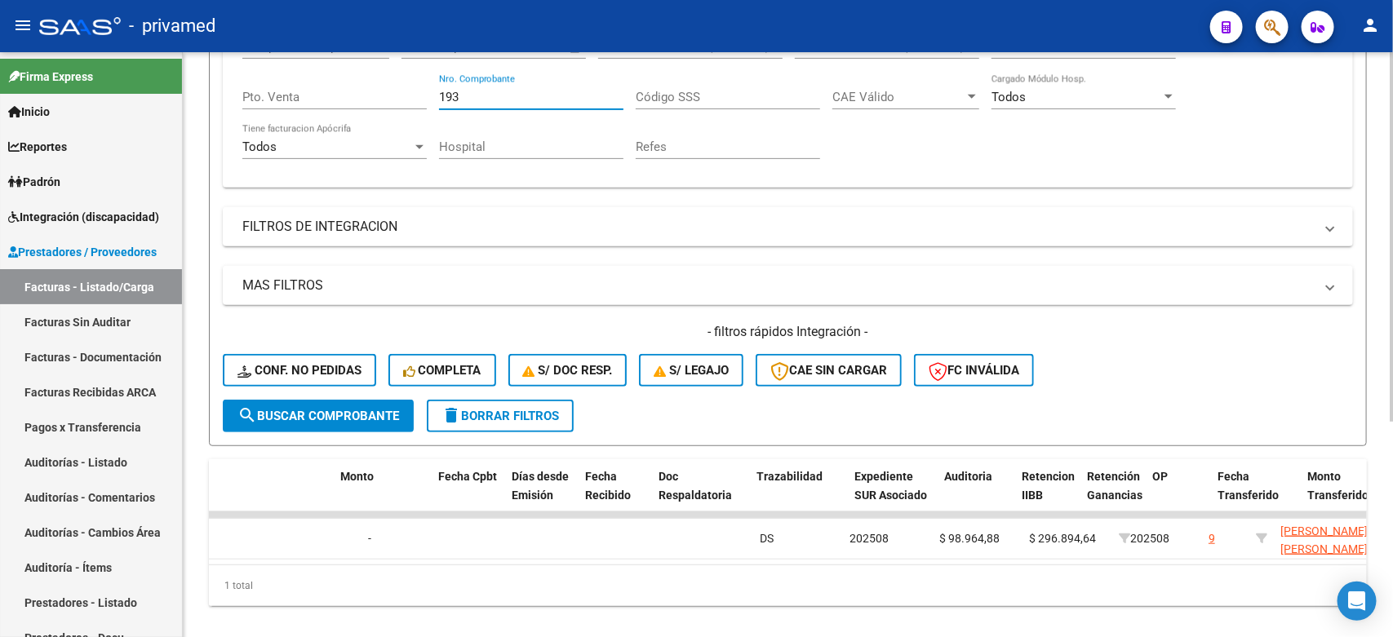
scroll to position [0, 0]
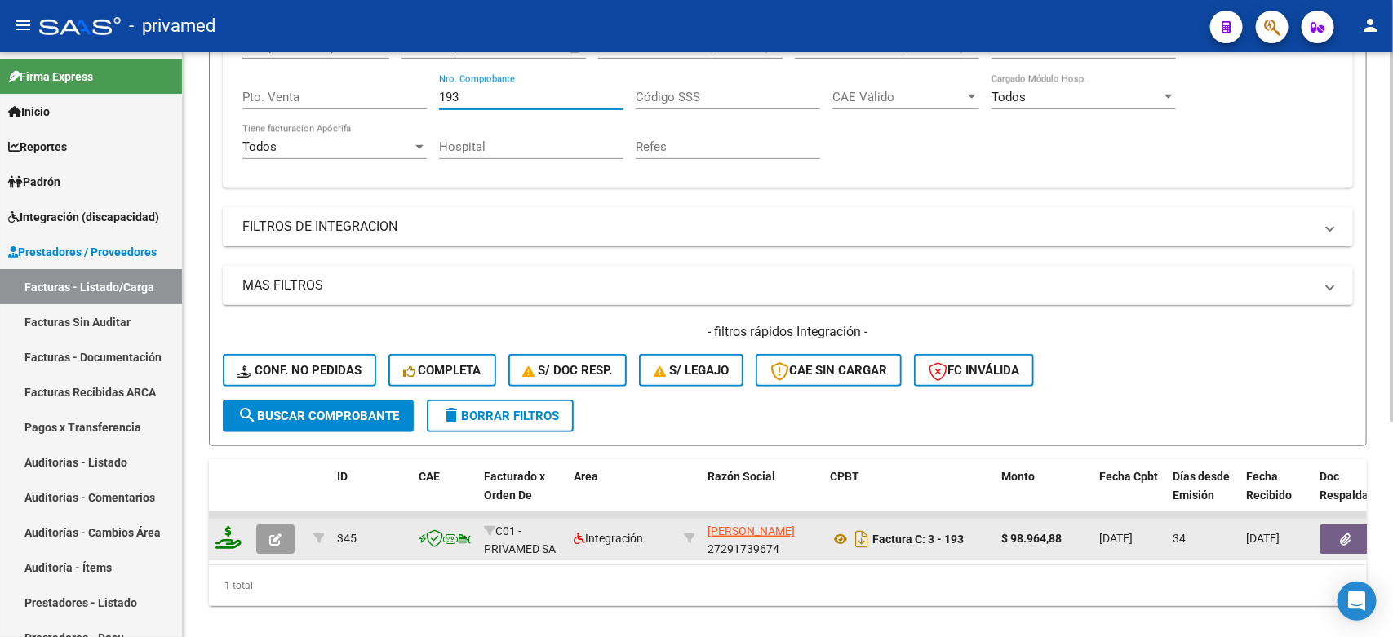
click at [273, 541] on button "button" at bounding box center [275, 539] width 38 height 29
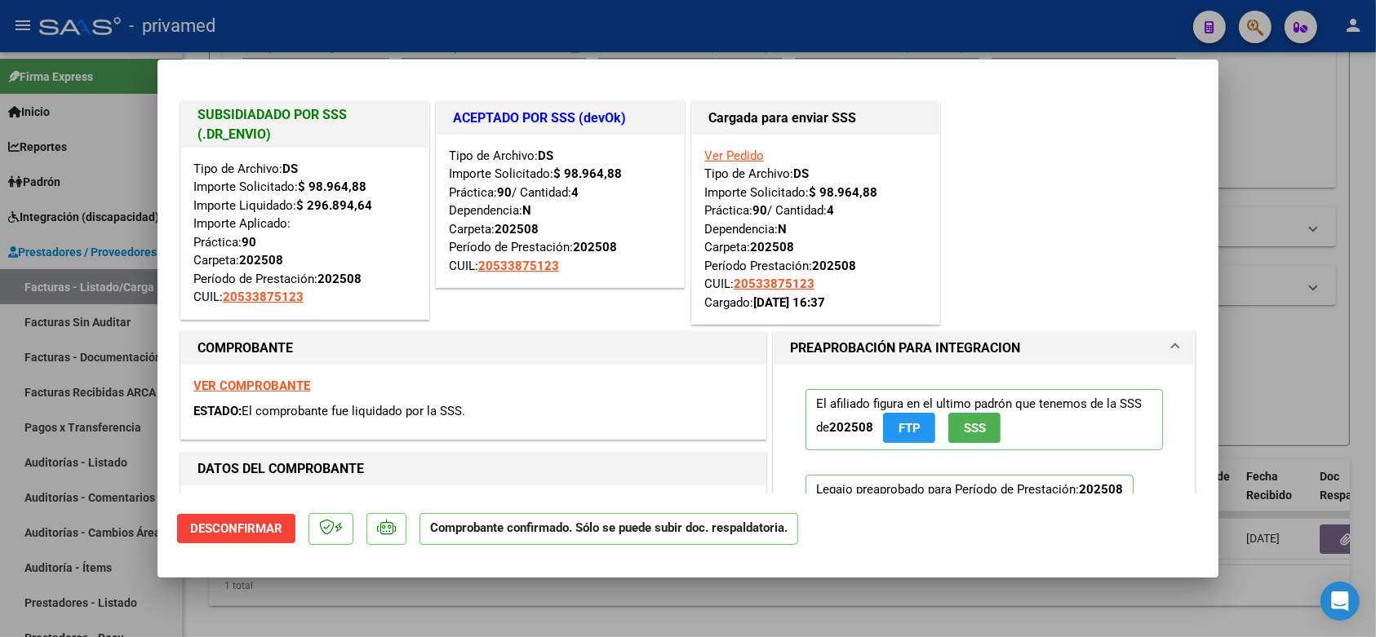
click at [1280, 388] on div at bounding box center [688, 318] width 1376 height 637
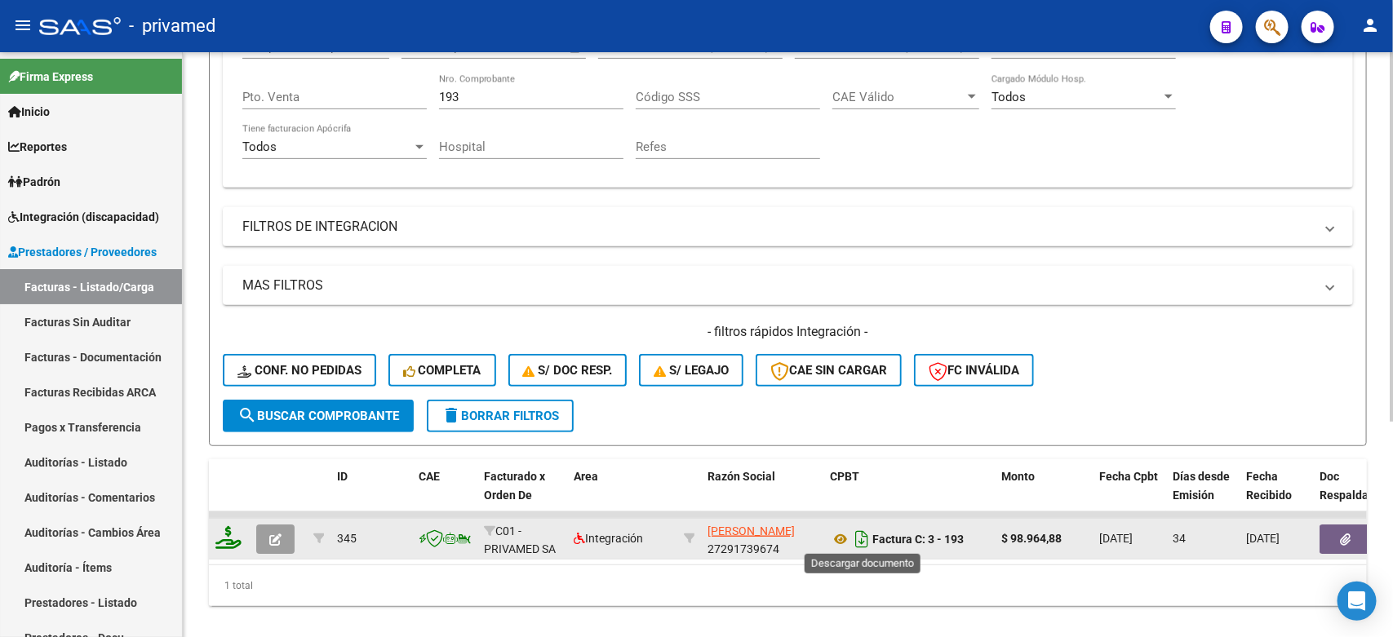
click at [859, 541] on icon "Descargar documento" at bounding box center [861, 539] width 21 height 26
click at [1345, 534] on icon "button" at bounding box center [1346, 540] width 11 height 12
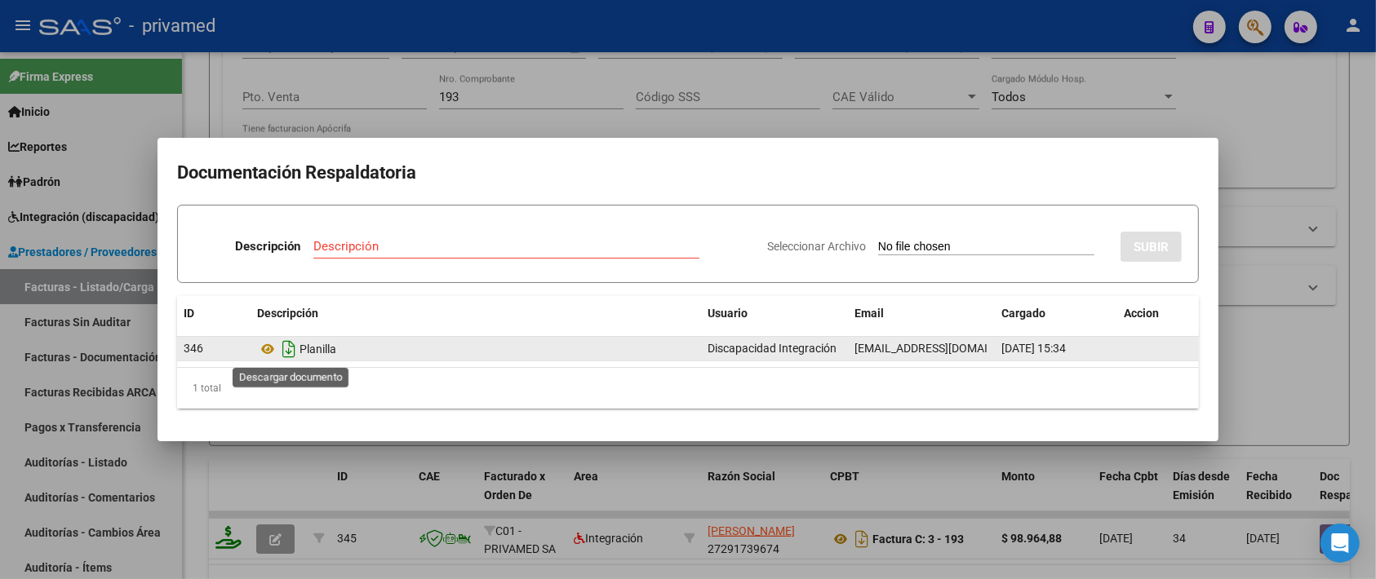
click at [288, 351] on icon "Descargar documento" at bounding box center [288, 349] width 21 height 26
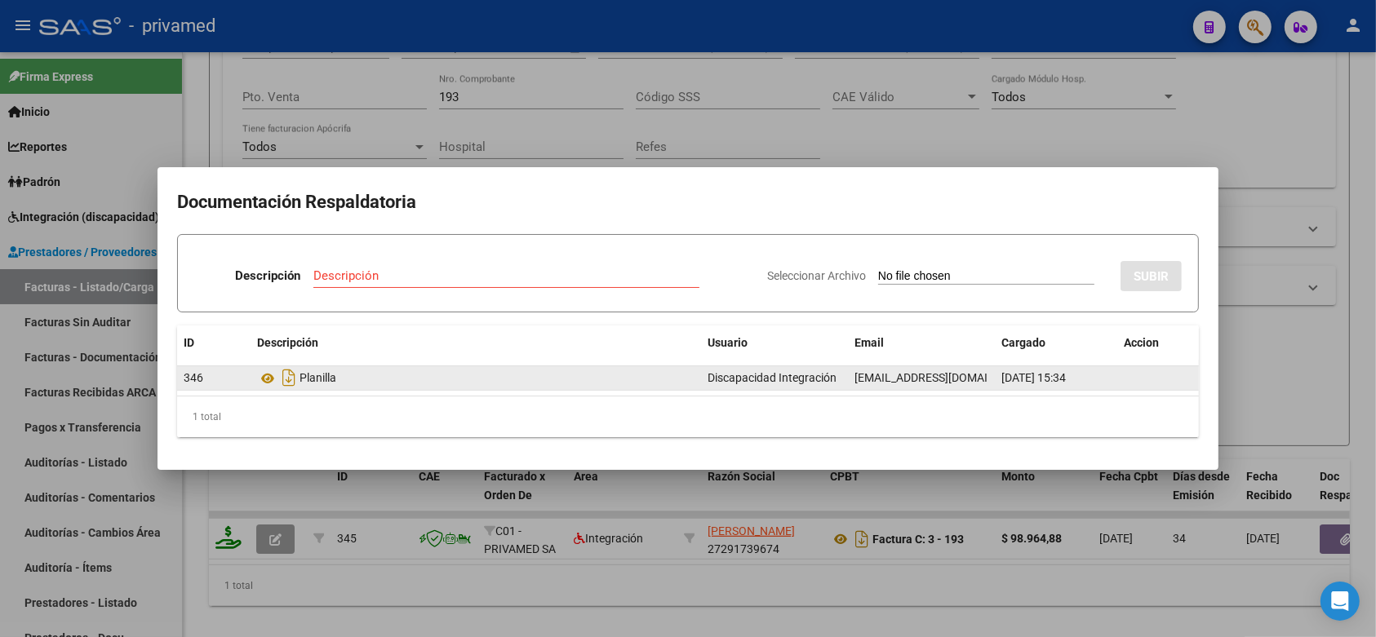
click at [666, 116] on div at bounding box center [688, 318] width 1376 height 637
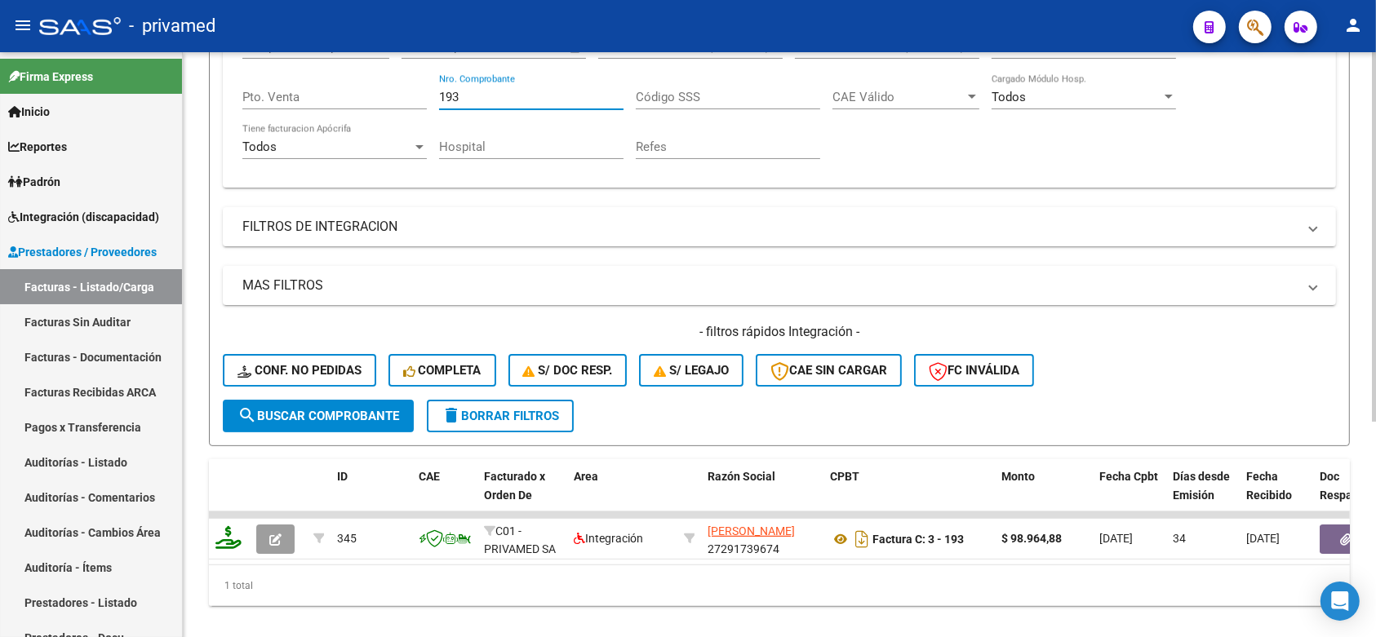
click at [512, 91] on input "193" at bounding box center [531, 97] width 184 height 15
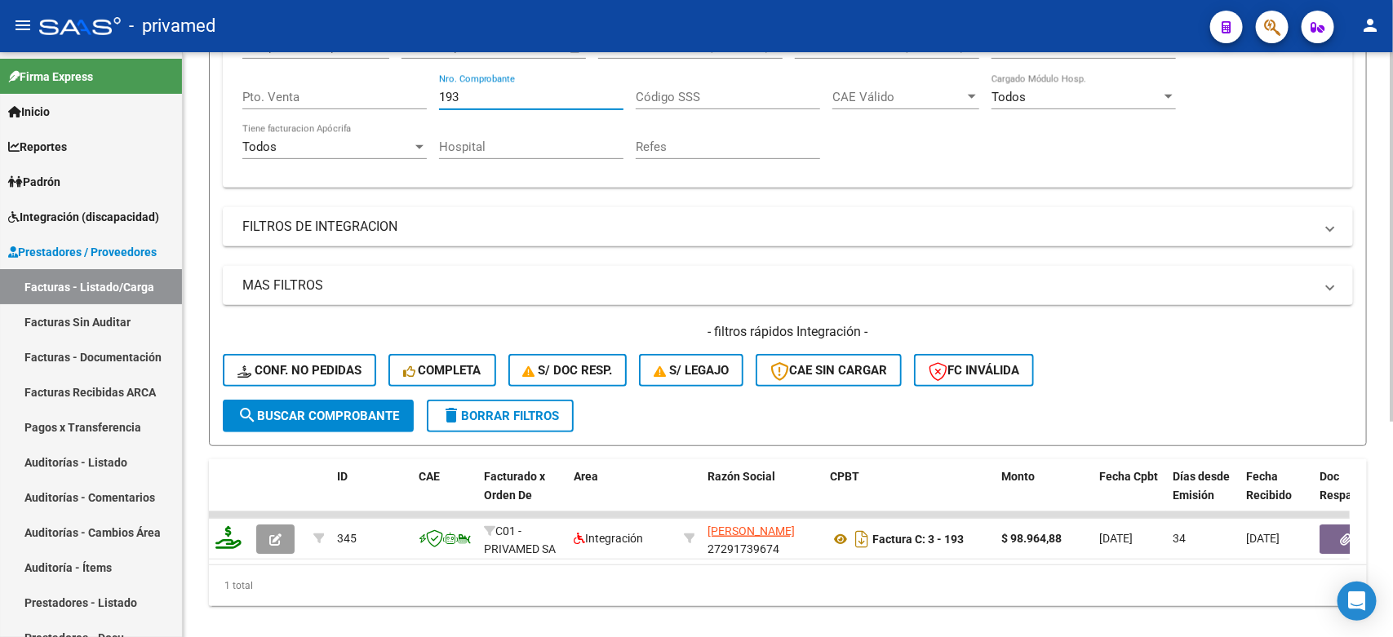
click at [511, 91] on input "193" at bounding box center [531, 97] width 184 height 15
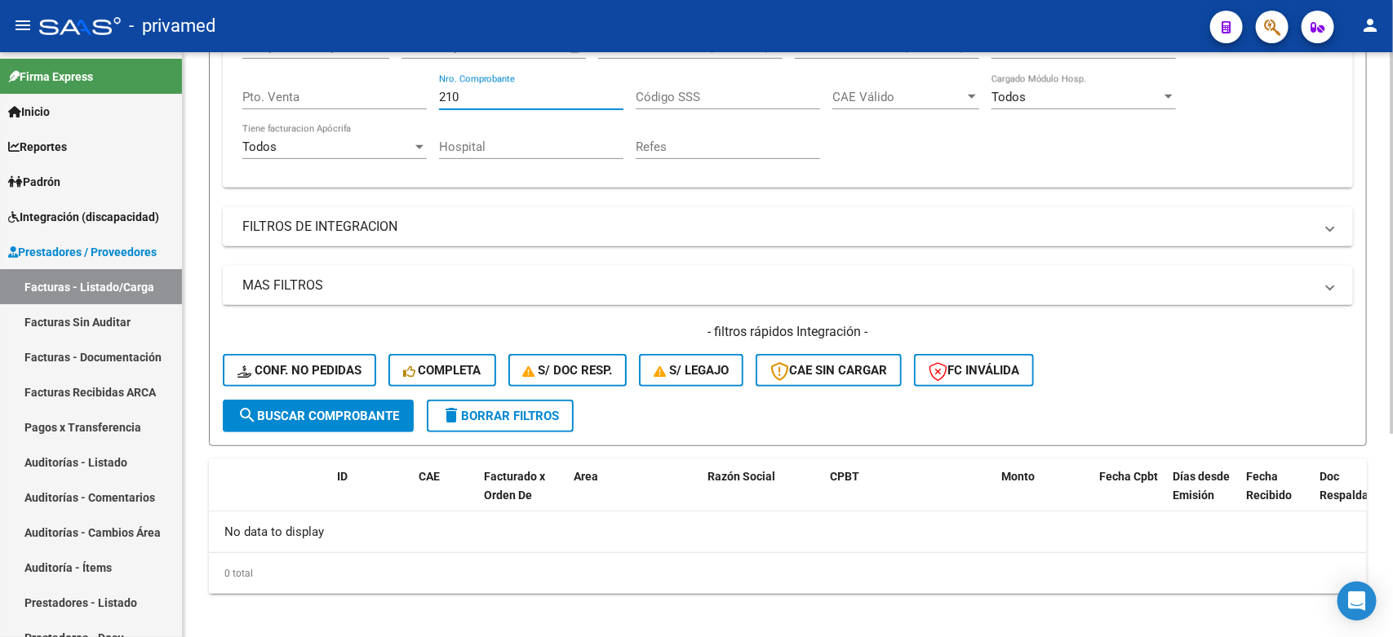
drag, startPoint x: 557, startPoint y: 95, endPoint x: 365, endPoint y: 100, distance: 192.7
click at [365, 100] on div "Comprobante Tipo Comprobante Tipo Fecha inicio – Fecha fin Fec. Comprobante Des…" at bounding box center [787, 99] width 1091 height 151
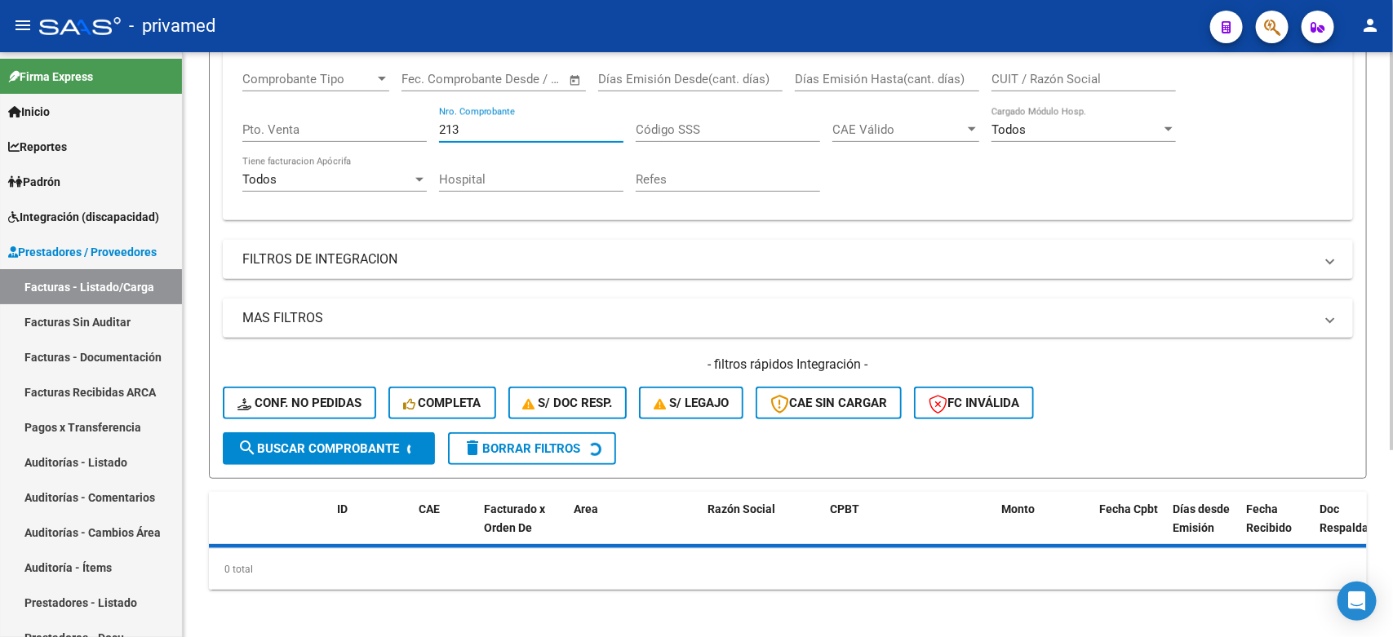
scroll to position [306, 0]
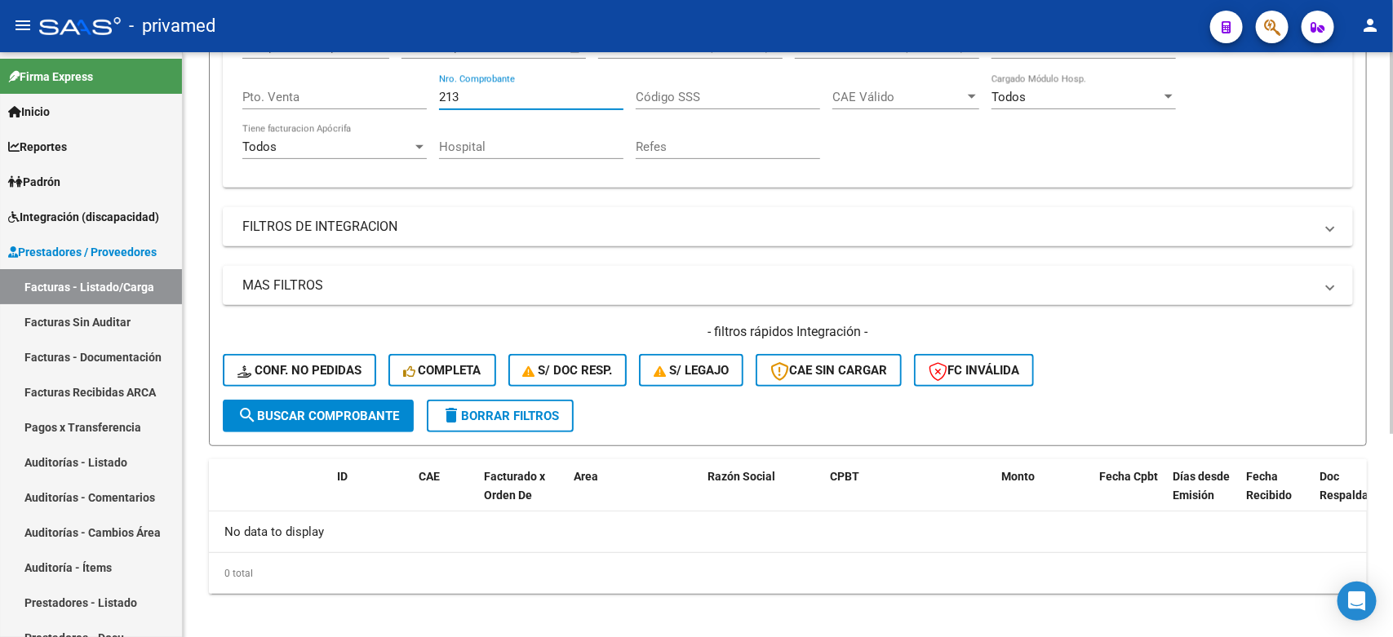
drag, startPoint x: 492, startPoint y: 95, endPoint x: 411, endPoint y: 100, distance: 81.7
click at [411, 100] on div "Comprobante Tipo Comprobante Tipo Fecha inicio – Fecha fin Fec. Comprobante Des…" at bounding box center [787, 99] width 1091 height 151
drag, startPoint x: 499, startPoint y: 95, endPoint x: 375, endPoint y: 91, distance: 123.3
click at [375, 91] on div "Comprobante Tipo Comprobante Tipo Fecha inicio – Fecha fin Fec. Comprobante Des…" at bounding box center [787, 99] width 1091 height 151
type input "2"
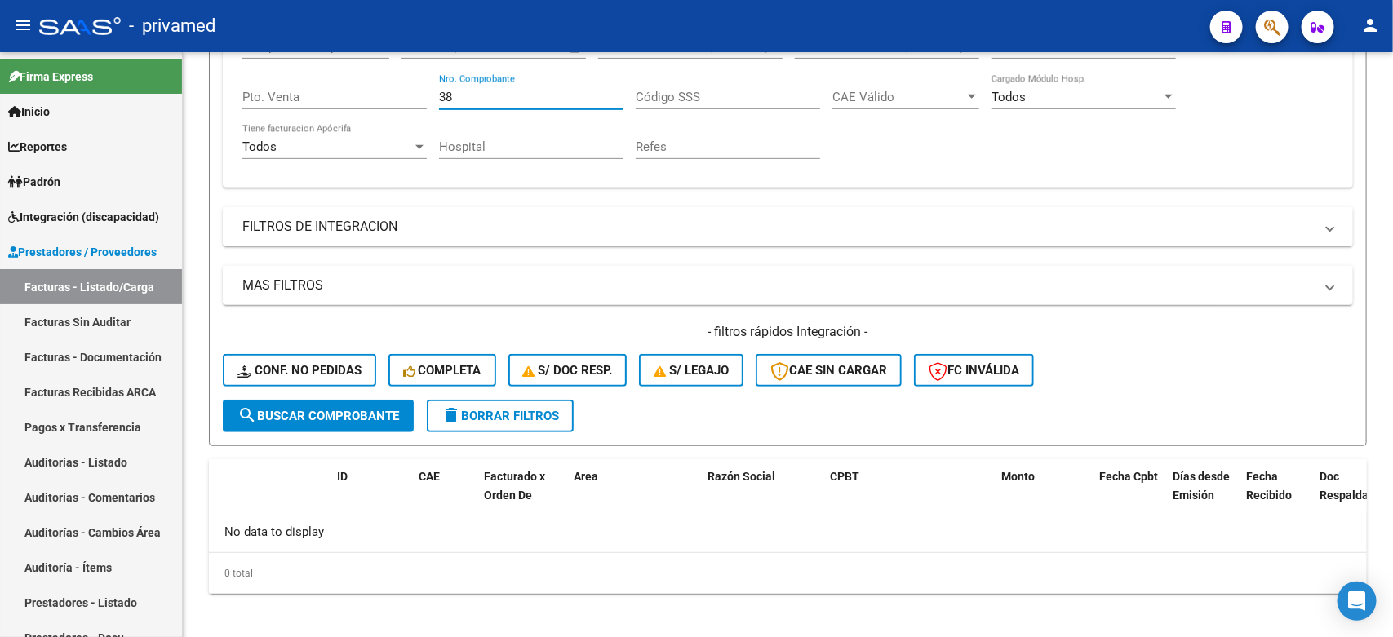
type input "3"
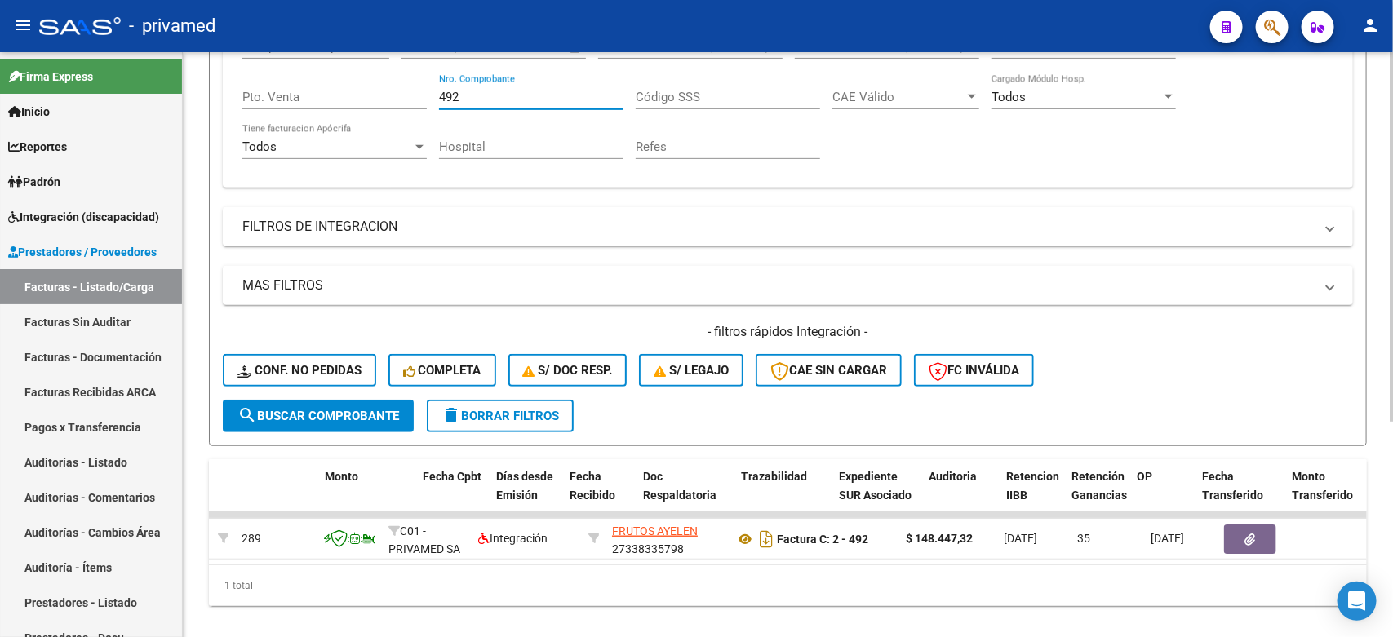
scroll to position [0, 0]
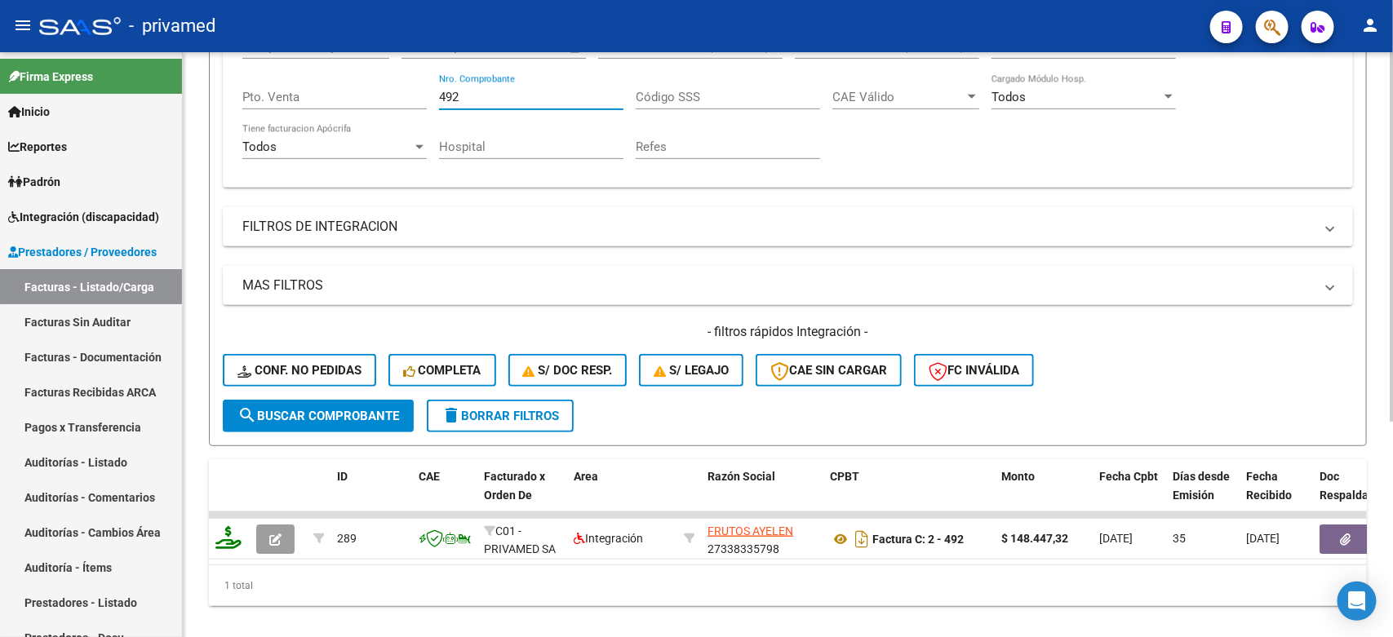
drag, startPoint x: 476, startPoint y: 88, endPoint x: 335, endPoint y: 118, distance: 143.6
click at [335, 118] on div "Comprobante Tipo Comprobante Tipo Fecha inicio – Fecha fin Fec. Comprobante Des…" at bounding box center [787, 99] width 1091 height 151
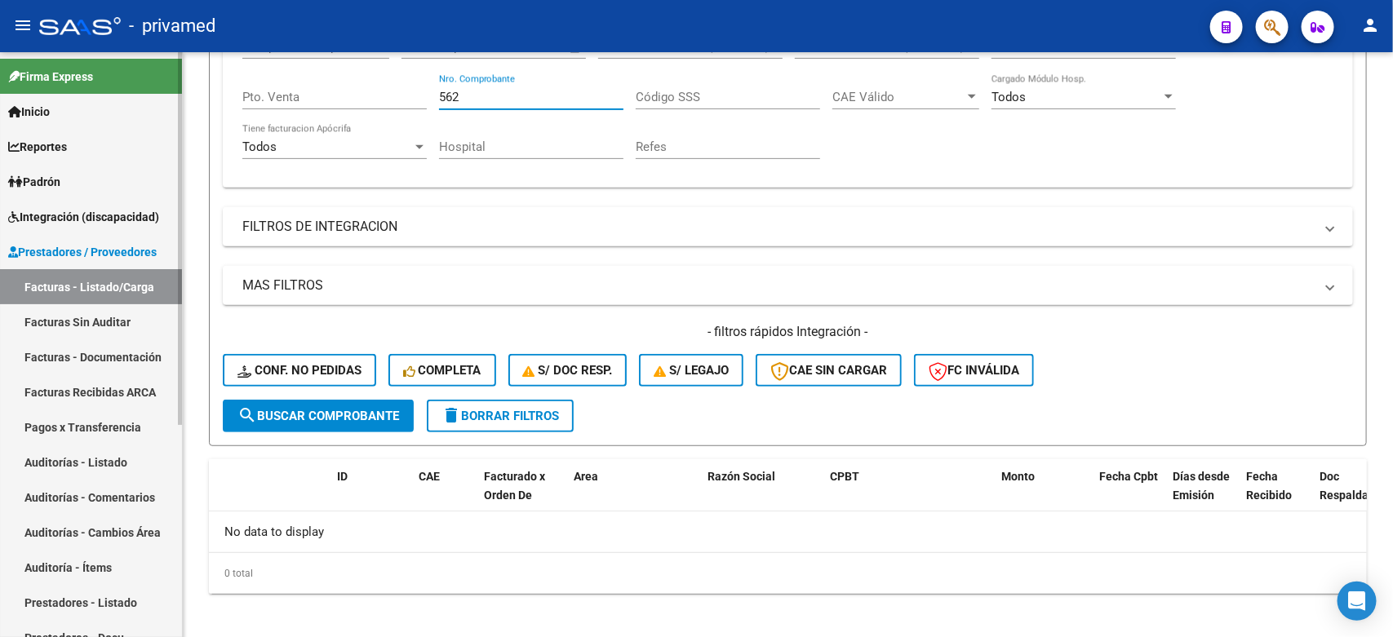
type input "562"
click at [76, 322] on link "Facturas Sin Auditar" at bounding box center [91, 321] width 182 height 35
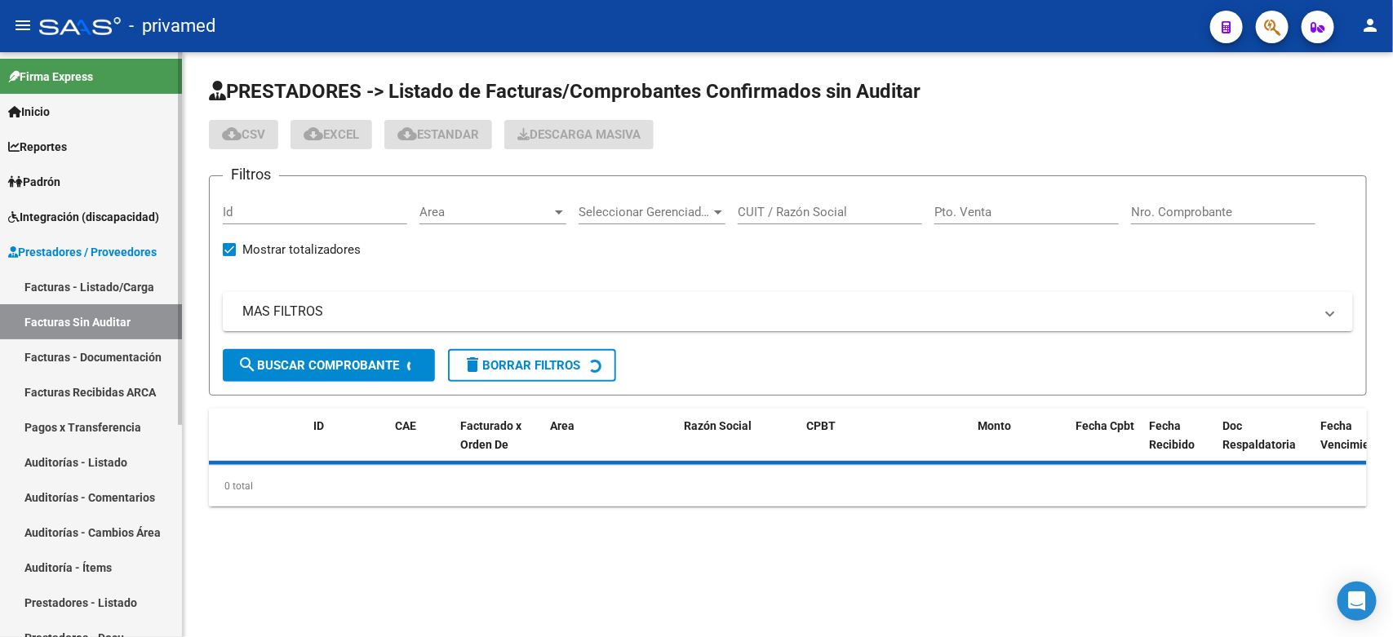
click at [78, 294] on link "Facturas - Listado/Carga" at bounding box center [91, 286] width 182 height 35
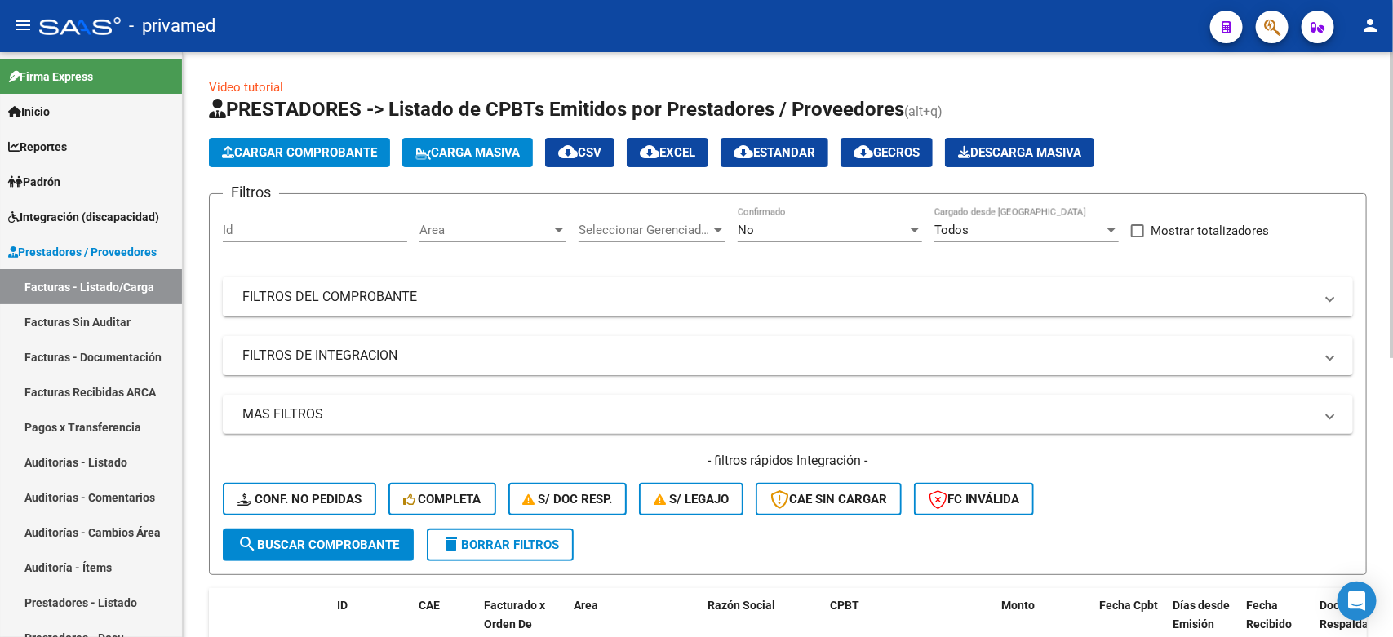
click at [457, 300] on mat-panel-title "FILTROS DEL COMPROBANTE" at bounding box center [778, 297] width 1072 height 18
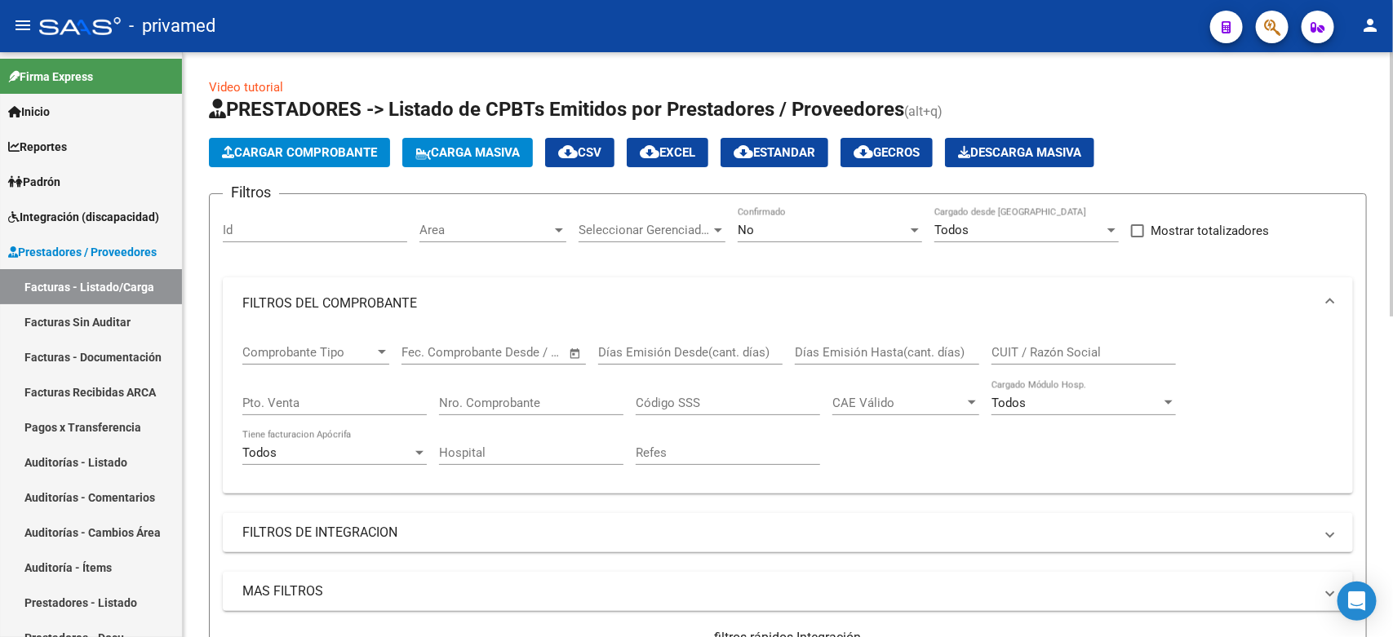
click at [817, 227] on div "No" at bounding box center [823, 230] width 170 height 15
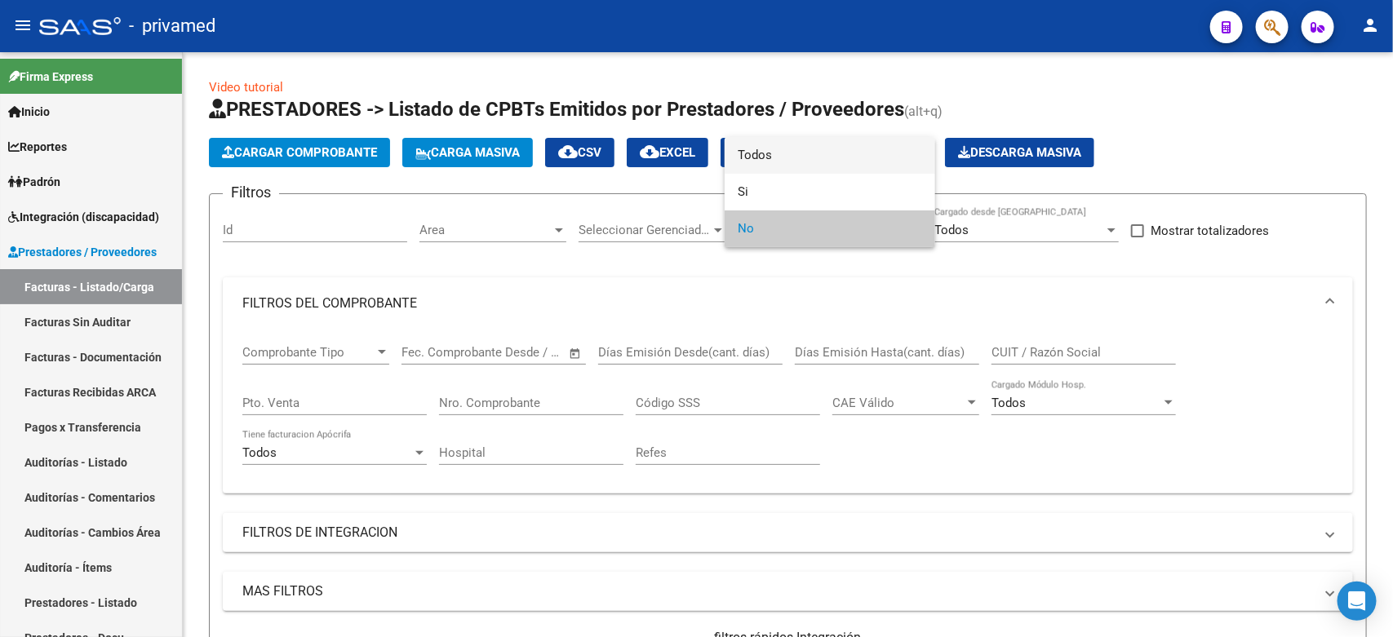
click at [786, 160] on span "Todos" at bounding box center [830, 155] width 184 height 37
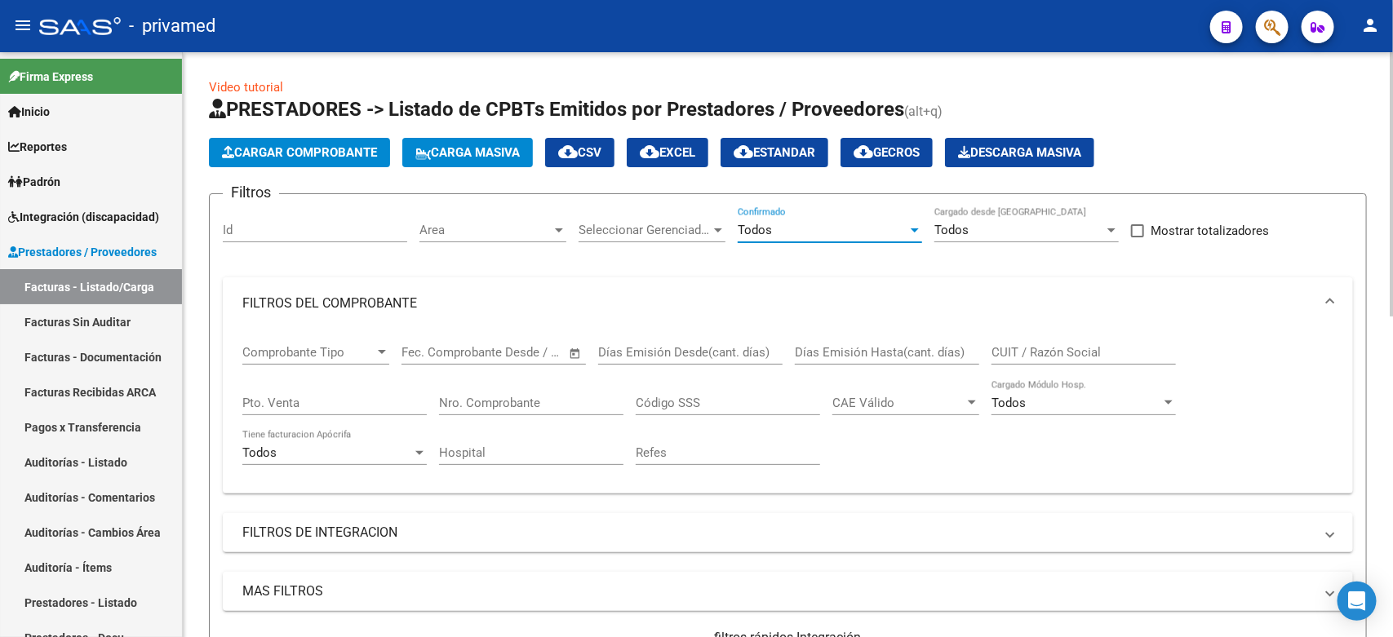
click at [1090, 353] on input "CUIT / Razón Social" at bounding box center [1084, 352] width 184 height 15
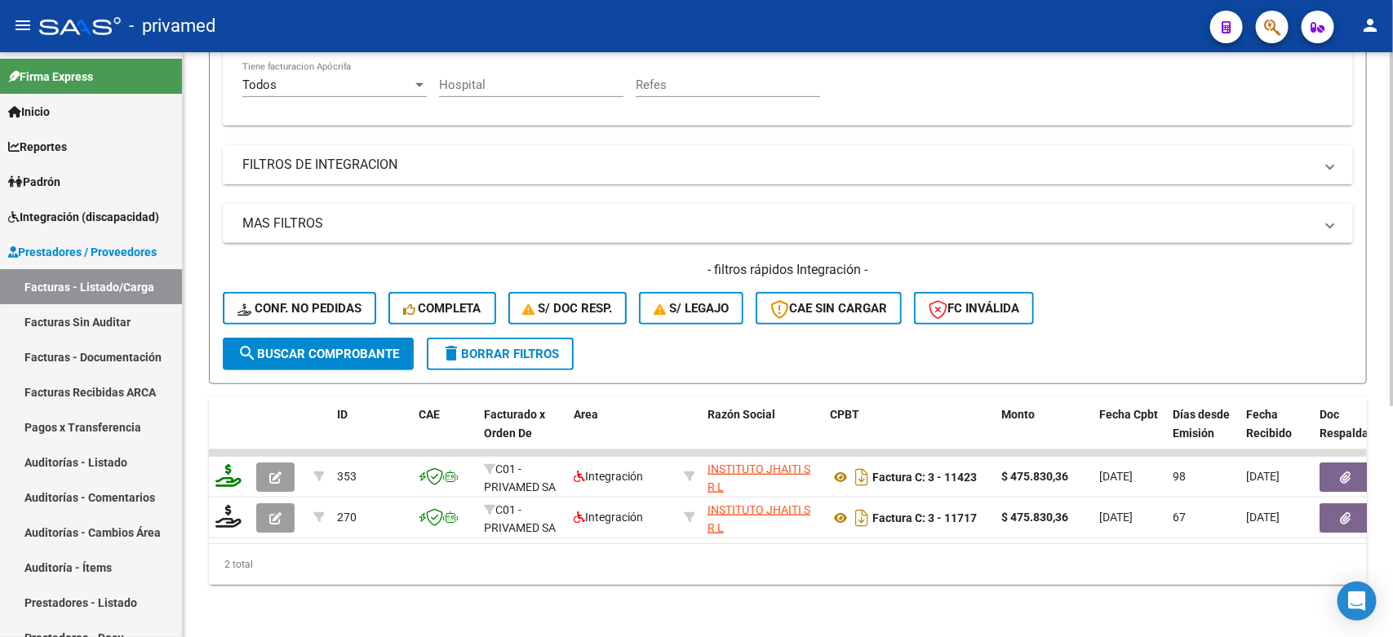
type input "30661727051"
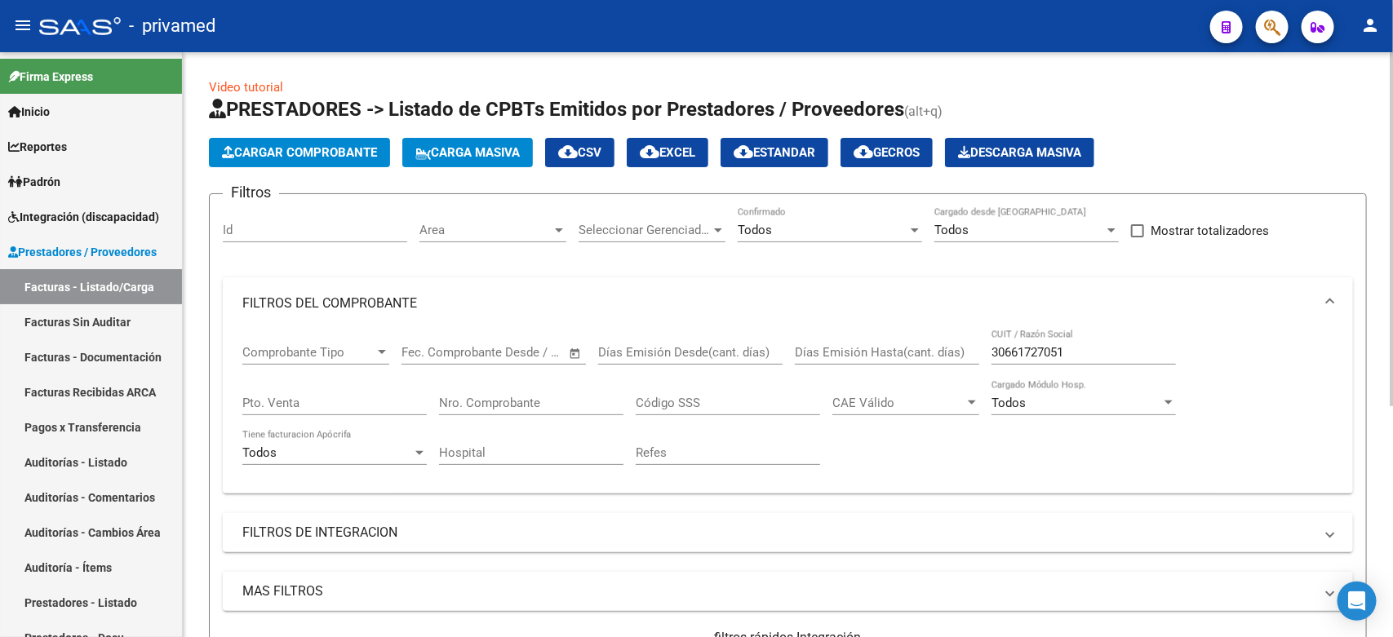
drag, startPoint x: 1368, startPoint y: 555, endPoint x: 202, endPoint y: 102, distance: 1250.3
click at [202, 102] on div "Video tutorial PRESTADORES -> Listado de CPBTs Emitidos por Prestadores / Prove…" at bounding box center [788, 528] width 1210 height 953
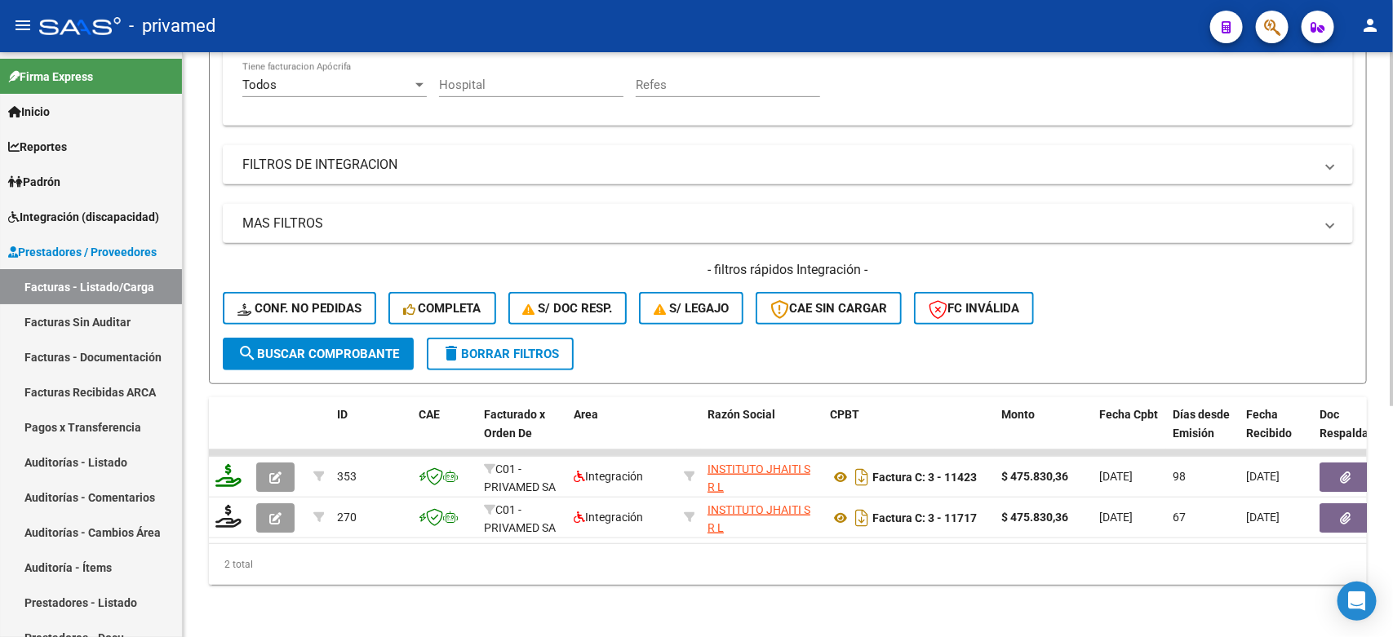
click at [1143, 579] on div "Video tutorial PRESTADORES -> Listado de CPBTs Emitidos por Prestadores / Prove…" at bounding box center [788, 160] width 1210 height 953
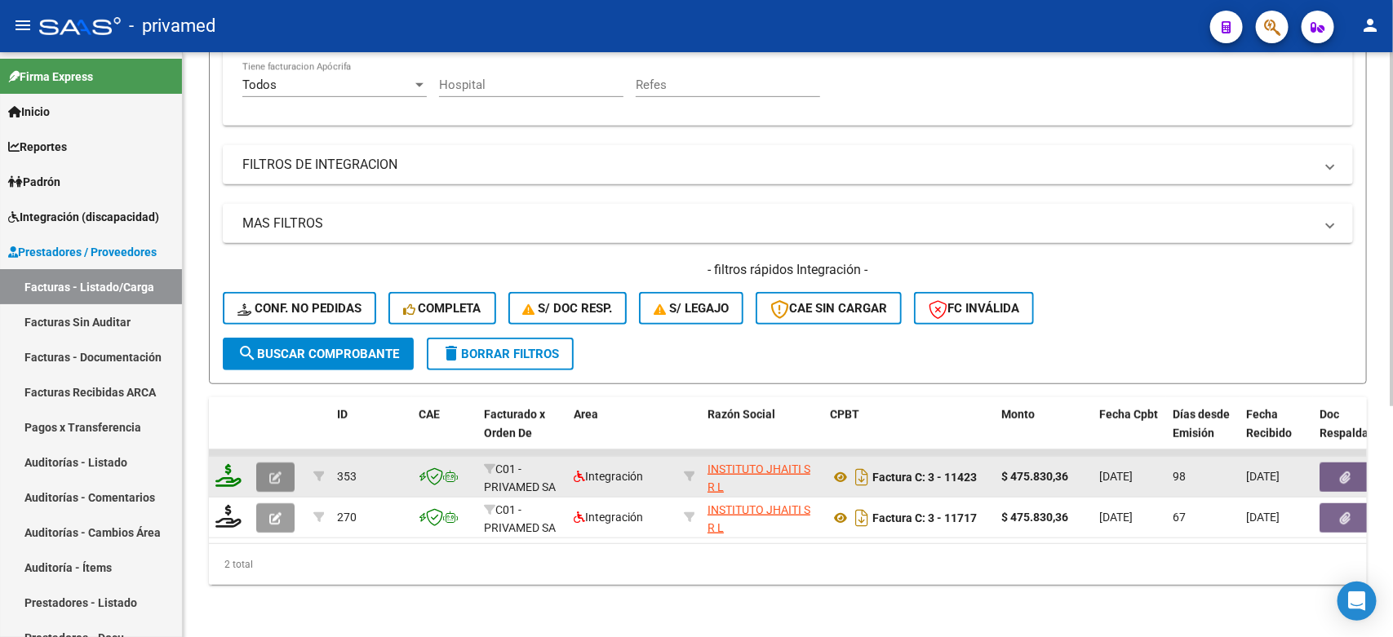
click at [277, 472] on icon "button" at bounding box center [275, 478] width 12 height 12
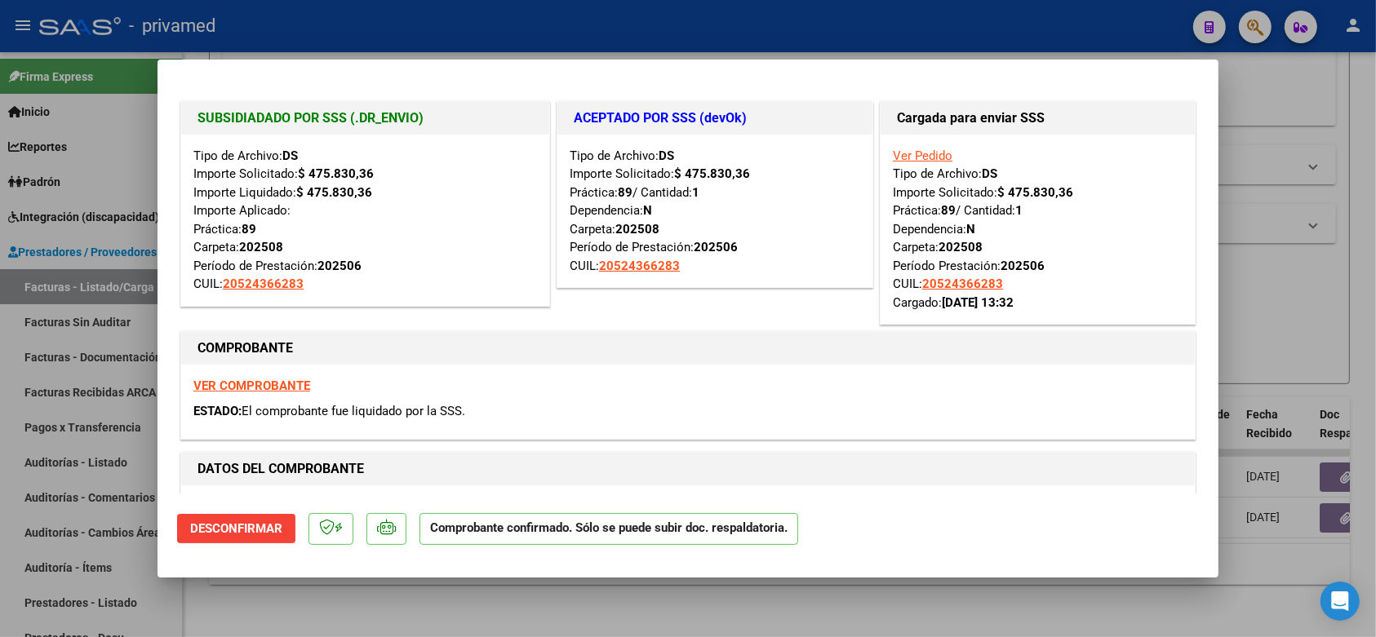
click at [1315, 282] on div at bounding box center [688, 318] width 1376 height 637
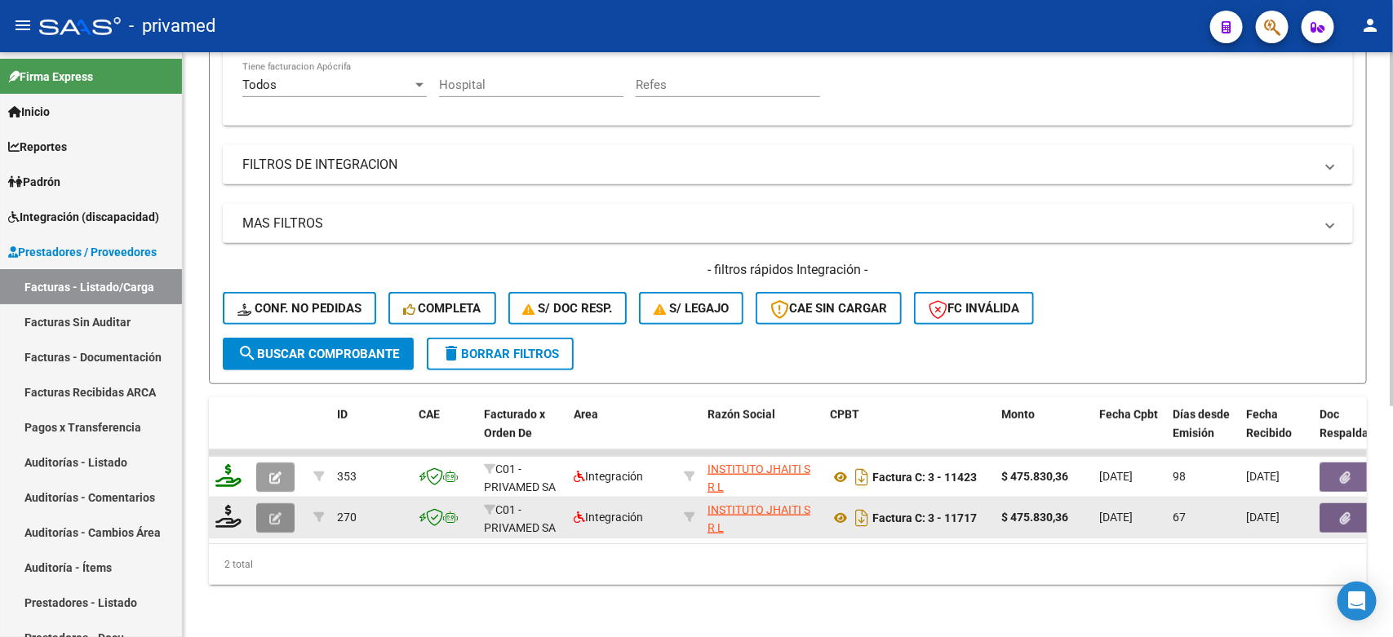
click at [279, 513] on icon "button" at bounding box center [275, 519] width 12 height 12
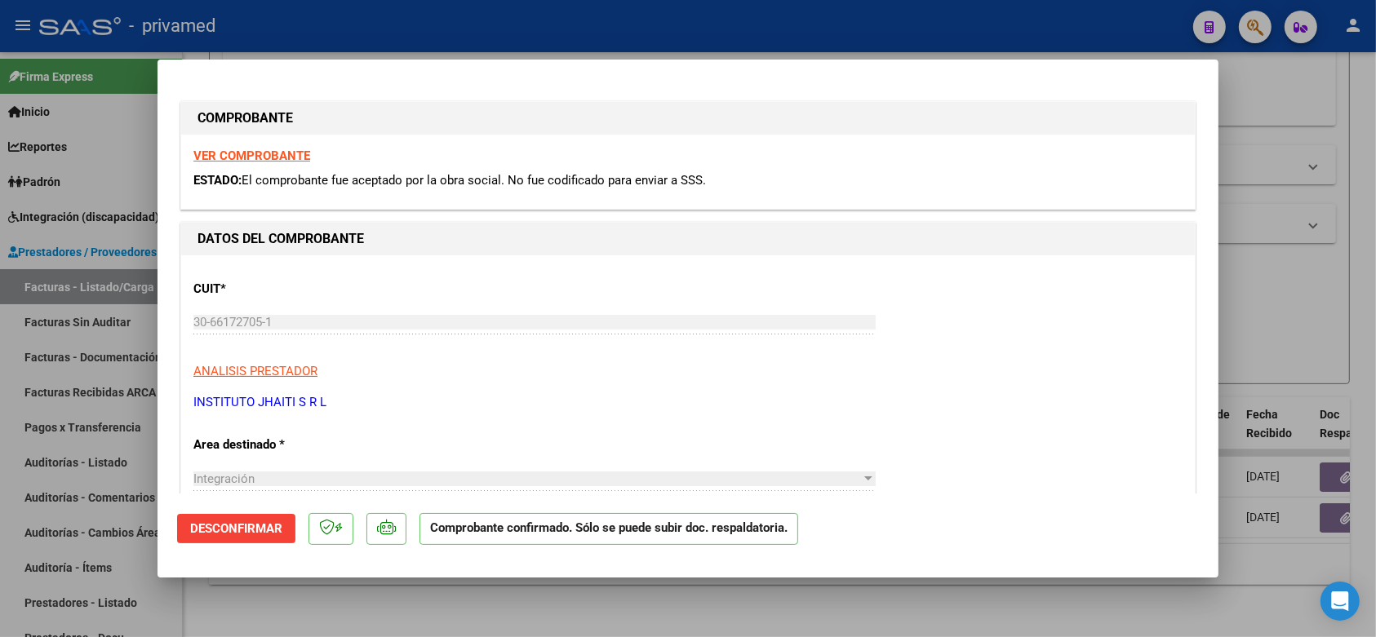
click at [1316, 307] on div at bounding box center [688, 318] width 1376 height 637
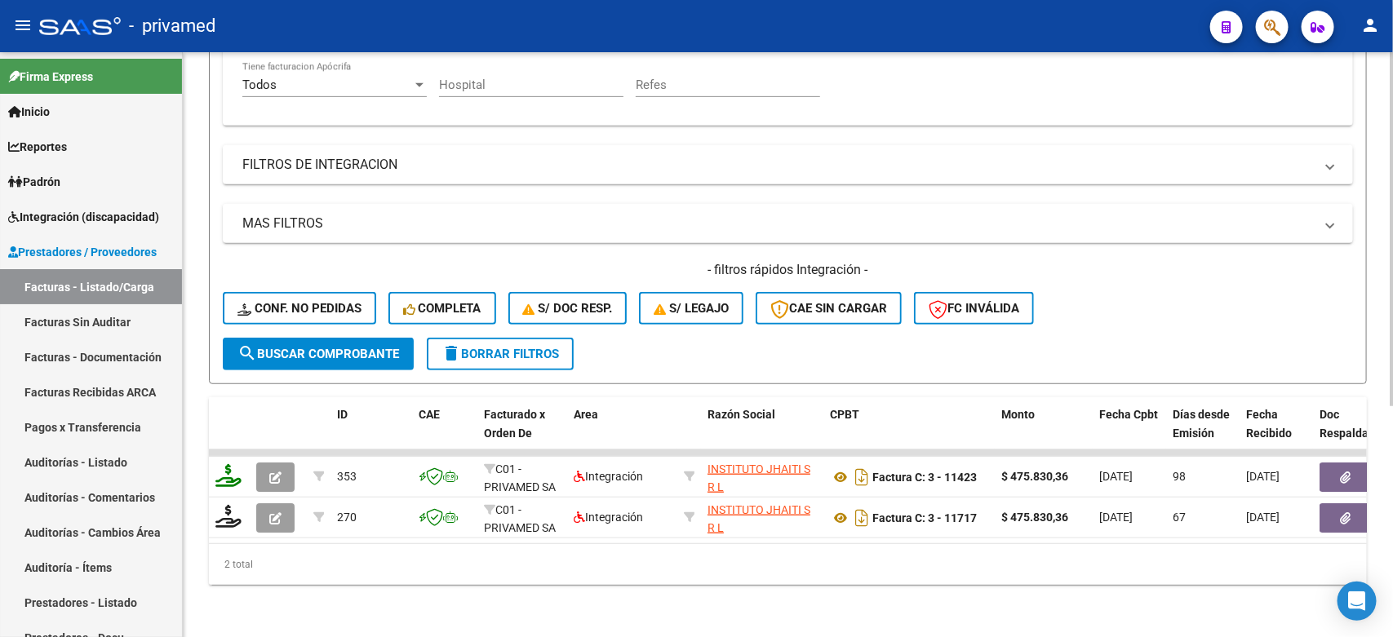
scroll to position [75, 0]
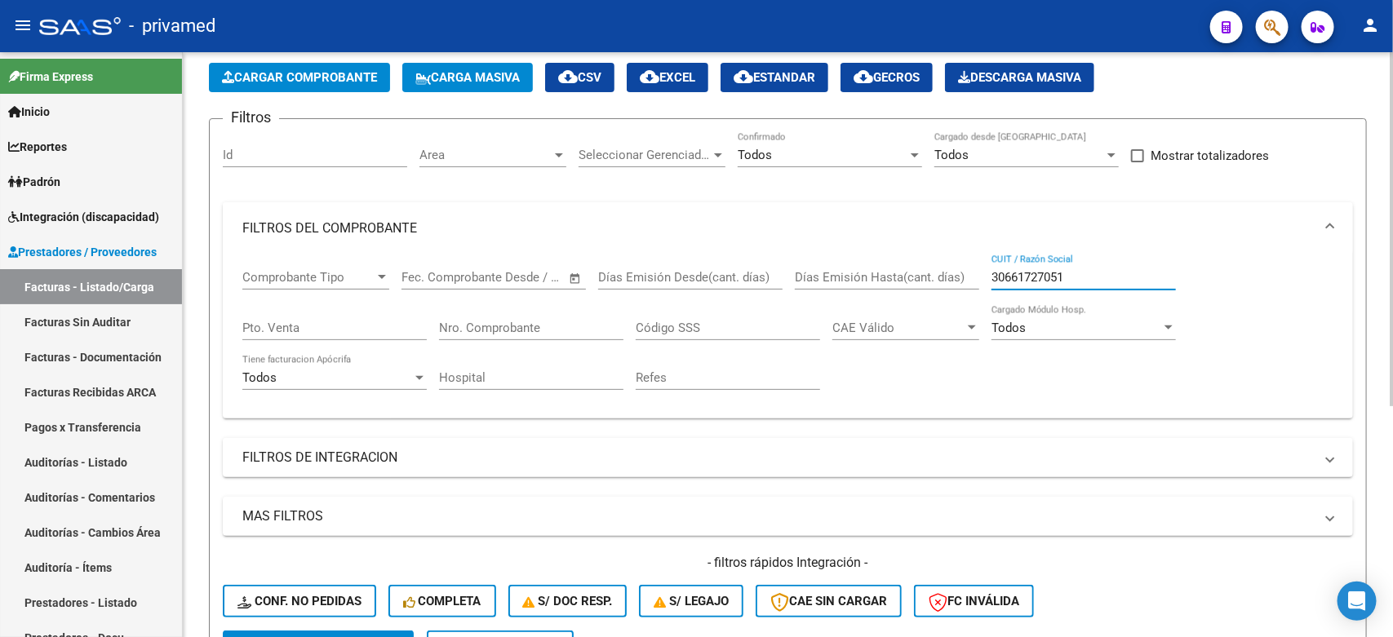
drag, startPoint x: 1090, startPoint y: 277, endPoint x: 810, endPoint y: 250, distance: 281.3
click at [810, 250] on mat-expansion-panel "FILTROS DEL COMPROBANTE Comprobante Tipo Comprobante Tipo Fecha inicio – Fecha …" at bounding box center [788, 310] width 1130 height 216
click at [519, 325] on input "Nro. Comprobante" at bounding box center [531, 328] width 184 height 15
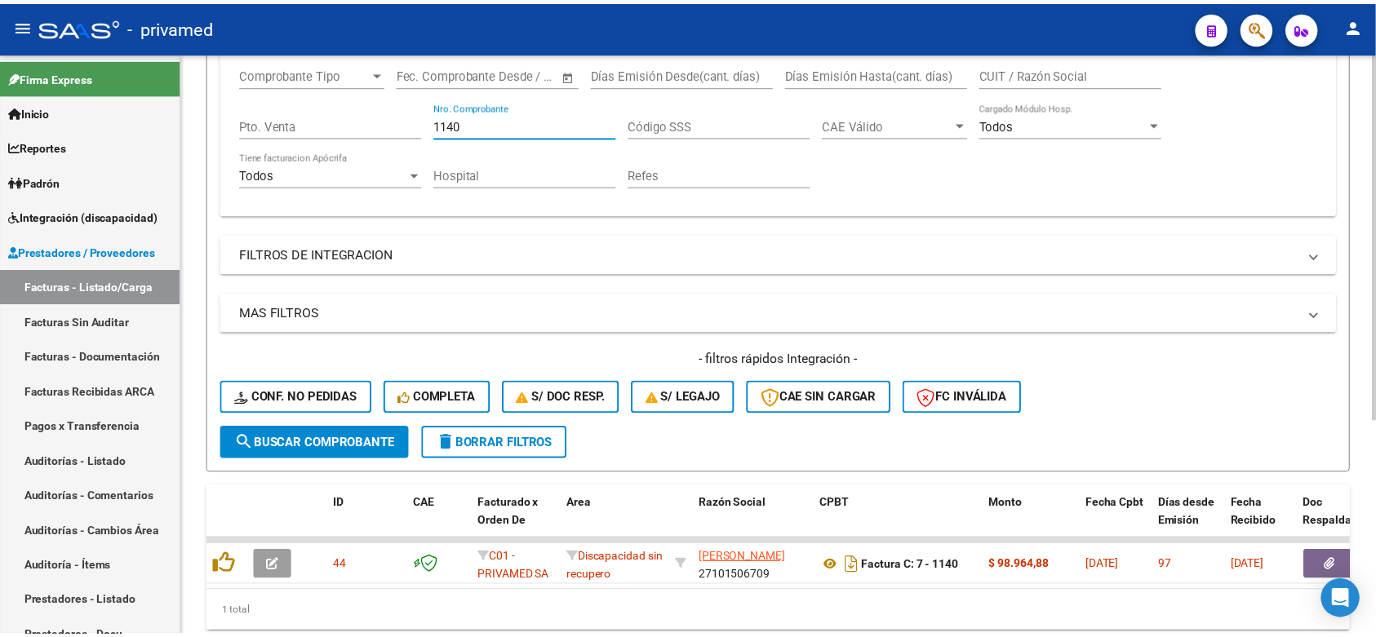
scroll to position [340, 0]
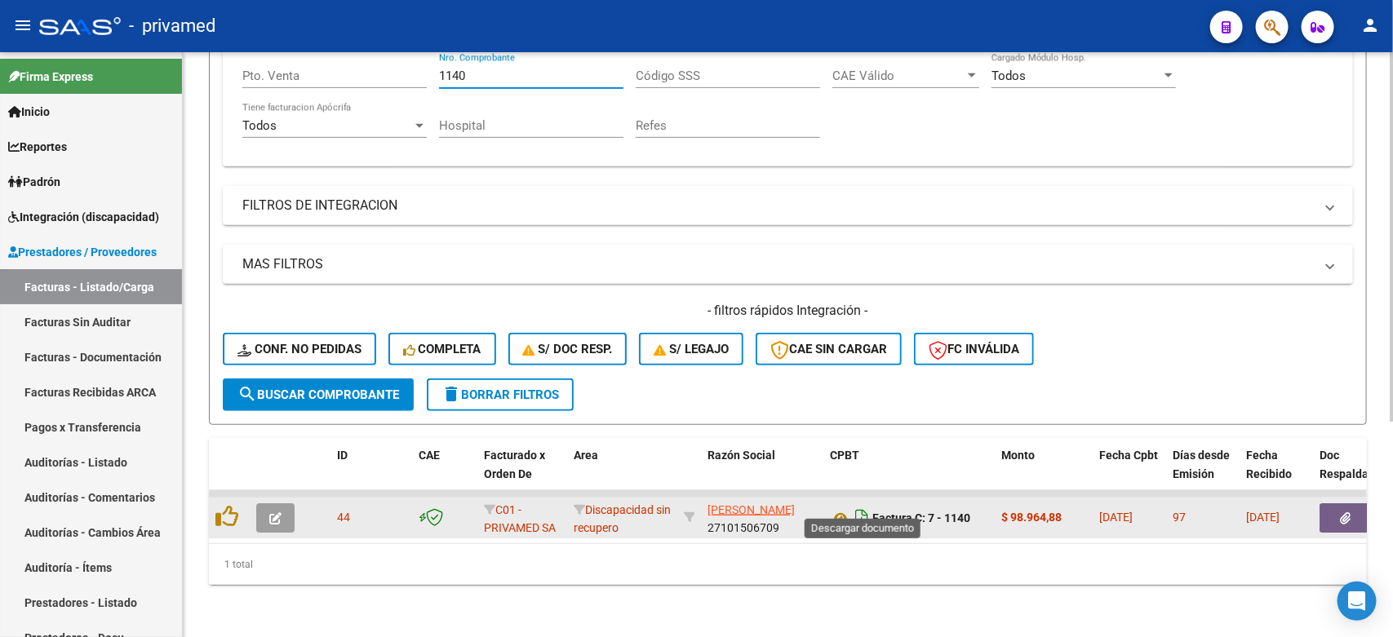
type input "1140"
click at [857, 505] on icon "Descargar documento" at bounding box center [861, 518] width 21 height 26
click at [1338, 504] on button "button" at bounding box center [1346, 518] width 52 height 29
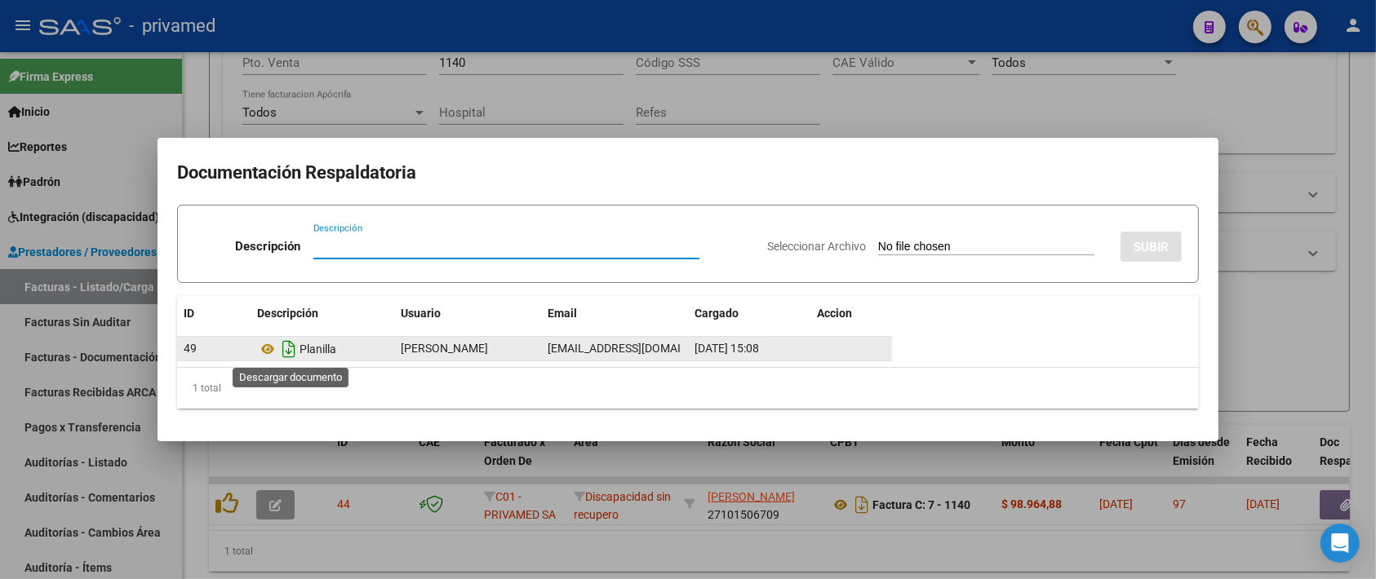
click at [286, 349] on icon "Descargar documento" at bounding box center [288, 349] width 21 height 26
